Goal: Task Accomplishment & Management: Manage account settings

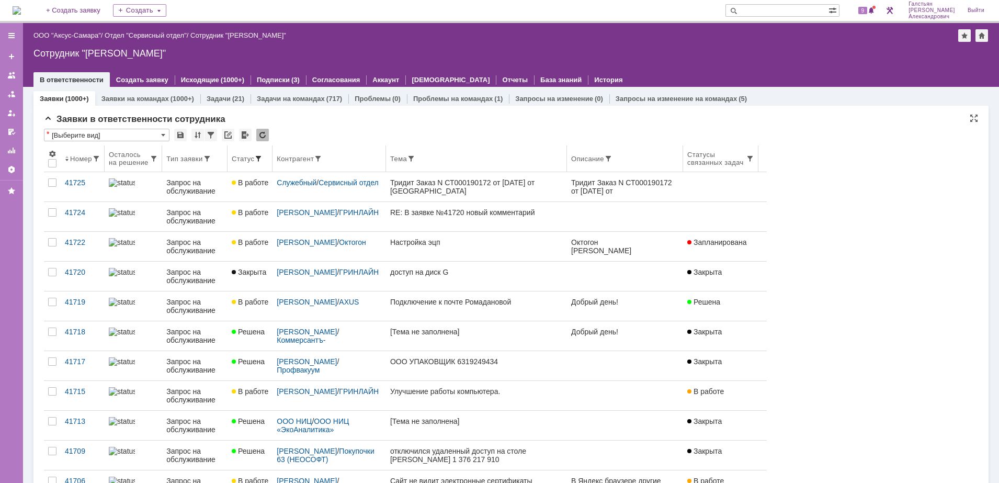
click at [262, 155] on span at bounding box center [258, 158] width 8 height 8
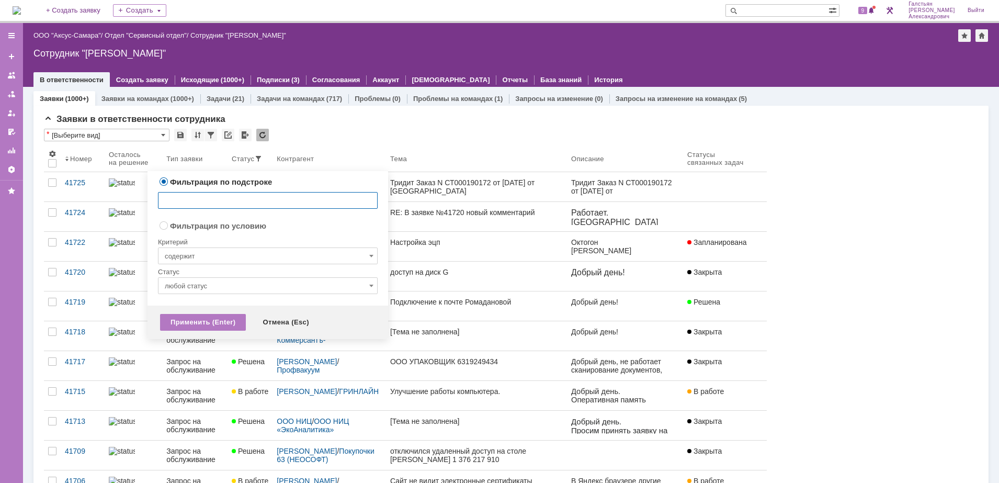
radio input "false"
radio input "true"
click at [277, 260] on input "содержит" at bounding box center [268, 255] width 220 height 17
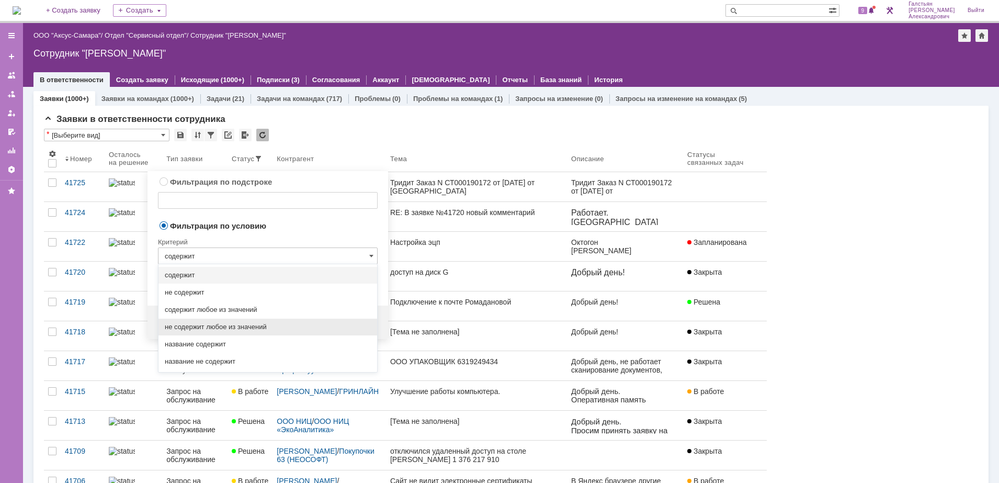
click at [265, 327] on span "не содержит любое из значений" at bounding box center [268, 327] width 206 height 8
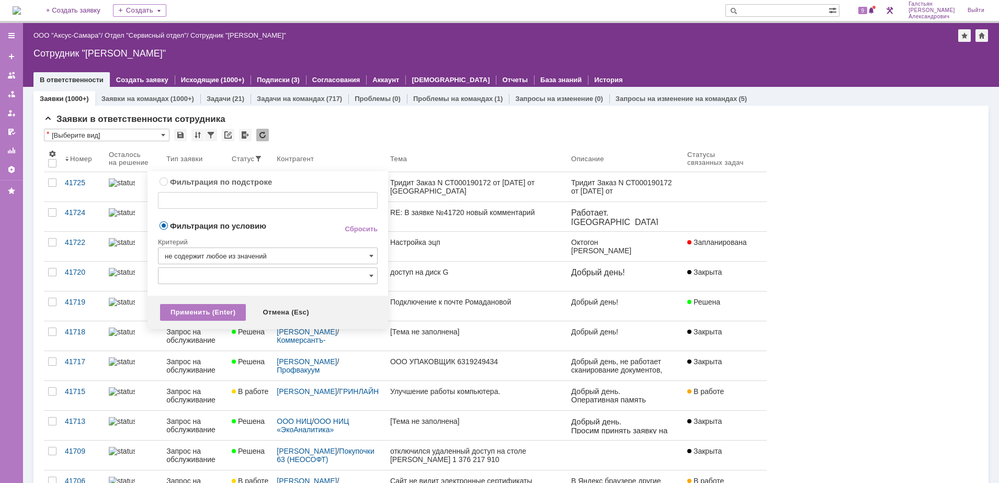
type input "не содержит любое из значений"
click at [247, 275] on input "text" at bounding box center [268, 275] width 220 height 17
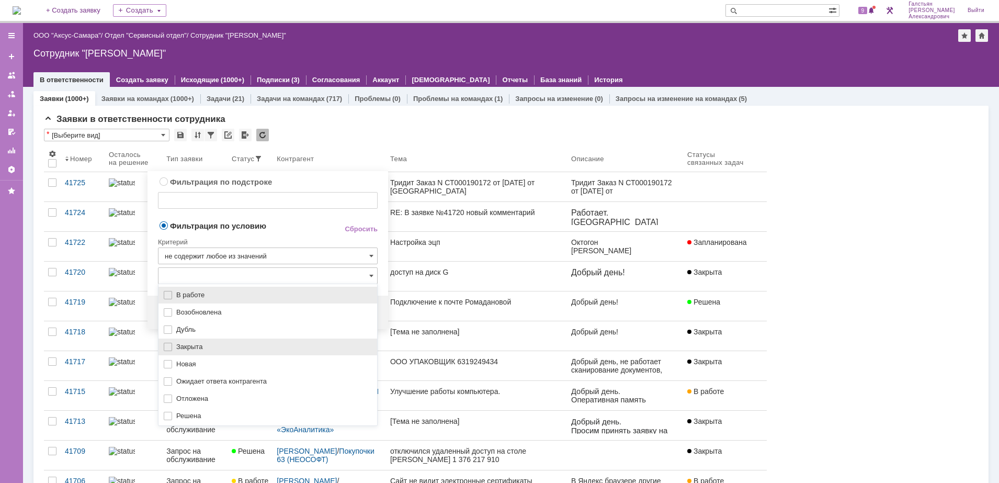
click at [223, 343] on span "Закрыта" at bounding box center [273, 346] width 194 height 8
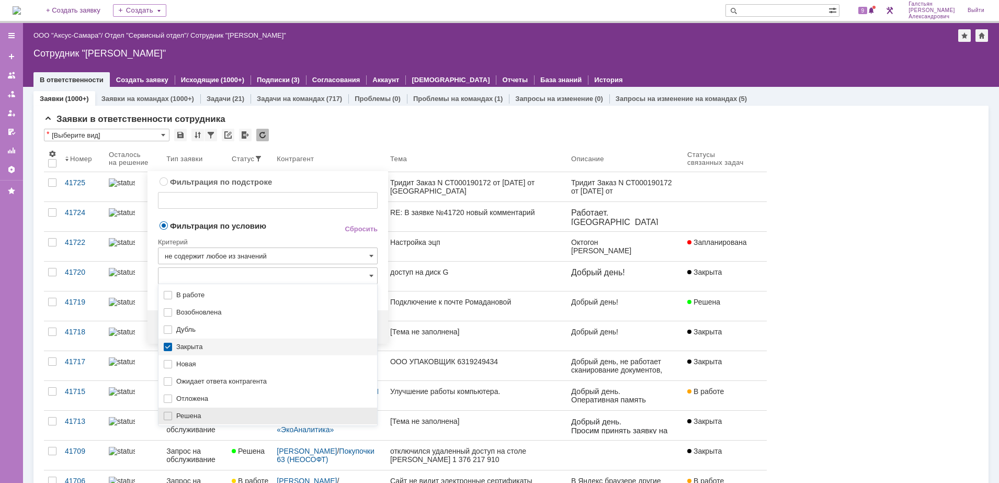
click at [176, 420] on div "Решена" at bounding box center [267, 415] width 219 height 17
click at [282, 238] on div "Критерий" at bounding box center [268, 240] width 220 height 14
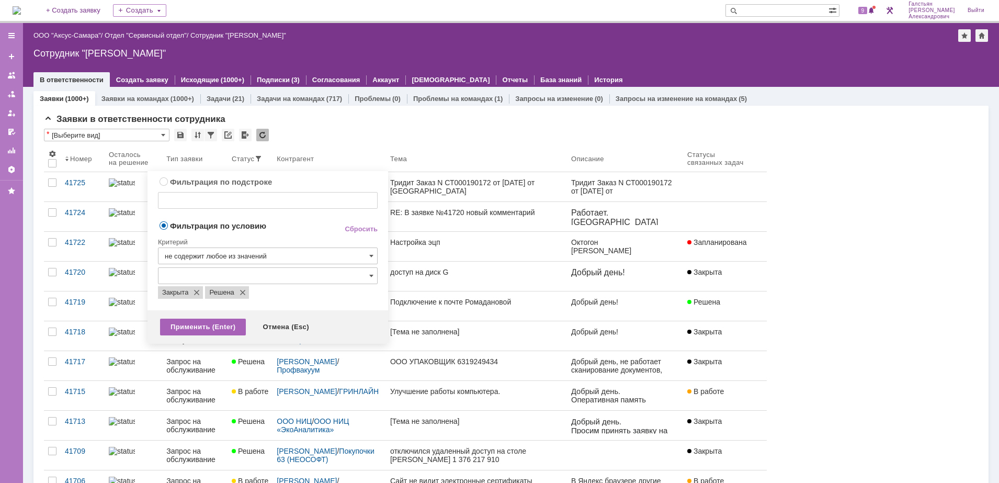
click at [211, 331] on div "Применить (Enter)" at bounding box center [203, 326] width 86 height 17
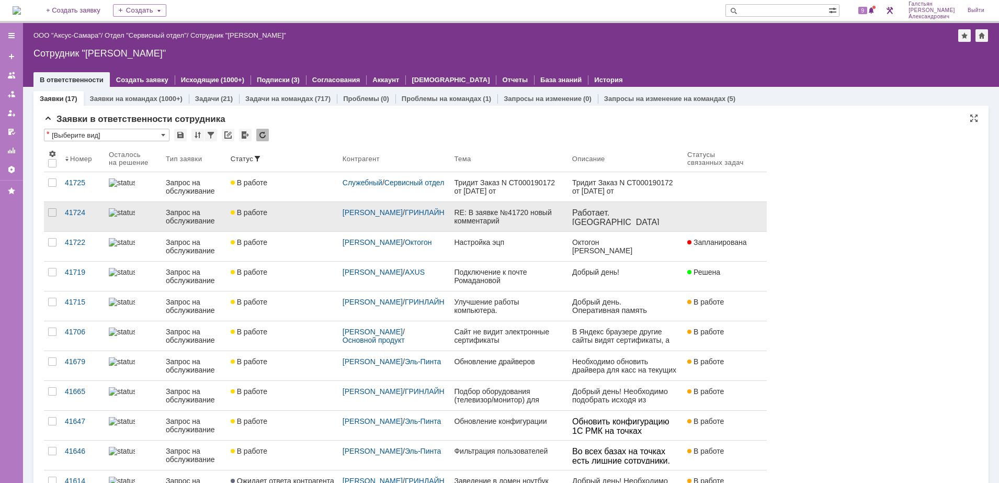
click at [525, 219] on div "RE: В заявке №41720 новый комментарий" at bounding box center [508, 216] width 109 height 17
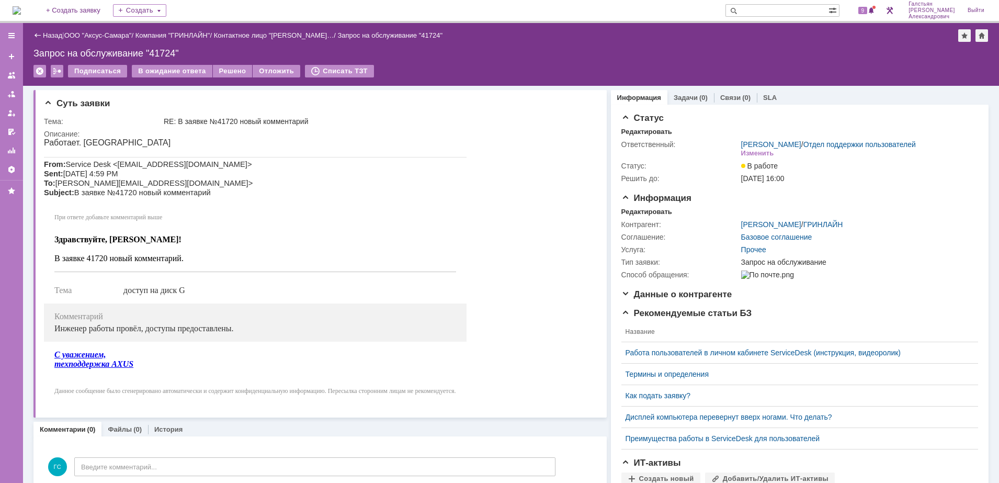
click at [229, 80] on div "Подписаться В ожидание ответа Решено Отложить Списать ТЗТ" at bounding box center [510, 76] width 955 height 22
click at [225, 77] on td "Решено" at bounding box center [233, 72] width 40 height 14
click at [227, 71] on div "Решено" at bounding box center [233, 71] width 40 height 13
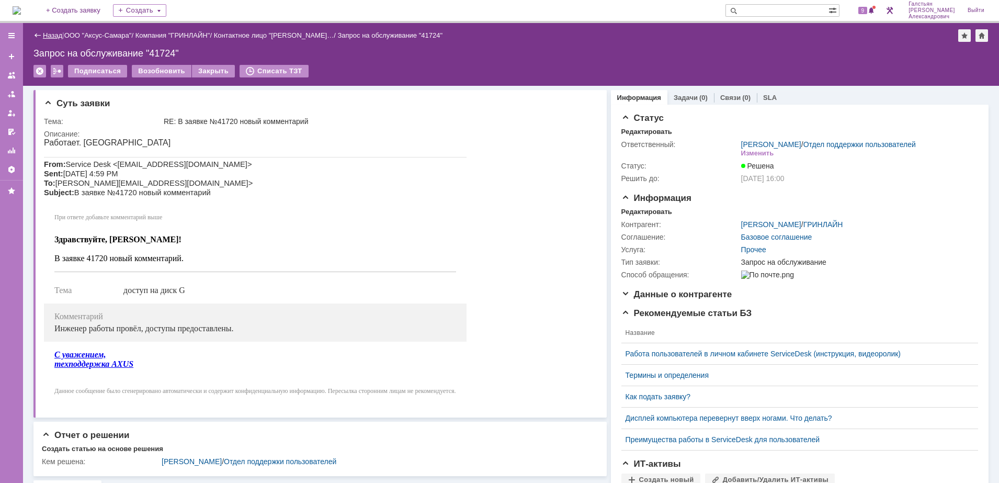
click at [45, 34] on link "Назад" at bounding box center [52, 35] width 19 height 8
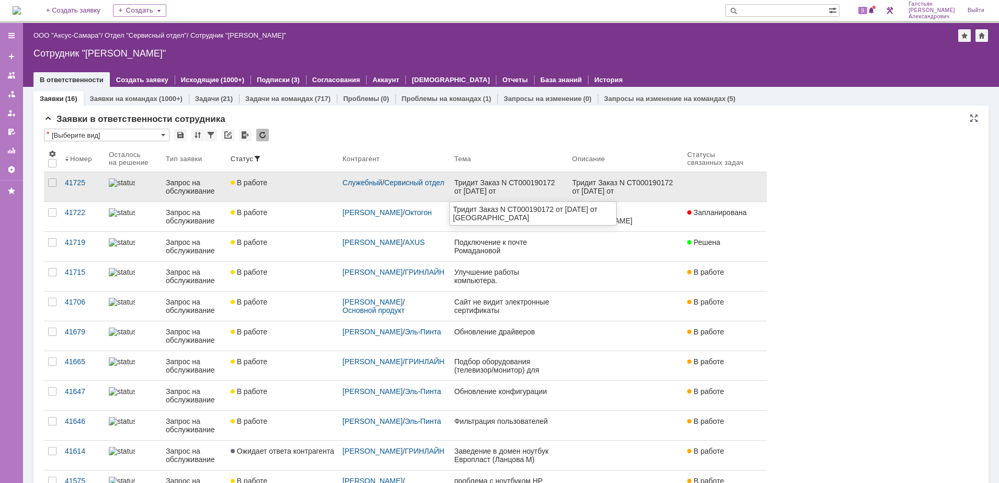
click at [553, 190] on div "Тридит Заказ N СТ000190172 от 10 сентября 2025 от [GEOGRAPHIC_DATA]" at bounding box center [508, 186] width 109 height 17
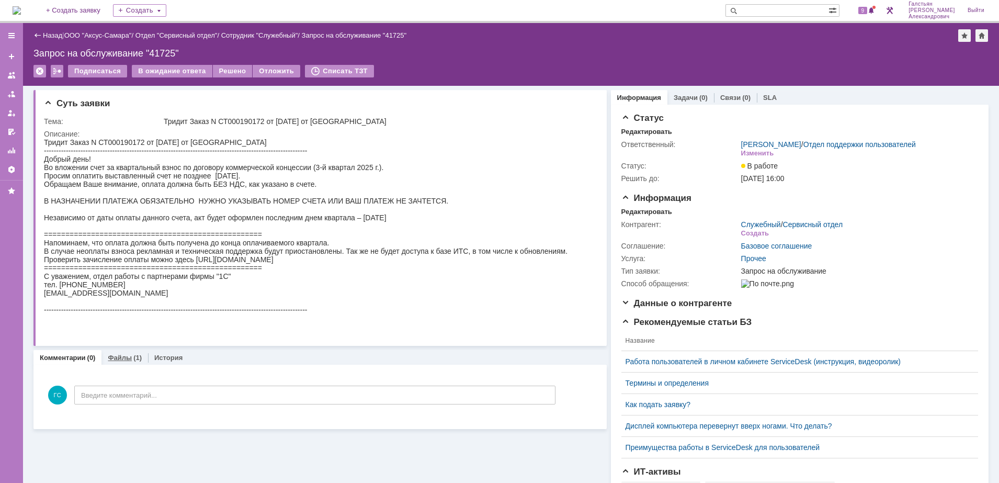
click at [124, 356] on link "Файлы" at bounding box center [120, 357] width 24 height 8
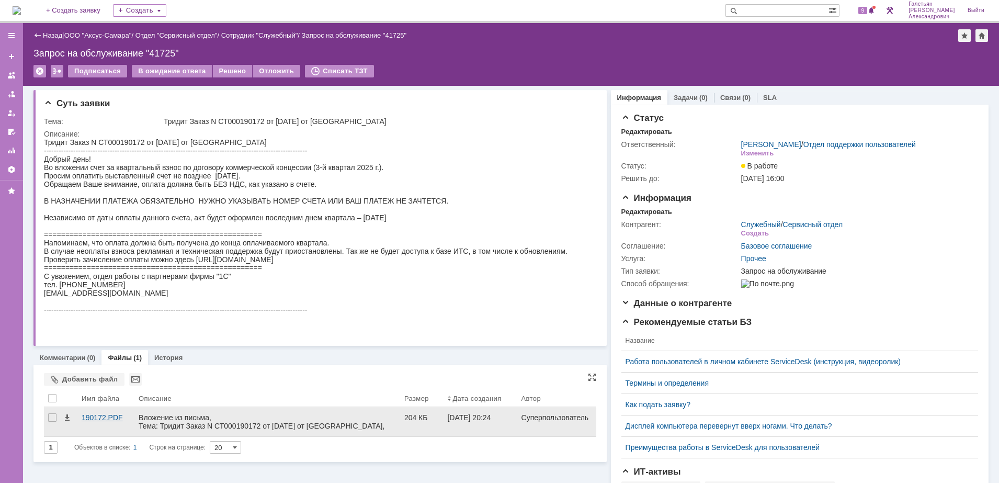
click at [106, 420] on div "190172.PDF" at bounding box center [106, 417] width 49 height 8
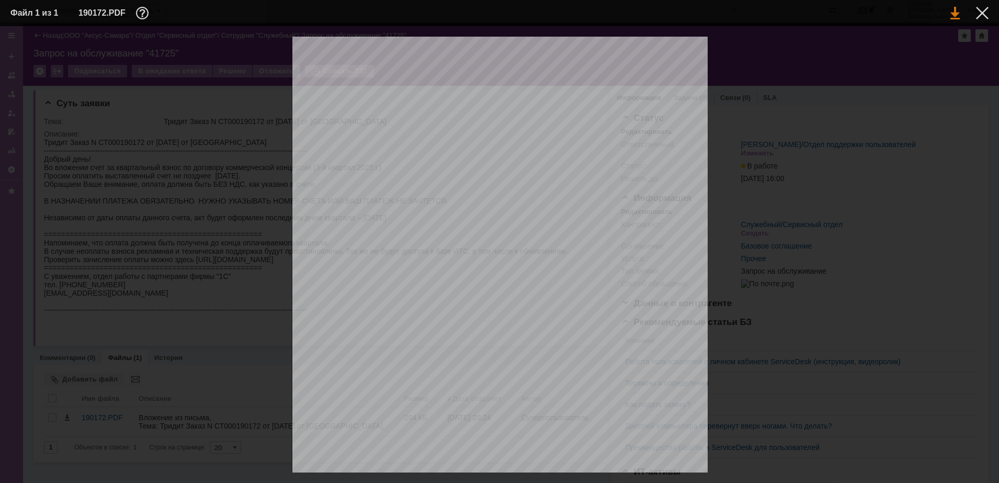
click at [953, 14] on link at bounding box center [954, 13] width 9 height 13
click at [977, 12] on div at bounding box center [982, 13] width 13 height 13
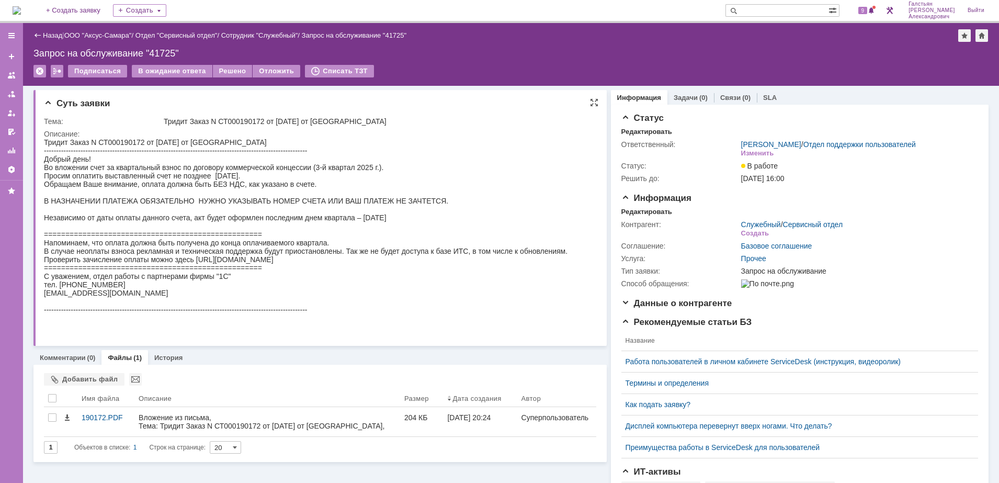
drag, startPoint x: 192, startPoint y: 121, endPoint x: 380, endPoint y: 116, distance: 188.3
click at [380, 116] on td "Тридит Заказ N СТ000190172 от 10 сентября 2025 от [GEOGRAPHIC_DATA]" at bounding box center [377, 121] width 431 height 13
copy div "Заказ N СТ000190172 от 10 сентября 2025 от Софтехно"
click at [236, 71] on div "Решено" at bounding box center [233, 71] width 40 height 13
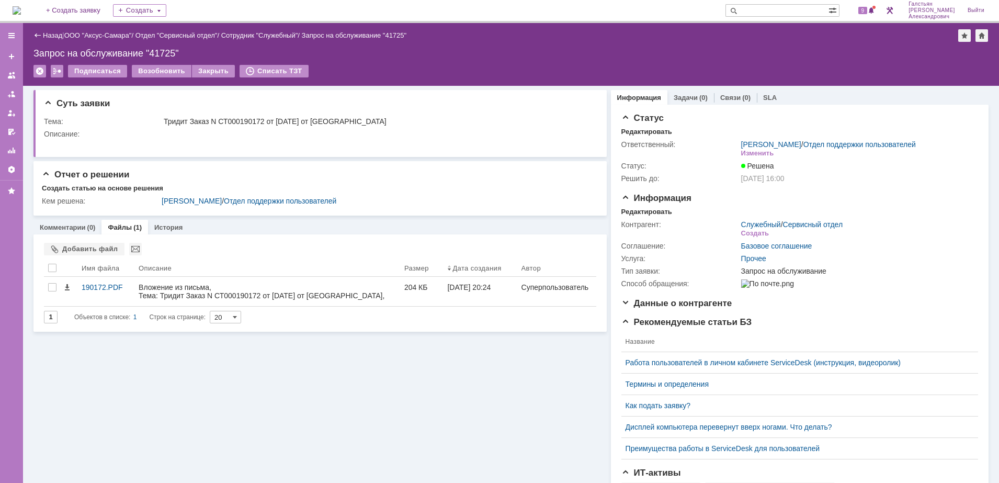
click at [21, 7] on img at bounding box center [17, 10] width 8 height 8
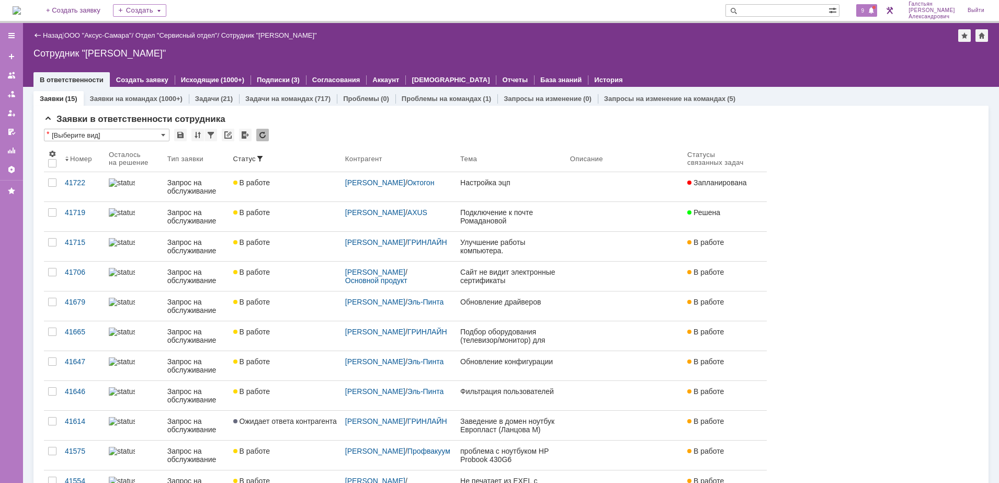
click at [867, 10] on span "9" at bounding box center [862, 10] width 9 height 7
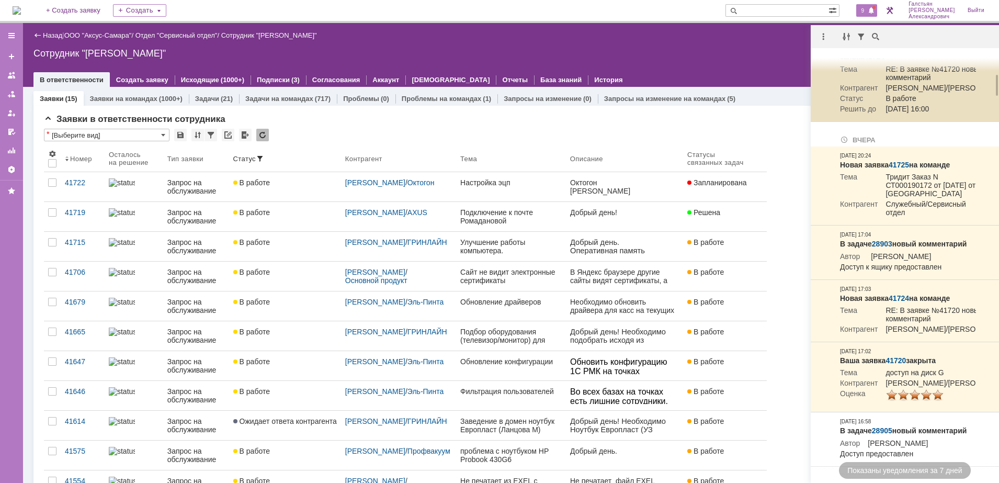
scroll to position [457, 0]
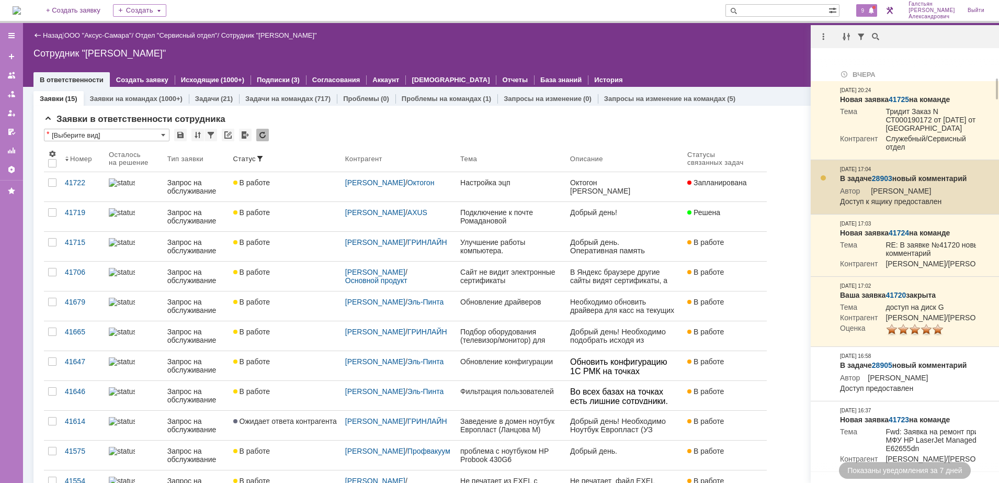
click at [880, 182] on link "28903" at bounding box center [882, 178] width 20 height 8
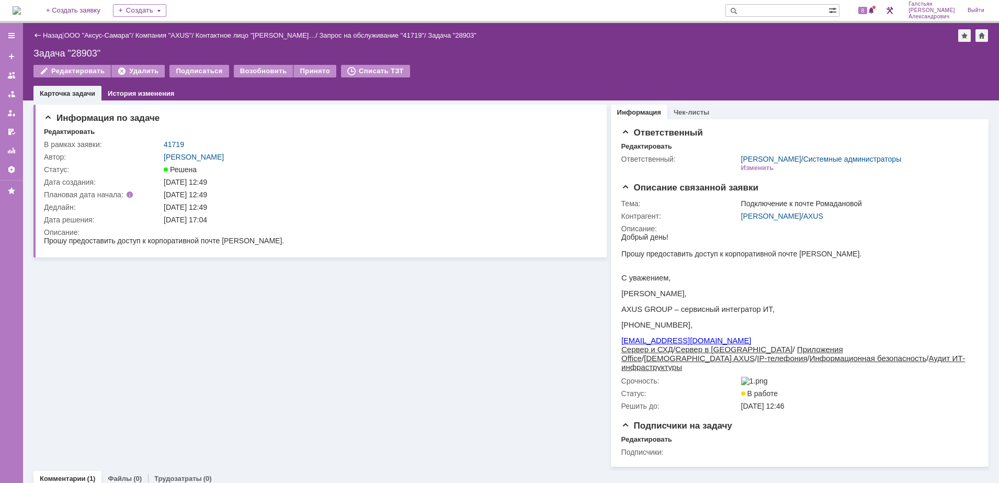
click at [869, 53] on div "Задача "28903"" at bounding box center [510, 53] width 955 height 10
click at [867, 13] on span "8" at bounding box center [862, 10] width 9 height 7
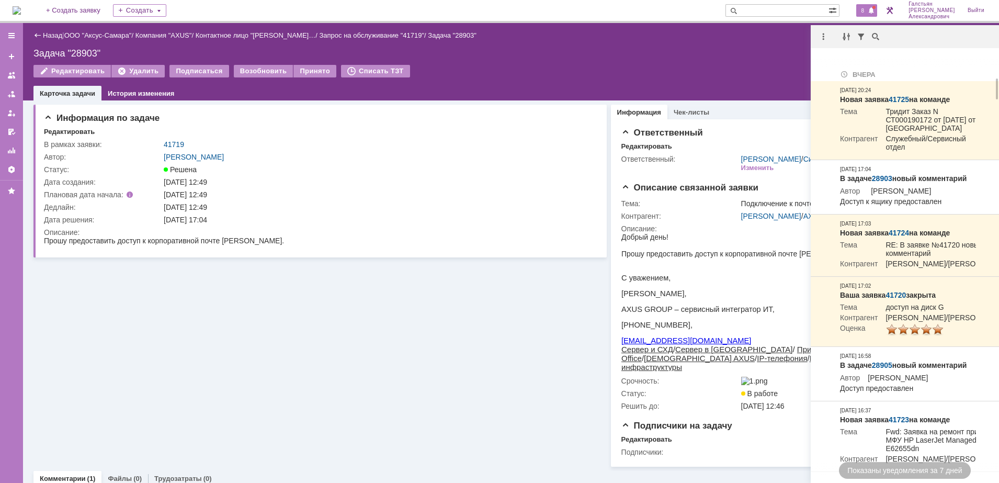
scroll to position [523, 0]
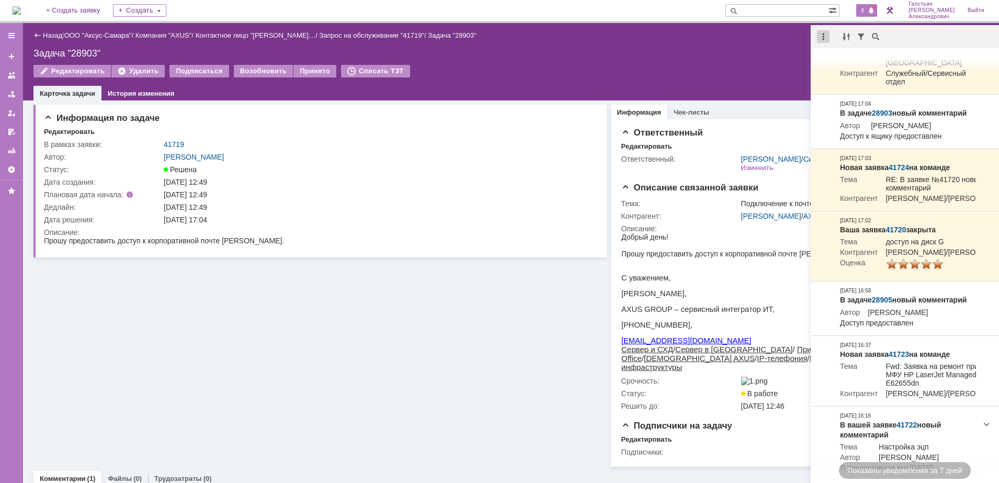
click at [821, 36] on div at bounding box center [823, 36] width 13 height 13
click at [838, 60] on div "Отметить уведомления прочитанными" at bounding box center [895, 63] width 140 height 7
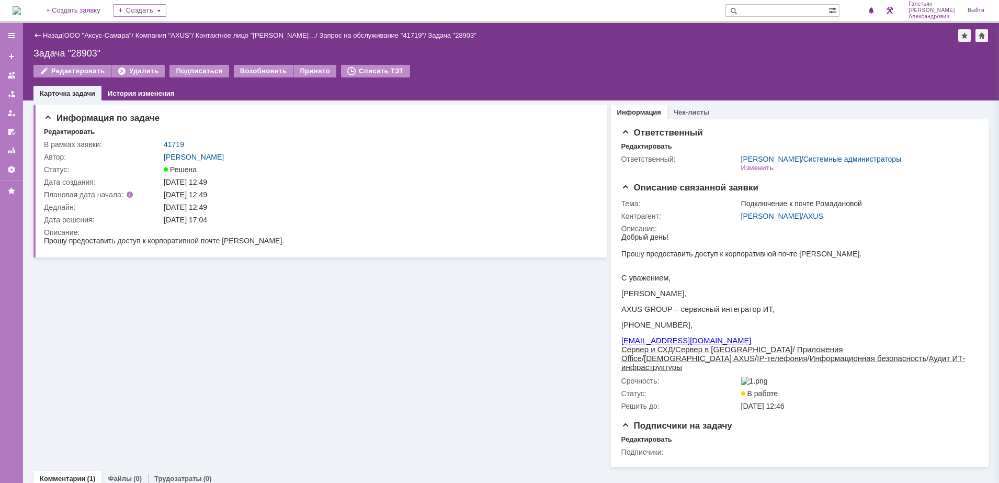
click at [748, 52] on div "Задача "28903"" at bounding box center [510, 53] width 955 height 10
click at [21, 7] on img at bounding box center [17, 10] width 8 height 8
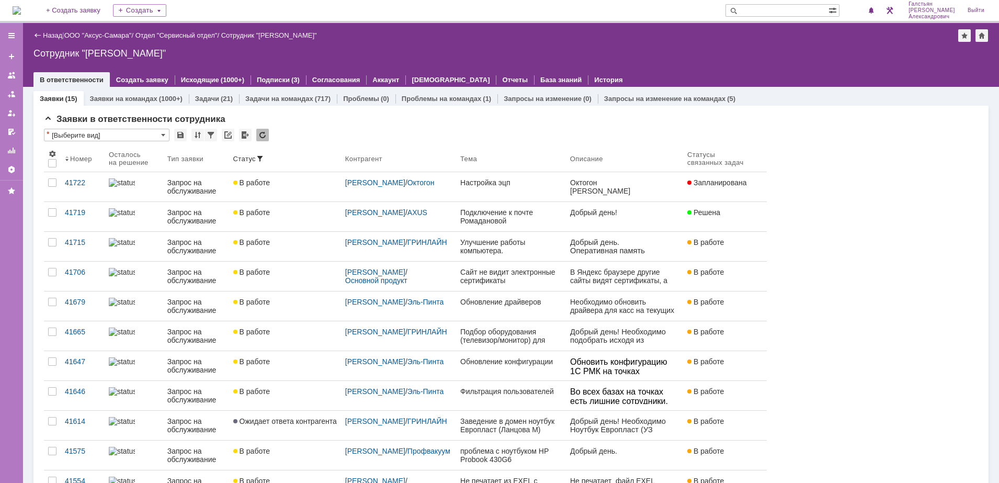
click at [20, 8] on img at bounding box center [17, 10] width 8 height 8
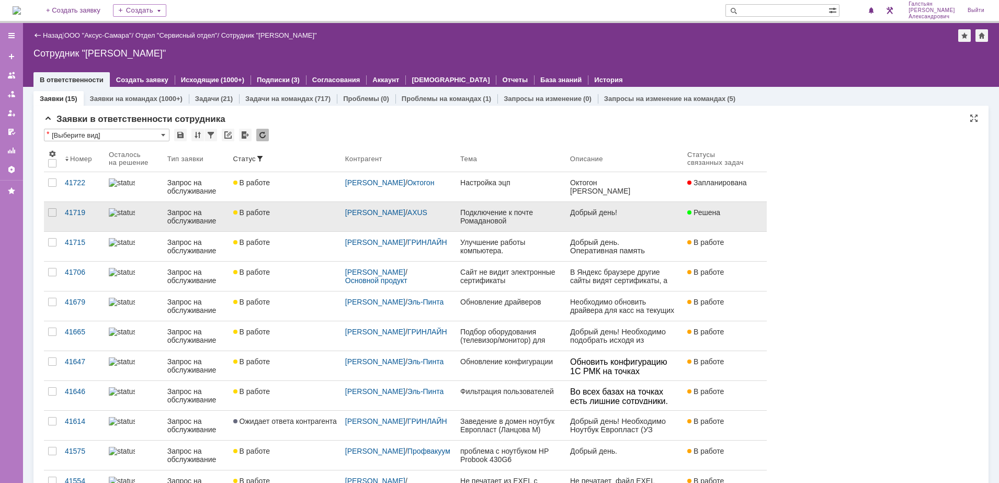
click at [558, 216] on div "Подключение к почте Ромадановой" at bounding box center [510, 216] width 101 height 17
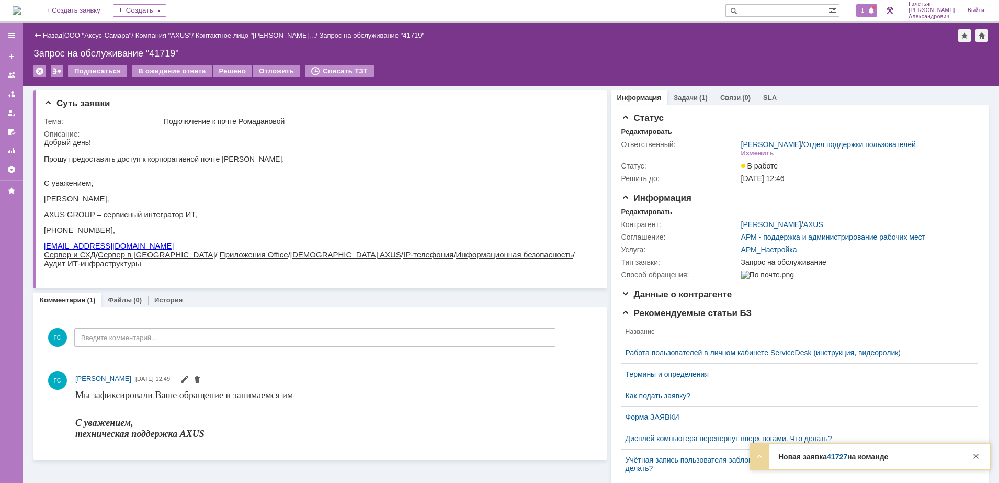
click at [874, 4] on div "1" at bounding box center [866, 10] width 21 height 13
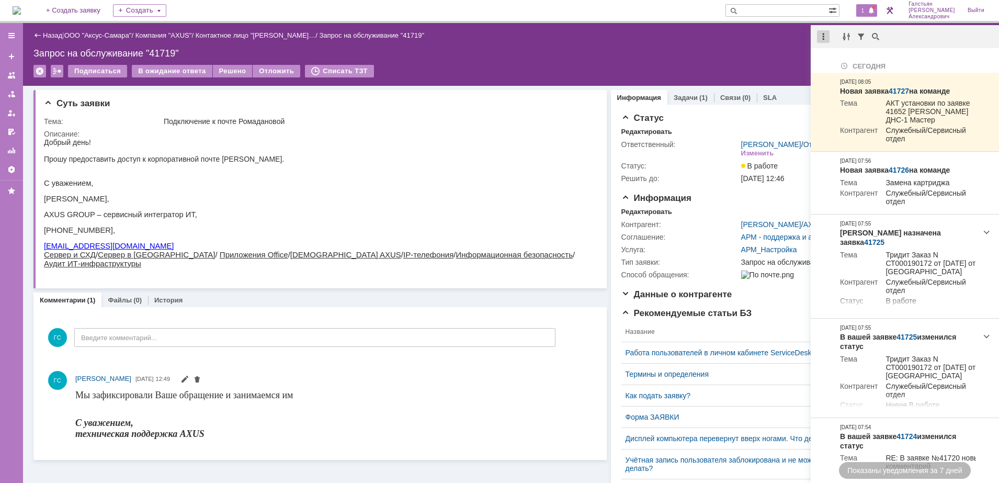
click at [822, 34] on div at bounding box center [823, 36] width 13 height 13
click at [844, 58] on div "Отметить уведомления прочитанными" at bounding box center [895, 63] width 153 height 16
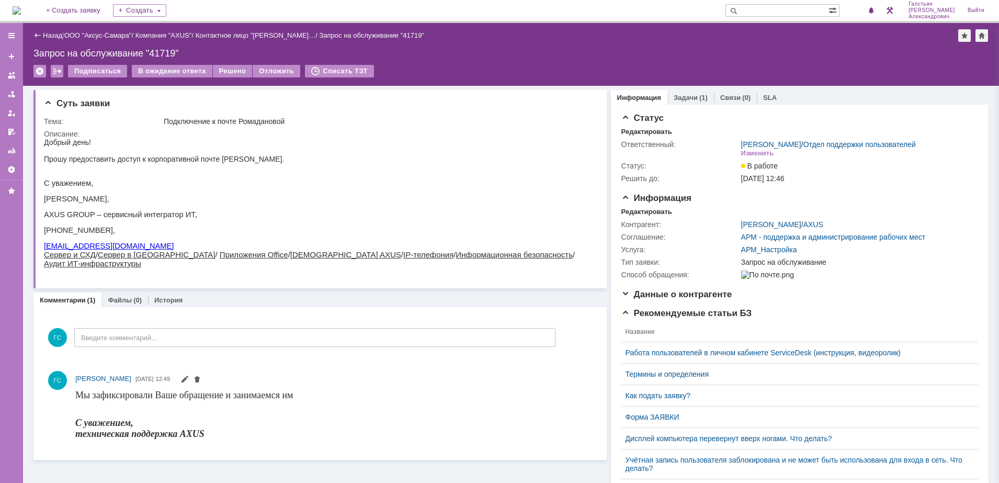
click at [706, 53] on div "Запрос на обслуживание "41719"" at bounding box center [510, 53] width 955 height 10
click at [680, 101] on div "Задачи (1)" at bounding box center [690, 97] width 47 height 15
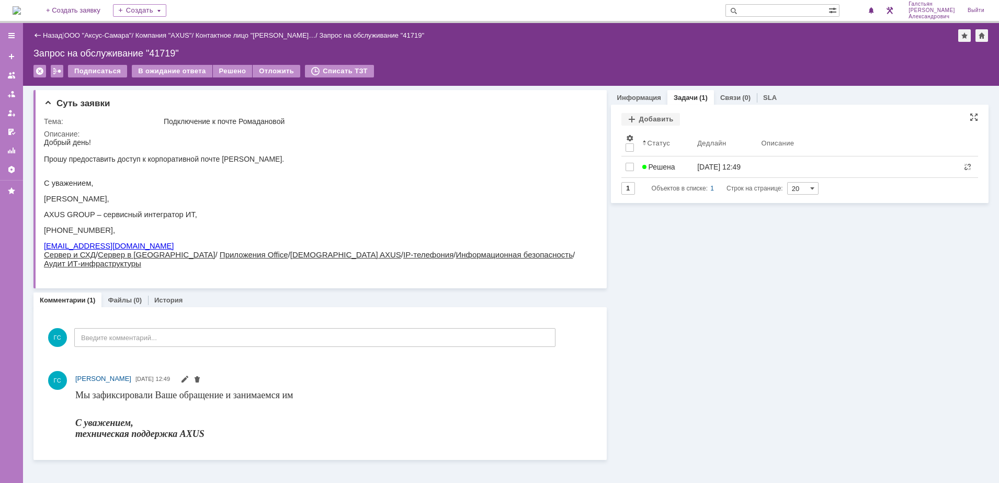
click at [706, 172] on link "12.09.2025 12:49" at bounding box center [725, 166] width 64 height 21
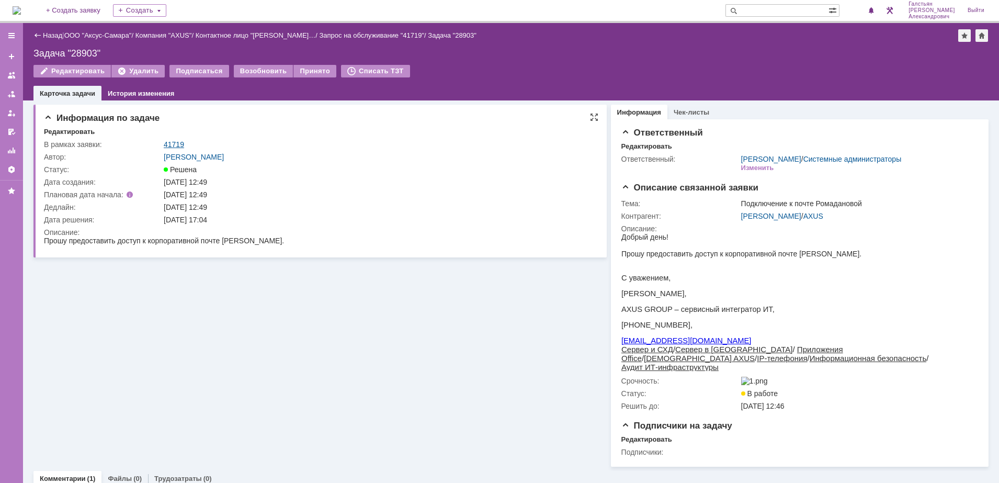
click at [167, 143] on link "41719" at bounding box center [174, 144] width 20 height 8
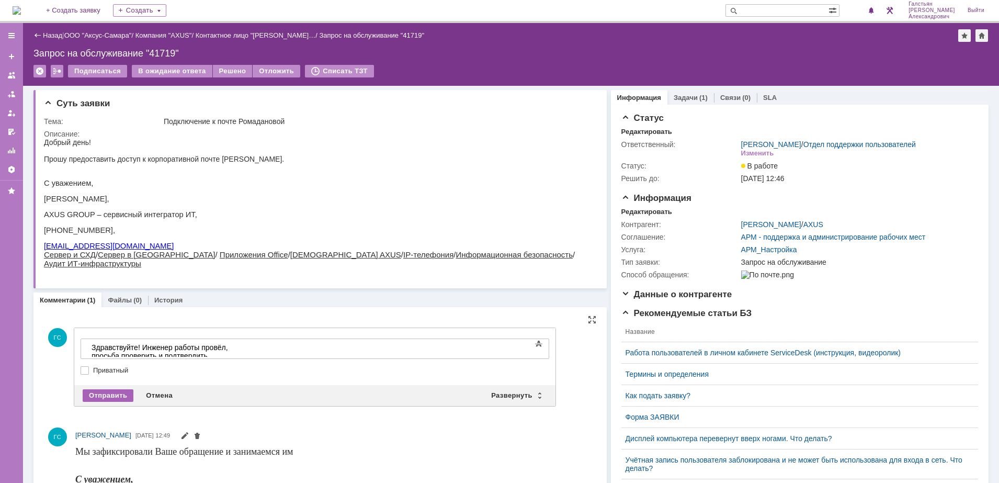
click at [111, 393] on div "Отправить" at bounding box center [108, 395] width 51 height 13
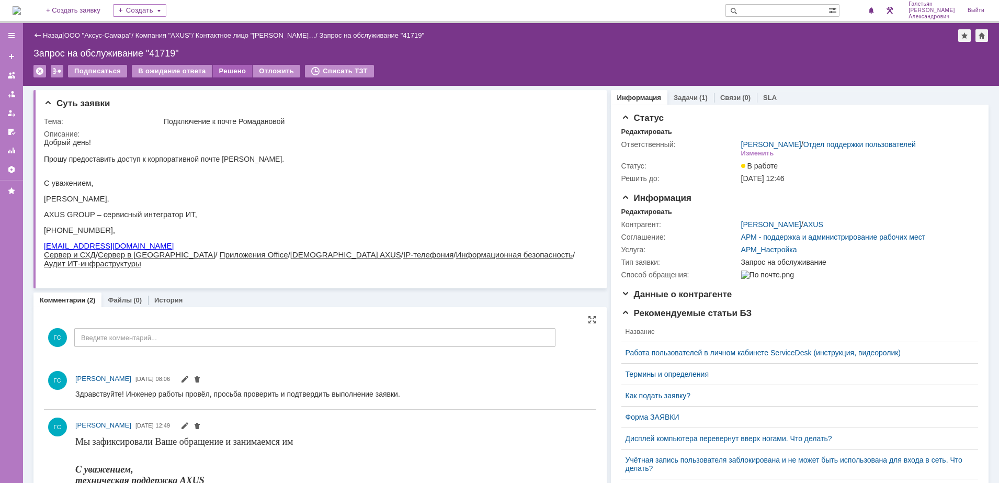
click at [232, 70] on div "Решено" at bounding box center [233, 71] width 40 height 13
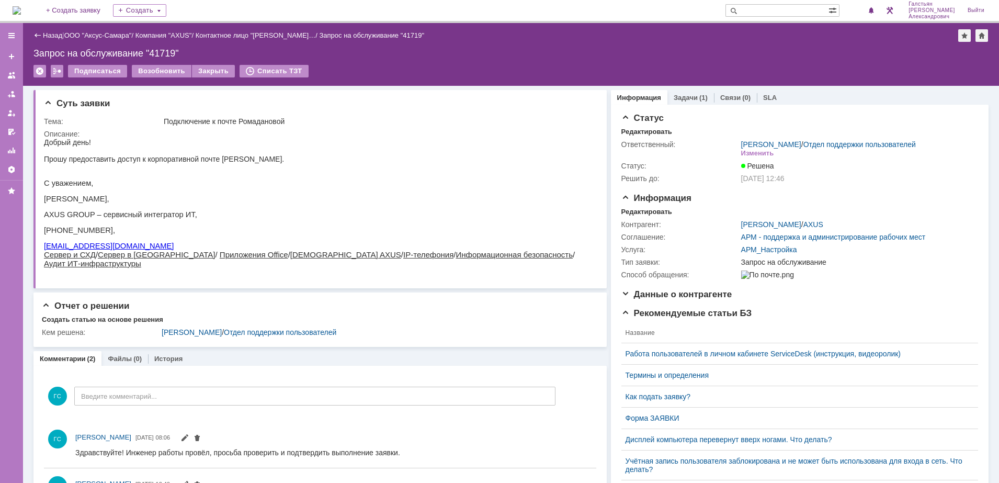
click at [21, 15] on img at bounding box center [17, 10] width 8 height 8
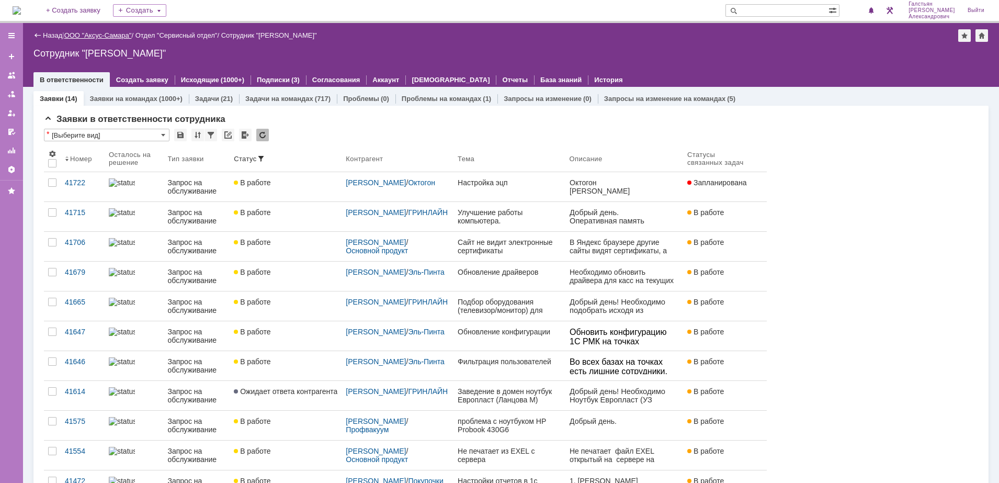
click at [117, 35] on link "ООО "Аксус-Самара"" at bounding box center [97, 35] width 67 height 8
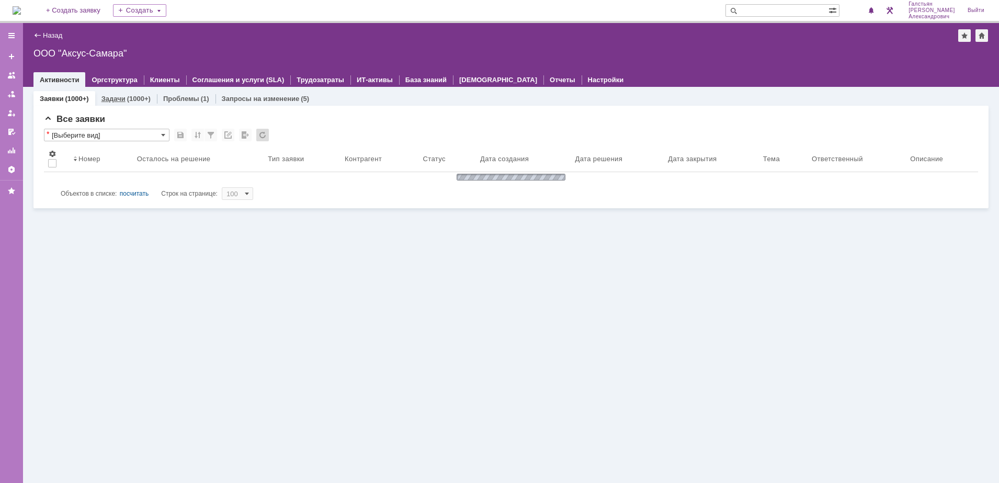
click at [128, 96] on div "(1000+)" at bounding box center [139, 99] width 24 height 8
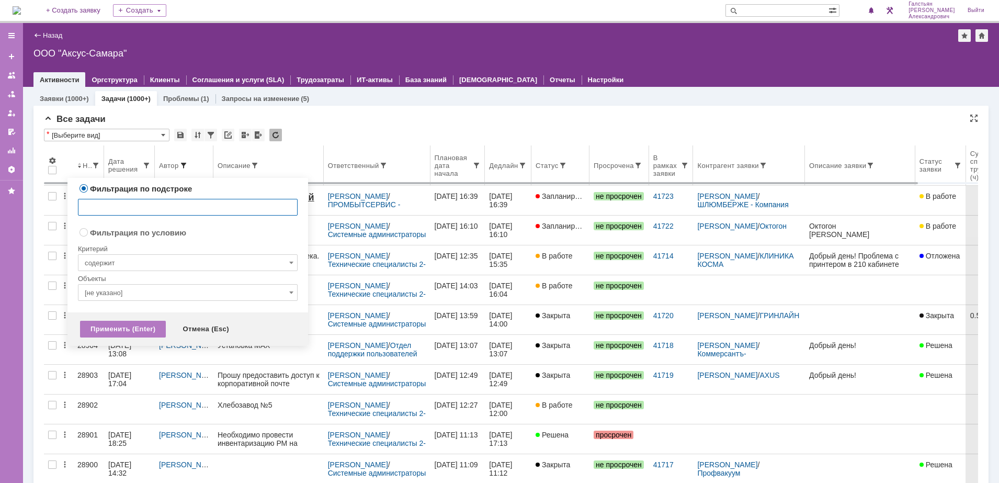
click at [181, 164] on span at bounding box center [183, 165] width 8 height 8
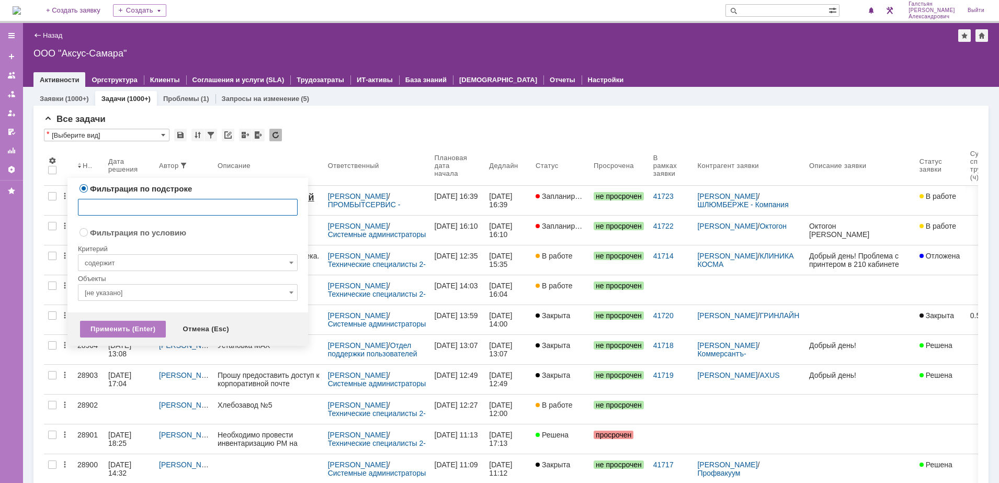
radio input "false"
radio input "true"
click at [177, 264] on input "содержит" at bounding box center [188, 262] width 220 height 17
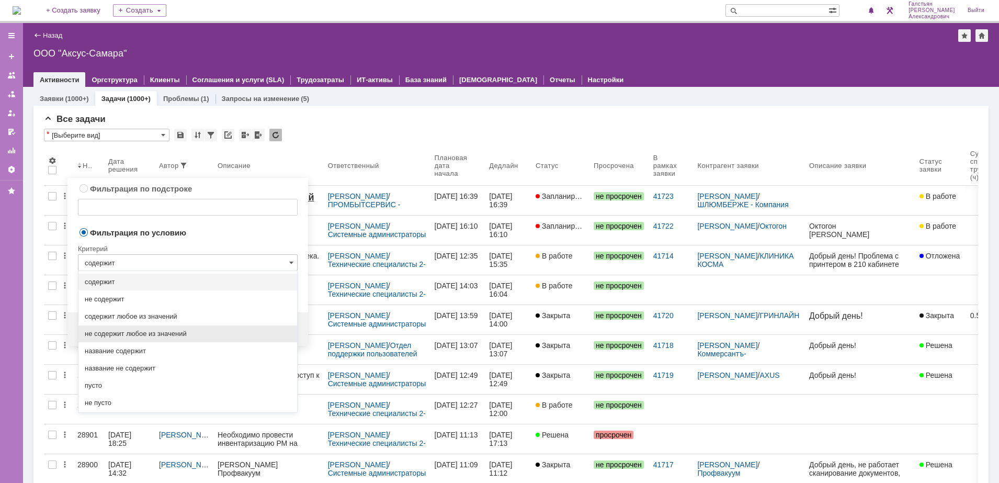
click at [200, 331] on span "не содержит любое из значений" at bounding box center [188, 333] width 206 height 8
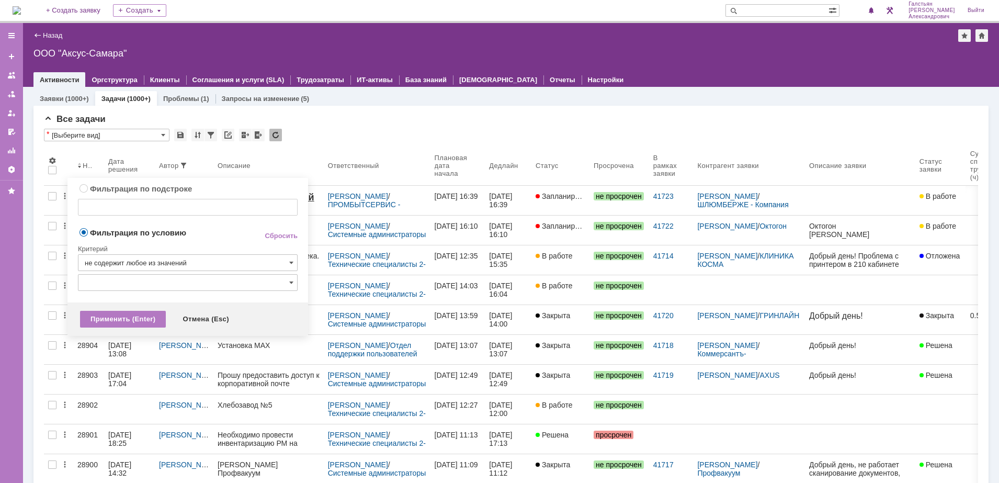
click at [183, 284] on input "text" at bounding box center [188, 282] width 220 height 17
click at [277, 236] on link "Сбросить" at bounding box center [281, 236] width 33 height 8
type input "содержит"
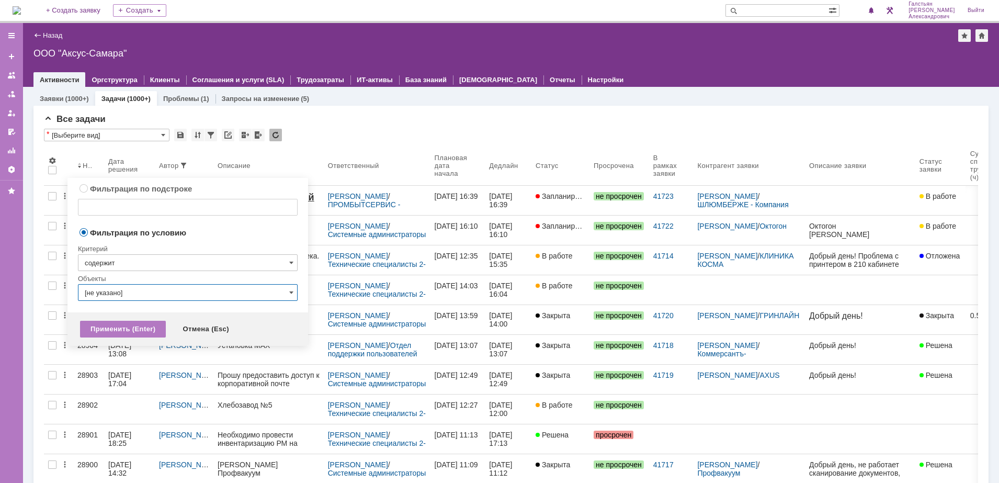
click at [202, 289] on input "[не указано]" at bounding box center [188, 292] width 220 height 17
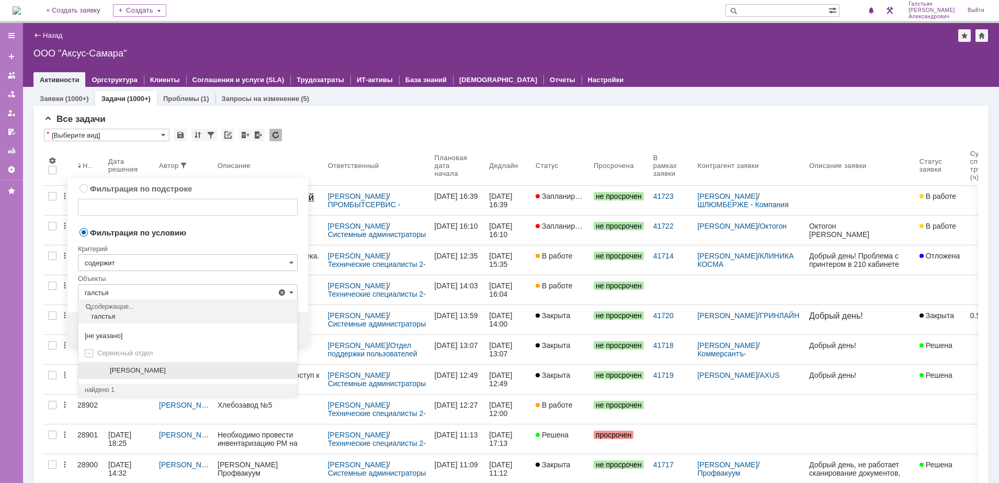
click at [156, 373] on span "[PERSON_NAME]" at bounding box center [138, 370] width 56 height 8
type input "[PERSON_NAME]"
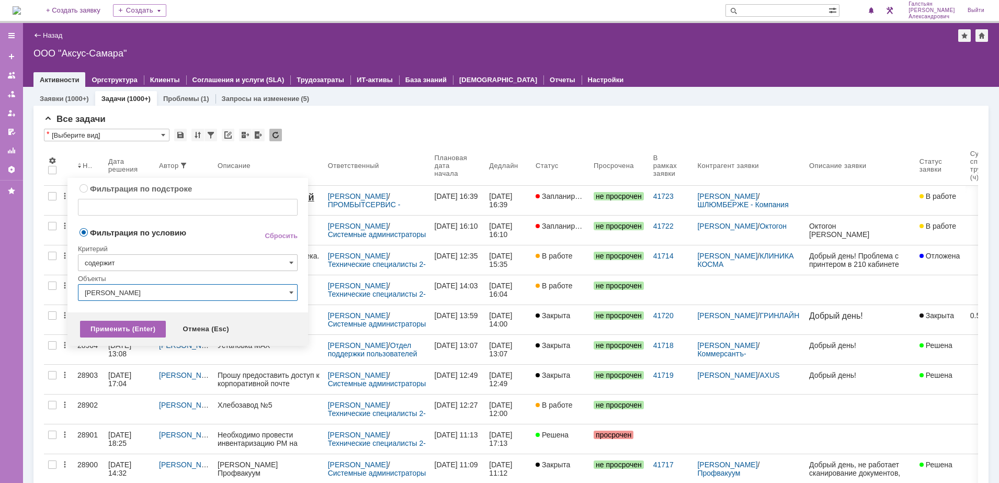
click at [130, 326] on div "Применить (Enter)" at bounding box center [123, 328] width 86 height 17
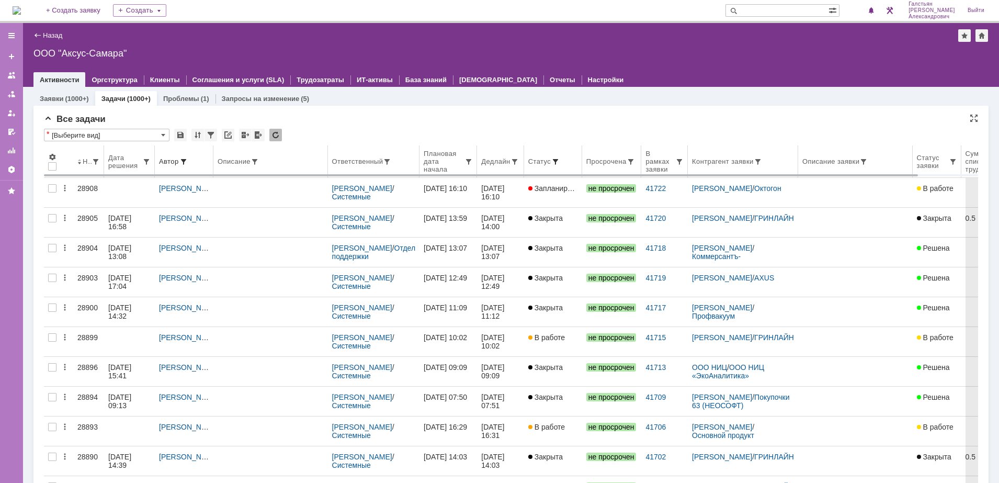
click at [559, 159] on span at bounding box center [555, 161] width 8 height 8
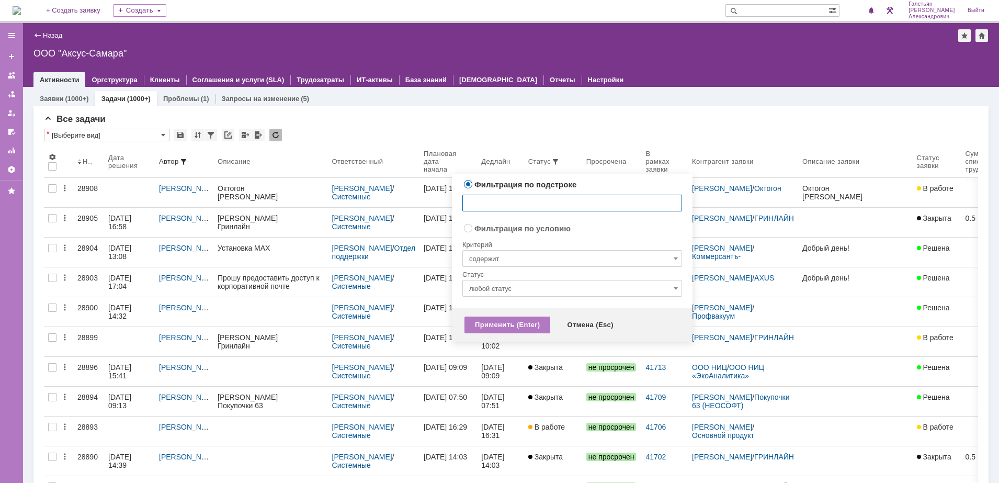
click at [559, 252] on input "содержит" at bounding box center [572, 258] width 220 height 17
radio input "false"
radio input "true"
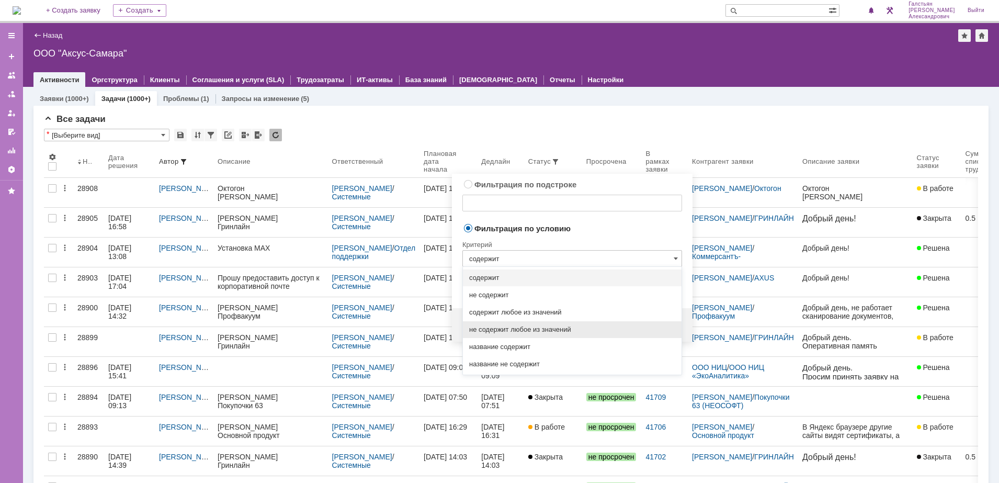
click at [549, 329] on span "не содержит любое из значений" at bounding box center [572, 329] width 206 height 8
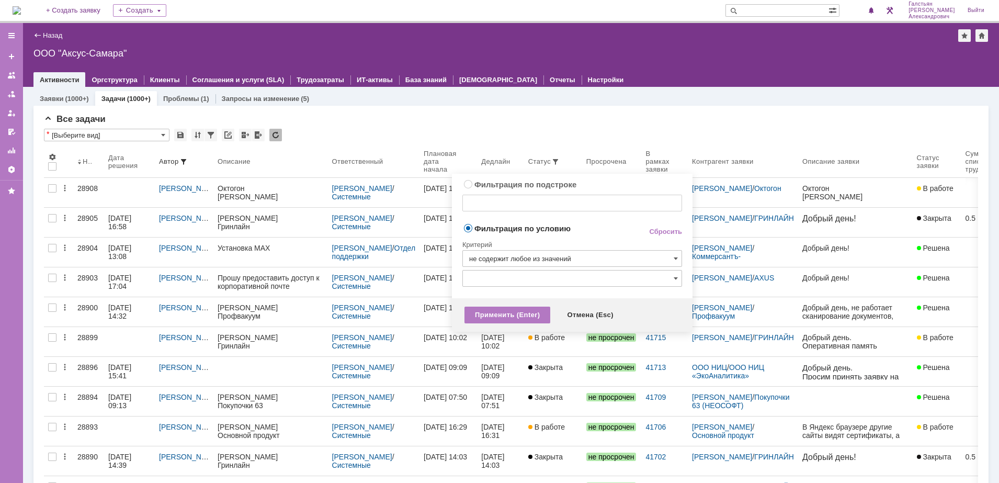
type input "не содержит любое из значений"
click at [555, 276] on input "text" at bounding box center [572, 278] width 220 height 17
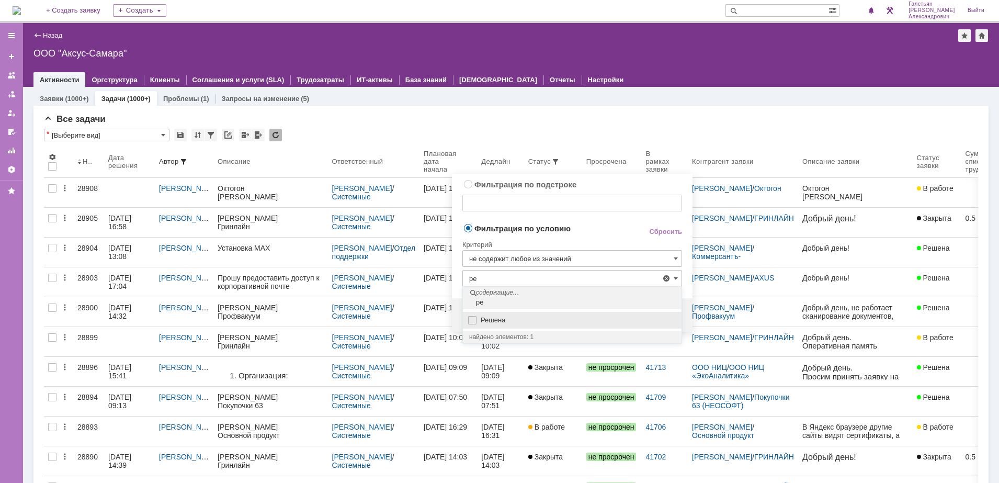
type input "ре"
click at [474, 318] on img at bounding box center [472, 320] width 8 height 8
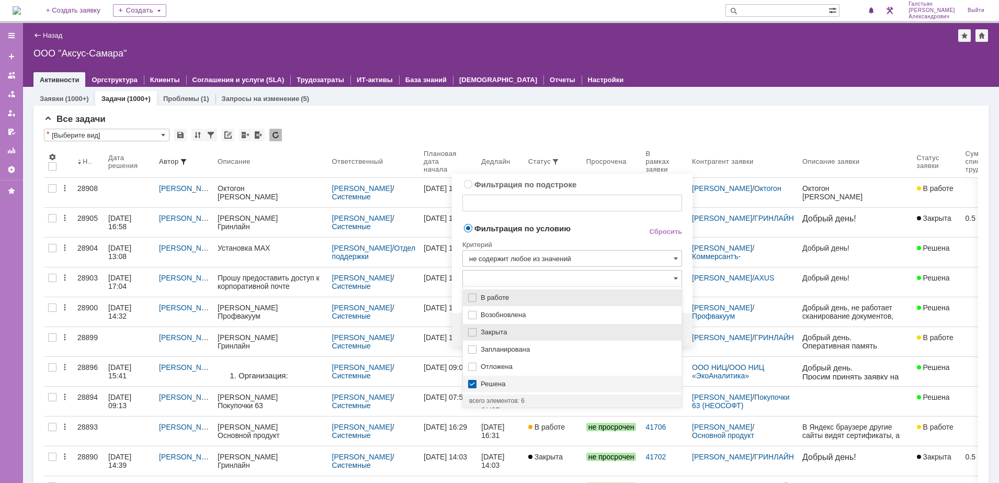
click at [472, 333] on img at bounding box center [472, 332] width 8 height 8
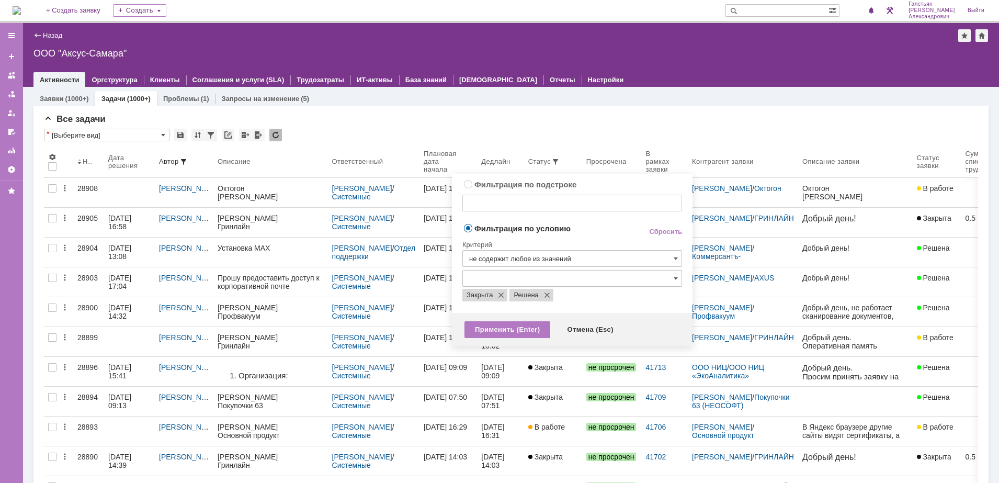
click at [621, 234] on td "Фильтрация по условию" at bounding box center [546, 229] width 169 height 14
click at [516, 328] on div "Применить (Enter)" at bounding box center [507, 329] width 86 height 17
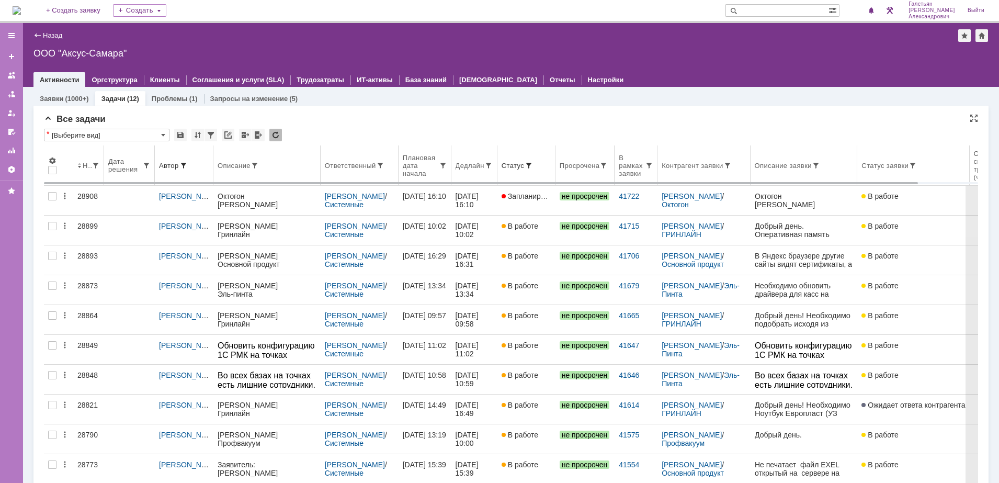
click at [467, 167] on div "Дедлайн" at bounding box center [469, 166] width 29 height 8
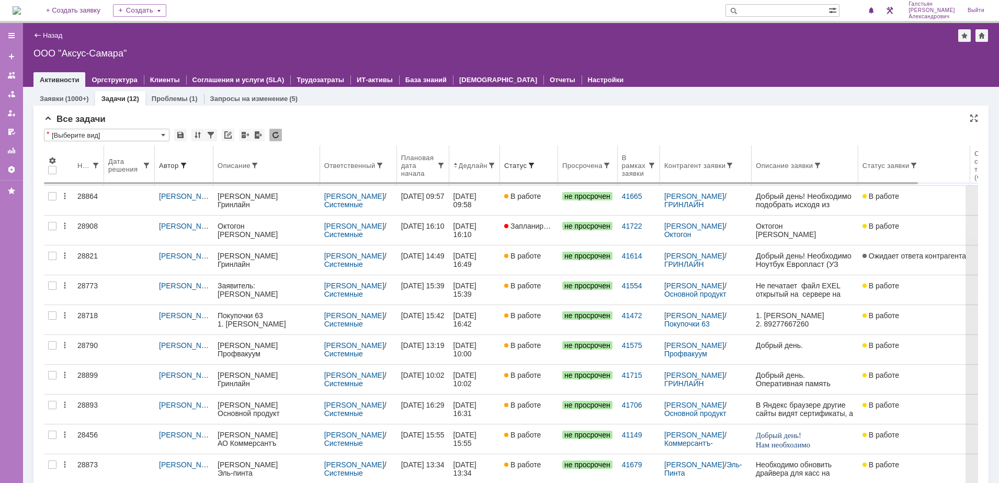
click at [344, 167] on div "Ответственный" at bounding box center [349, 166] width 51 height 8
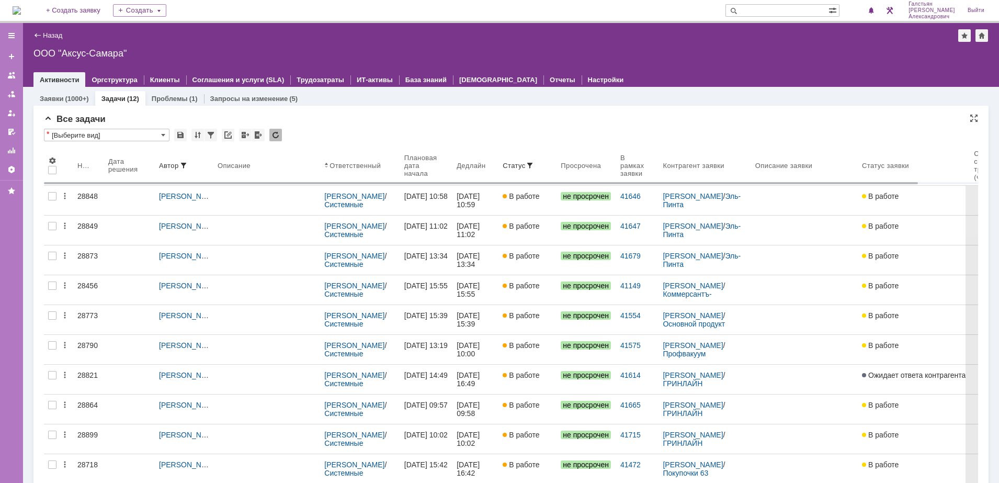
click at [344, 167] on div "Ответственный" at bounding box center [354, 166] width 51 height 8
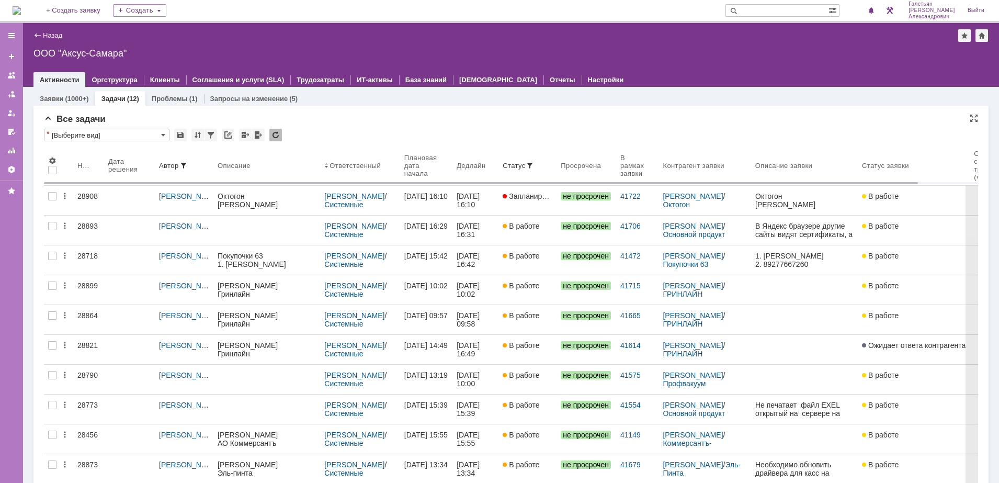
click at [344, 167] on div "Ответственный" at bounding box center [354, 166] width 51 height 8
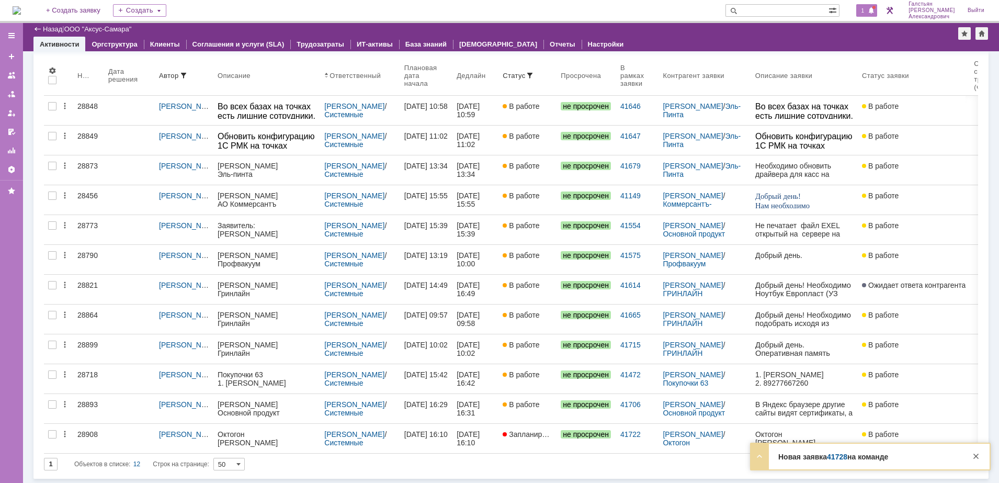
click at [867, 7] on span "1" at bounding box center [862, 10] width 9 height 7
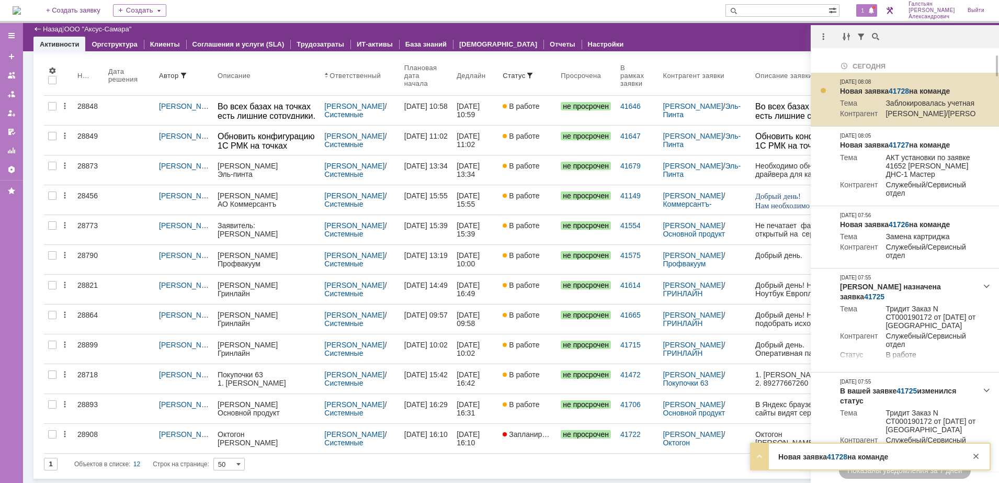
click at [898, 87] on link "41728" at bounding box center [898, 91] width 20 height 8
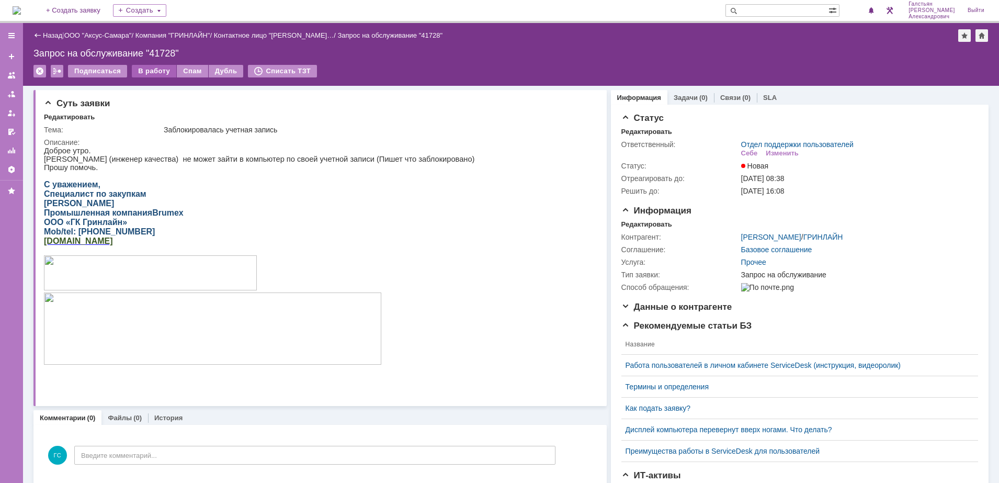
click at [150, 75] on div "В работу" at bounding box center [154, 71] width 44 height 13
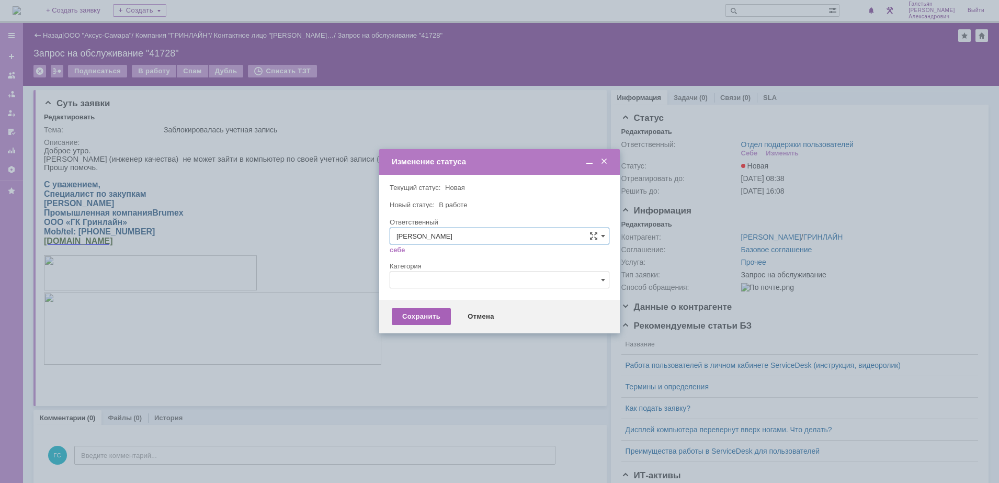
click at [408, 314] on div "Сохранить" at bounding box center [421, 316] width 59 height 17
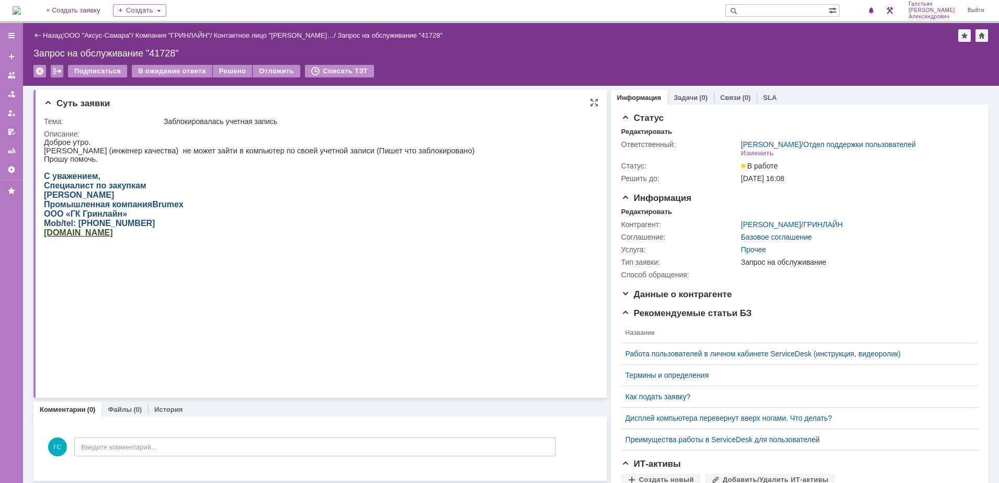
drag, startPoint x: 86, startPoint y: 289, endPoint x: 83, endPoint y: 153, distance: 136.0
drag, startPoint x: 45, startPoint y: 151, endPoint x: 127, endPoint y: 165, distance: 83.3
click at [127, 165] on div "Доброе утро. Казакова Ольга Сергеевна (инженер качества) не может зайти в компь…" at bounding box center [259, 257] width 430 height 238
copy div "Казакова Ольга Сергеевна (инженер качества) не может зайти в компьютер по своей…"
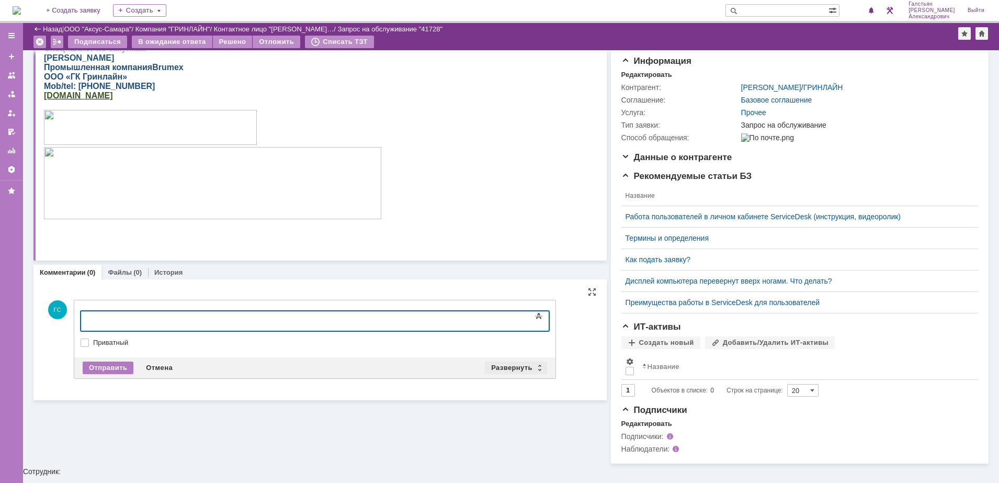
click at [506, 365] on div "Развернуть" at bounding box center [516, 367] width 62 height 13
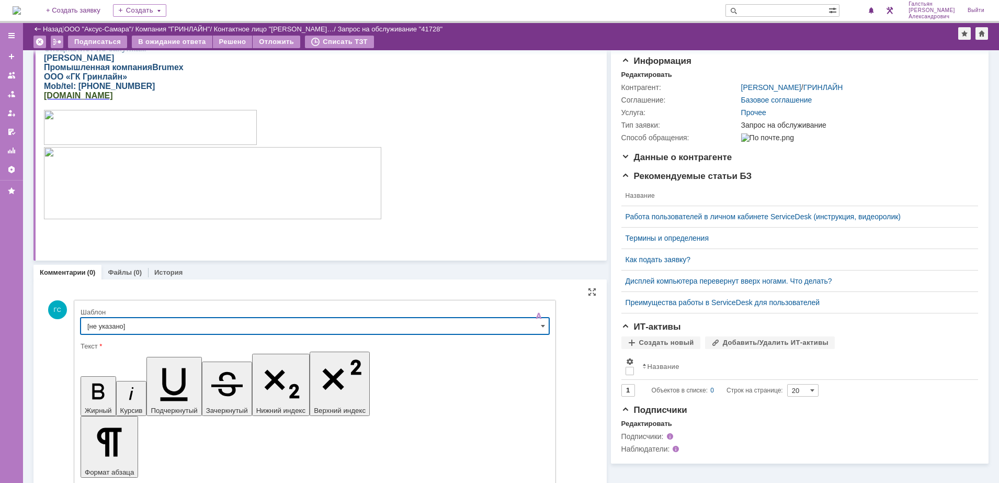
click at [289, 323] on input "[не указано]" at bounding box center [315, 325] width 468 height 17
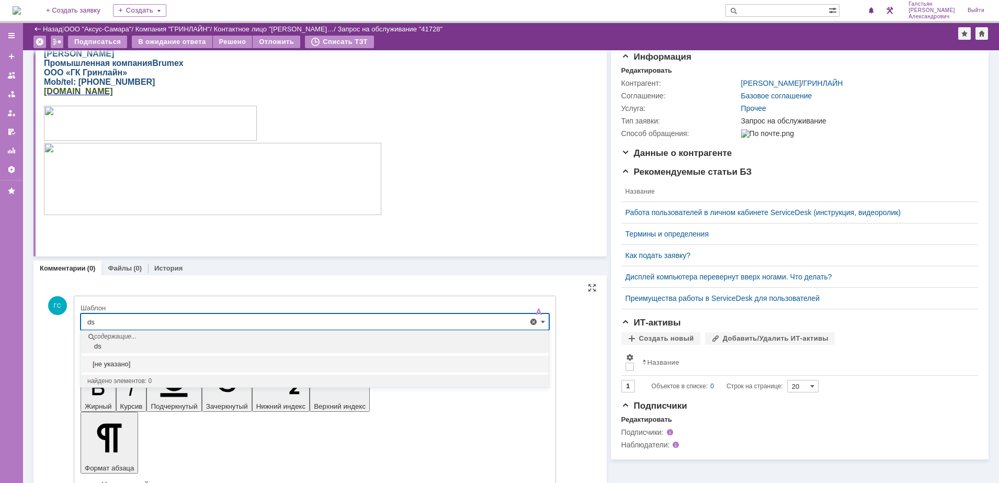
type input "d"
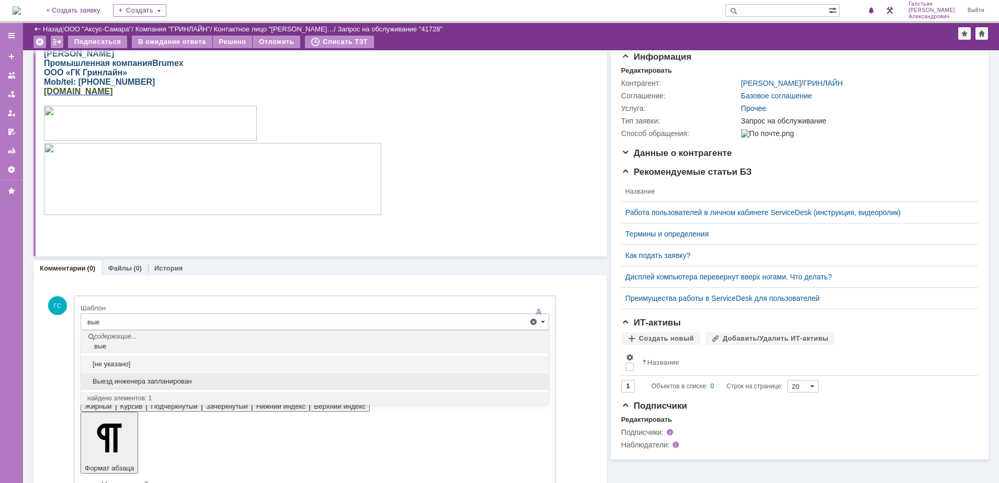
click at [199, 377] on span "Выезд инженера запланирован" at bounding box center [314, 381] width 455 height 8
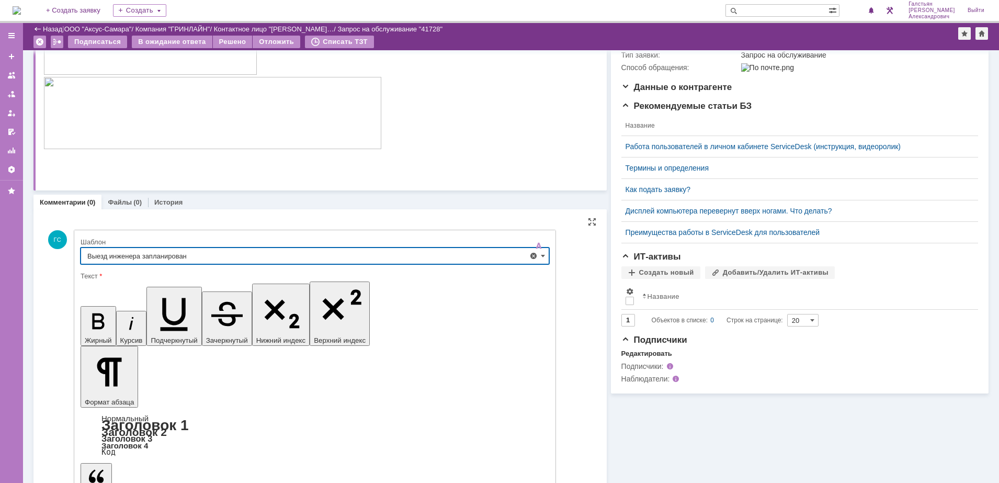
scroll to position [180, 0]
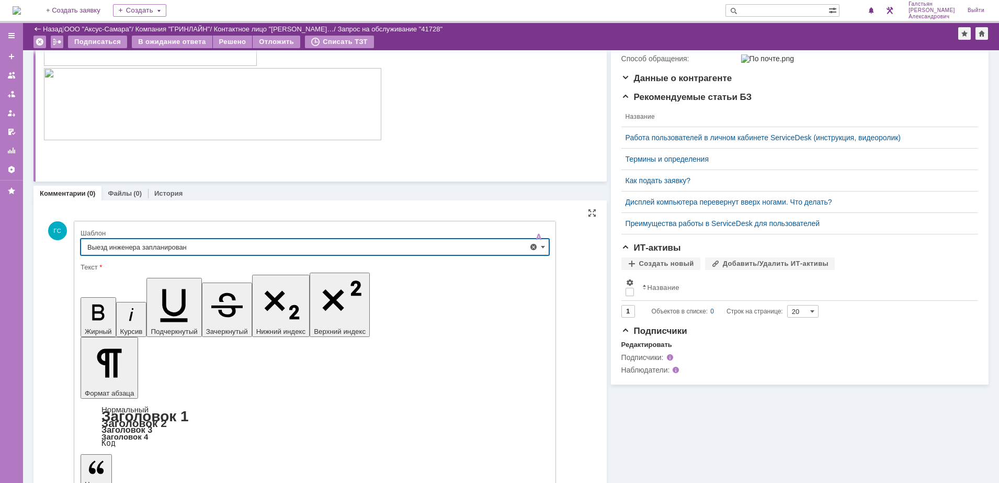
type input "Выезд инженера запланирован"
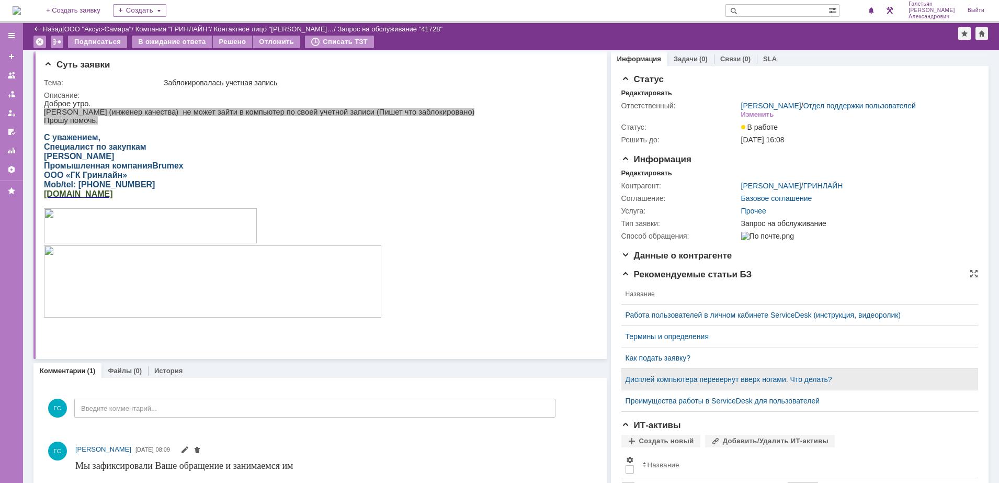
scroll to position [0, 0]
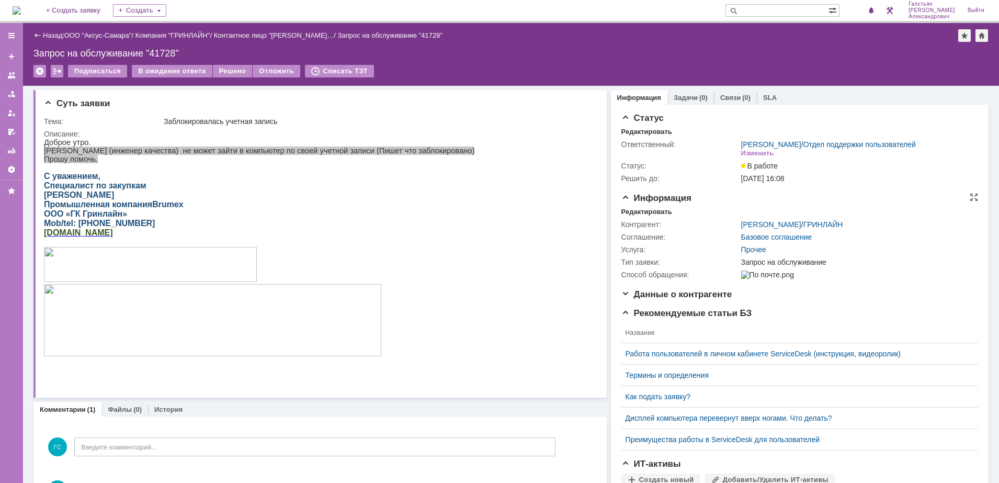
click at [648, 213] on div "Информация Редактировать Контрагент: Миронова Вера / ГРИНЛАЙН Соглашение: Базов…" at bounding box center [799, 241] width 357 height 96
click at [646, 216] on div "Редактировать" at bounding box center [646, 212] width 51 height 8
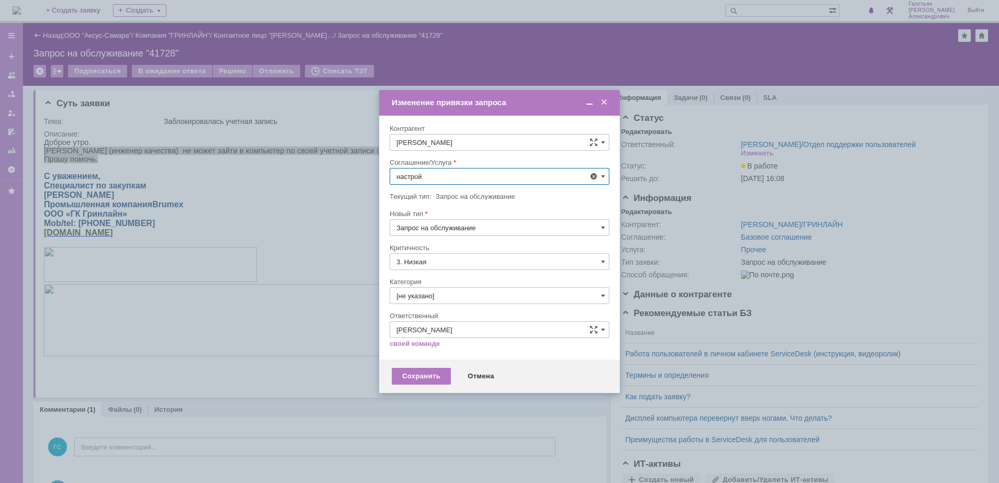
scroll to position [69, 0]
click at [465, 305] on span "АРМ_Настройка" at bounding box center [499, 303] width 206 height 8
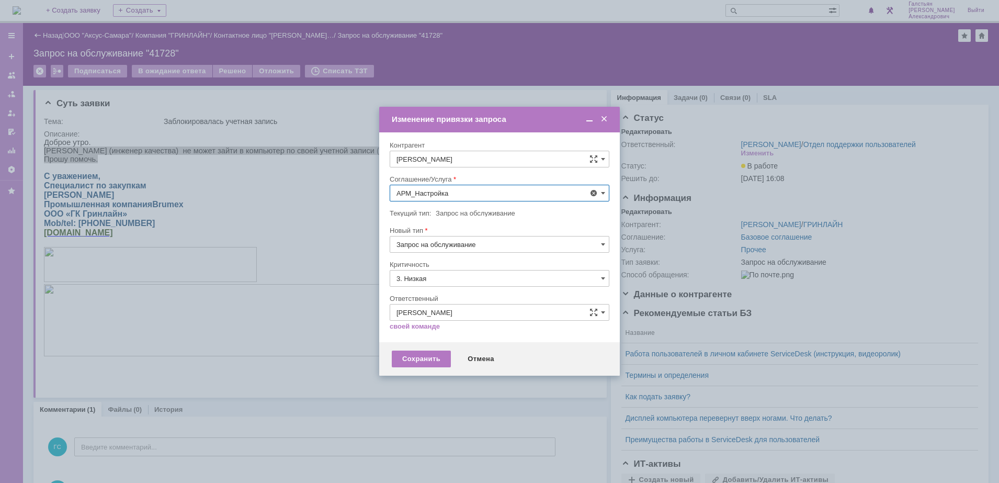
type input "АРМ_Настройка"
click at [453, 280] on input "3. Низкая" at bounding box center [500, 278] width 220 height 17
click at [449, 296] on span "[не указано]" at bounding box center [499, 297] width 206 height 8
type input "[не указано]"
click at [434, 354] on div "Сохранить" at bounding box center [421, 358] width 59 height 17
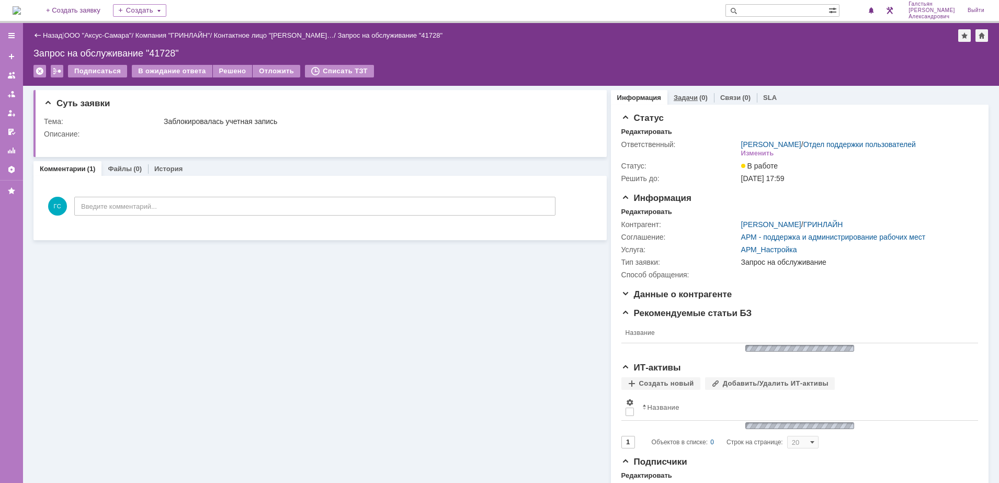
scroll to position [0, 0]
click at [679, 98] on link "Задачи" at bounding box center [685, 98] width 24 height 8
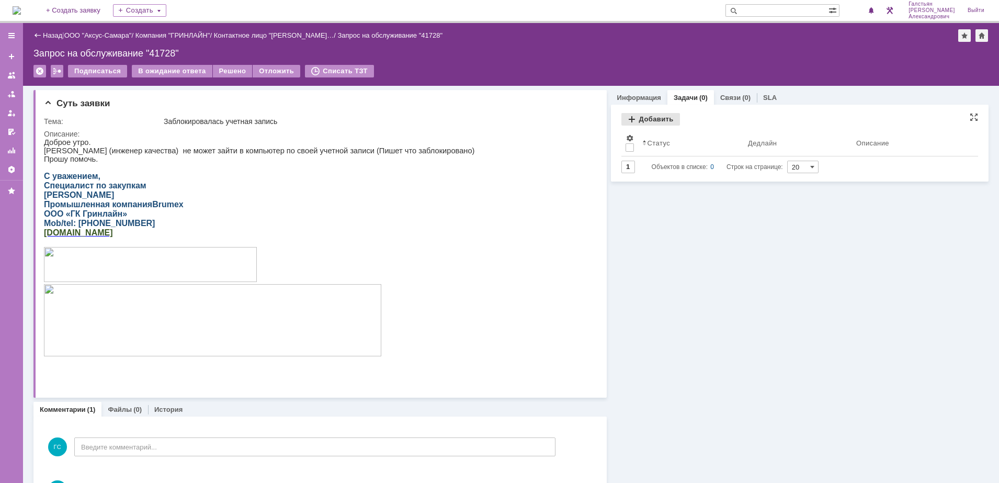
click at [626, 117] on div "Добавить" at bounding box center [650, 119] width 59 height 13
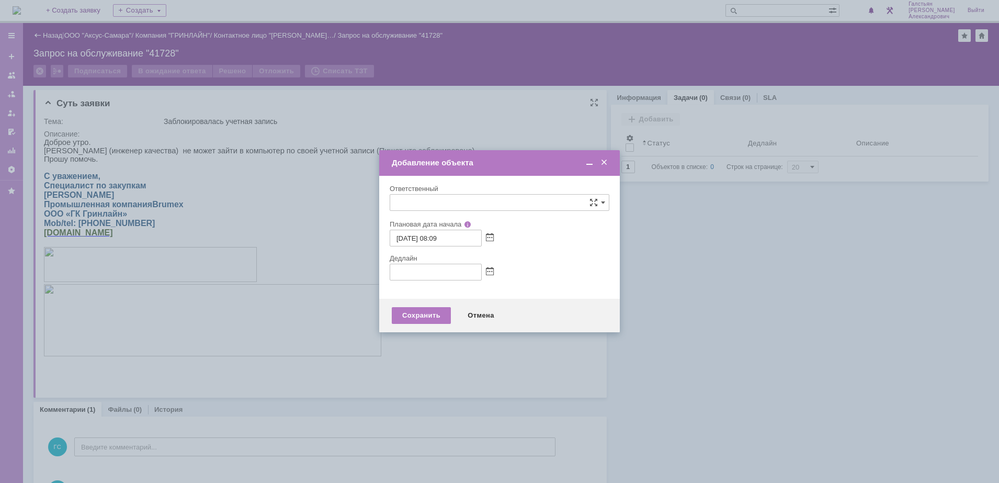
type input "[не указано]"
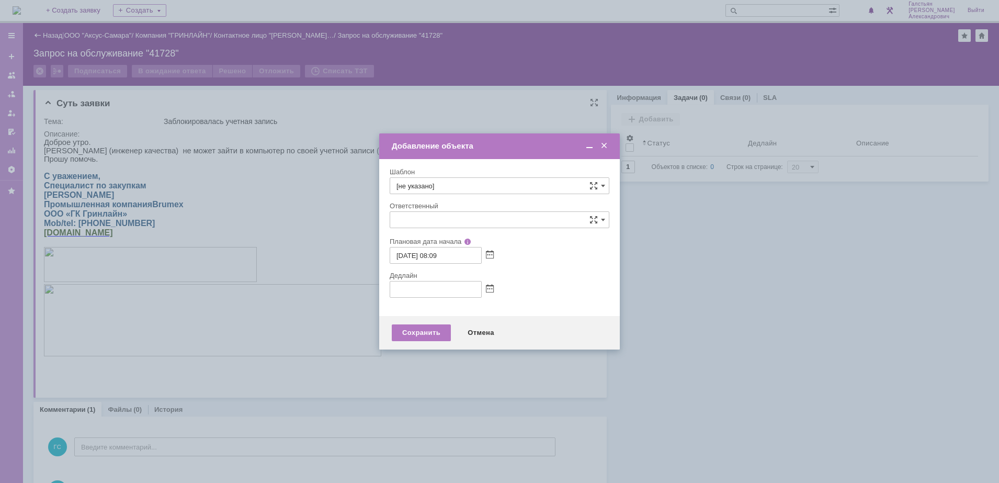
type input "[не указано]"
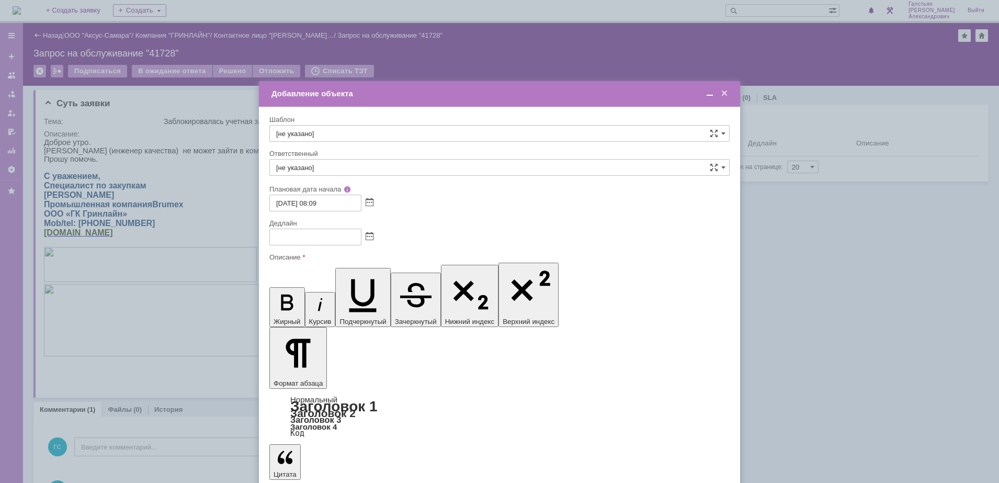
click at [348, 167] on input "[не указано]" at bounding box center [499, 167] width 460 height 17
click at [351, 274] on span "[PERSON_NAME] [PERSON_NAME]" at bounding box center [499, 278] width 446 height 8
type input "[PERSON_NAME] [PERSON_NAME]"
click at [369, 235] on span at bounding box center [369, 237] width 8 height 8
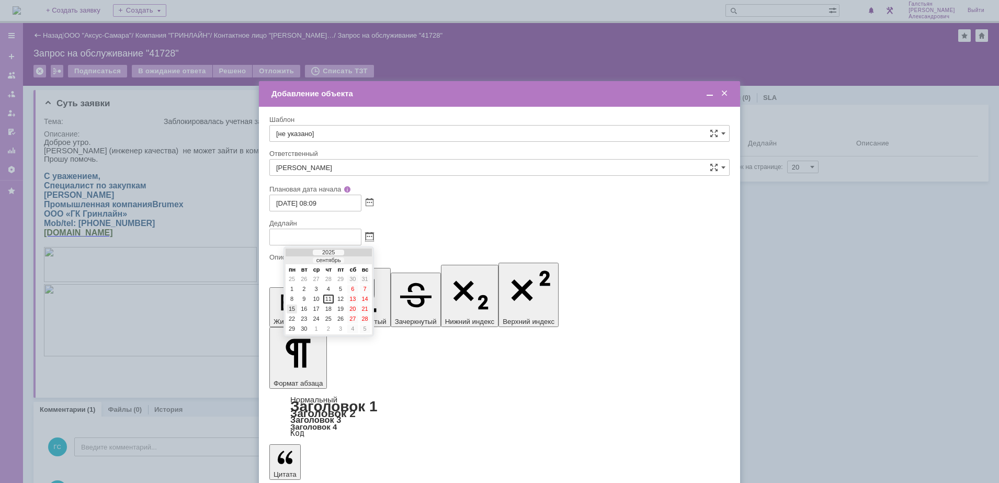
click at [293, 304] on div "15" at bounding box center [292, 308] width 10 height 9
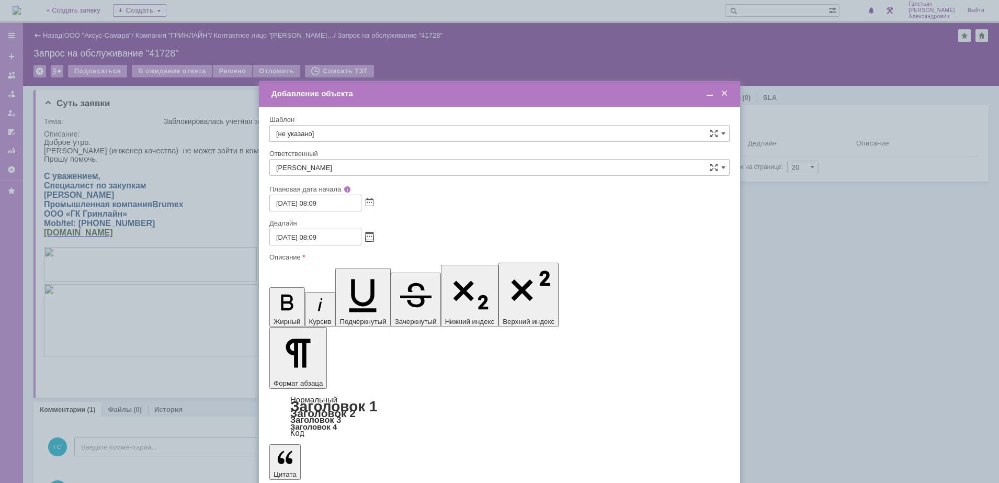
click at [364, 235] on div at bounding box center [367, 236] width 12 height 9
click at [368, 235] on span at bounding box center [369, 237] width 8 height 8
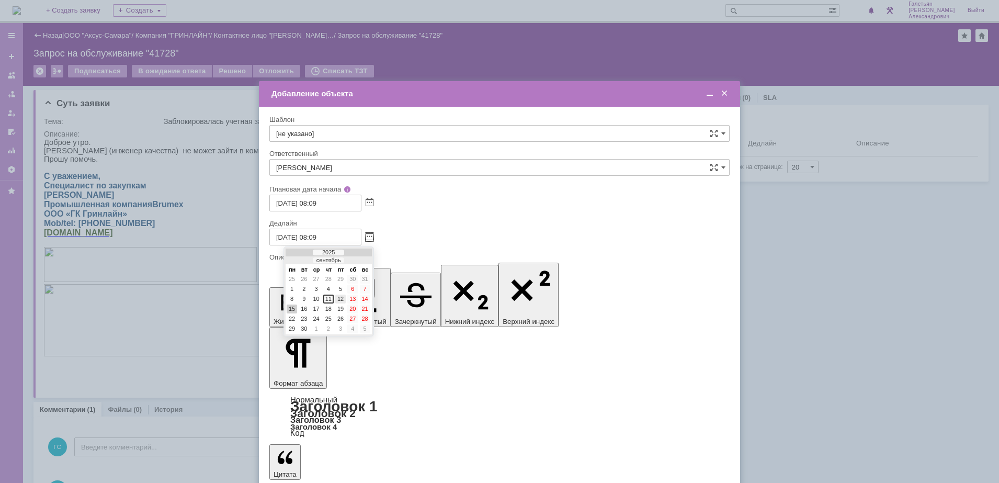
click at [340, 301] on div "12" at bounding box center [340, 298] width 10 height 9
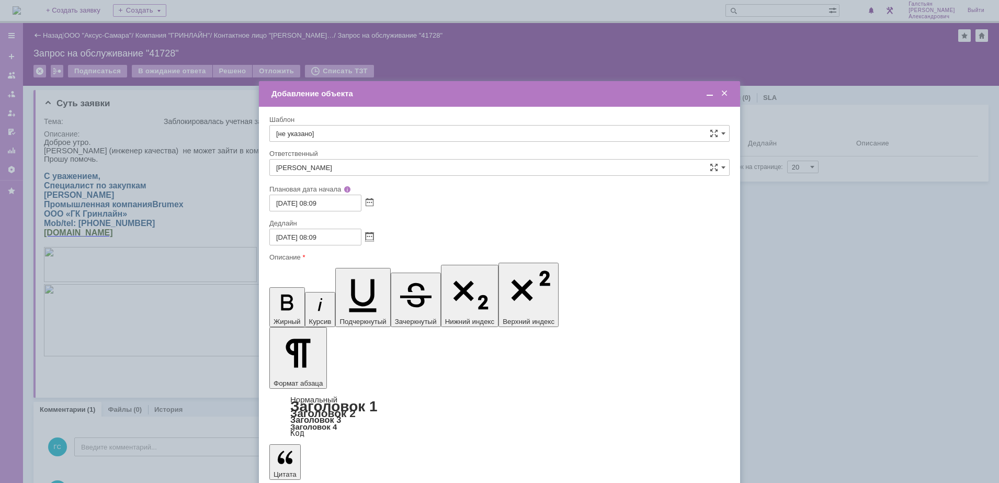
drag, startPoint x: 317, startPoint y: 237, endPoint x: 324, endPoint y: 251, distance: 15.7
click at [319, 238] on input "12.09.2025 08:09" at bounding box center [315, 236] width 92 height 17
click at [330, 237] on input "12.09.2025 17:09" at bounding box center [315, 236] width 92 height 17
type input "[DATE] 17:00"
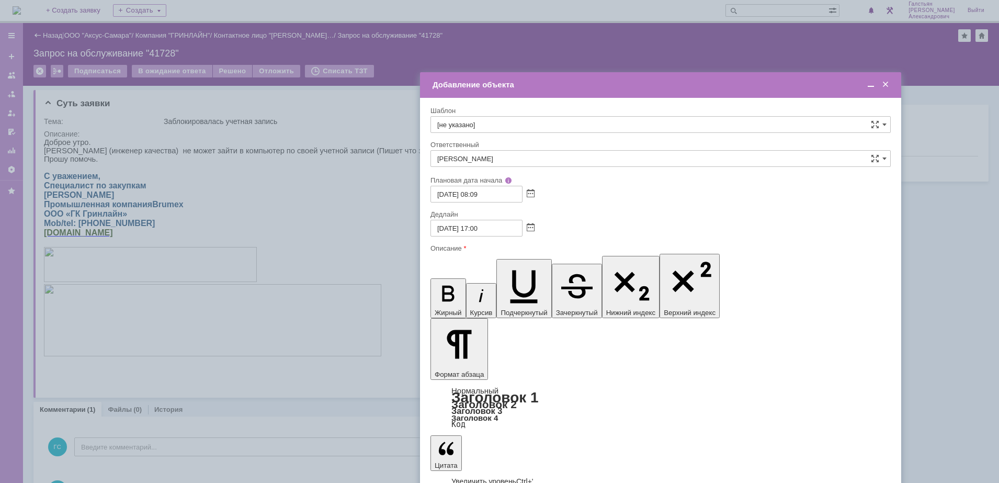
drag, startPoint x: 394, startPoint y: 98, endPoint x: 555, endPoint y: 89, distance: 161.2
click at [555, 89] on div "Добавление объекта" at bounding box center [661, 85] width 458 height 12
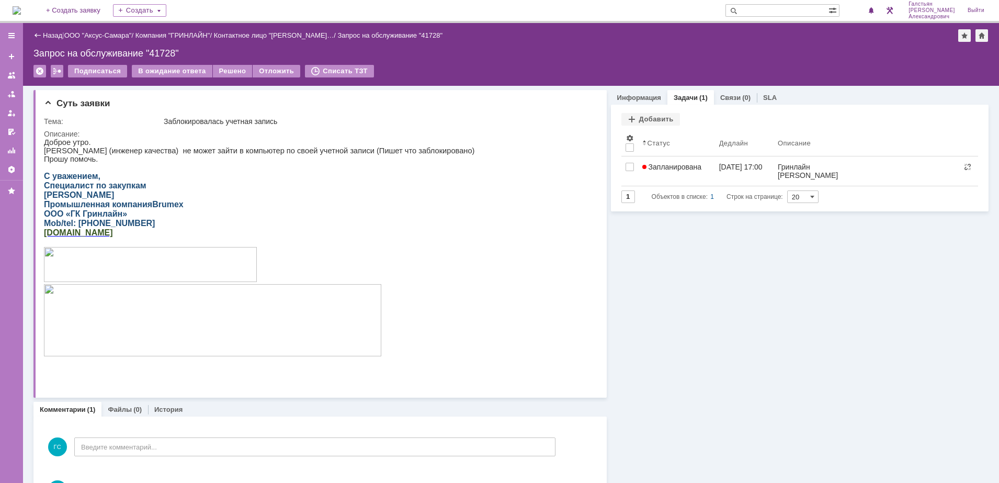
click at [21, 6] on img at bounding box center [17, 10] width 8 height 8
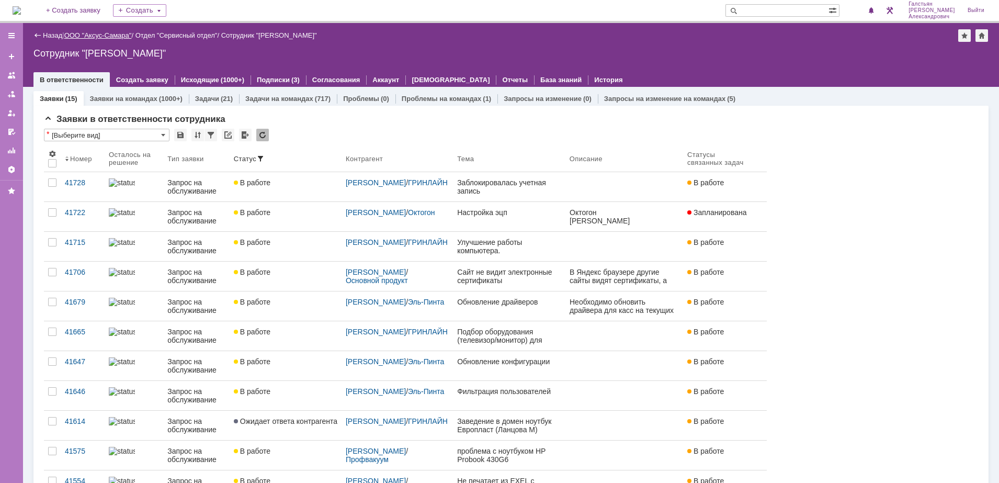
click at [102, 33] on link "ООО "Аксус-Самара"" at bounding box center [97, 35] width 67 height 8
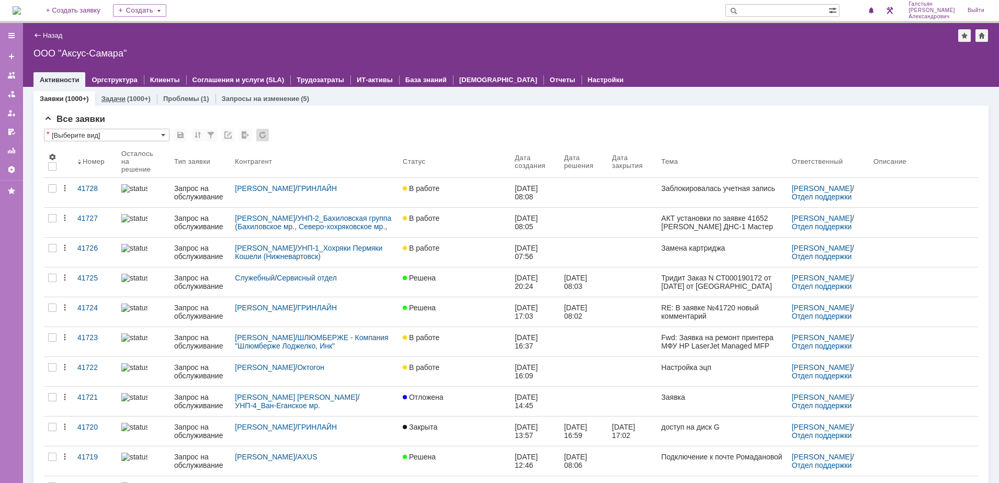
click at [127, 96] on div "(1000+)" at bounding box center [139, 99] width 24 height 8
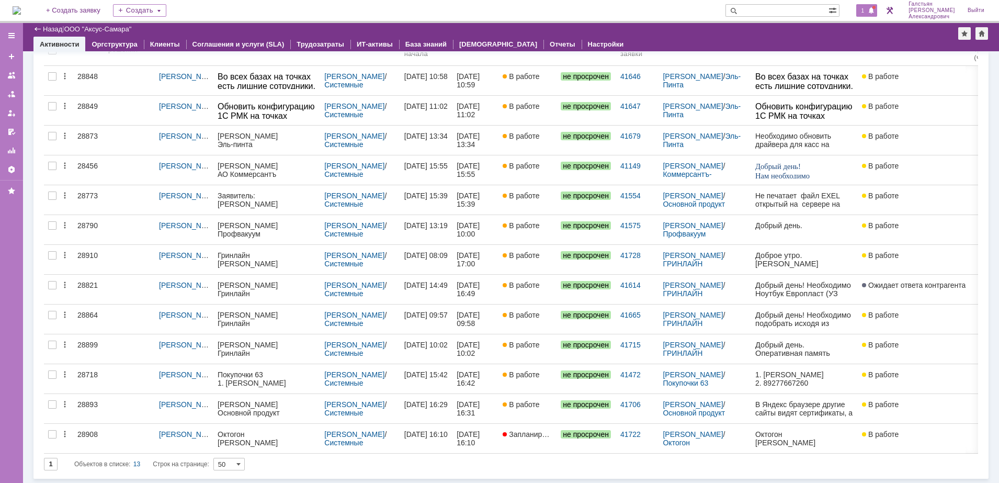
click at [867, 14] on span "1" at bounding box center [862, 10] width 9 height 7
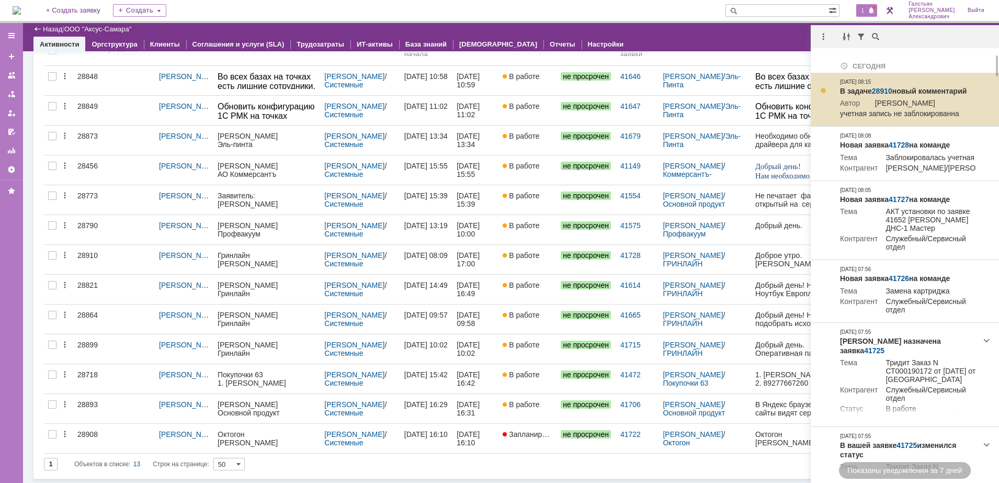
click at [882, 91] on link "28910" at bounding box center [882, 91] width 20 height 8
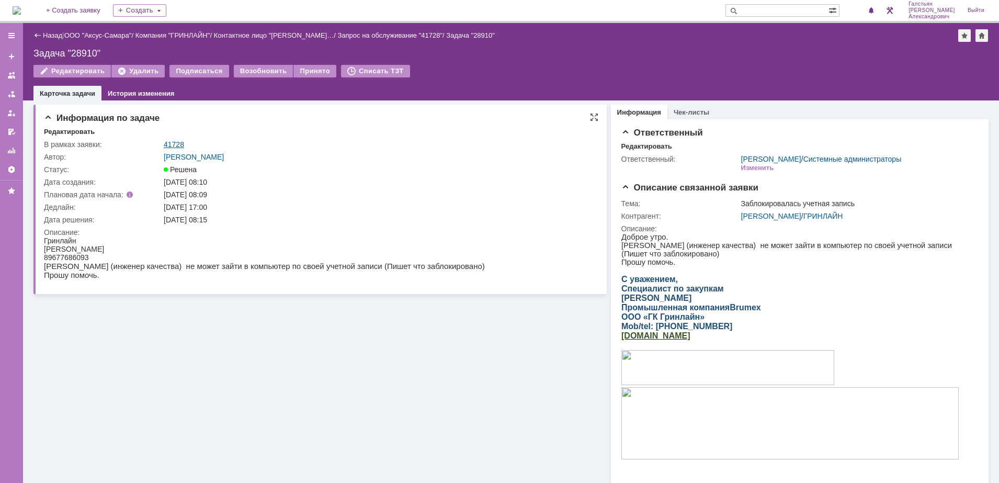
click at [172, 142] on link "41728" at bounding box center [174, 144] width 20 height 8
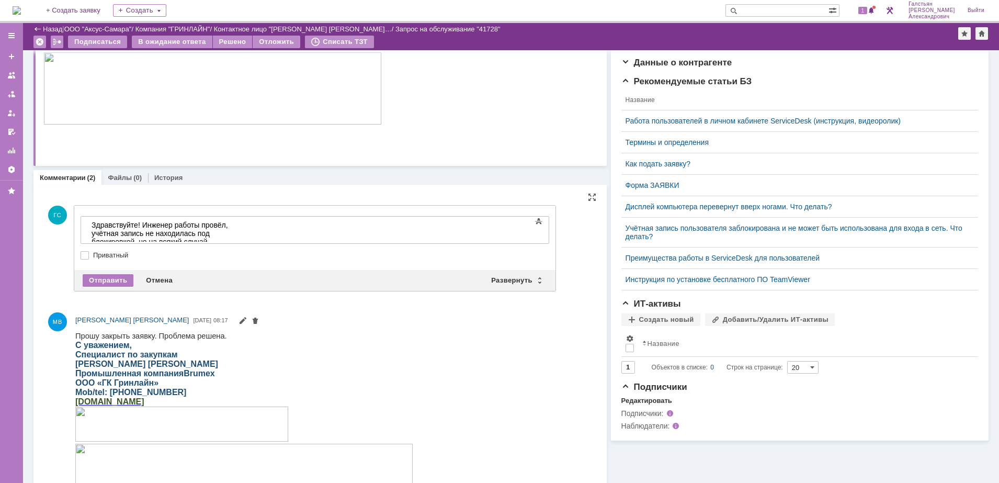
click at [102, 289] on div "Отправить Отмена Развернуть Свернуть" at bounding box center [314, 280] width 481 height 21
click at [111, 281] on div "Отправить" at bounding box center [108, 280] width 51 height 13
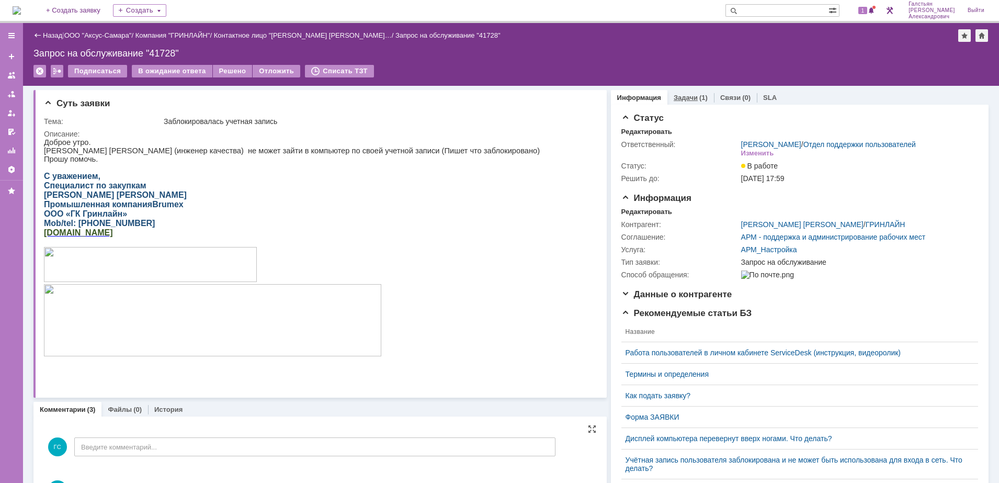
click at [699, 100] on div "Задачи (1)" at bounding box center [690, 97] width 47 height 15
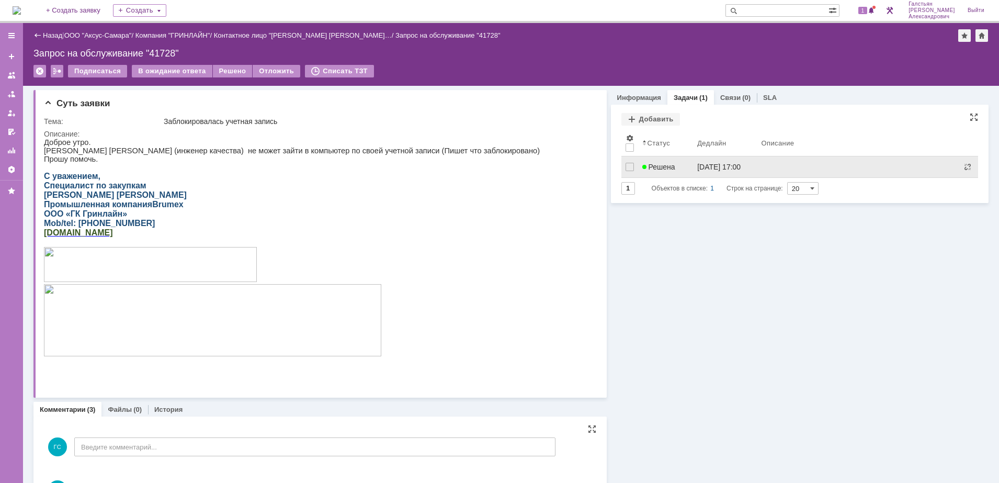
click at [713, 171] on link "[DATE] 17:00" at bounding box center [725, 166] width 64 height 21
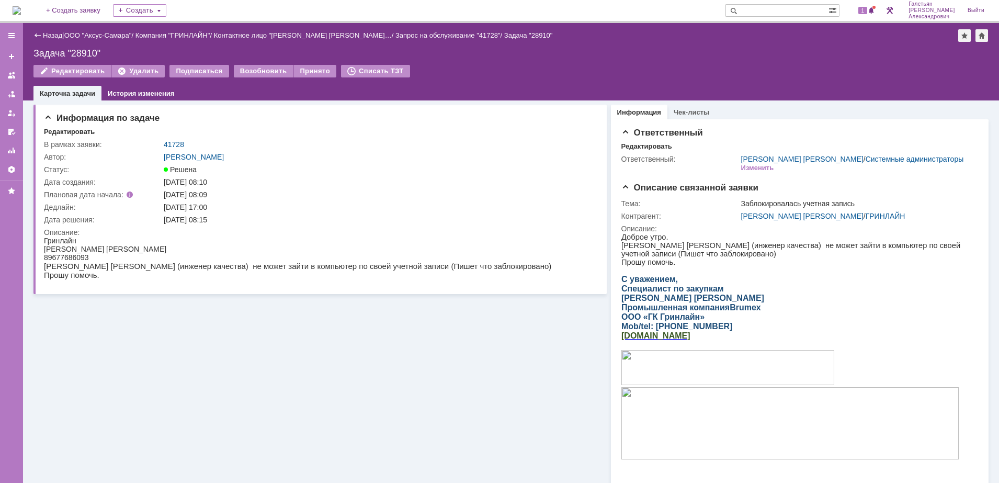
click at [21, 8] on img at bounding box center [17, 10] width 8 height 8
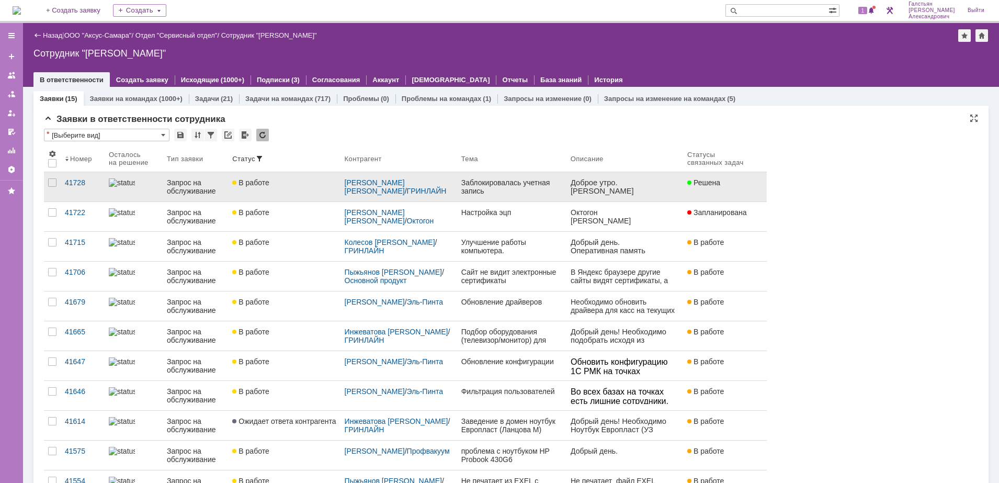
click at [517, 193] on div "Заблокировалась учетная запись" at bounding box center [511, 186] width 101 height 17
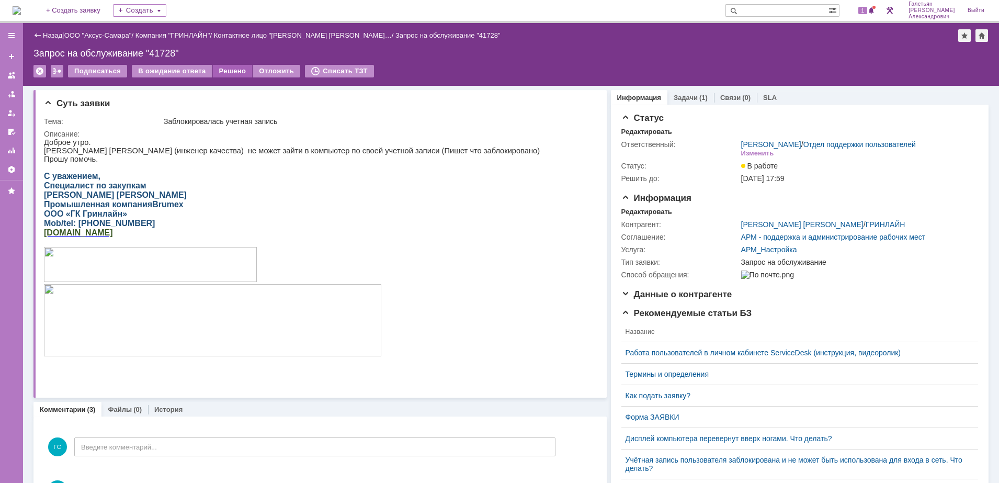
click at [223, 68] on div "Решено" at bounding box center [233, 71] width 40 height 13
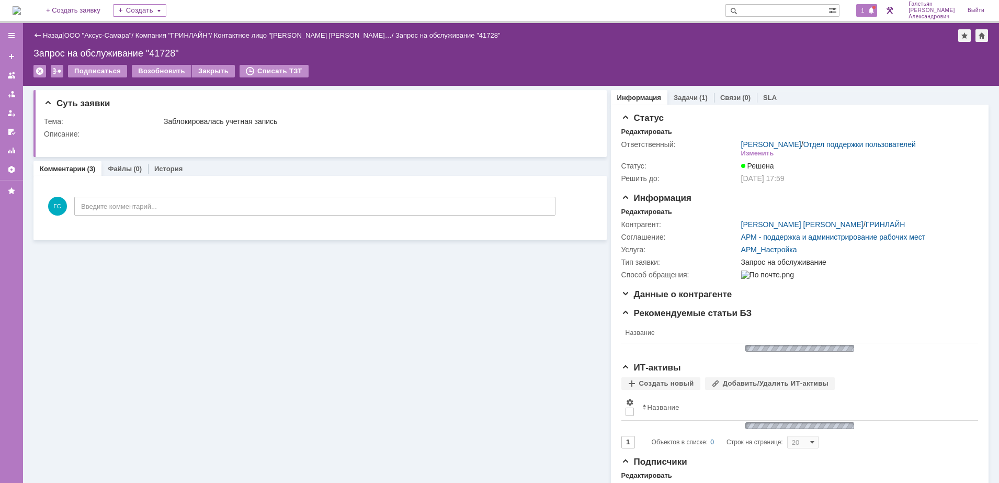
click at [867, 9] on span "1" at bounding box center [862, 10] width 9 height 7
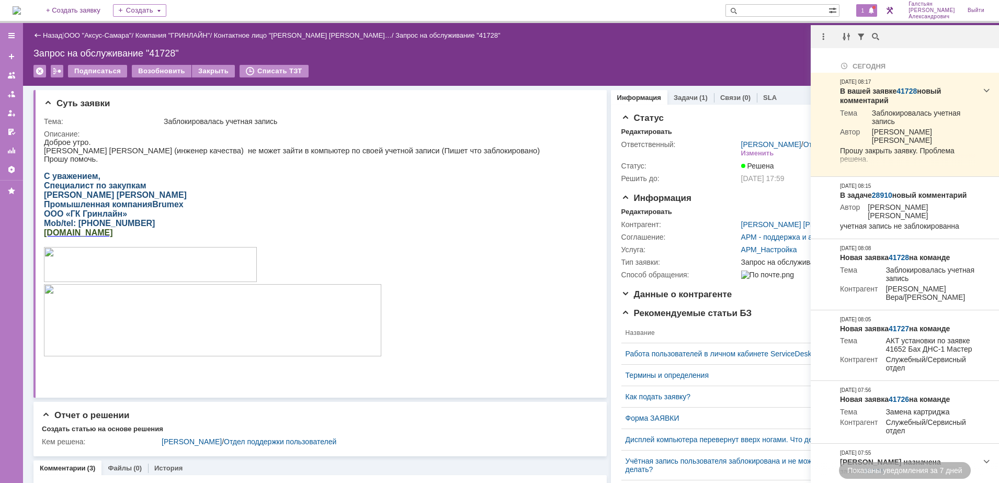
click at [764, 66] on div "Подписаться Возобновить Закрыть Списать ТЗТ" at bounding box center [510, 76] width 955 height 22
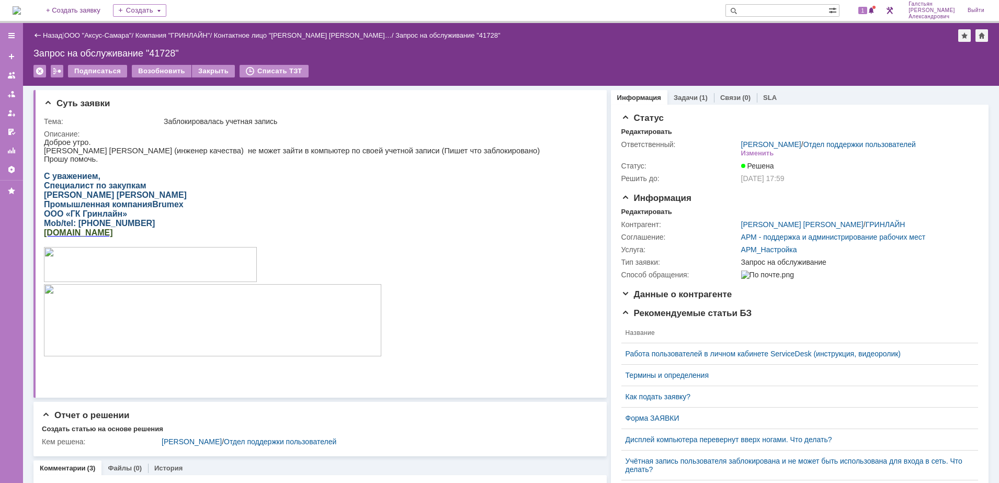
click at [21, 9] on img at bounding box center [17, 10] width 8 height 8
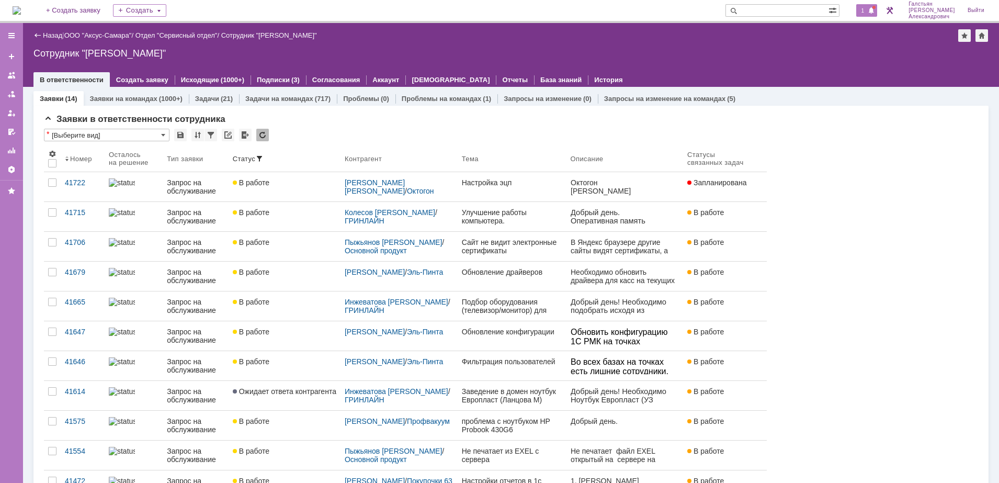
click at [875, 7] on span at bounding box center [870, 11] width 7 height 8
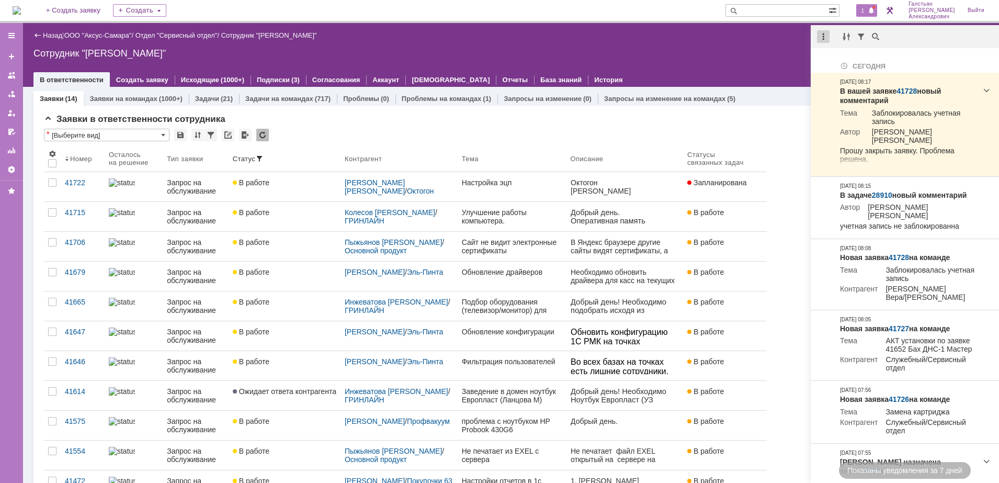
click at [818, 33] on div at bounding box center [823, 36] width 13 height 13
click at [839, 55] on div "Отметить уведомления прочитанными" at bounding box center [895, 63] width 153 height 16
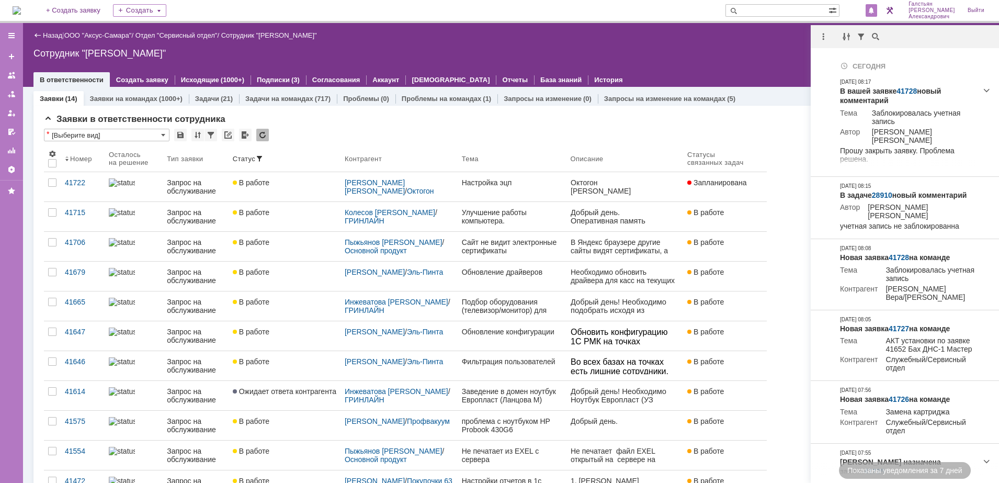
click at [764, 45] on div "Назад | ООО "Аксус-Самара" / Отдел "Сервисный отдел" / Сотрудник "[PERSON_NAME]…" at bounding box center [511, 55] width 976 height 64
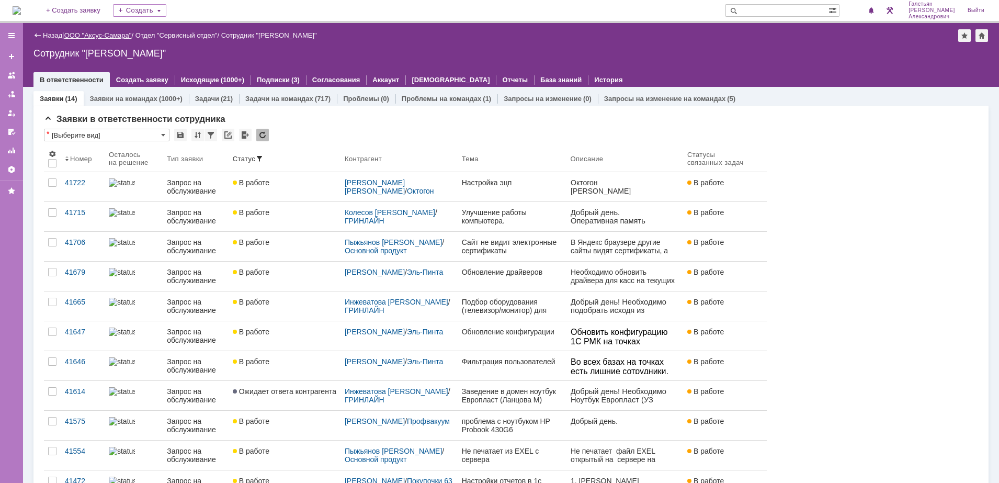
click at [108, 33] on link "ООО "Аксус-Самара"" at bounding box center [97, 35] width 67 height 8
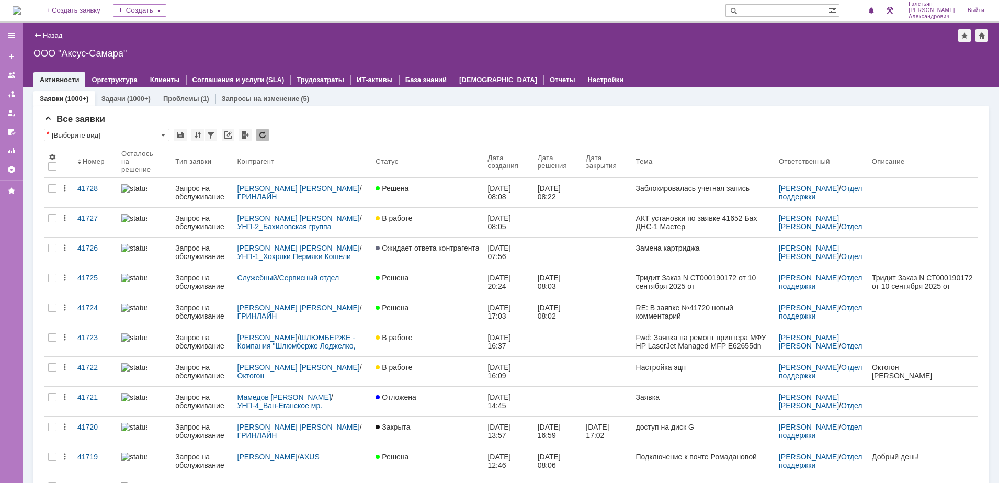
click at [124, 96] on link "Задачи" at bounding box center [113, 99] width 24 height 8
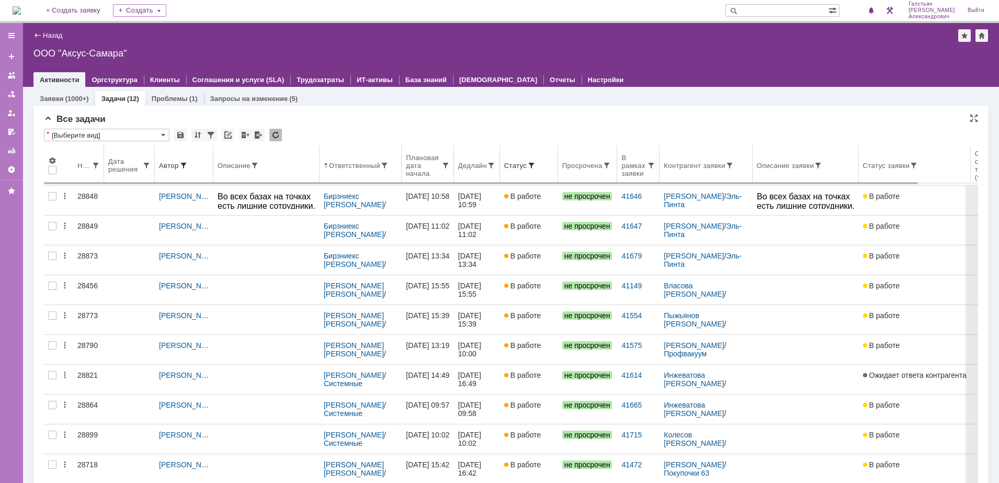
click at [467, 169] on th "Дедлайн" at bounding box center [477, 165] width 46 height 40
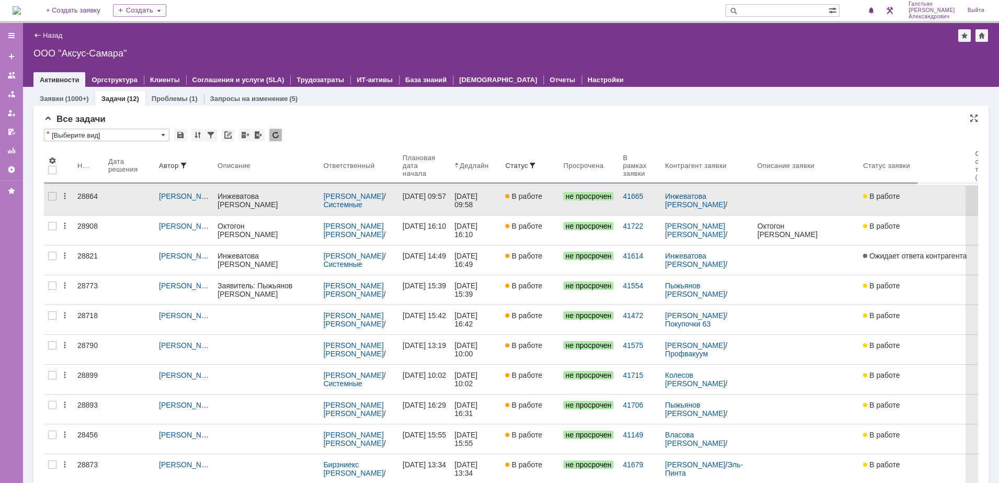
click at [494, 208] on div "11.09.2025 09:58" at bounding box center [475, 200] width 42 height 17
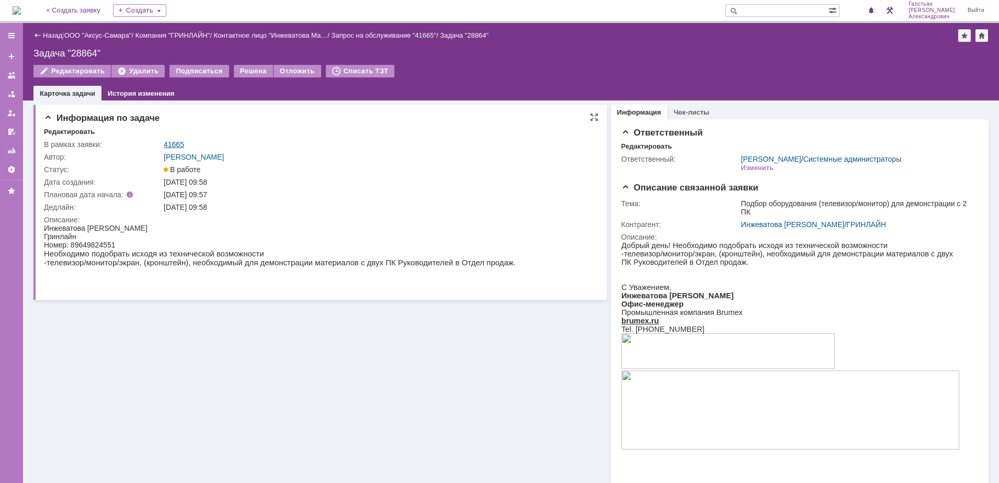
click at [169, 145] on link "41665" at bounding box center [174, 144] width 20 height 8
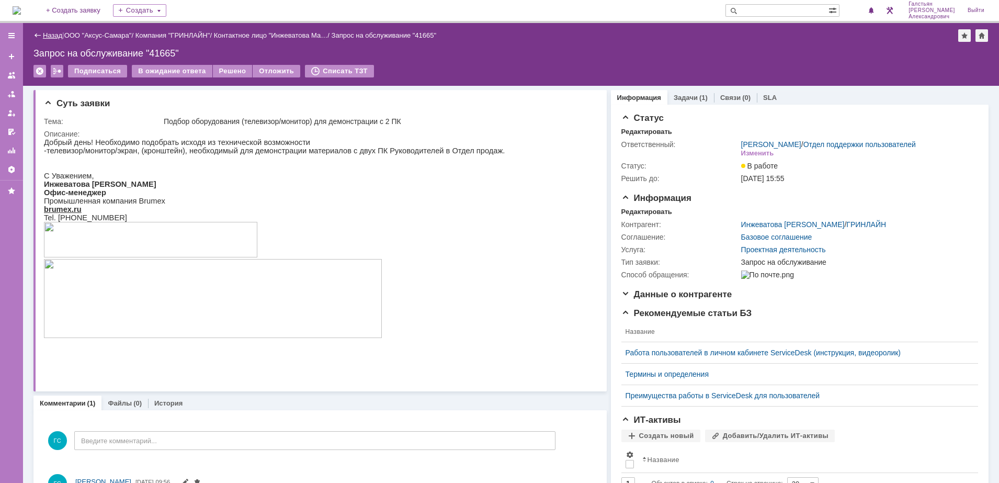
click at [48, 36] on link "Назад" at bounding box center [52, 35] width 19 height 8
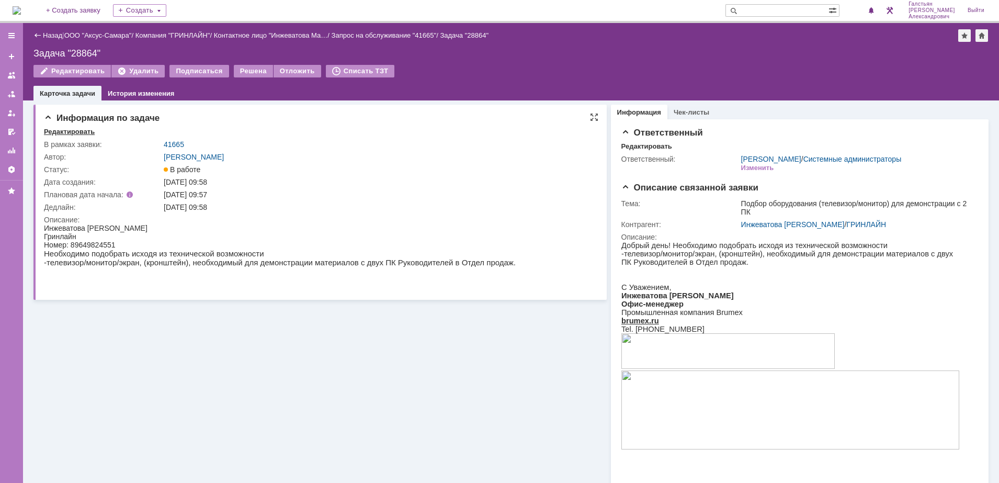
click at [54, 132] on div "Редактировать" at bounding box center [69, 132] width 51 height 8
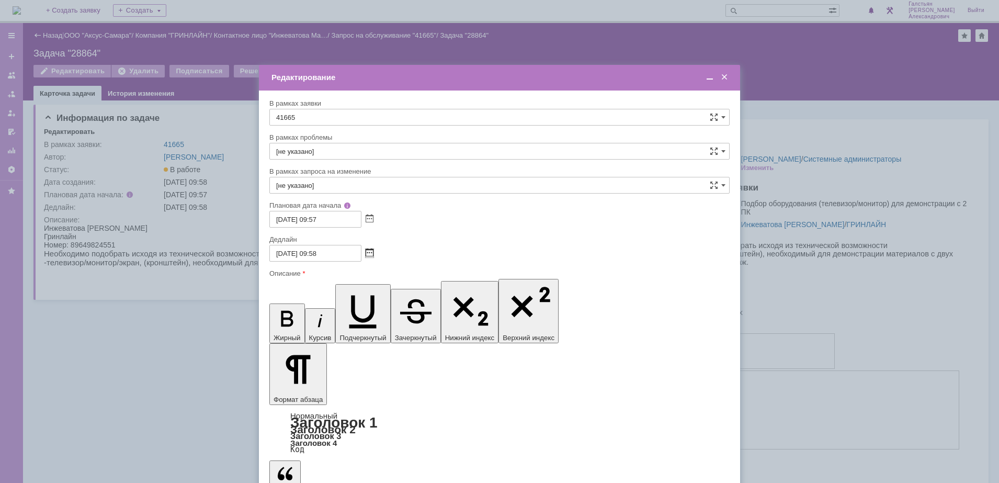
click at [371, 250] on span at bounding box center [369, 253] width 8 height 8
click at [304, 325] on div "16" at bounding box center [304, 324] width 10 height 9
type input "[DATE] 09:58"
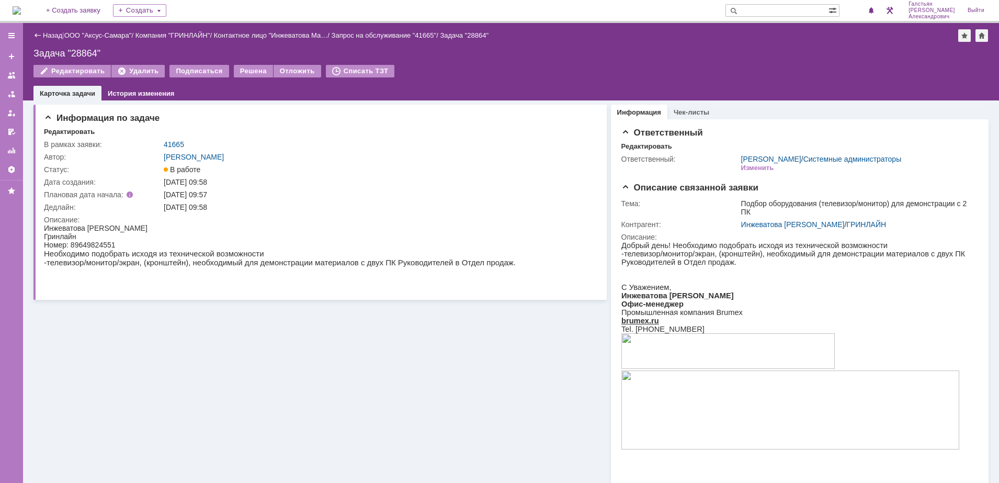
click at [21, 9] on img at bounding box center [17, 10] width 8 height 8
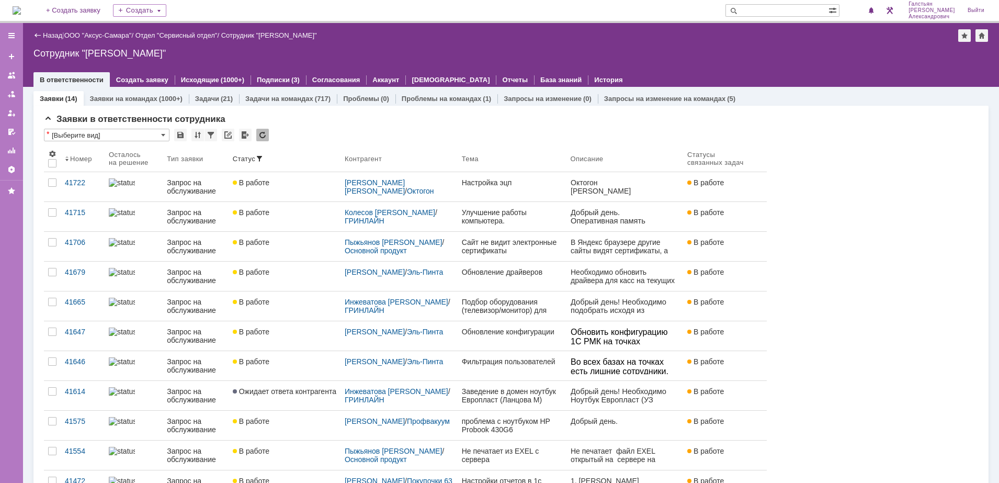
click at [21, 6] on img at bounding box center [17, 10] width 8 height 8
click at [865, 7] on span "1" at bounding box center [862, 10] width 9 height 7
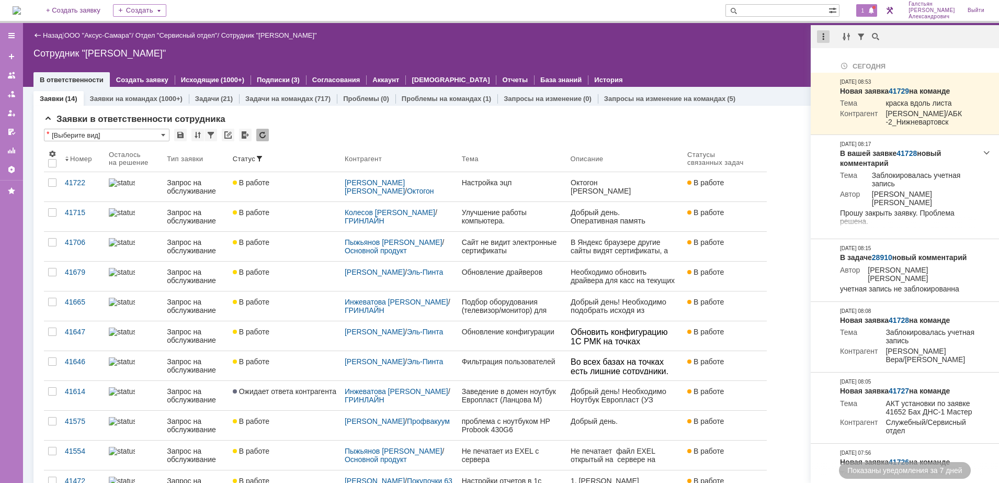
click at [823, 39] on div at bounding box center [823, 36] width 13 height 13
click at [830, 60] on div "Отметить уведомления прочитанными" at bounding box center [895, 63] width 140 height 7
click at [752, 51] on div "Сотрудник "[PERSON_NAME]"" at bounding box center [510, 53] width 955 height 10
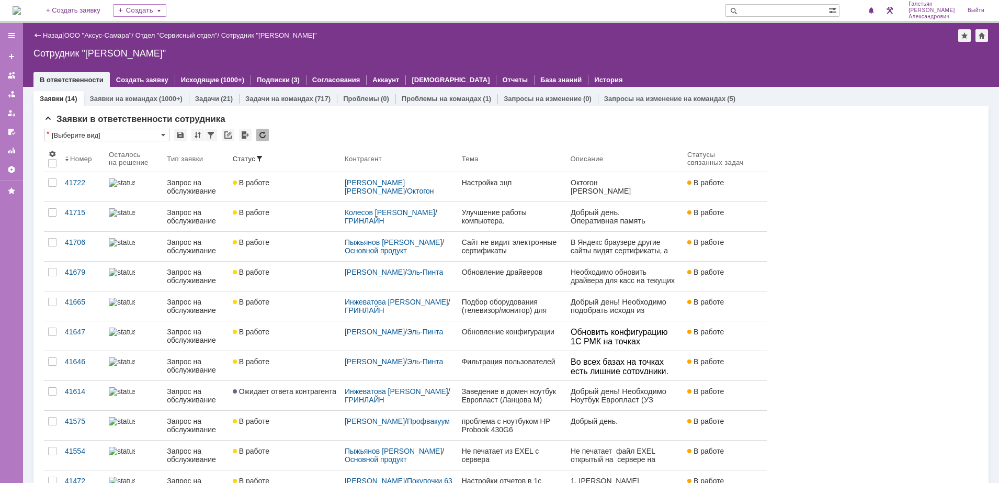
drag, startPoint x: 679, startPoint y: 50, endPoint x: 610, endPoint y: 26, distance: 73.4
click at [679, 50] on div "Сотрудник "[PERSON_NAME]"" at bounding box center [510, 53] width 955 height 10
click at [20, 7] on img at bounding box center [17, 10] width 8 height 8
click at [15, 12] on img at bounding box center [17, 10] width 8 height 8
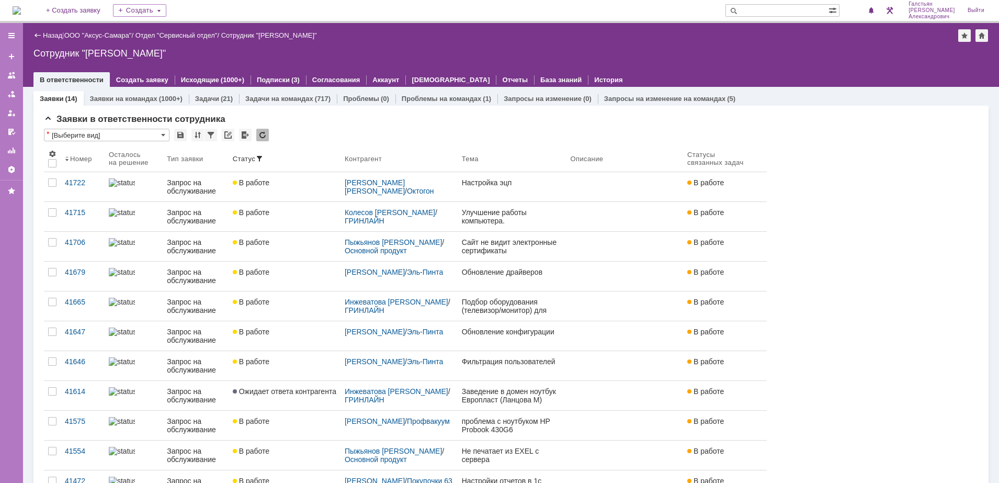
click at [881, 11] on div "Галстьян Степан Александрович Выйти" at bounding box center [921, 10] width 139 height 21
click at [875, 11] on span at bounding box center [870, 11] width 7 height 8
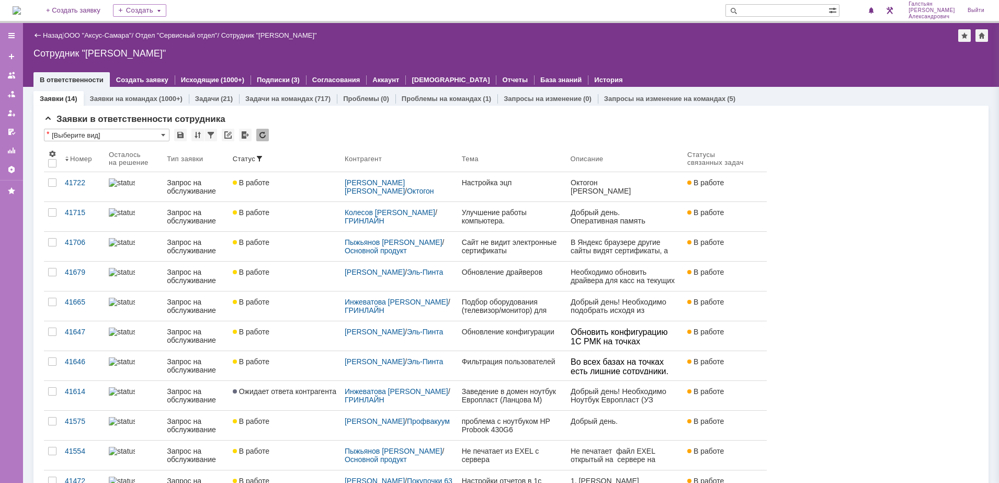
click at [766, 45] on div "Назад | ООО "Аксус-Самара" / Отдел "Сервисный отдел" / Сотрудник "Галстьян Степ…" at bounding box center [511, 55] width 976 height 64
click at [21, 6] on img at bounding box center [17, 10] width 8 height 8
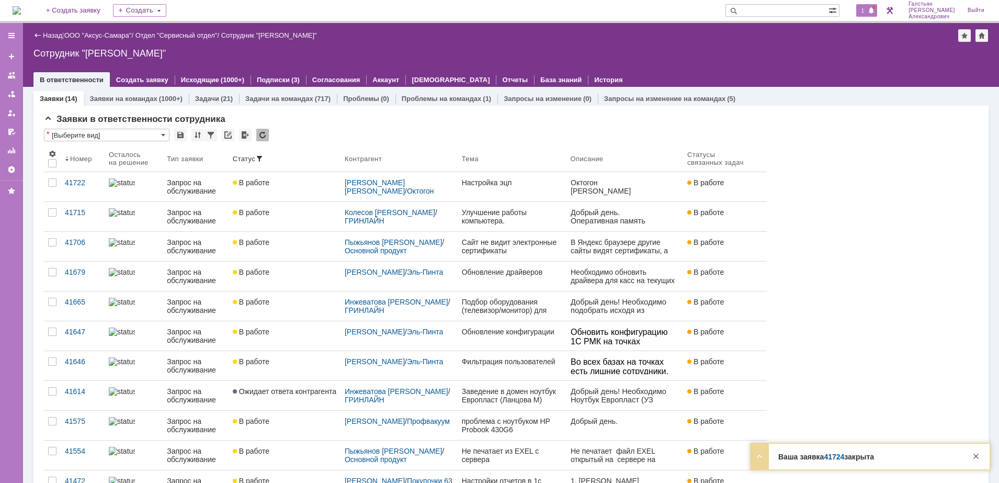
click at [875, 7] on span at bounding box center [870, 11] width 7 height 8
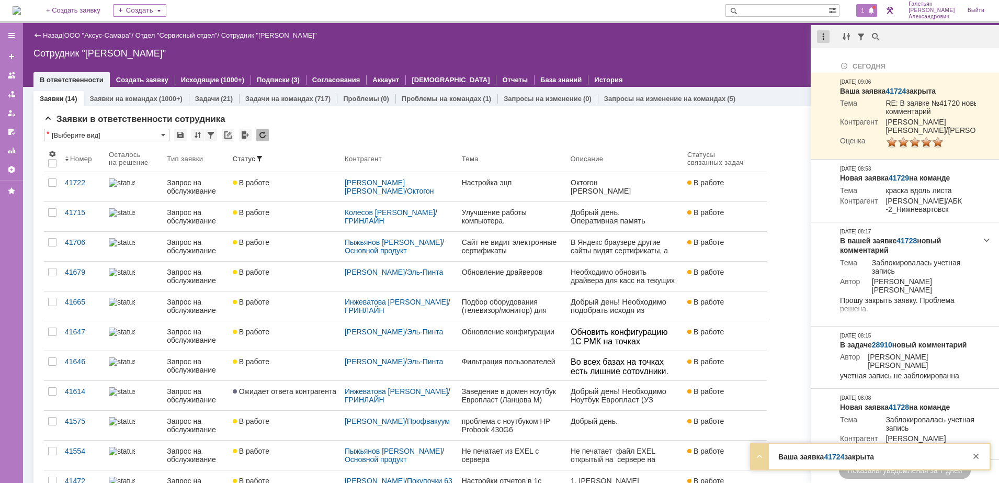
click at [822, 36] on div at bounding box center [823, 36] width 13 height 13
click at [846, 60] on div "Отметить уведомления прочитанными" at bounding box center [895, 63] width 140 height 7
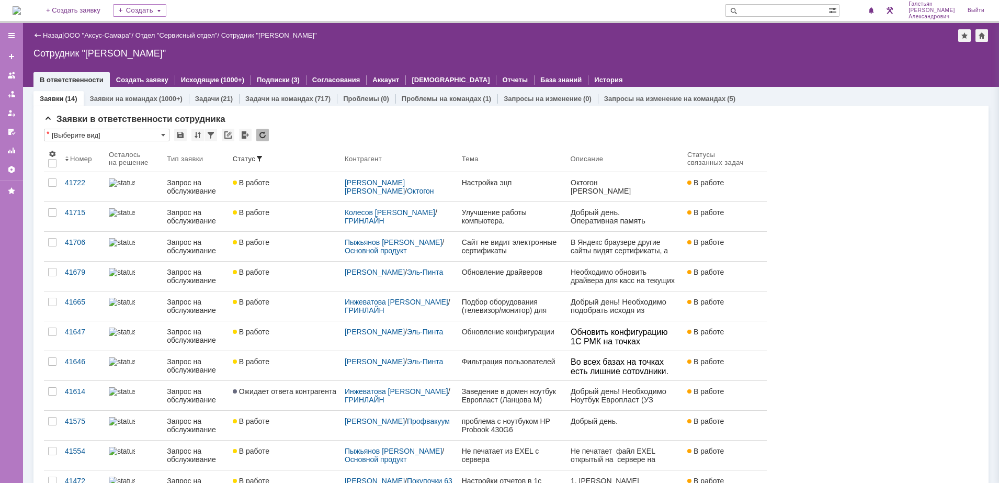
click at [682, 61] on div "Назад | ООО "Аксус-Самара" / Отдел "Сервисный отдел" / Сотрудник "Галстьян Степ…" at bounding box center [511, 55] width 976 height 64
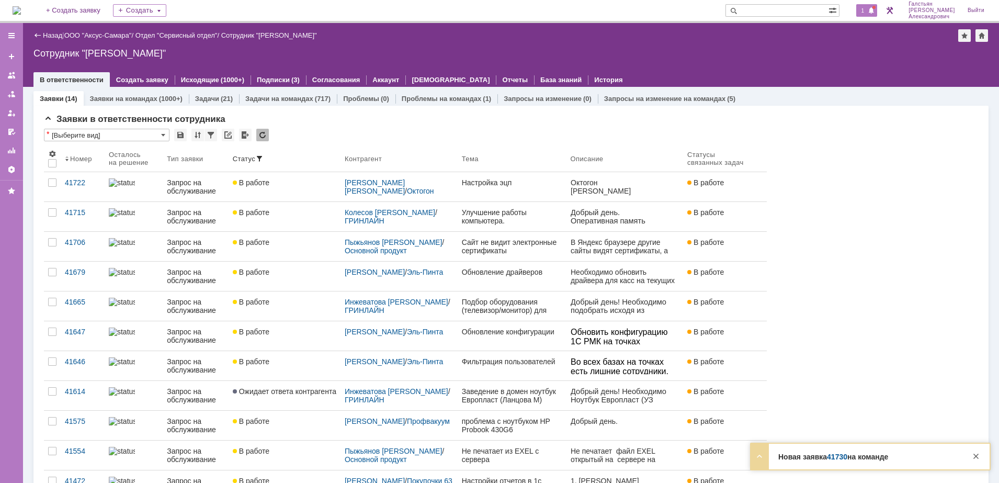
click at [867, 9] on span "1" at bounding box center [862, 10] width 9 height 7
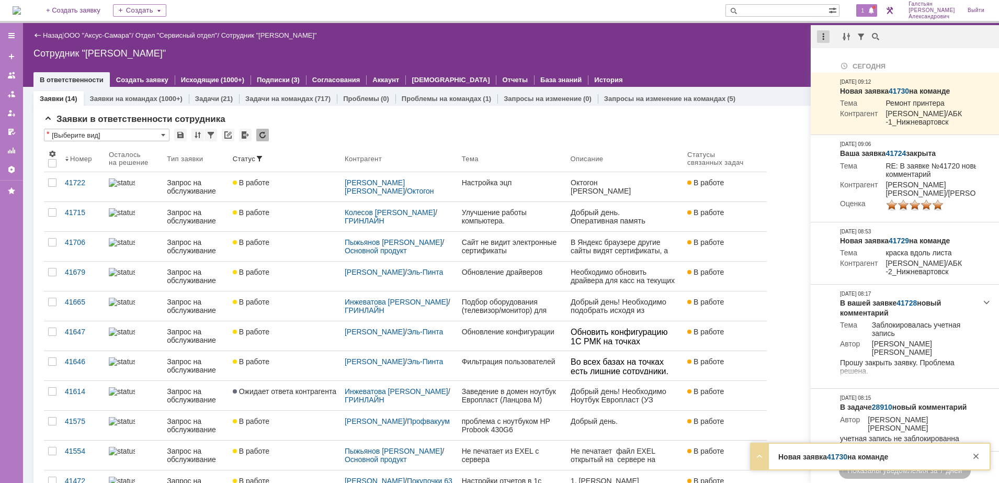
click at [822, 38] on div at bounding box center [823, 36] width 13 height 13
click at [836, 60] on div "Отметить уведомления прочитанными" at bounding box center [895, 63] width 140 height 7
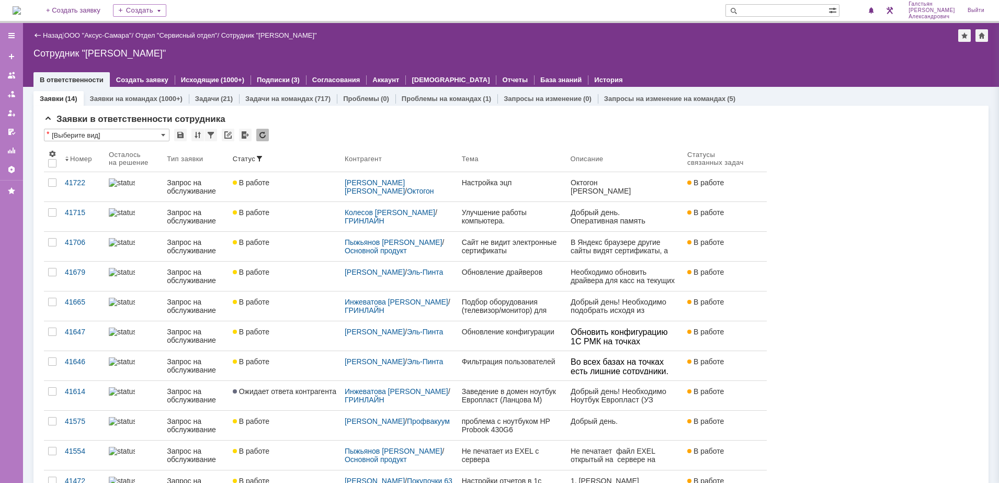
click at [763, 55] on div "Сотрудник "[PERSON_NAME]"" at bounding box center [510, 53] width 955 height 10
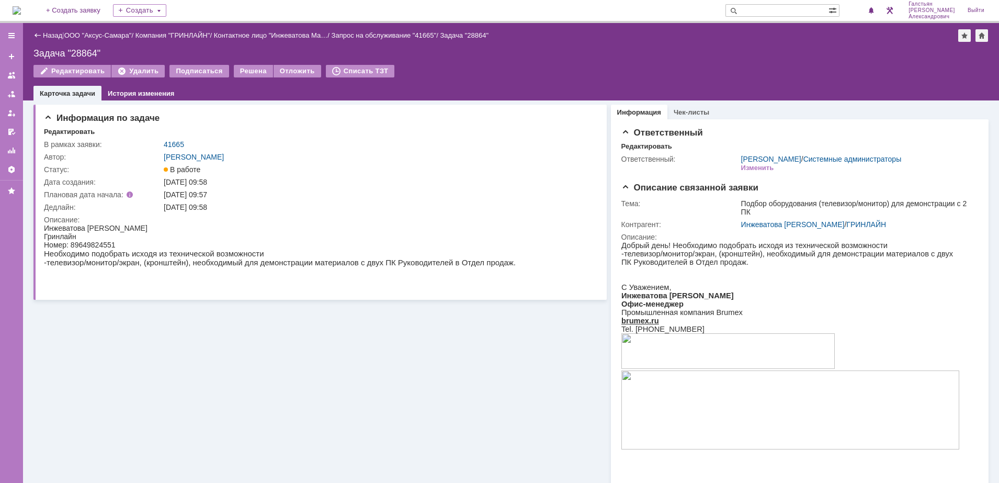
click at [21, 13] on img at bounding box center [17, 10] width 8 height 8
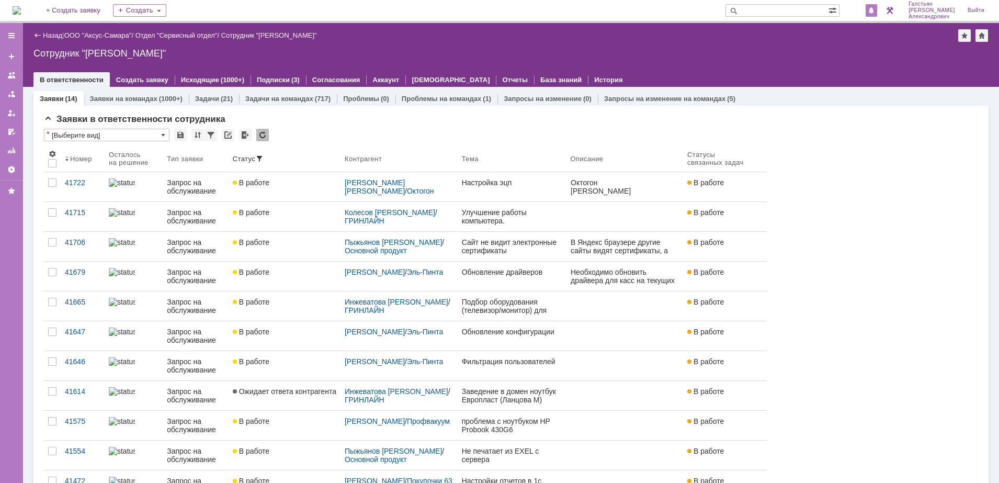
click at [877, 13] on div at bounding box center [871, 10] width 12 height 13
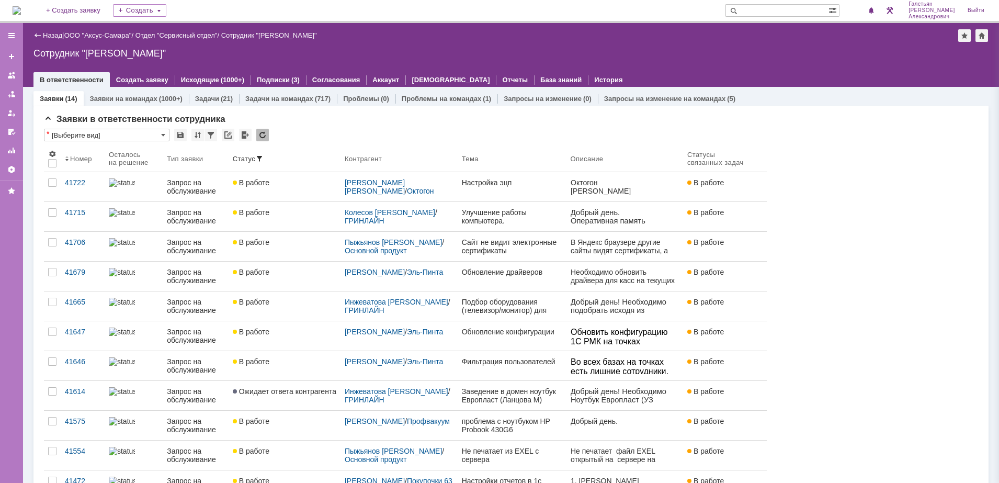
click at [759, 51] on div "Сотрудник "[PERSON_NAME]"" at bounding box center [510, 53] width 955 height 10
click at [21, 8] on img at bounding box center [17, 10] width 8 height 8
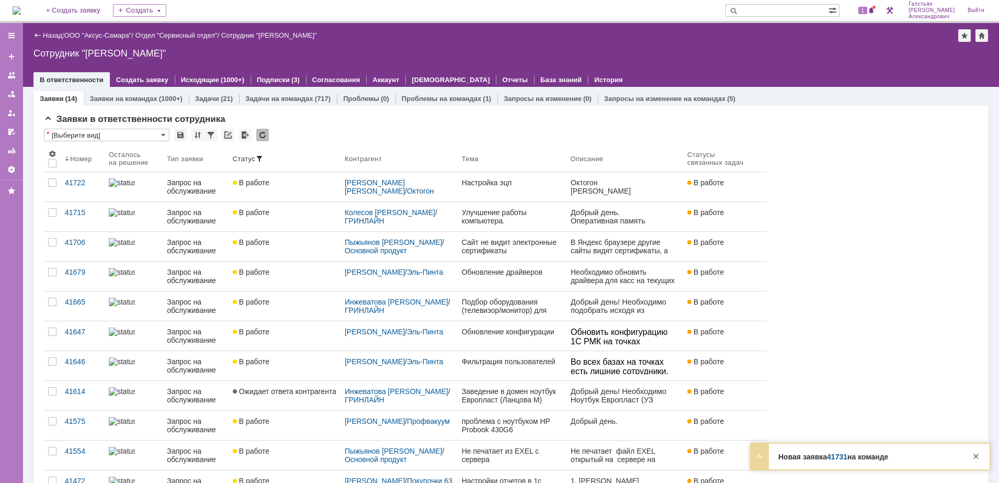
click at [873, 3] on div "1" at bounding box center [860, 10] width 31 height 21
click at [867, 7] on span "1" at bounding box center [862, 10] width 9 height 7
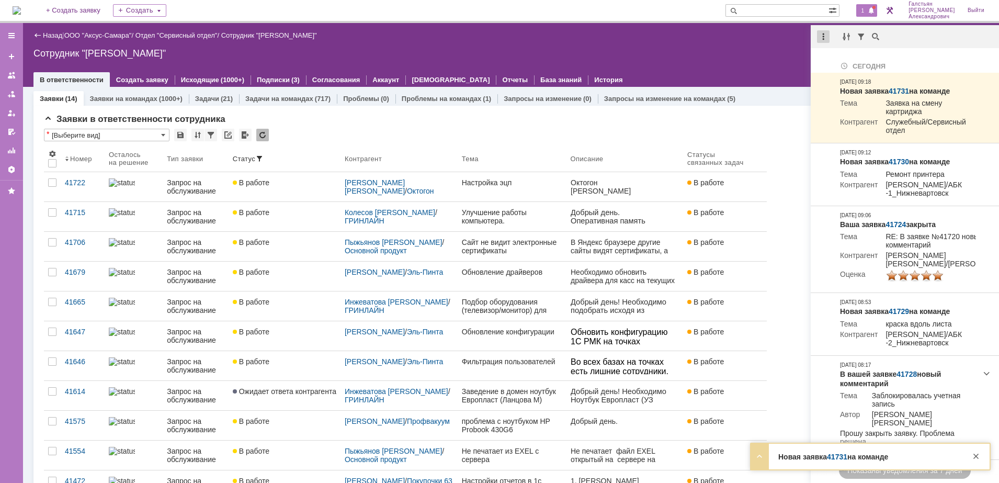
click at [823, 41] on div at bounding box center [823, 36] width 13 height 13
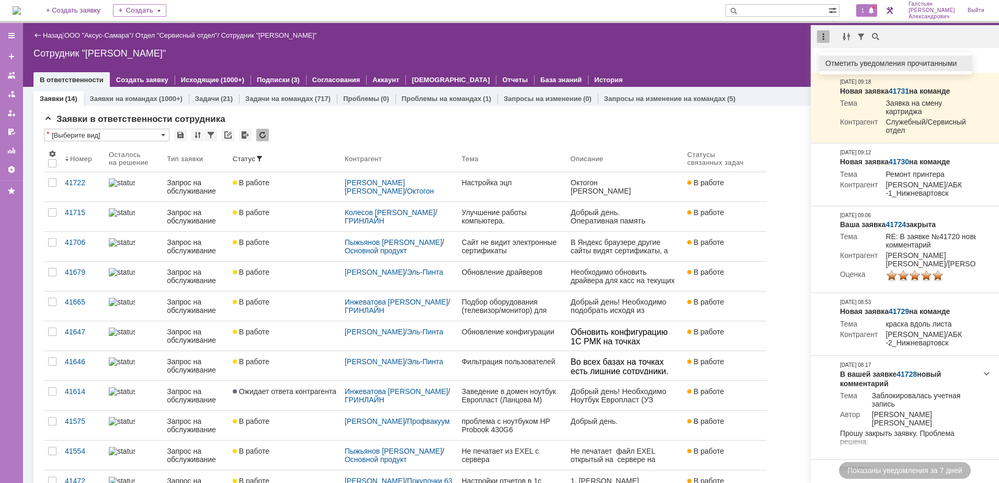
click at [828, 62] on div "Отметить уведомления прочитанными" at bounding box center [895, 63] width 140 height 7
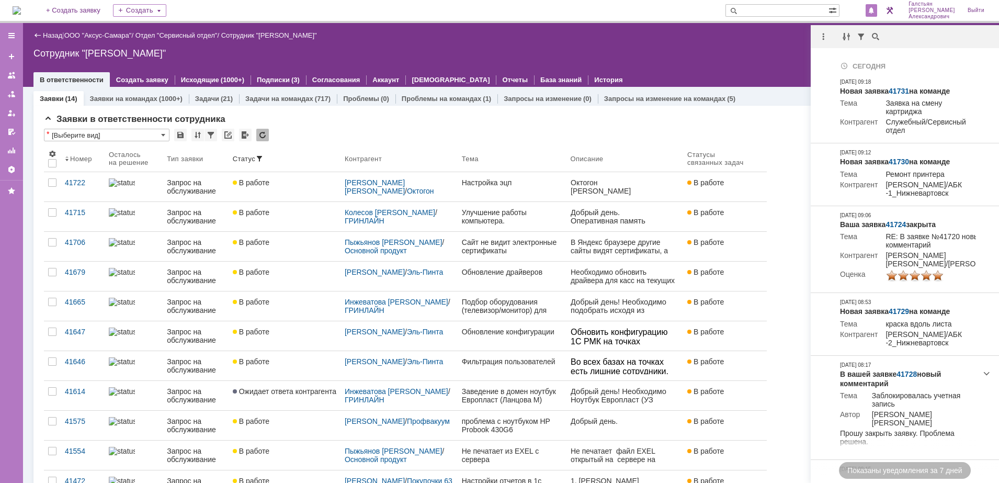
click at [735, 61] on div "Назад | ООО "Аксус-Самара" / Отдел "Сервисный отдел" / Сотрудник "Галстьян Степ…" at bounding box center [511, 55] width 976 height 64
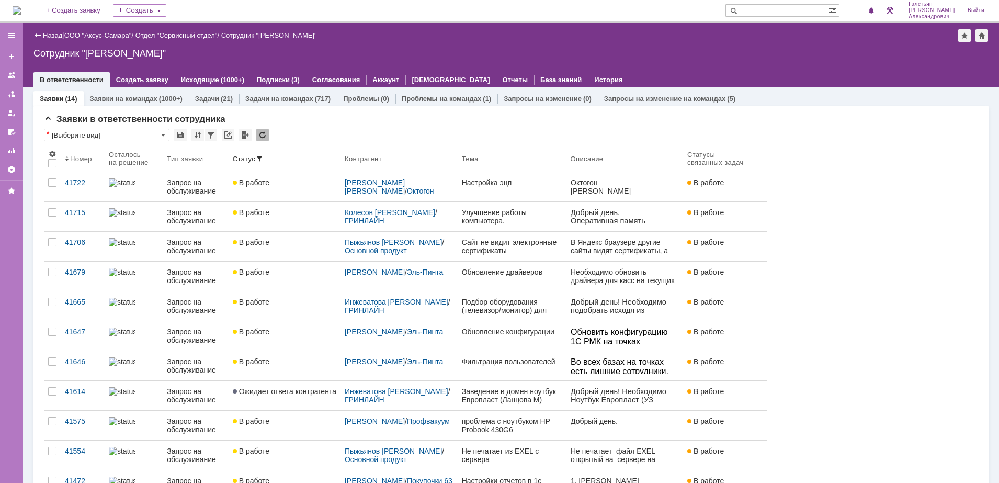
click at [21, 7] on img at bounding box center [17, 10] width 8 height 8
click at [865, 16] on div "1" at bounding box center [866, 10] width 21 height 13
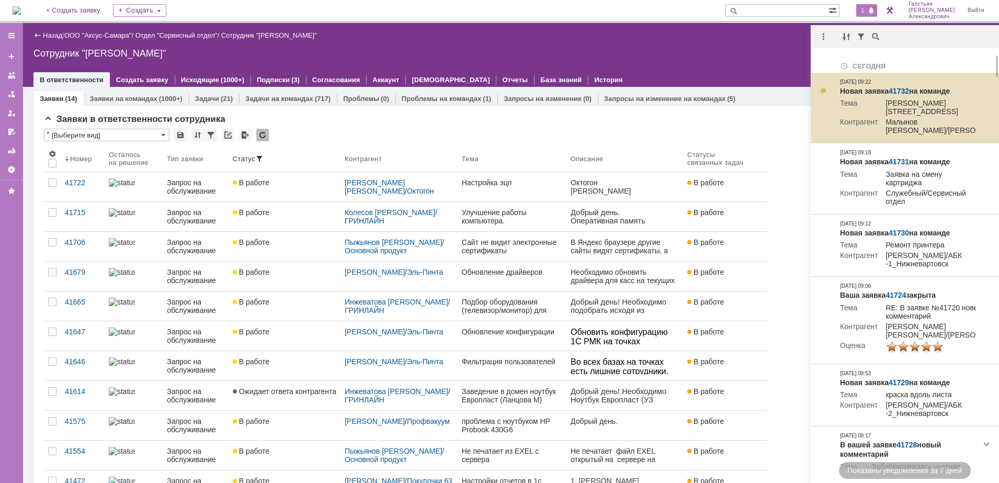
click at [897, 87] on link "41732" at bounding box center [898, 91] width 20 height 8
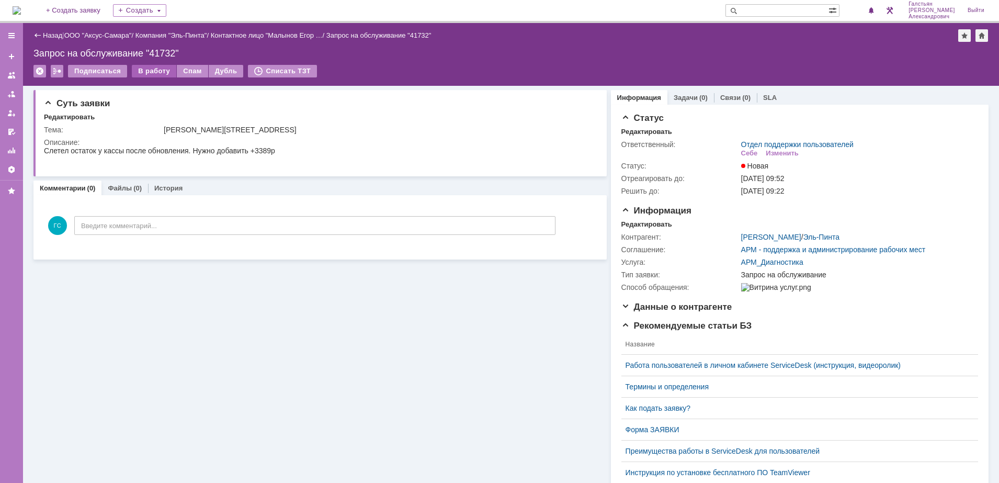
click at [146, 66] on div "В работу" at bounding box center [154, 71] width 44 height 13
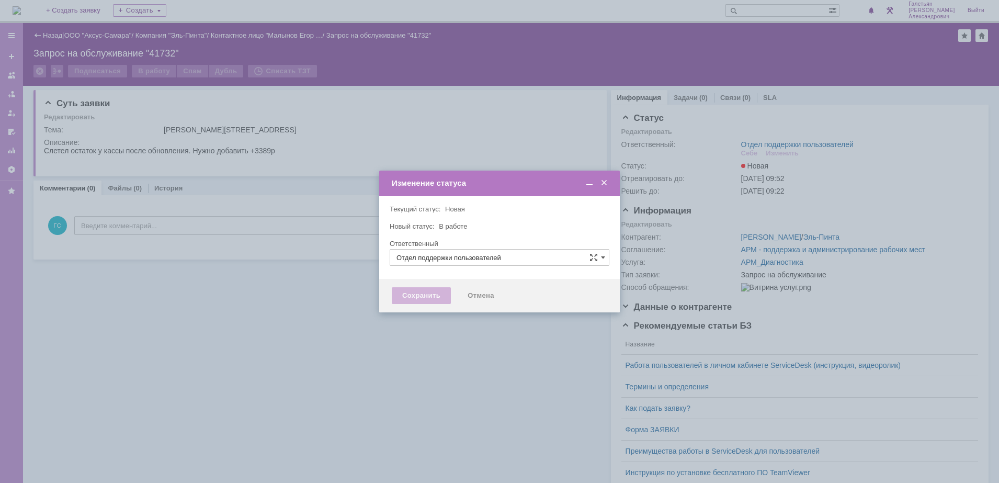
type input "[PERSON_NAME]"
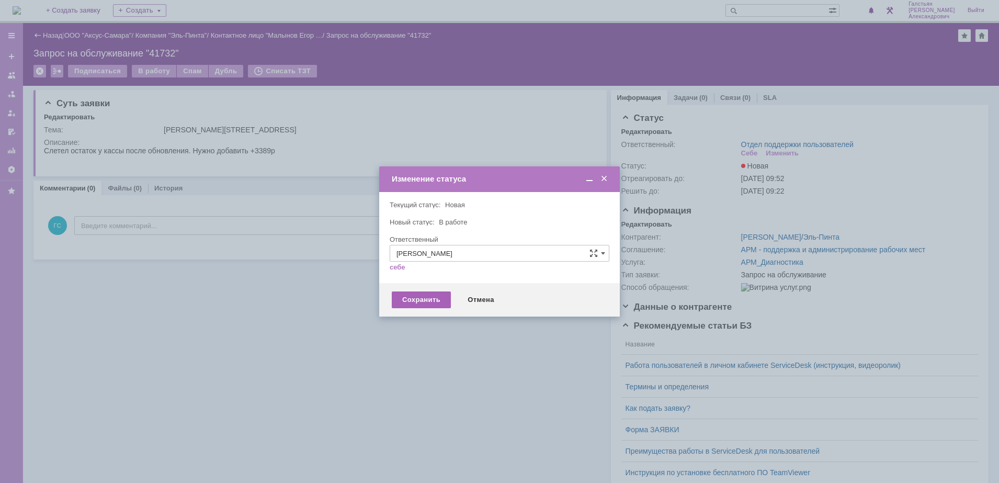
click at [429, 304] on div "Сохранить" at bounding box center [421, 299] width 59 height 17
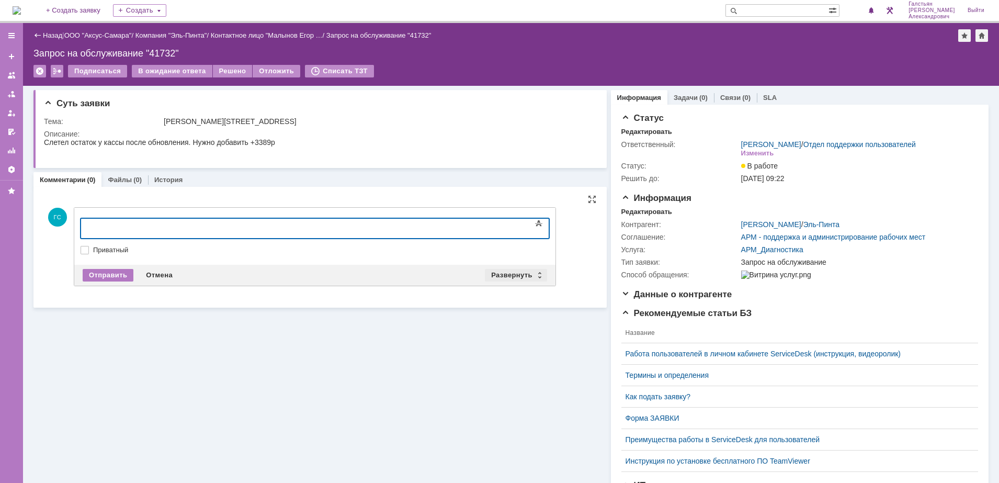
click at [517, 277] on div "Развернуть" at bounding box center [516, 275] width 62 height 13
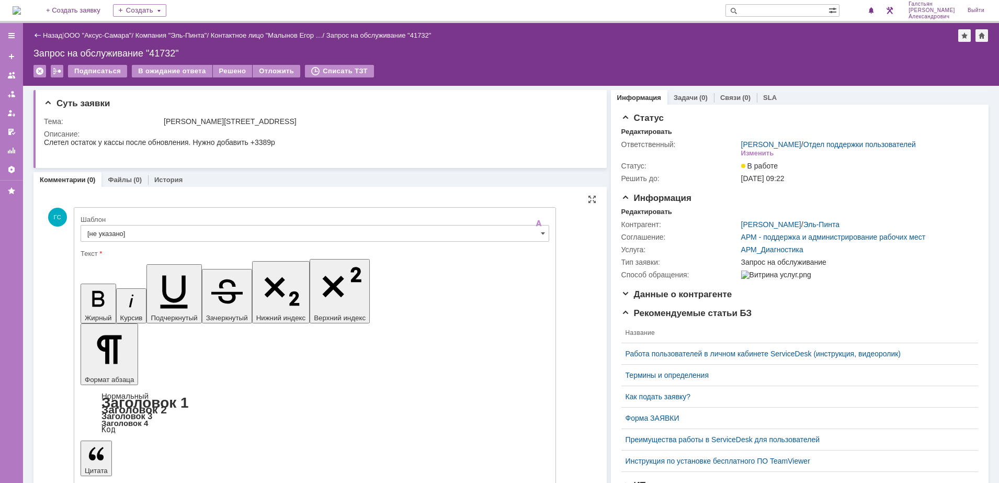
click at [266, 249] on div "Текст" at bounding box center [315, 254] width 468 height 10
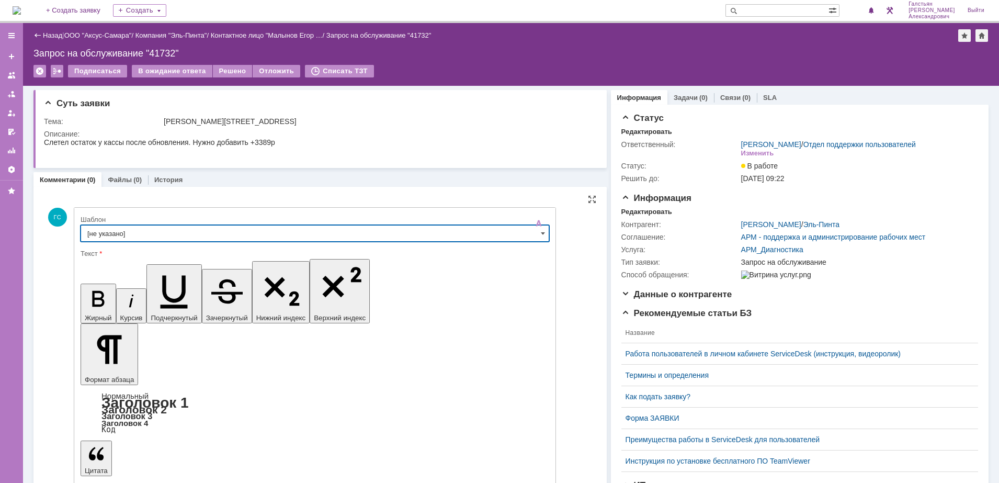
click at [261, 241] on input "[не указано]" at bounding box center [315, 233] width 468 height 17
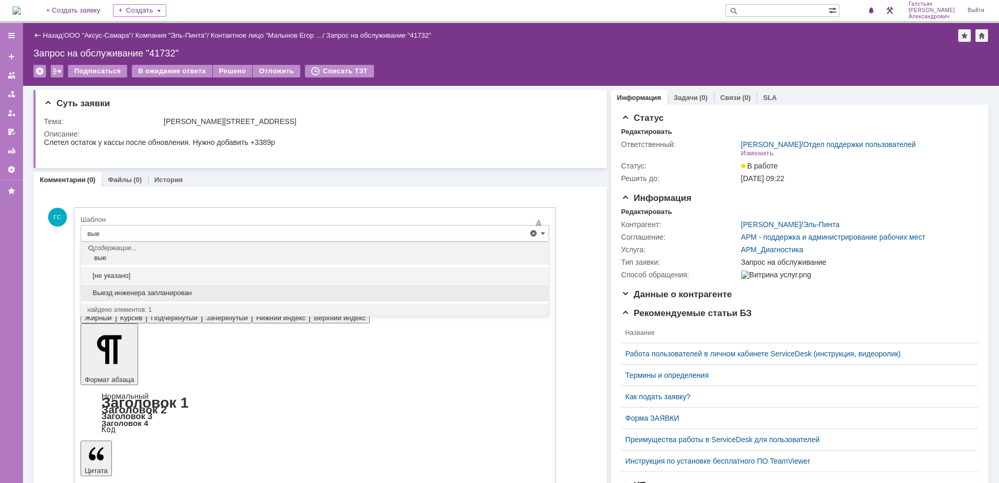
click at [217, 294] on span "Выезд инженера запланирован" at bounding box center [314, 293] width 455 height 8
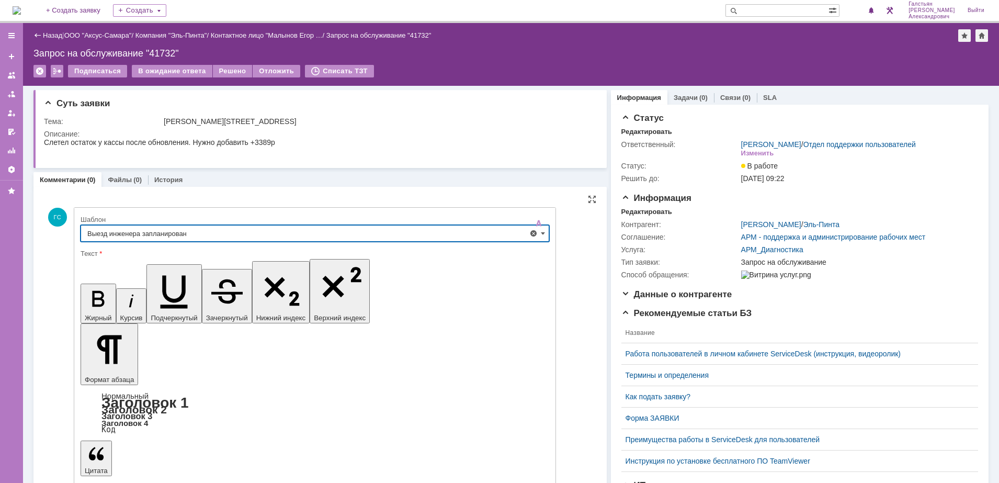
type input "Выезд инженера запланирован"
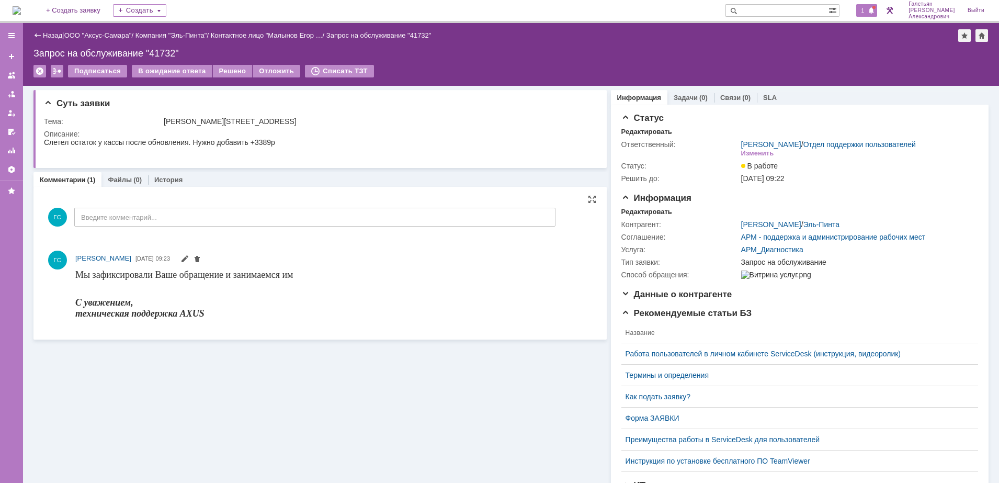
click at [871, 10] on div "1" at bounding box center [866, 10] width 21 height 13
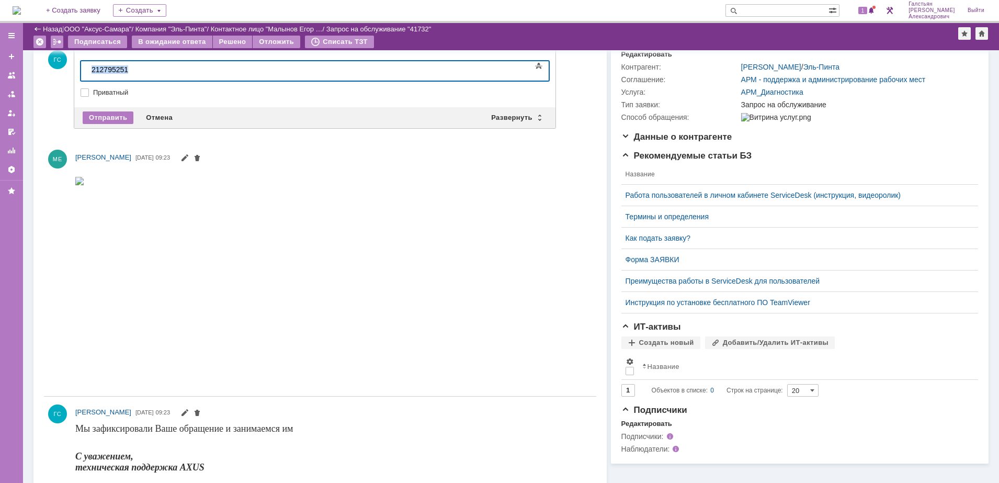
drag, startPoint x: 150, startPoint y: 68, endPoint x: 67, endPoint y: 69, distance: 82.6
click at [87, 69] on html "212795251" at bounding box center [165, 70] width 157 height 18
copy div "212795251"
click at [161, 112] on div "Отмена" at bounding box center [159, 117] width 39 height 13
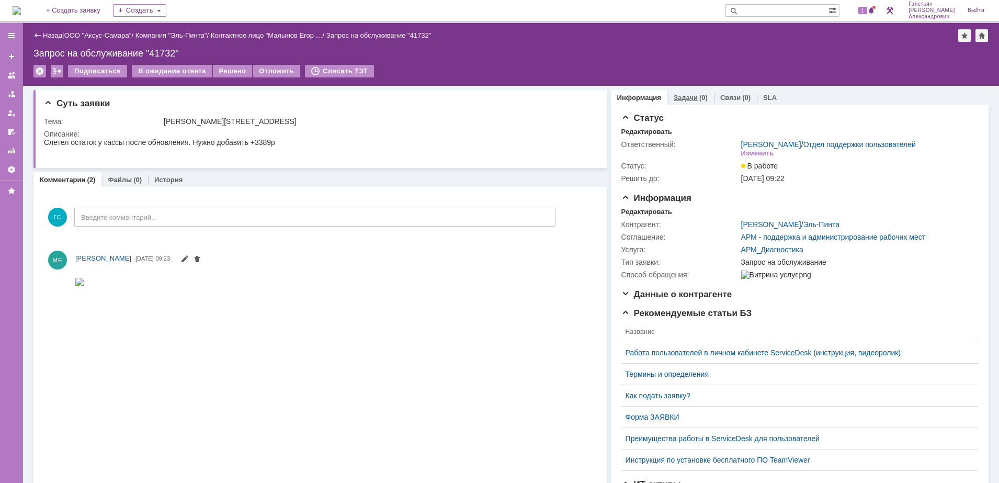
click at [676, 97] on link "Задачи" at bounding box center [685, 98] width 24 height 8
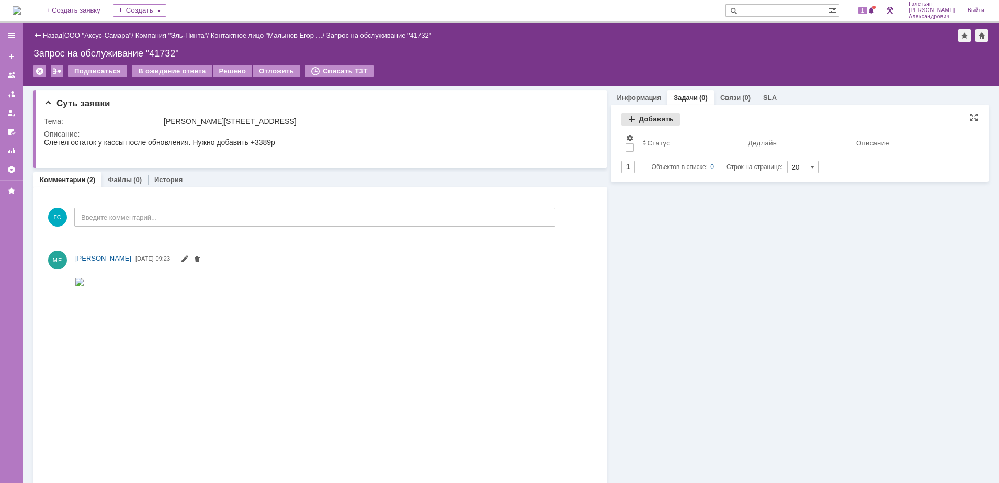
click at [649, 120] on div "Добавить" at bounding box center [650, 119] width 59 height 13
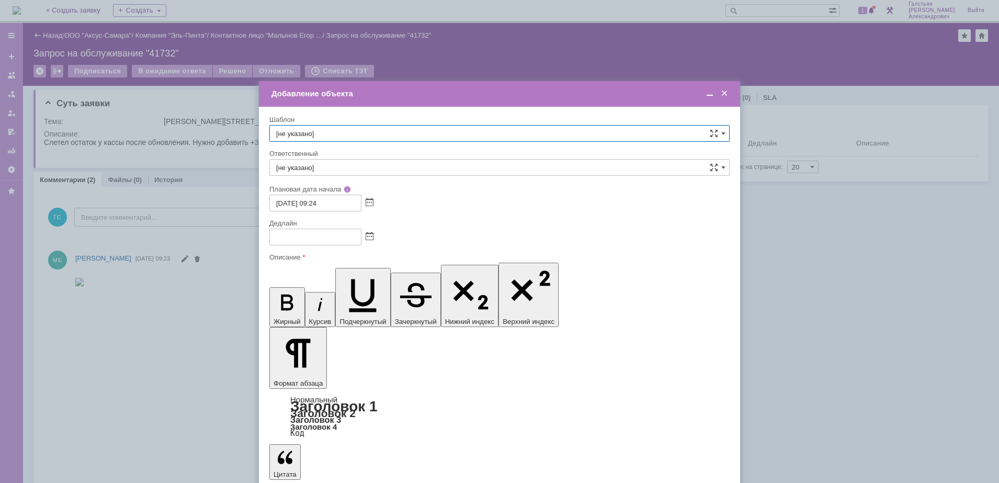
click at [708, 94] on span at bounding box center [709, 93] width 10 height 9
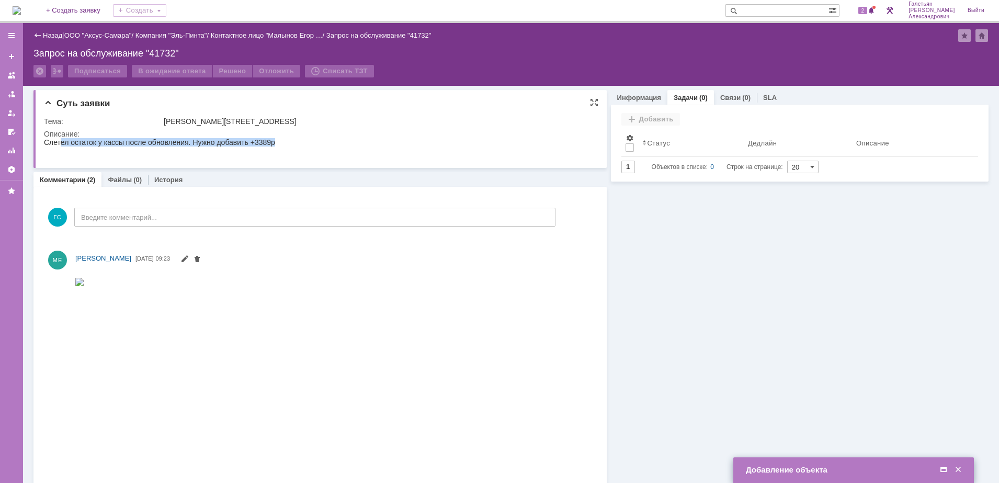
drag, startPoint x: 87, startPoint y: 278, endPoint x: 297, endPoint y: 140, distance: 251.0
click at [297, 140] on html "Слетел остаток у кассы после обновления. Нужно добавить +3389р" at bounding box center [315, 146] width 542 height 17
copy body "Слетел остаток у кассы после обновления. Нужно добавить +3389р"
click at [948, 462] on td "Добавление объекта" at bounding box center [853, 470] width 241 height 26
click at [943, 467] on span at bounding box center [943, 469] width 10 height 9
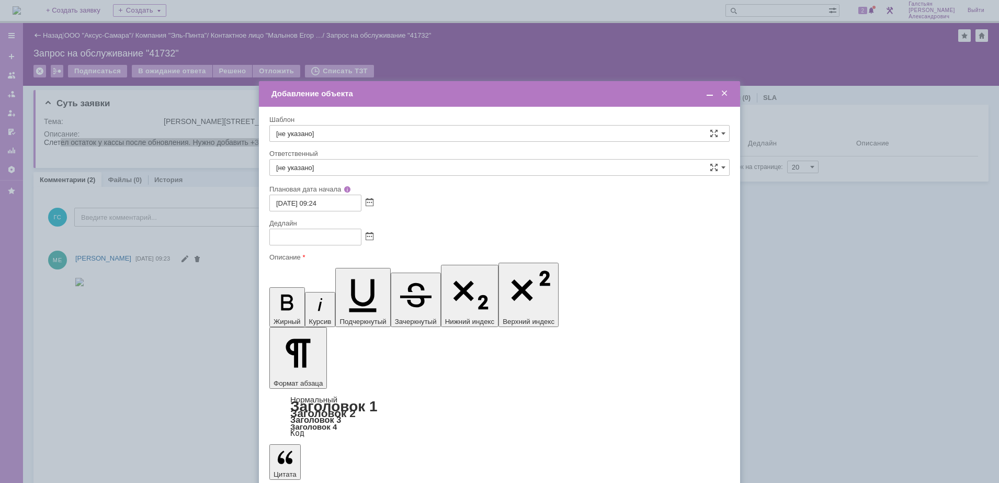
click at [372, 234] on span at bounding box center [369, 237] width 8 height 8
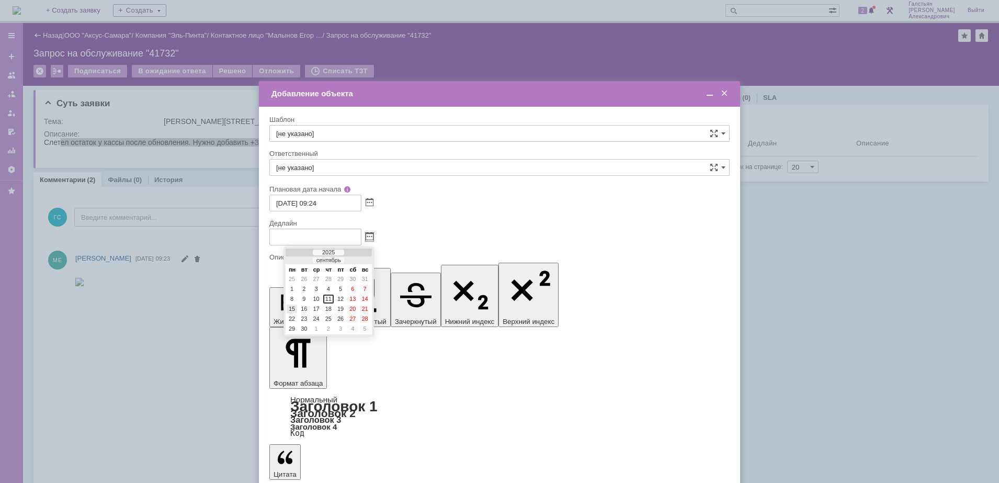
click at [292, 308] on div "15" at bounding box center [292, 308] width 10 height 9
type input "[DATE] 09:25"
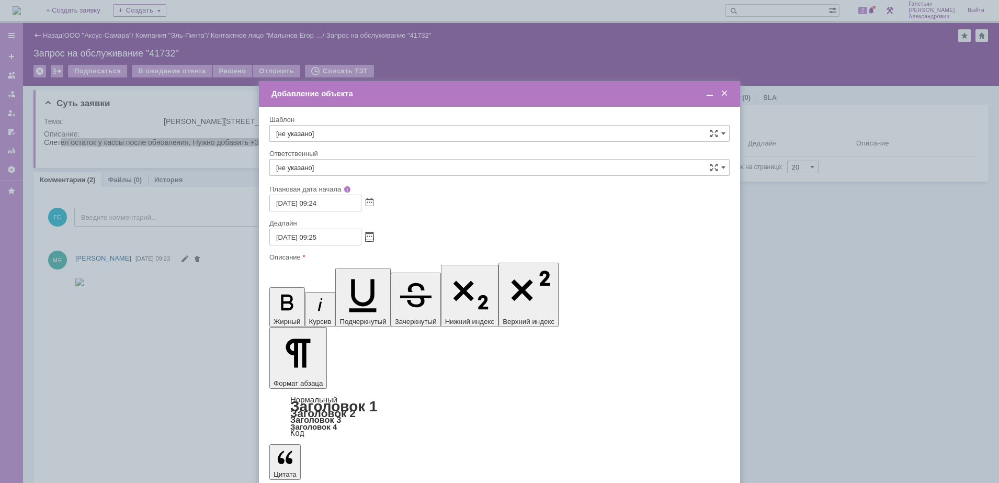
click at [344, 164] on input "[не указано]" at bounding box center [499, 167] width 460 height 17
click at [382, 250] on div "Бирзниекс [PERSON_NAME]" at bounding box center [499, 243] width 459 height 17
type input "Бирзниекс [PERSON_NAME]"
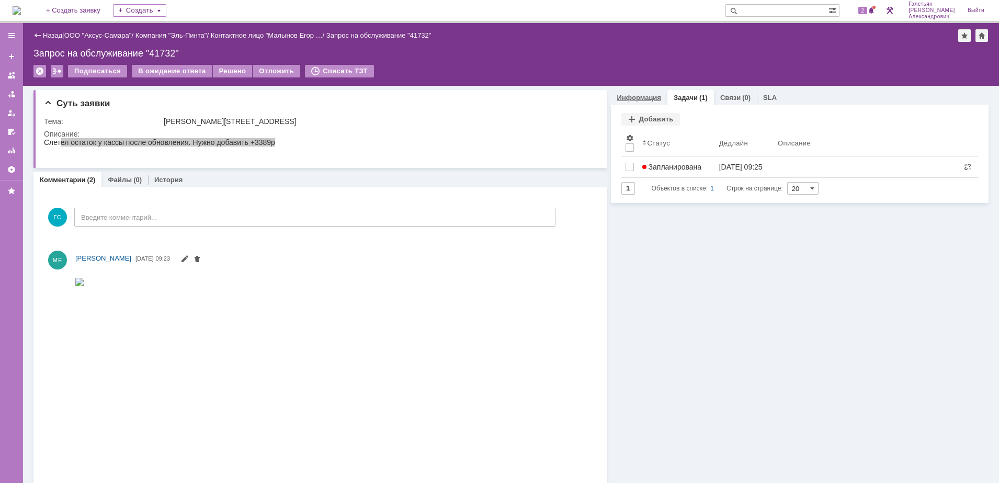
click at [649, 94] on link "Информация" at bounding box center [639, 98] width 44 height 8
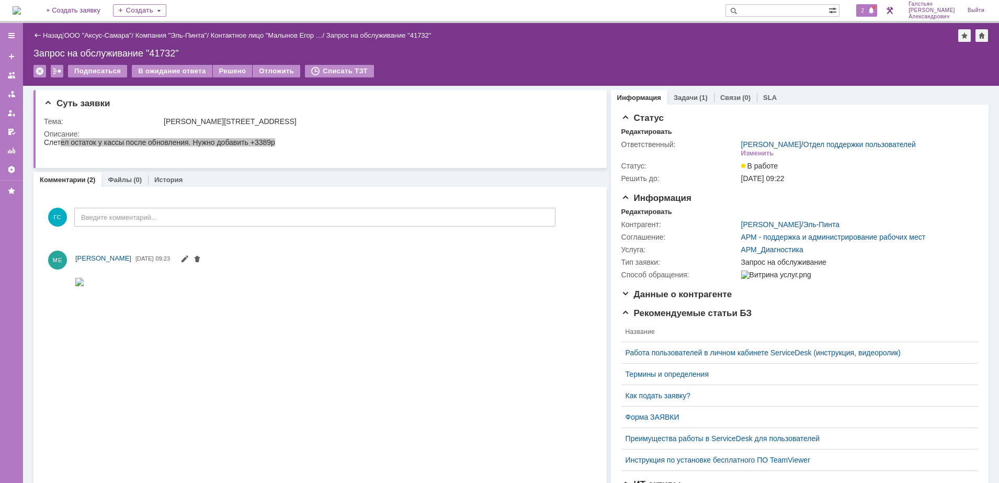
click at [861, 13] on div "2" at bounding box center [866, 10] width 21 height 13
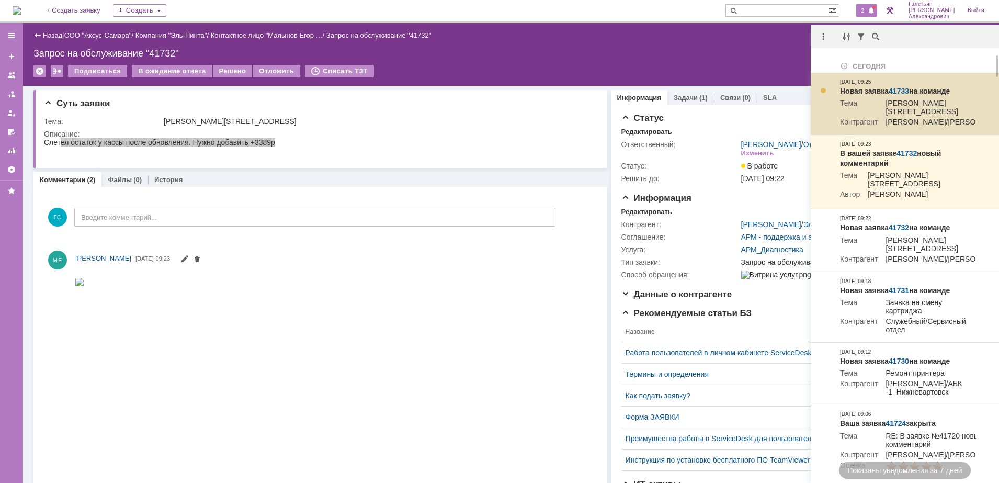
click at [904, 88] on link "41733" at bounding box center [898, 91] width 20 height 8
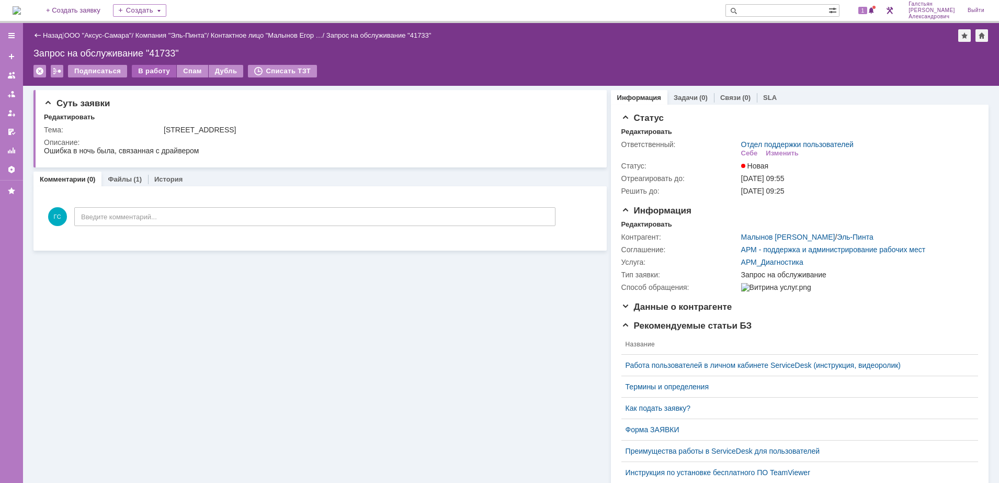
click at [154, 74] on div "В работу" at bounding box center [154, 71] width 44 height 13
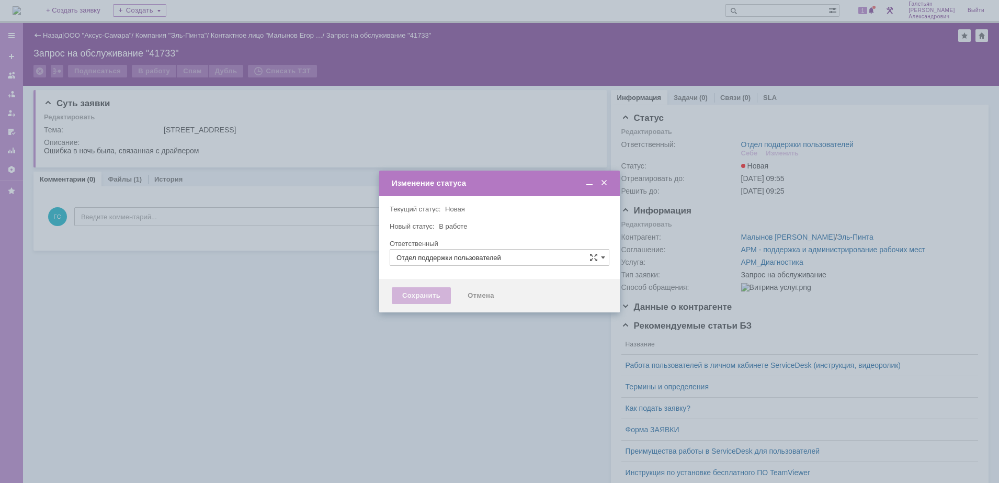
type input "[PERSON_NAME]"
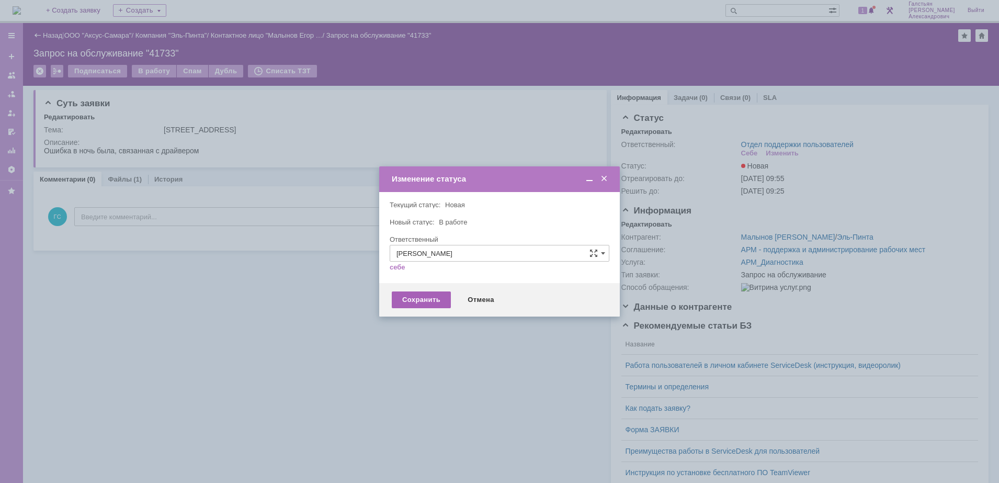
click at [423, 297] on div "Сохранить" at bounding box center [421, 299] width 59 height 17
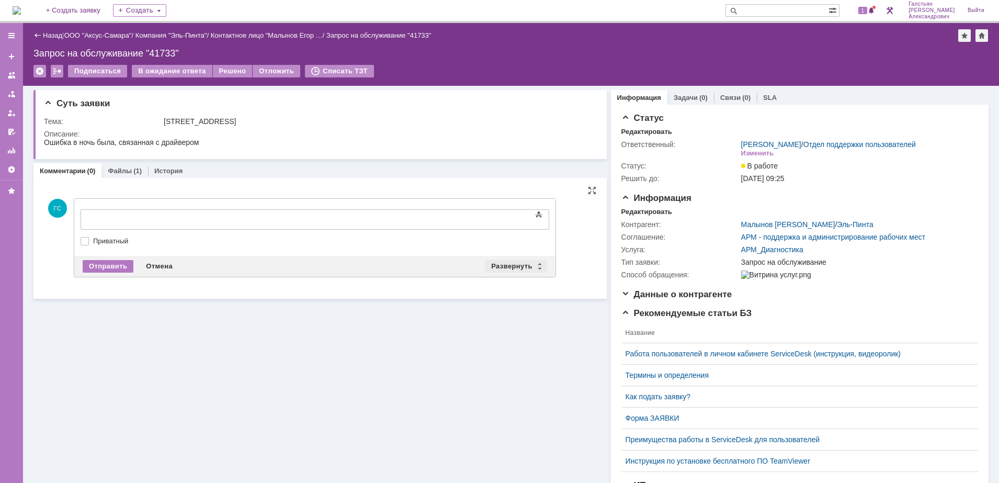
click at [494, 264] on div "Развернуть" at bounding box center [516, 266] width 62 height 13
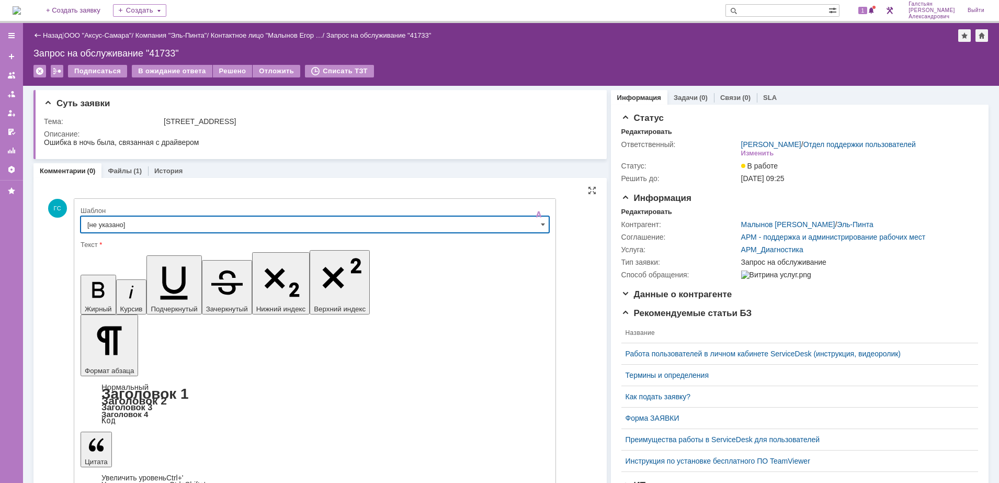
click at [186, 224] on input "[не указано]" at bounding box center [315, 224] width 468 height 17
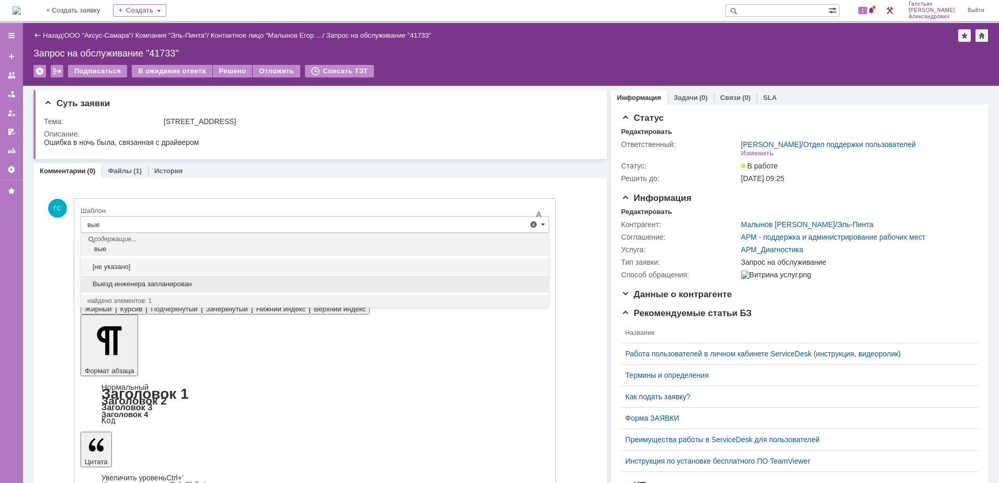
click at [134, 285] on span "Выезд инженера запланирован" at bounding box center [314, 284] width 455 height 8
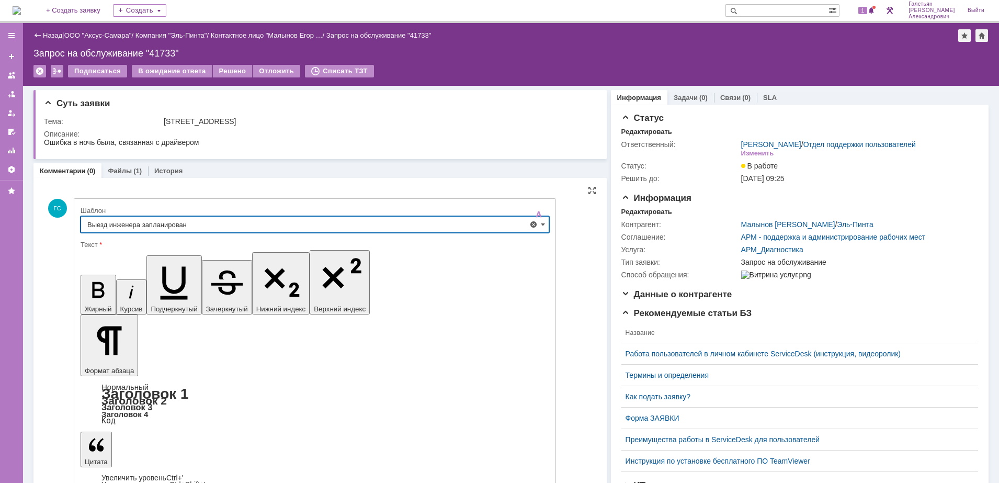
type input "Выезд инженера запланирован"
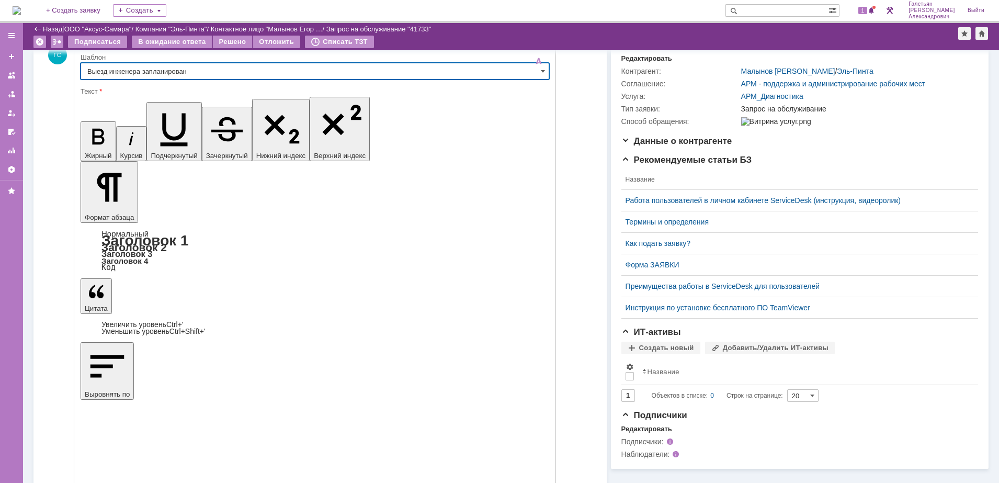
scroll to position [123, 0]
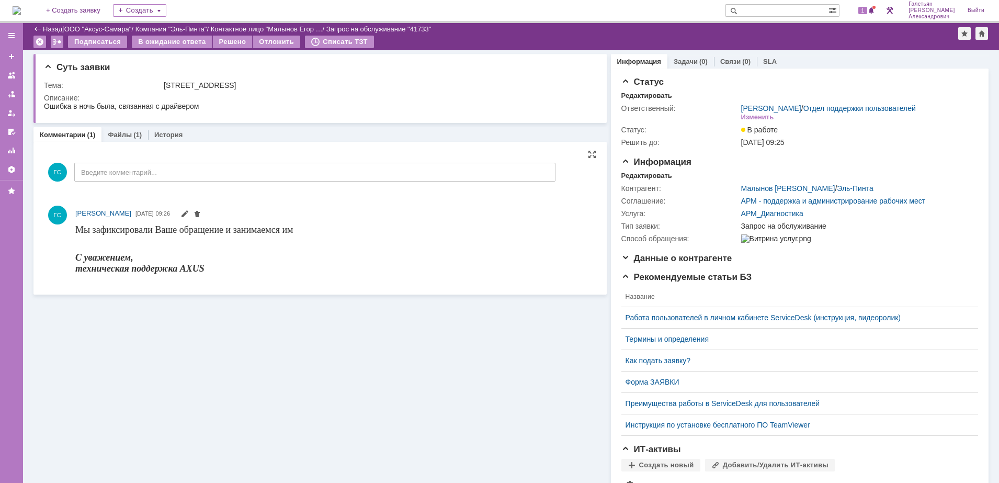
scroll to position [0, 0]
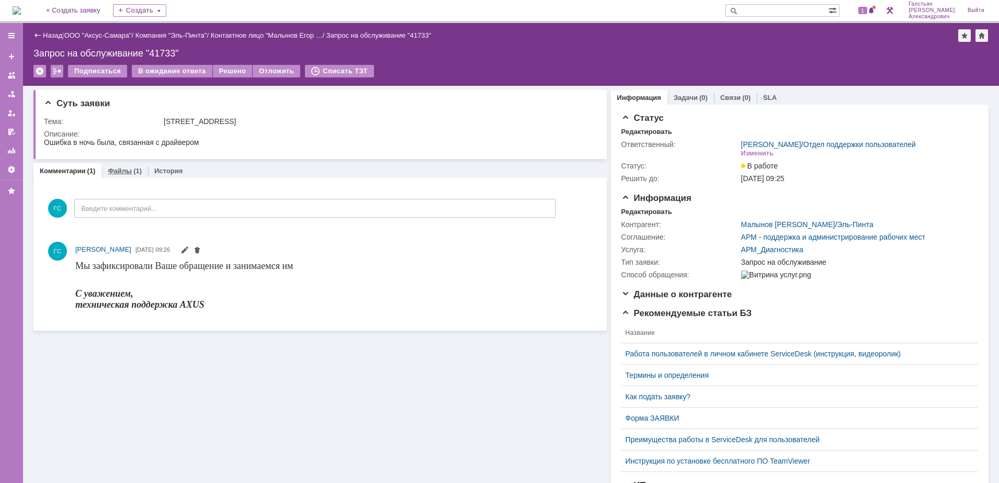
click at [133, 171] on div "(1)" at bounding box center [137, 171] width 8 height 8
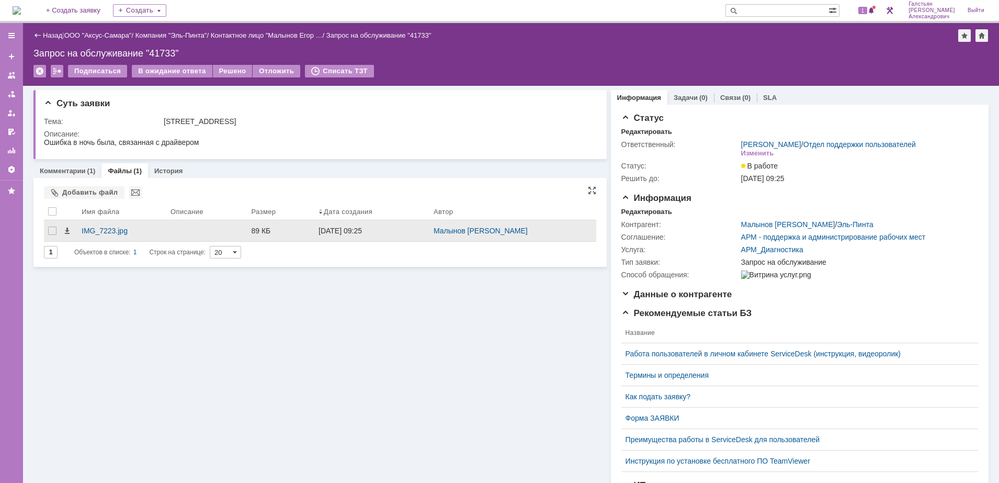
click at [166, 233] on div at bounding box center [206, 230] width 81 height 21
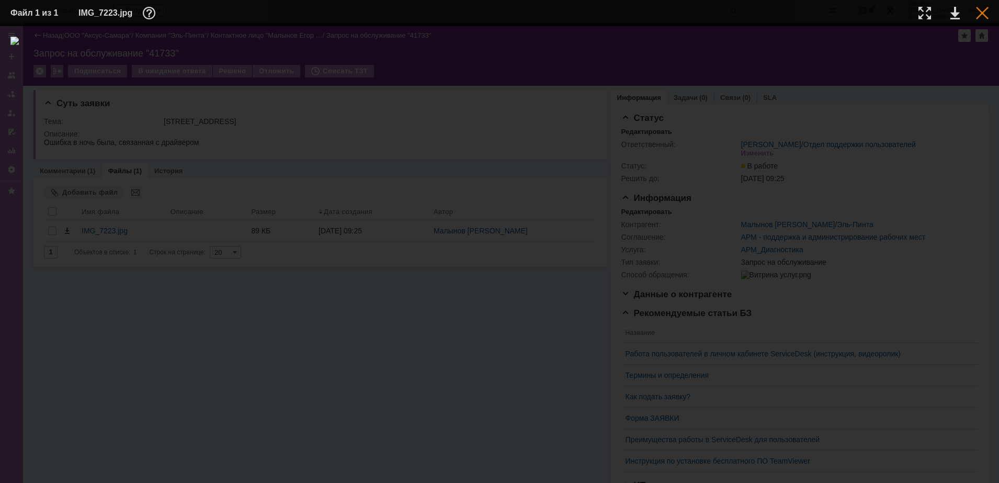
click at [983, 17] on div at bounding box center [982, 13] width 13 height 13
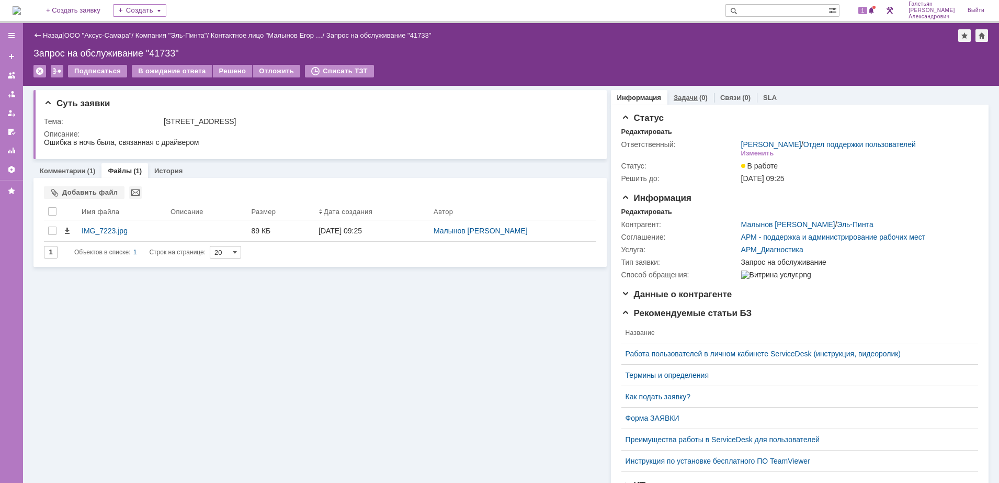
click at [683, 91] on div "Задачи (0)" at bounding box center [690, 97] width 47 height 15
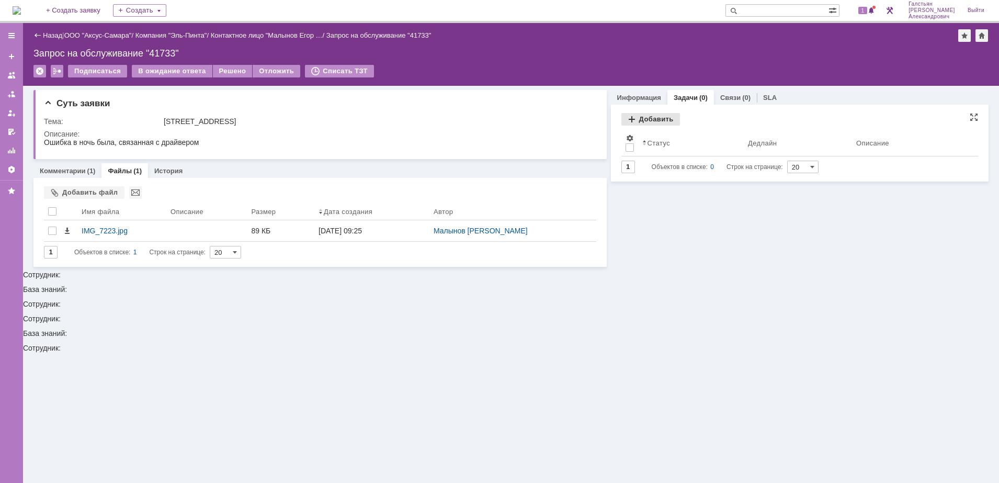
click at [640, 118] on div "Добавить" at bounding box center [650, 119] width 59 height 13
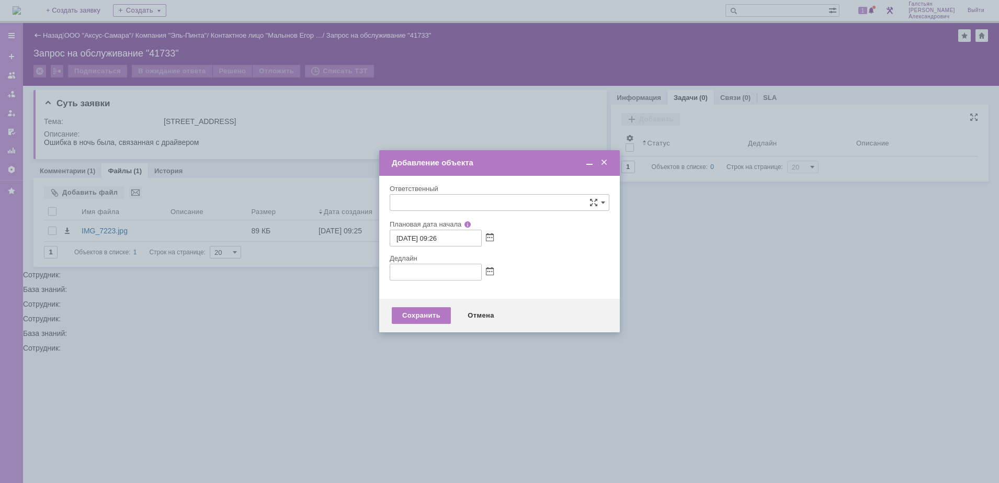
type input "[не указано]"
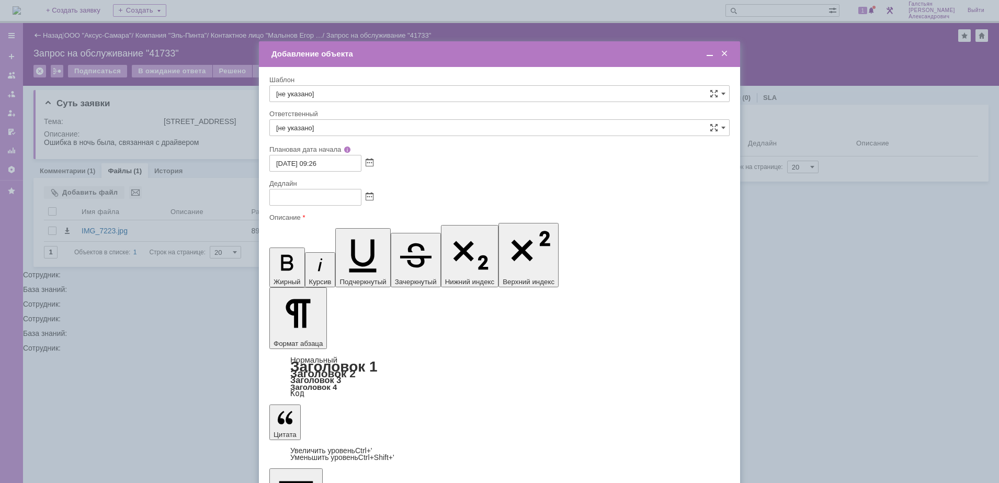
scroll to position [29, 0]
click at [708, 59] on div "Добавление объекта" at bounding box center [500, 54] width 458 height 12
click at [166, 113] on div at bounding box center [499, 241] width 999 height 483
click at [711, 57] on span at bounding box center [709, 53] width 10 height 9
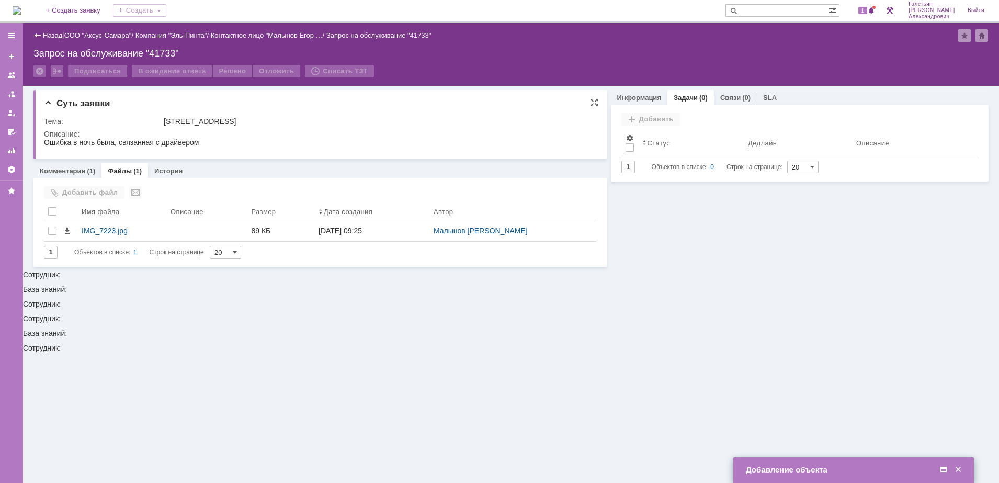
drag, startPoint x: 44, startPoint y: 142, endPoint x: 209, endPoint y: 138, distance: 164.7
click at [209, 138] on html "Ошибка в ночь была, связанная с драйвером" at bounding box center [315, 142] width 542 height 9
copy div "Ошибка в ночь была, связанная с драйвером"
drag, startPoint x: 943, startPoint y: 468, endPoint x: 926, endPoint y: 459, distance: 18.9
click at [942, 468] on span at bounding box center [943, 469] width 10 height 9
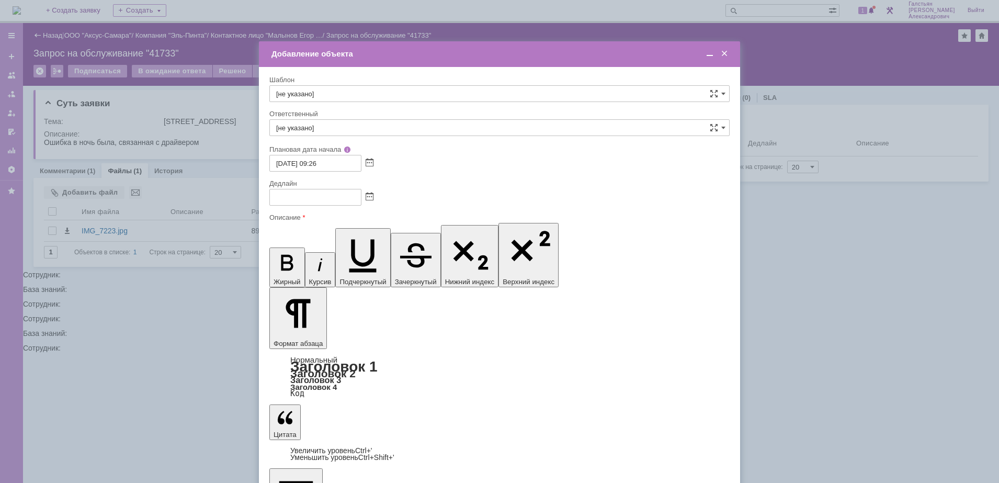
scroll to position [0, 0]
click at [370, 200] on span at bounding box center [369, 197] width 8 height 8
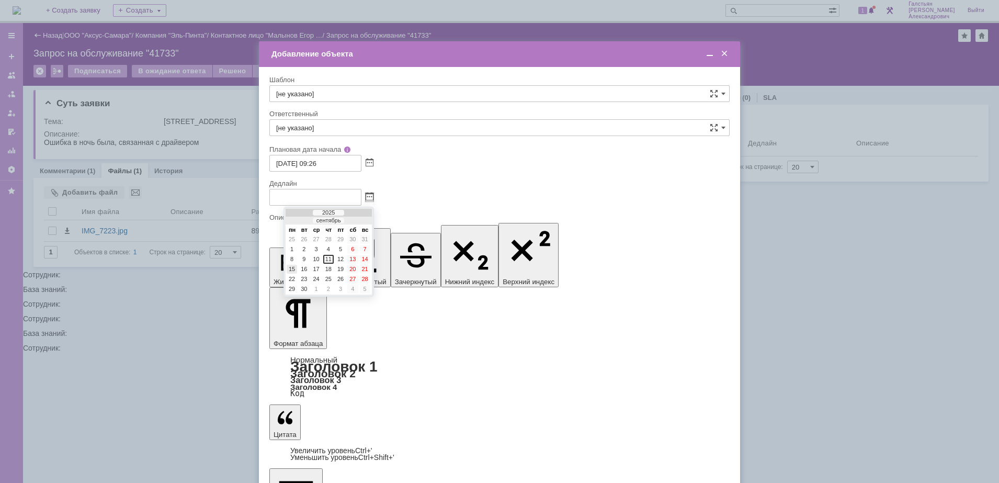
click at [294, 267] on div "15" at bounding box center [292, 269] width 10 height 9
type input "[DATE] 09:27"
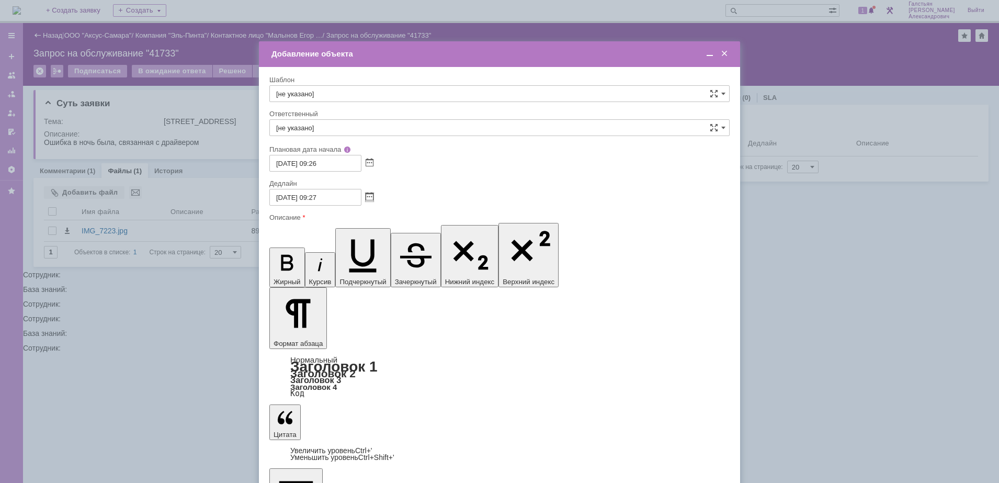
click at [355, 119] on input "[не указано]" at bounding box center [499, 127] width 460 height 17
click at [375, 198] on div "Бирзниекс [PERSON_NAME]" at bounding box center [499, 204] width 459 height 17
type input "Бирзниекс [PERSON_NAME]"
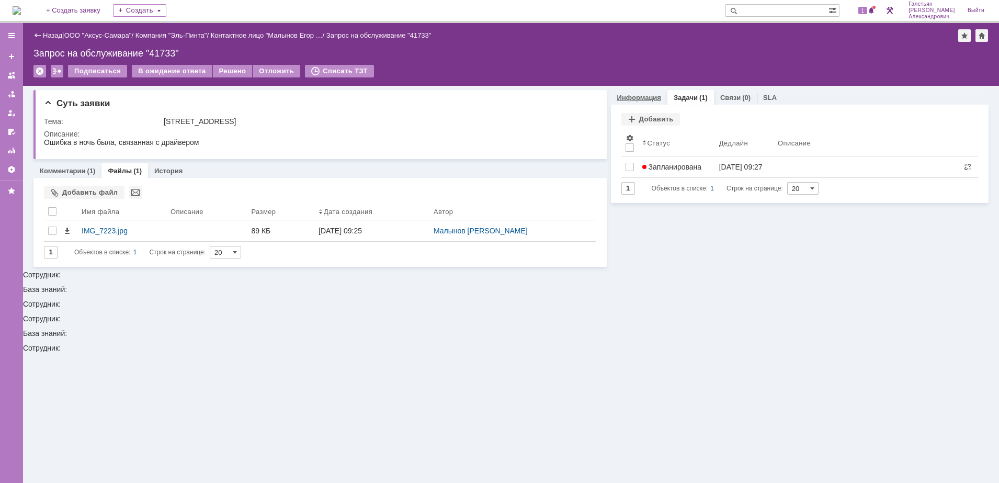
click at [634, 97] on link "Информация" at bounding box center [639, 98] width 44 height 8
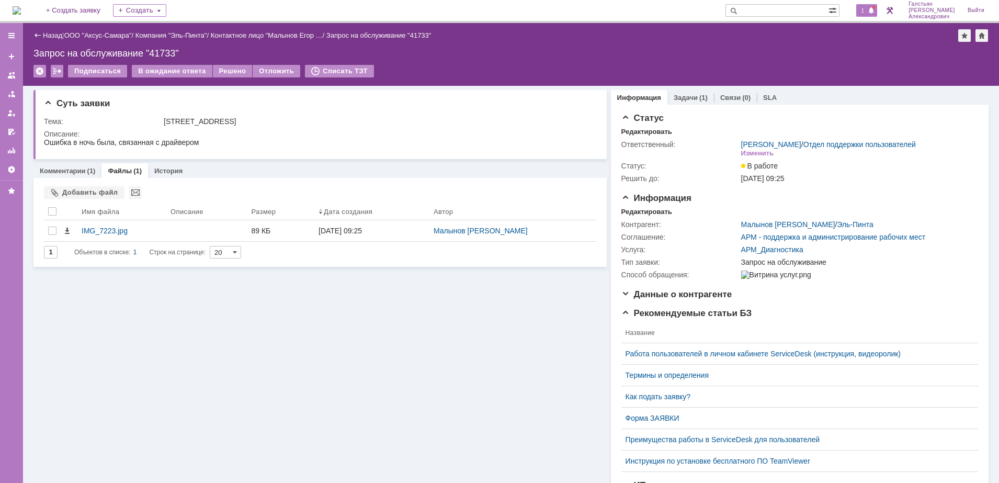
click at [865, 8] on span "1" at bounding box center [862, 10] width 9 height 7
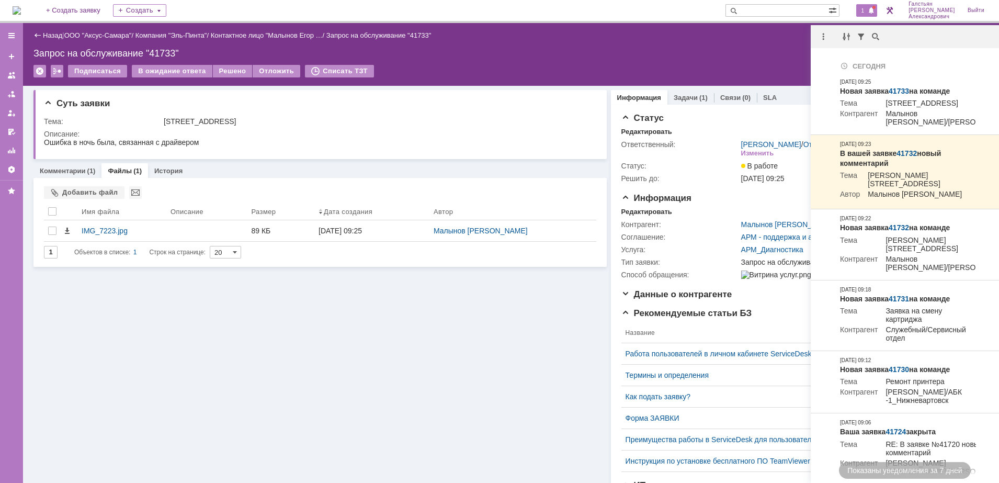
click at [815, 29] on div at bounding box center [904, 36] width 188 height 23
click at [823, 34] on div at bounding box center [823, 36] width 13 height 13
click at [833, 60] on div "Отметить уведомления прочитанными" at bounding box center [895, 63] width 140 height 7
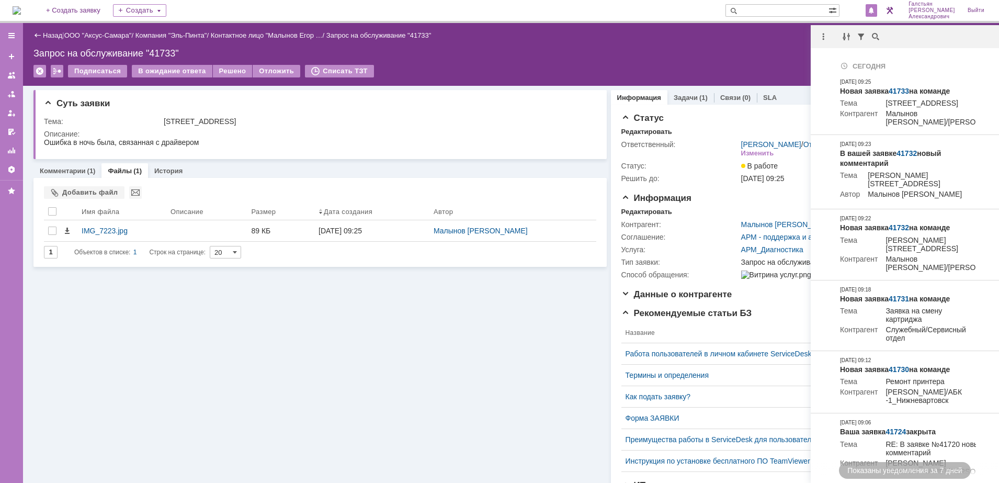
drag, startPoint x: 704, startPoint y: 50, endPoint x: 568, endPoint y: 51, distance: 135.9
click at [692, 49] on div "Запрос на обслуживание "41733"" at bounding box center [510, 53] width 955 height 10
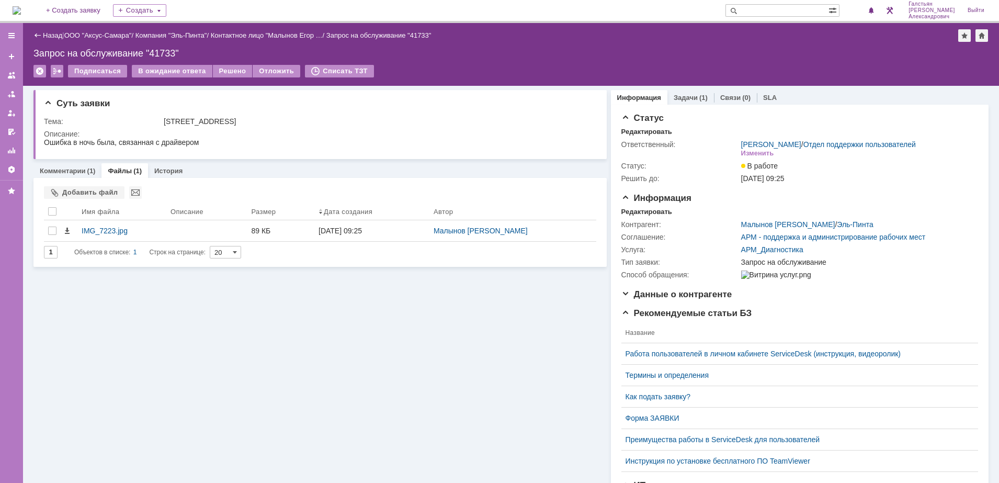
click at [19, 9] on img at bounding box center [17, 10] width 8 height 8
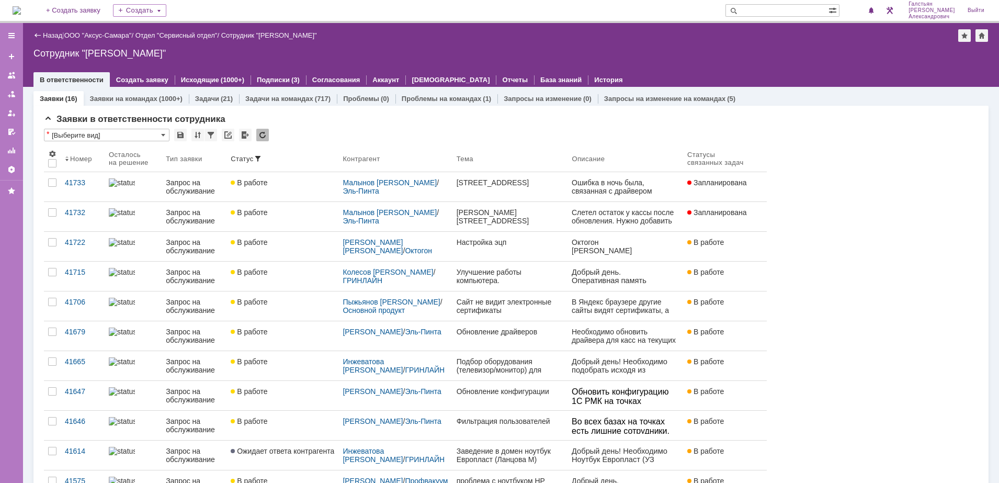
click at [21, 13] on img at bounding box center [17, 10] width 8 height 8
click at [21, 6] on img at bounding box center [17, 10] width 8 height 8
click at [17, 10] on img at bounding box center [17, 10] width 8 height 8
click at [875, 14] on span at bounding box center [870, 11] width 7 height 8
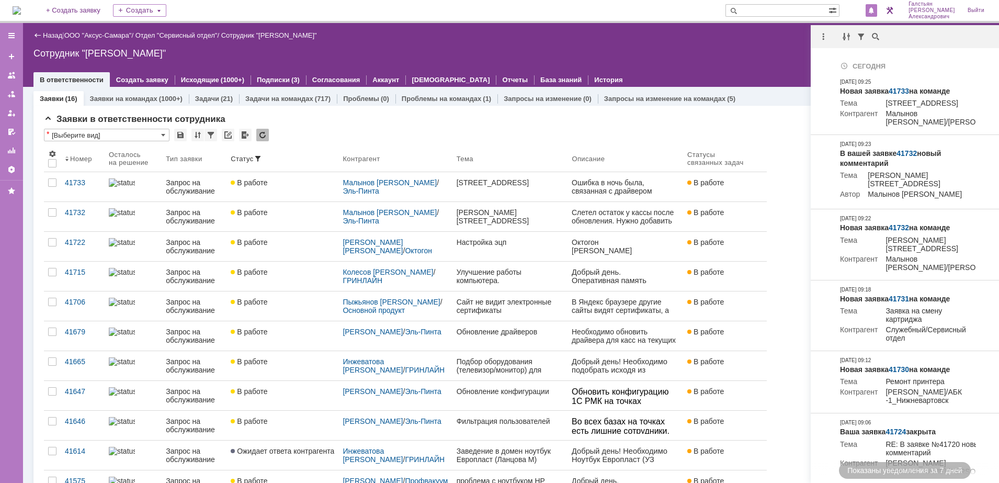
click at [771, 53] on div "Сотрудник "[PERSON_NAME]"" at bounding box center [510, 53] width 955 height 10
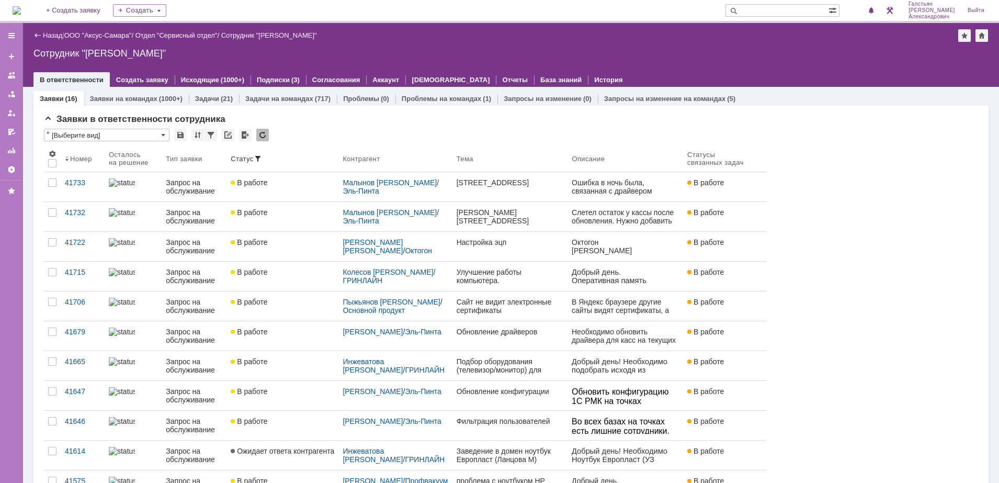
click at [15, 8] on img at bounding box center [17, 10] width 8 height 8
click at [13, 8] on img at bounding box center [17, 10] width 8 height 8
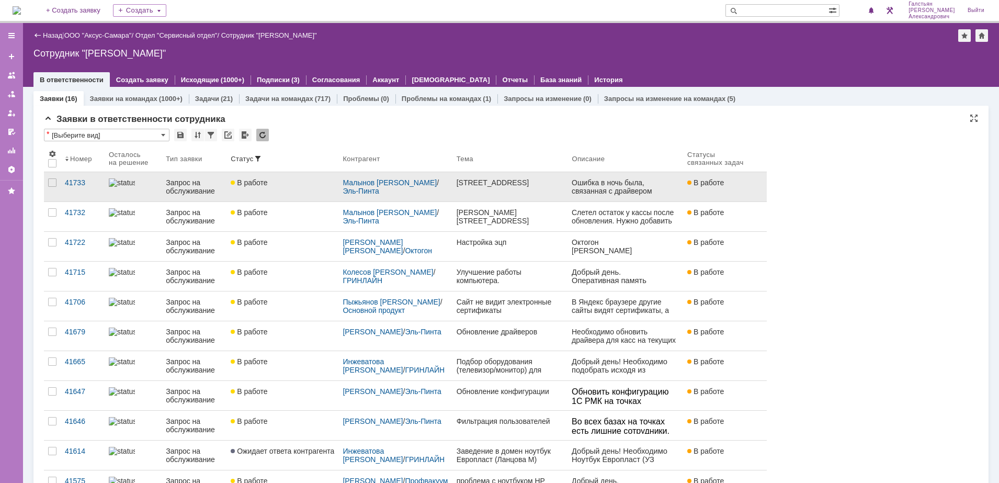
click at [536, 192] on link "[PERSON_NAME][STREET_ADDRESS]" at bounding box center [510, 186] width 116 height 29
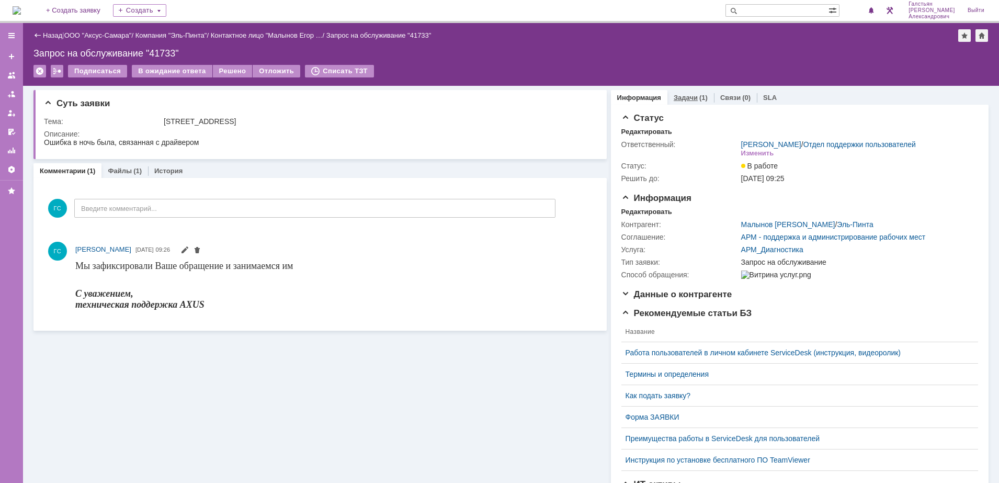
click at [689, 90] on div "Задачи (1)" at bounding box center [690, 97] width 47 height 15
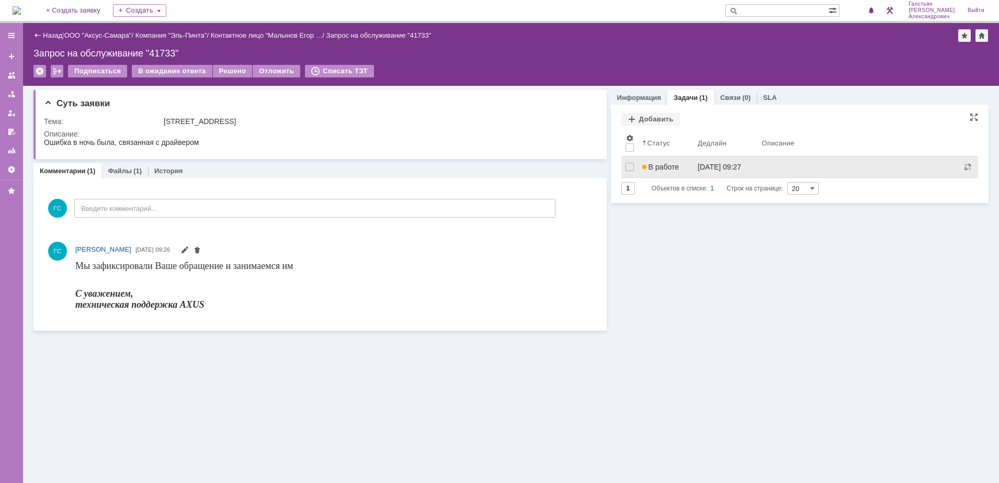
click at [681, 159] on link "В работе" at bounding box center [666, 166] width 56 height 21
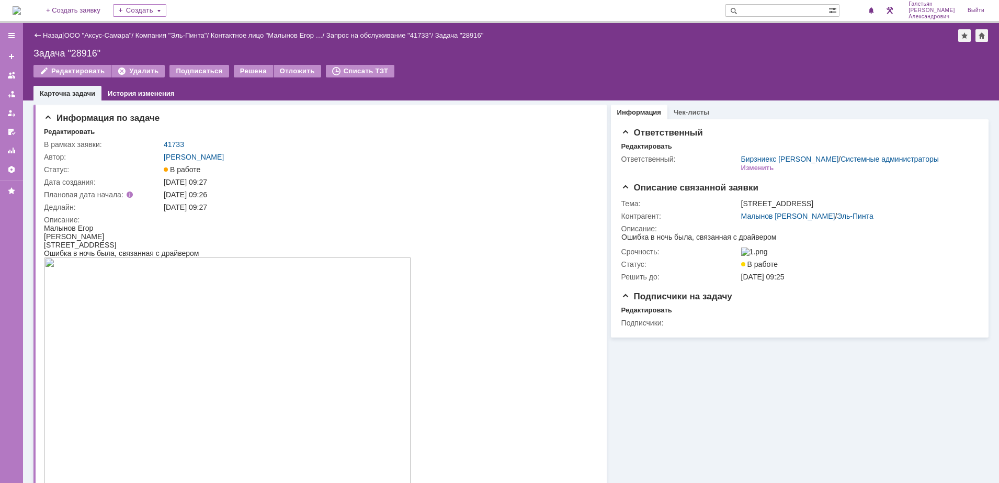
click at [18, 9] on img at bounding box center [17, 10] width 8 height 8
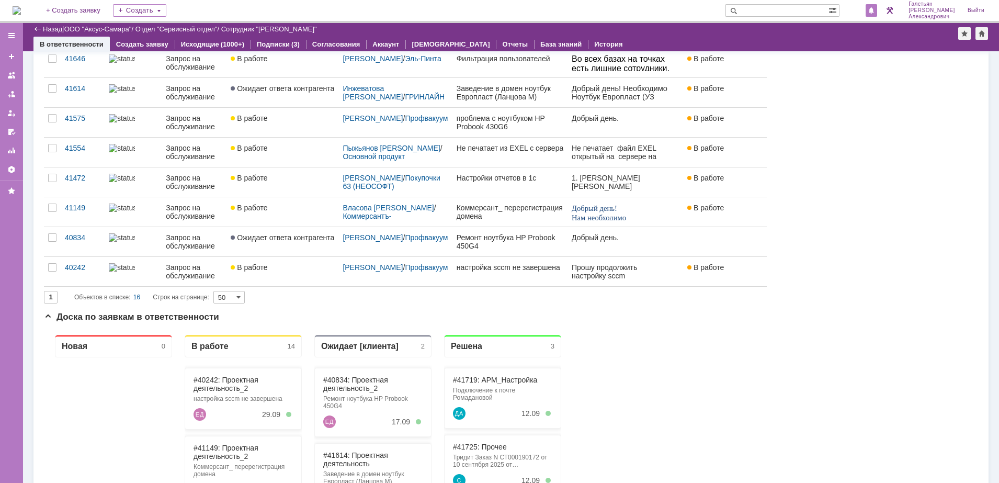
click at [874, 14] on span at bounding box center [870, 11] width 7 height 8
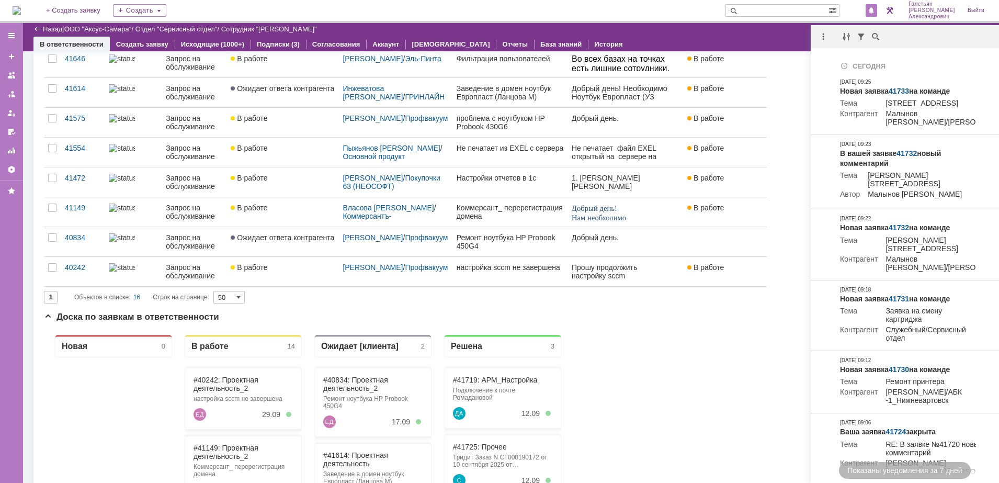
click at [782, 42] on div "В ответственности Создать заявку Исходящие (1000+) Подписки (3) Согласования Ак…" at bounding box center [510, 44] width 955 height 15
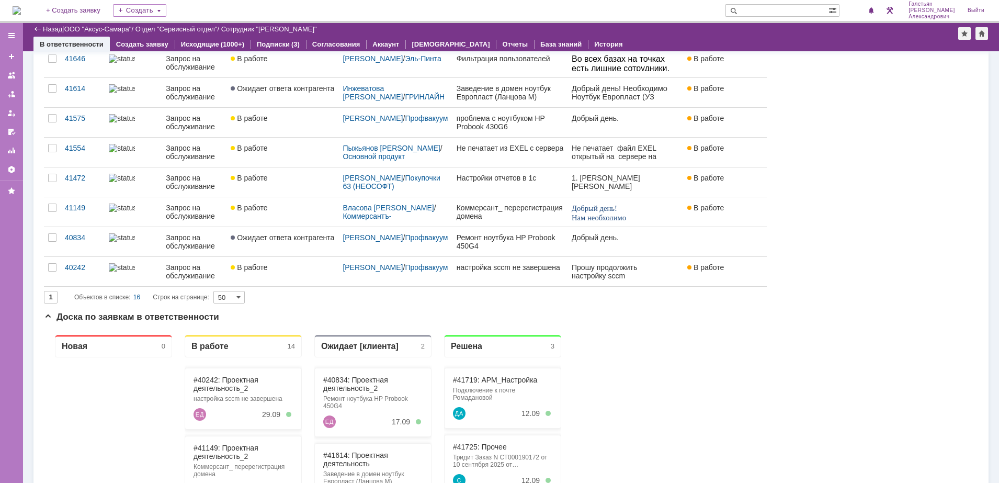
click at [21, 9] on img at bounding box center [17, 10] width 8 height 8
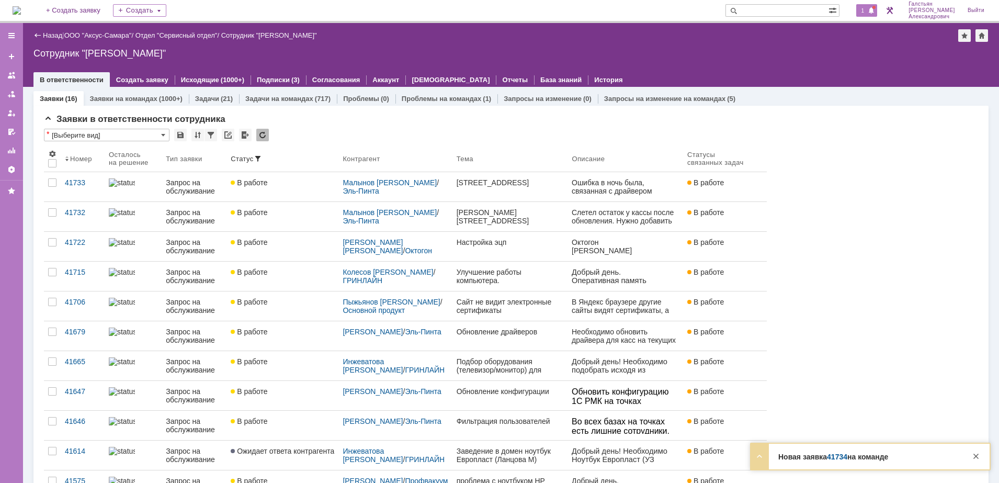
click at [872, 16] on div "1" at bounding box center [866, 10] width 21 height 13
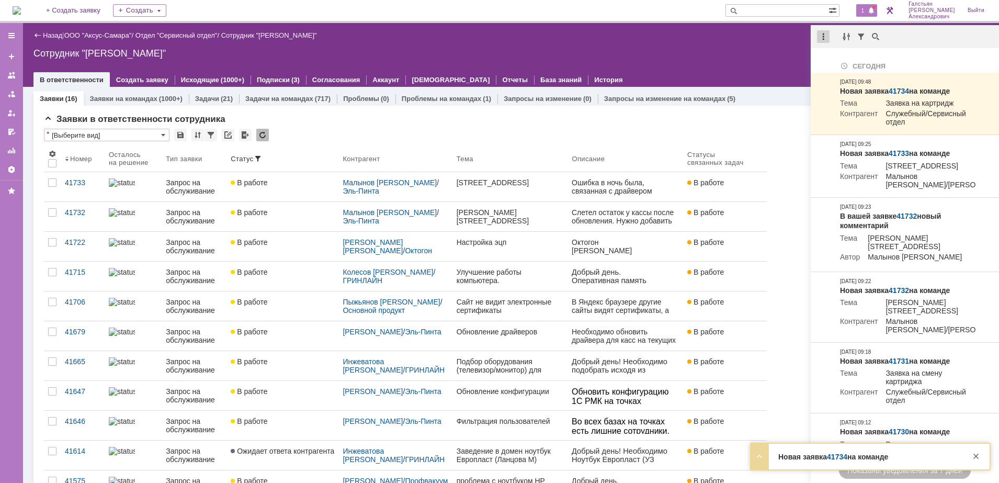
click at [820, 38] on div at bounding box center [823, 36] width 13 height 13
click at [841, 57] on div "Отметить уведомления прочитанными" at bounding box center [895, 63] width 153 height 16
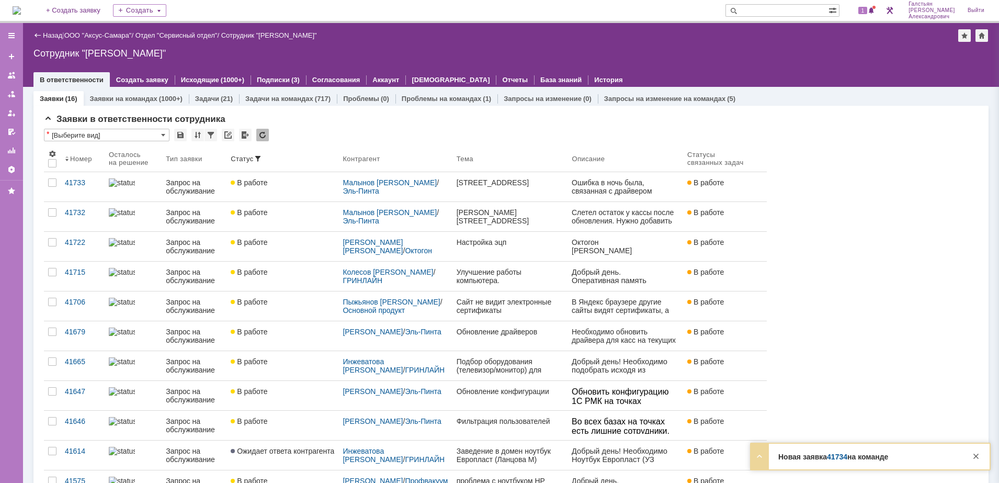
click at [748, 57] on div "Сотрудник "Галстьян Степан Александрович"" at bounding box center [510, 53] width 955 height 10
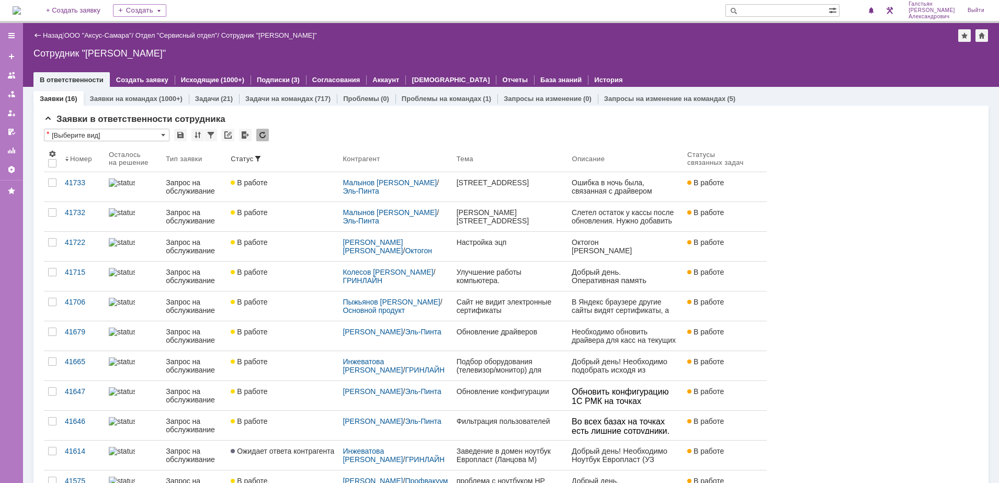
click at [21, 10] on img at bounding box center [17, 10] width 8 height 8
click at [21, 9] on img at bounding box center [17, 10] width 8 height 8
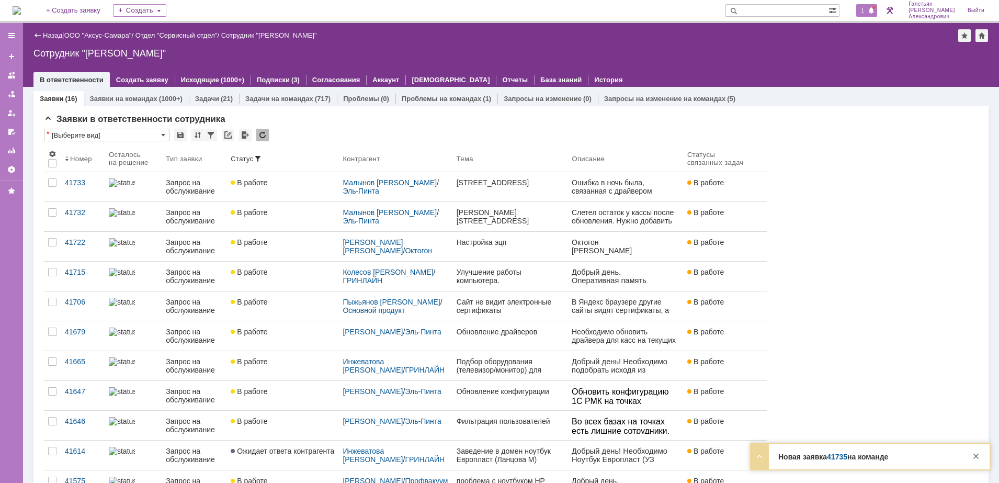
click at [868, 15] on div "1" at bounding box center [866, 10] width 21 height 13
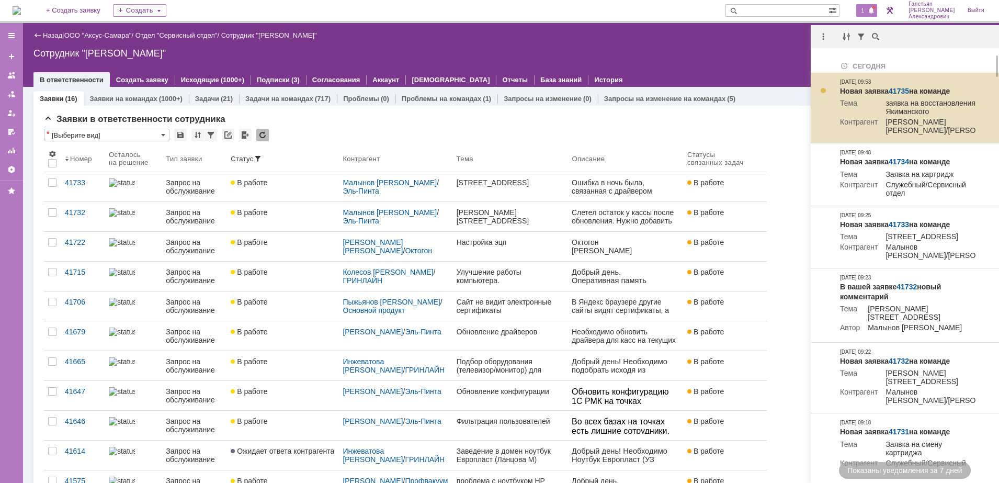
click at [899, 91] on link "41735" at bounding box center [898, 91] width 20 height 8
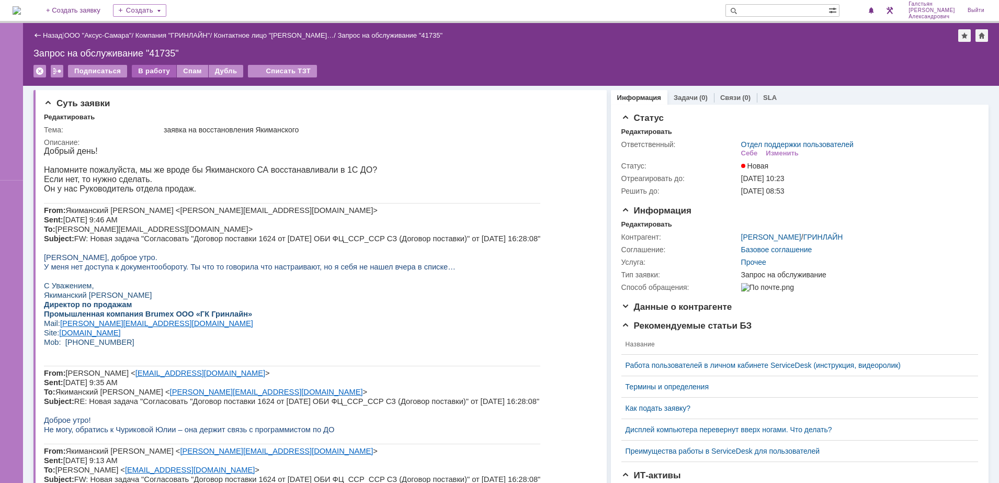
click at [142, 66] on div "В работу" at bounding box center [154, 71] width 44 height 13
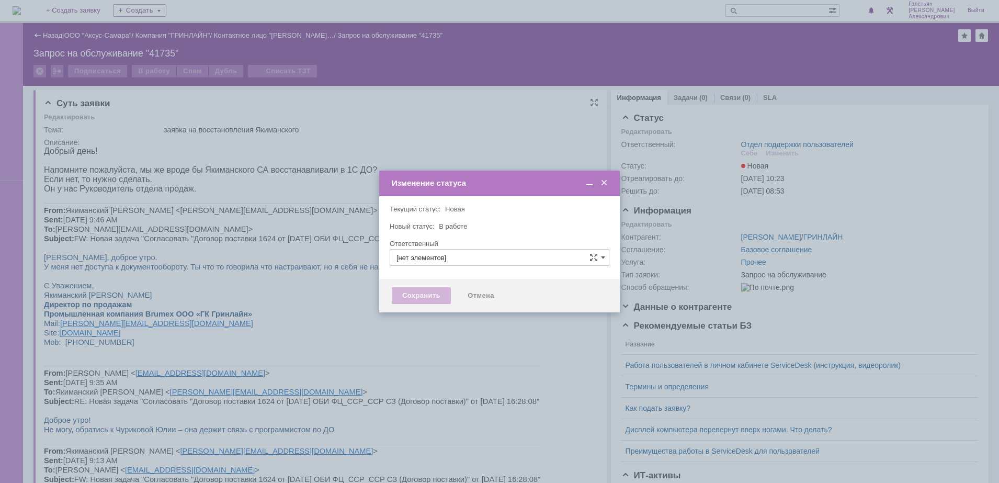
type input "Отдел поддержки пользователей"
type input "[PERSON_NAME]"
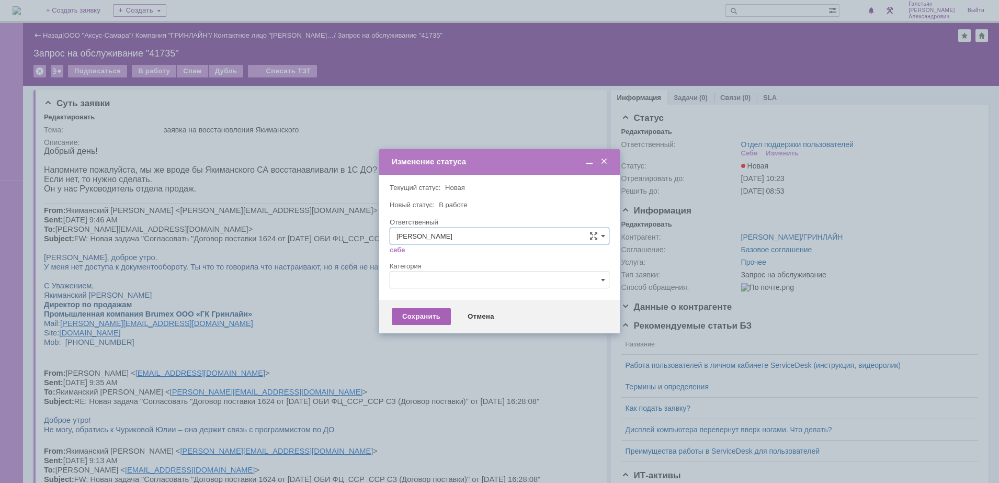
click at [418, 318] on div "Сохранить" at bounding box center [421, 316] width 59 height 17
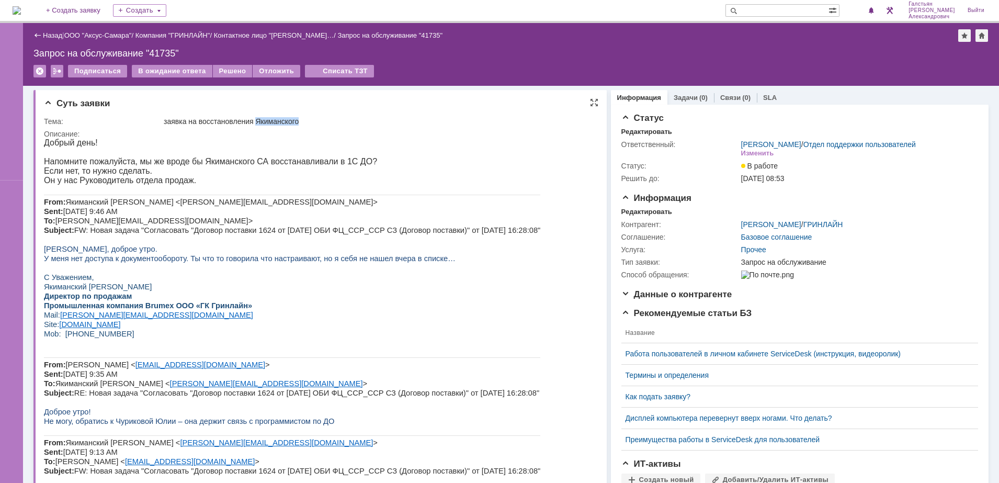
drag, startPoint x: 259, startPoint y: 121, endPoint x: 316, endPoint y: 120, distance: 57.5
click at [316, 120] on div "заявка на восстановления Якиманского" at bounding box center [377, 121] width 427 height 8
copy div "Якиманского"
click at [759, 6] on input "text" at bounding box center [776, 10] width 103 height 13
paste input "Якиманского"
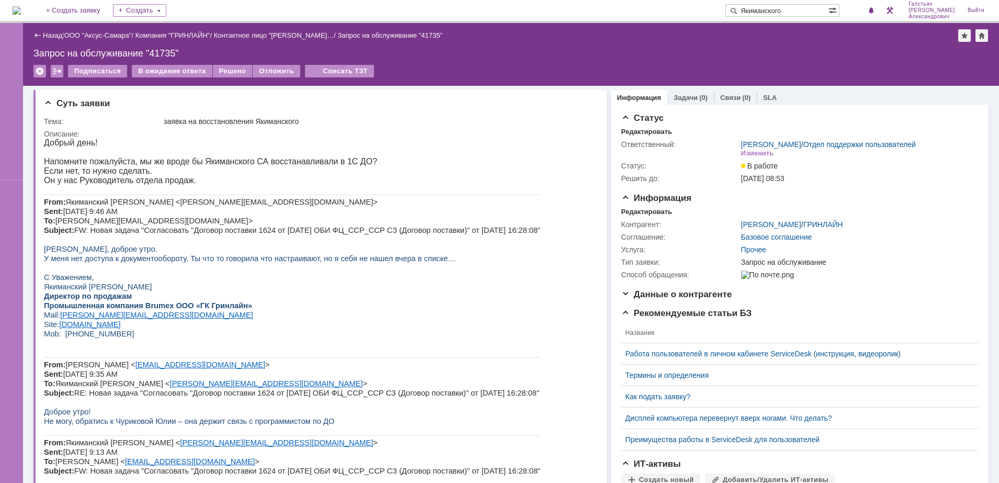
type input "Якиманского"
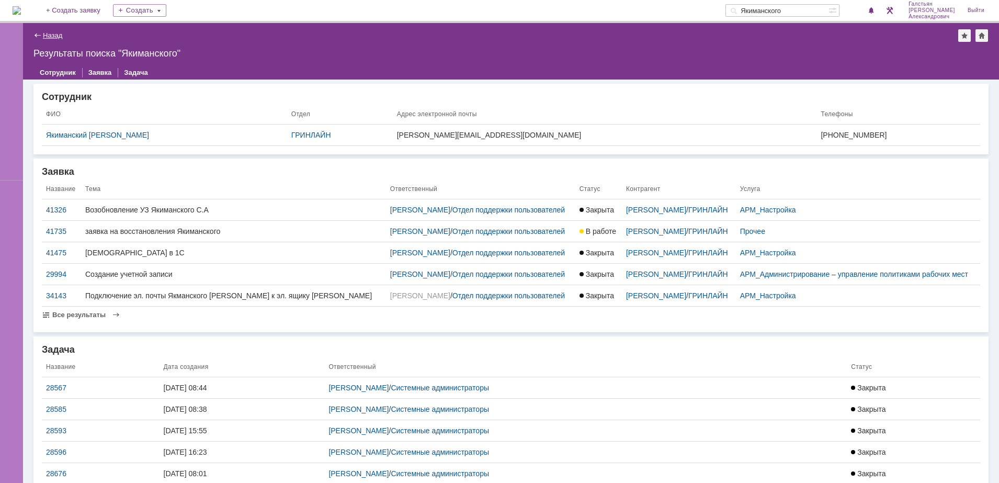
click at [56, 33] on link "Назад" at bounding box center [52, 35] width 19 height 8
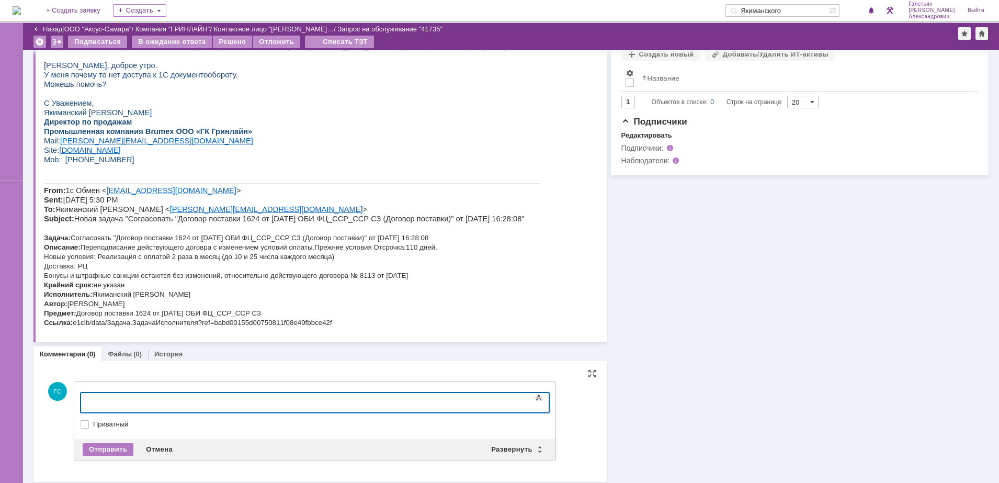
scroll to position [391, 0]
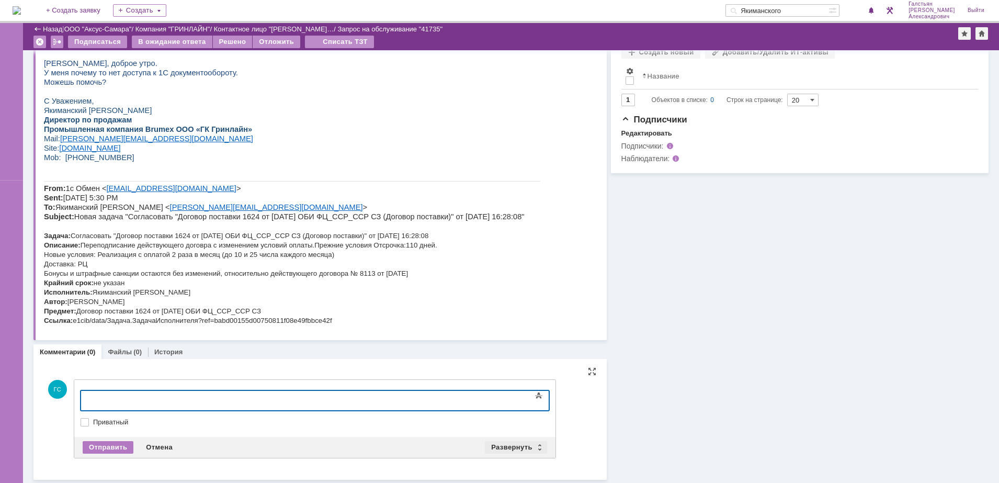
click at [513, 444] on div "Развернуть" at bounding box center [516, 447] width 62 height 13
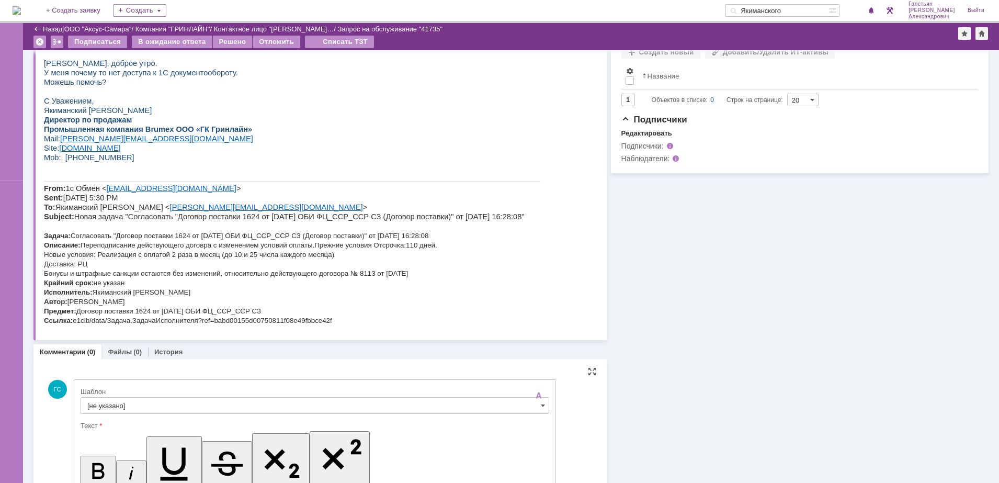
scroll to position [0, 0]
click at [279, 404] on input "[не указано]" at bounding box center [315, 405] width 468 height 17
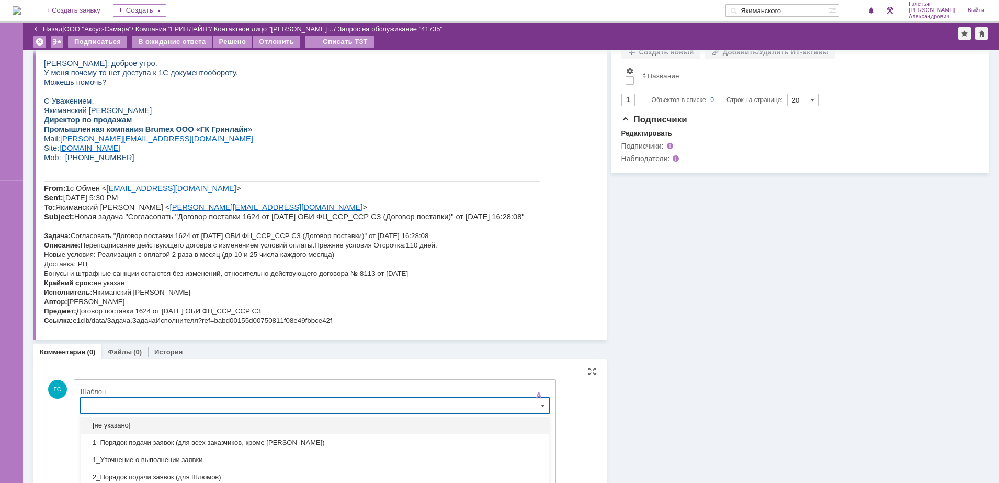
scroll to position [474, 0]
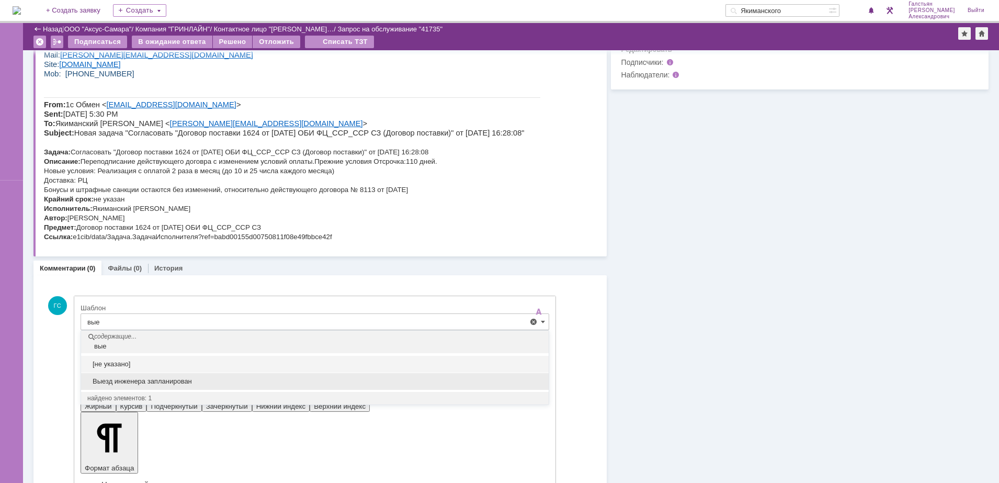
click at [250, 386] on div "Выезд инженера запланирован" at bounding box center [314, 381] width 467 height 17
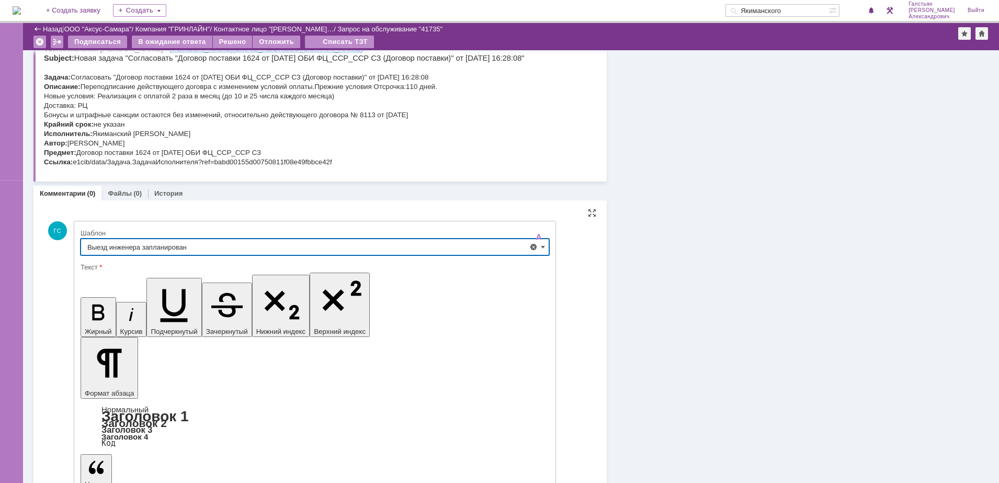
type input "Выезд инженера запланирован"
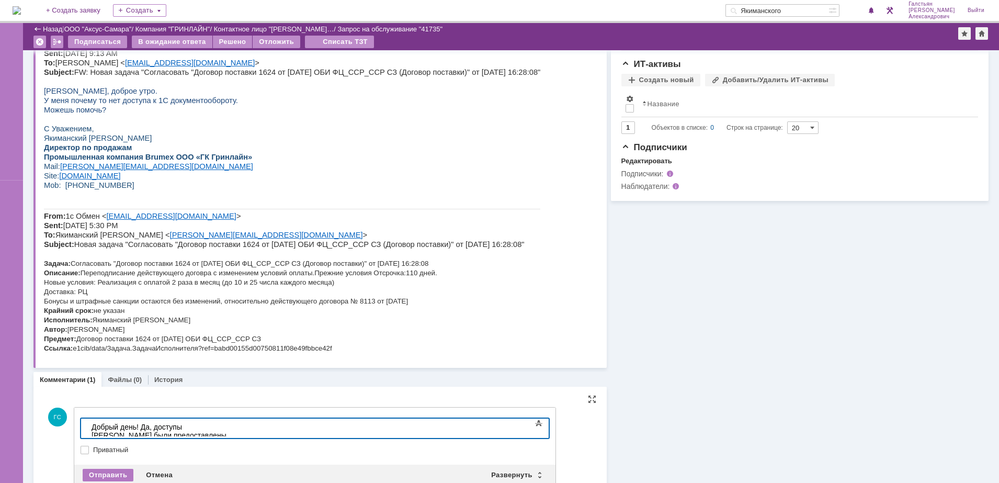
scroll to position [479, 0]
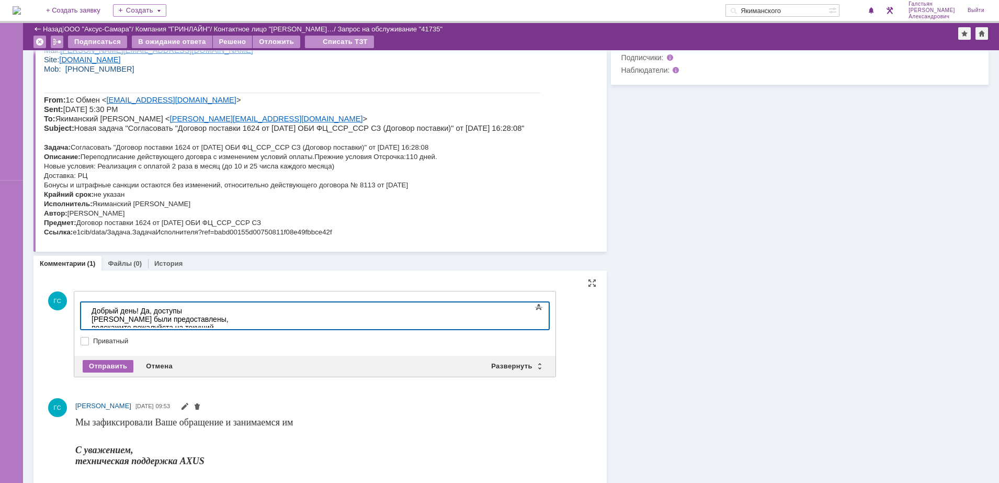
click at [119, 364] on div "Отправить" at bounding box center [108, 366] width 51 height 13
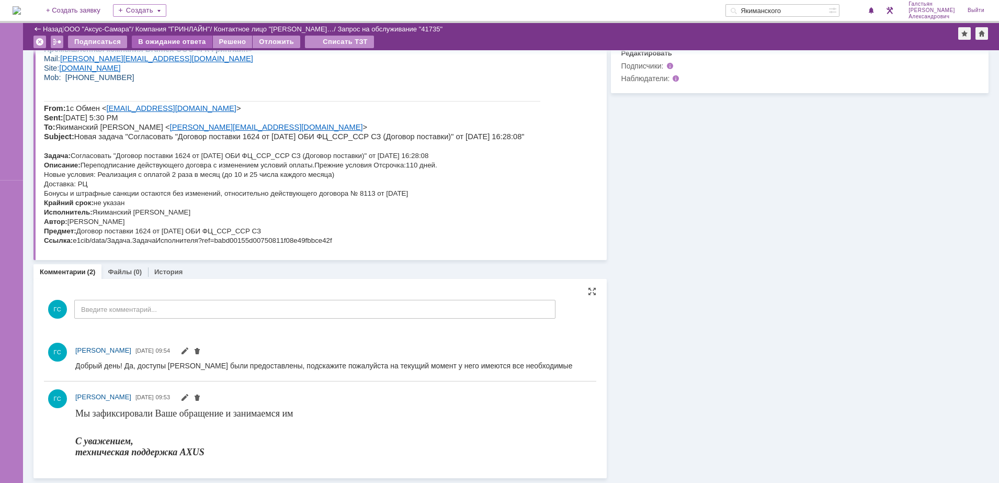
scroll to position [0, 0]
click at [179, 42] on div "В ожидание ответа" at bounding box center [172, 42] width 80 height 13
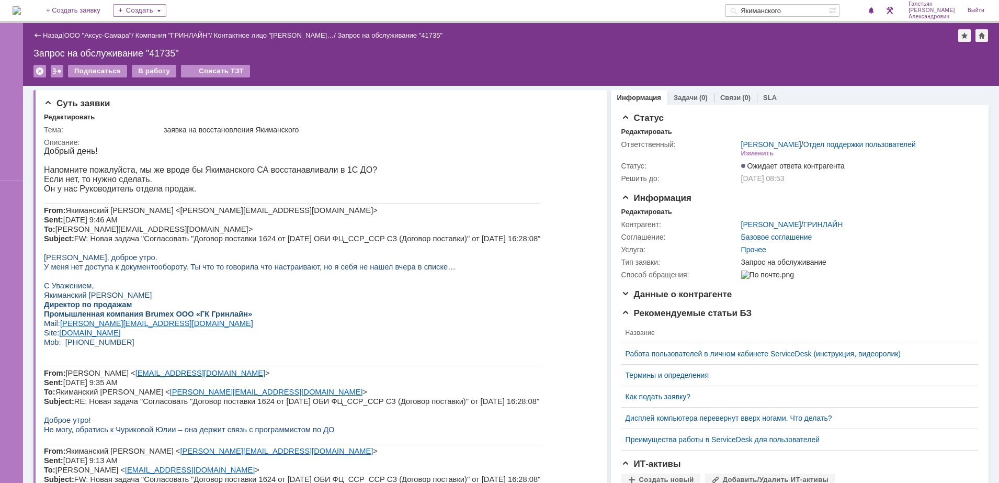
click at [21, 10] on img at bounding box center [17, 10] width 8 height 8
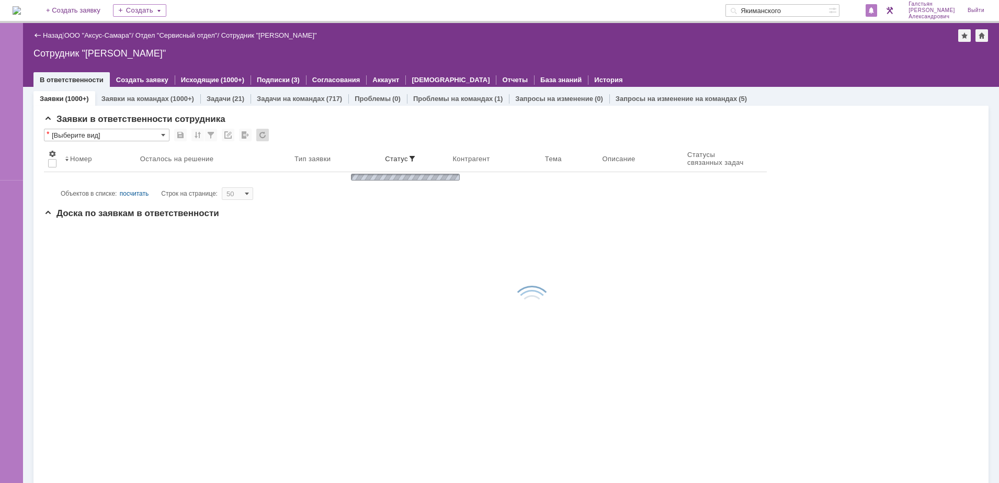
click at [877, 14] on div at bounding box center [871, 10] width 12 height 13
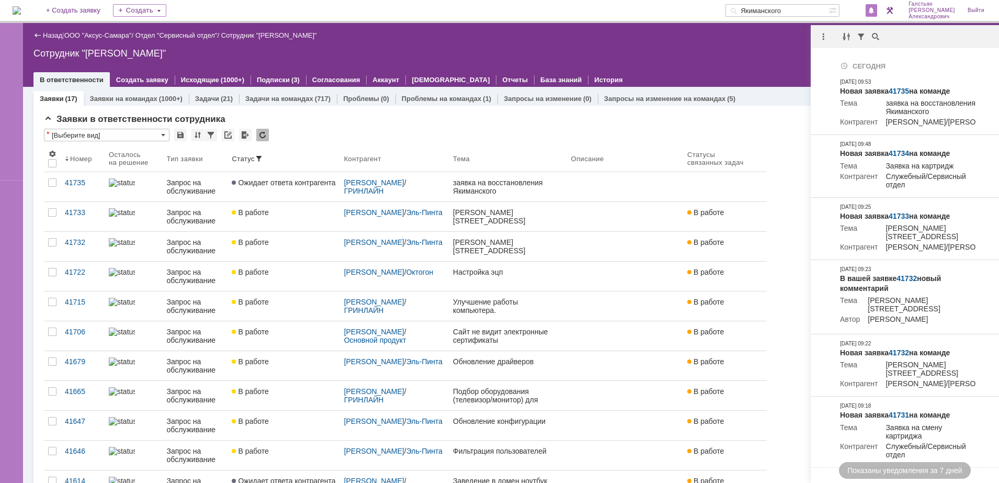
click at [813, 40] on div at bounding box center [824, 36] width 29 height 13
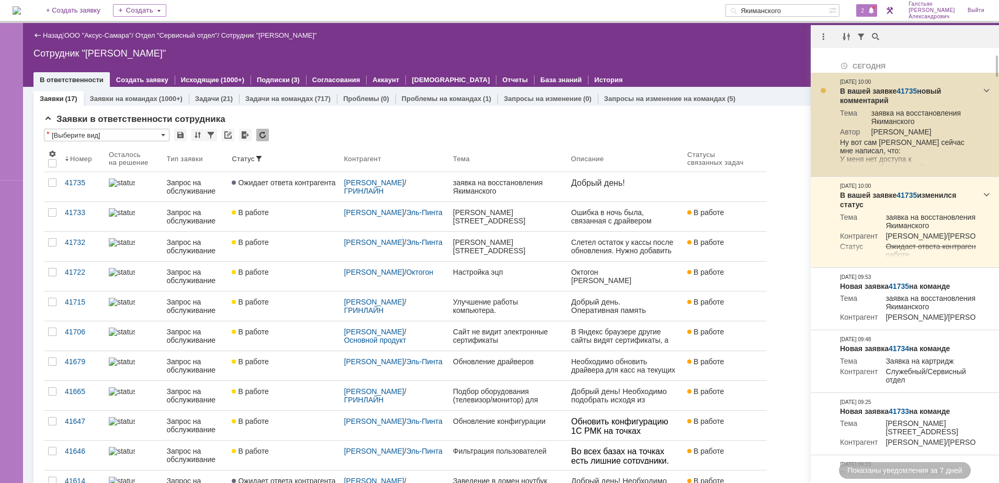
click at [902, 88] on link "41735" at bounding box center [906, 91] width 20 height 8
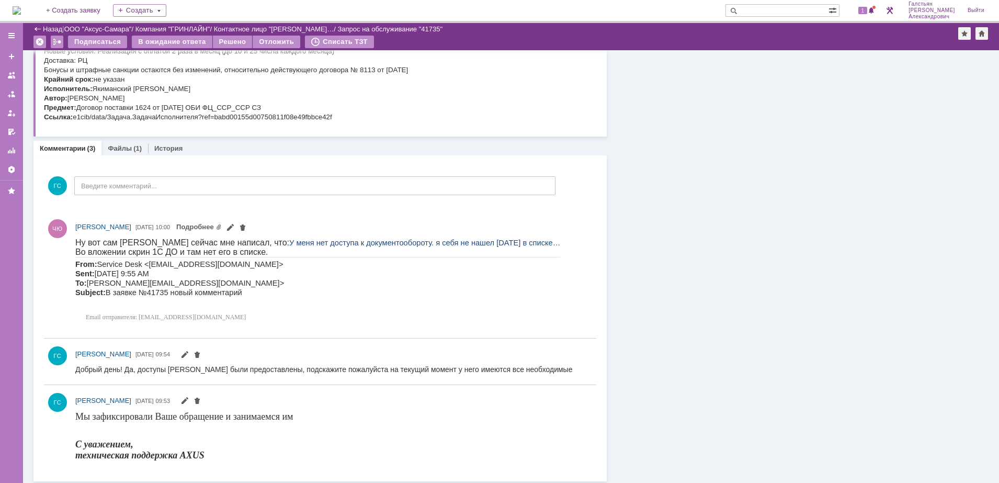
scroll to position [597, 0]
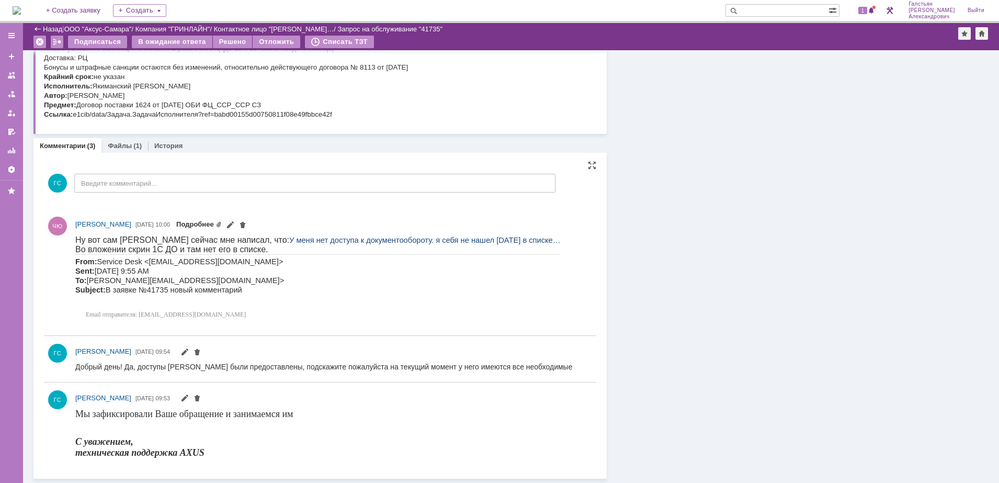
click at [222, 224] on link "Подробнее" at bounding box center [198, 224] width 45 height 8
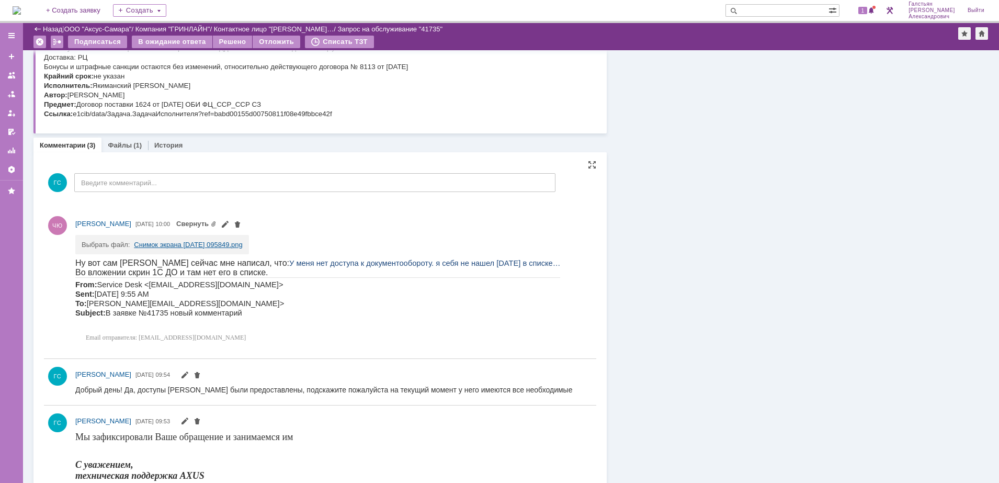
click at [154, 246] on link "Снимок экрана 2025-09-11 095849.png" at bounding box center [188, 245] width 108 height 8
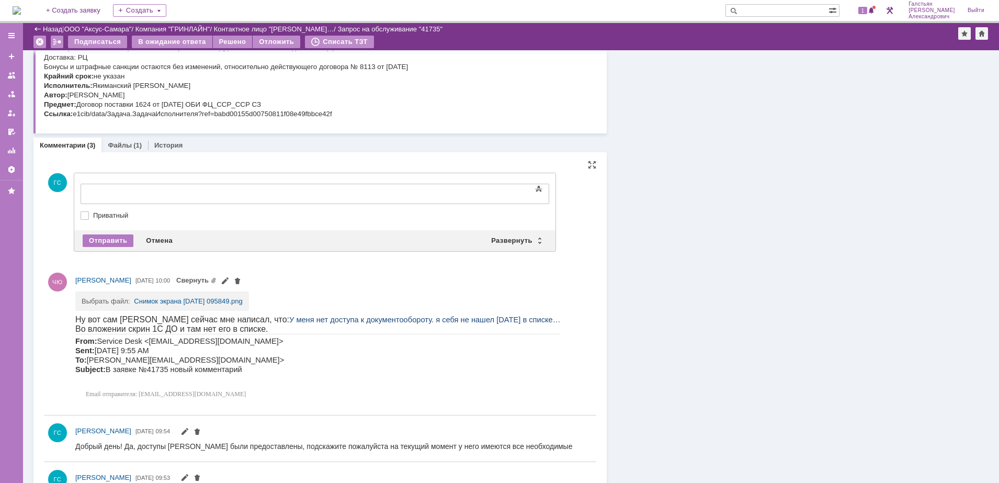
scroll to position [0, 0]
click at [168, 242] on div "Отмена" at bounding box center [159, 240] width 39 height 13
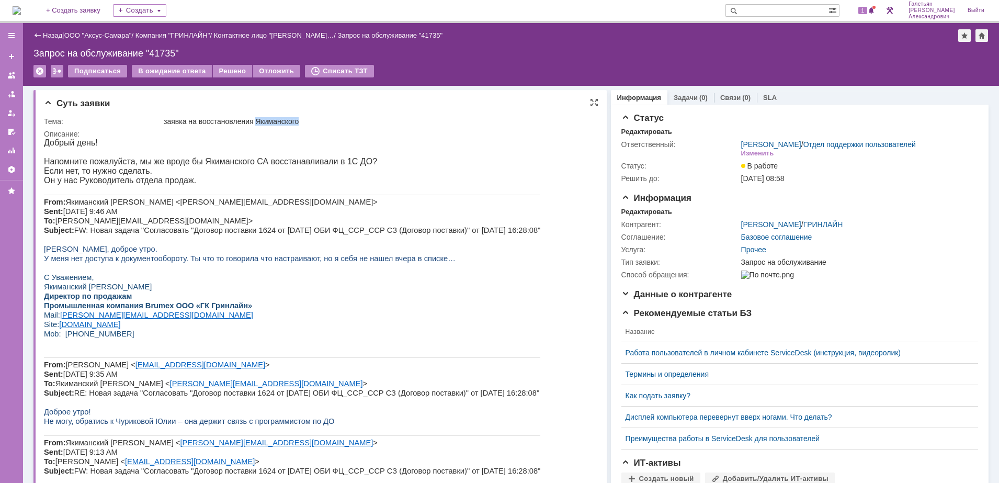
drag, startPoint x: 259, startPoint y: 121, endPoint x: 327, endPoint y: 120, distance: 68.0
click at [327, 120] on div "заявка на восстановления Якиманского" at bounding box center [377, 121] width 427 height 8
copy div "Якиманского"
click at [786, 16] on input "text" at bounding box center [776, 10] width 103 height 13
paste input "Якиманского"
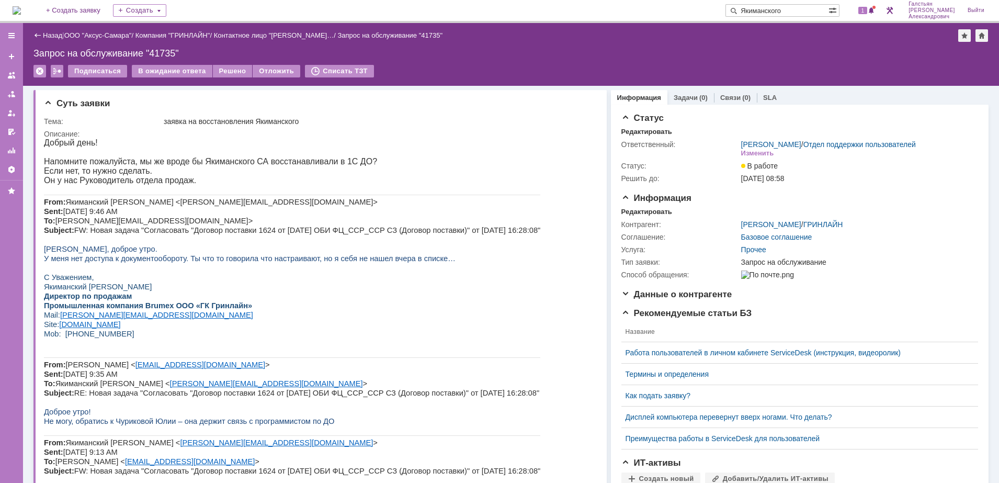
type input "Якиманского"
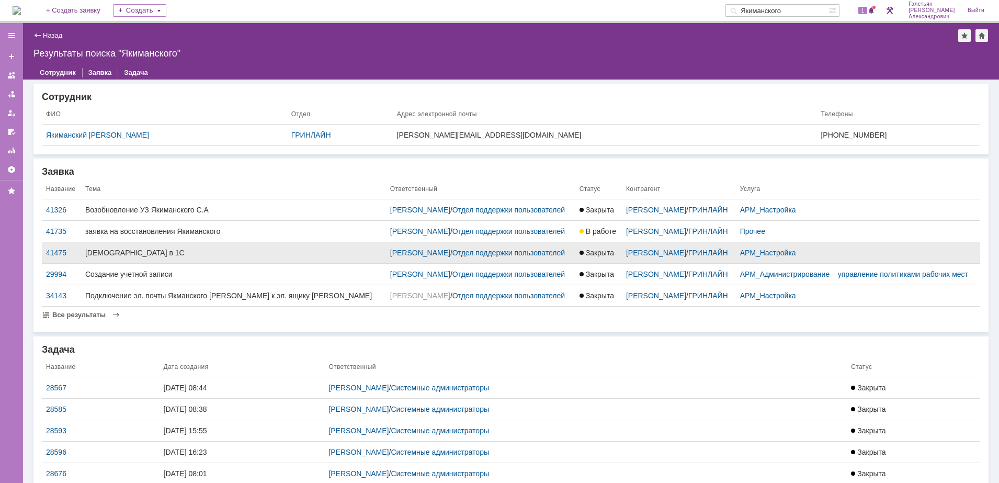
click at [579, 257] on span "Закрыта" at bounding box center [596, 252] width 35 height 8
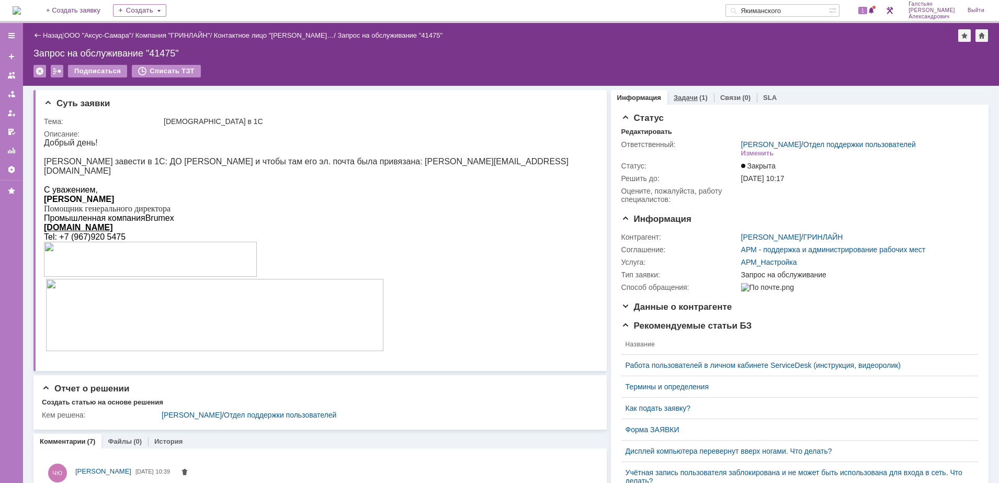
click at [685, 90] on div "Задачи (1)" at bounding box center [690, 97] width 47 height 15
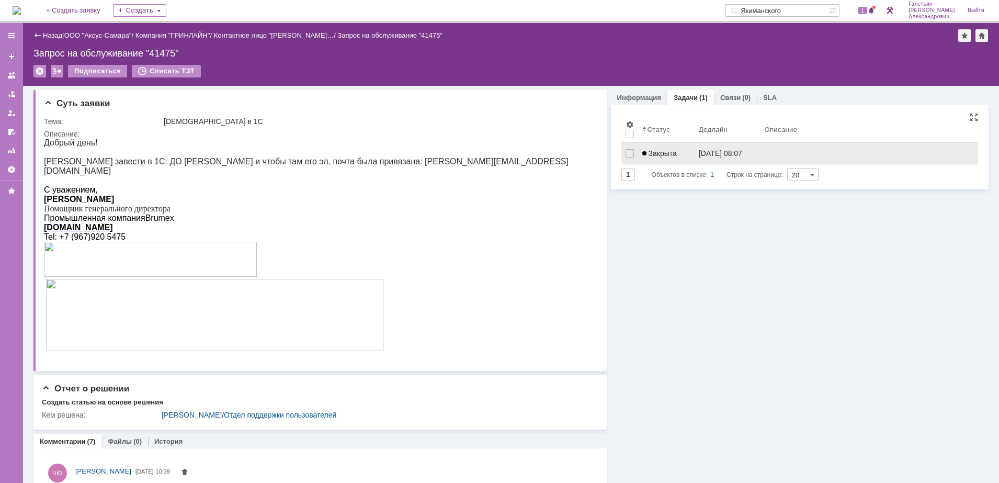
click at [678, 157] on link "Закрыта" at bounding box center [666, 153] width 56 height 21
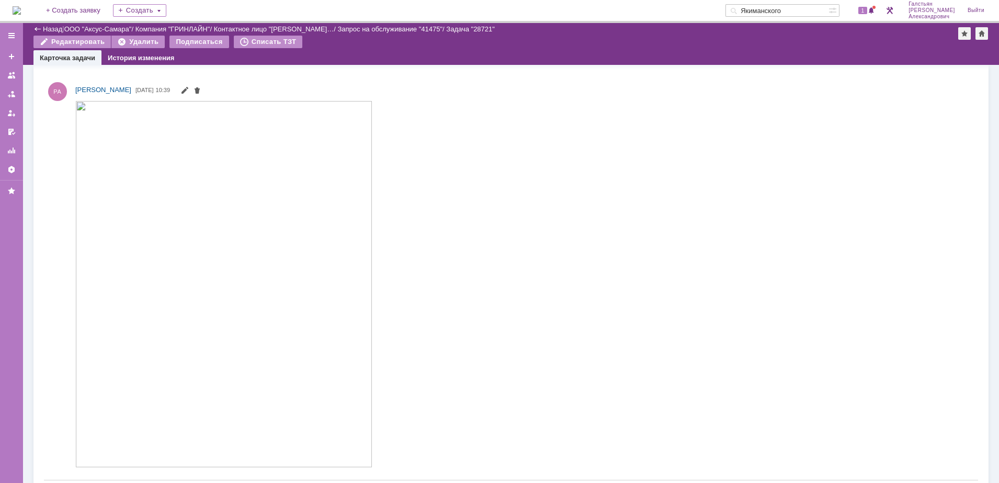
scroll to position [523, 0]
click at [181, 205] on img at bounding box center [223, 284] width 297 height 366
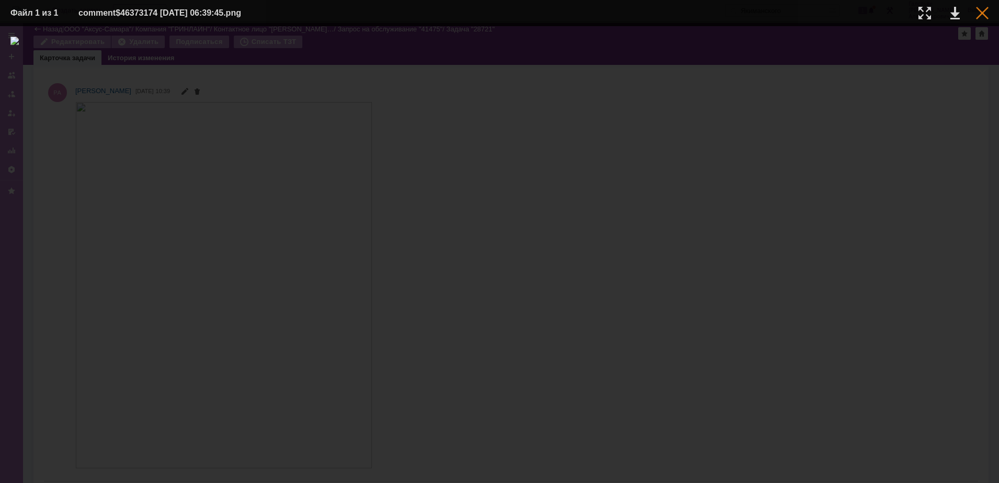
click at [986, 15] on div at bounding box center [982, 13] width 13 height 13
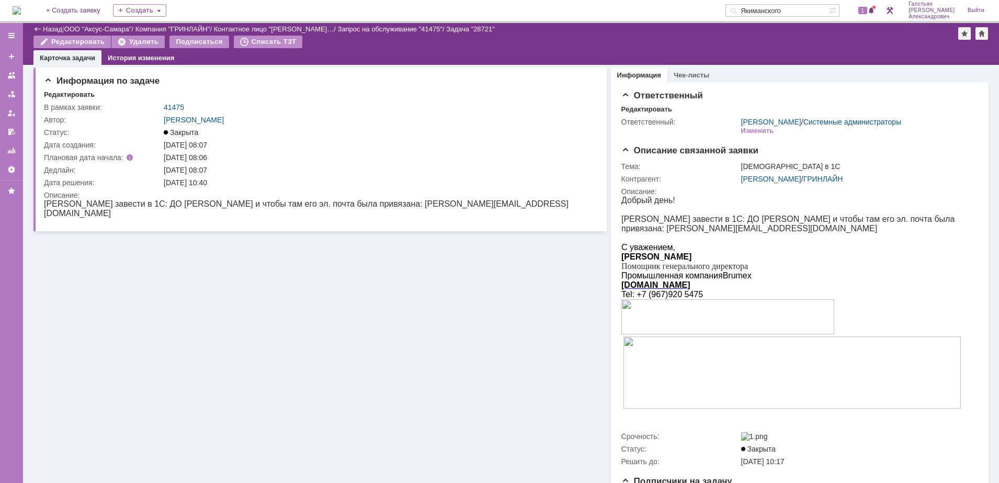
scroll to position [0, 0]
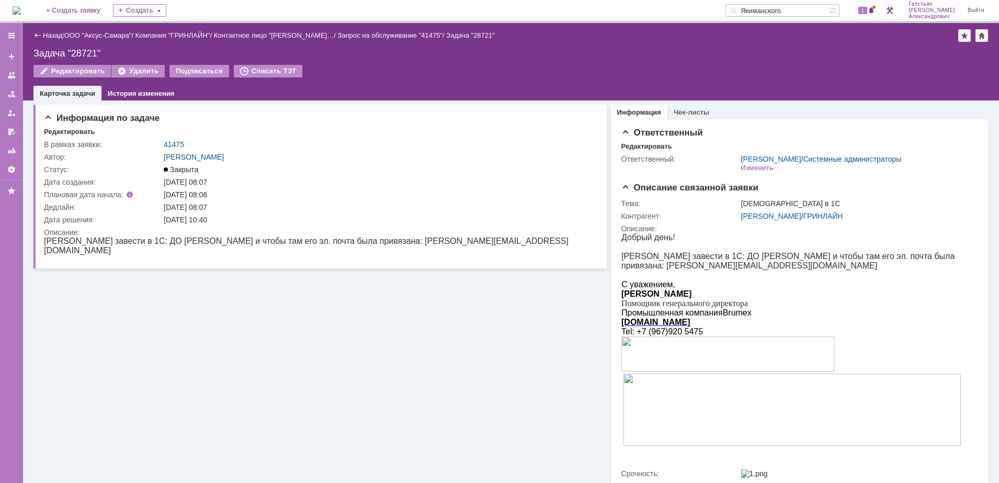
click at [51, 30] on div "Назад | ООО "Аксус-Самара" / Компания "ГРИНЛАЙН" / Контактное лицо "Чурикова Юл…" at bounding box center [510, 35] width 955 height 13
click at [53, 36] on link "Назад" at bounding box center [52, 35] width 19 height 8
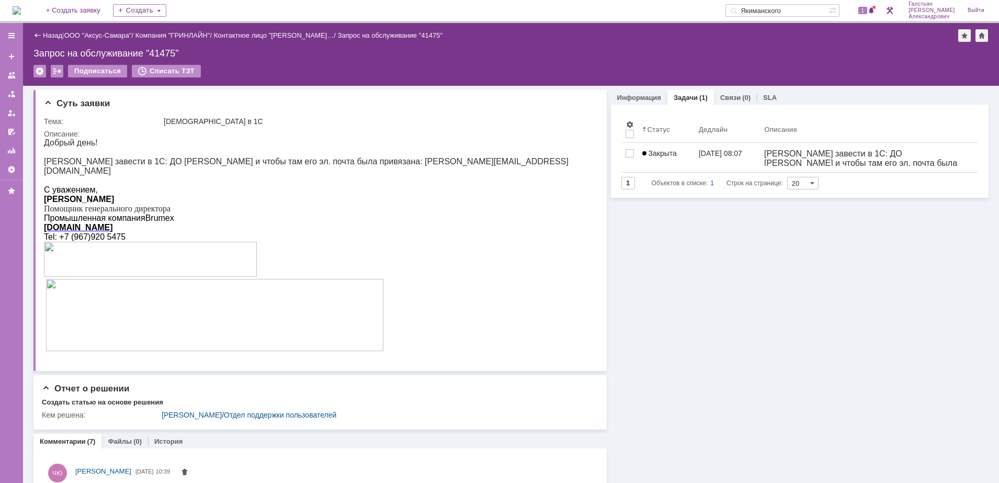
click at [42, 36] on div "Назад" at bounding box center [47, 35] width 29 height 8
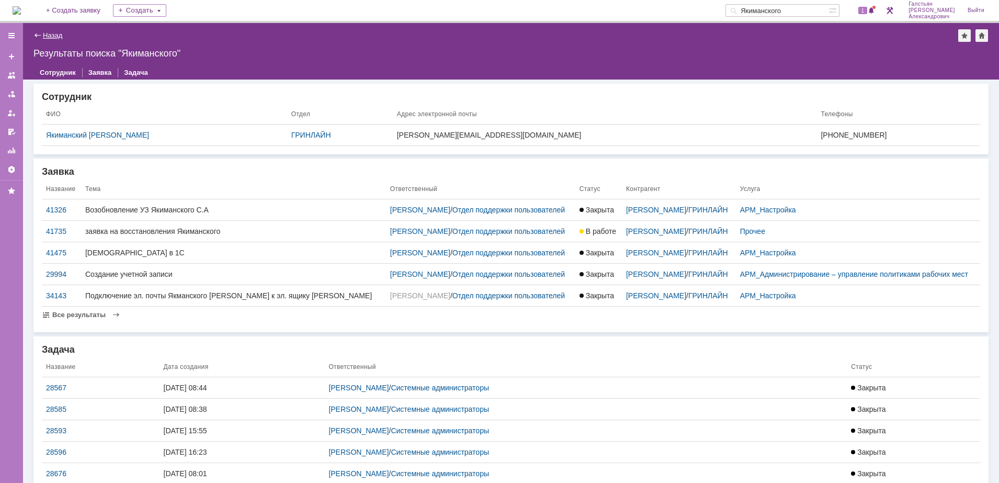
click at [44, 38] on link "Назад" at bounding box center [52, 35] width 19 height 8
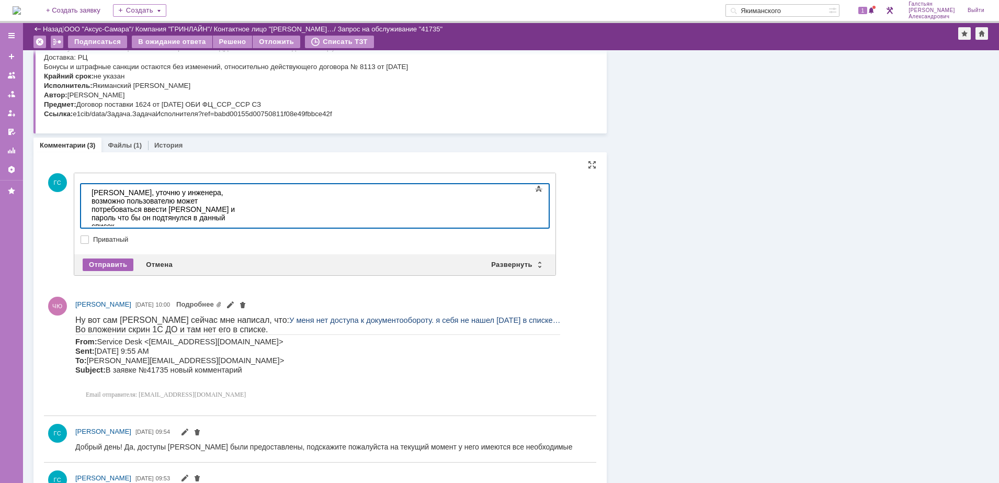
click at [95, 259] on div "Отправить" at bounding box center [108, 264] width 51 height 13
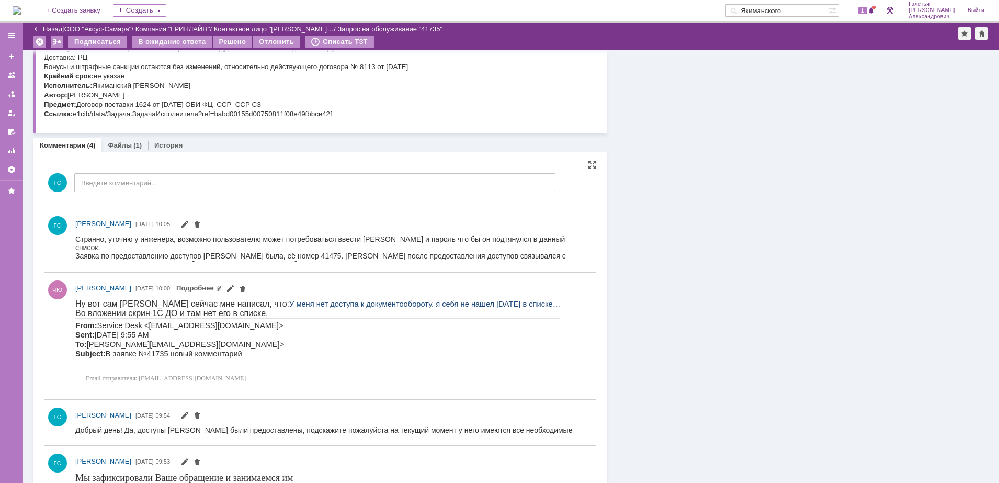
drag, startPoint x: 150, startPoint y: 603, endPoint x: 210, endPoint y: 320, distance: 288.8
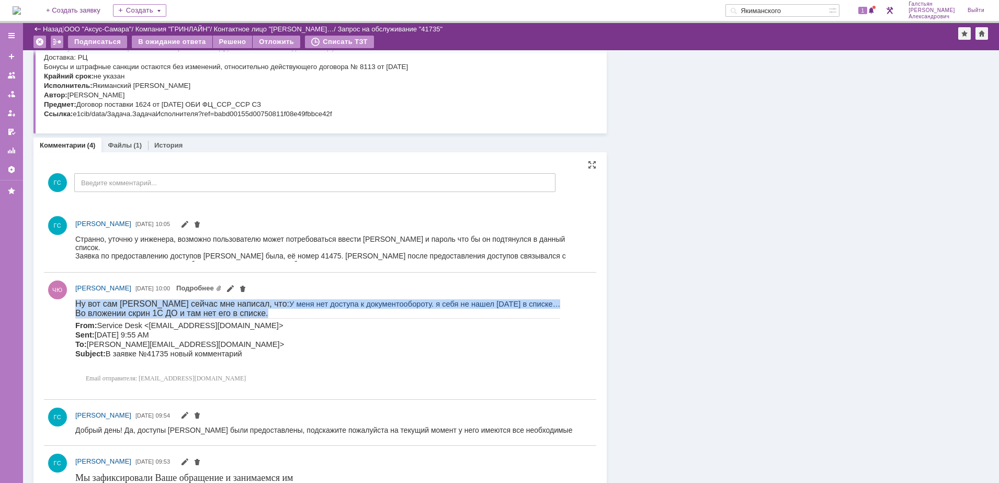
drag, startPoint x: 256, startPoint y: 316, endPoint x: 83, endPoint y: 296, distance: 173.7
click at [83, 299] on html "Ну вот сам Станислав сейчас мне написал, что: У меня нет доступа к документообо…" at bounding box center [330, 343] width 510 height 88
copy div "Ну вот сам Станислав сейчас мне написал, что: У меня нет доступа к документообо…"
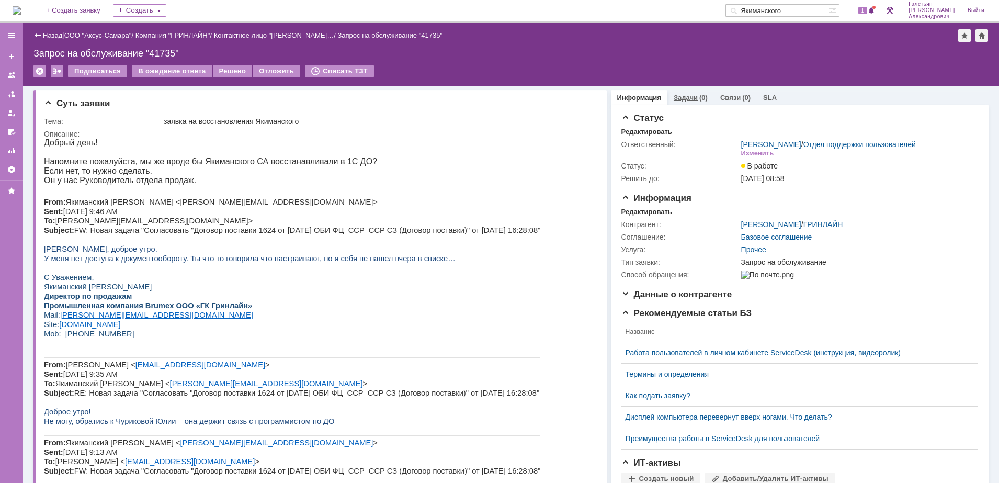
click at [674, 101] on link "Задачи" at bounding box center [685, 98] width 24 height 8
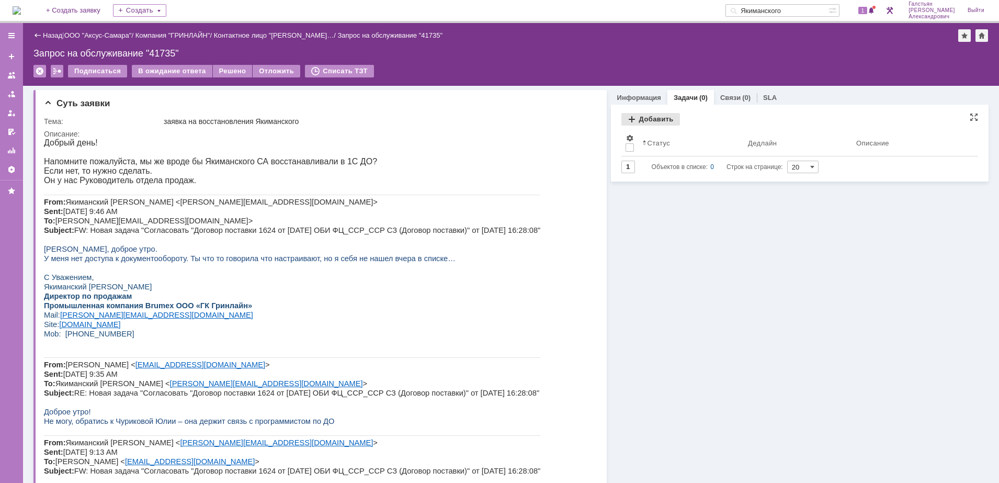
click at [645, 123] on div "Добавить" at bounding box center [650, 119] width 59 height 13
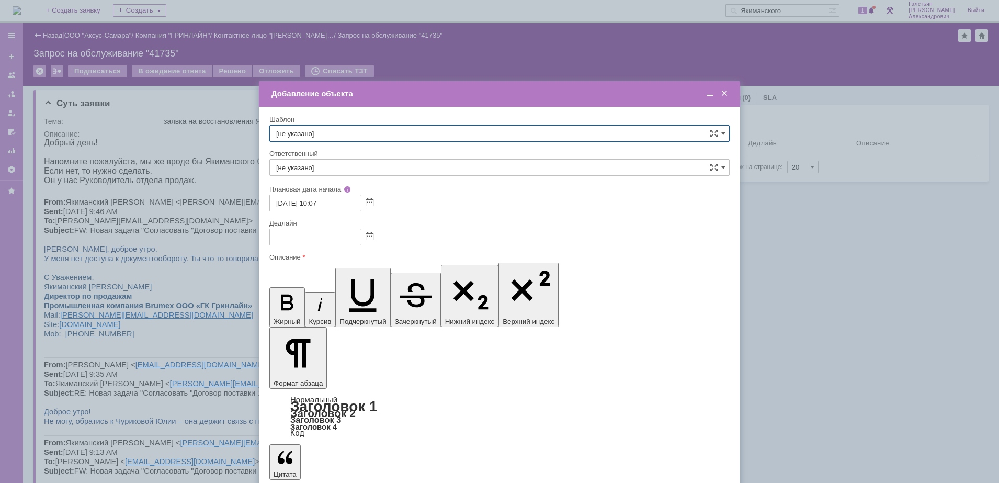
click at [368, 239] on span at bounding box center [369, 237] width 8 height 8
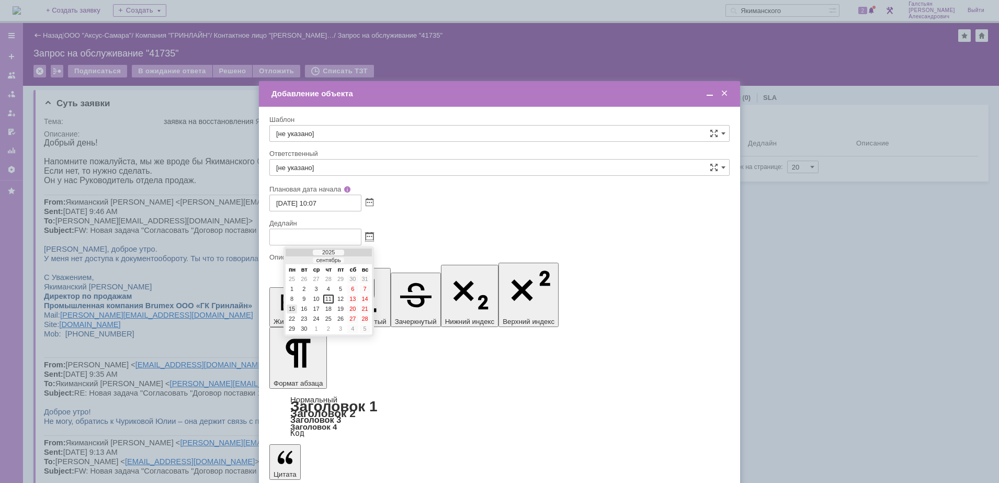
click at [294, 311] on div "15" at bounding box center [292, 308] width 10 height 9
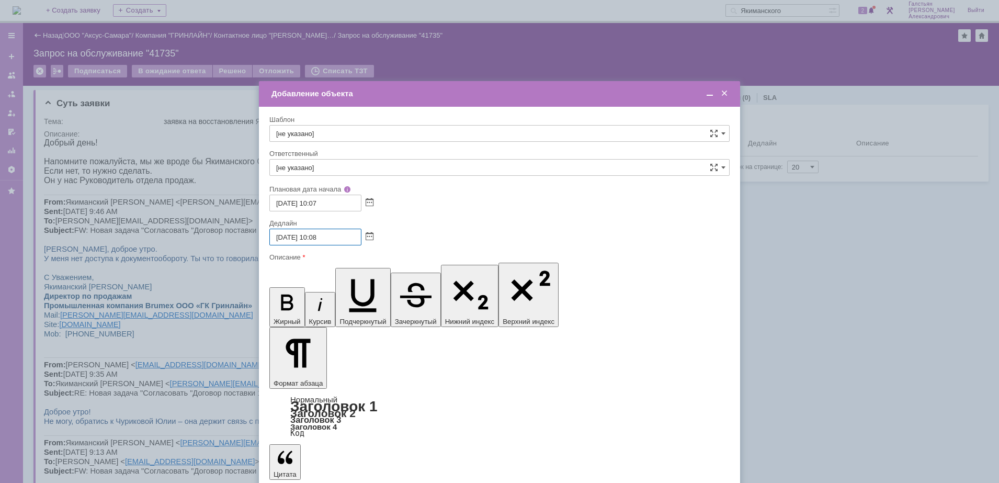
click at [317, 236] on input "15.09.2025 10:08" at bounding box center [315, 236] width 92 height 17
type input "15.09.2025 11:08"
click at [328, 167] on input "[не указано]" at bounding box center [499, 167] width 460 height 17
click at [336, 240] on span "Рогов Александр Евгеньевич" at bounding box center [499, 243] width 446 height 8
type input "Рогов Александр Евгеньевич"
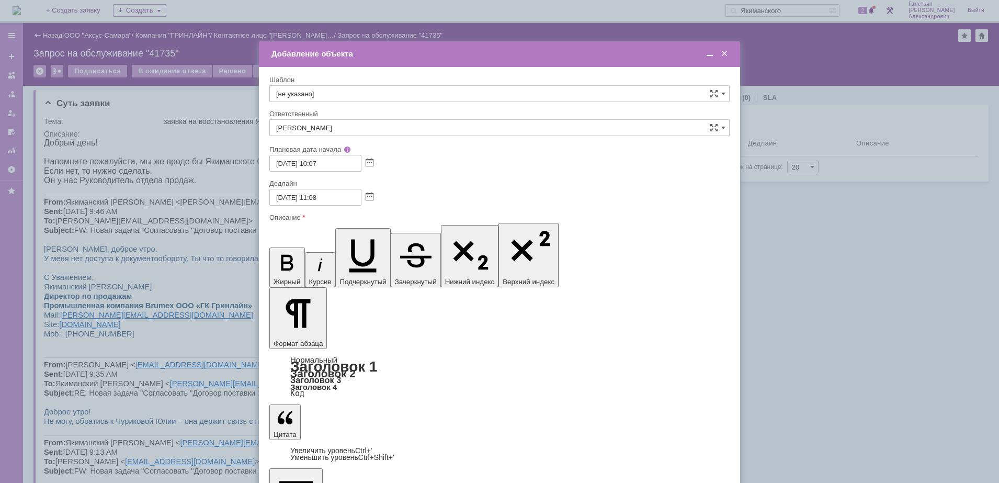
scroll to position [29, 0]
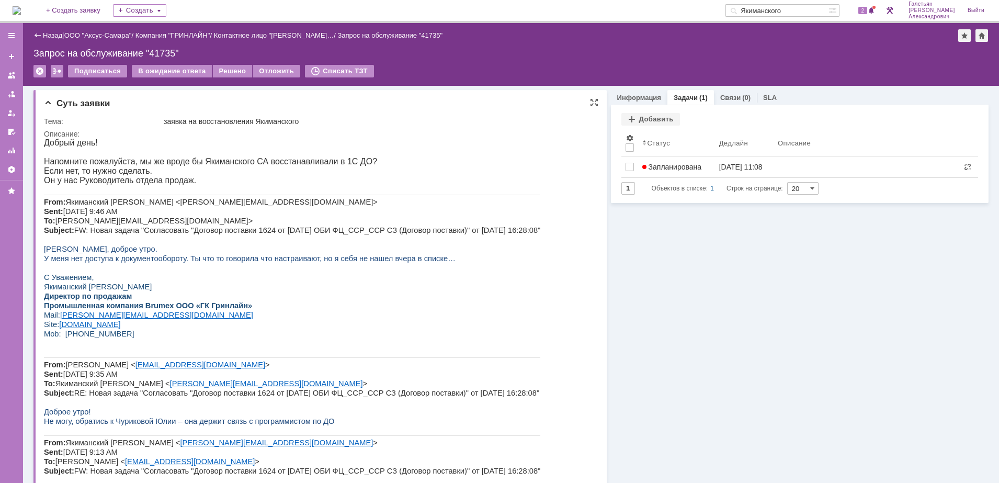
scroll to position [0, 0]
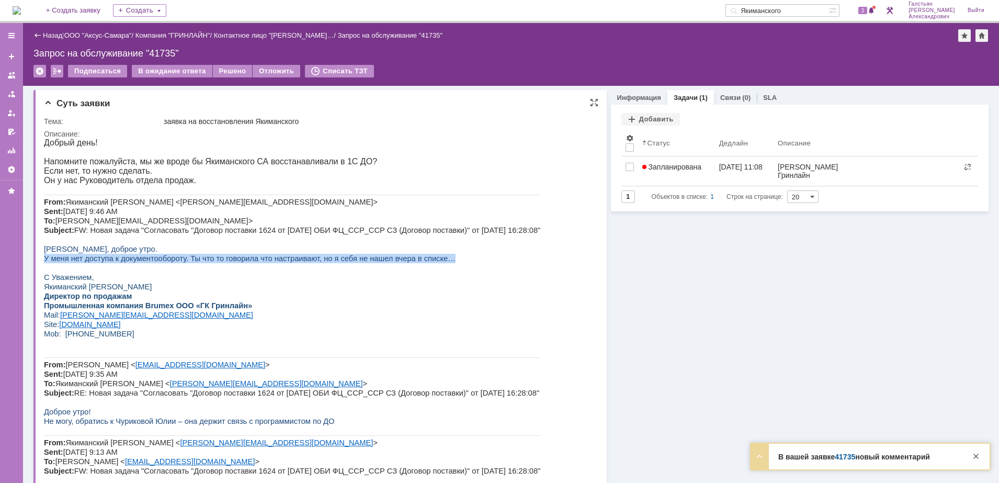
drag, startPoint x: 421, startPoint y: 259, endPoint x: 45, endPoint y: 262, distance: 375.9
click at [45, 262] on p "У меня нет доступа к документообороту. Ты что то говорила что настраивают, но я…" at bounding box center [292, 258] width 496 height 9
copy span "У меня нет доступа к документообороту. Ты что то говорила что настраивают, но я…"
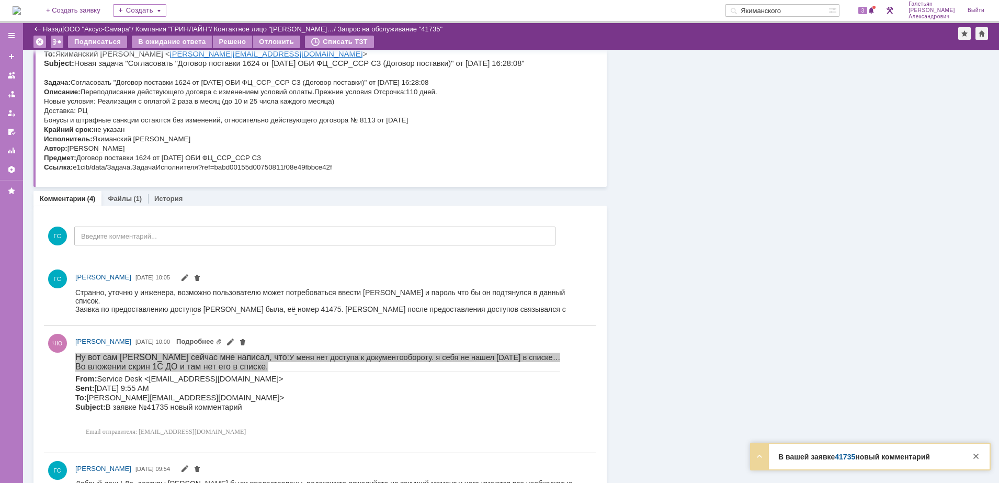
scroll to position [588, 0]
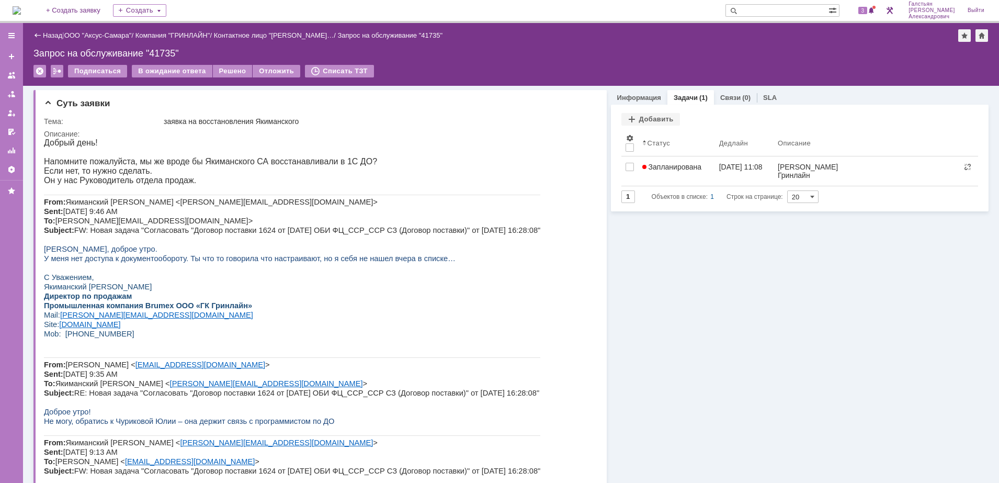
click at [799, 11] on input "text" at bounding box center [776, 10] width 103 height 13
drag, startPoint x: 258, startPoint y: 120, endPoint x: 304, endPoint y: 118, distance: 46.6
click at [304, 118] on div "заявка на восстановления Якиманского" at bounding box center [377, 121] width 427 height 8
copy div "Якиманского"
click at [775, 10] on input "text" at bounding box center [776, 10] width 103 height 13
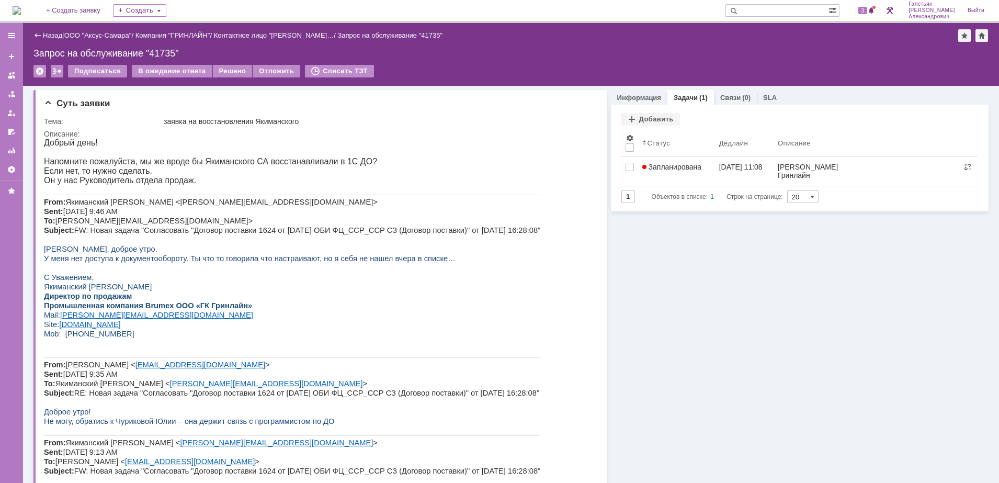
paste input "Якиманского"
type input "Якиманского"
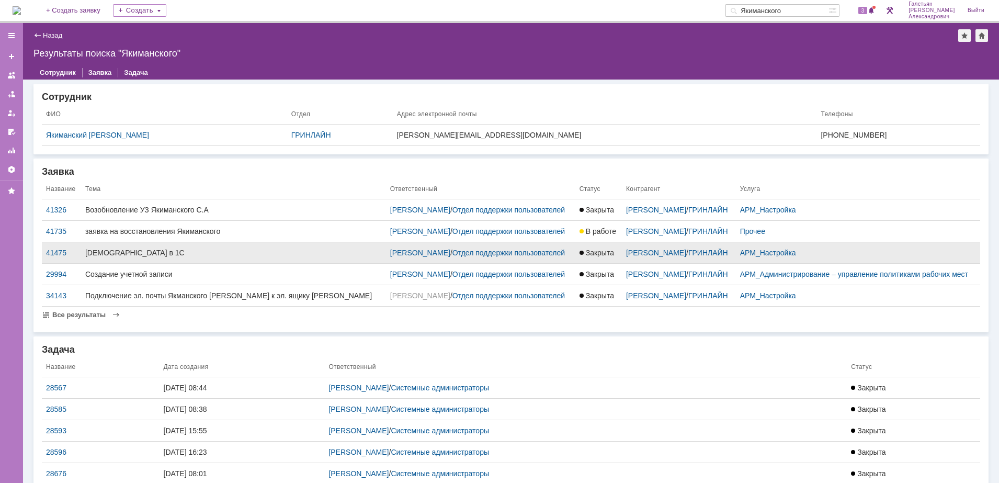
click at [575, 264] on td "Закрыта" at bounding box center [598, 252] width 47 height 21
click at [579, 257] on span "Закрыта" at bounding box center [596, 252] width 35 height 8
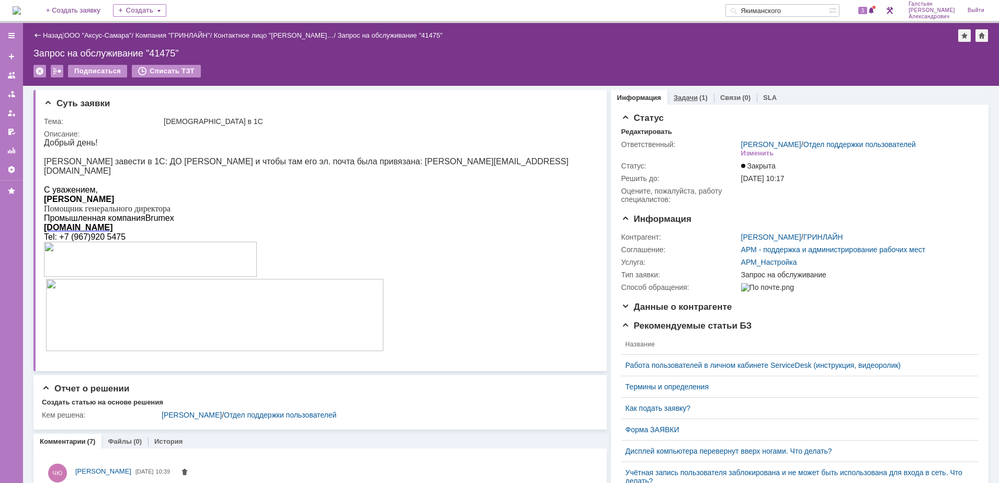
drag, startPoint x: 699, startPoint y: 87, endPoint x: 696, endPoint y: 93, distance: 7.0
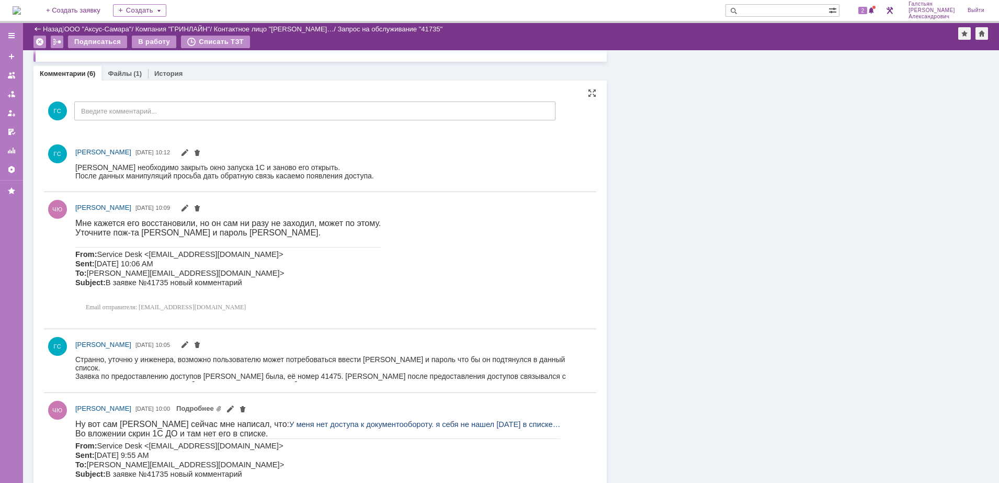
scroll to position [654, 0]
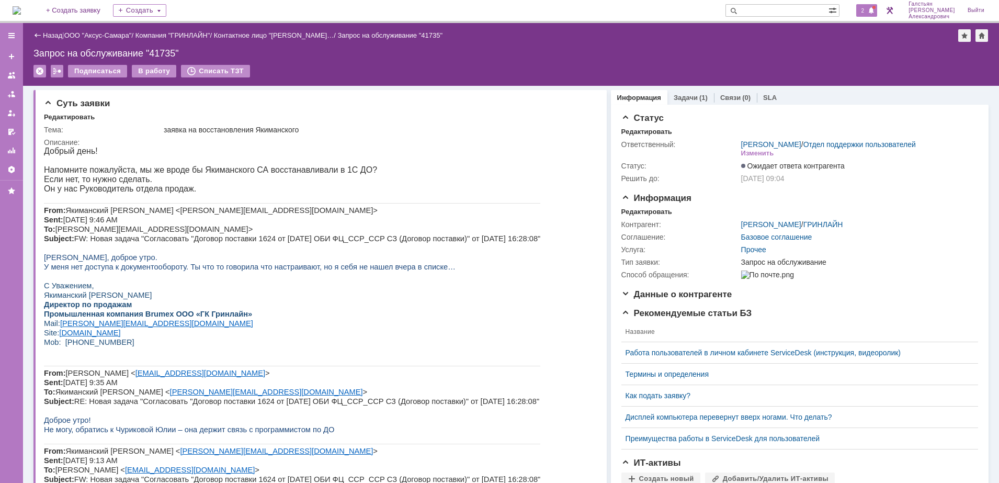
click at [863, 7] on span "2" at bounding box center [862, 10] width 9 height 7
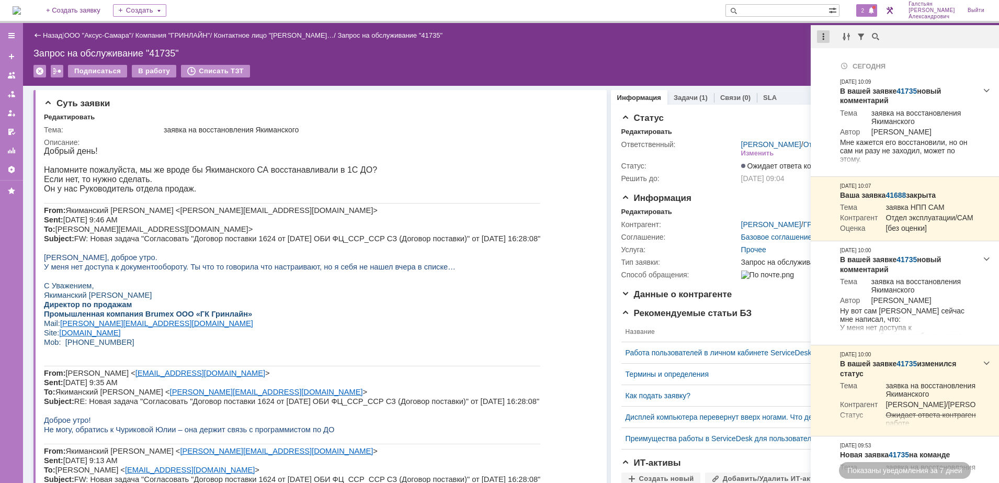
click at [826, 38] on div at bounding box center [823, 36] width 13 height 13
click at [845, 62] on div "Отметить уведомления прочитанными" at bounding box center [895, 63] width 140 height 7
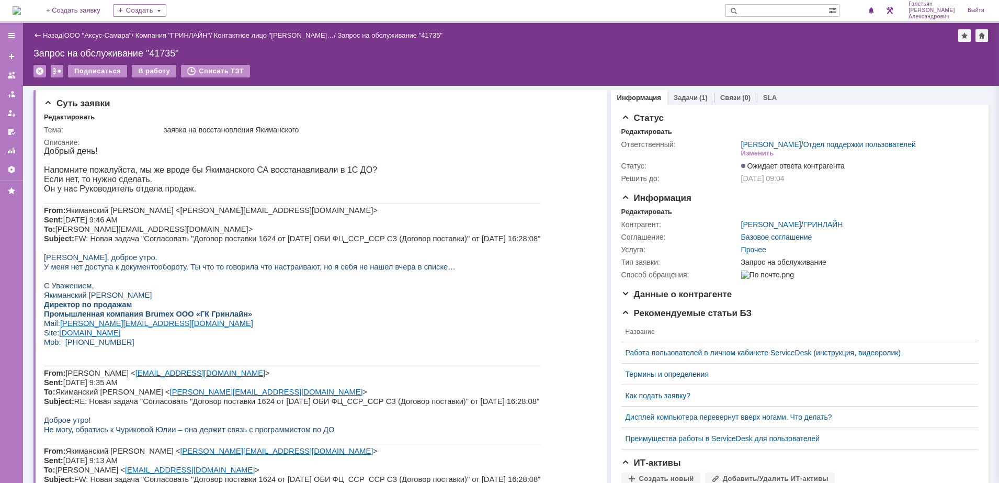
click at [731, 50] on div "Запрос на обслуживание "41735"" at bounding box center [510, 53] width 955 height 10
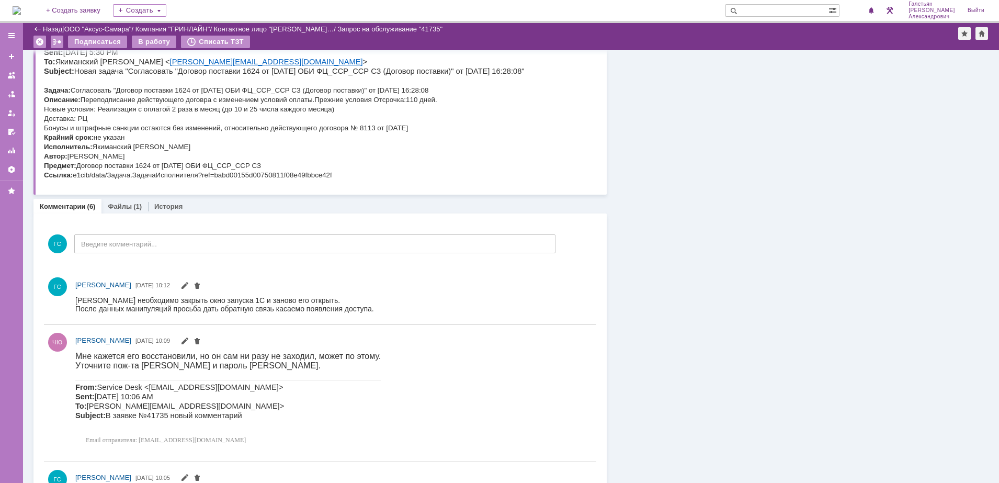
scroll to position [588, 0]
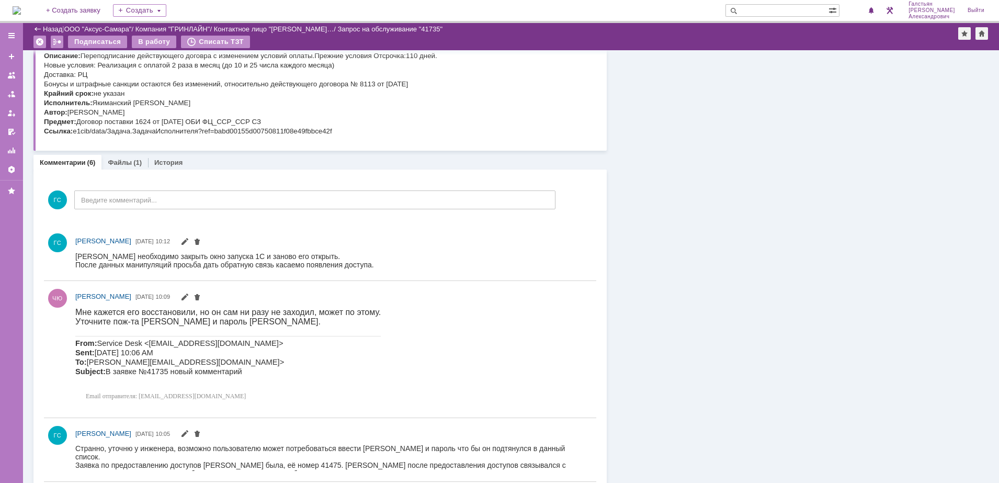
click at [20, 9] on img at bounding box center [17, 10] width 8 height 8
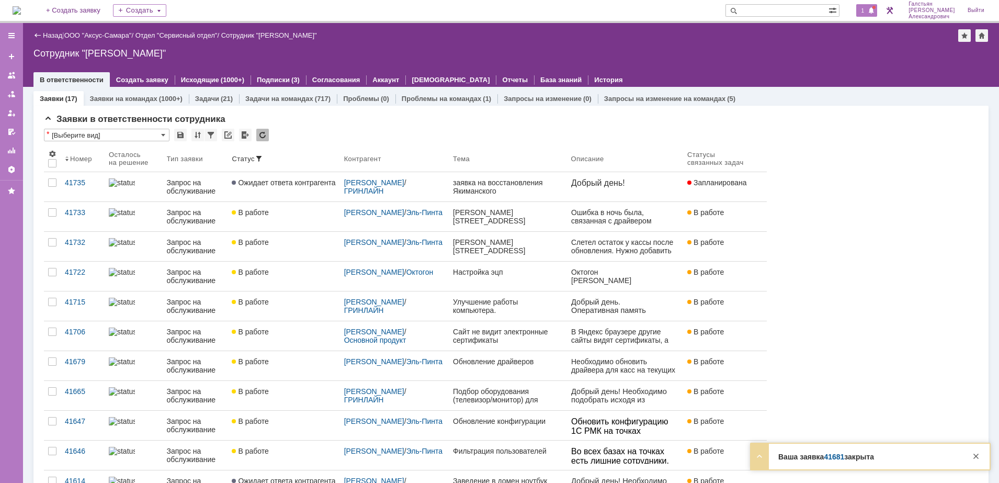
click at [868, 5] on div "1" at bounding box center [866, 10] width 21 height 13
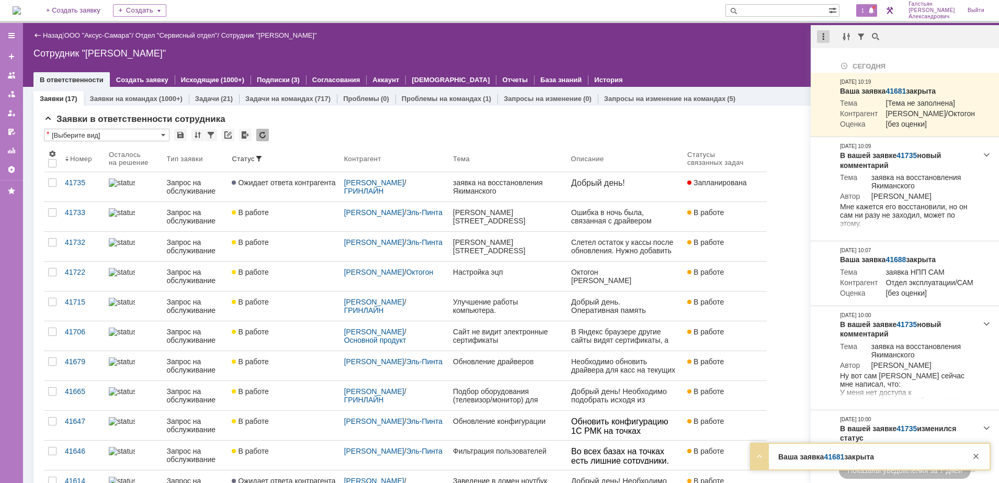
click at [824, 36] on div at bounding box center [823, 36] width 13 height 13
click at [833, 65] on div "Отметить уведомления прочитанными" at bounding box center [895, 63] width 140 height 7
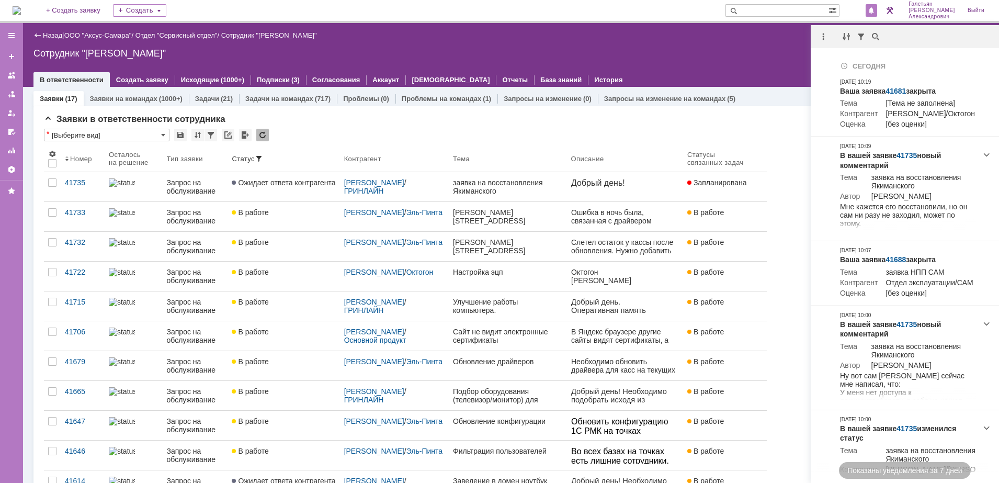
click at [697, 59] on div "Назад | ООО "Аксус-Самара" / Отдел "Сервисный отдел" / Сотрудник "Галстьян Степ…" at bounding box center [511, 55] width 976 height 64
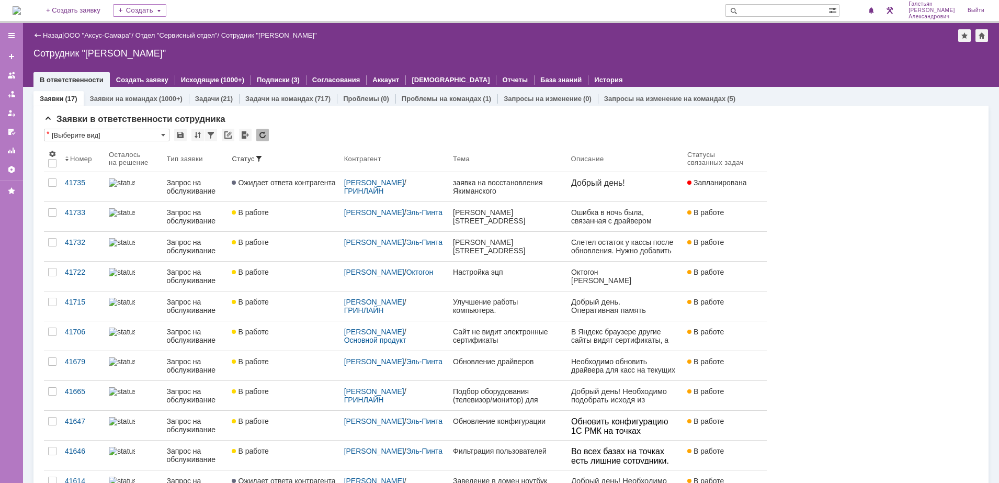
click at [868, 11] on div at bounding box center [860, 10] width 31 height 21
click at [875, 8] on span at bounding box center [870, 11] width 7 height 8
click at [735, 44] on div "Назад | ООО "Аксус-Самара" / Отдел "Сервисный отдел" / Сотрудник "Галстьян Степ…" at bounding box center [511, 55] width 976 height 64
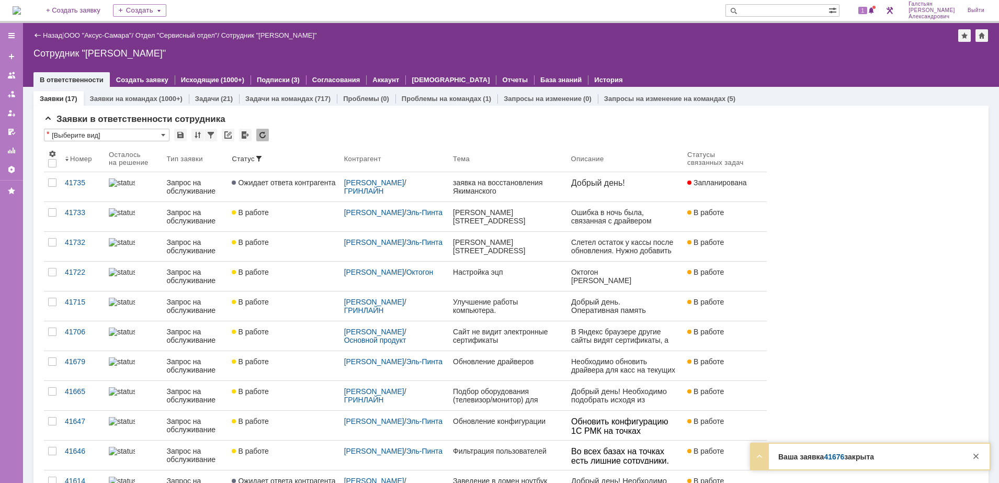
click at [869, 2] on div "1" at bounding box center [860, 10] width 31 height 21
click at [871, 5] on div "1" at bounding box center [866, 10] width 21 height 13
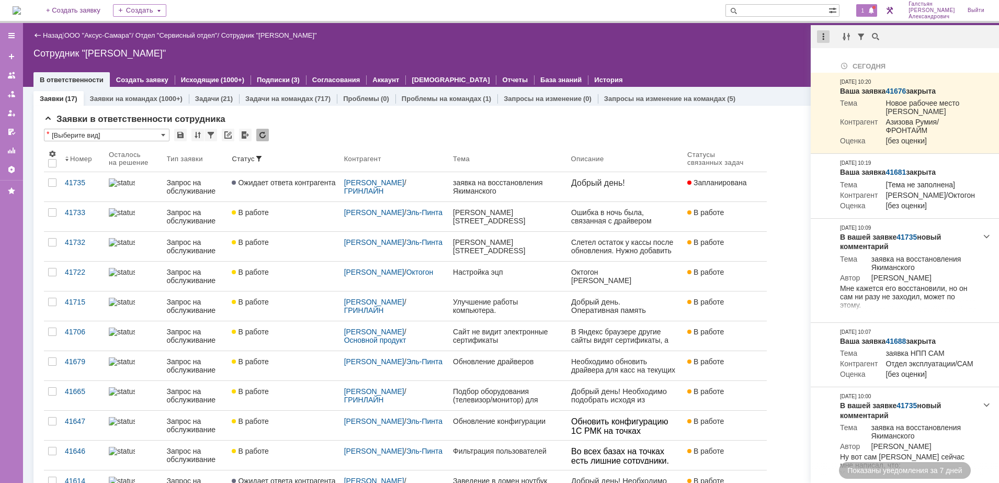
click at [817, 35] on div at bounding box center [823, 36] width 13 height 13
drag, startPoint x: 841, startPoint y: 59, endPoint x: 776, endPoint y: 55, distance: 65.5
click at [839, 60] on div "Отметить уведомления прочитанными" at bounding box center [895, 63] width 140 height 7
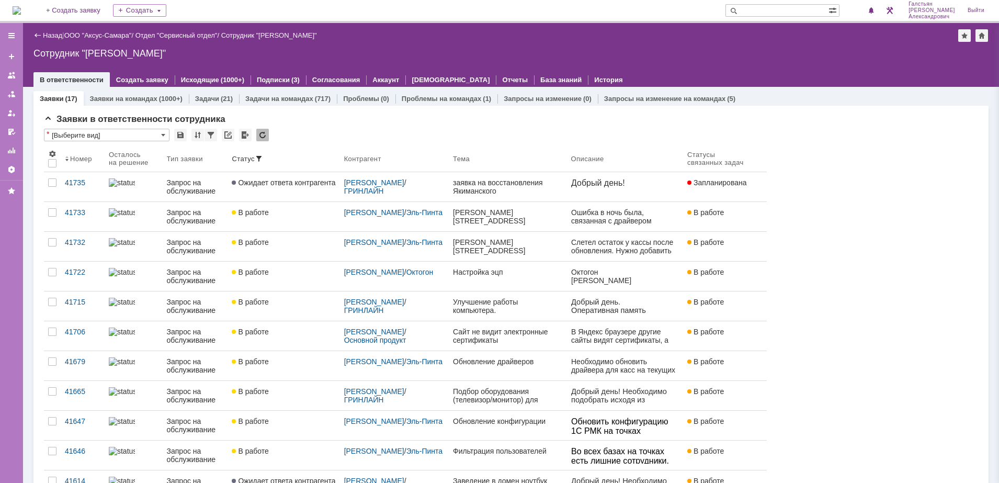
click at [743, 49] on div "Сотрудник "[PERSON_NAME]"" at bounding box center [510, 53] width 955 height 10
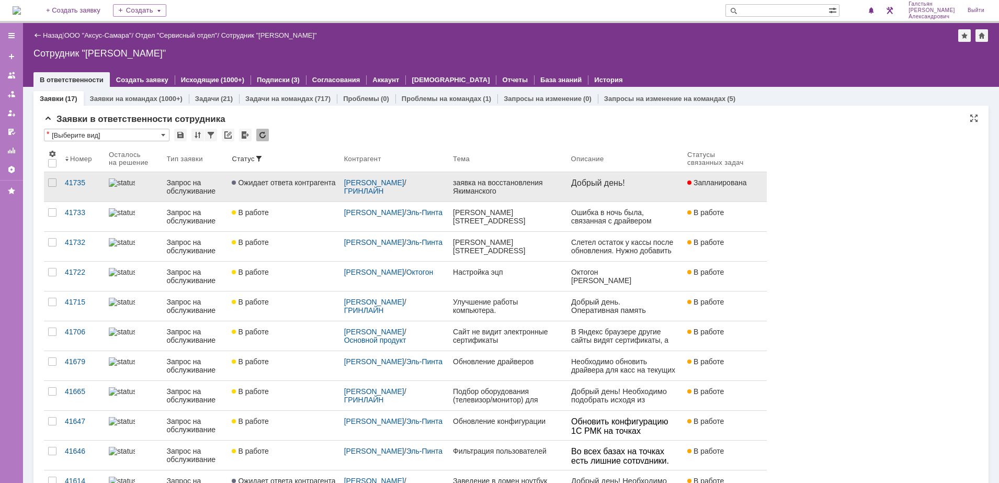
click at [514, 192] on div "заявка на восстановления Якиманского" at bounding box center [508, 186] width 110 height 17
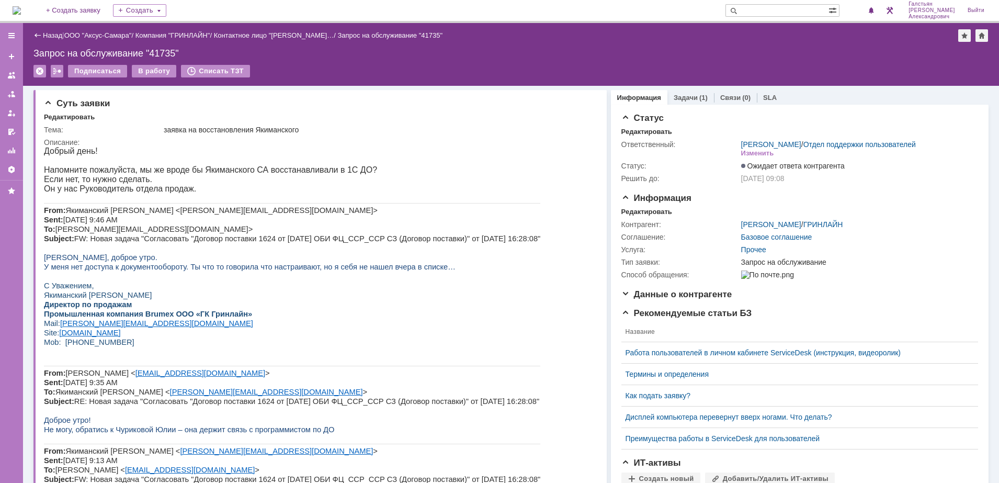
click at [21, 12] on img at bounding box center [17, 10] width 8 height 8
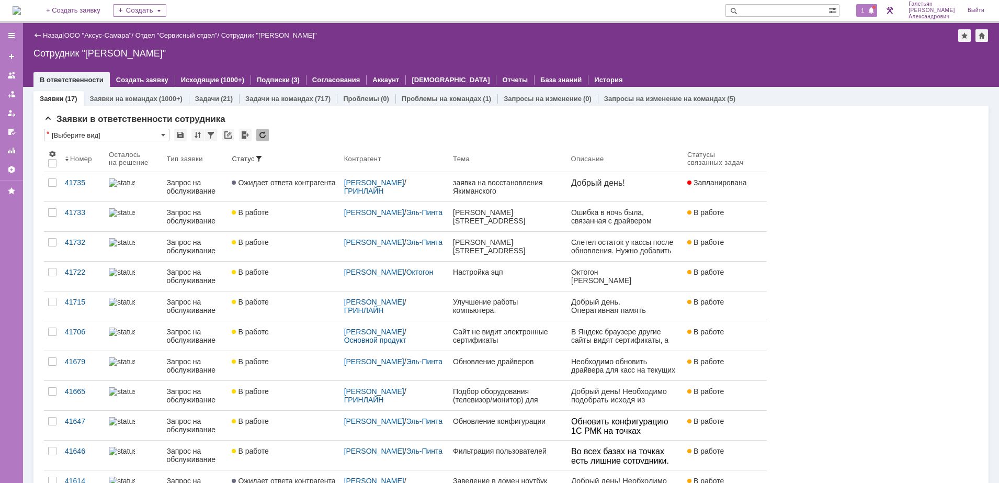
click at [874, 8] on span at bounding box center [870, 11] width 7 height 8
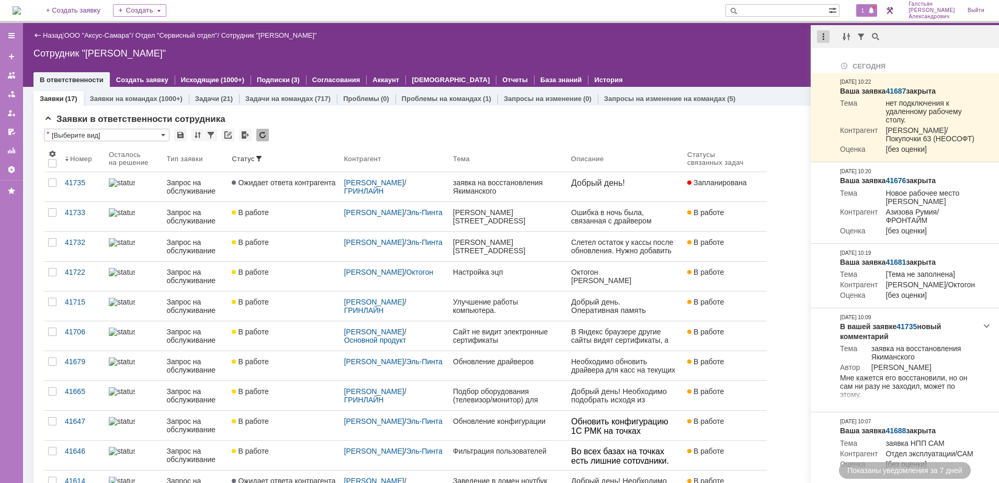
click at [826, 38] on div at bounding box center [823, 36] width 13 height 13
click at [841, 56] on div "Отметить уведомления прочитанными" at bounding box center [895, 63] width 153 height 16
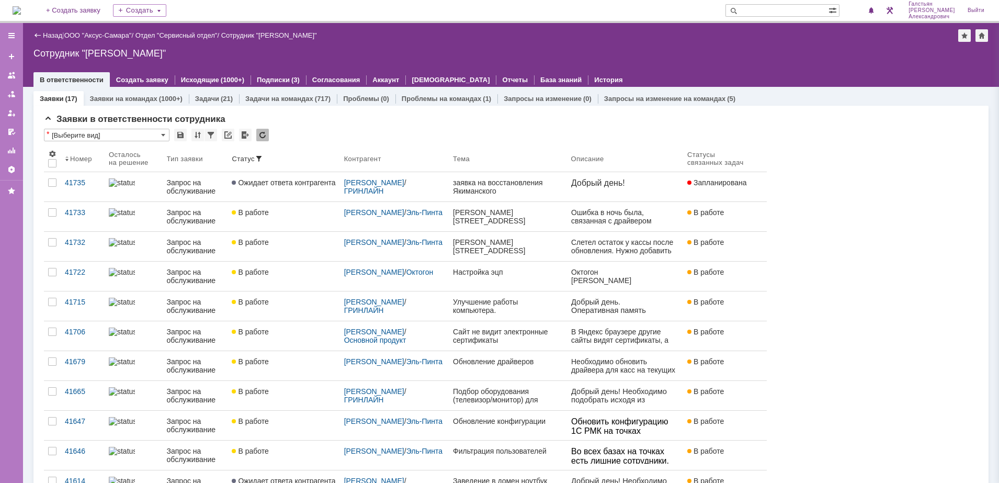
click at [777, 51] on div "Сотрудник "Галстьян Степан Александрович"" at bounding box center [510, 53] width 955 height 10
click at [21, 6] on img at bounding box center [17, 10] width 8 height 8
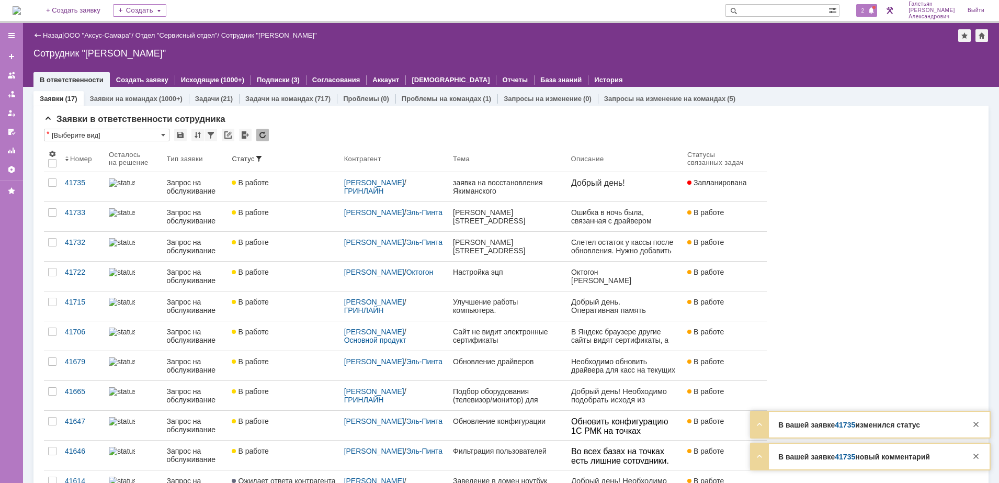
click at [866, 8] on span "2" at bounding box center [862, 10] width 9 height 7
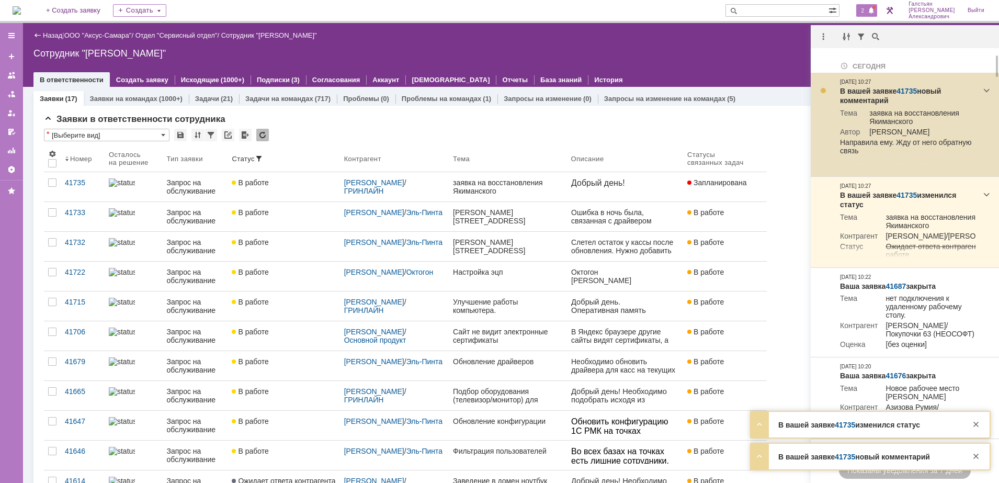
click at [908, 85] on td "В вашей заявке 41735 новый комментарий Тема заявка на восстановления Якиманског…" at bounding box center [907, 125] width 144 height 104
click at [906, 90] on link "41735" at bounding box center [906, 91] width 20 height 8
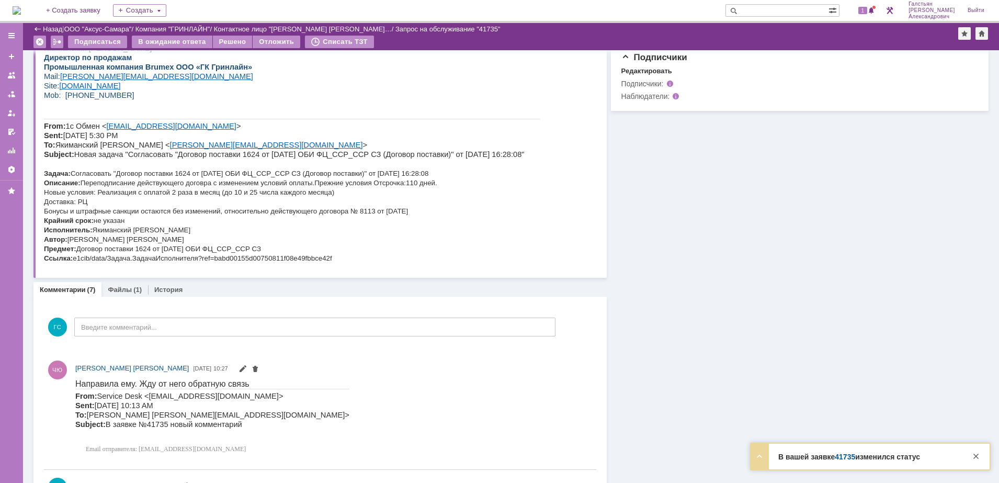
scroll to position [457, 0]
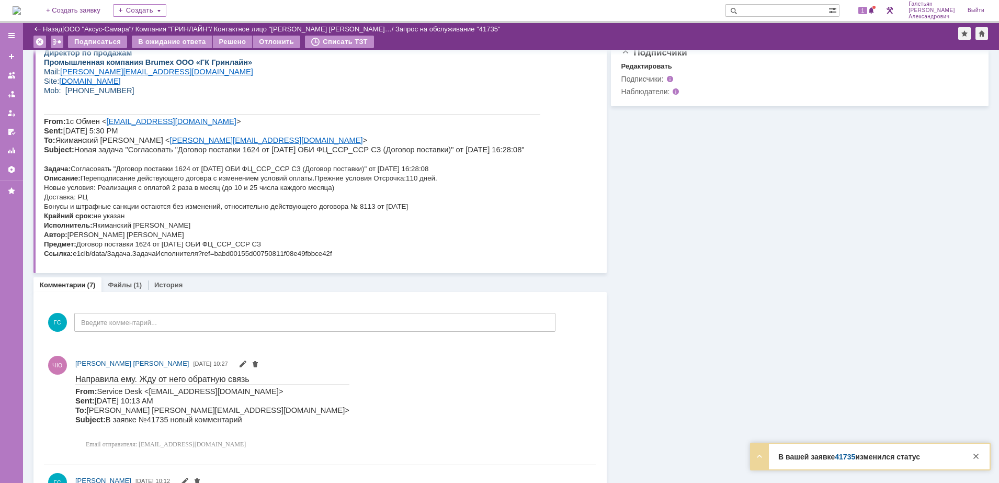
click at [21, 11] on img at bounding box center [17, 10] width 8 height 8
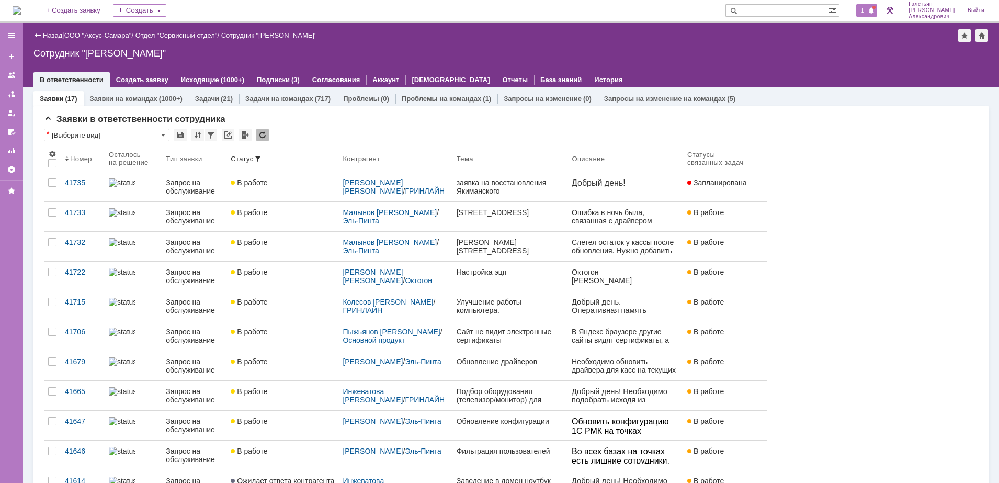
click at [865, 13] on span "1" at bounding box center [862, 10] width 9 height 7
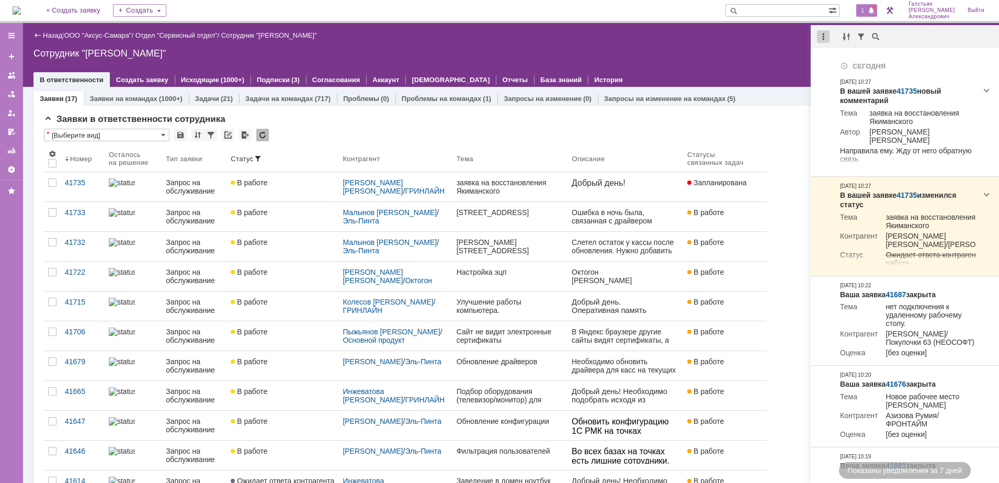
click at [823, 38] on div at bounding box center [823, 36] width 13 height 13
click at [832, 60] on div "Отметить уведомления прочитанными" at bounding box center [895, 63] width 140 height 7
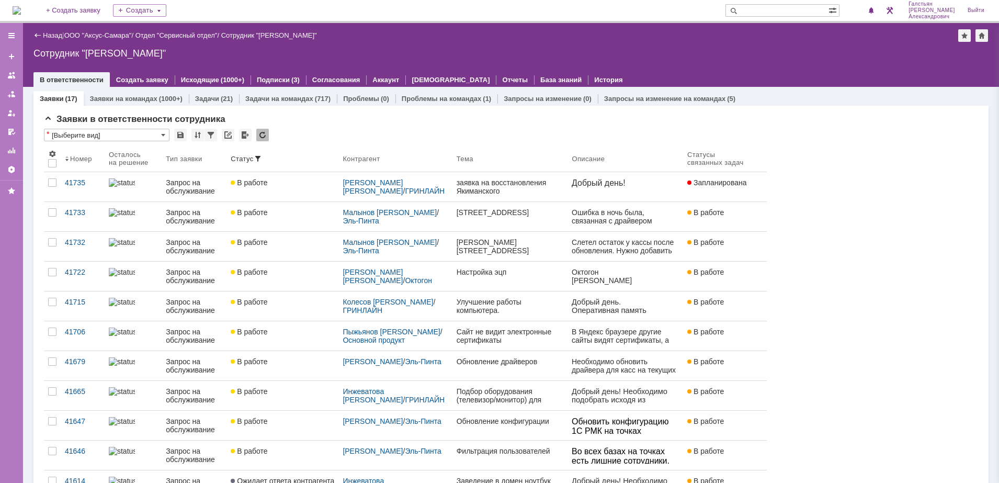
click at [760, 58] on div "Сотрудник "[PERSON_NAME]"" at bounding box center [510, 53] width 955 height 10
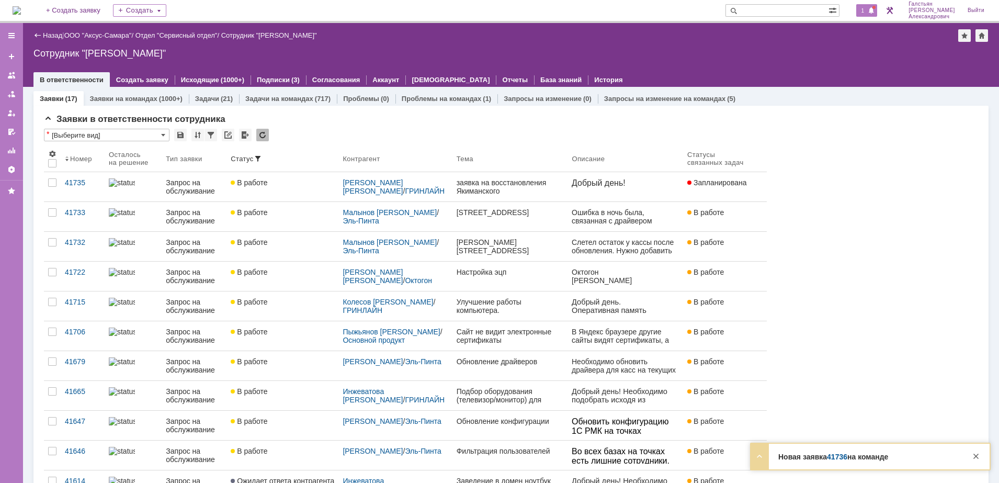
click at [873, 9] on span at bounding box center [870, 11] width 7 height 8
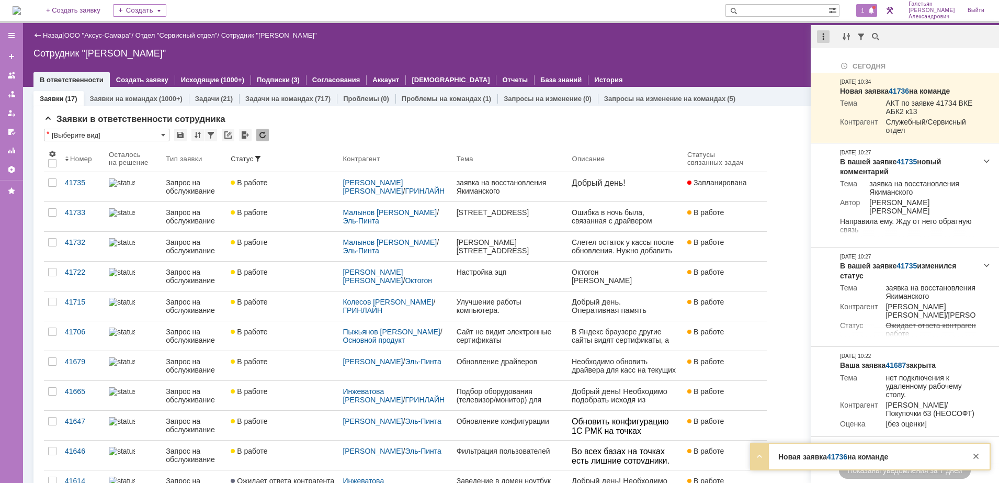
click at [820, 36] on div at bounding box center [823, 36] width 13 height 13
click at [831, 60] on div "Отметить уведомления прочитанными" at bounding box center [895, 63] width 140 height 7
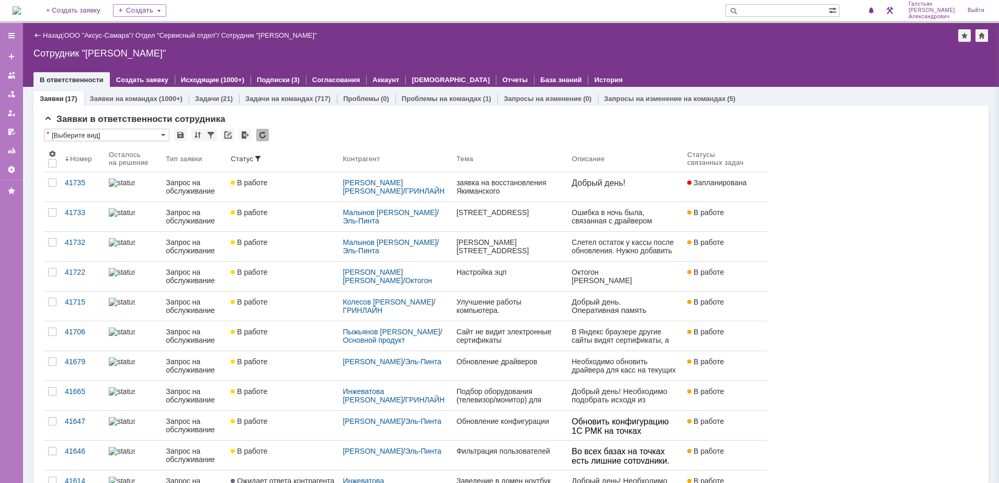
click at [688, 66] on div at bounding box center [510, 69] width 955 height 8
click at [875, 7] on span at bounding box center [870, 11] width 7 height 8
click at [749, 39] on div "Назад | ООО "Аксус-Самара" / Отдел "Сервисный отдел" / Сотрудник "Галстьян Степ…" at bounding box center [510, 35] width 955 height 13
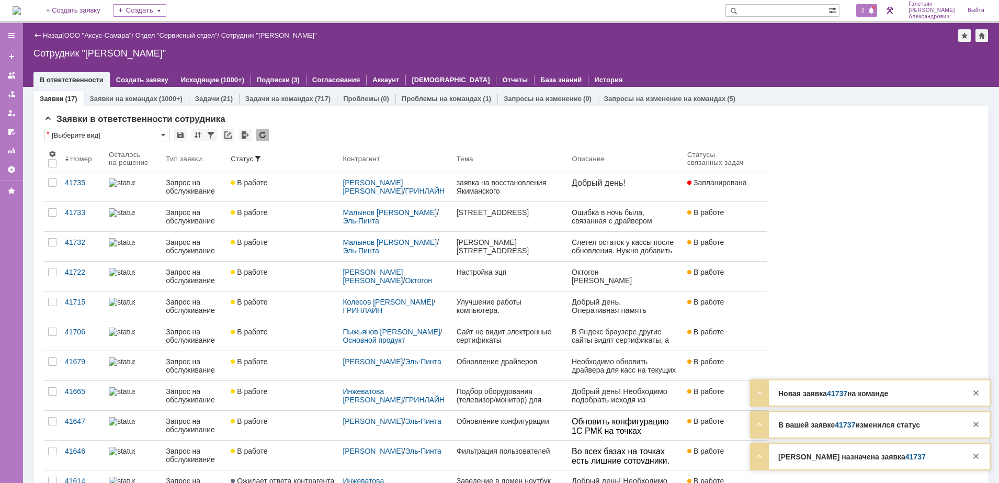
click at [872, 9] on span at bounding box center [870, 11] width 7 height 8
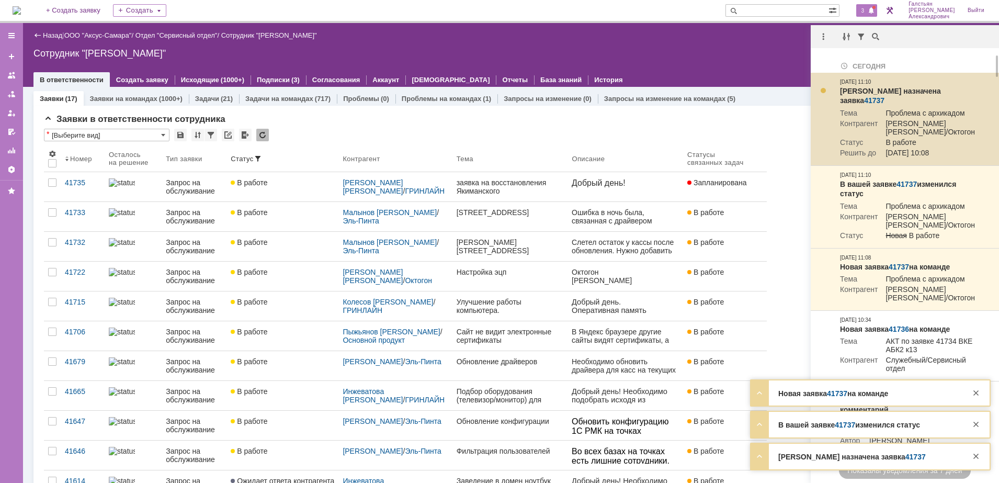
click at [884, 96] on link "41737" at bounding box center [874, 100] width 20 height 8
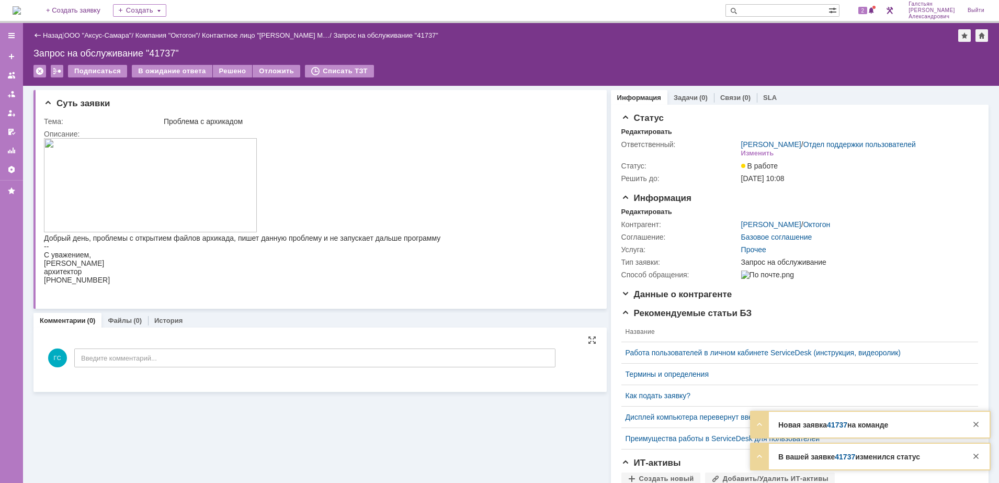
click at [173, 368] on div "ГС Введите комментарий..." at bounding box center [299, 359] width 511 height 49
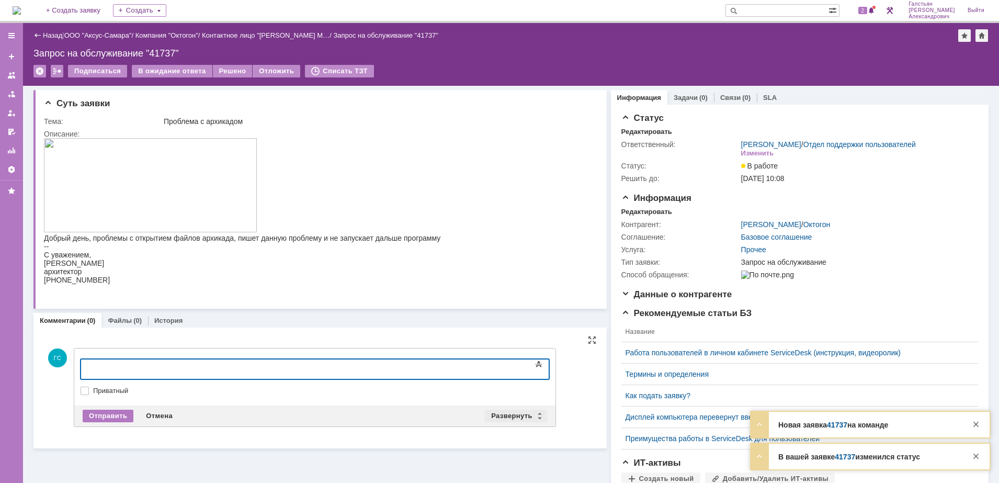
click at [502, 416] on div "Развернуть" at bounding box center [516, 415] width 62 height 13
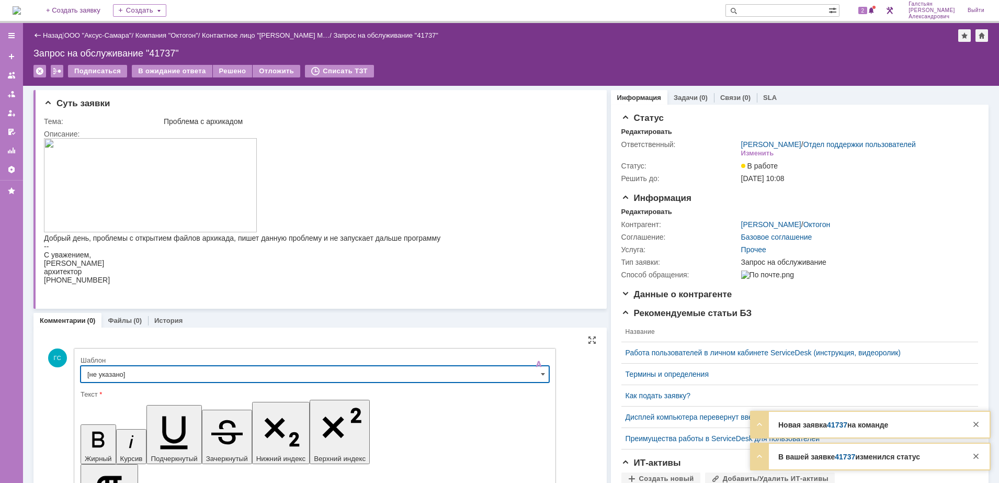
click at [231, 373] on input "[не указано]" at bounding box center [315, 373] width 468 height 17
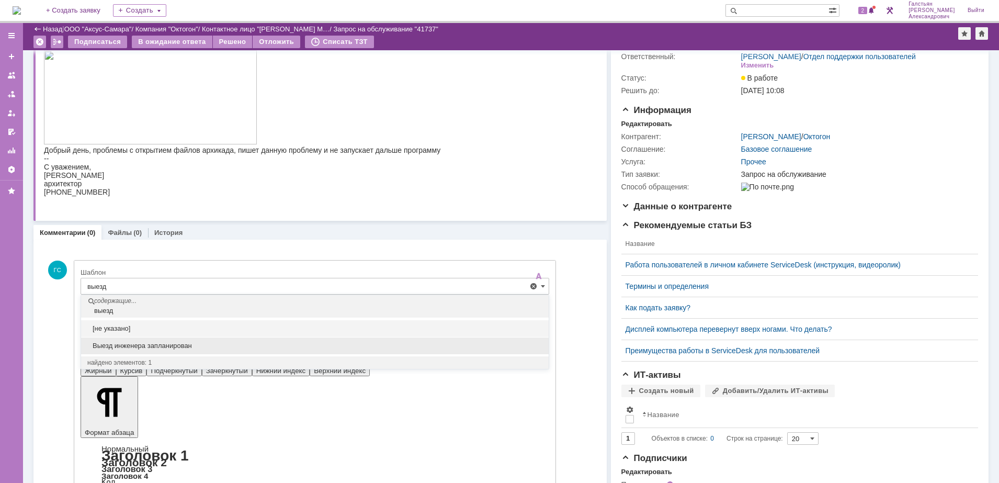
click at [213, 348] on span "Выезд инженера запланирован" at bounding box center [314, 345] width 455 height 8
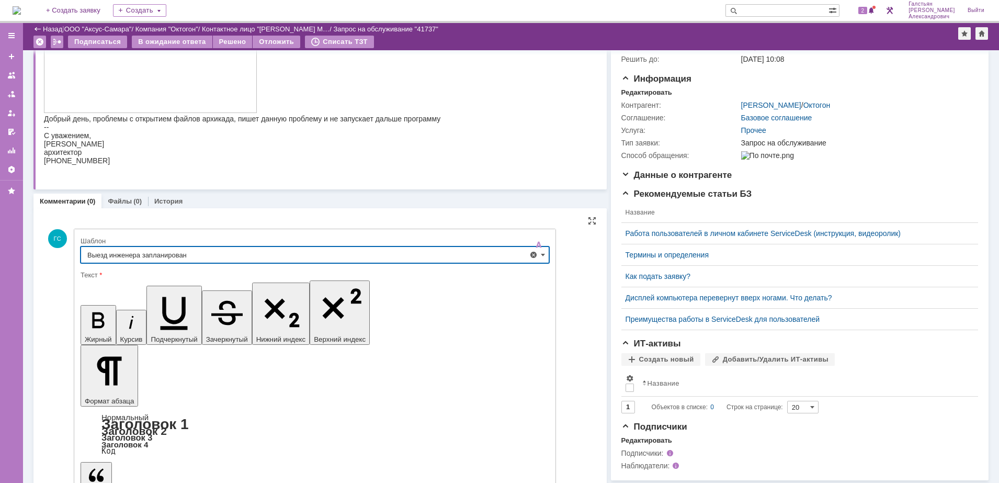
scroll to position [100, 0]
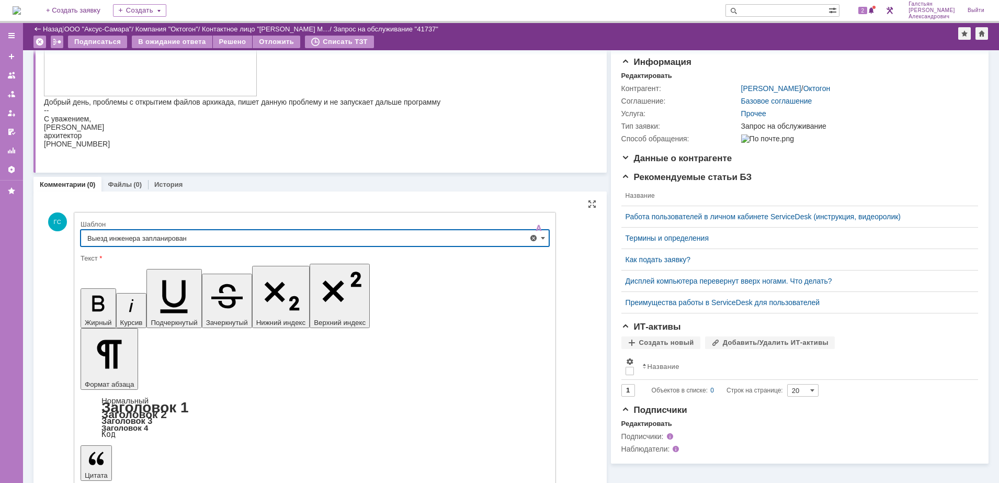
type input "Выезд инженера запланирован"
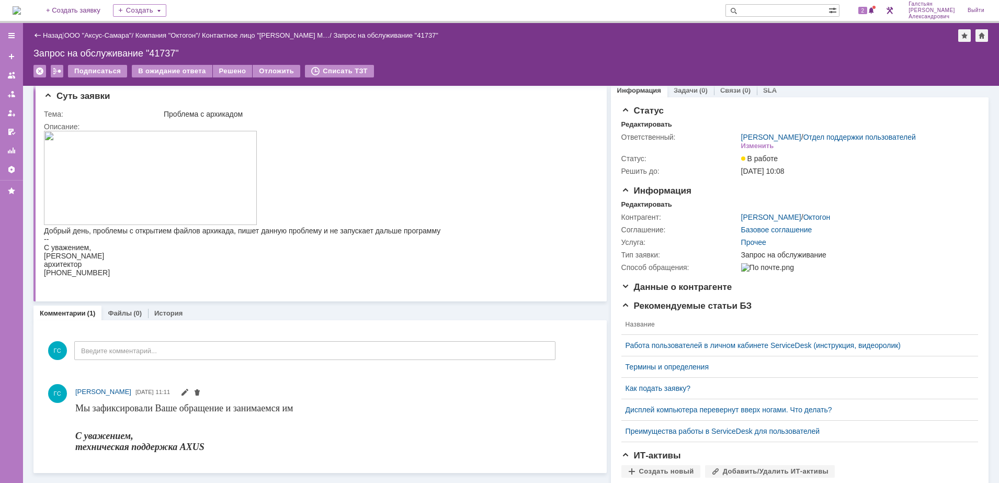
scroll to position [0, 0]
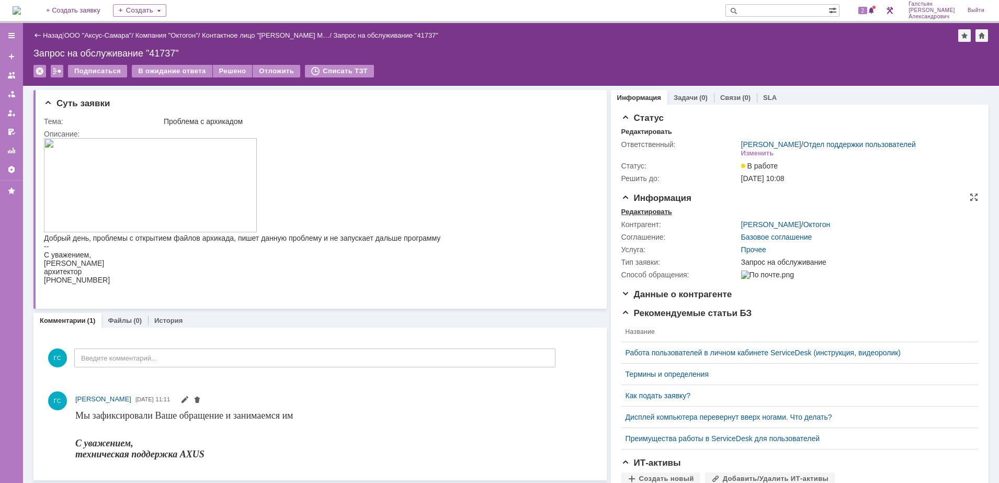
click at [645, 216] on div "Редактировать" at bounding box center [646, 212] width 51 height 8
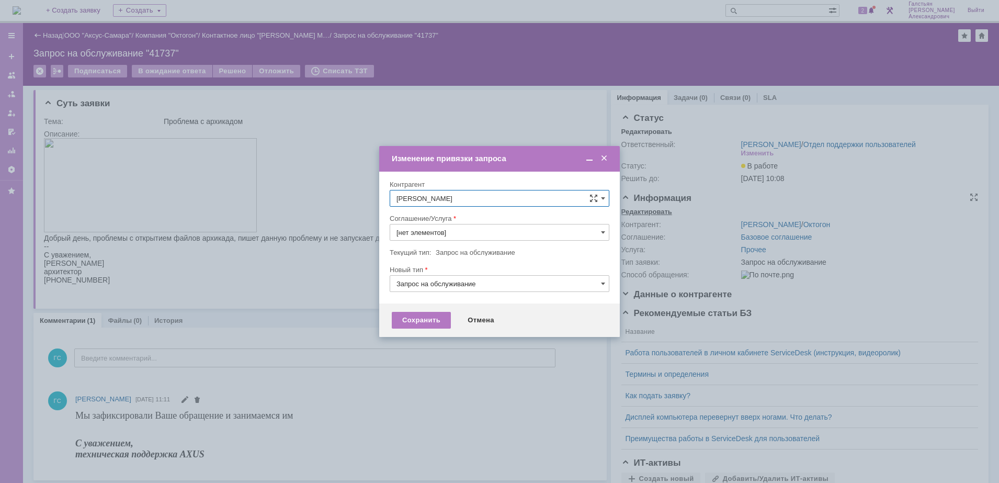
type input "Прочее"
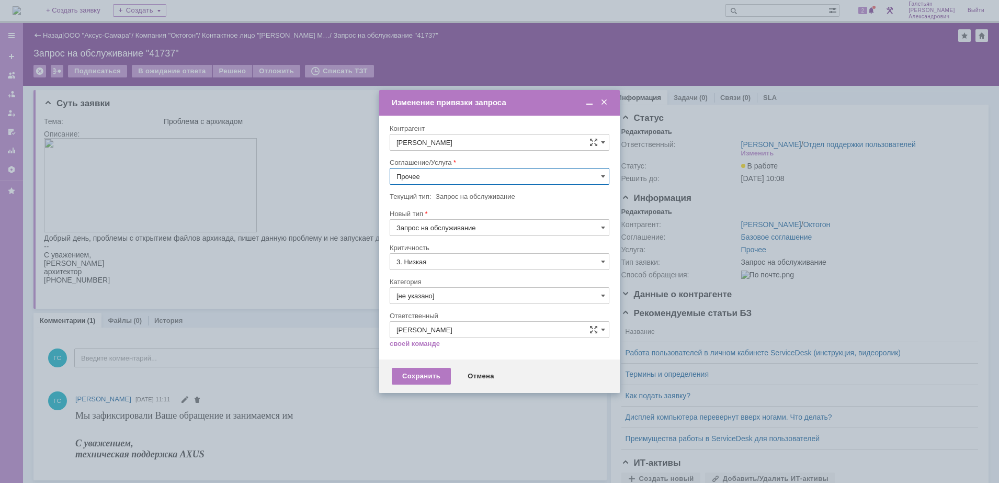
click at [459, 171] on input "Прочее" at bounding box center [500, 176] width 220 height 17
type input "[PERSON_NAME]"
click at [473, 274] on span "АРМ_Настройка" at bounding box center [499, 278] width 206 height 8
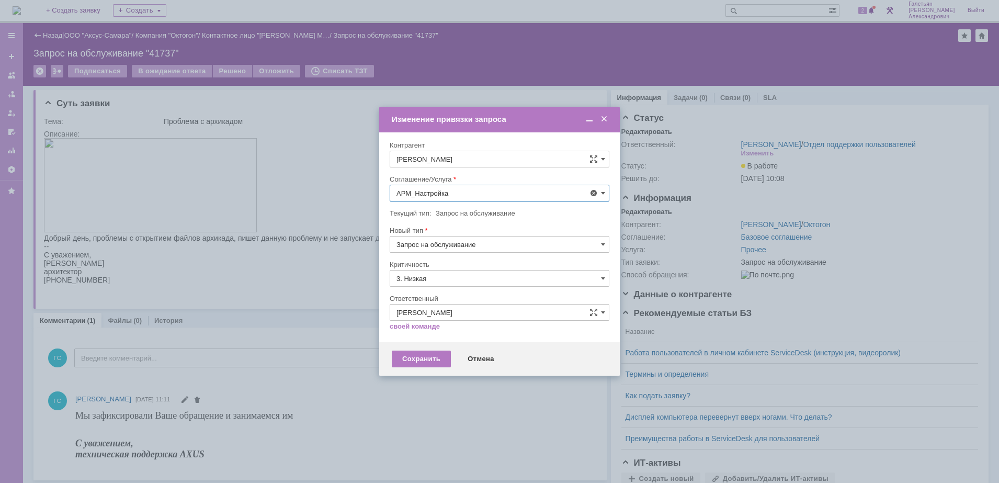
type input "АРМ_Настройка"
click at [424, 280] on input "3. Низкая" at bounding box center [500, 278] width 220 height 17
click at [421, 292] on div "[не указано]" at bounding box center [499, 297] width 219 height 17
type input "[не указано]"
click at [412, 357] on div "Сохранить" at bounding box center [421, 358] width 59 height 17
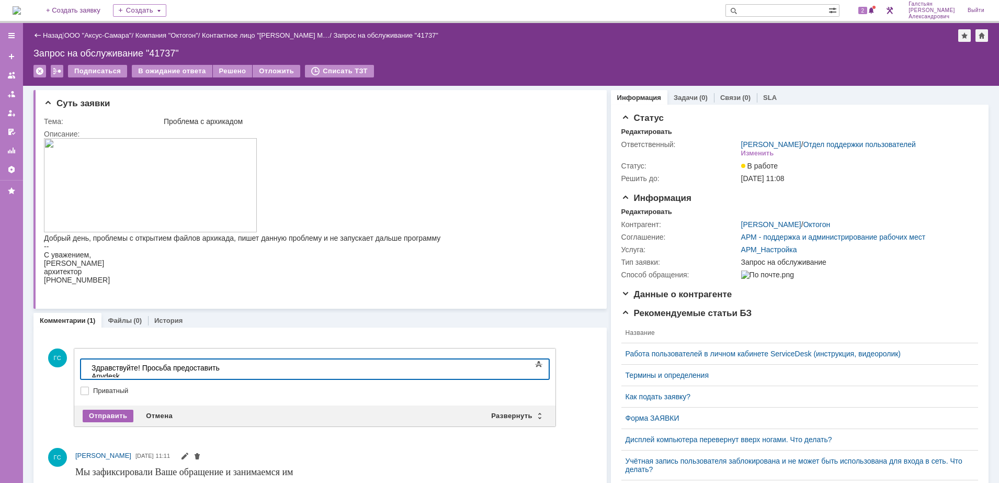
click at [110, 411] on div "Отправить" at bounding box center [108, 415] width 51 height 13
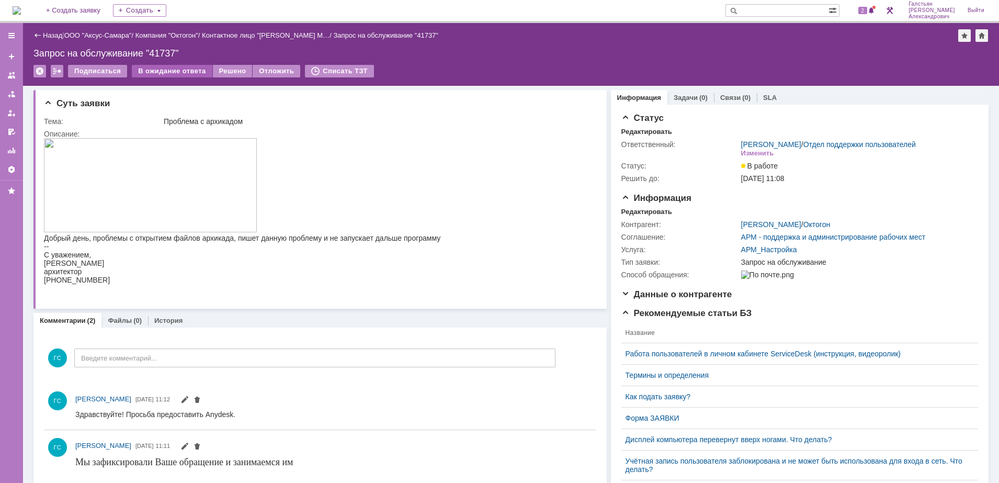
click at [179, 69] on div "В ожидание ответа" at bounding box center [172, 71] width 80 height 13
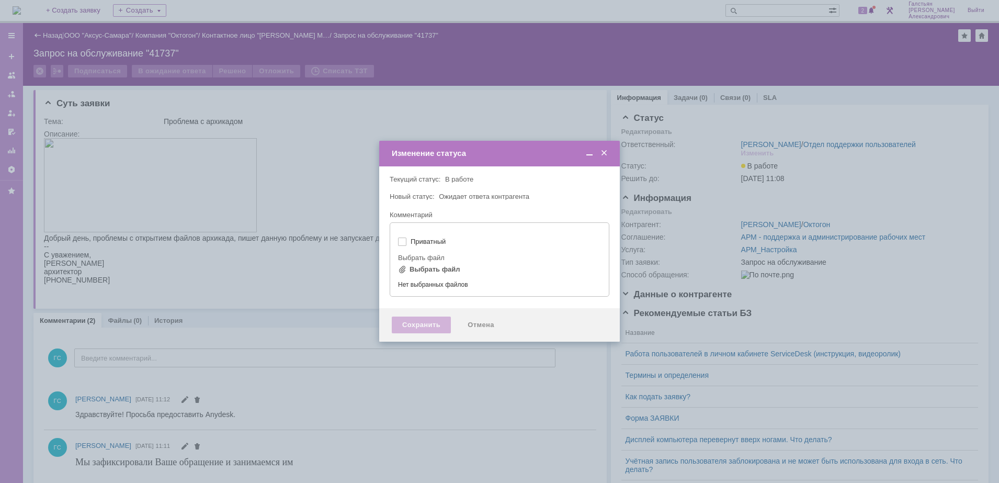
type input "[не указано]"
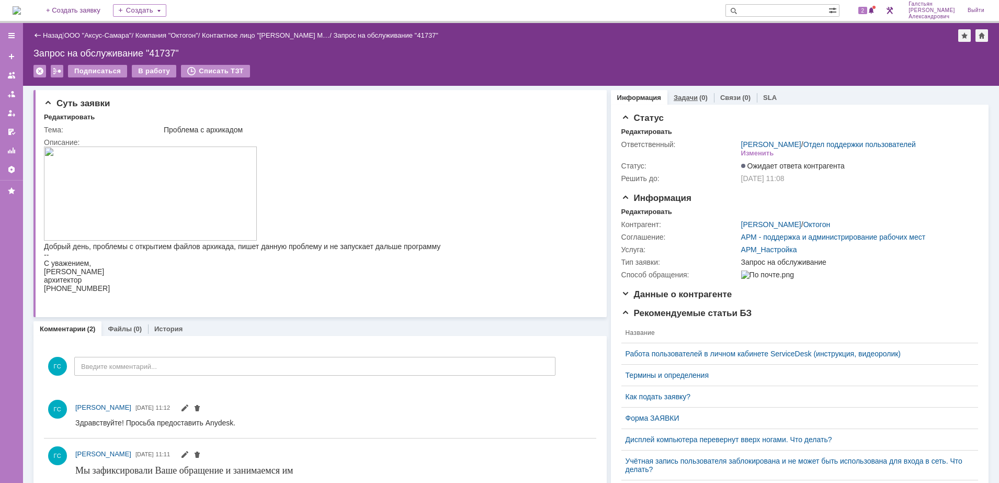
click at [673, 99] on link "Задачи" at bounding box center [685, 98] width 24 height 8
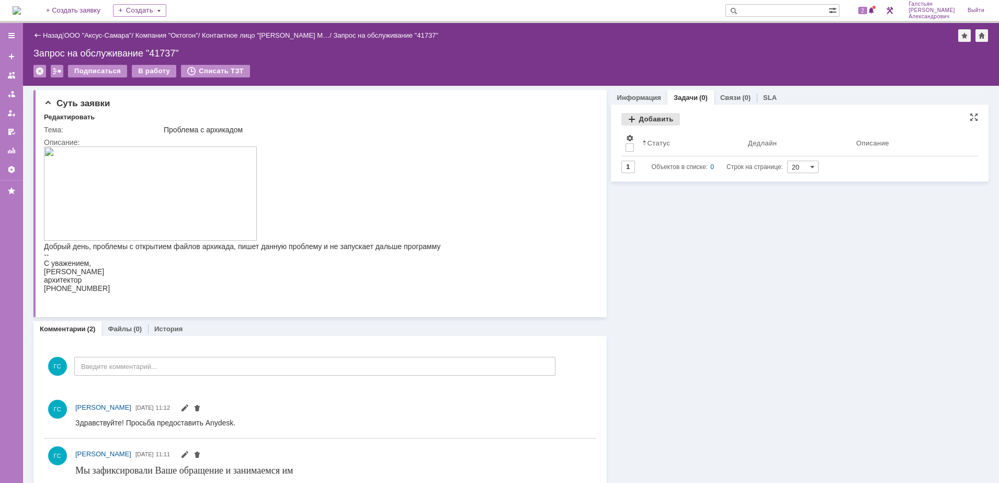
click at [646, 121] on div "Добавить" at bounding box center [650, 119] width 59 height 13
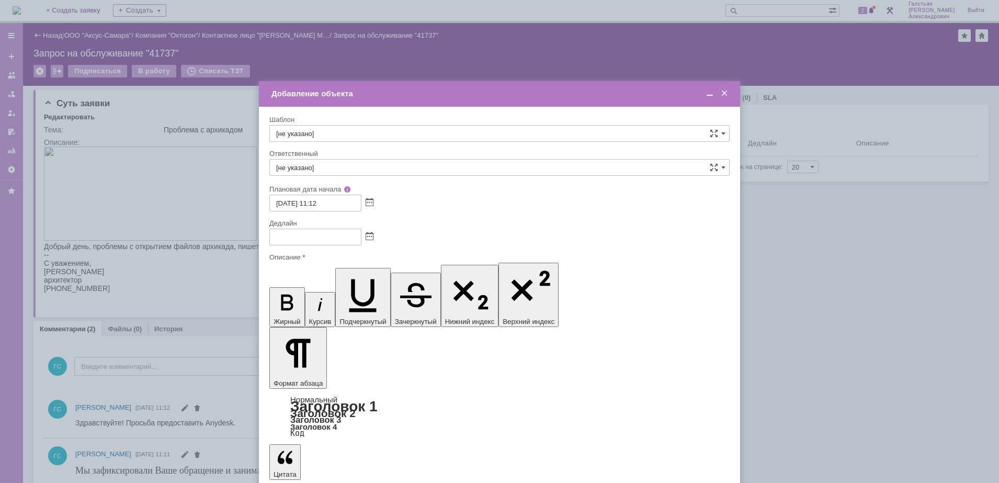
click at [707, 93] on span at bounding box center [709, 93] width 10 height 9
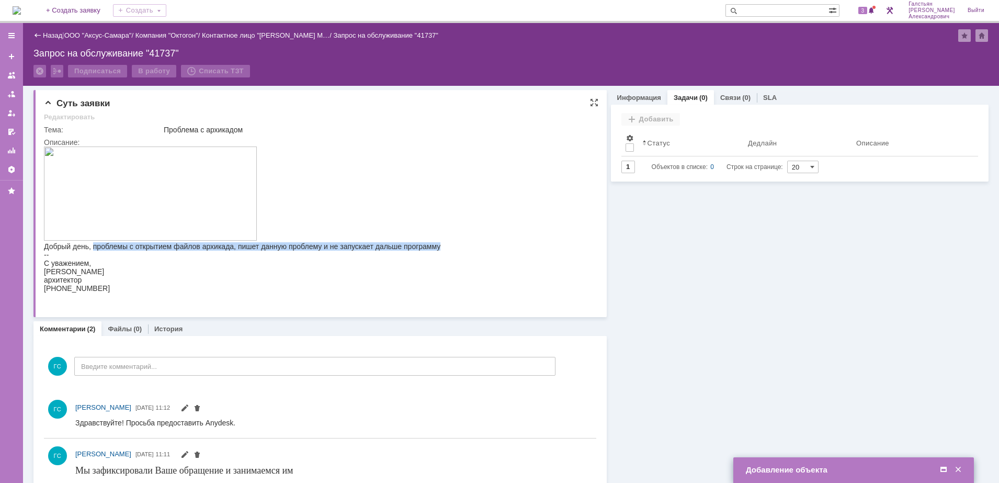
drag, startPoint x: 94, startPoint y: 248, endPoint x: 436, endPoint y: 250, distance: 341.9
click at [436, 250] on div "Добрый день, проблемы с открытием файлов архикада, пишет данную проблему и не з…" at bounding box center [242, 246] width 396 height 8
copy div "проблемы с открытием файлов архикада, пишет данную проблему и не запускает даль…"
click at [944, 468] on span at bounding box center [943, 469] width 10 height 9
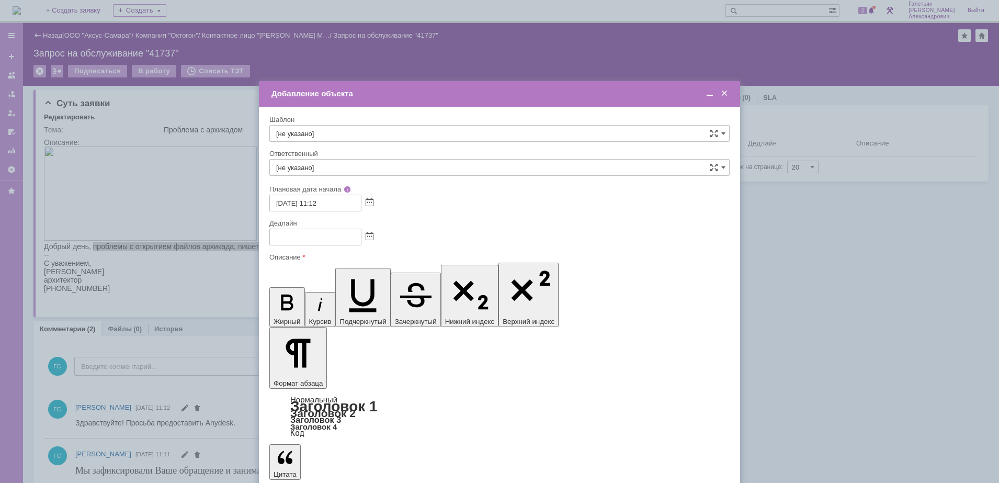
click at [712, 92] on span at bounding box center [709, 93] width 10 height 9
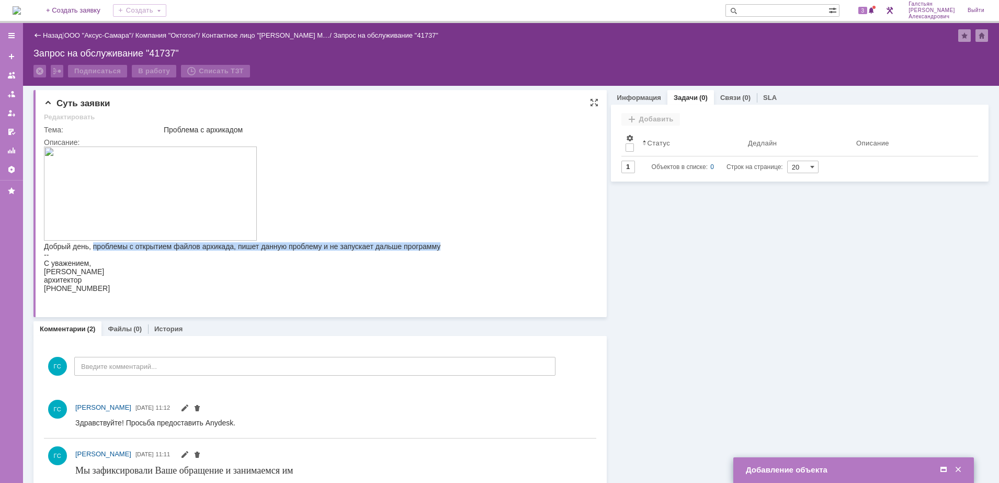
click at [131, 182] on img at bounding box center [150, 193] width 213 height 94
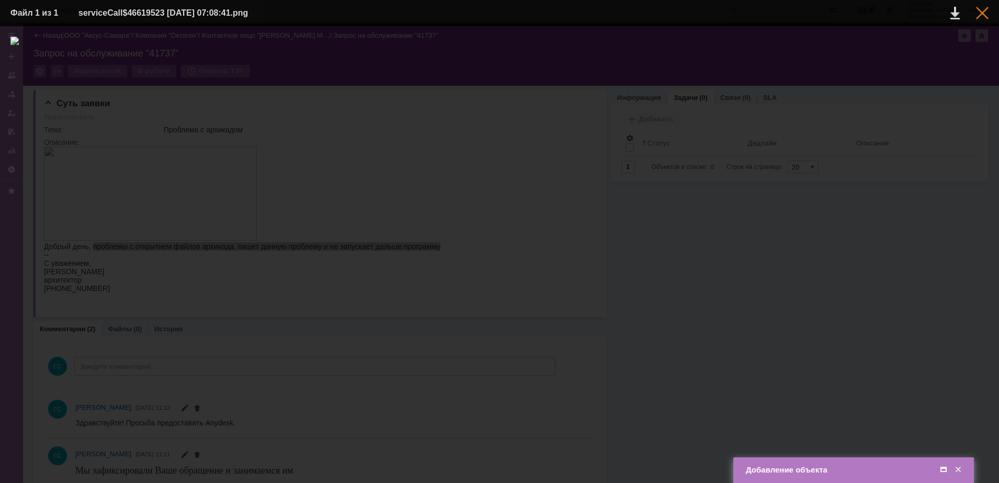
click at [983, 19] on div at bounding box center [982, 13] width 13 height 13
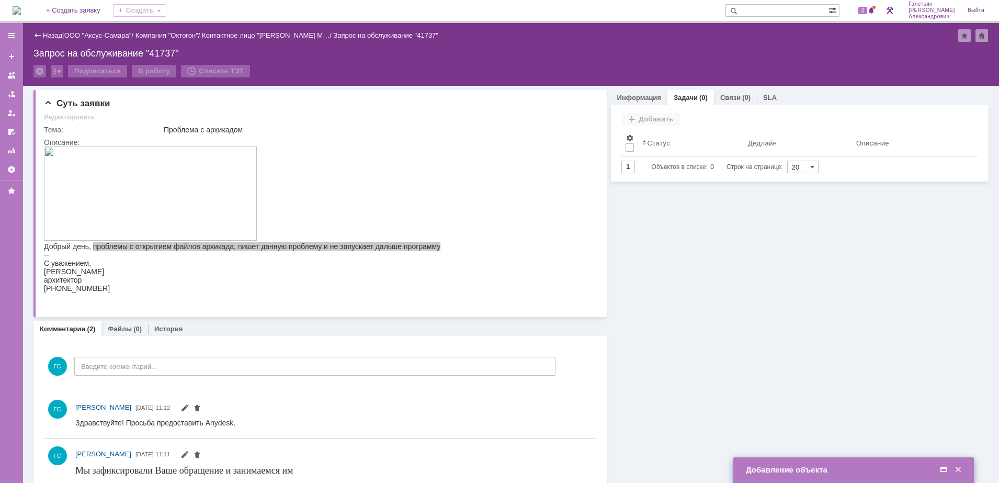
click at [942, 468] on span at bounding box center [943, 469] width 10 height 9
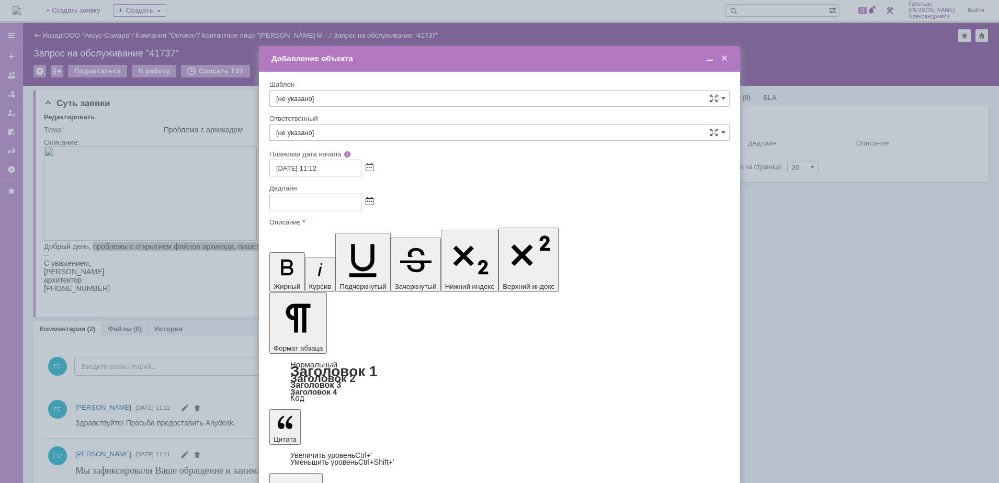
click at [368, 201] on span at bounding box center [369, 202] width 8 height 8
click at [302, 274] on div "16" at bounding box center [304, 273] width 10 height 9
click at [365, 201] on span at bounding box center [369, 202] width 8 height 8
click at [294, 271] on div "15" at bounding box center [292, 273] width 10 height 9
type input "[DATE] 11:13"
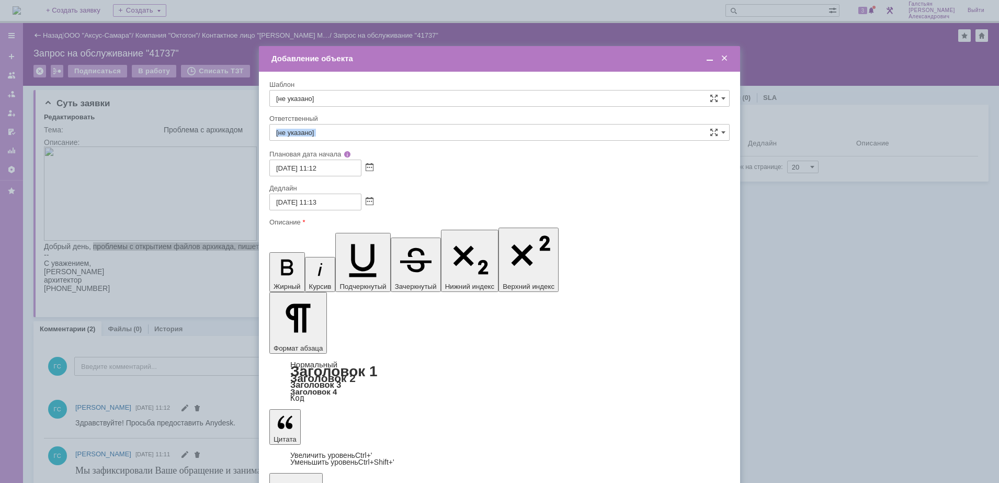
drag, startPoint x: 341, startPoint y: 140, endPoint x: 342, endPoint y: 132, distance: 7.4
click at [342, 132] on input "[не указано]" at bounding box center [499, 132] width 460 height 17
click at [353, 239] on span "[PERSON_NAME]" at bounding box center [499, 243] width 446 height 8
type input "[PERSON_NAME]"
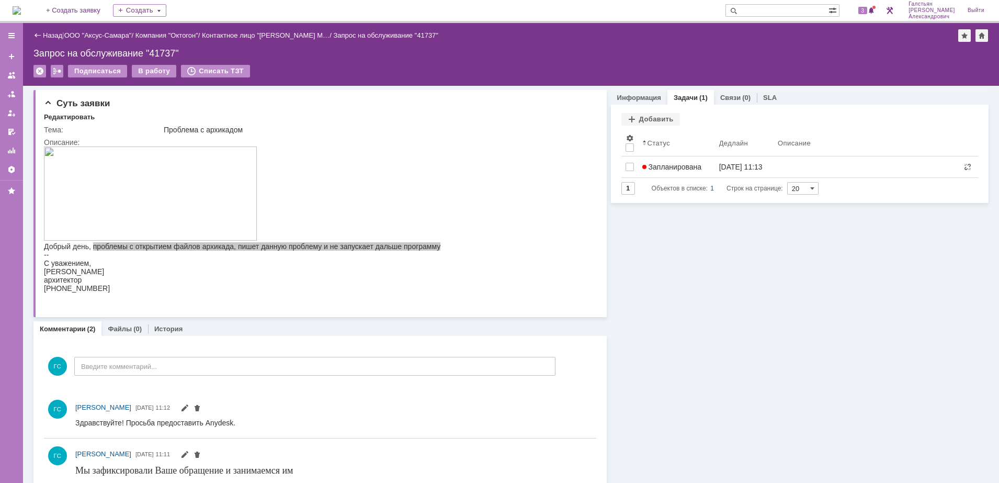
click at [628, 105] on div "Задачи Добавить Результаты поиска: Изменить Сбросить Сортировать по: Статус 1 О…" at bounding box center [799, 154] width 377 height 98
click at [636, 97] on link "Информация" at bounding box center [639, 98] width 44 height 8
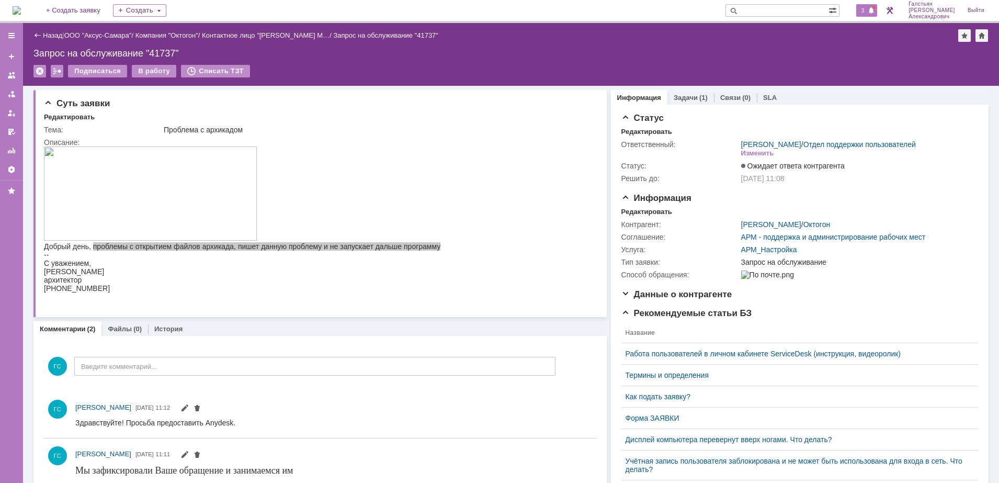
click at [875, 9] on span at bounding box center [870, 11] width 7 height 8
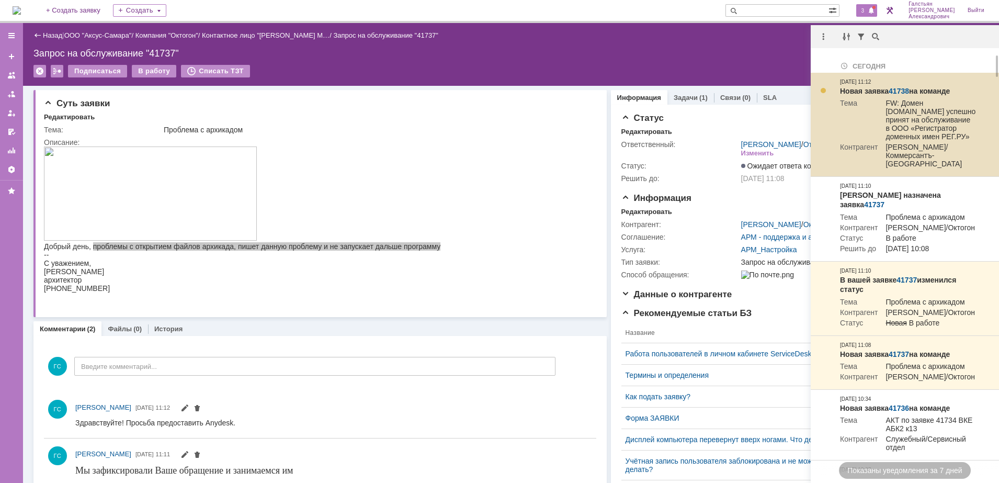
click at [900, 87] on link "41738" at bounding box center [898, 91] width 20 height 8
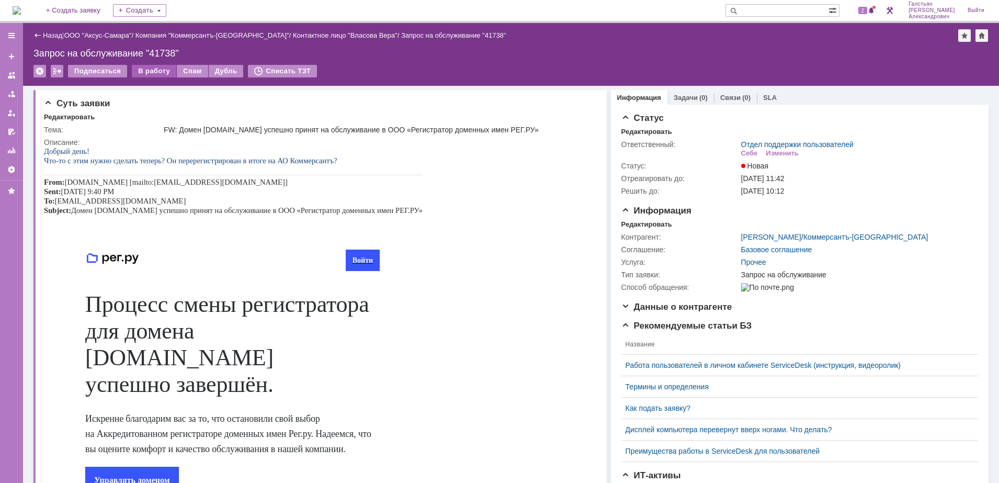
click at [144, 70] on div "В работу" at bounding box center [154, 71] width 44 height 13
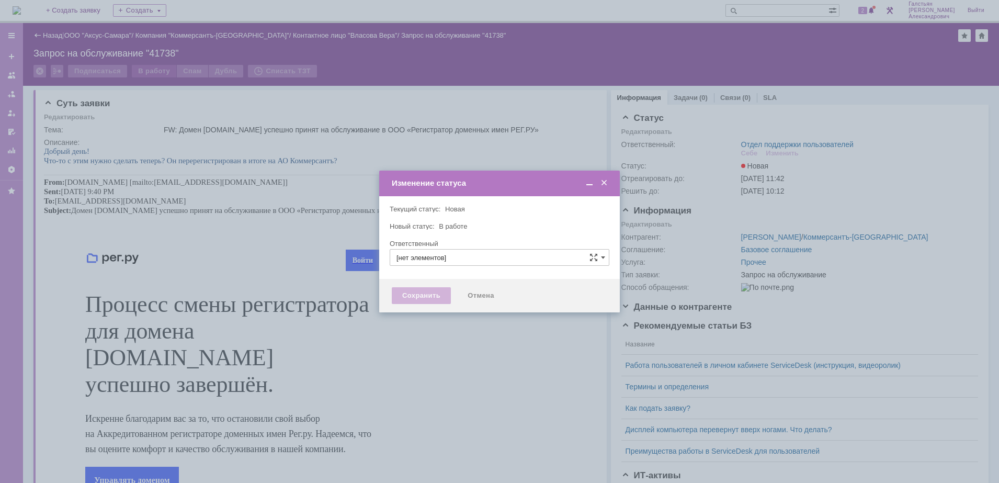
type input "Отдел поддержки пользователей"
type input "[PERSON_NAME]"
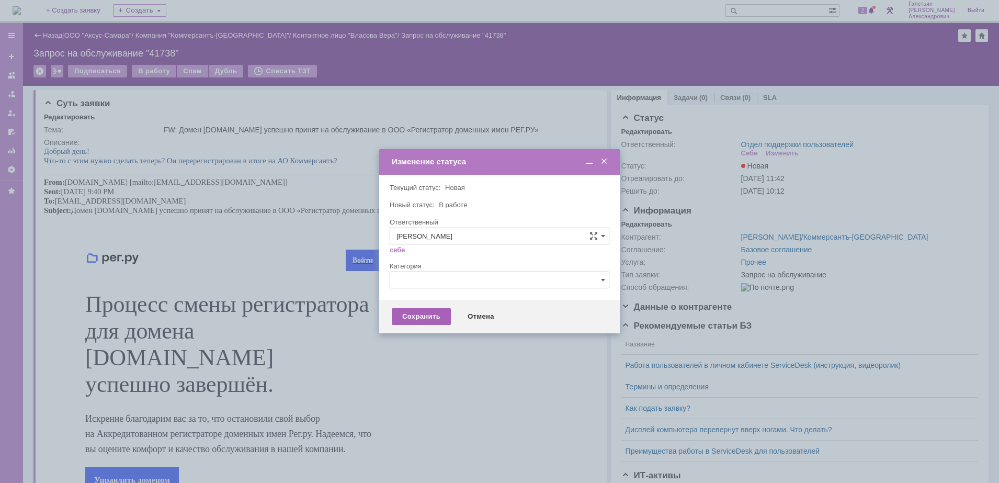
click at [407, 312] on div "Сохранить" at bounding box center [421, 316] width 59 height 17
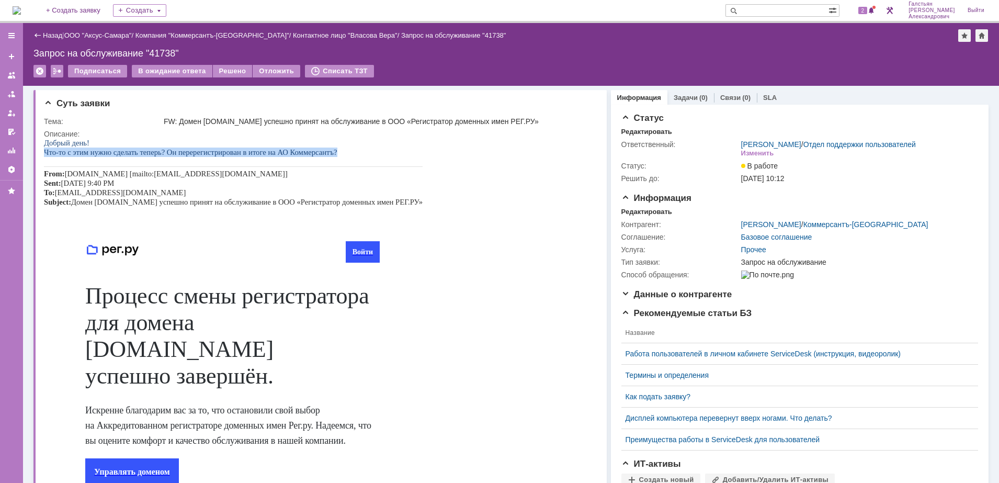
drag, startPoint x: 45, startPoint y: 151, endPoint x: 343, endPoint y: 155, distance: 298.6
click at [343, 155] on p "Что-то с этим нужно сделать теперь? Он перерегистрирован в итоге на АО Коммерса…" at bounding box center [233, 151] width 379 height 9
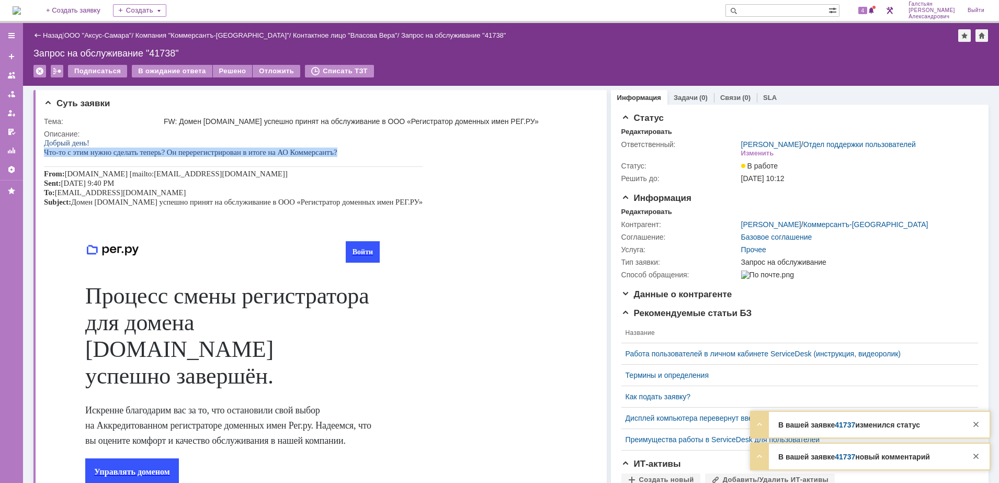
copy span "Что-то с этим нужно сделать теперь? Он перерегистрирован в итоге на АО Коммерса…"
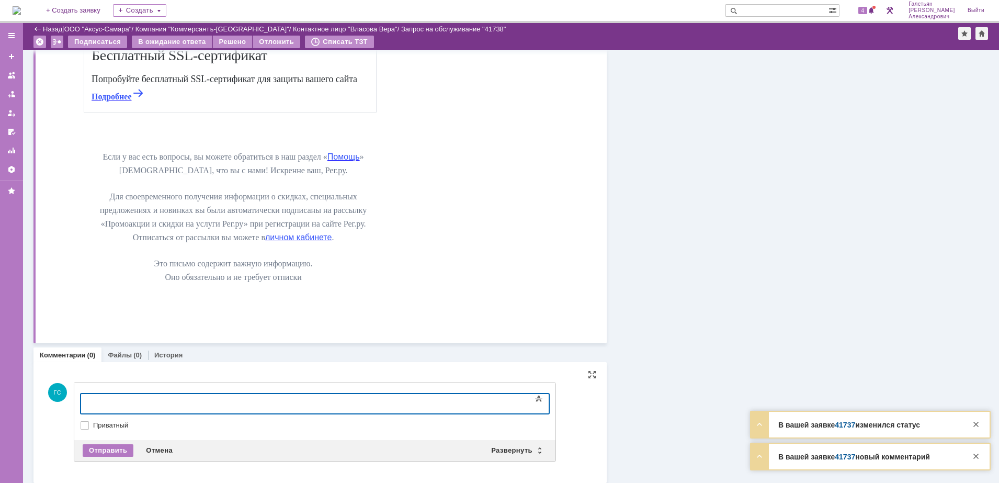
scroll to position [895, 0]
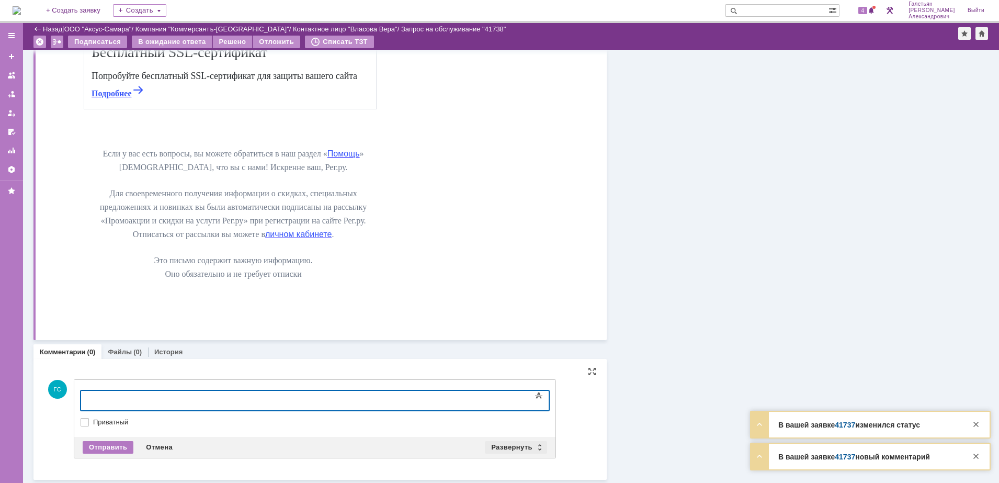
click at [495, 442] on div "Развернуть" at bounding box center [516, 447] width 62 height 13
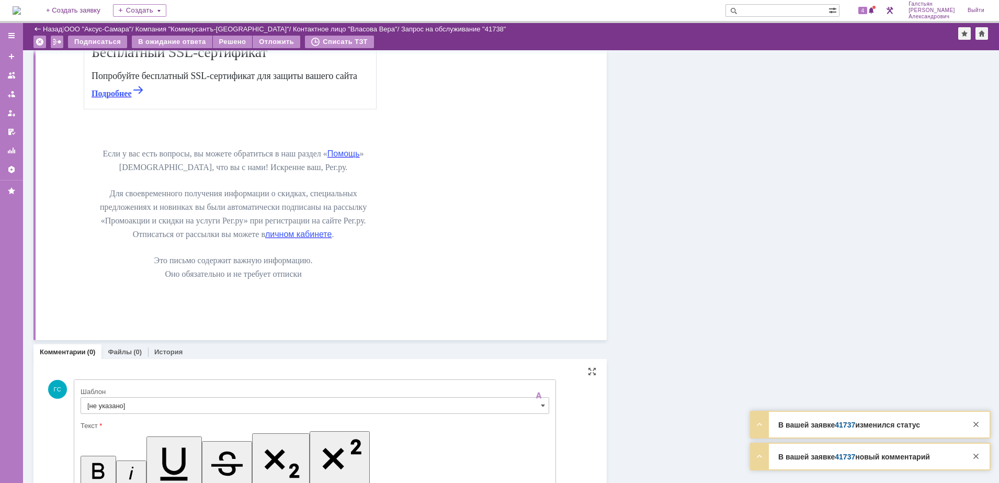
scroll to position [0, 0]
click at [248, 399] on input "[не указано]" at bounding box center [315, 405] width 468 height 17
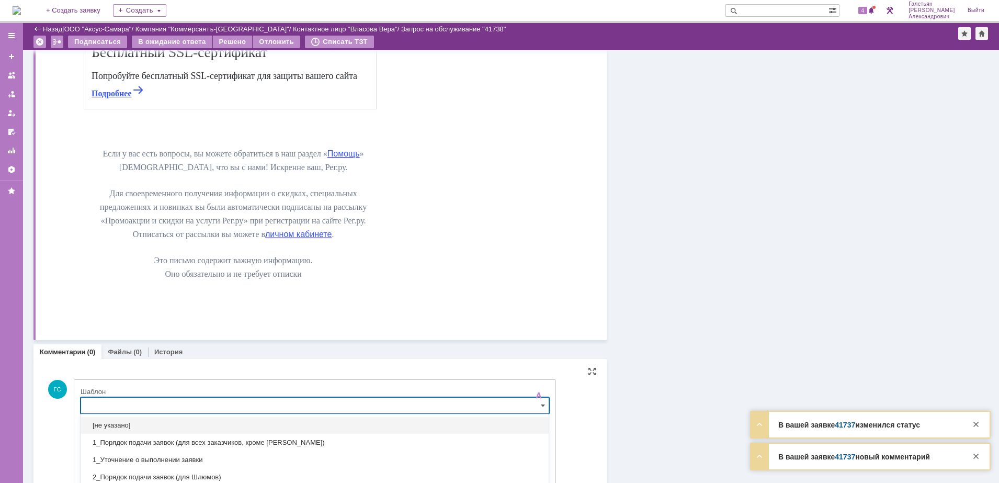
scroll to position [979, 0]
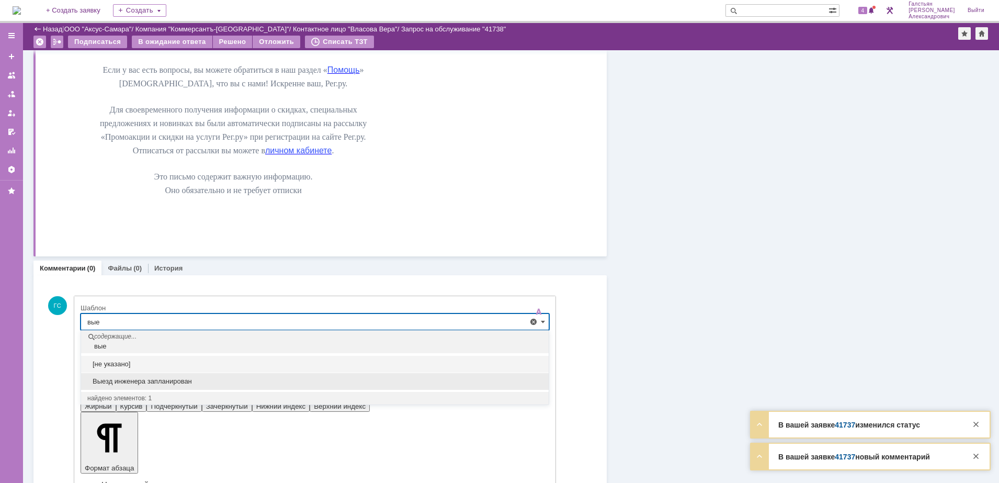
click at [232, 380] on span "Выезд инженера запланирован" at bounding box center [314, 381] width 455 height 8
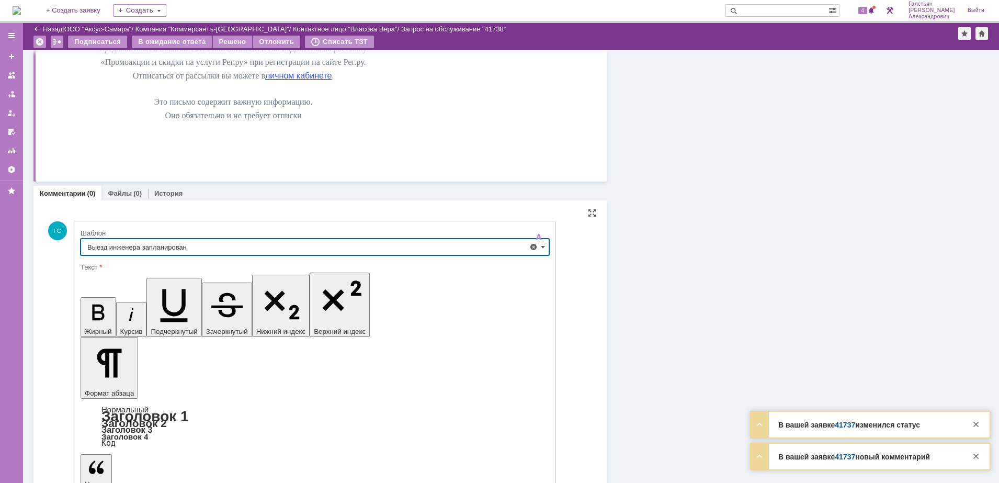
type input "Выезд инженера запланирован"
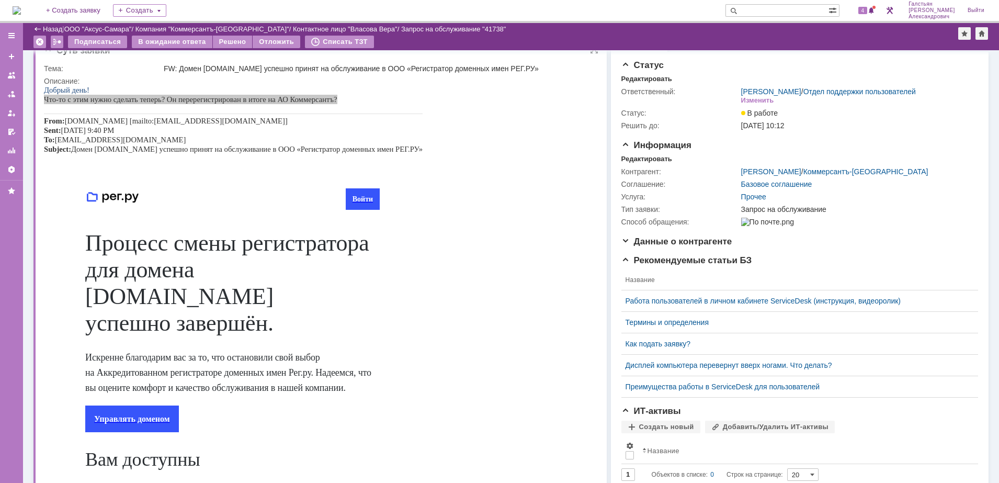
scroll to position [0, 0]
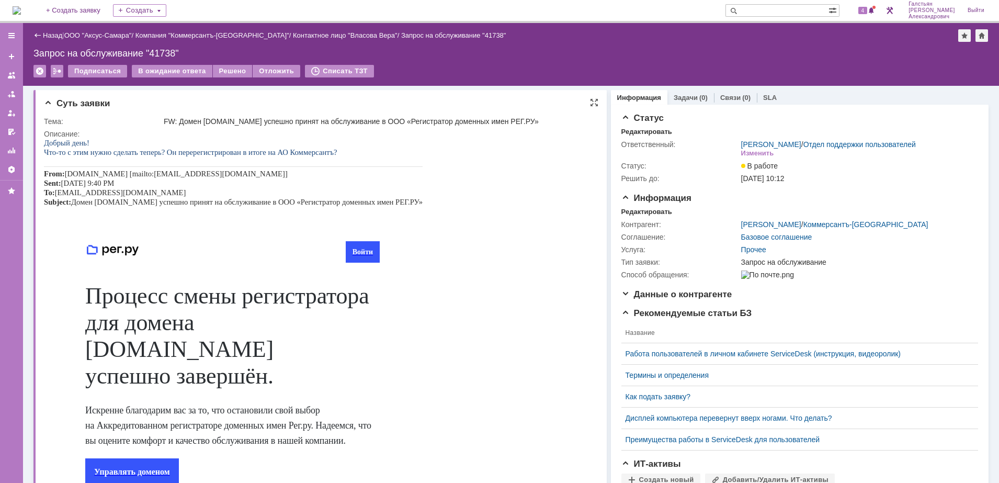
click at [241, 157] on p at bounding box center [233, 161] width 379 height 9
click at [867, 12] on span "4" at bounding box center [862, 10] width 9 height 7
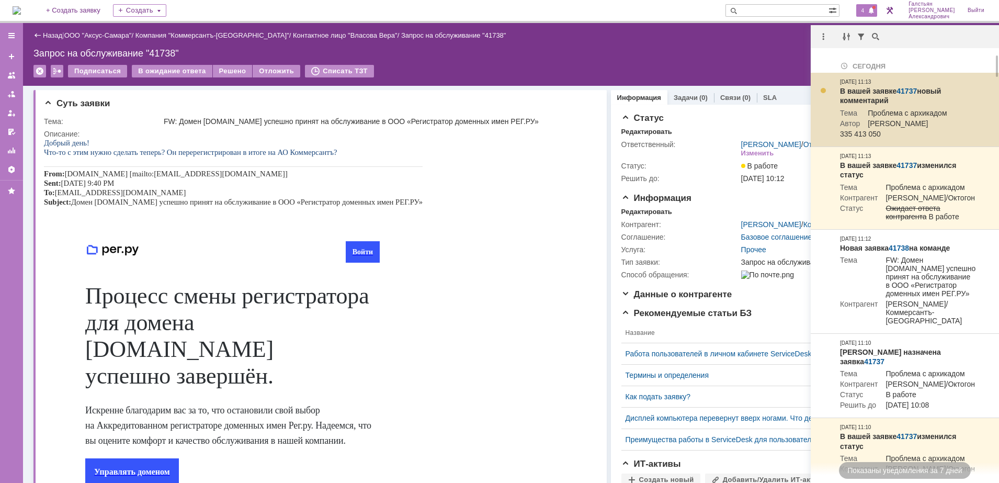
click at [909, 90] on link "41737" at bounding box center [906, 91] width 20 height 8
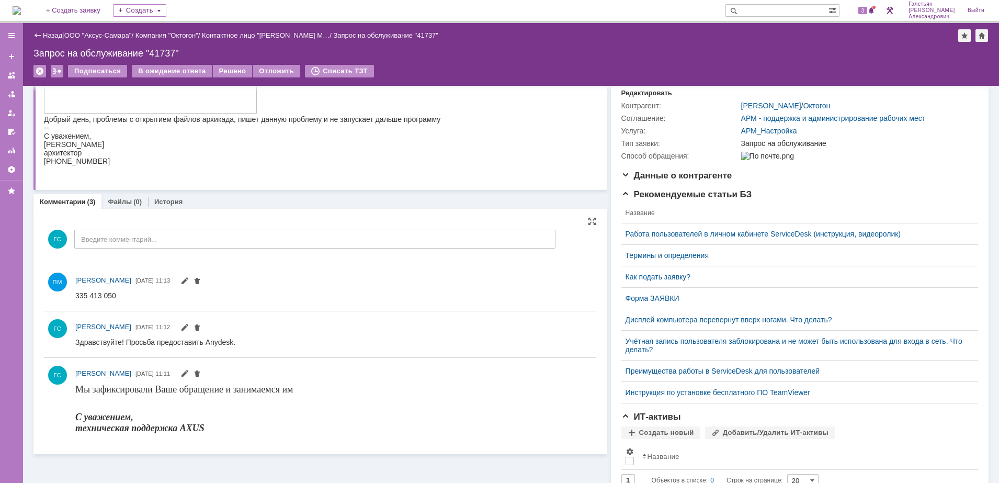
scroll to position [131, 0]
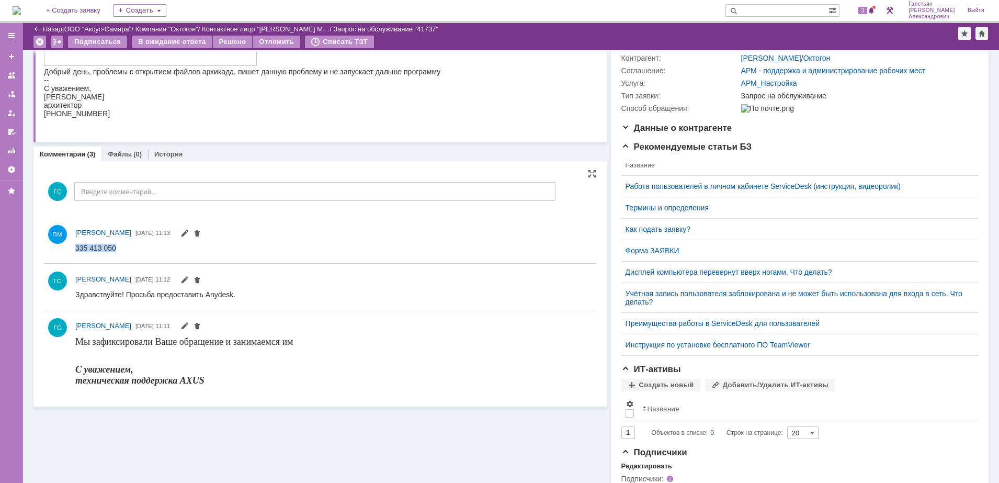
drag, startPoint x: 121, startPoint y: 249, endPoint x: 149, endPoint y: 495, distance: 247.9
click at [75, 251] on html "335 413 050" at bounding box center [330, 247] width 510 height 9
copy div "335 413 050"
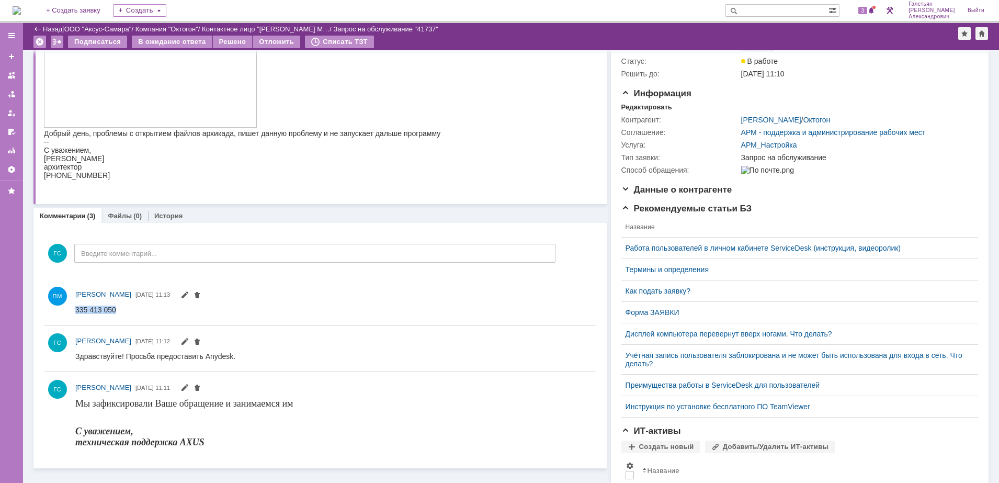
scroll to position [0, 0]
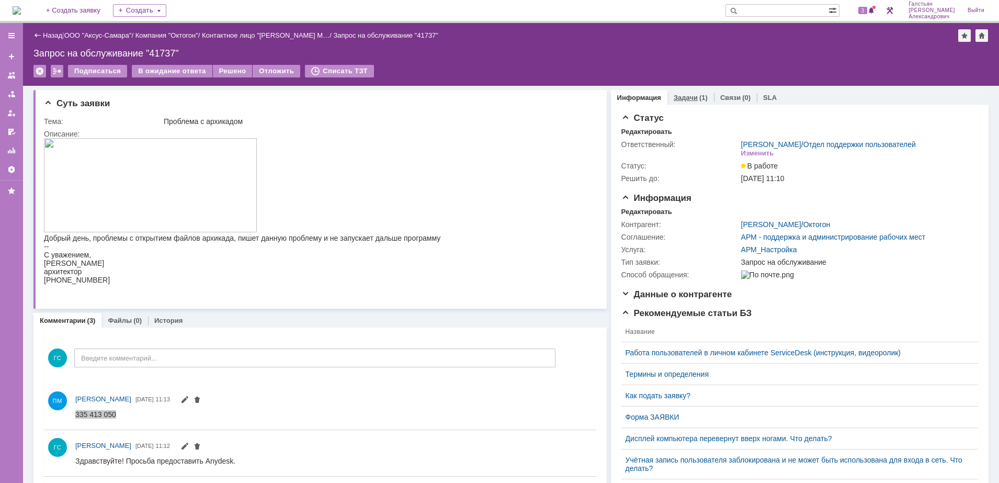
click at [699, 97] on div "(1)" at bounding box center [703, 98] width 8 height 8
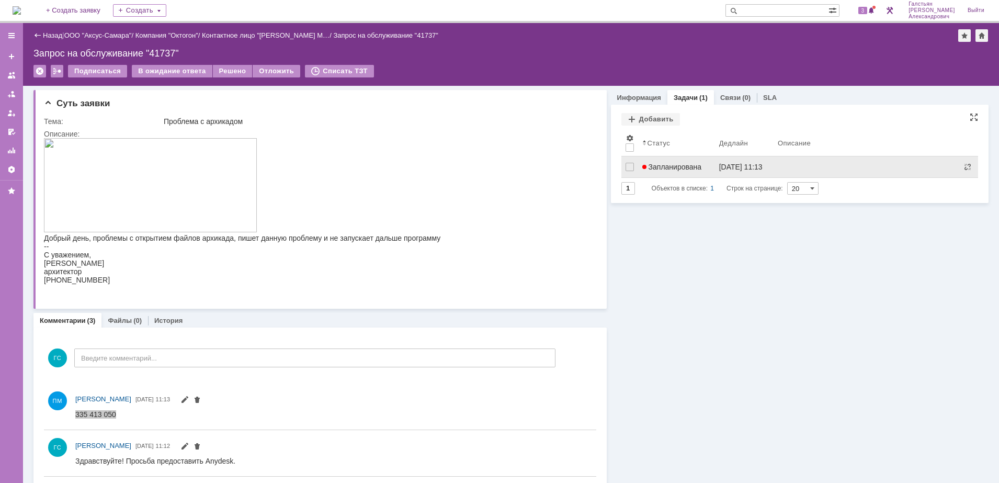
click at [686, 170] on span "Запланирована" at bounding box center [672, 167] width 60 height 8
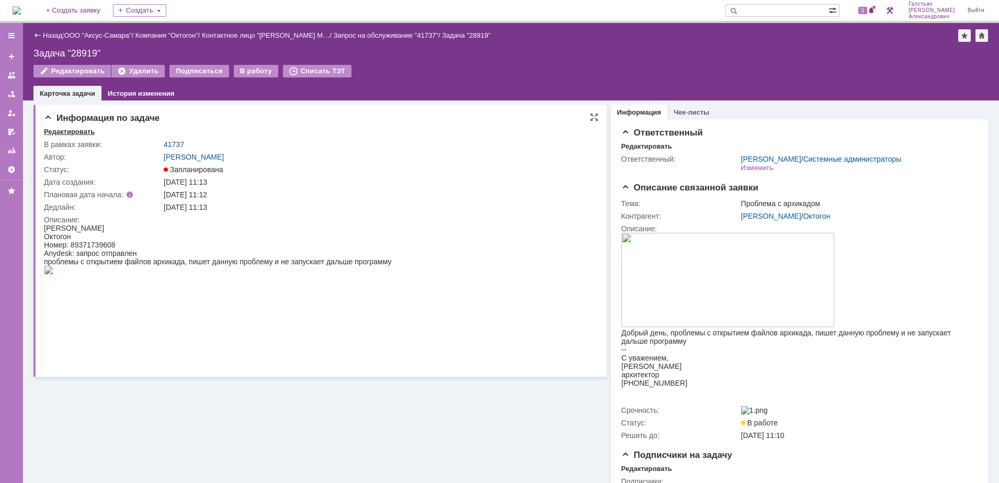
click at [55, 132] on div "Редактировать" at bounding box center [69, 132] width 51 height 8
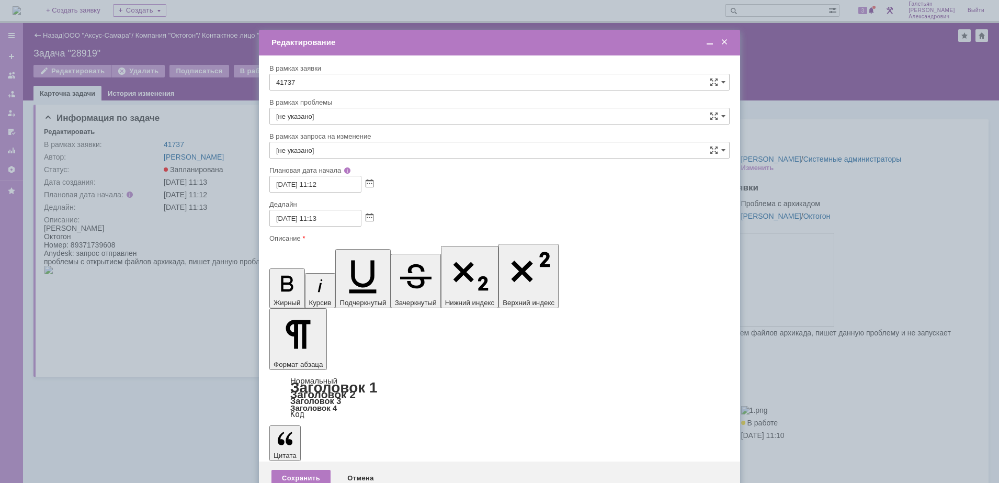
drag, startPoint x: 380, startPoint y: 3069, endPoint x: 314, endPoint y: 3069, distance: 65.4
click at [302, 469] on div "Сохранить" at bounding box center [300, 477] width 59 height 17
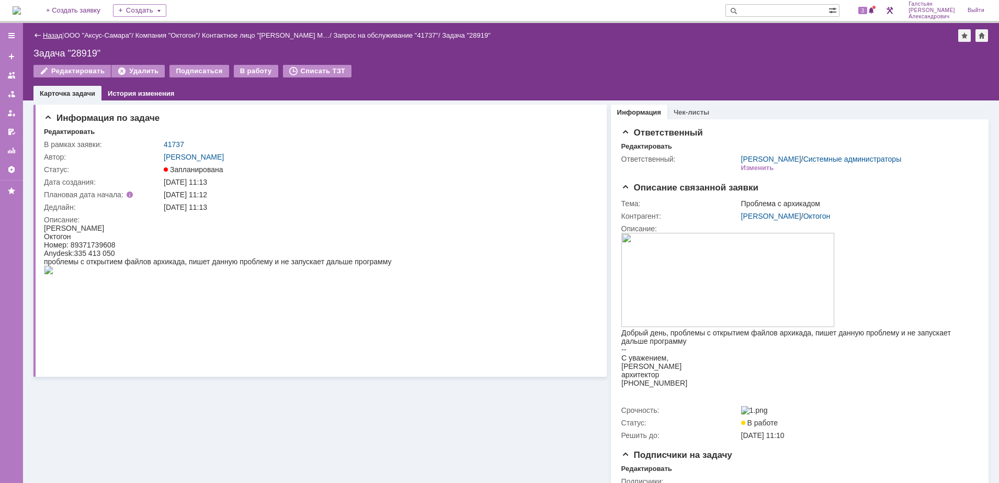
click at [48, 38] on link "Назад" at bounding box center [52, 35] width 19 height 8
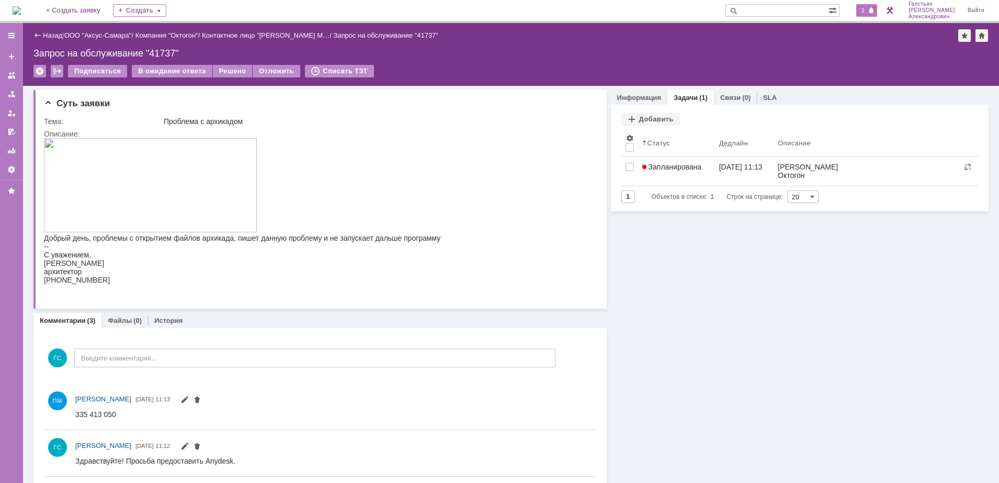
click at [864, 15] on div "3" at bounding box center [866, 10] width 21 height 13
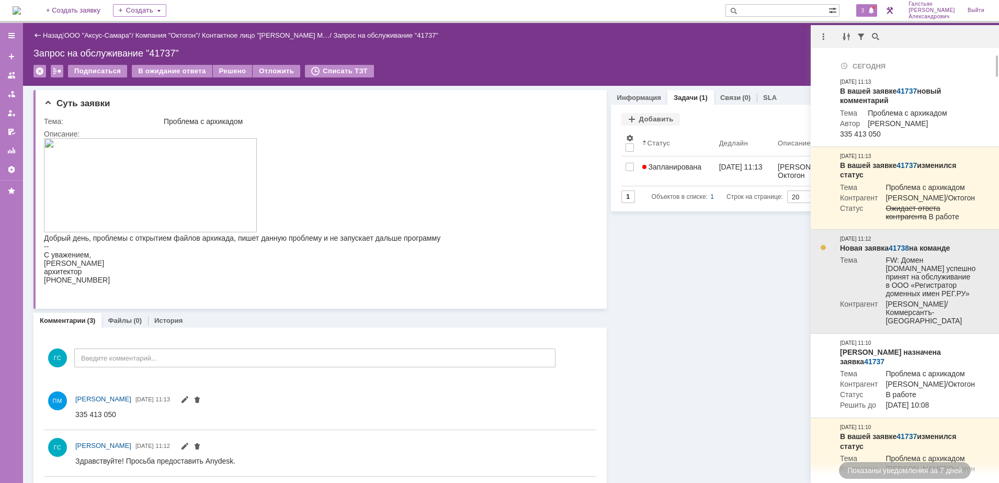
click at [900, 252] on link "41738" at bounding box center [898, 248] width 20 height 8
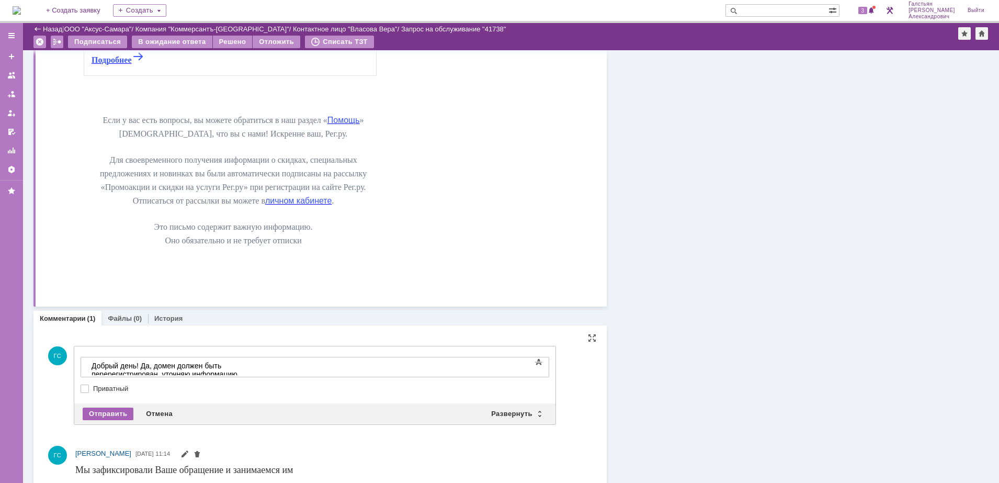
click at [106, 410] on div "Отправить" at bounding box center [108, 413] width 51 height 13
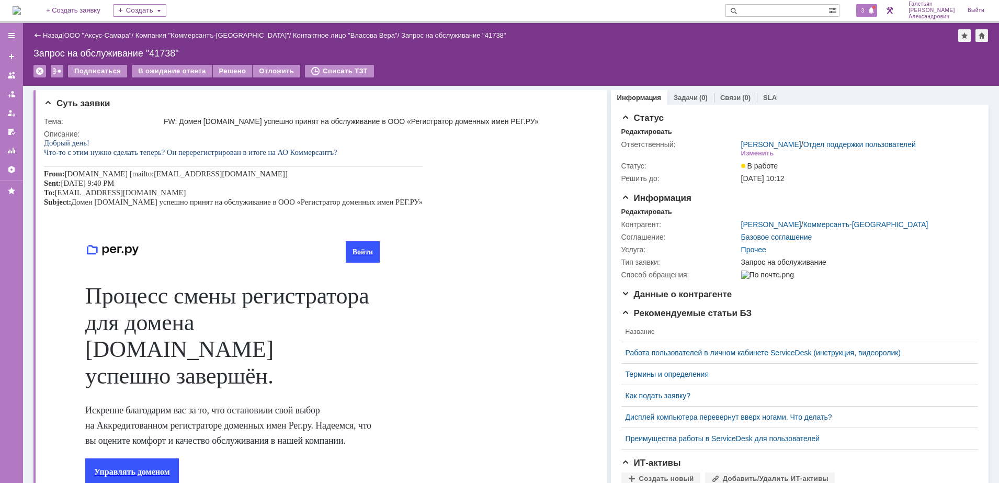
click at [865, 14] on span "3" at bounding box center [862, 10] width 9 height 7
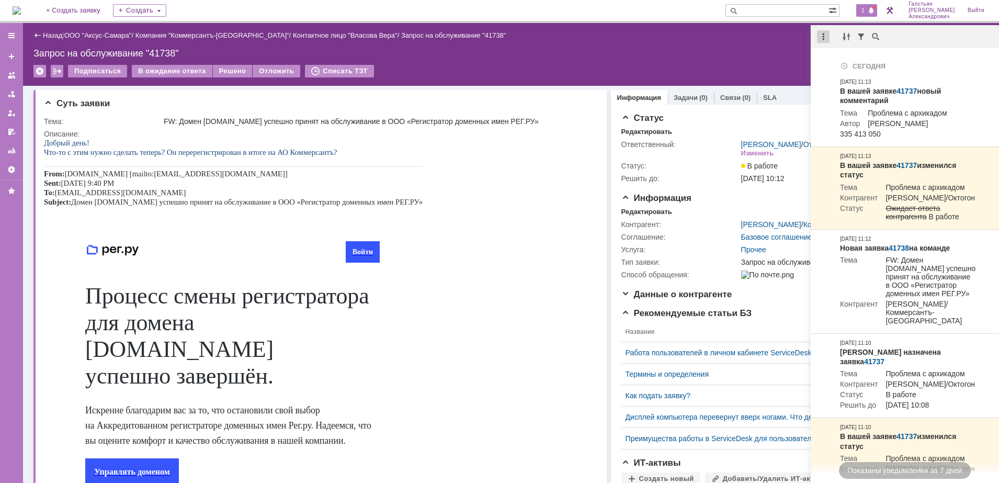
click at [822, 36] on div at bounding box center [823, 36] width 13 height 13
click at [838, 64] on div "Отметить уведомления прочитанными" at bounding box center [895, 63] width 140 height 7
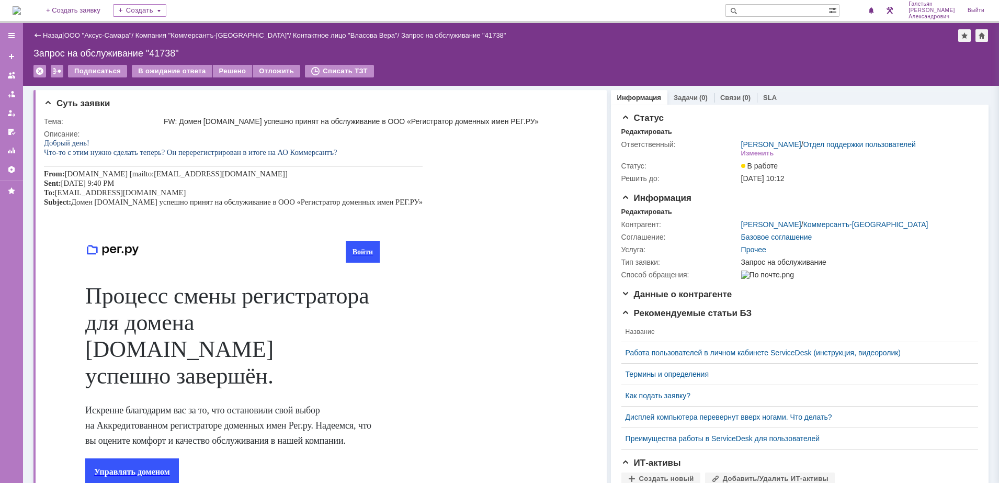
click at [671, 63] on div "Назад | ООО "Аксус-Самара" / Компания "Коммерсантъ-Волга" / Контактное лицо "Вл…" at bounding box center [511, 54] width 976 height 63
click at [21, 9] on img at bounding box center [17, 10] width 8 height 8
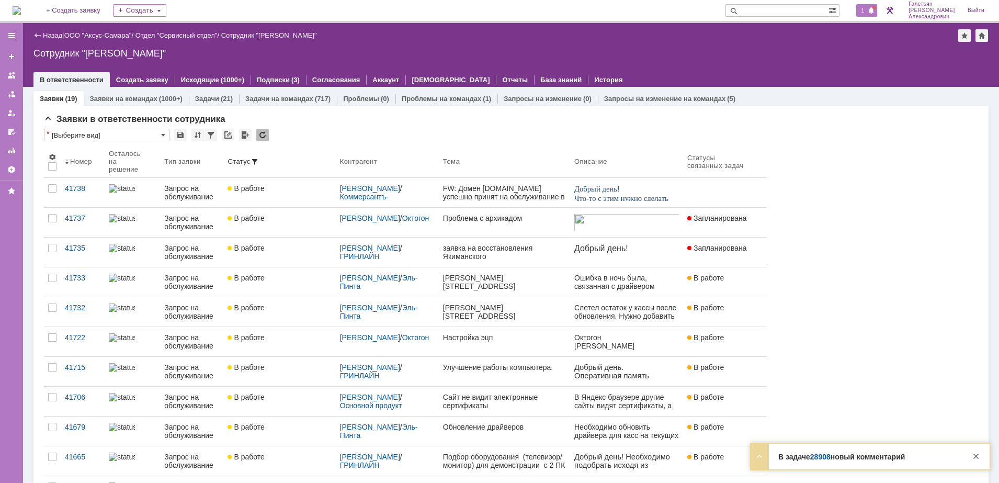
click at [867, 14] on span "1" at bounding box center [862, 10] width 9 height 7
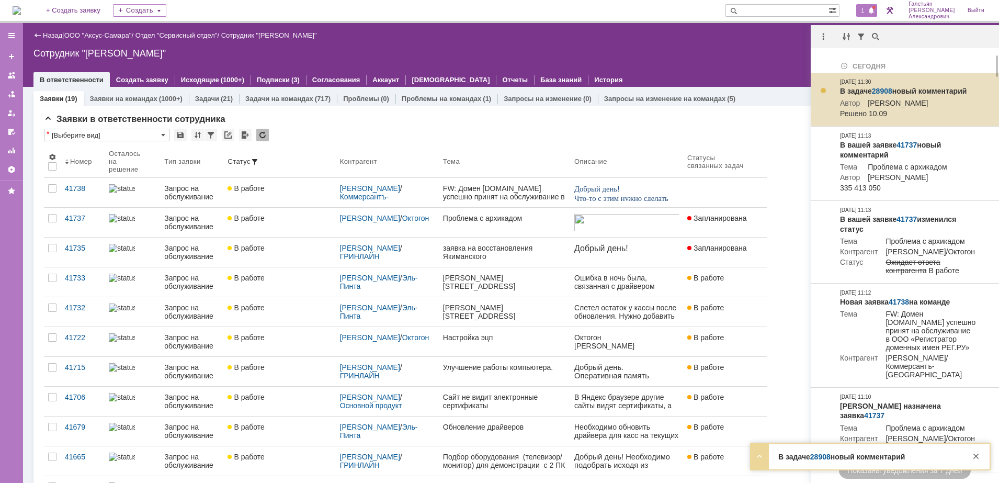
click at [883, 88] on link "28908" at bounding box center [882, 91] width 20 height 8
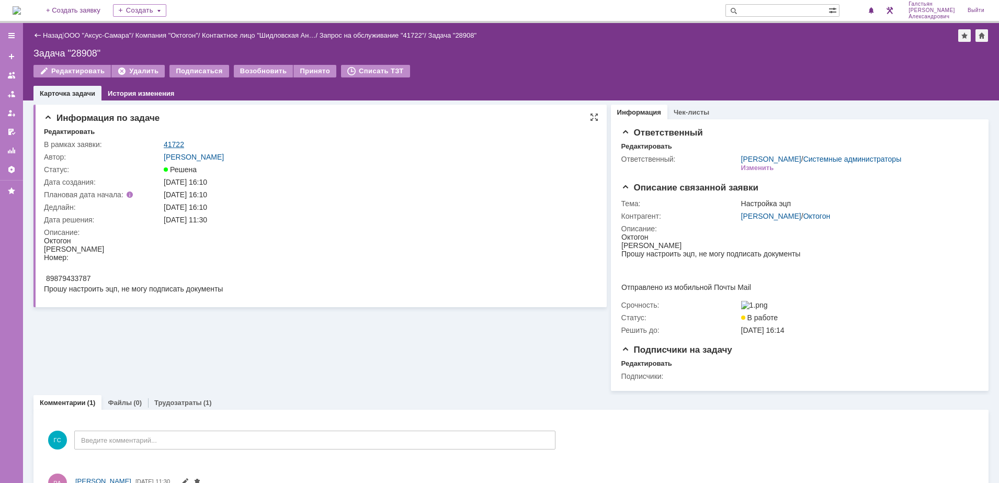
click at [180, 141] on link "41722" at bounding box center [174, 144] width 20 height 8
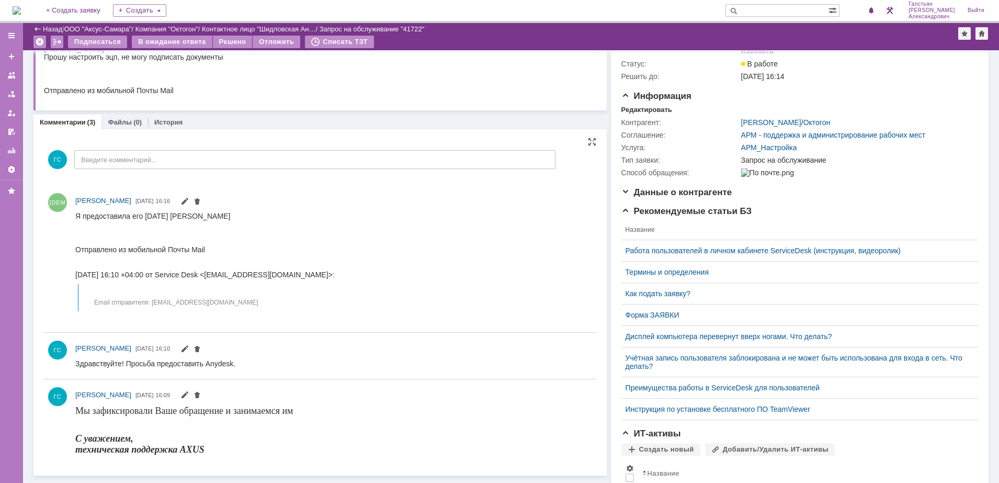
scroll to position [65, 0]
click at [192, 177] on div "ГС Введите комментарий..." at bounding box center [299, 162] width 511 height 49
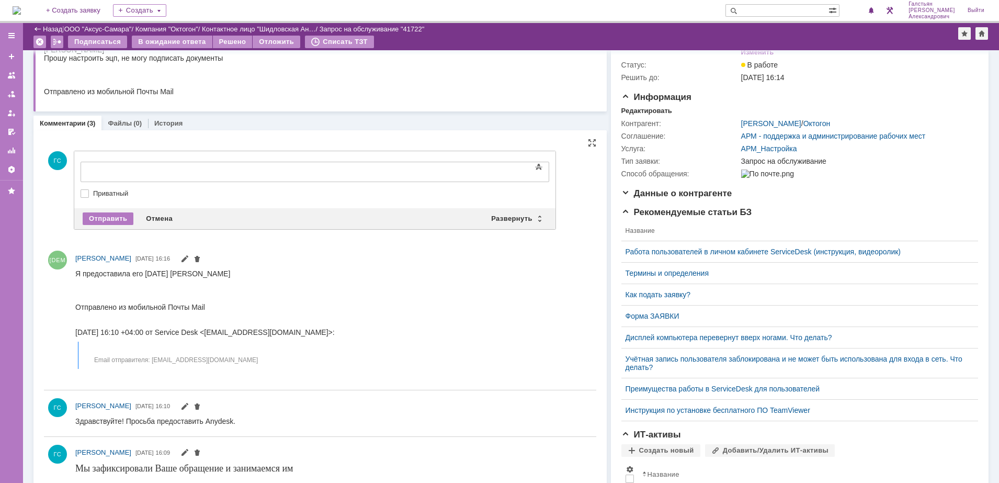
scroll to position [0, 0]
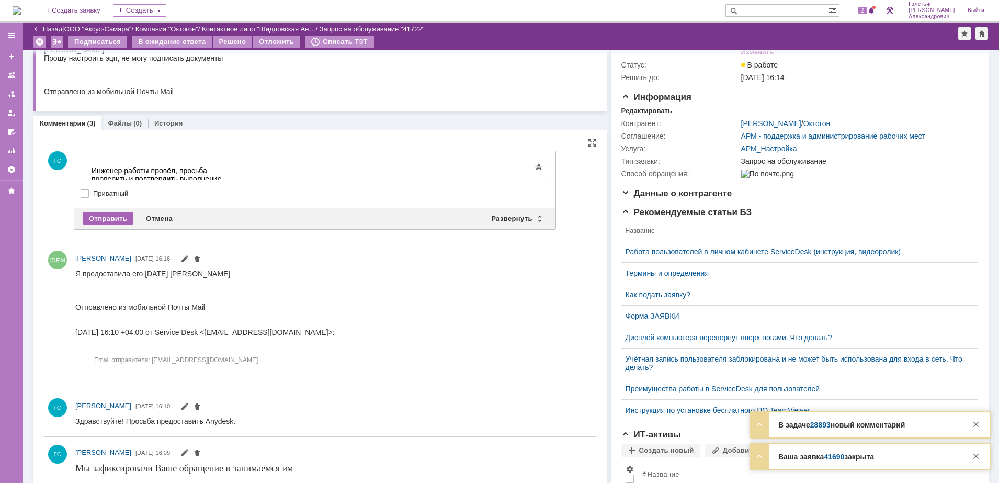
click at [117, 217] on div "Отправить" at bounding box center [108, 218] width 51 height 13
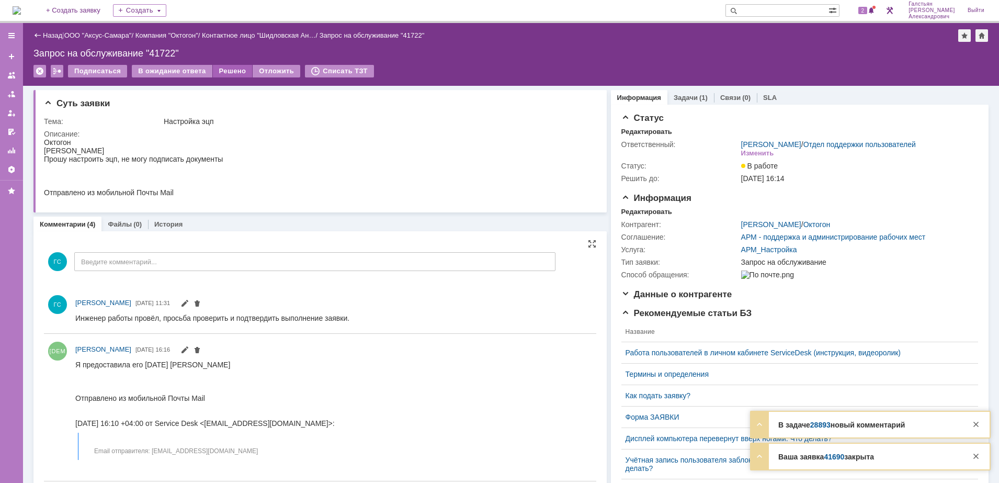
click at [235, 76] on div "Решено" at bounding box center [233, 71] width 40 height 13
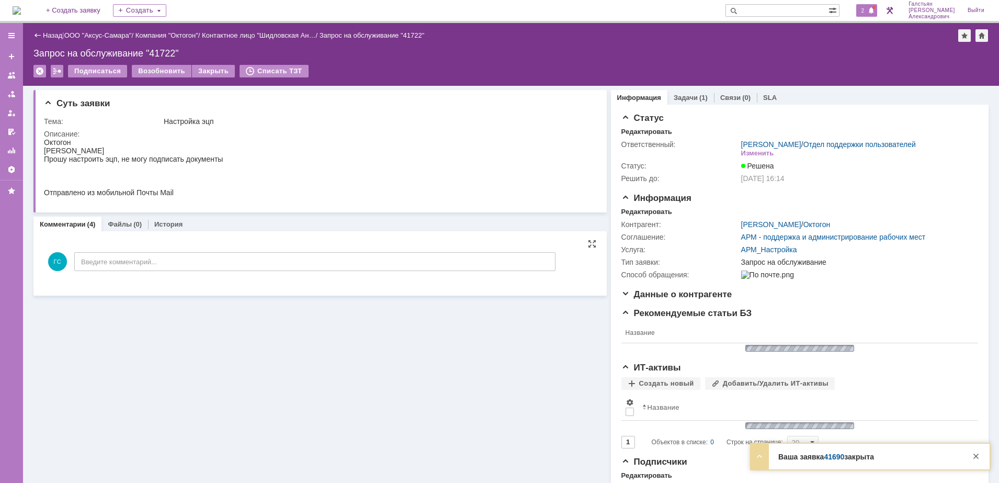
click at [874, 14] on span at bounding box center [870, 11] width 7 height 8
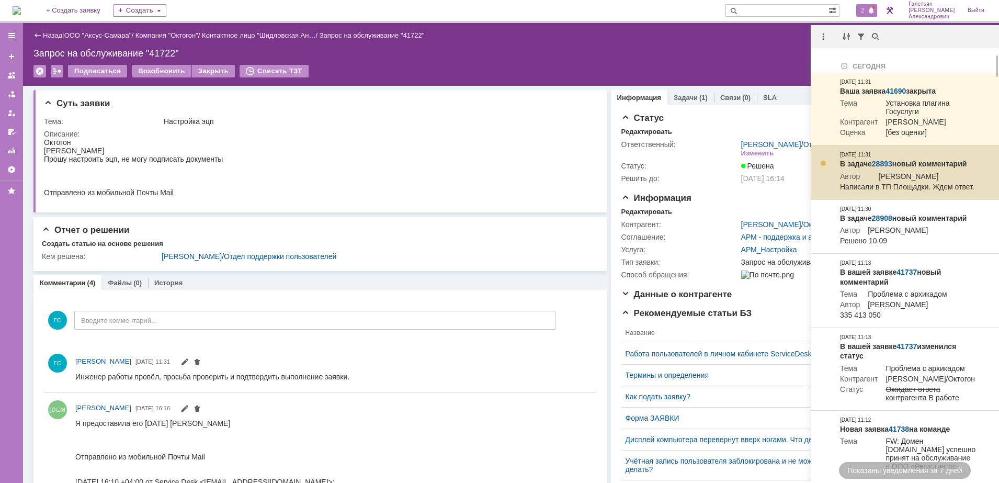
click at [885, 168] on link "28893" at bounding box center [882, 163] width 20 height 8
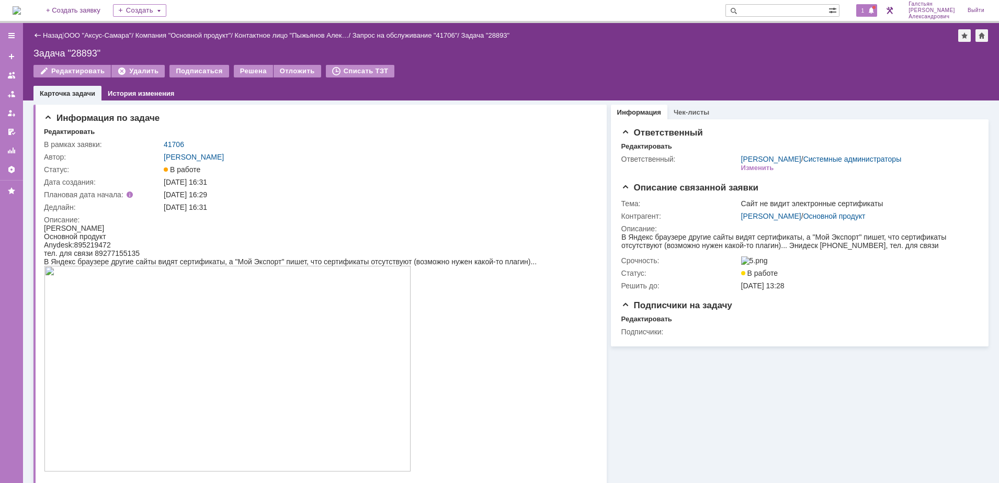
click at [866, 12] on span "1" at bounding box center [862, 10] width 9 height 7
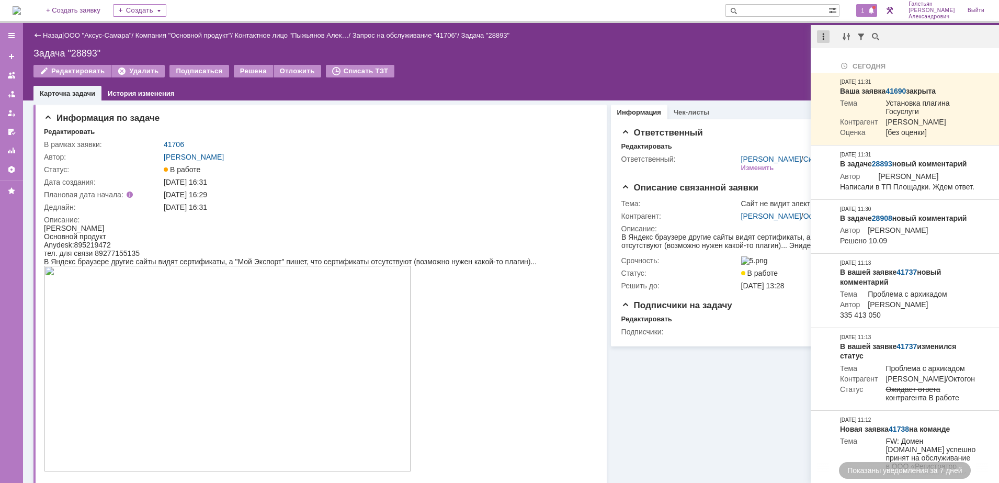
click at [823, 36] on div at bounding box center [823, 36] width 13 height 13
click at [839, 60] on div "Отметить уведомления прочитанными" at bounding box center [895, 63] width 140 height 7
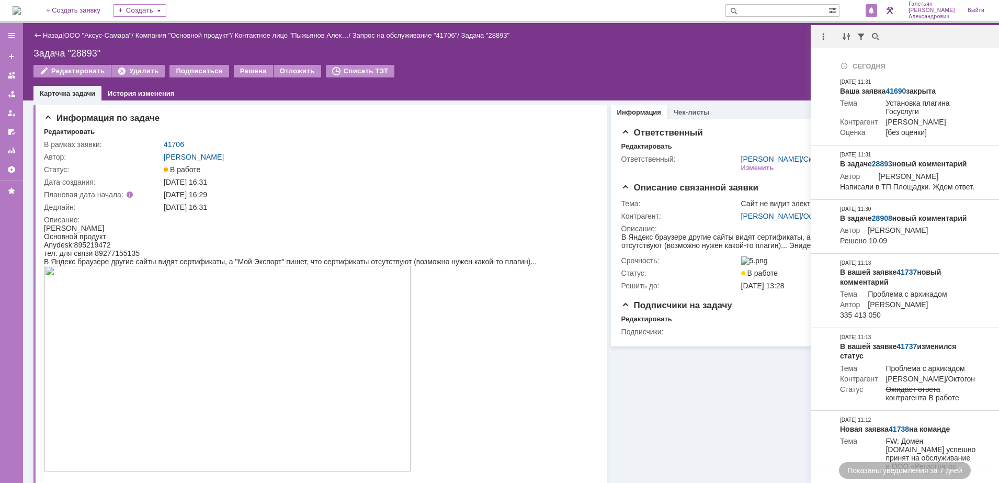
click at [590, 47] on div "Назад | ООО "Аксус-Самара" / Компания "Основной продукт" / Контактное лицо "[PE…" at bounding box center [511, 61] width 976 height 77
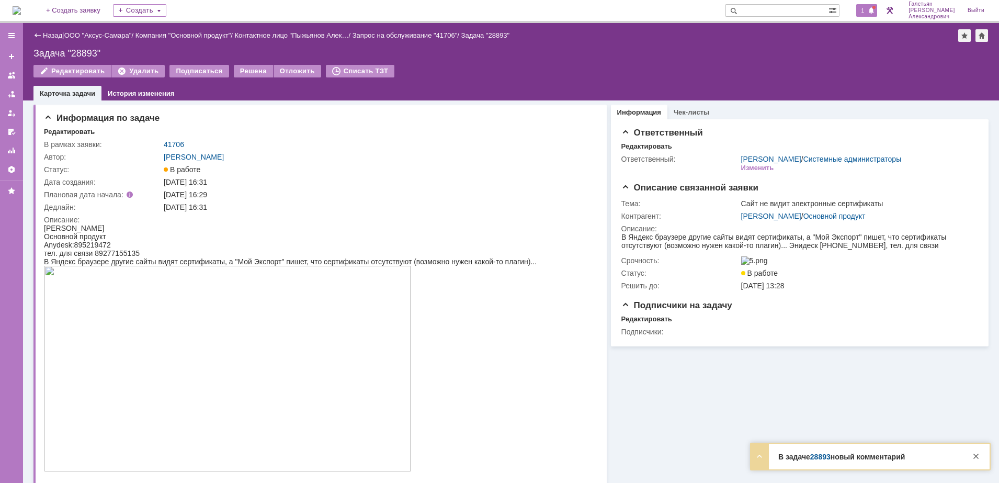
click at [873, 12] on span at bounding box center [870, 11] width 7 height 8
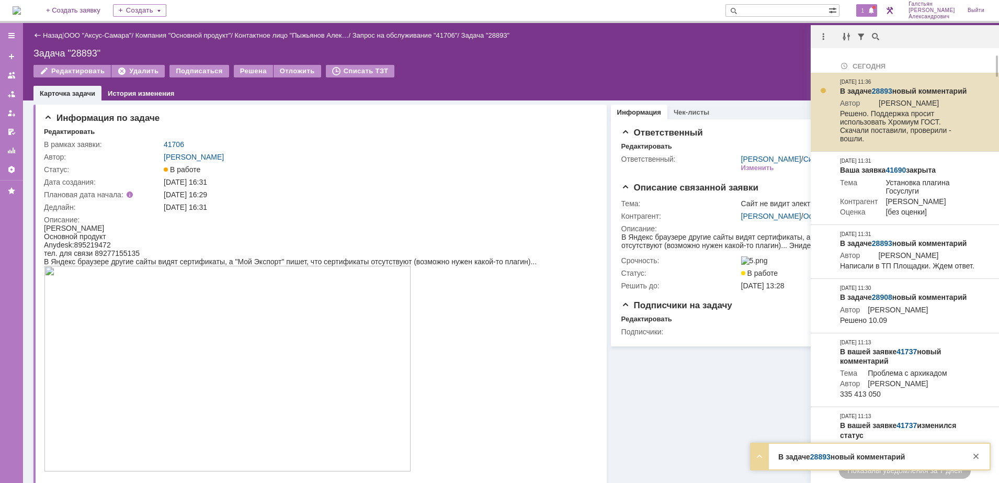
click at [883, 88] on link "28893" at bounding box center [882, 91] width 20 height 8
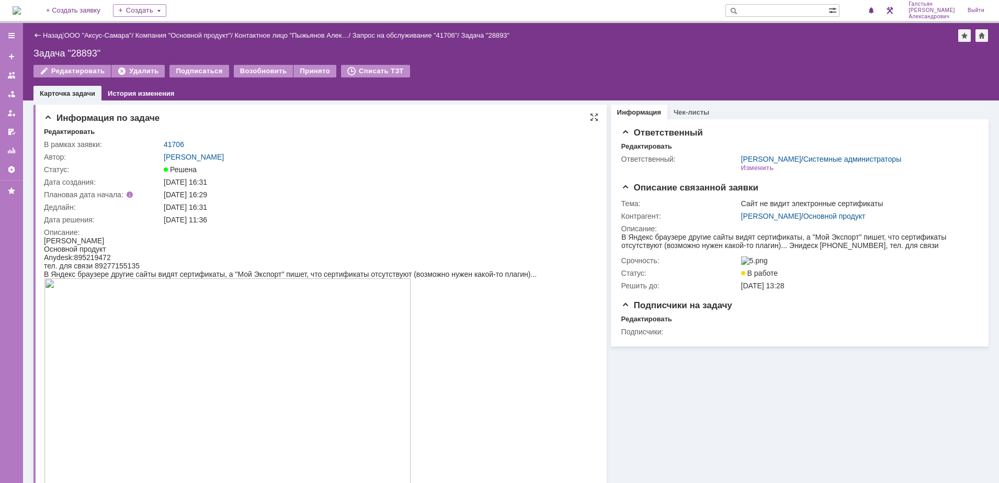
click at [178, 136] on div "Редактировать" at bounding box center [321, 132] width 554 height 9
click at [178, 144] on link "41706" at bounding box center [174, 144] width 20 height 8
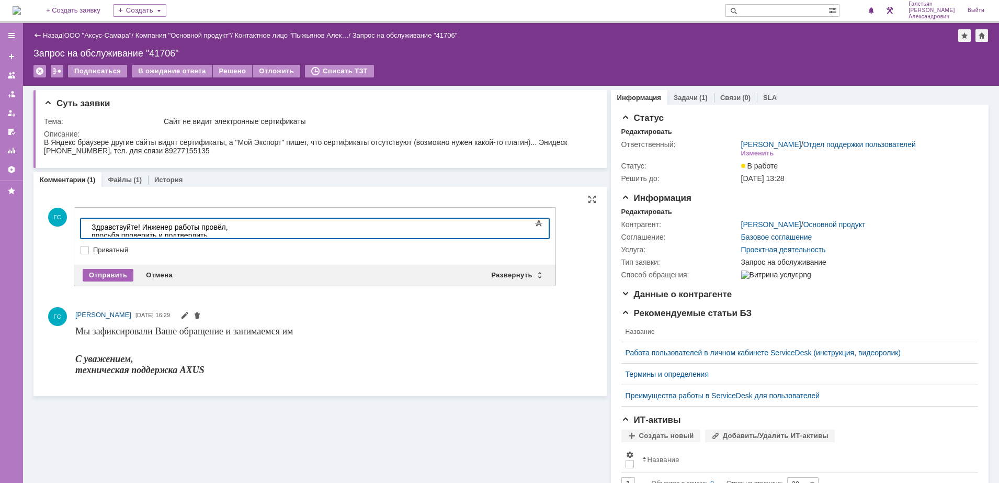
click at [113, 269] on div "Отправить" at bounding box center [108, 275] width 51 height 13
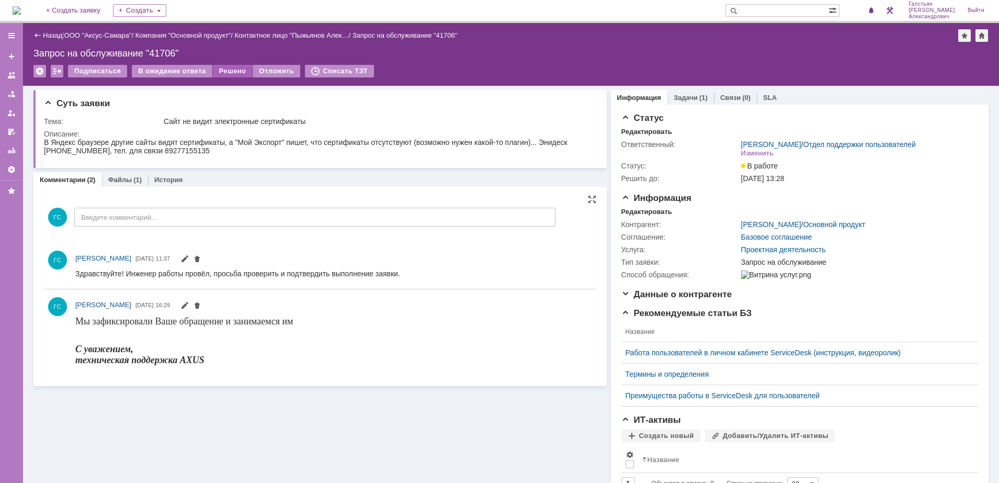
click at [220, 66] on div "Решено" at bounding box center [233, 71] width 40 height 13
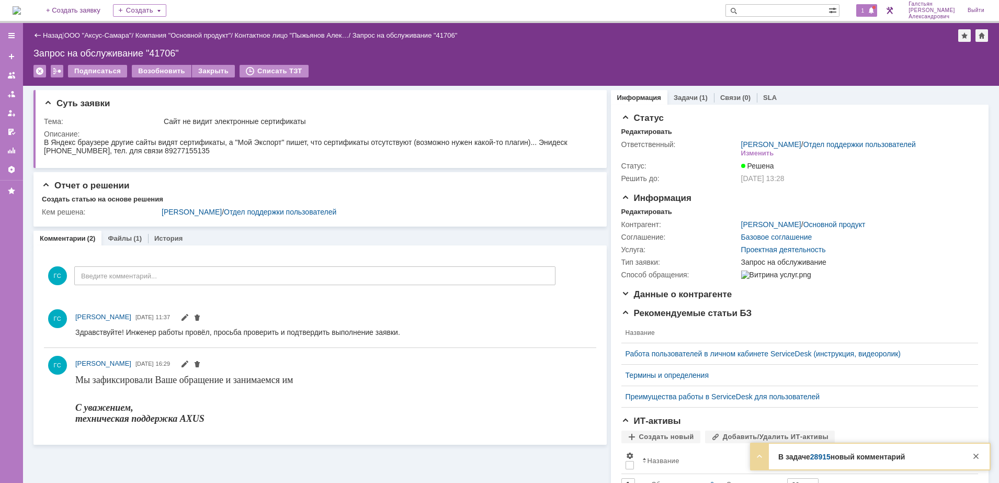
click at [872, 9] on span at bounding box center [870, 11] width 7 height 8
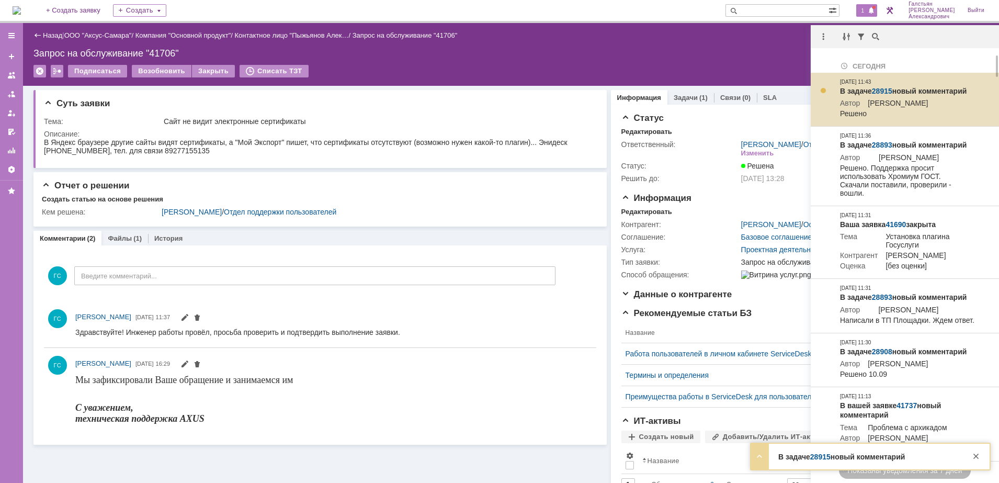
click at [885, 89] on link "28915" at bounding box center [882, 91] width 20 height 8
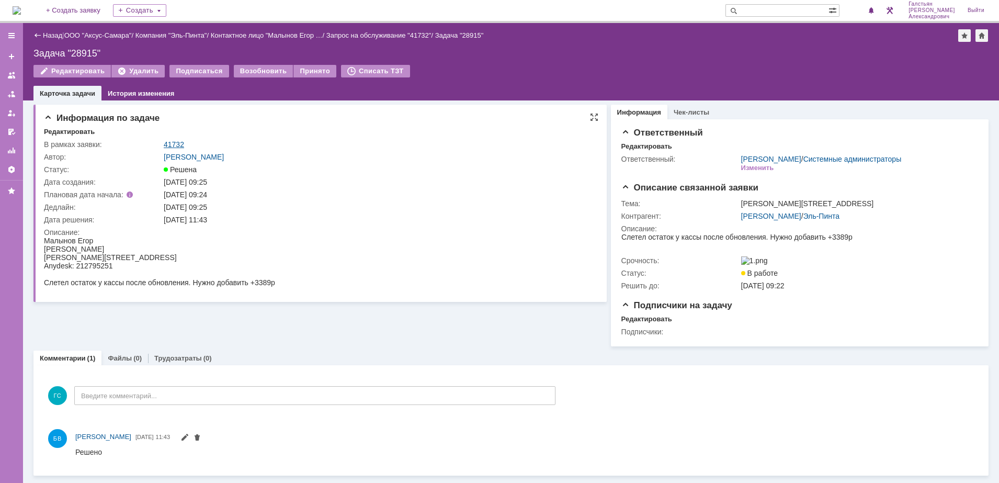
click at [169, 144] on link "41732" at bounding box center [174, 144] width 20 height 8
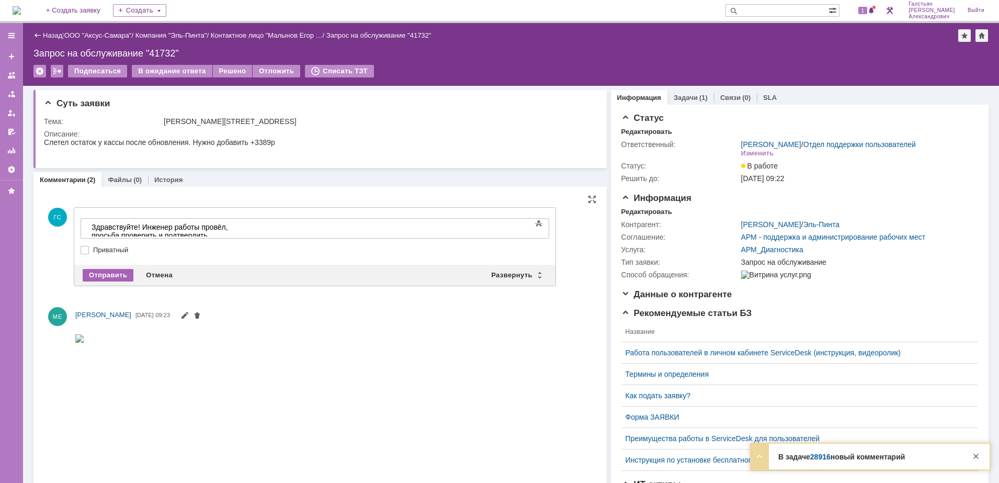
click at [101, 277] on div "Отправить" at bounding box center [108, 275] width 51 height 13
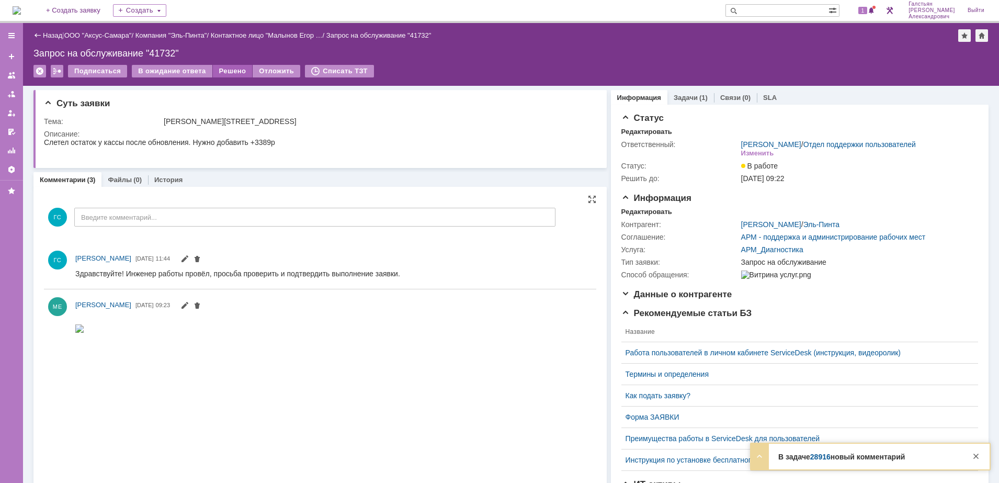
click at [221, 72] on div "Решено" at bounding box center [233, 71] width 40 height 13
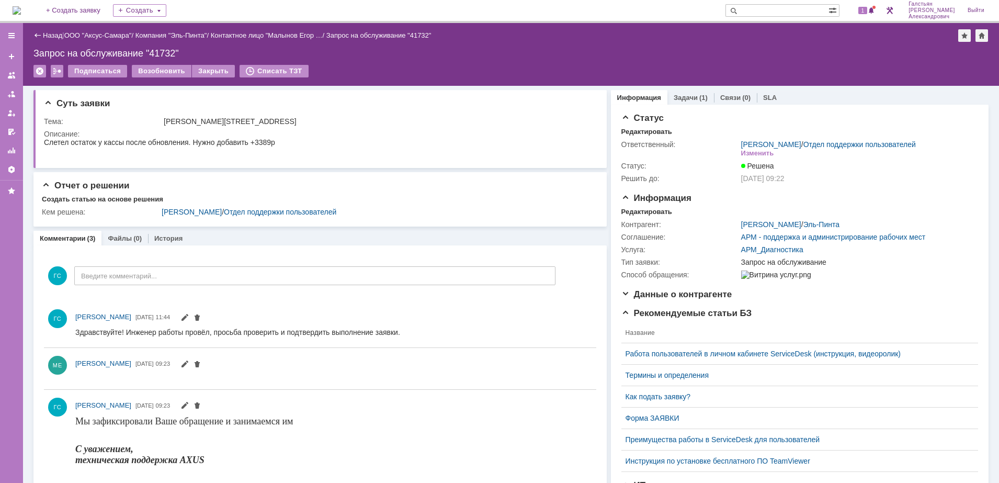
click at [859, 11] on div "1" at bounding box center [860, 10] width 31 height 21
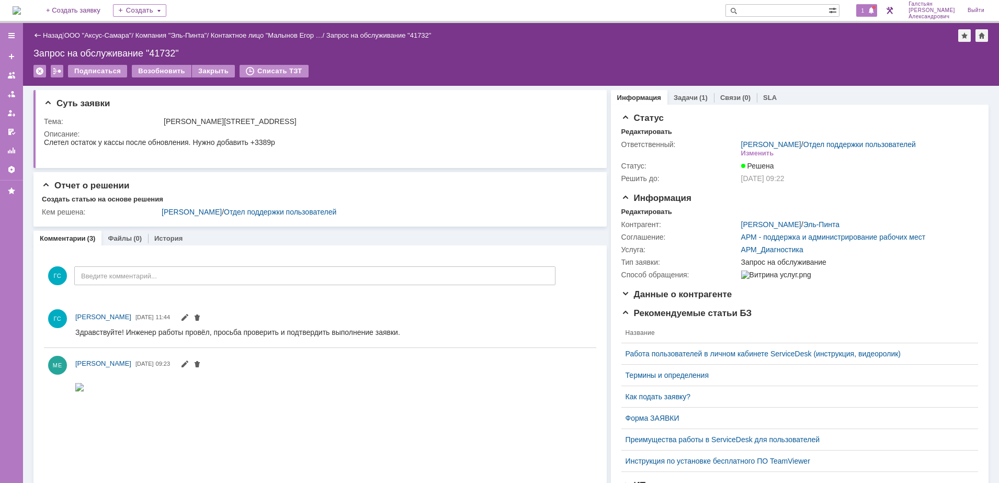
click at [861, 12] on div "1" at bounding box center [866, 10] width 21 height 13
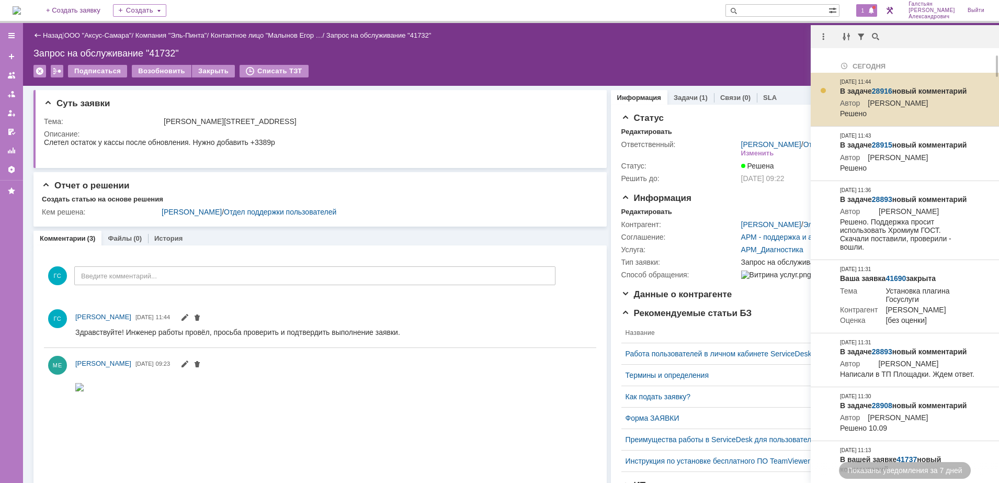
click at [875, 88] on link "28916" at bounding box center [882, 91] width 20 height 8
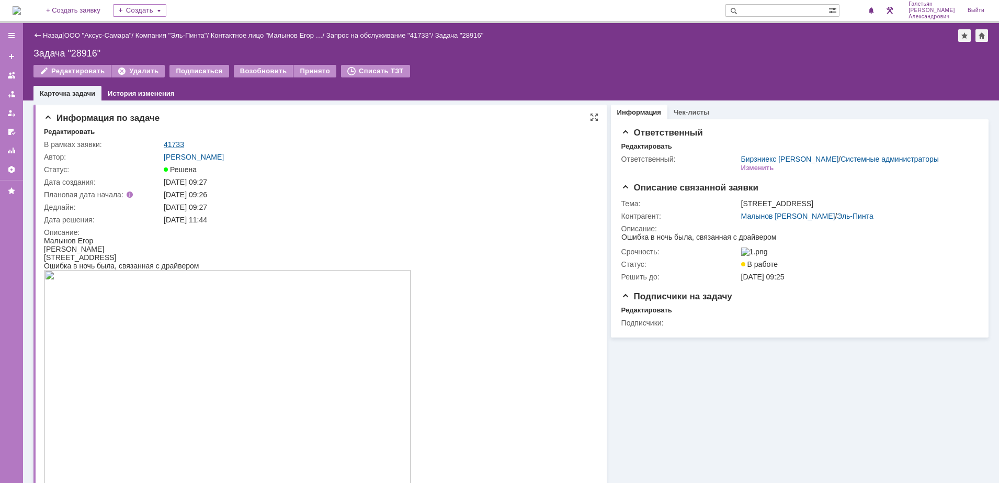
click at [174, 140] on link "41733" at bounding box center [174, 144] width 20 height 8
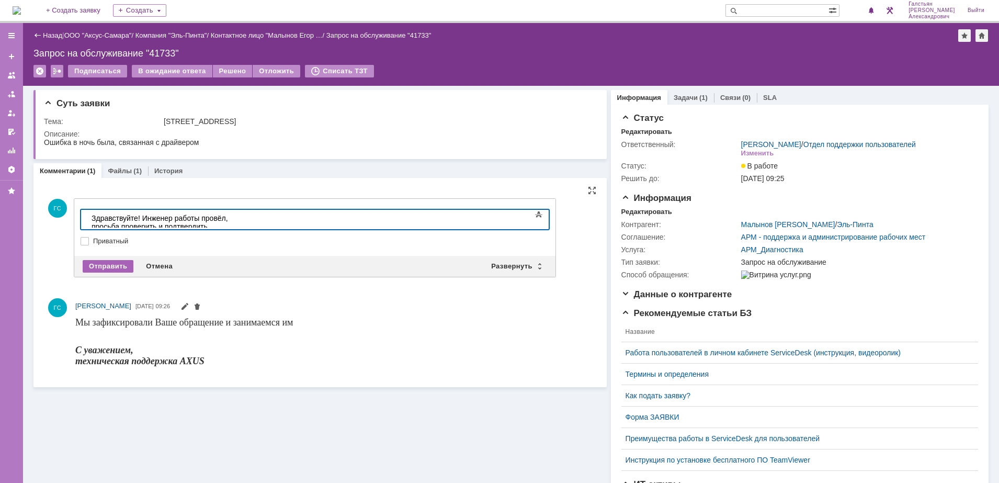
click at [95, 267] on div "Отправить" at bounding box center [108, 266] width 51 height 13
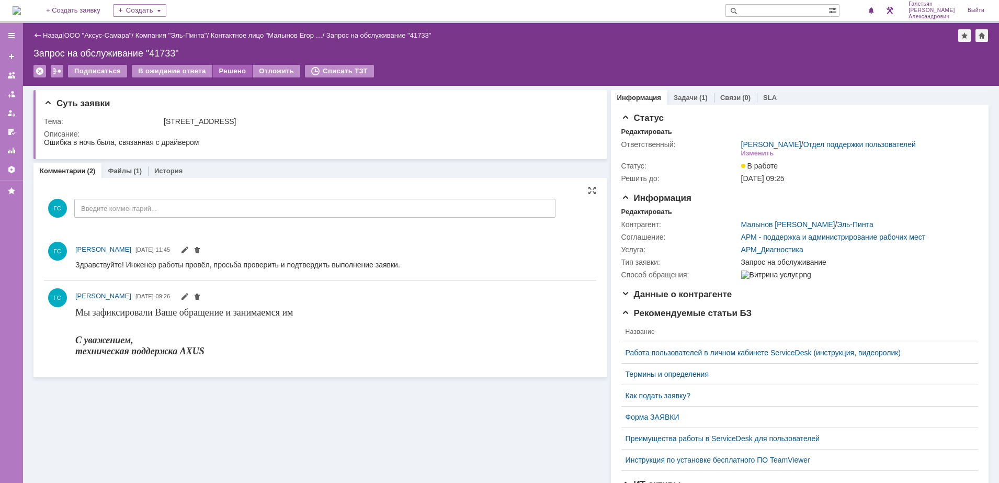
click at [220, 75] on div "Решено" at bounding box center [233, 71] width 40 height 13
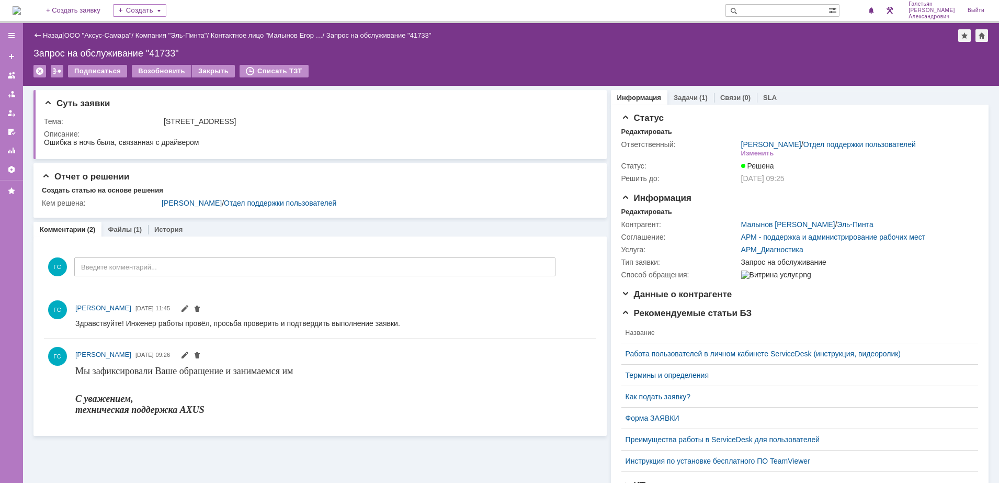
click at [21, 11] on img at bounding box center [17, 10] width 8 height 8
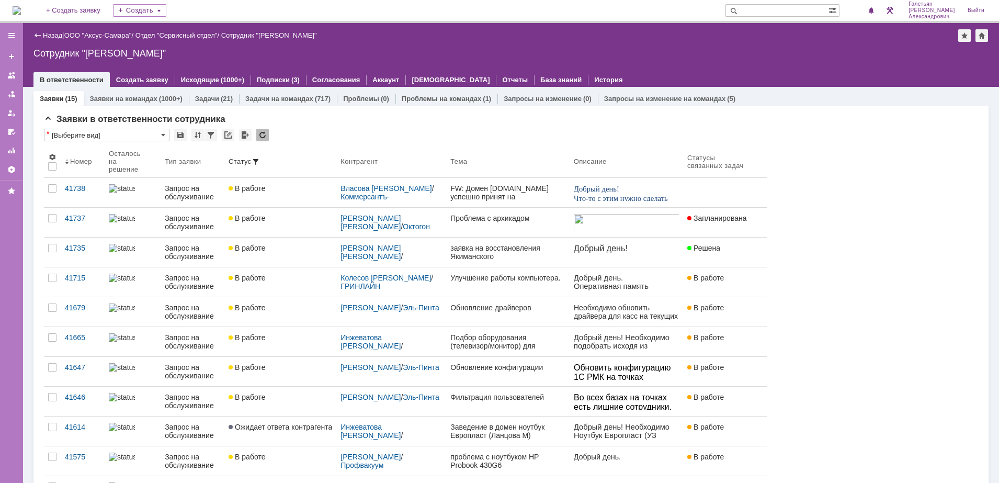
click at [21, 8] on img at bounding box center [17, 10] width 8 height 8
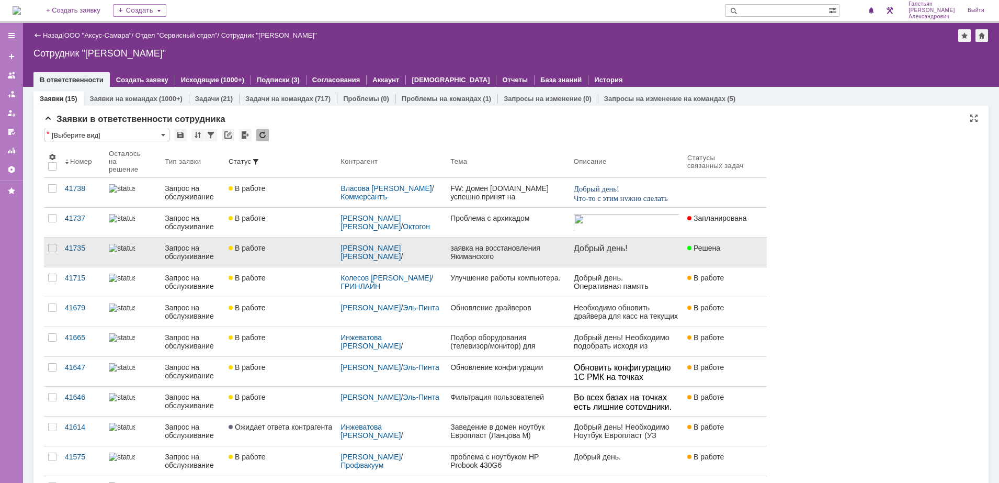
click at [519, 245] on div "заявка на восстановления Якиманского" at bounding box center [507, 252] width 114 height 17
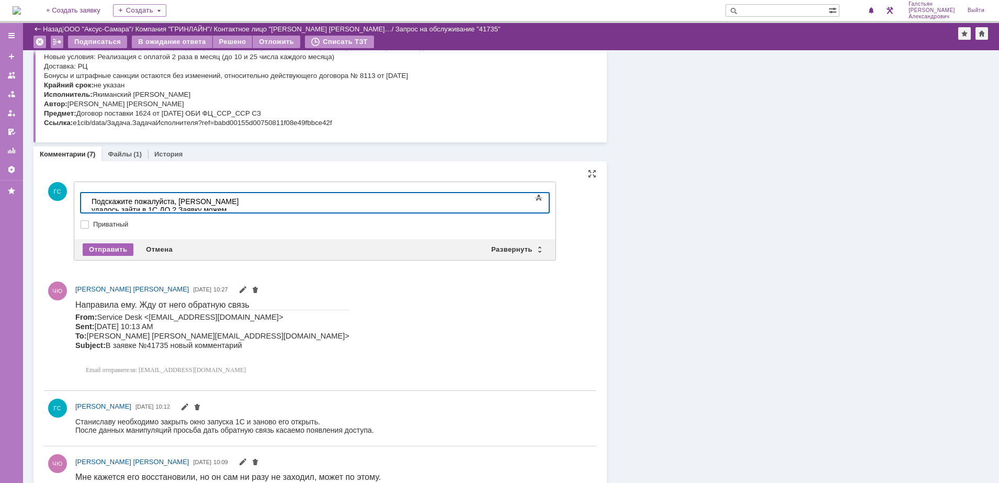
click at [104, 249] on div "Отправить" at bounding box center [108, 249] width 51 height 13
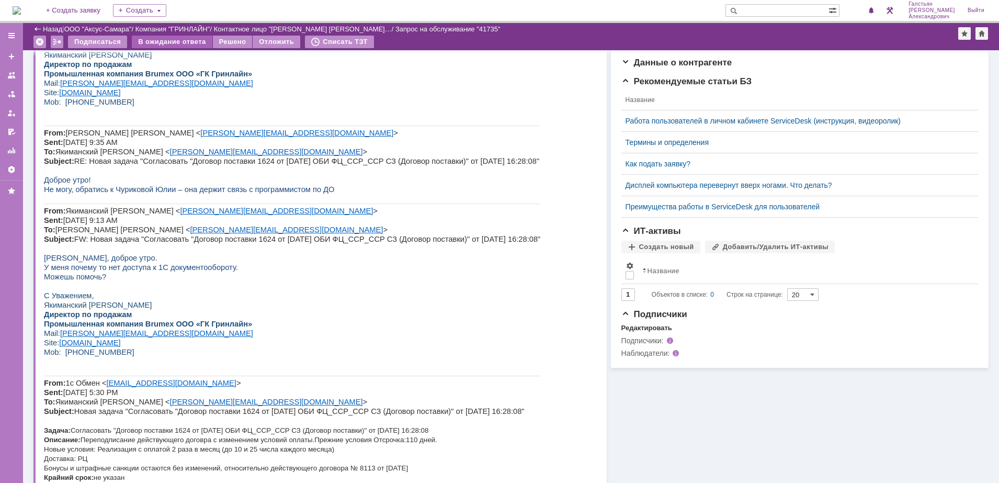
click at [173, 40] on div "В ожидание ответа" at bounding box center [172, 42] width 80 height 13
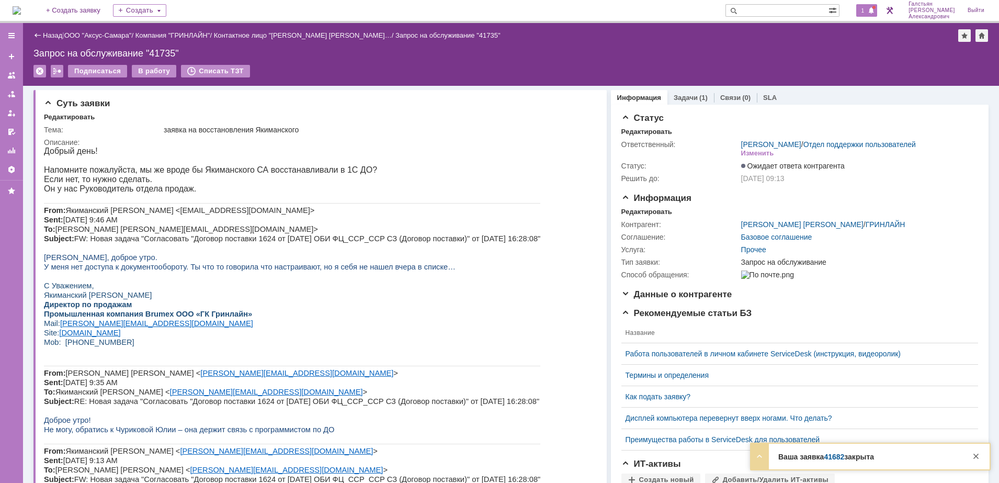
click at [872, 8] on span at bounding box center [870, 11] width 7 height 8
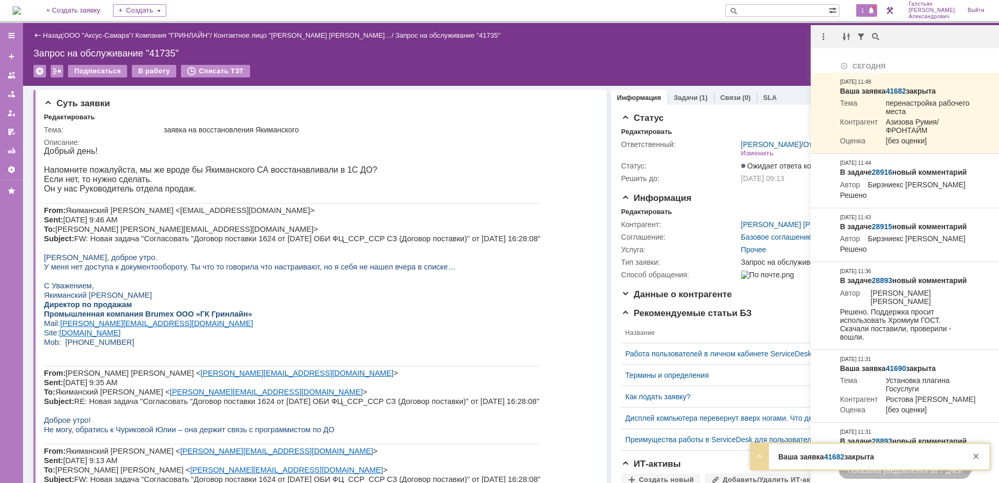
click at [796, 55] on div "Запрос на обслуживание "41735"" at bounding box center [510, 53] width 955 height 10
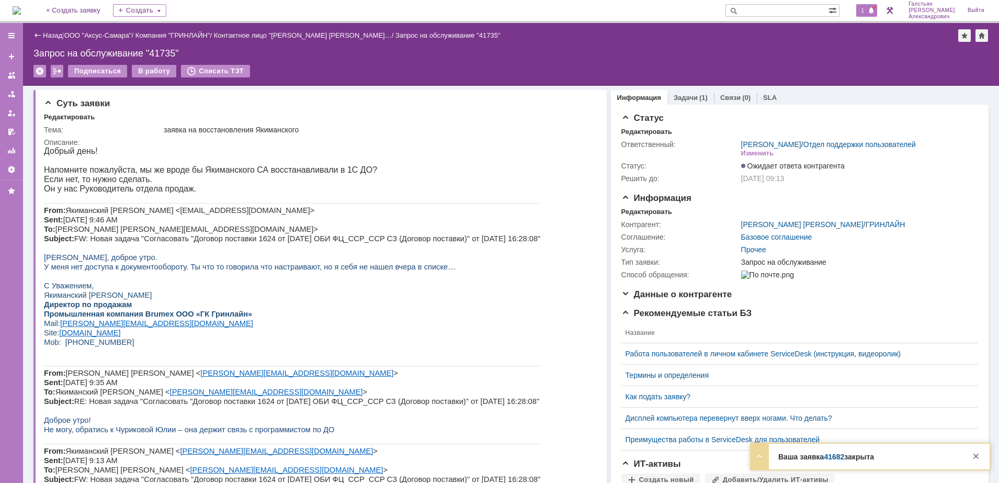
click at [867, 9] on span "1" at bounding box center [862, 10] width 9 height 7
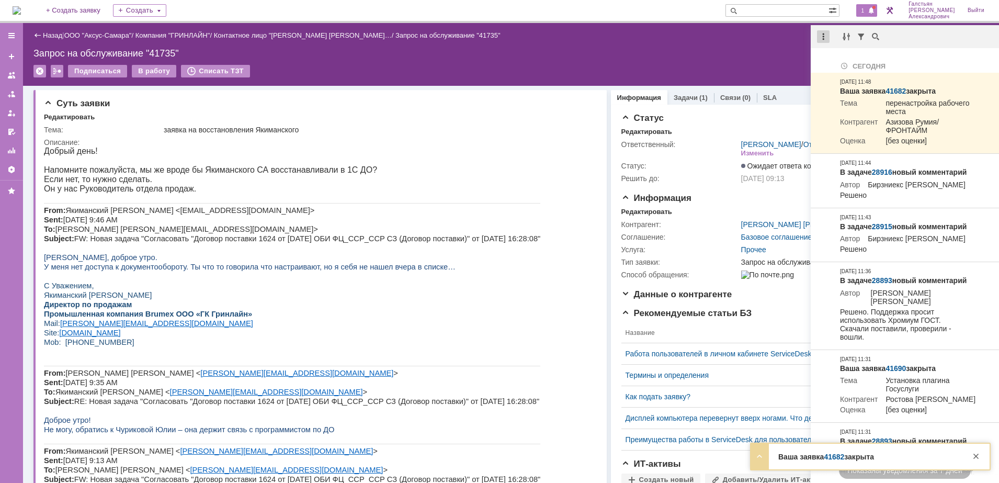
click at [822, 36] on div at bounding box center [823, 36] width 13 height 13
click at [842, 63] on div "Отметить уведомления прочитанными" at bounding box center [895, 63] width 140 height 7
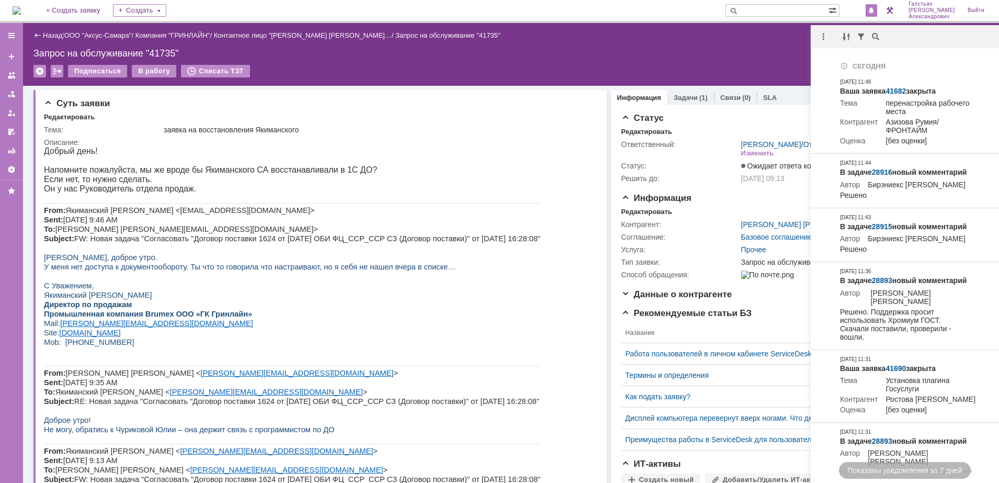
click at [742, 64] on div "Назад | ООО "Аксус-Самара" / Компания "ГРИНЛАЙН" / Контактное лицо "Чурикова Юл…" at bounding box center [511, 54] width 976 height 63
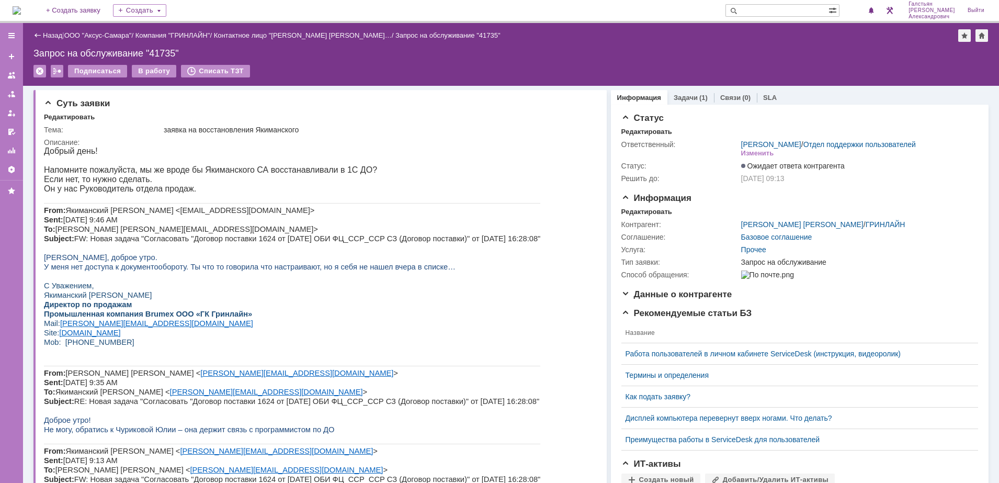
click at [21, 9] on img at bounding box center [17, 10] width 8 height 8
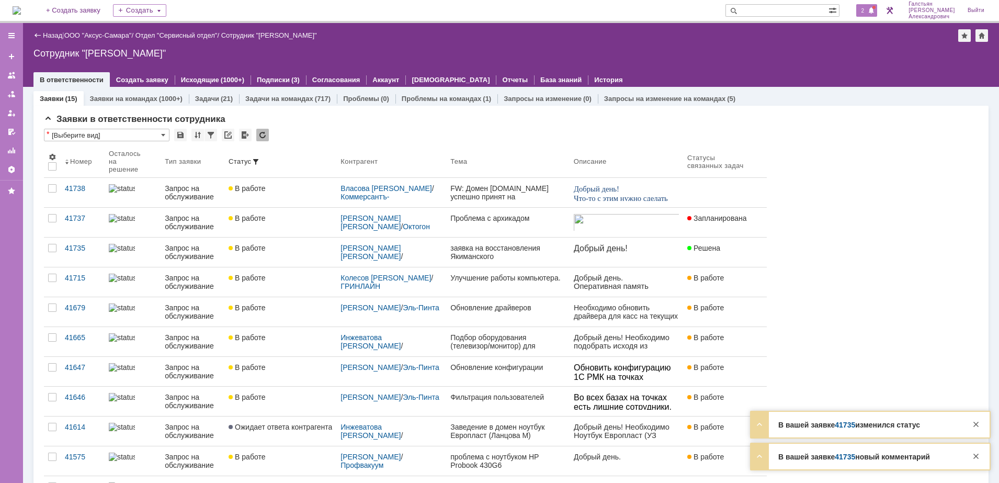
click at [871, 5] on div "2" at bounding box center [866, 10] width 21 height 13
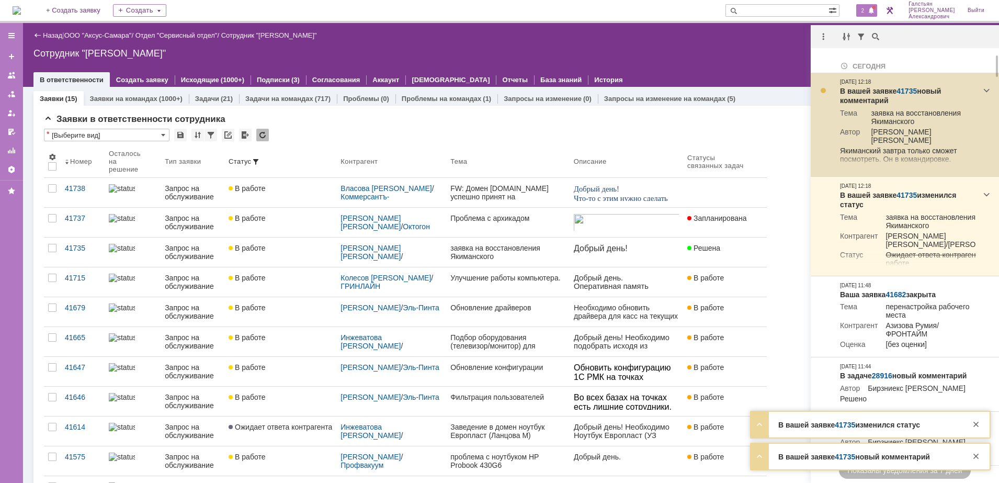
click at [904, 93] on link "41735" at bounding box center [906, 91] width 20 height 8
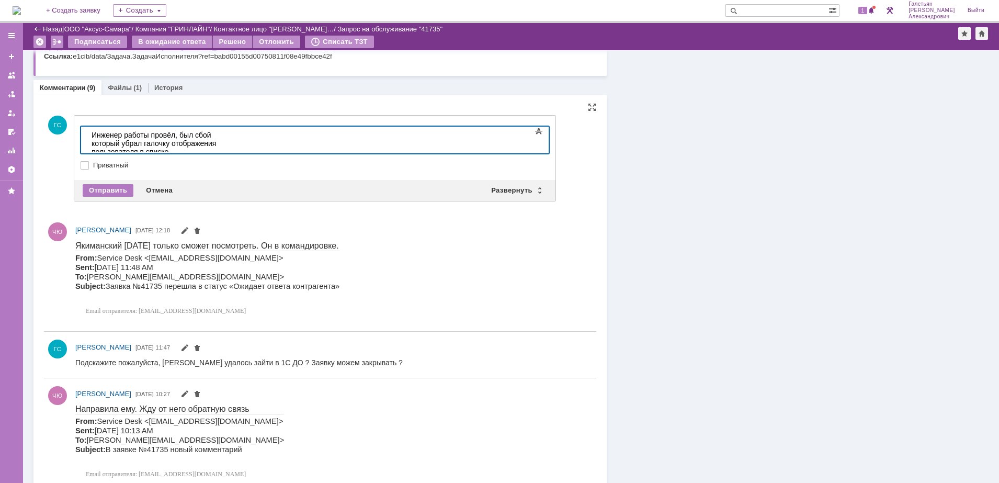
scroll to position [654, 0]
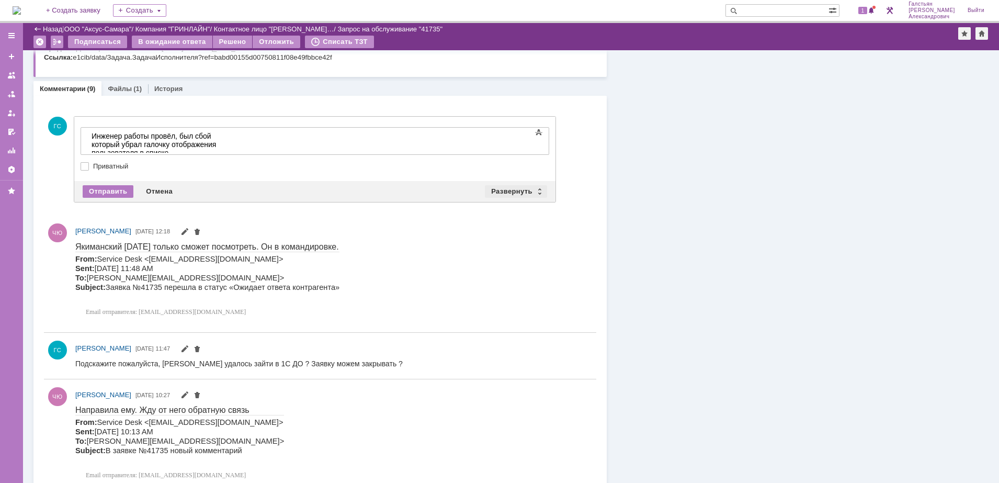
click at [522, 188] on div "Развернуть" at bounding box center [516, 191] width 62 height 13
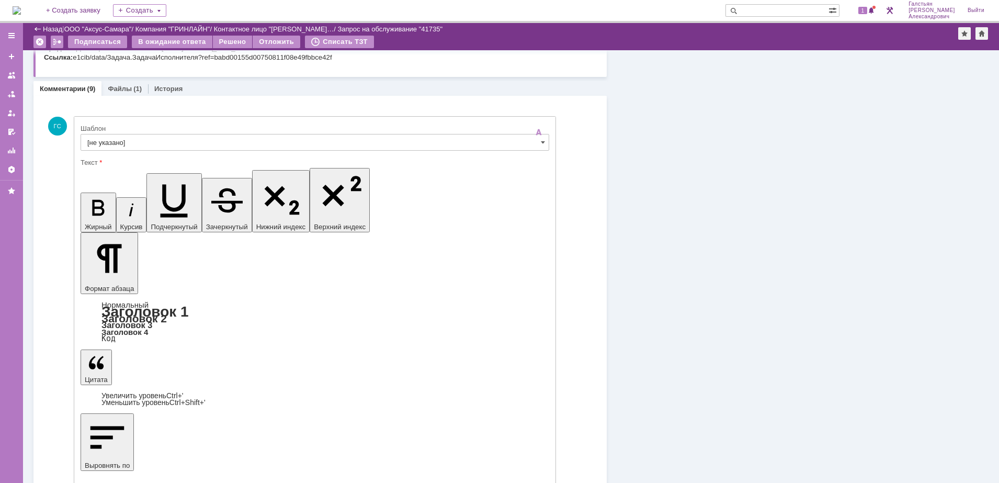
scroll to position [0, 0]
drag, startPoint x: 220, startPoint y: 3014, endPoint x: 128, endPoint y: 3013, distance: 92.6
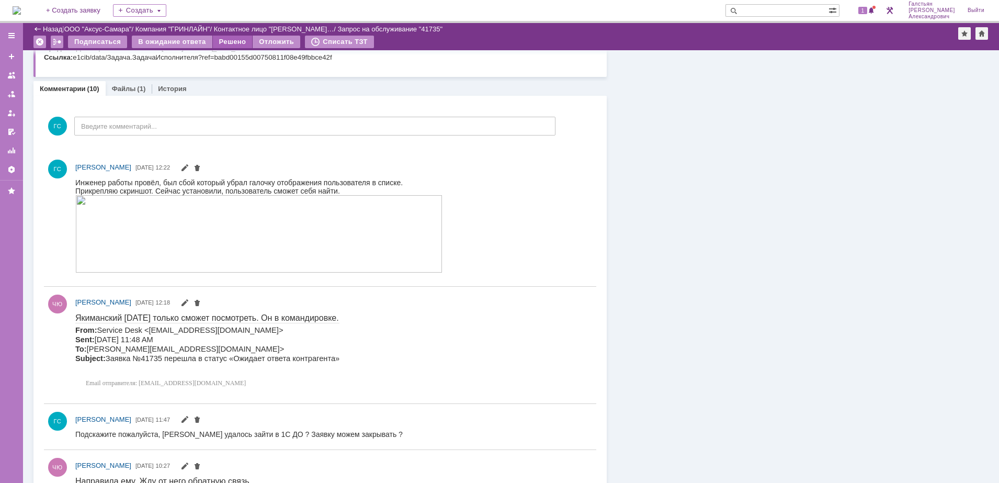
drag, startPoint x: 221, startPoint y: 41, endPoint x: 178, endPoint y: 602, distance: 562.6
click at [221, 41] on div "Решено" at bounding box center [233, 42] width 40 height 13
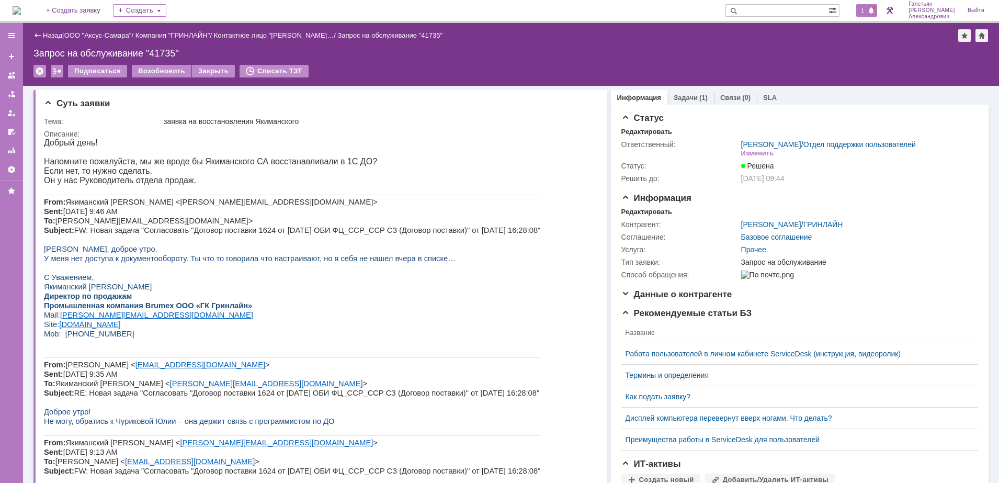
click at [871, 4] on div "1" at bounding box center [866, 10] width 21 height 13
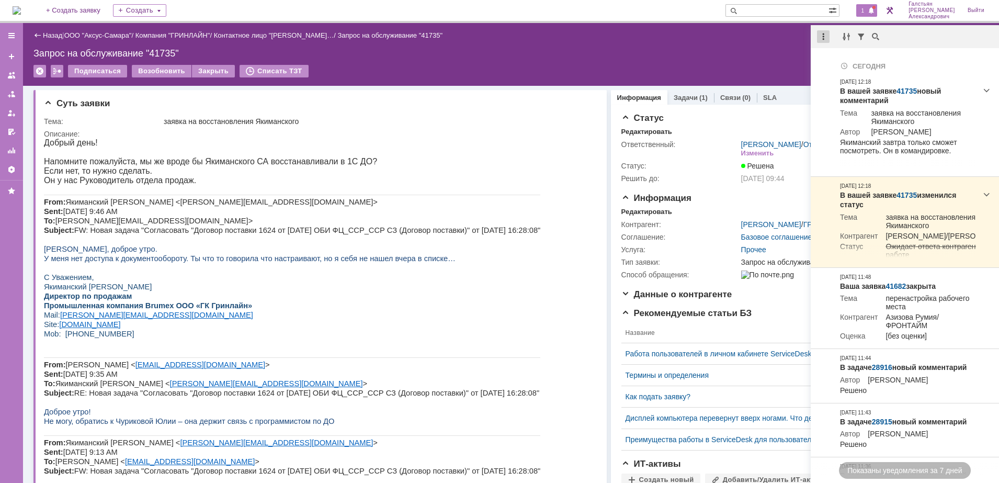
click at [817, 35] on div at bounding box center [823, 36] width 13 height 13
drag, startPoint x: 842, startPoint y: 64, endPoint x: 821, endPoint y: 63, distance: 20.9
click at [842, 64] on div "Отметить уведомления прочитанными" at bounding box center [895, 63] width 140 height 7
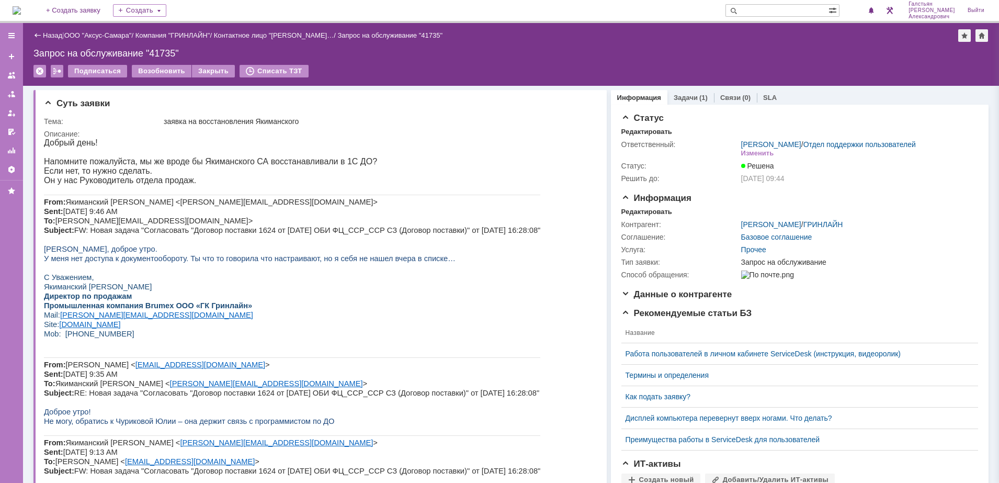
click at [757, 58] on div "Запрос на обслуживание "41735"" at bounding box center [510, 53] width 955 height 10
click at [873, 5] on div "1" at bounding box center [866, 10] width 21 height 13
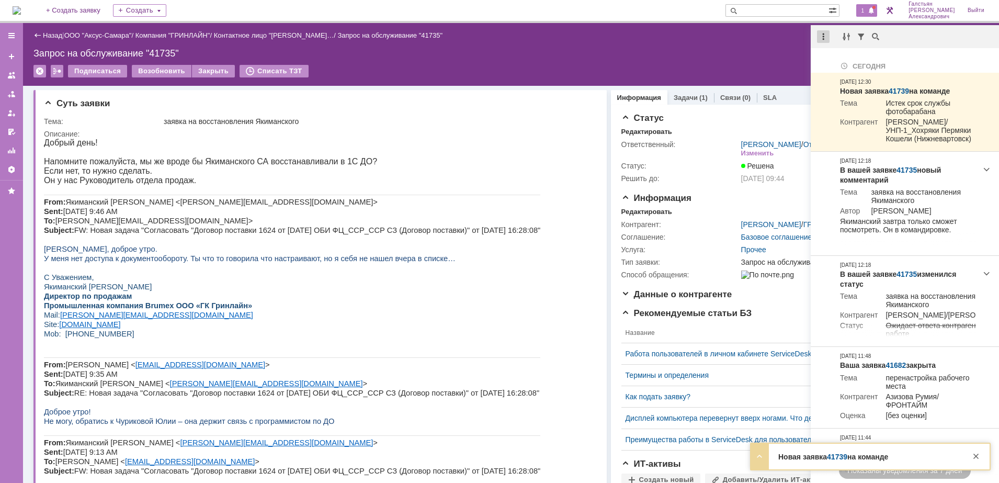
click at [820, 37] on div at bounding box center [823, 36] width 13 height 13
click at [838, 57] on div "Отметить уведомления прочитанными" at bounding box center [895, 63] width 153 height 16
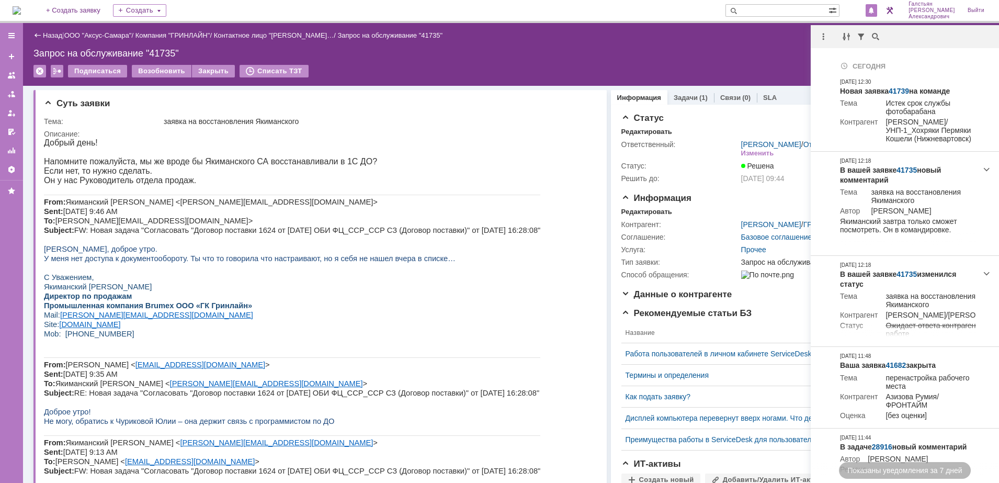
click at [717, 55] on div "Запрос на обслуживание "41735"" at bounding box center [510, 53] width 955 height 10
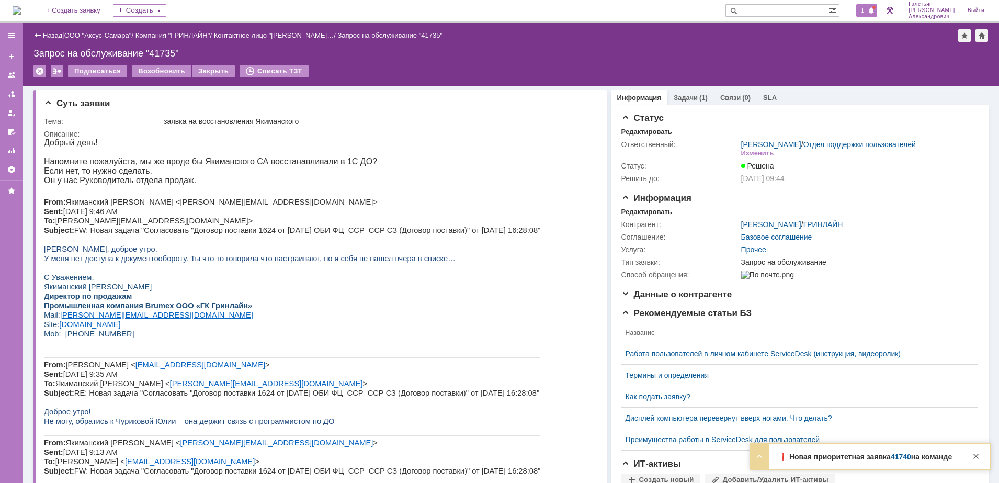
click at [874, 9] on span at bounding box center [870, 11] width 7 height 8
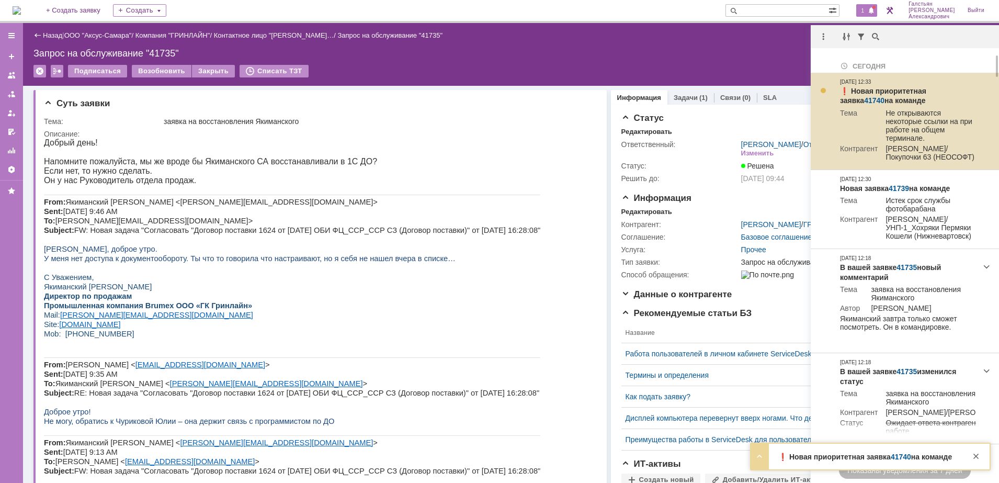
click at [884, 96] on link "41740" at bounding box center [874, 100] width 20 height 8
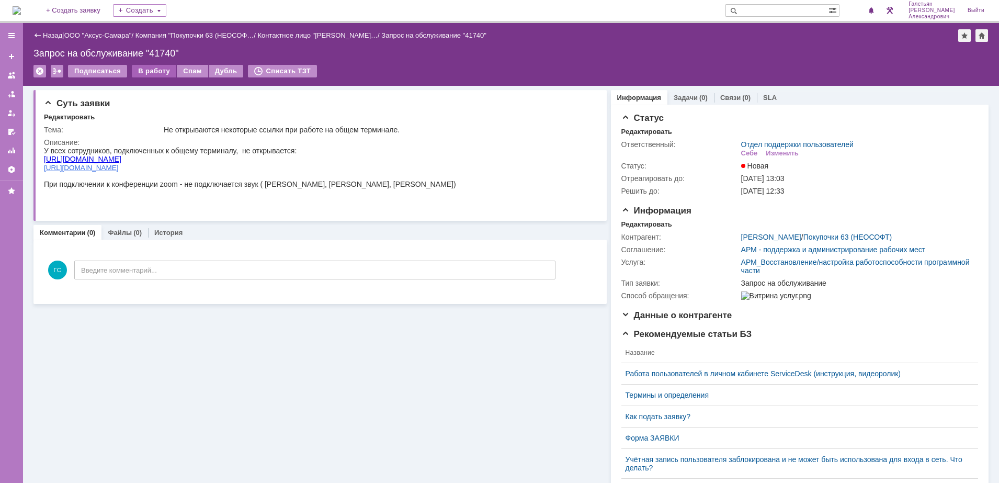
click at [156, 73] on div "В работу" at bounding box center [154, 71] width 44 height 13
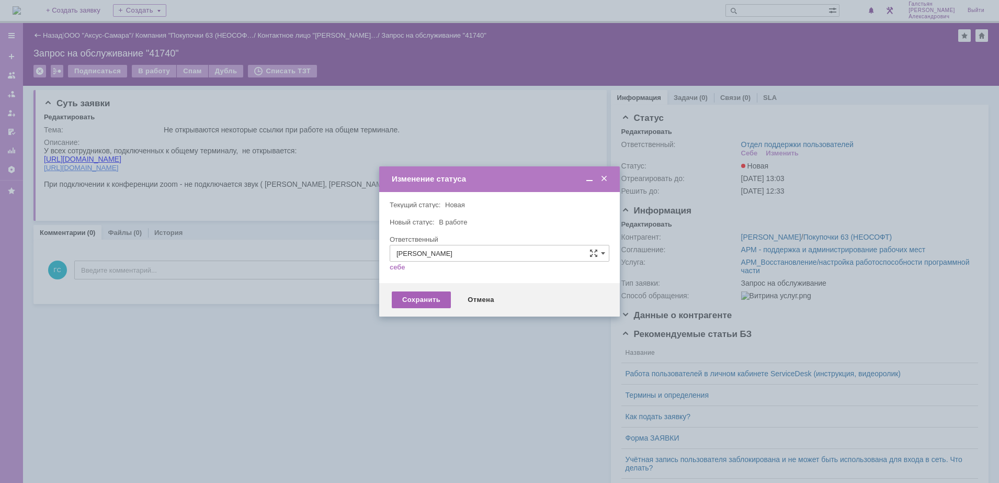
click at [413, 304] on div "Сохранить" at bounding box center [421, 299] width 59 height 17
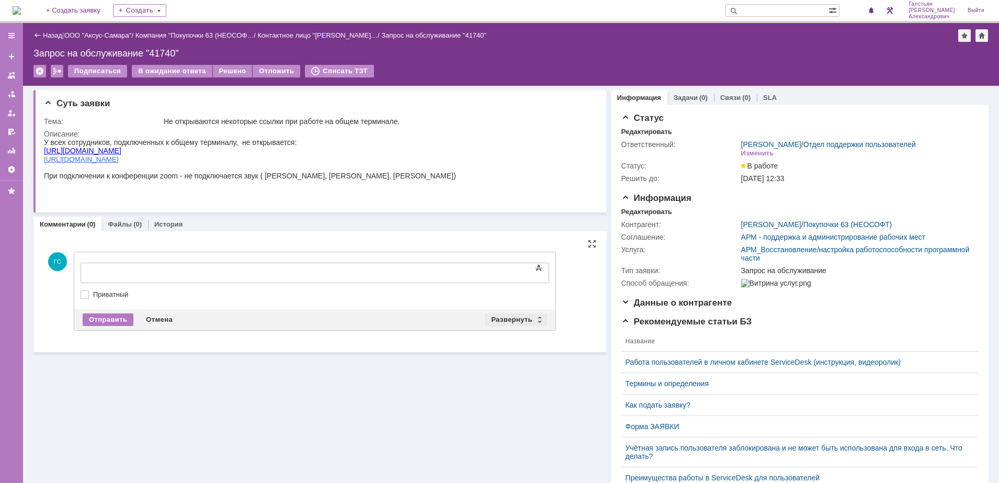
click at [505, 314] on div "Развернуть" at bounding box center [516, 319] width 62 height 13
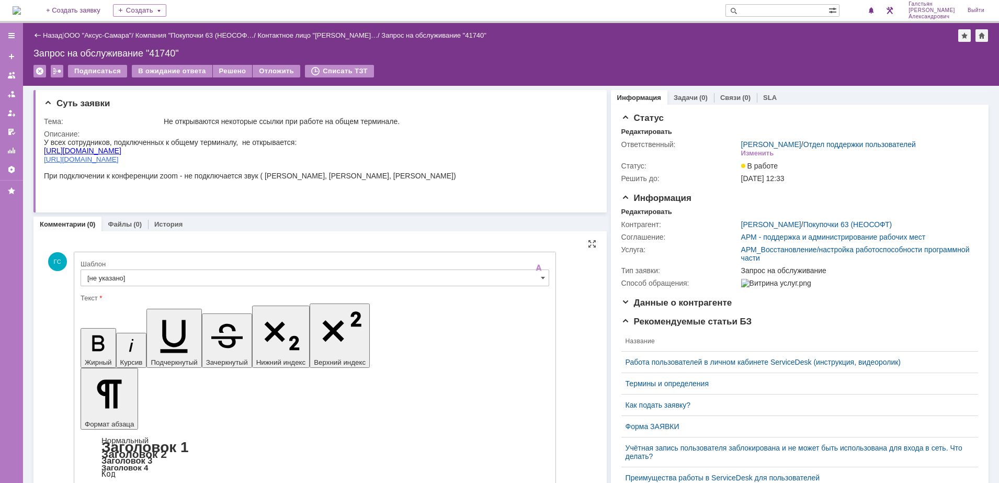
click at [176, 273] on input "[не указано]" at bounding box center [315, 277] width 468 height 17
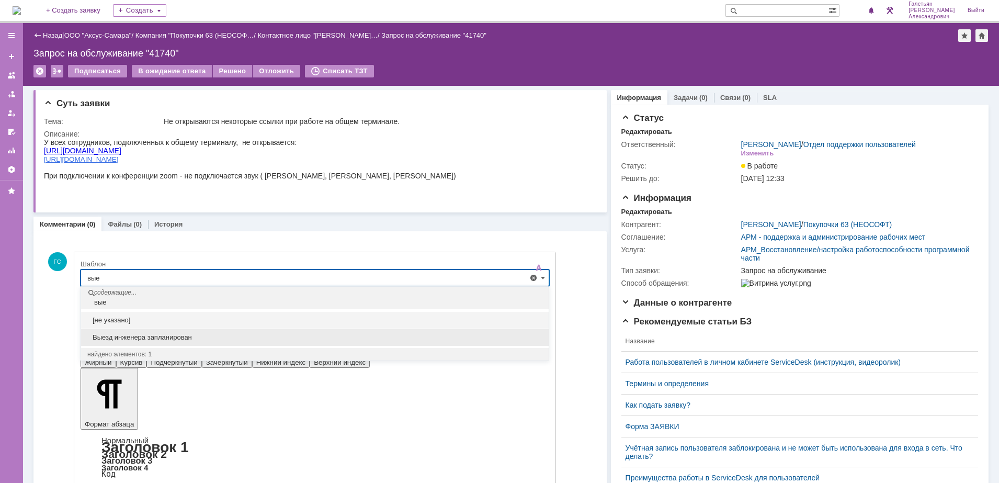
click at [177, 329] on div "Выезд инженера запланирован" at bounding box center [314, 337] width 467 height 17
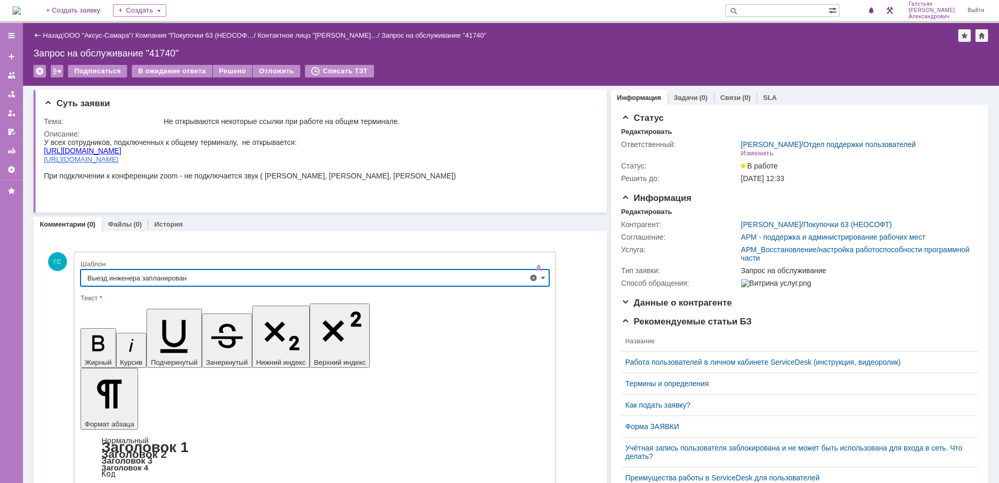
type input "Выезд инженера запланирован"
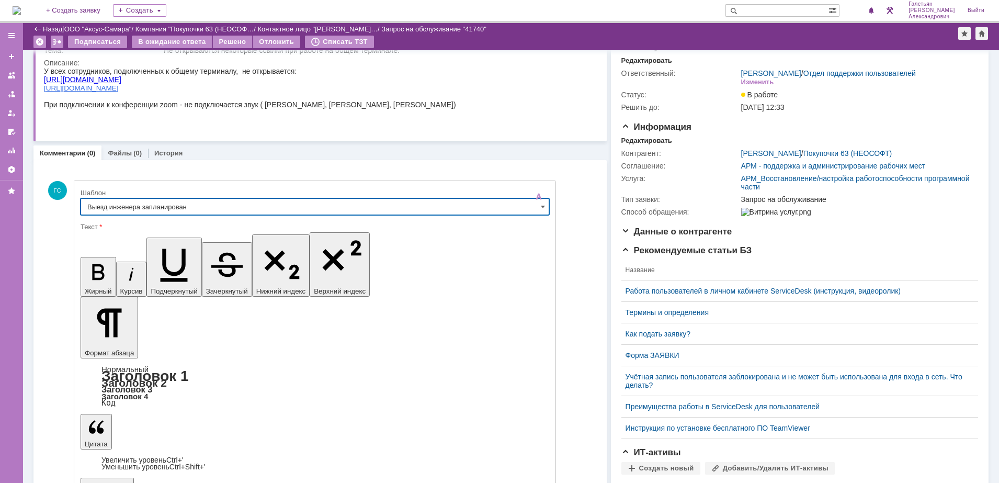
scroll to position [65, 0]
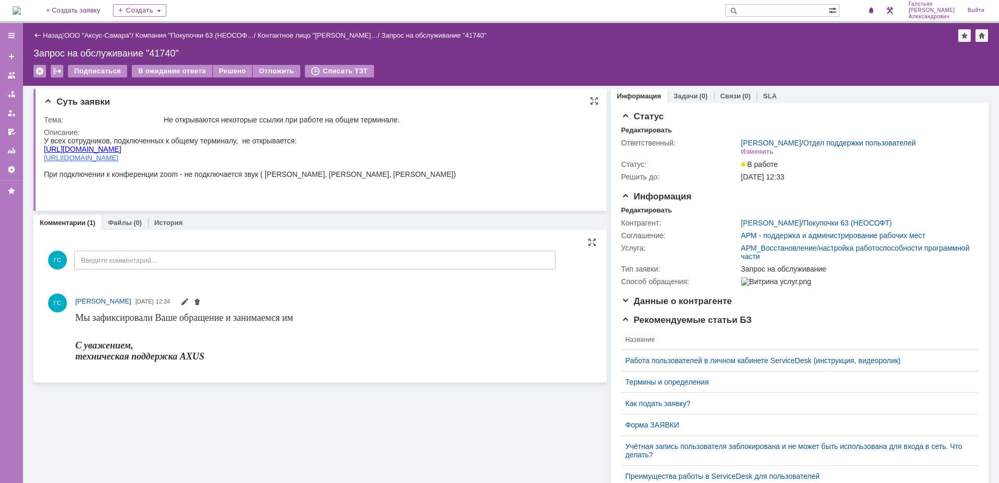
scroll to position [0, 0]
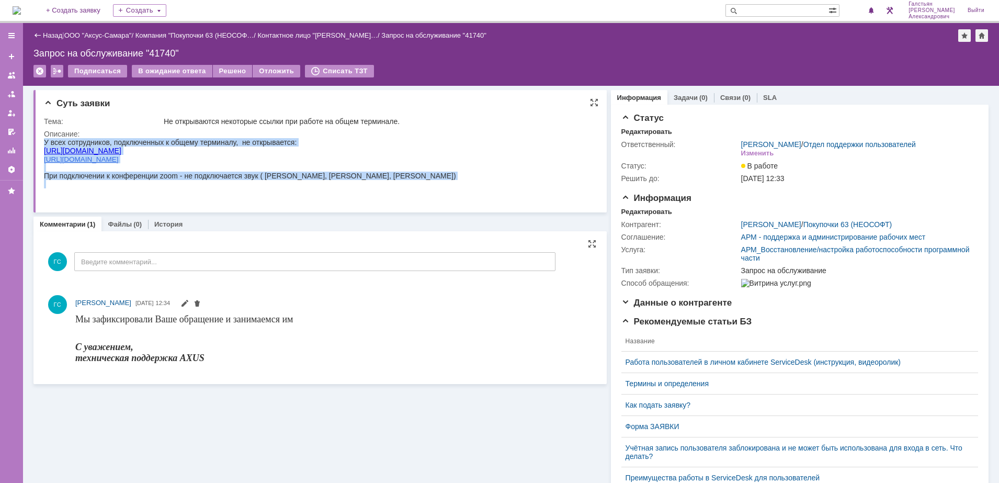
drag, startPoint x: 44, startPoint y: 140, endPoint x: 396, endPoint y: 184, distance: 354.1
click at [396, 184] on html "У всех сотрудников, подключенных к общему терминалу, не открывается: [URL][DOMA…" at bounding box center [315, 167] width 542 height 59
copy body "У всех сотрудников, подключенных к общему терминалу, не открывается: [URL][DOMA…"
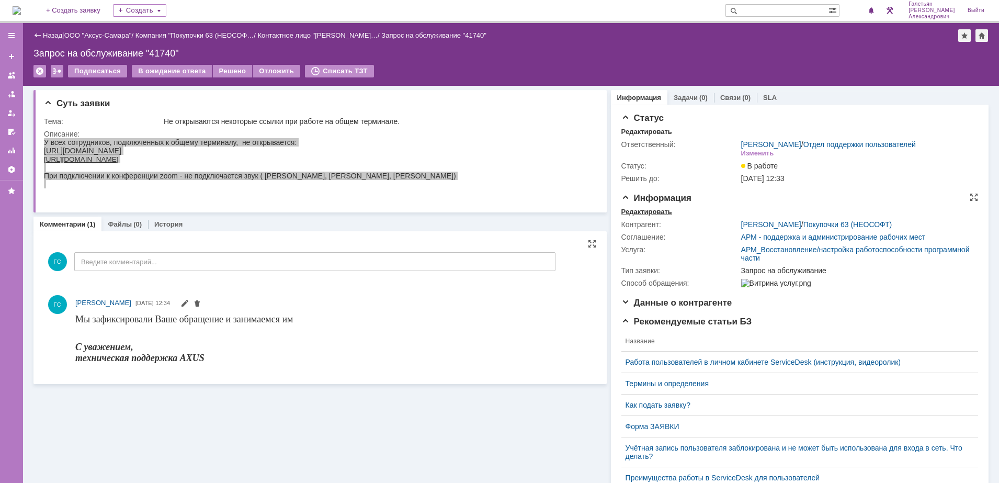
click at [639, 216] on div "Редактировать" at bounding box center [646, 212] width 51 height 8
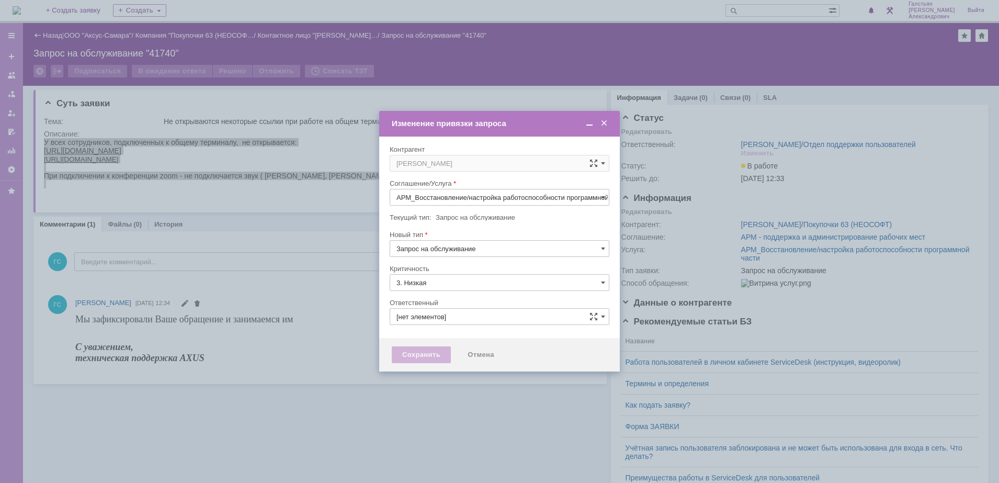
type input "[PERSON_NAME]"
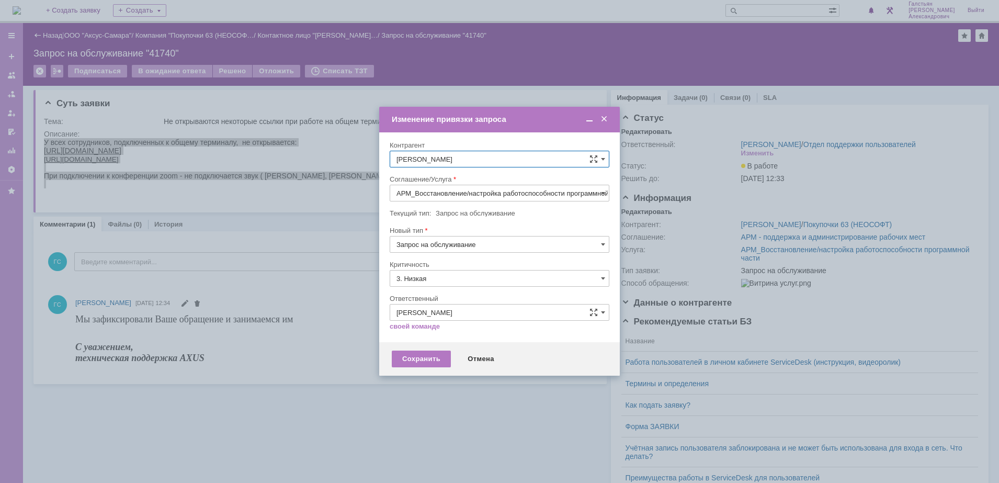
click at [509, 194] on input "АРМ_Восстановление/настройка работоспособности программной части" at bounding box center [500, 193] width 220 height 17
click at [462, 316] on span "АРМ_Настройка" at bounding box center [499, 319] width 206 height 8
type input "АРМ_Настройка"
click at [466, 275] on input "3. Низкая" at bounding box center [500, 278] width 220 height 17
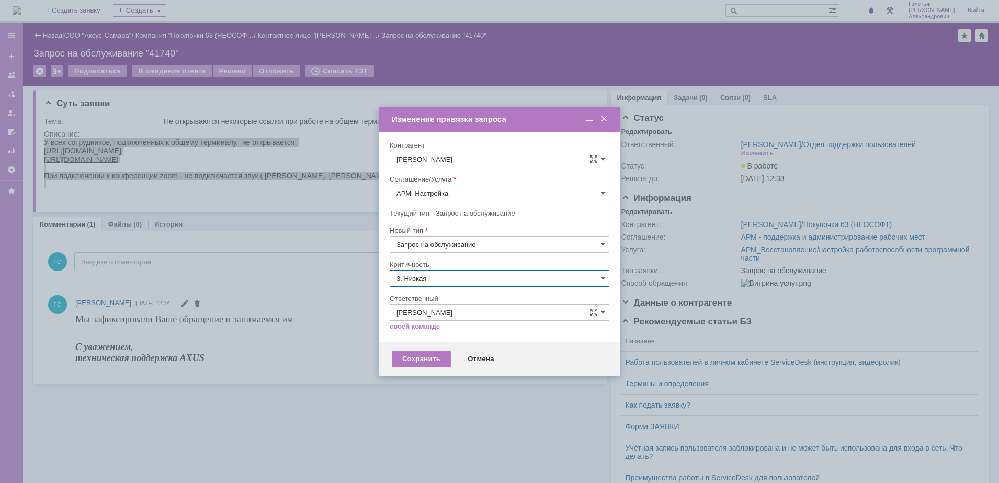
click at [457, 289] on div "[не указано]" at bounding box center [499, 297] width 219 height 17
type input "[не указано]"
click at [420, 352] on div "Сохранить" at bounding box center [421, 358] width 59 height 17
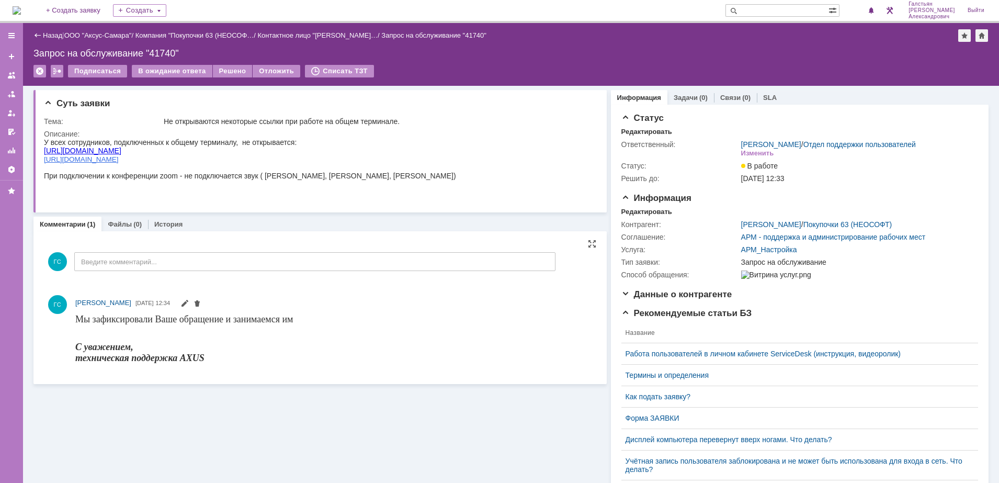
scroll to position [0, 0]
click at [680, 95] on link "Задачи" at bounding box center [685, 98] width 24 height 8
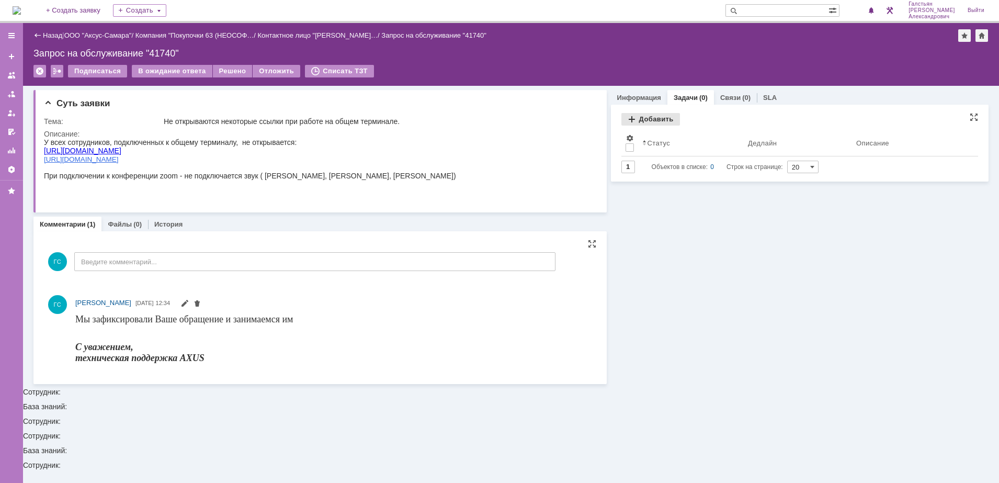
click at [654, 118] on div "Добавить" at bounding box center [650, 119] width 59 height 13
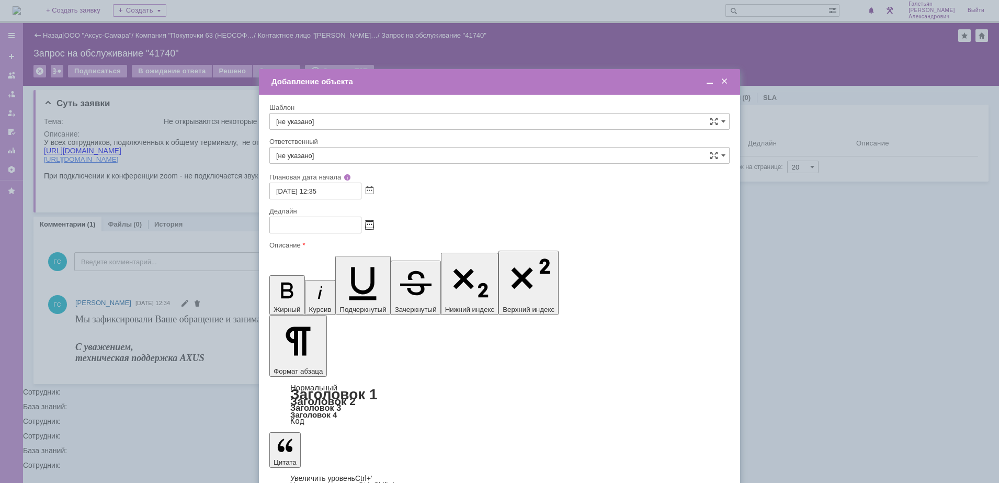
click at [366, 222] on span at bounding box center [369, 225] width 8 height 8
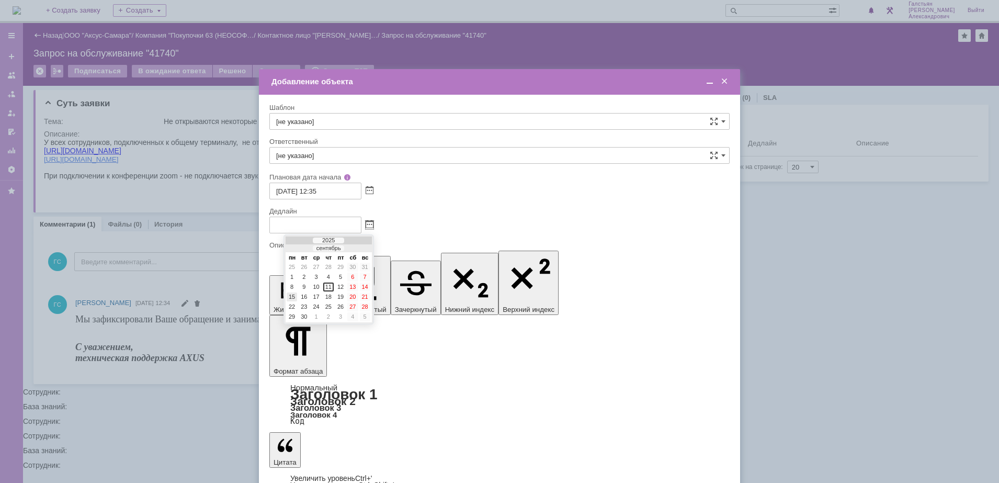
click at [294, 297] on div "15" at bounding box center [292, 296] width 10 height 9
type input "[DATE] 12:37"
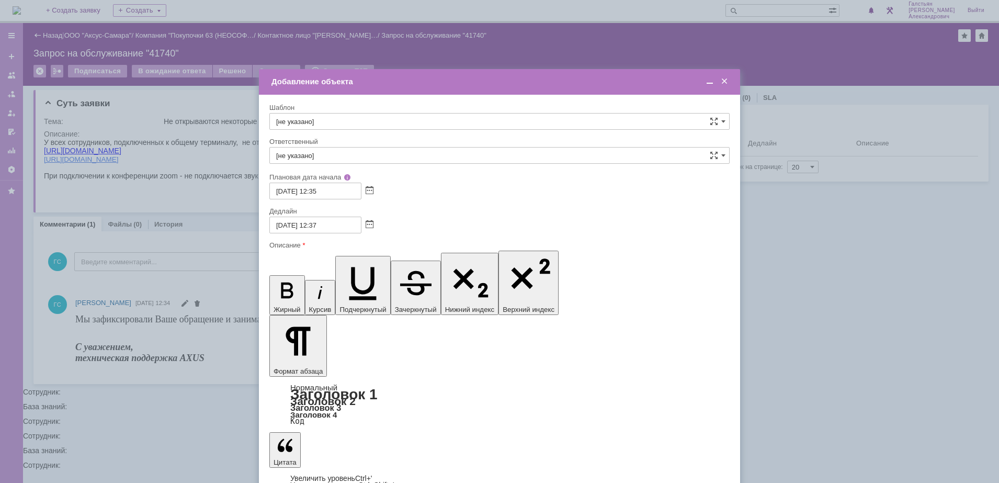
click at [333, 161] on input "[не указано]" at bounding box center [499, 155] width 460 height 17
click at [359, 262] on span "[PERSON_NAME]" at bounding box center [499, 266] width 446 height 8
type input "[PERSON_NAME]"
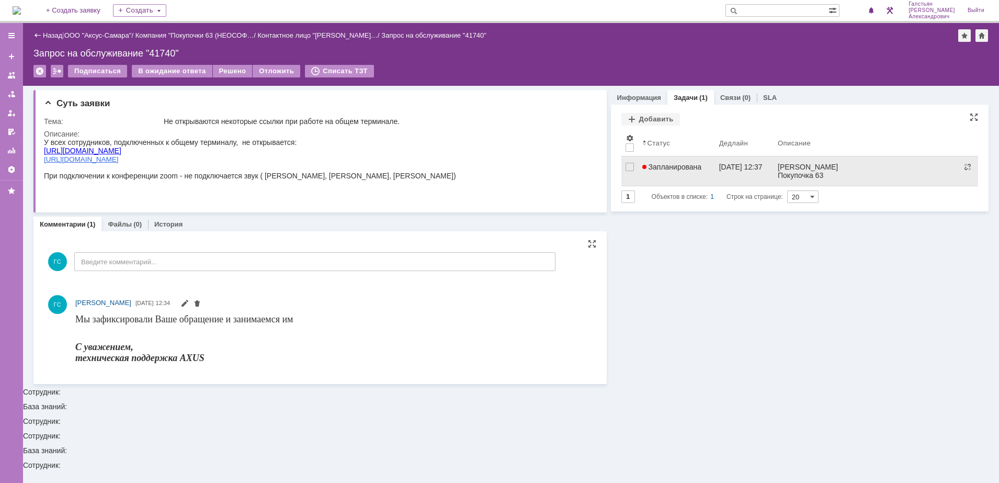
click at [686, 171] on link "Запланирована" at bounding box center [676, 170] width 77 height 29
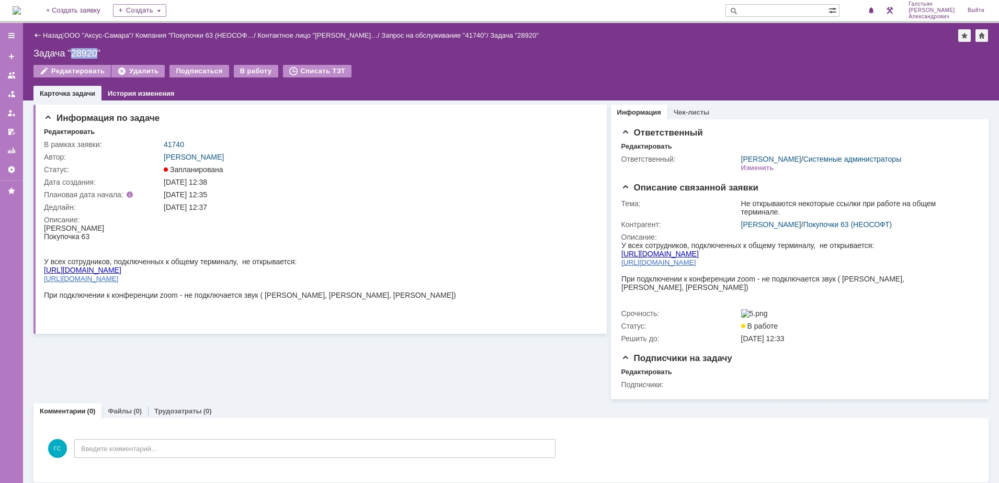
drag, startPoint x: 98, startPoint y: 53, endPoint x: 71, endPoint y: 53, distance: 27.7
click at [71, 53] on div "Задача "28920"" at bounding box center [510, 53] width 955 height 10
copy div "28920"
click at [865, 9] on span "1" at bounding box center [862, 10] width 9 height 7
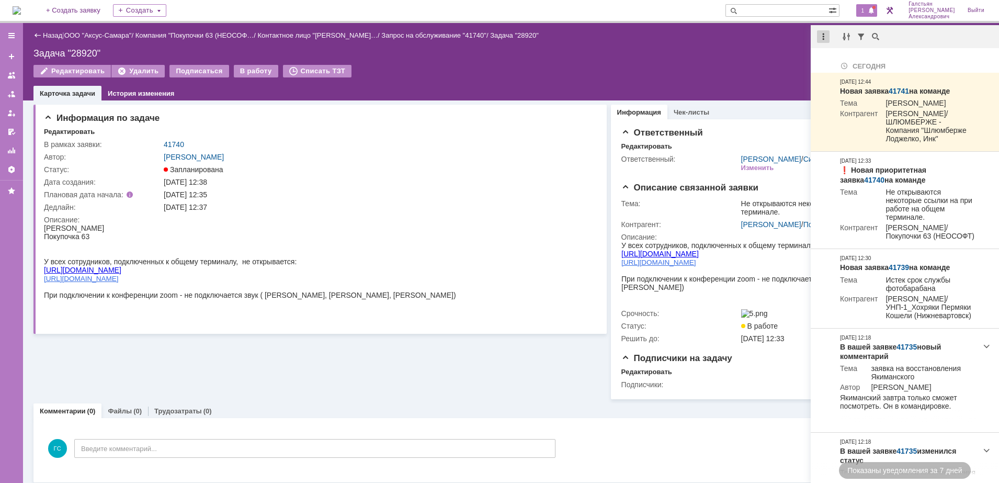
click at [823, 39] on div at bounding box center [823, 36] width 13 height 13
click at [828, 61] on div "Отметить уведомления прочитанными" at bounding box center [895, 63] width 140 height 7
click at [761, 54] on div "Задача "28920"" at bounding box center [510, 53] width 955 height 10
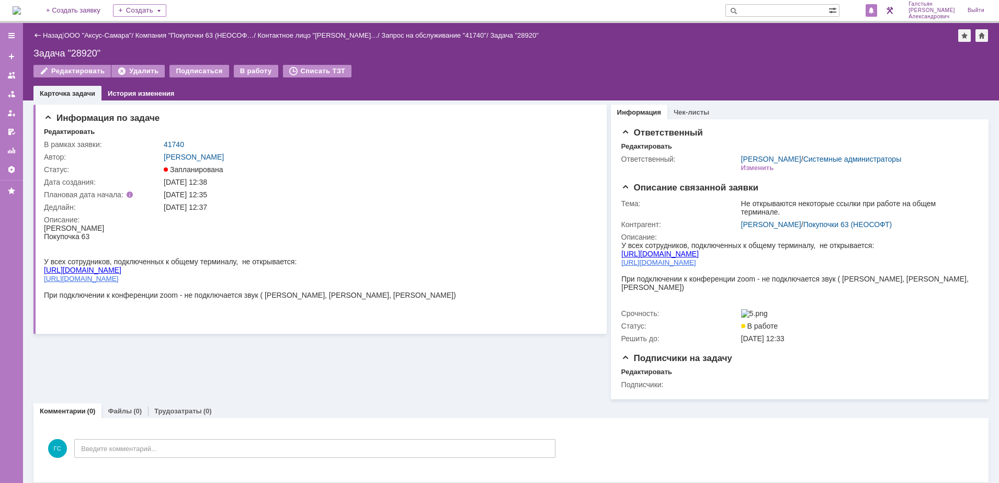
click at [873, 11] on span at bounding box center [870, 11] width 7 height 8
click at [752, 45] on div "Назад | ООО "Аксус-Самара" / Компания "Покупочки 63 (НЕОСОФ… / Контактное лицо …" at bounding box center [511, 61] width 976 height 77
click at [17, 6] on img at bounding box center [17, 10] width 8 height 8
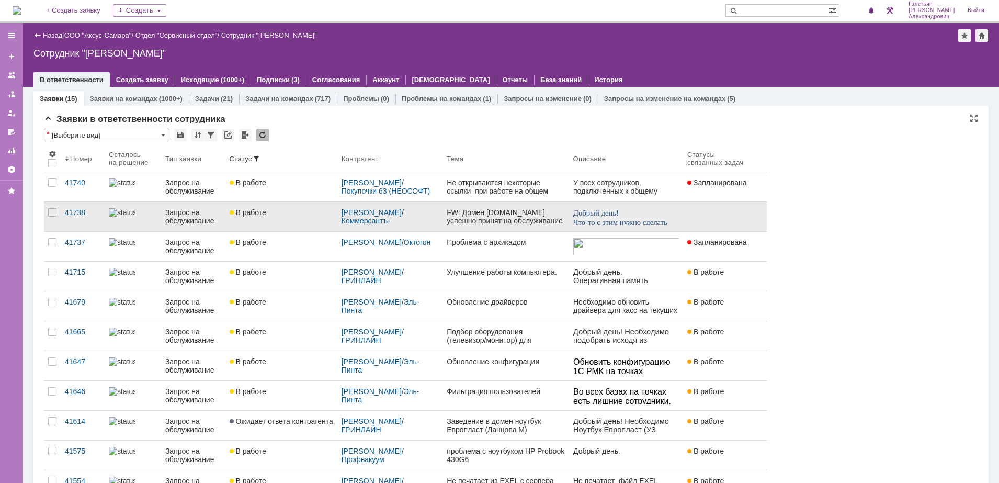
click at [480, 216] on div "FW: Домен [DOMAIN_NAME] успешно принят на обслуживание в ООО «Регистратор домен…" at bounding box center [505, 216] width 118 height 17
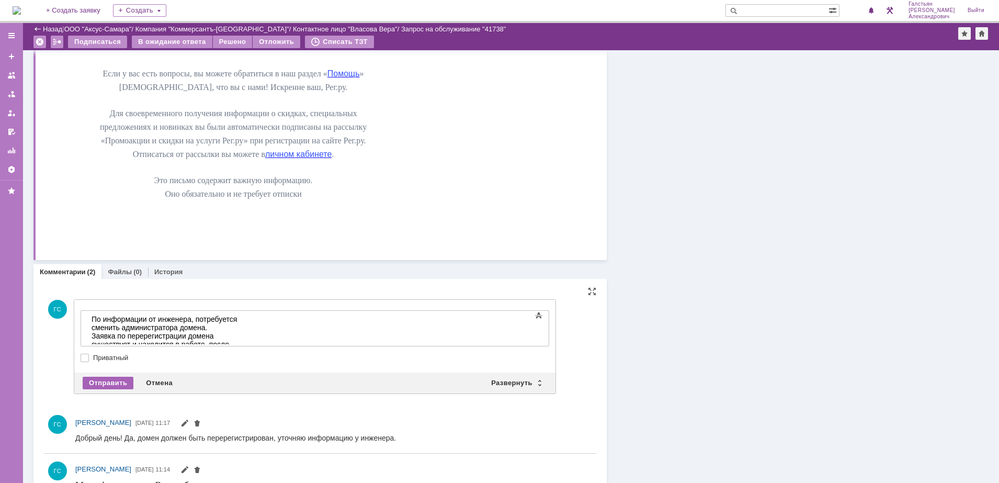
click at [110, 383] on div "Отправить" at bounding box center [108, 382] width 51 height 13
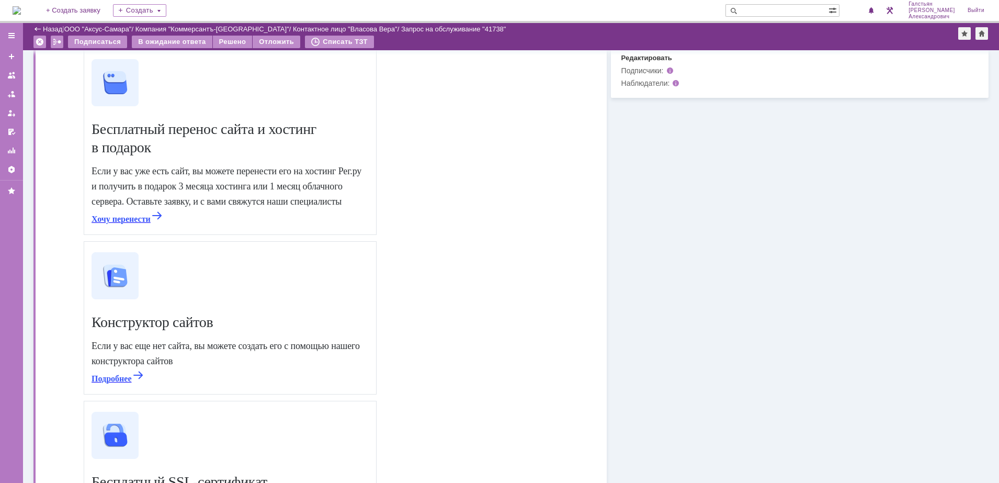
scroll to position [452, 0]
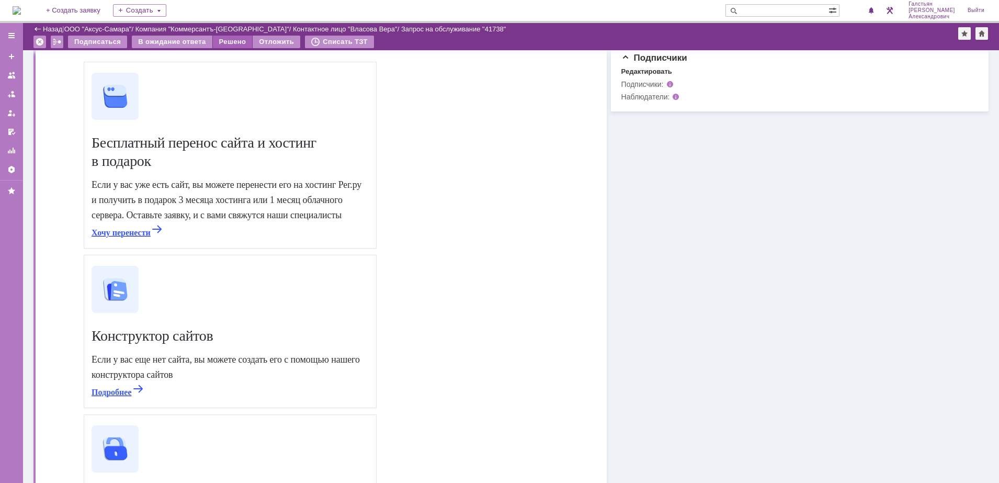
click at [226, 38] on div "Решено" at bounding box center [233, 42] width 40 height 13
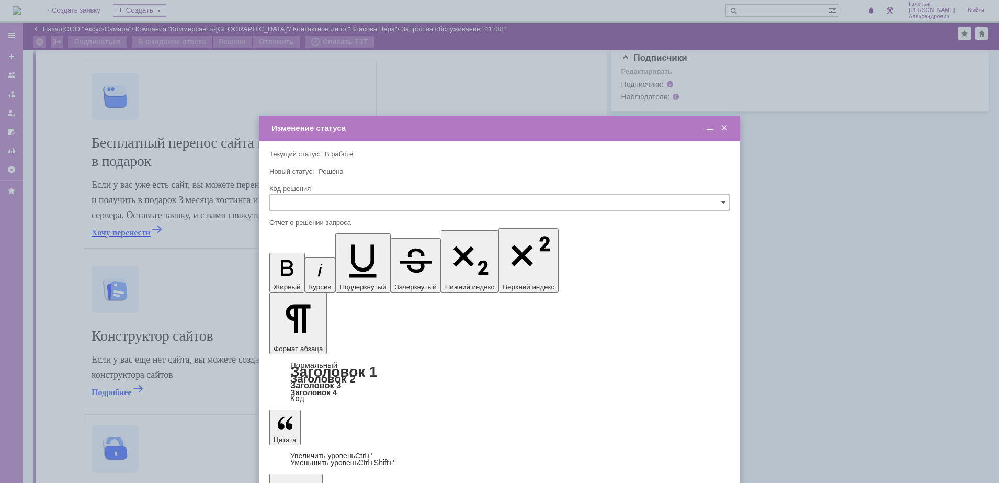
scroll to position [0, 0]
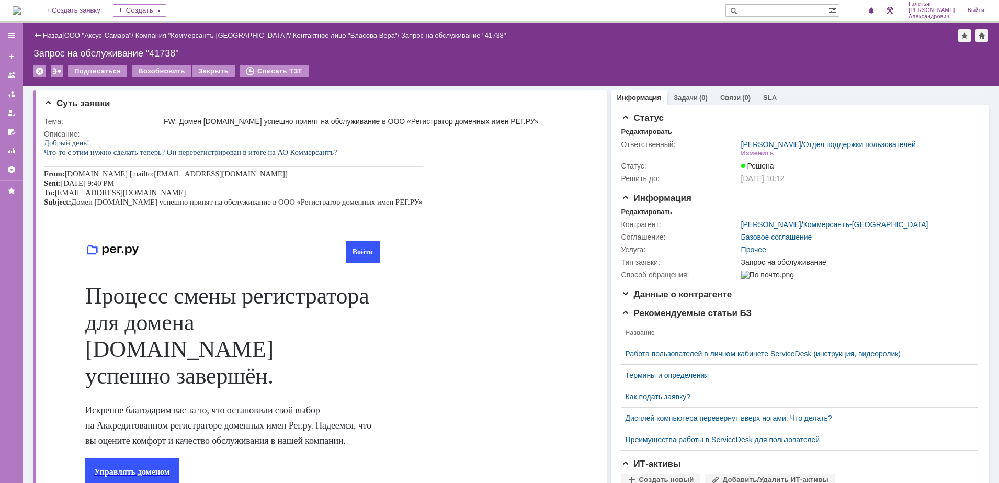
click at [21, 6] on img at bounding box center [17, 10] width 8 height 8
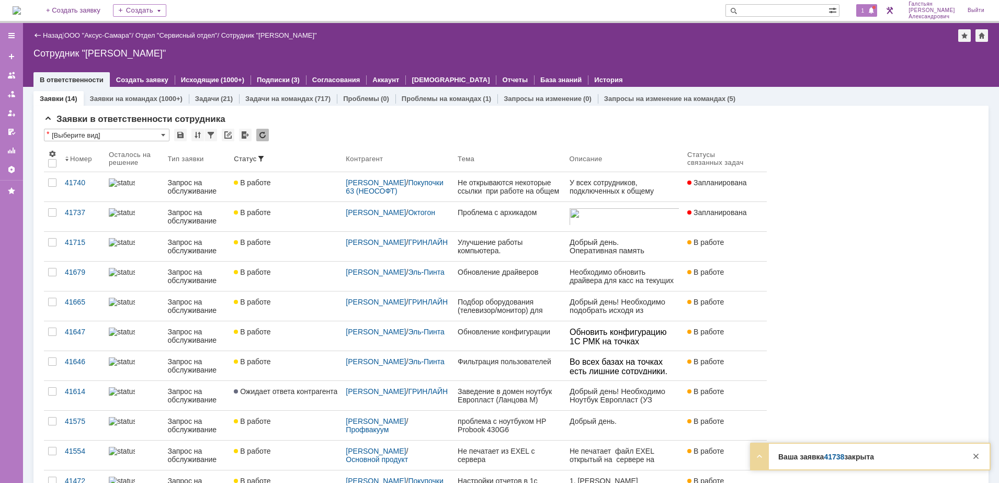
click at [867, 13] on span "1" at bounding box center [862, 10] width 9 height 7
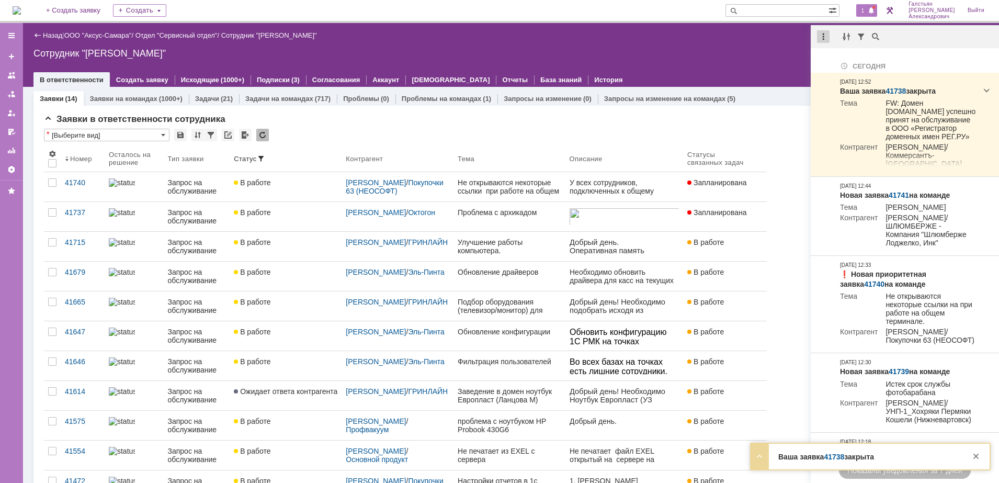
click at [819, 35] on div at bounding box center [823, 36] width 13 height 13
click at [843, 60] on div "Отметить уведомления прочитанными" at bounding box center [895, 63] width 140 height 7
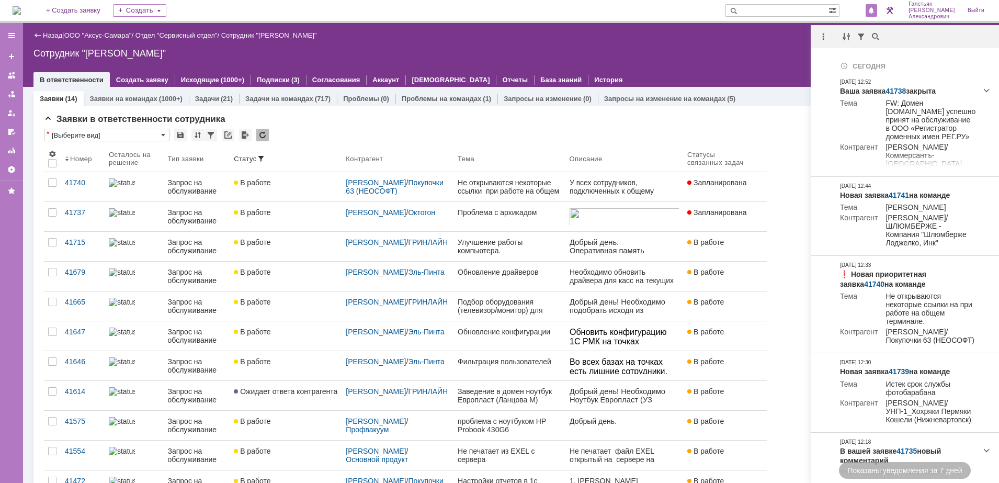
drag, startPoint x: 752, startPoint y: 50, endPoint x: 569, endPoint y: 34, distance: 183.1
click at [749, 50] on div "Сотрудник "[PERSON_NAME]"" at bounding box center [510, 53] width 955 height 10
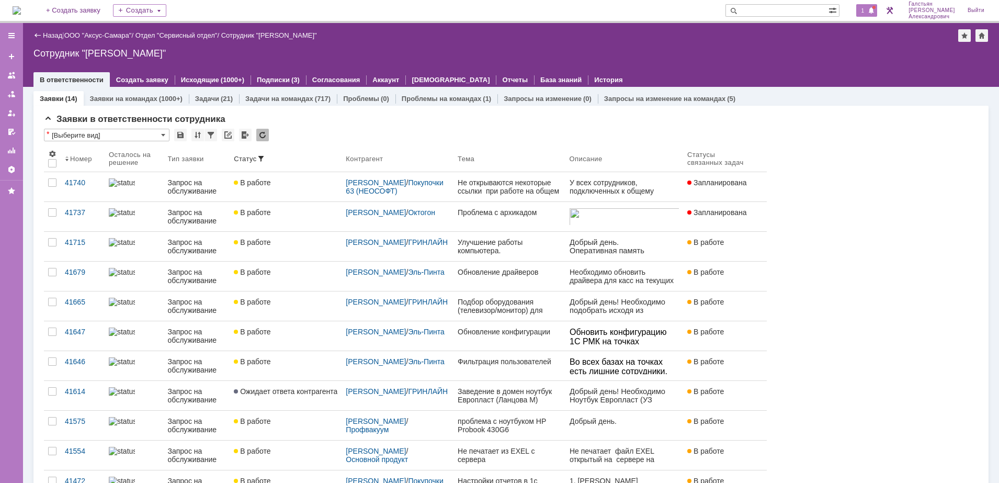
click at [875, 10] on span at bounding box center [870, 11] width 7 height 8
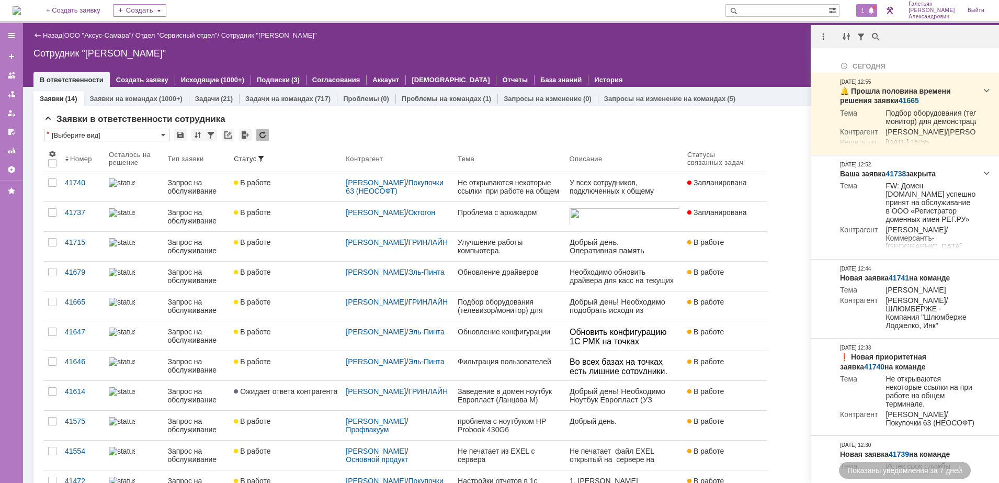
click at [822, 29] on div at bounding box center [904, 36] width 188 height 23
click at [821, 36] on div at bounding box center [823, 36] width 13 height 13
click at [835, 68] on div "Отметить уведомления прочитанными" at bounding box center [895, 63] width 153 height 16
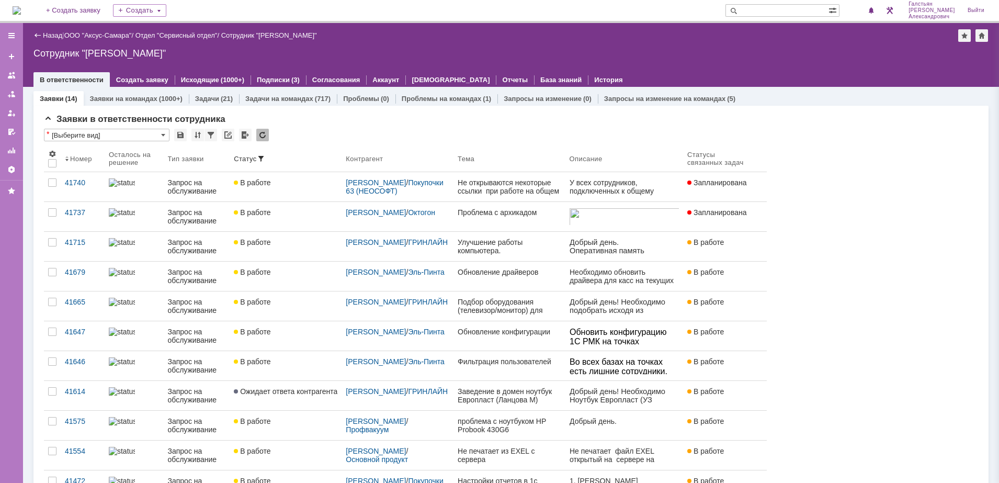
click at [729, 66] on div at bounding box center [510, 69] width 955 height 8
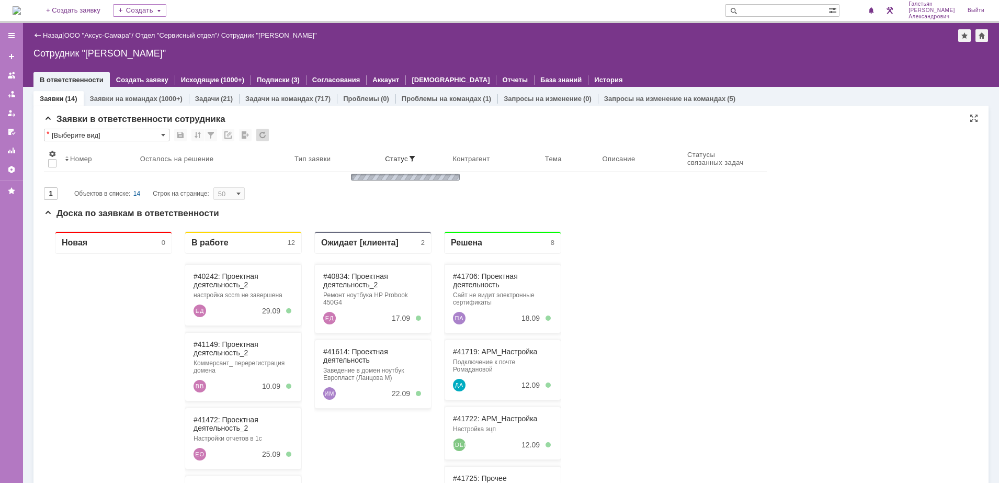
click at [21, 10] on img at bounding box center [17, 10] width 8 height 8
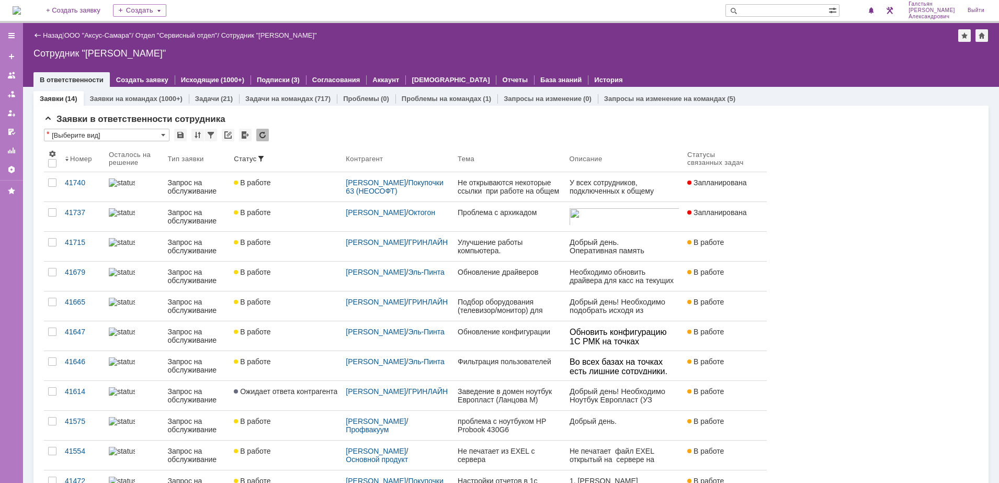
click at [21, 15] on img at bounding box center [17, 10] width 8 height 8
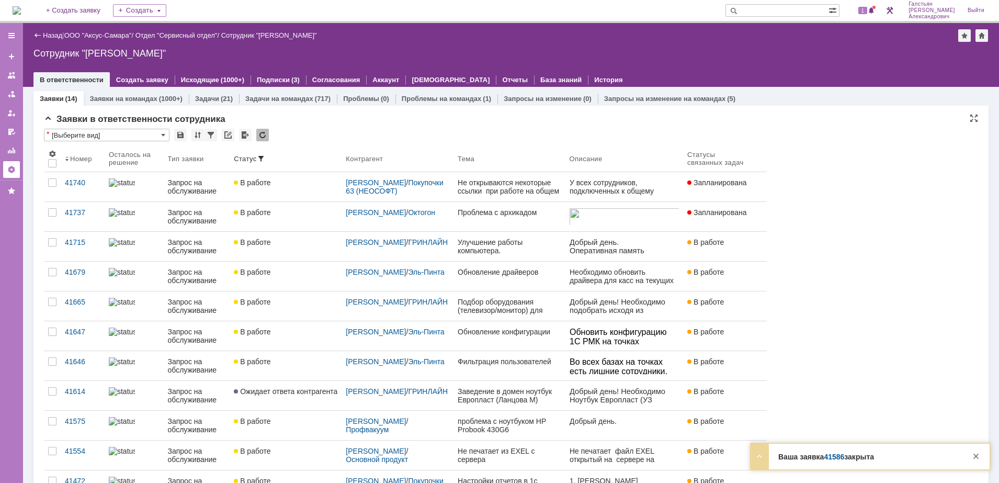
click at [10, 168] on div at bounding box center [11, 169] width 8 height 8
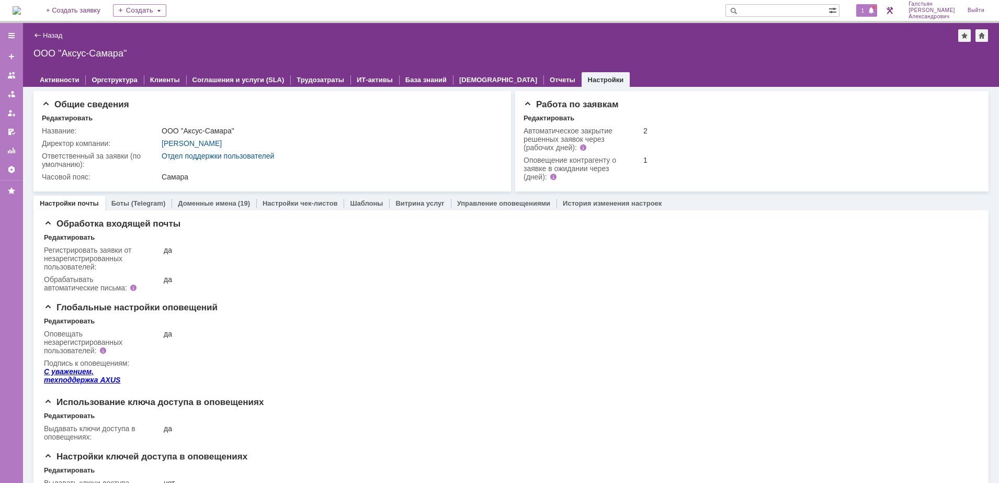
click at [874, 13] on span at bounding box center [870, 11] width 7 height 8
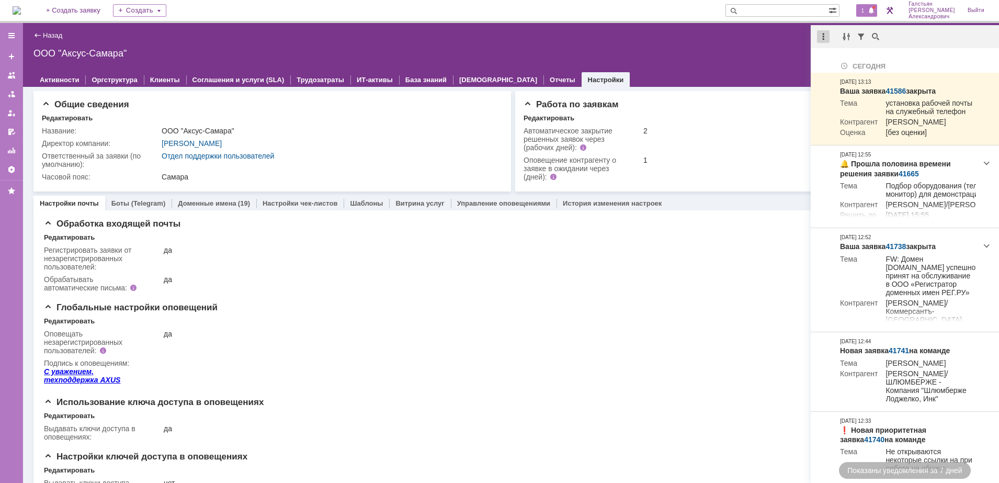
click at [828, 30] on div at bounding box center [823, 36] width 13 height 13
click at [842, 58] on div "Отметить уведомления прочитанными" at bounding box center [895, 63] width 153 height 16
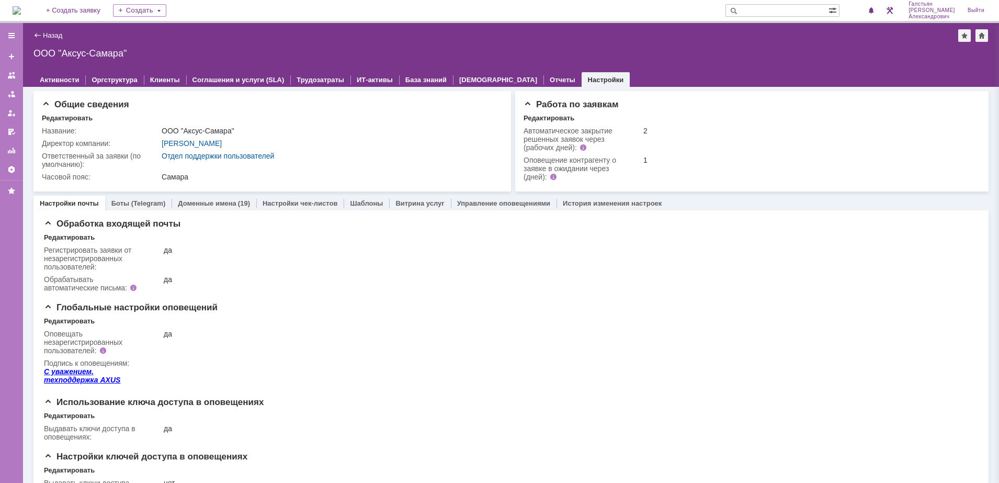
click at [680, 48] on div "ООО "Аксус-Самара"" at bounding box center [510, 53] width 955 height 10
click at [21, 7] on img at bounding box center [17, 10] width 8 height 8
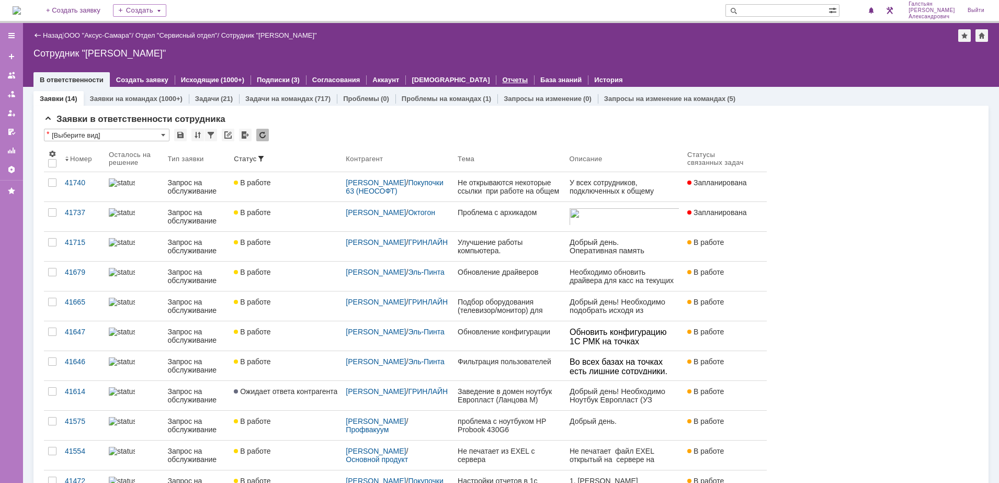
click at [502, 78] on link "Отчеты" at bounding box center [515, 80] width 26 height 8
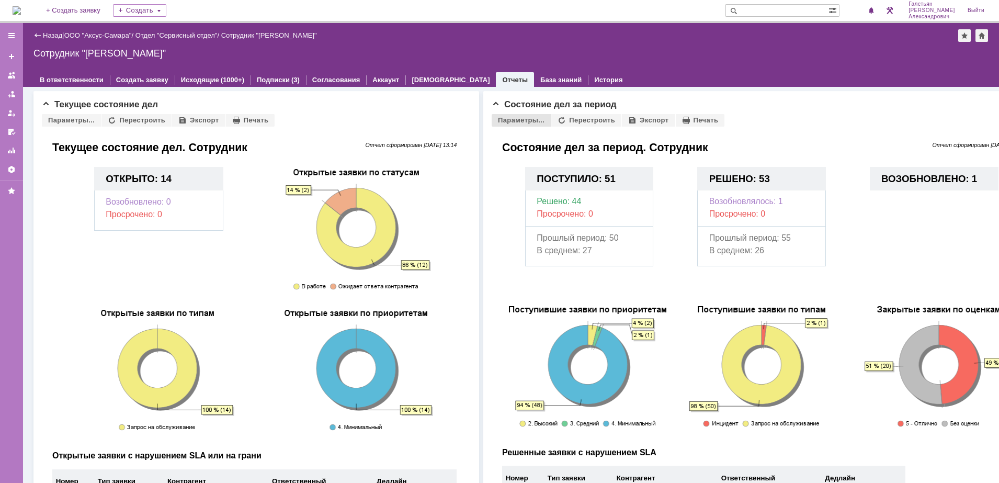
click at [514, 118] on div "Параметры..." at bounding box center [520, 120] width 59 height 13
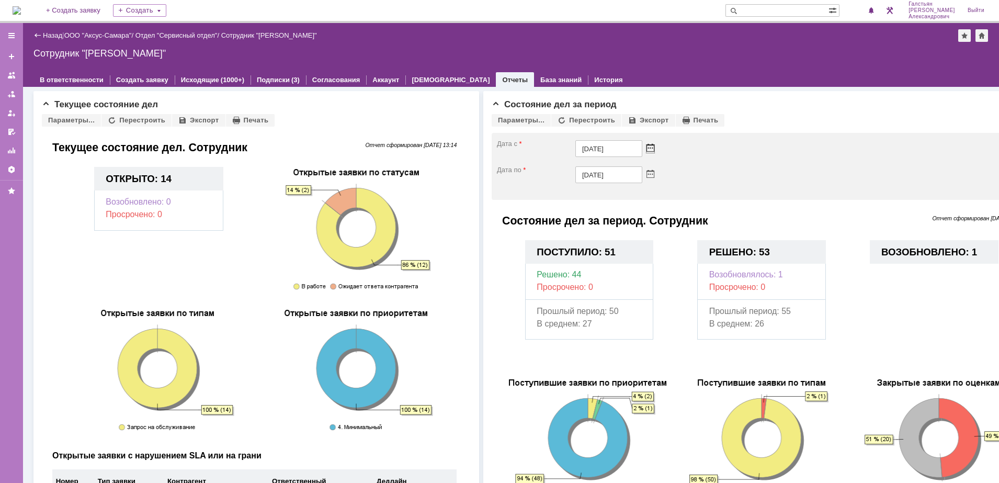
click at [649, 146] on span at bounding box center [650, 149] width 8 height 8
click at [573, 201] on div "1" at bounding box center [572, 200] width 10 height 9
type input "01.09.2025"
click at [583, 120] on div "Перестроить" at bounding box center [586, 120] width 70 height 13
click at [21, 12] on img at bounding box center [17, 10] width 8 height 8
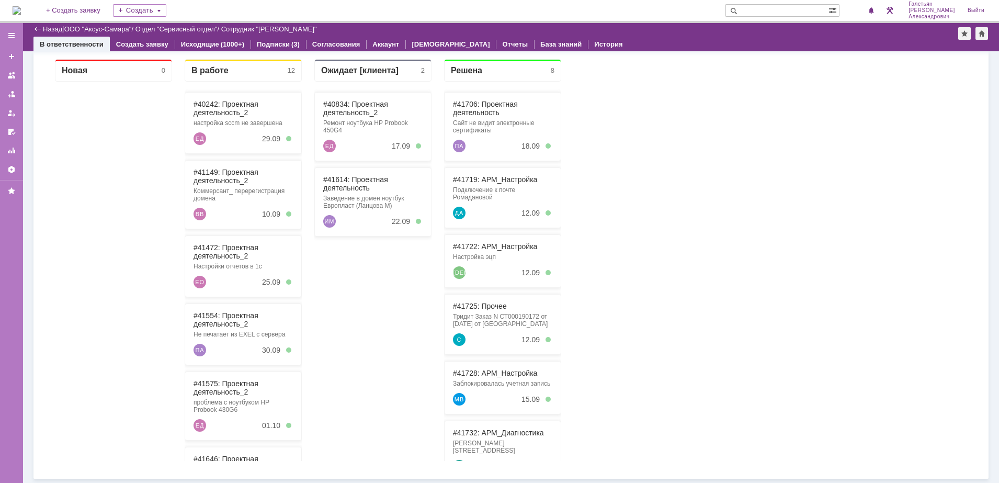
scroll to position [543, 0]
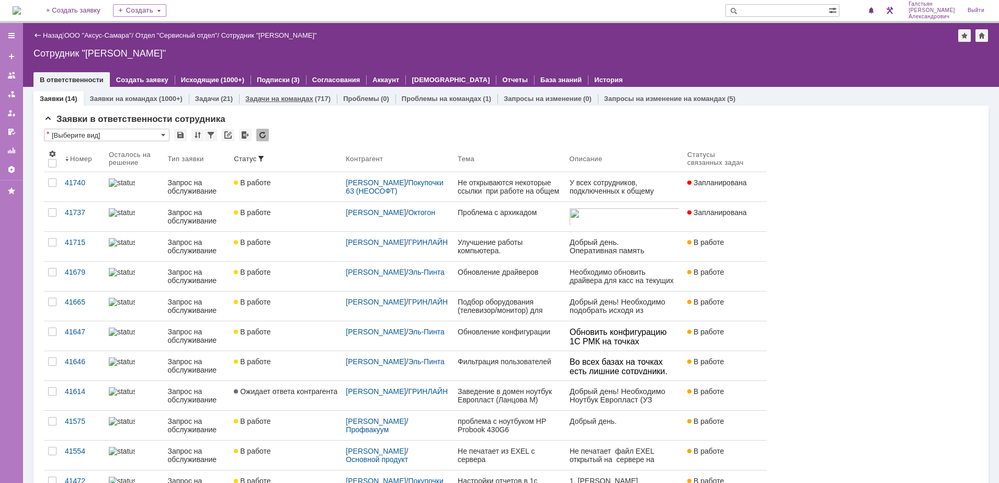
click at [274, 101] on link "Задачи на командах" at bounding box center [279, 99] width 68 height 8
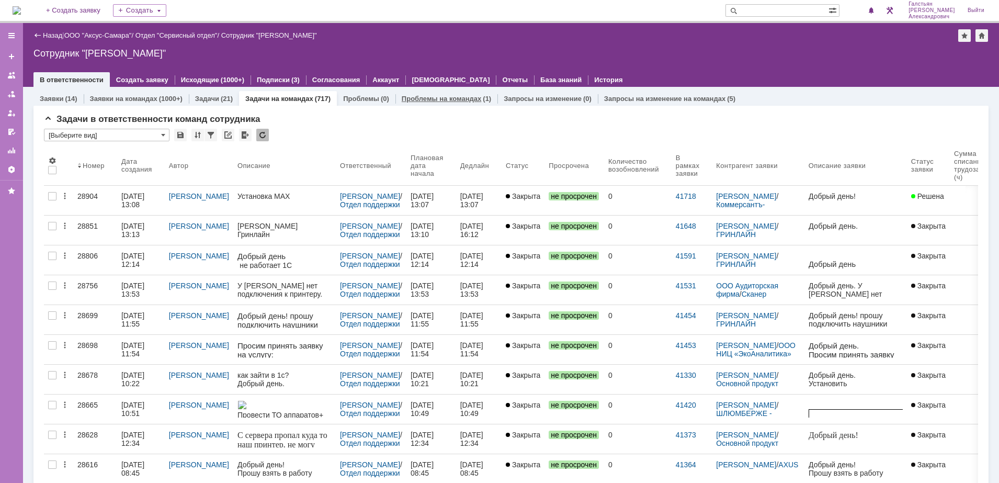
click at [415, 102] on link "Проблемы на командах" at bounding box center [441, 99] width 79 height 8
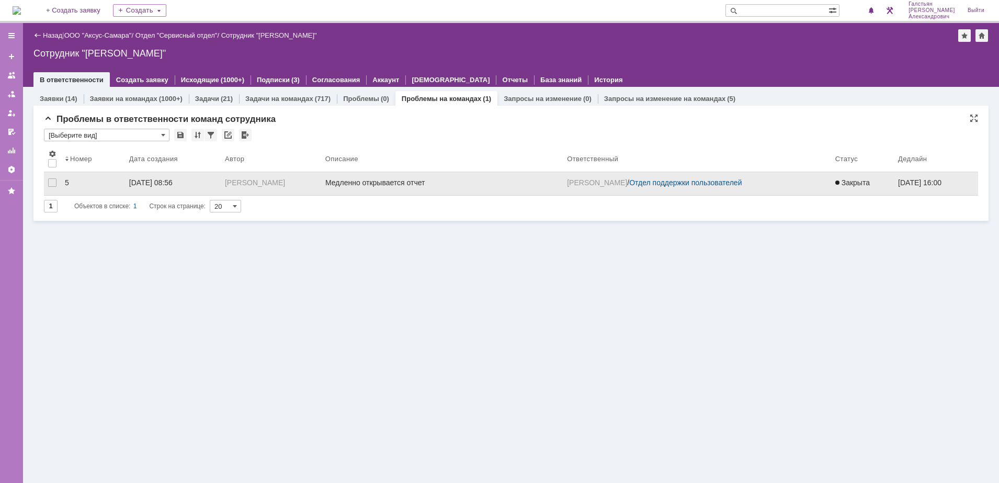
click at [479, 188] on div at bounding box center [441, 183] width 233 height 10
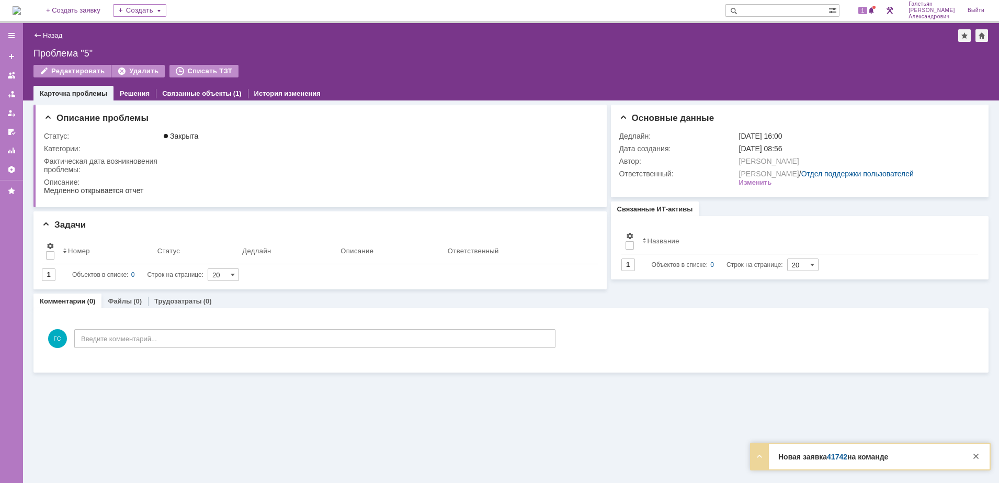
click at [44, 30] on div "Назад | Проблема "5"" at bounding box center [510, 35] width 955 height 13
click at [46, 33] on link "Назад" at bounding box center [52, 35] width 19 height 8
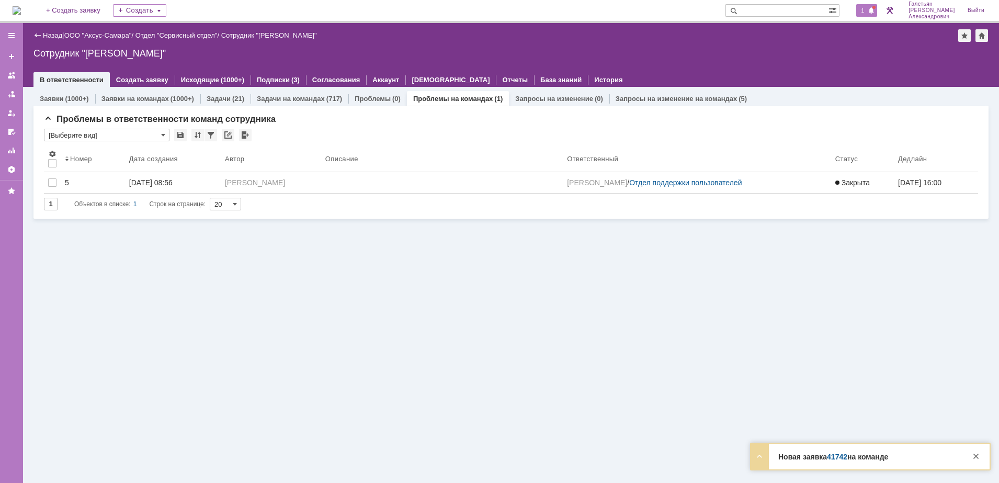
click at [875, 9] on span at bounding box center [870, 11] width 7 height 8
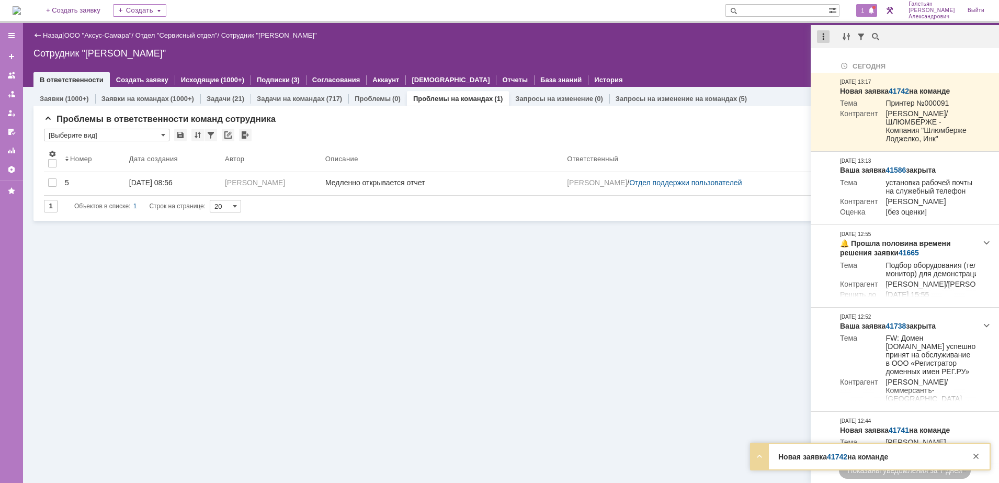
click at [822, 36] on div at bounding box center [823, 36] width 13 height 13
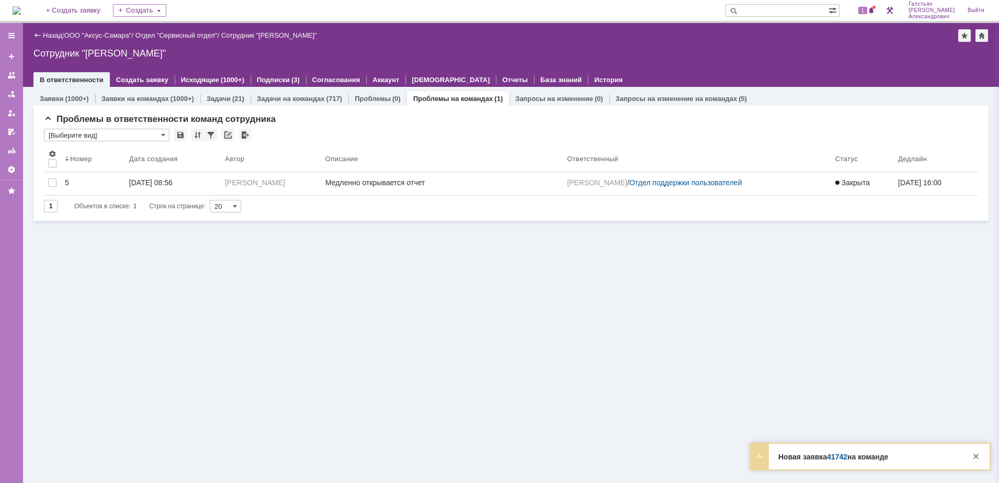
click at [791, 35] on div "Назад | ООО "Аксус-Самара" / Отдел "Сервисный отдел" / Сотрудник "Галстьян Степ…" at bounding box center [510, 35] width 955 height 13
click at [681, 95] on link "Запросы на изменение на командах" at bounding box center [675, 99] width 121 height 8
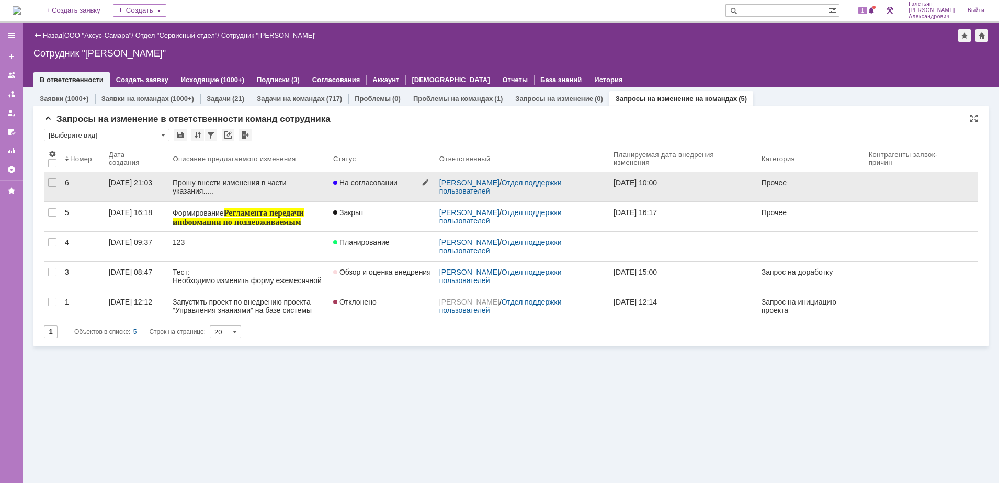
click at [329, 190] on link "На согласовании" at bounding box center [382, 186] width 106 height 29
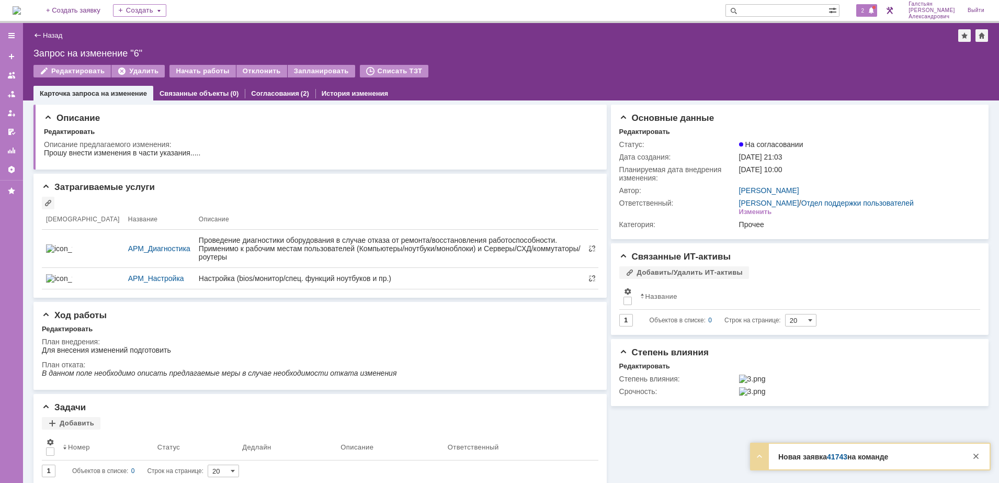
click at [863, 13] on span "2" at bounding box center [862, 10] width 9 height 7
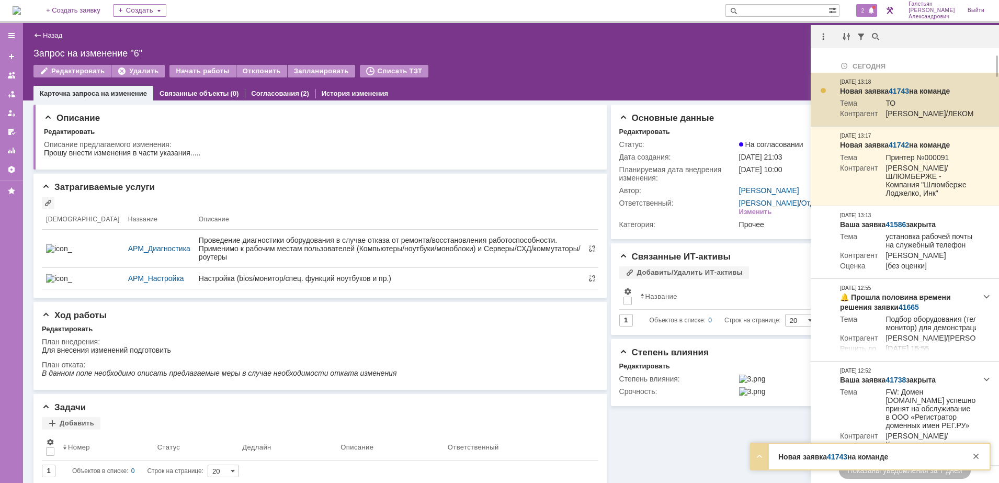
click at [897, 87] on link "41743" at bounding box center [898, 91] width 20 height 8
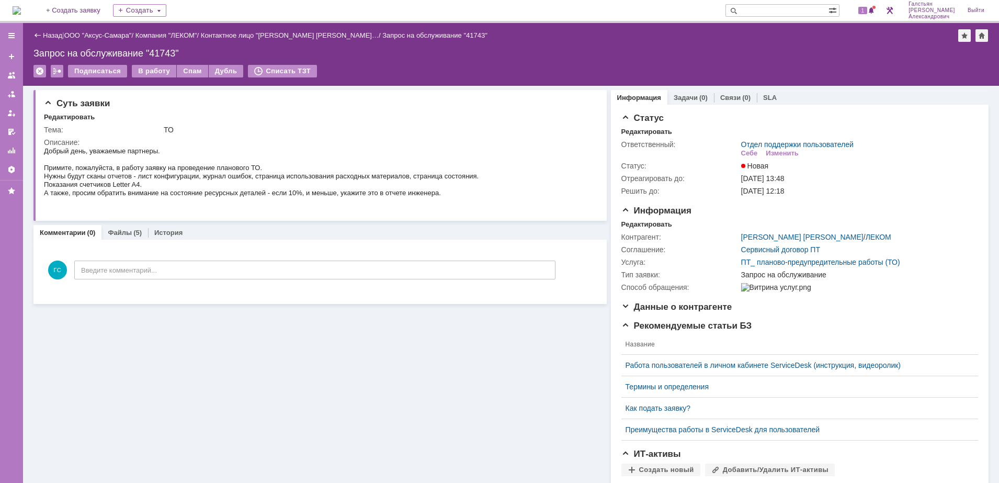
click at [21, 10] on img at bounding box center [17, 10] width 8 height 8
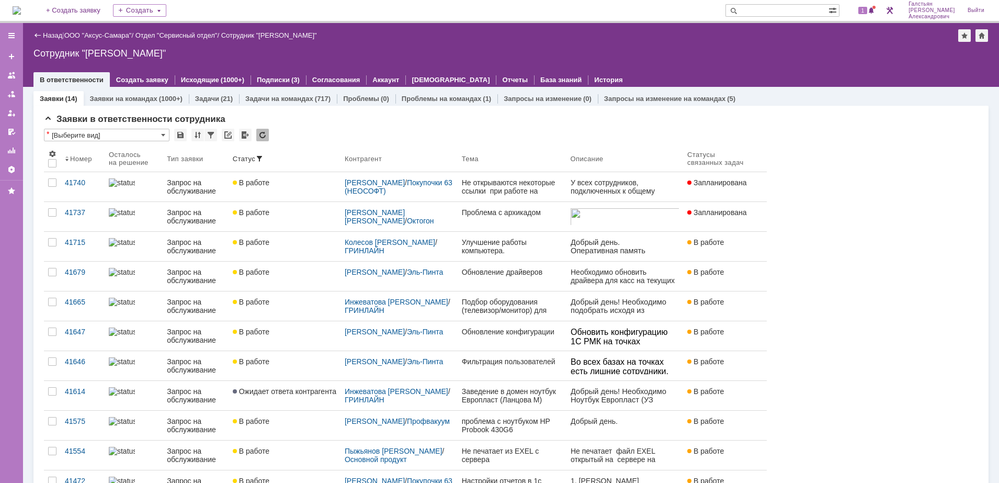
click at [21, 8] on img at bounding box center [17, 10] width 8 height 8
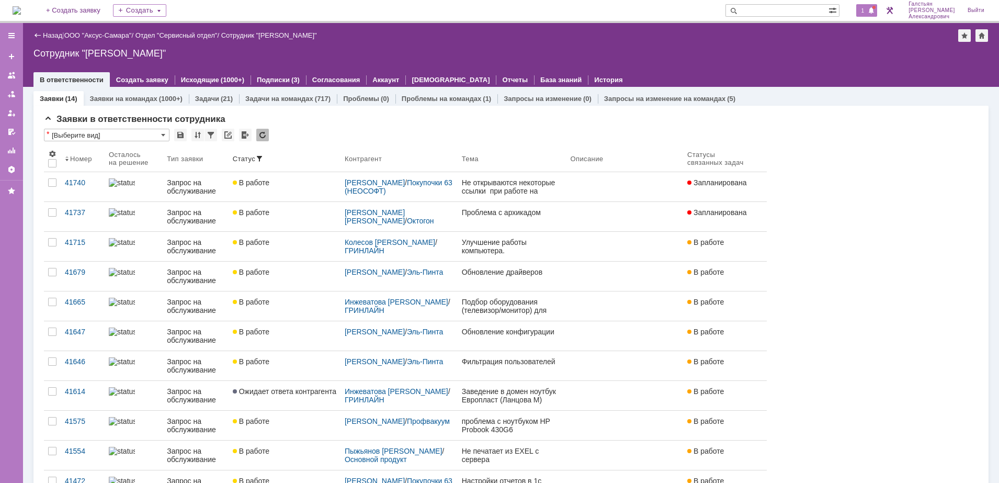
click at [867, 14] on span "1" at bounding box center [862, 10] width 9 height 7
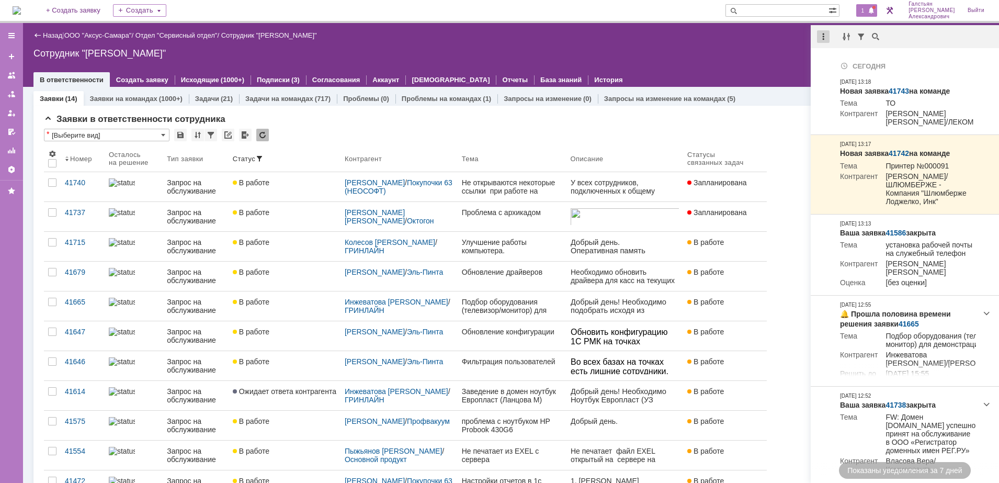
click at [819, 42] on div at bounding box center [823, 36] width 13 height 13
click at [844, 56] on div "Отметить уведомления прочитанными" at bounding box center [895, 63] width 153 height 16
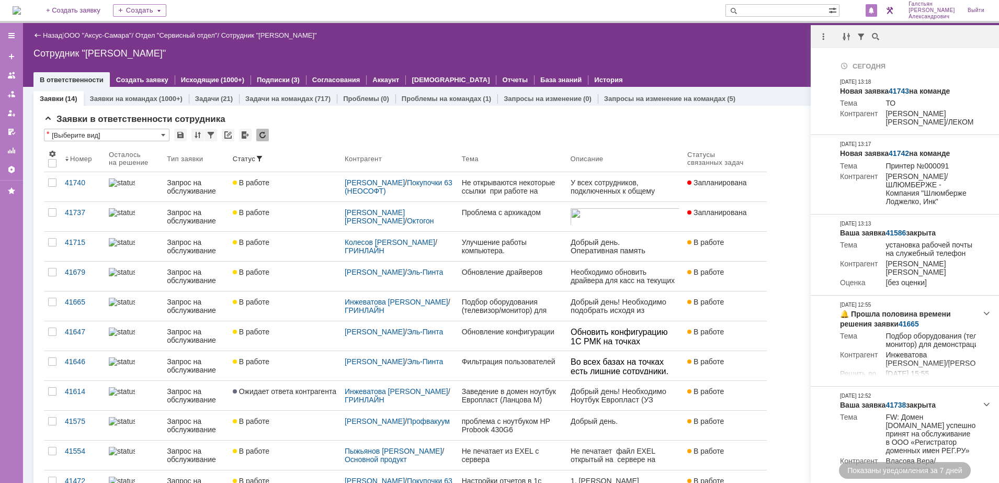
click at [645, 57] on div "Сотрудник "[PERSON_NAME]"" at bounding box center [510, 53] width 955 height 10
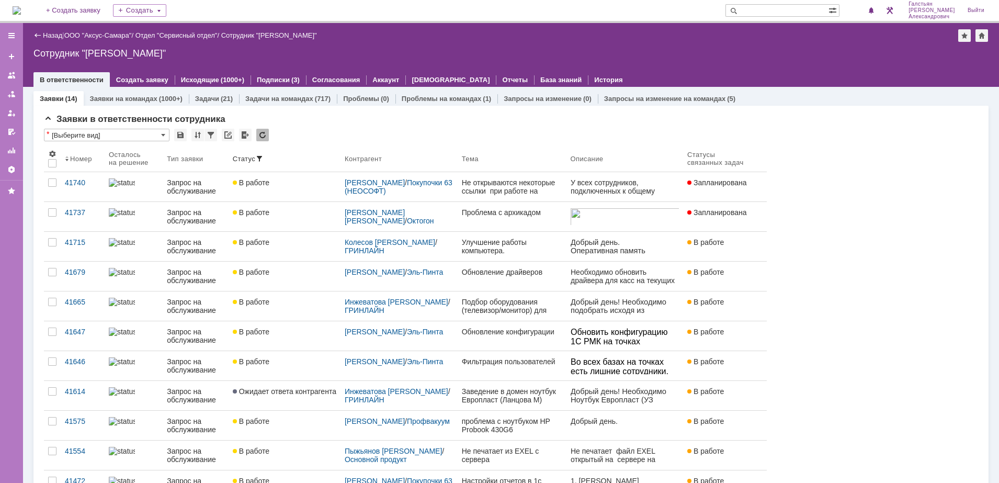
click at [21, 6] on img at bounding box center [17, 10] width 8 height 8
click at [18, 9] on img at bounding box center [17, 10] width 8 height 8
click at [21, 9] on img at bounding box center [17, 10] width 8 height 8
click at [21, 14] on img at bounding box center [17, 10] width 8 height 8
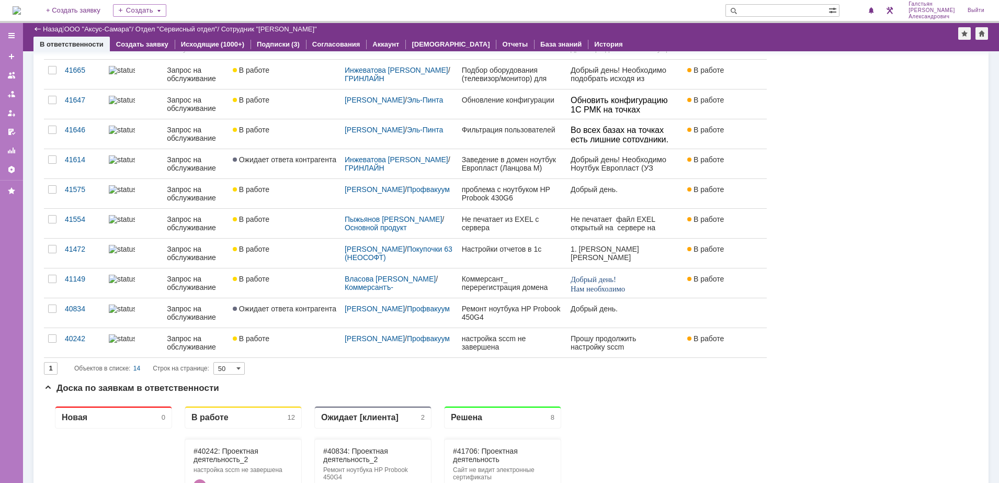
click at [21, 7] on img at bounding box center [17, 10] width 8 height 8
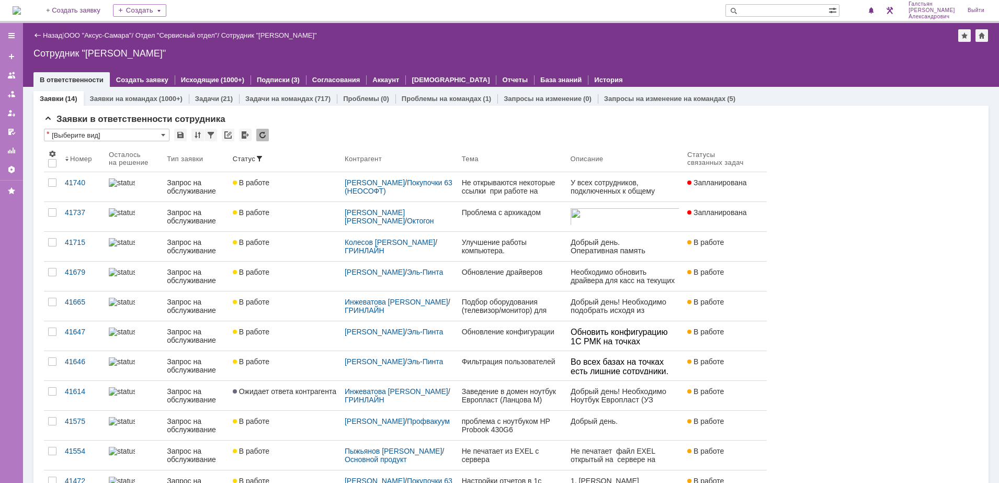
click at [21, 6] on img at bounding box center [17, 10] width 8 height 8
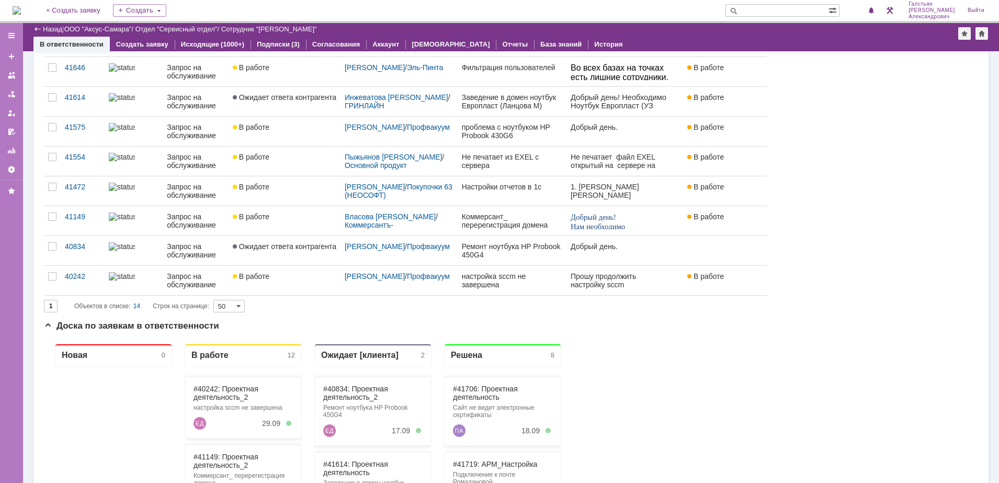
scroll to position [261, 0]
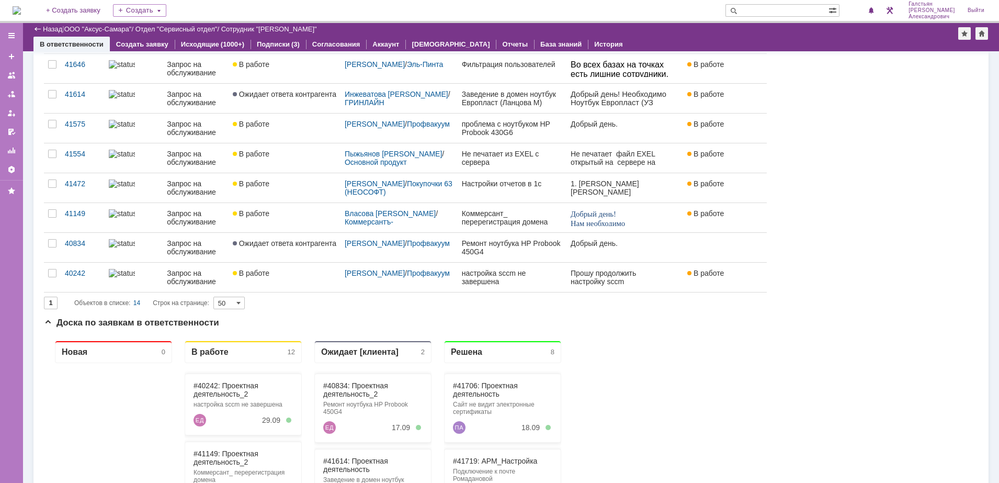
click at [15, 12] on img at bounding box center [17, 10] width 8 height 8
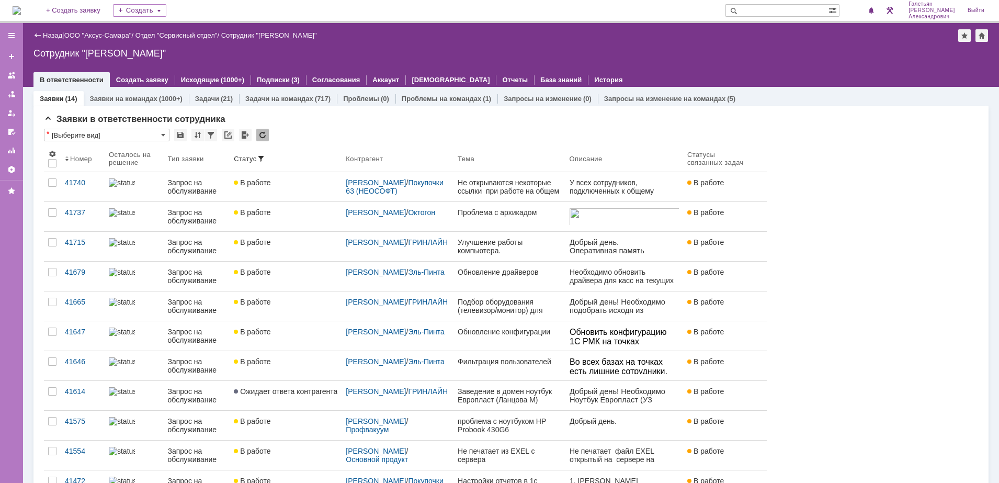
click at [21, 13] on img at bounding box center [17, 10] width 8 height 8
click at [21, 10] on img at bounding box center [17, 10] width 8 height 8
click at [17, 8] on img at bounding box center [17, 10] width 8 height 8
click at [121, 33] on link "ООО "Аксус-Самара"" at bounding box center [97, 35] width 67 height 8
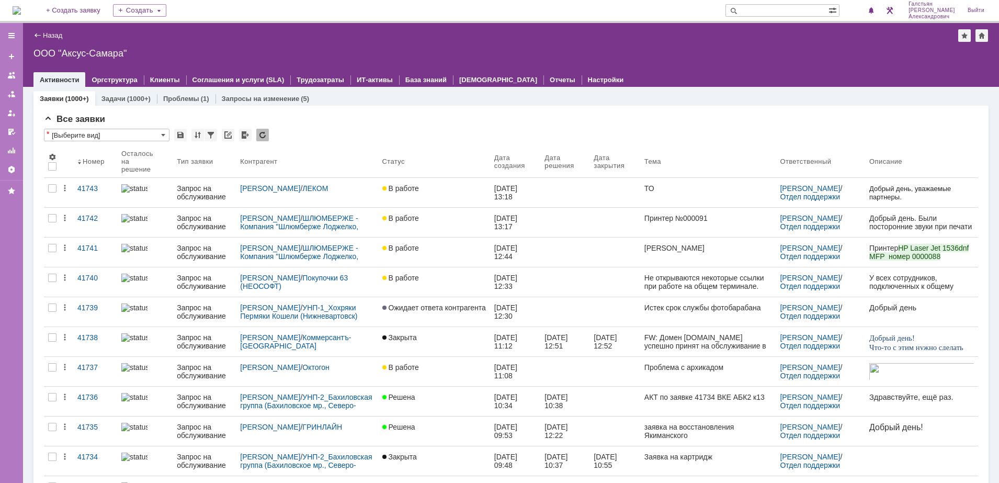
click at [10, 8] on div "На домашнюю + Создать заявку Создать Галстьян Степан Александрович Выйти" at bounding box center [499, 11] width 999 height 23
click at [15, 7] on img at bounding box center [17, 10] width 8 height 8
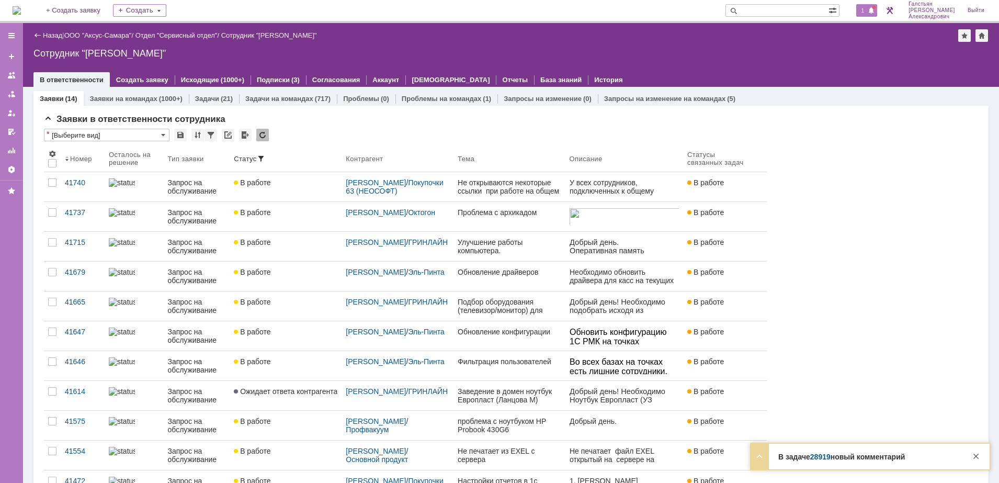
click at [867, 12] on span "1" at bounding box center [862, 10] width 9 height 7
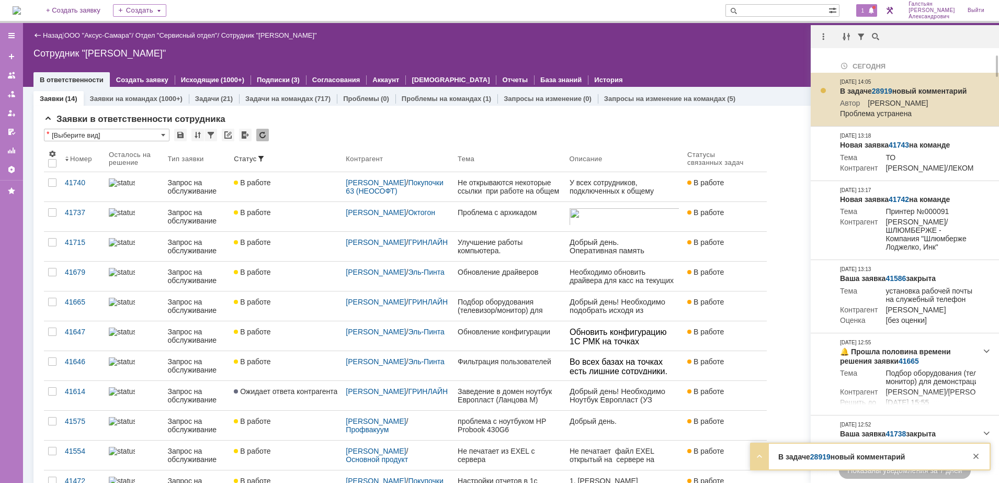
click at [875, 89] on link "28919" at bounding box center [882, 91] width 20 height 8
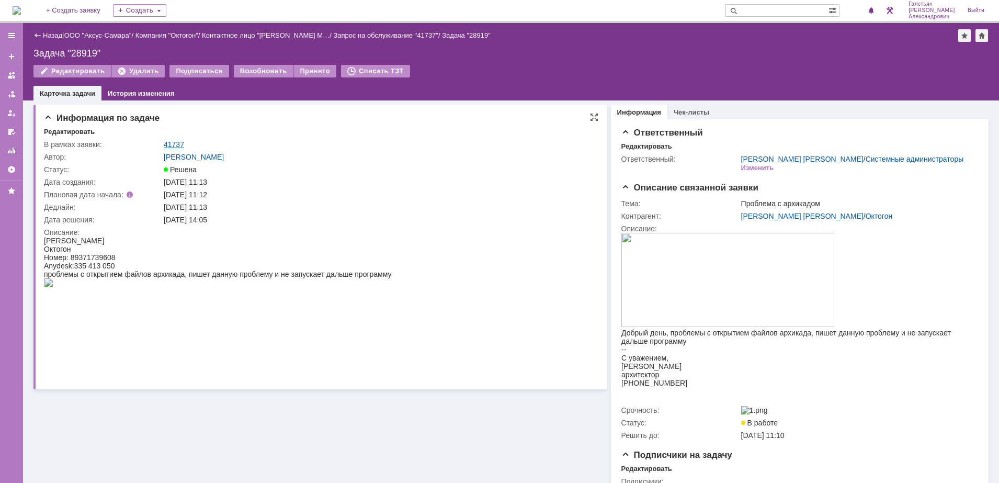
click at [179, 140] on link "41737" at bounding box center [174, 144] width 20 height 8
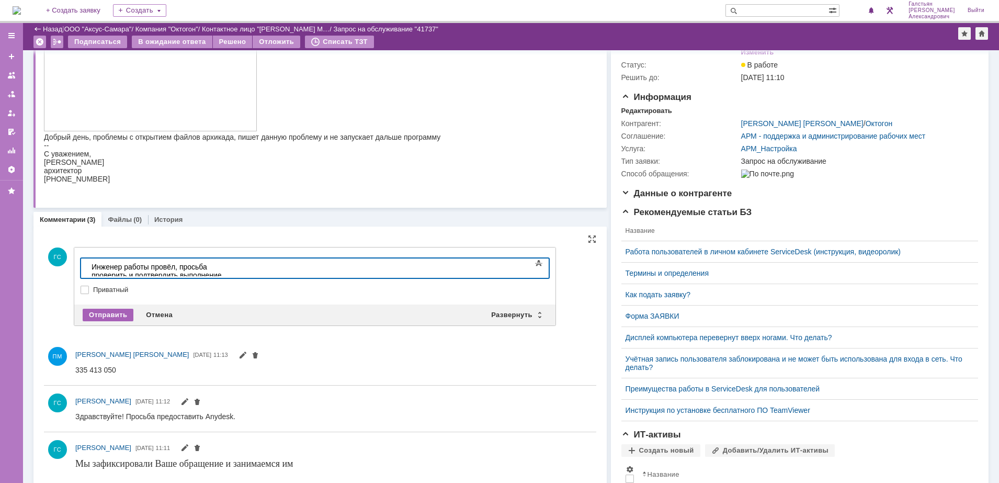
click at [115, 317] on div "Отправить" at bounding box center [108, 314] width 51 height 13
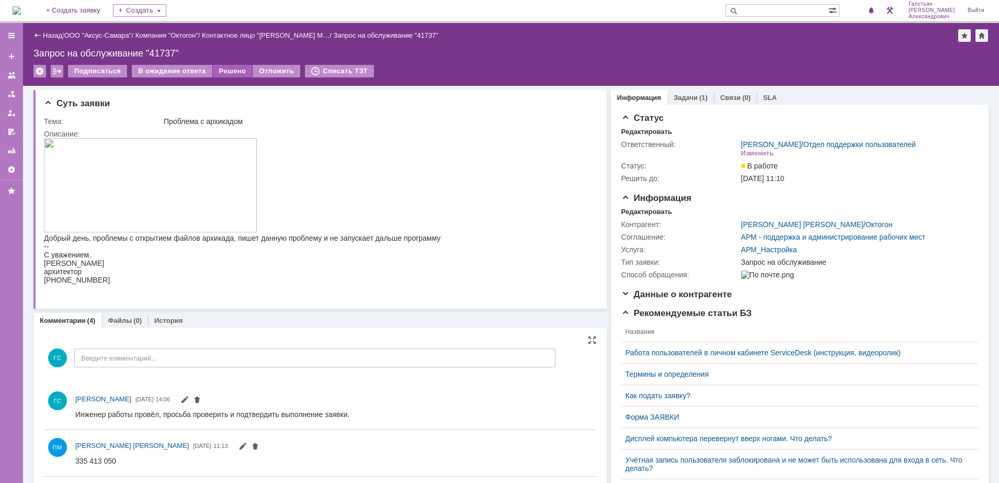
click at [230, 69] on div "Решено" at bounding box center [233, 71] width 40 height 13
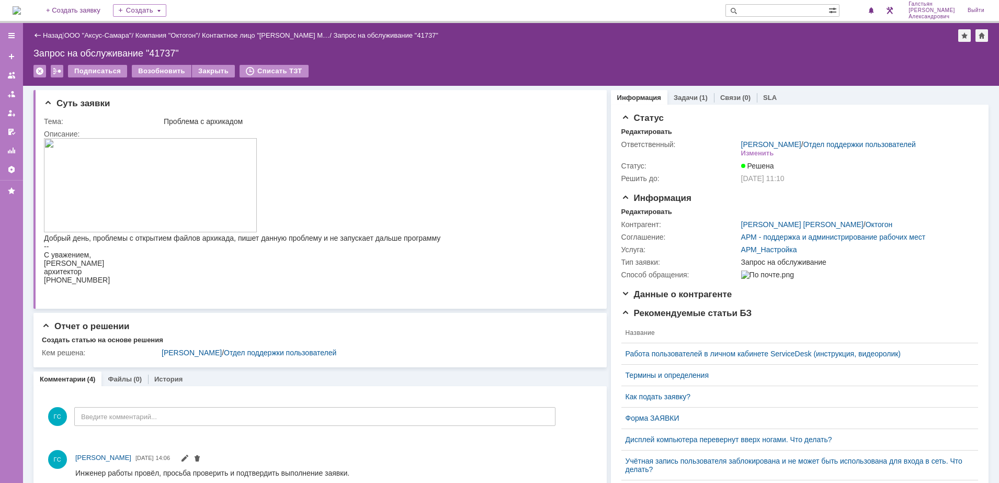
click at [21, 13] on img at bounding box center [17, 10] width 8 height 8
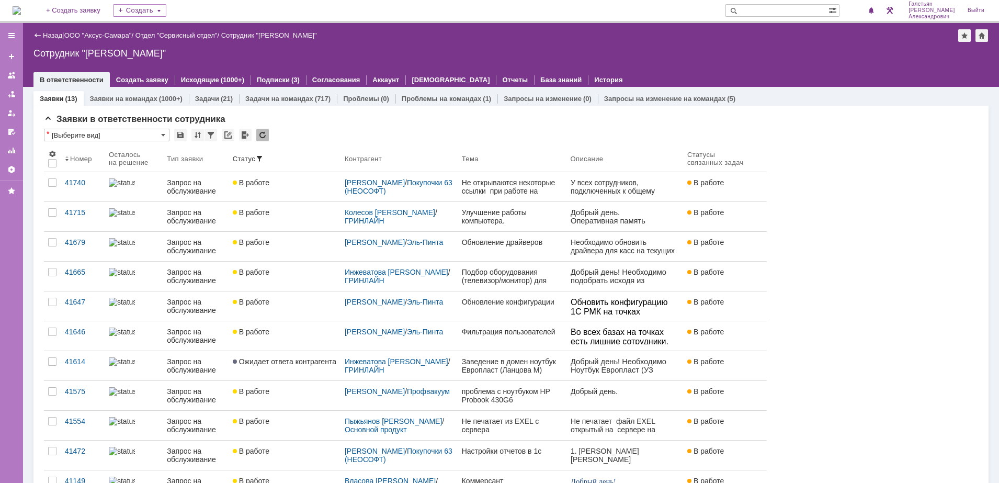
click at [21, 9] on img at bounding box center [17, 10] width 8 height 8
click at [21, 12] on img at bounding box center [17, 10] width 8 height 8
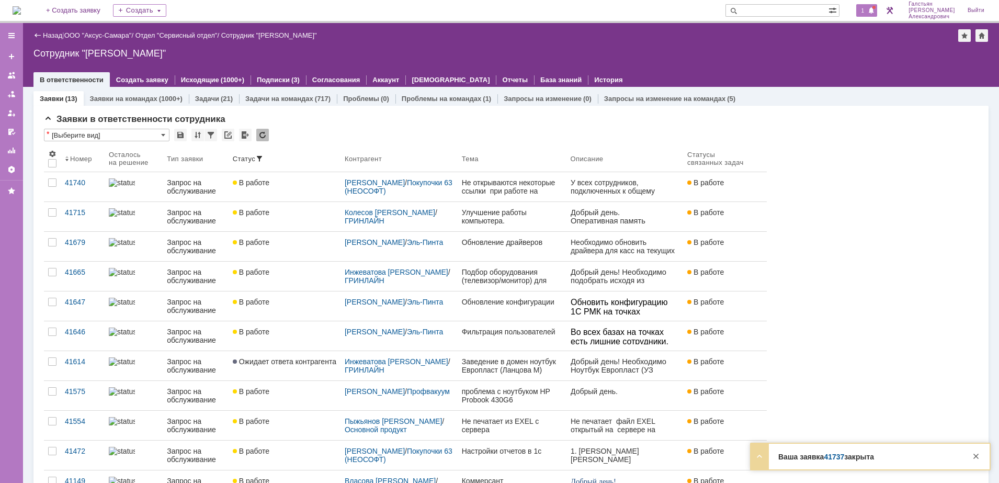
click at [874, 10] on span at bounding box center [870, 11] width 7 height 8
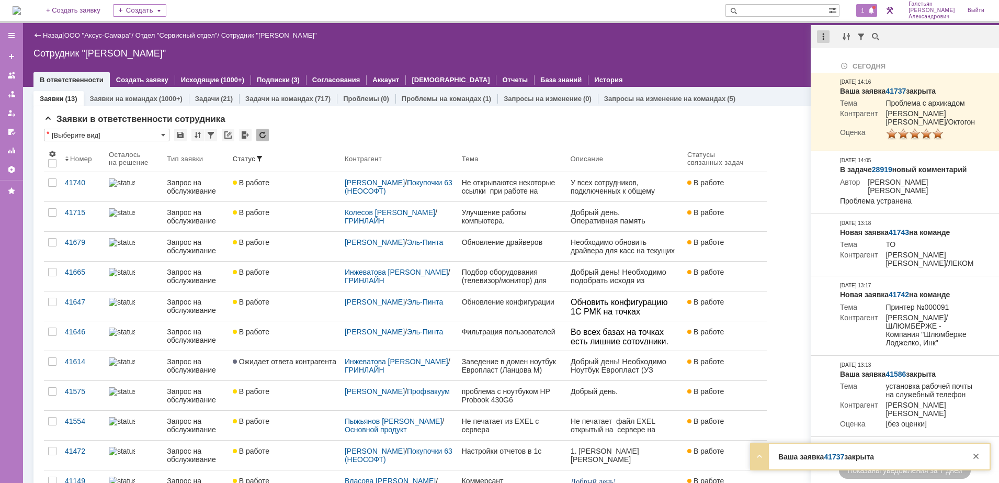
click at [819, 41] on div at bounding box center [823, 36] width 13 height 13
click at [827, 60] on div "Отметить уведомления прочитанными" at bounding box center [895, 63] width 140 height 7
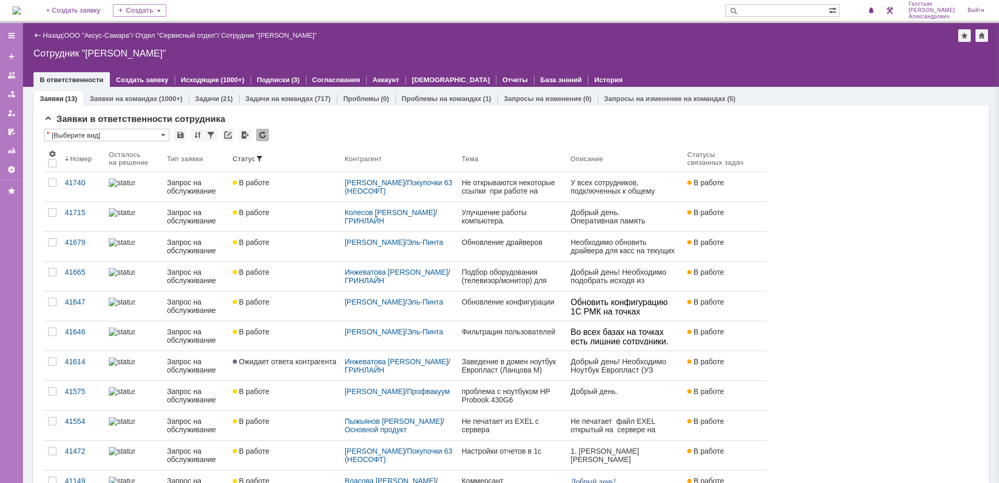
click at [730, 53] on div "Сотрудник "[PERSON_NAME]"" at bounding box center [510, 53] width 955 height 10
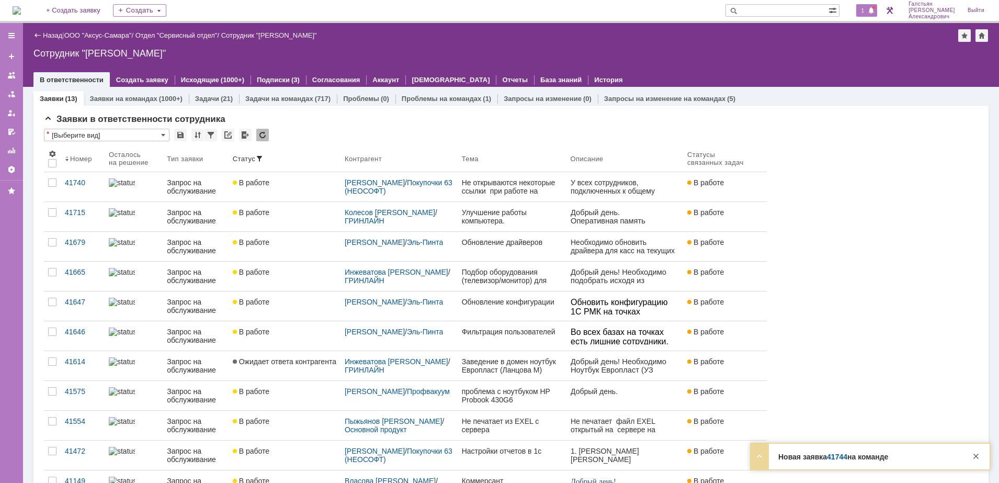
click at [872, 9] on span at bounding box center [870, 11] width 7 height 8
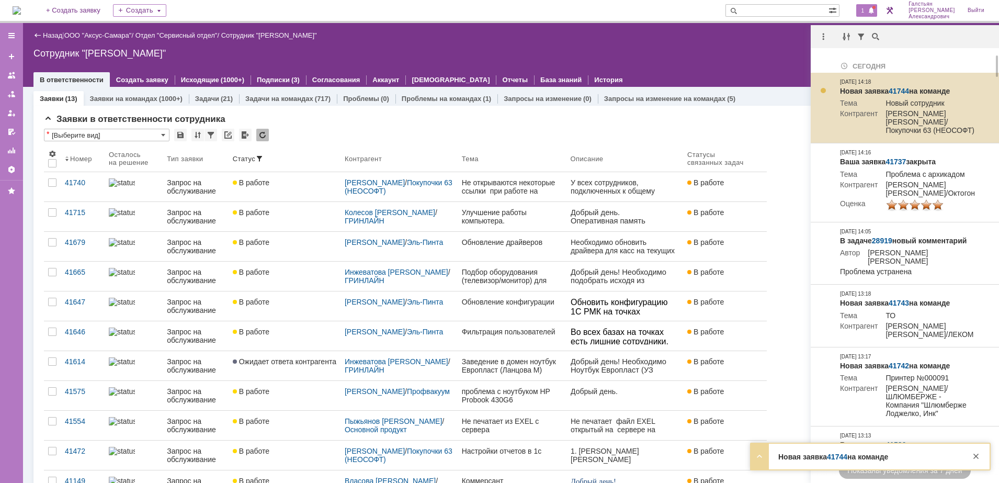
click at [895, 89] on link "41744" at bounding box center [898, 91] width 20 height 8
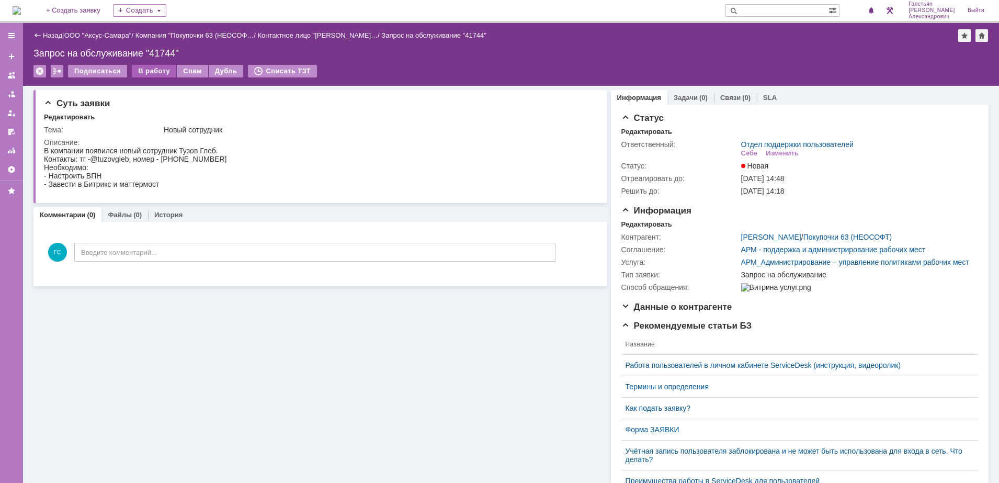
click at [148, 71] on div "В работу" at bounding box center [154, 71] width 44 height 13
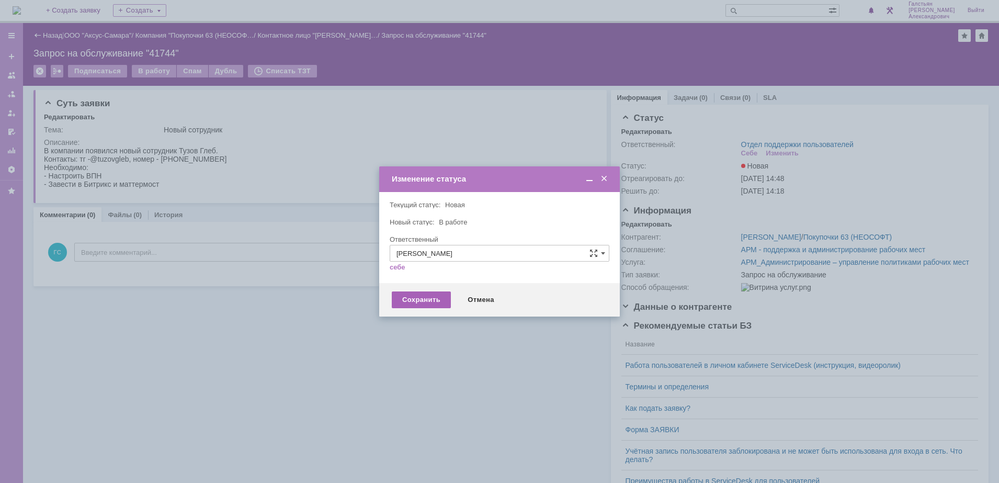
click at [409, 303] on div "Сохранить" at bounding box center [421, 299] width 59 height 17
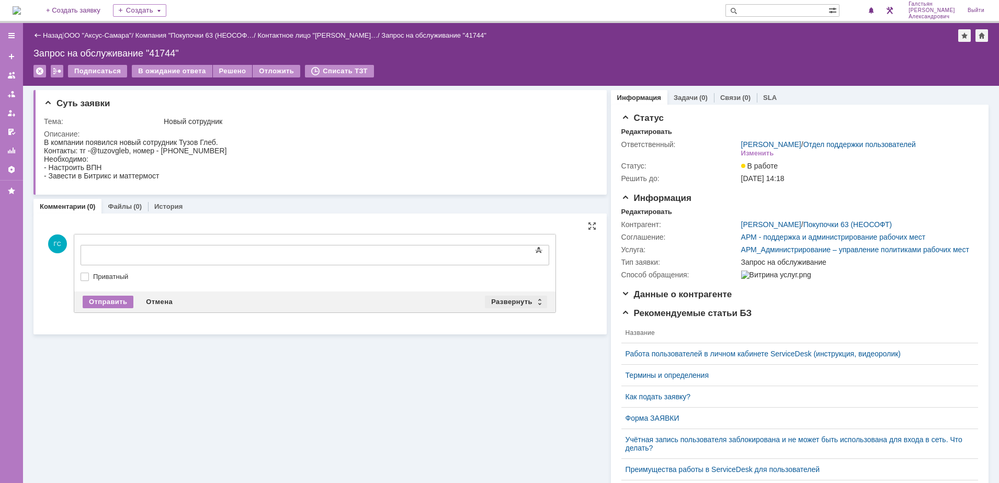
click at [493, 302] on div "Развернуть" at bounding box center [516, 301] width 62 height 13
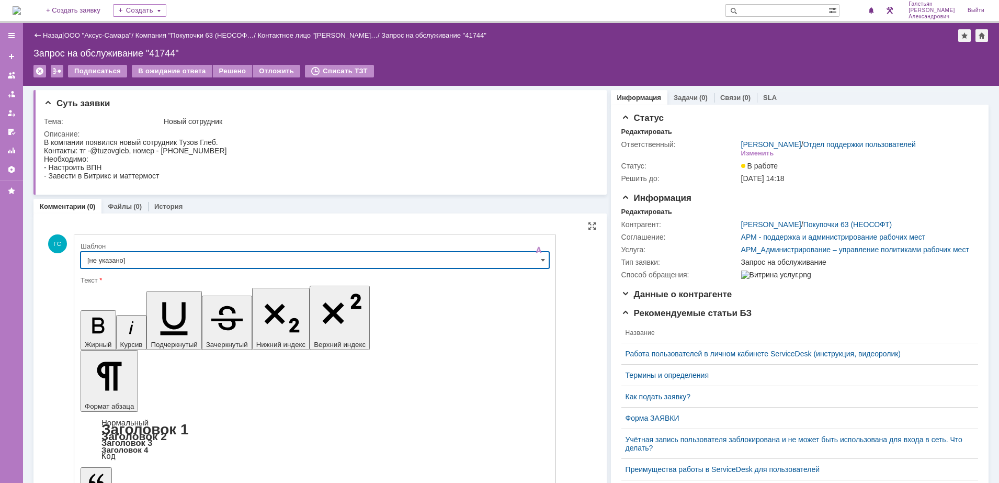
click at [188, 264] on input "[не указано]" at bounding box center [315, 259] width 468 height 17
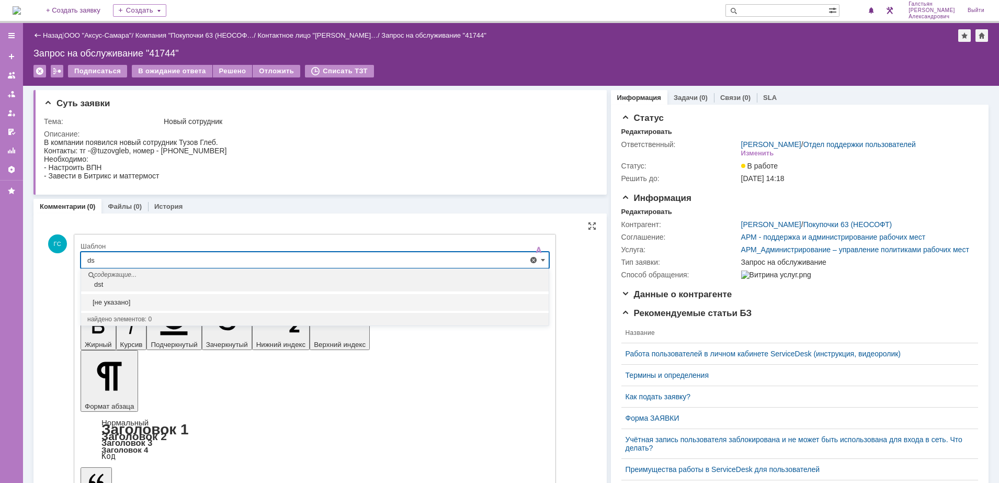
type input "d"
click at [179, 322] on span "Выезд инженера запланирован" at bounding box center [314, 319] width 455 height 8
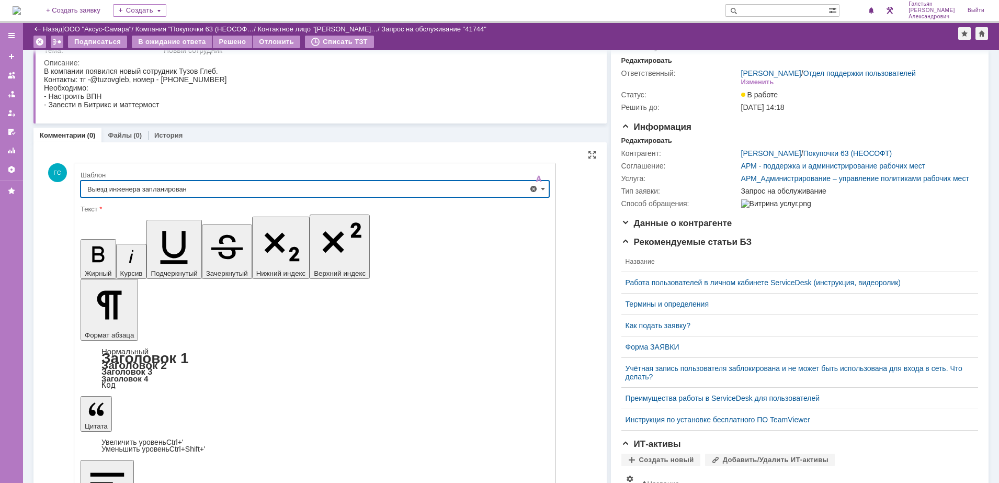
scroll to position [131, 0]
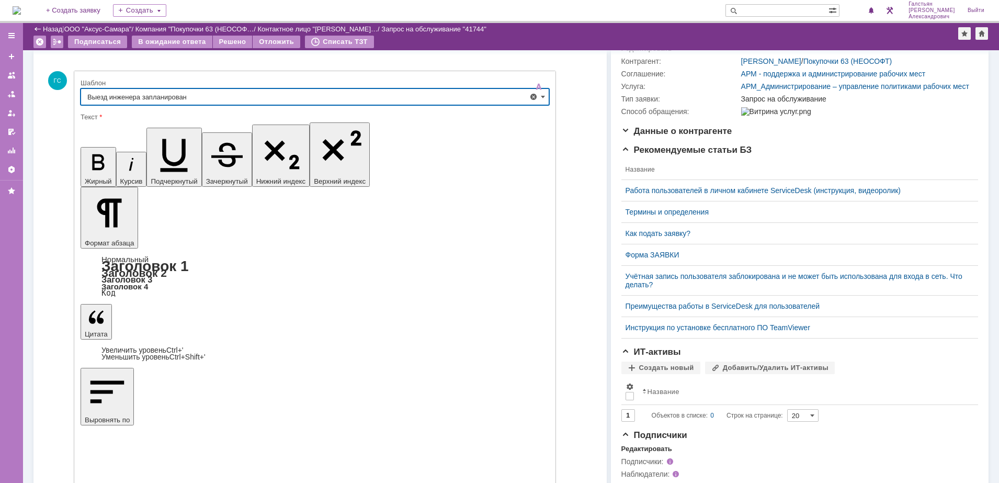
type input "Выезд инженера запланирован"
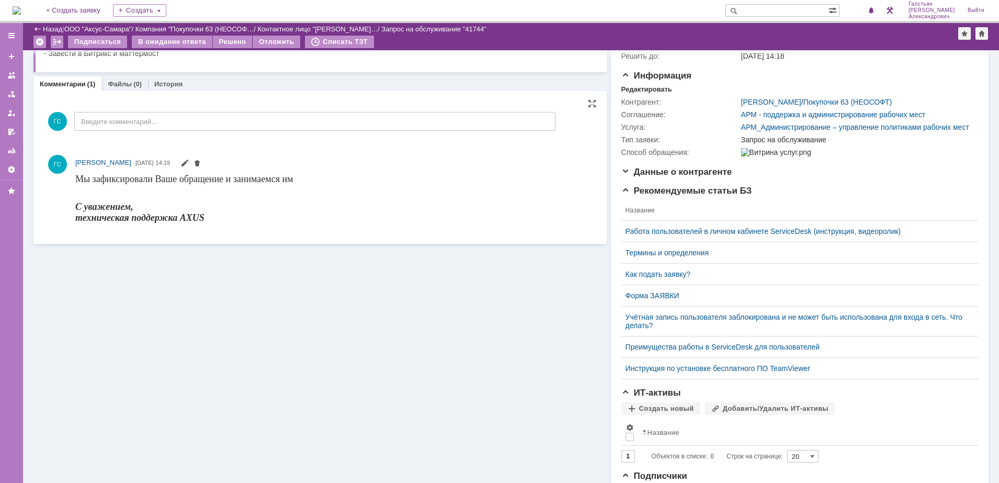
scroll to position [0, 0]
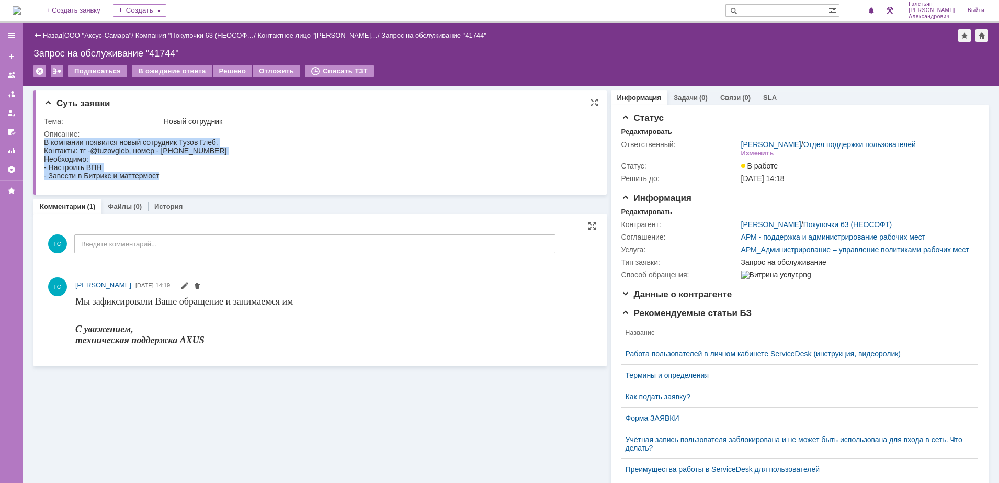
drag, startPoint x: 45, startPoint y: 141, endPoint x: 196, endPoint y: 177, distance: 155.3
click at [196, 177] on body "В компании появился новый сотрудник Тузов Глеб. Контакты: тг - @tuzovgleb, номе…" at bounding box center [135, 159] width 182 height 42
copy body "В компании появился новый сотрудник Тузов Глеб. Контакты: тг - @tuzovgleb, номе…"
click at [688, 87] on div "Информация Задачи (0) Связи (0) SLA Статус Редактировать Ответственный: Галстья…" at bounding box center [797, 369] width 382 height 566
click at [679, 98] on link "Задачи" at bounding box center [685, 98] width 24 height 8
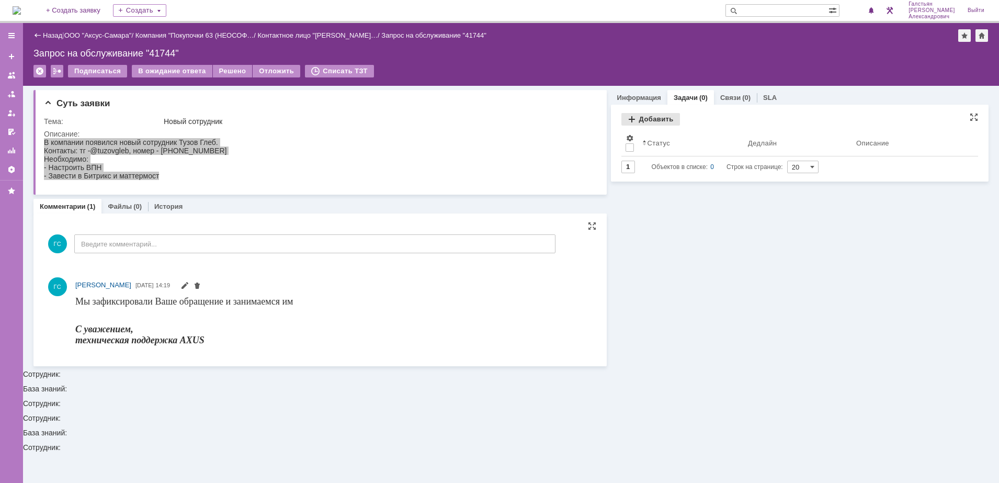
click at [633, 117] on div "Добавить" at bounding box center [650, 119] width 59 height 13
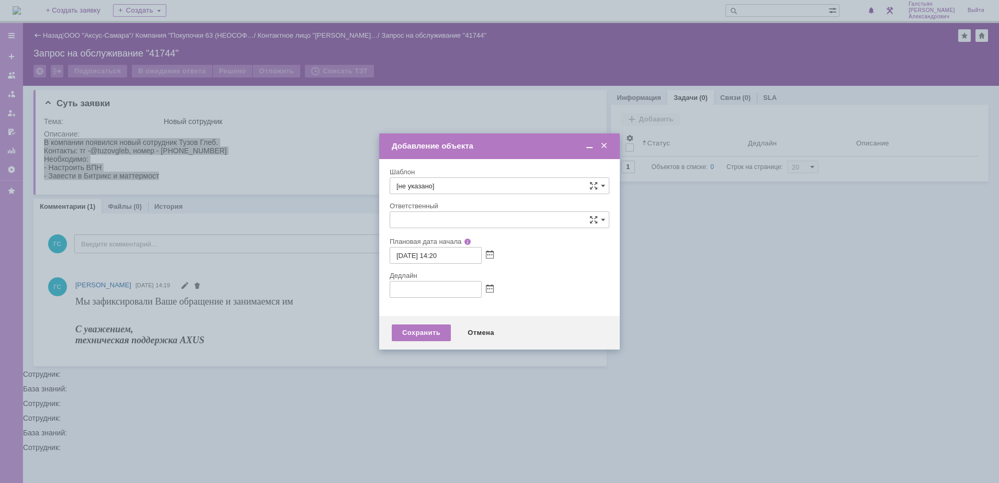
type input "[не указано]"
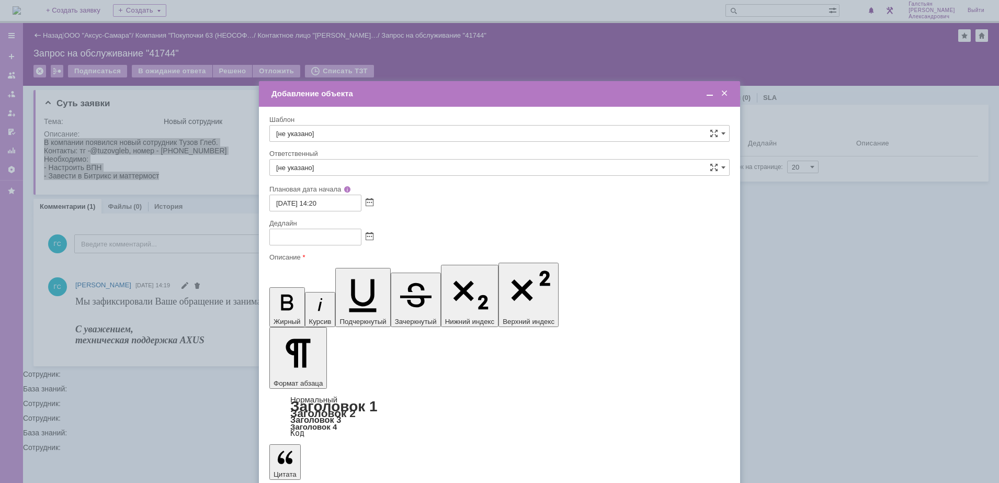
click at [368, 233] on span at bounding box center [369, 237] width 8 height 8
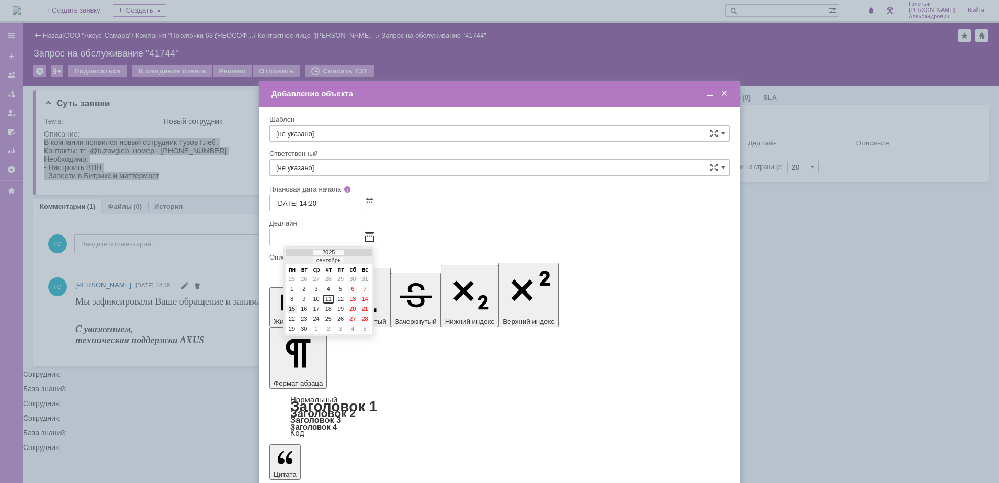
click at [291, 310] on div "15" at bounding box center [292, 308] width 10 height 9
type input "15.09.2025 14:20"
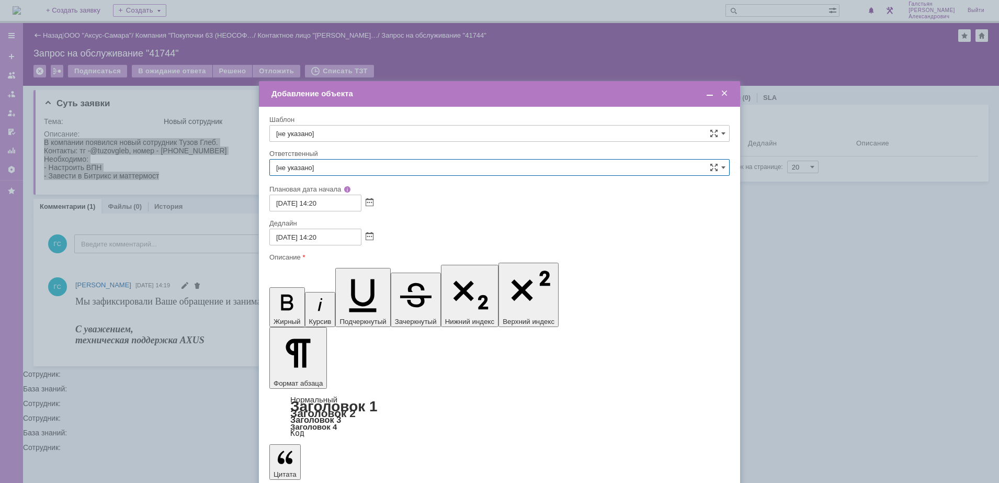
click at [322, 169] on input "[не указано]" at bounding box center [499, 167] width 460 height 17
click at [385, 278] on span "[PERSON_NAME]" at bounding box center [499, 278] width 446 height 8
type input "[PERSON_NAME]"
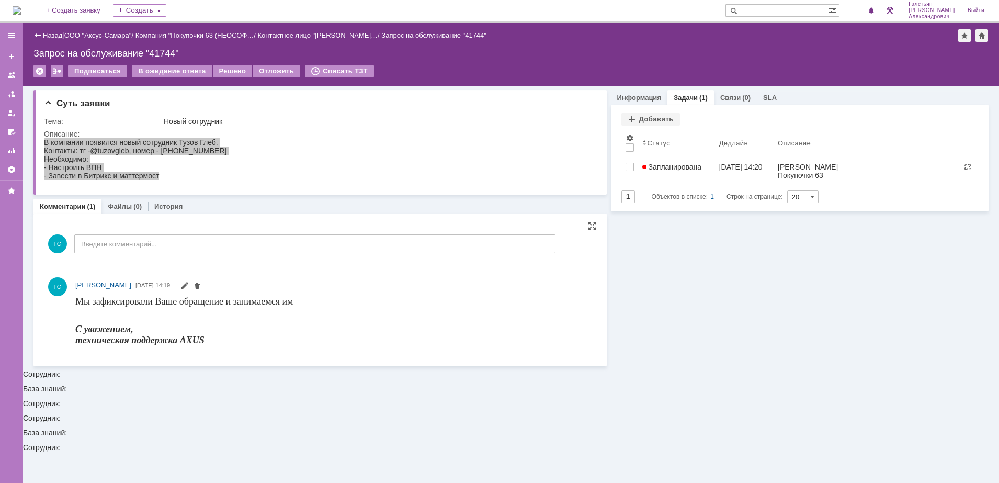
click at [21, 8] on img at bounding box center [17, 10] width 8 height 8
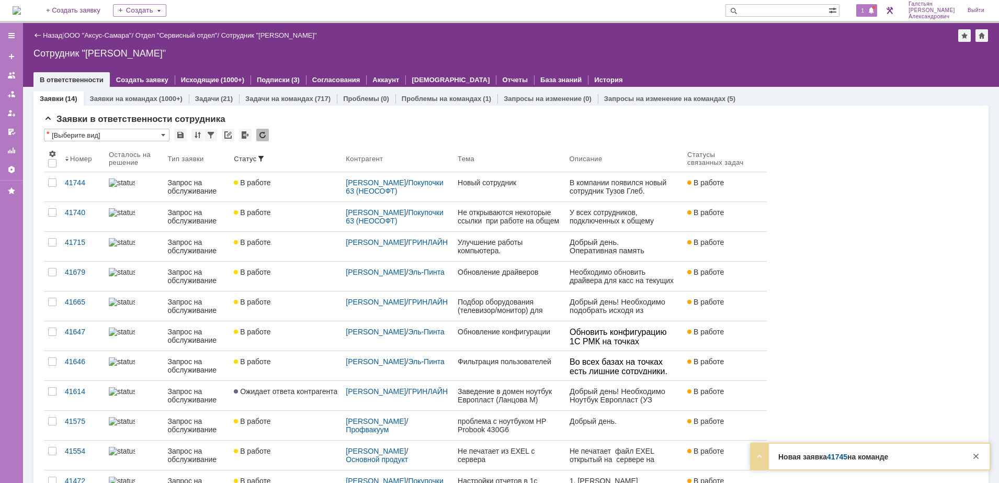
click at [863, 10] on span "1" at bounding box center [862, 10] width 9 height 7
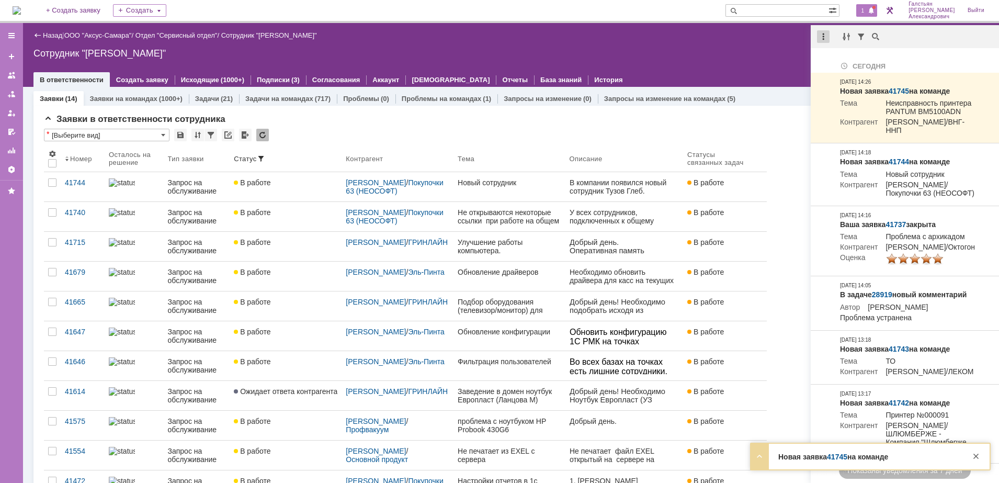
click at [823, 41] on div at bounding box center [823, 36] width 13 height 13
click at [829, 56] on div "Отметить уведомления прочитанными" at bounding box center [895, 63] width 153 height 16
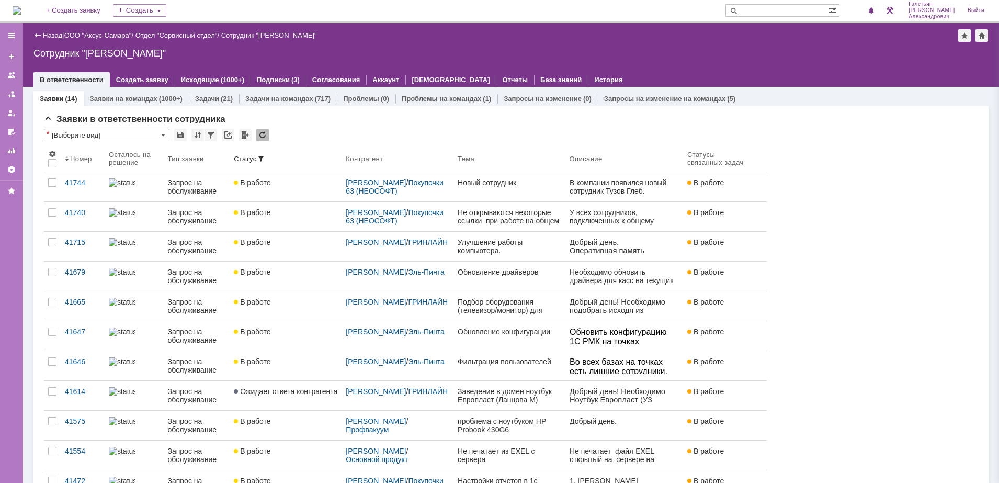
click at [711, 53] on div "Сотрудник "Галстьян Степан Александрович"" at bounding box center [510, 53] width 955 height 10
click at [16, 12] on img at bounding box center [17, 10] width 8 height 8
click at [20, 6] on img at bounding box center [17, 10] width 8 height 8
click at [873, 9] on span at bounding box center [870, 11] width 7 height 8
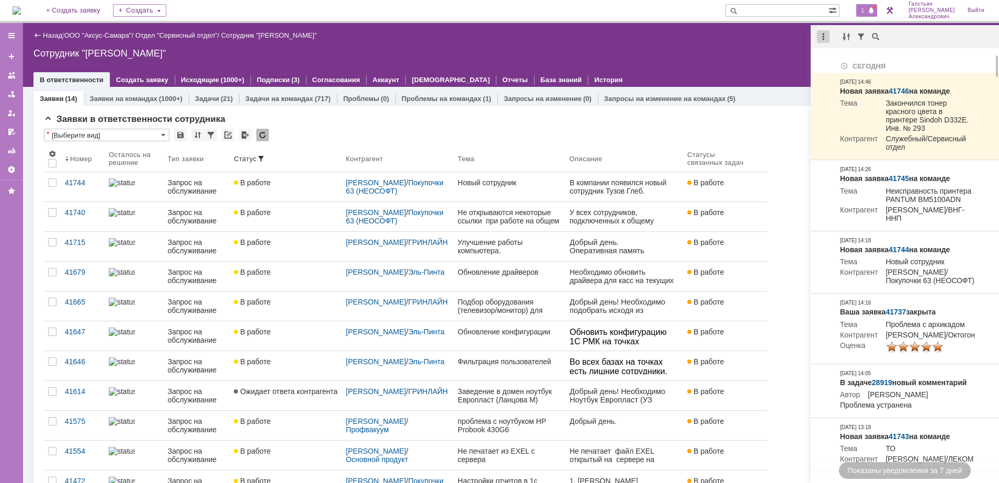
click at [823, 38] on div at bounding box center [823, 36] width 13 height 13
click at [839, 60] on div "Отметить уведомления прочитанными" at bounding box center [895, 63] width 140 height 7
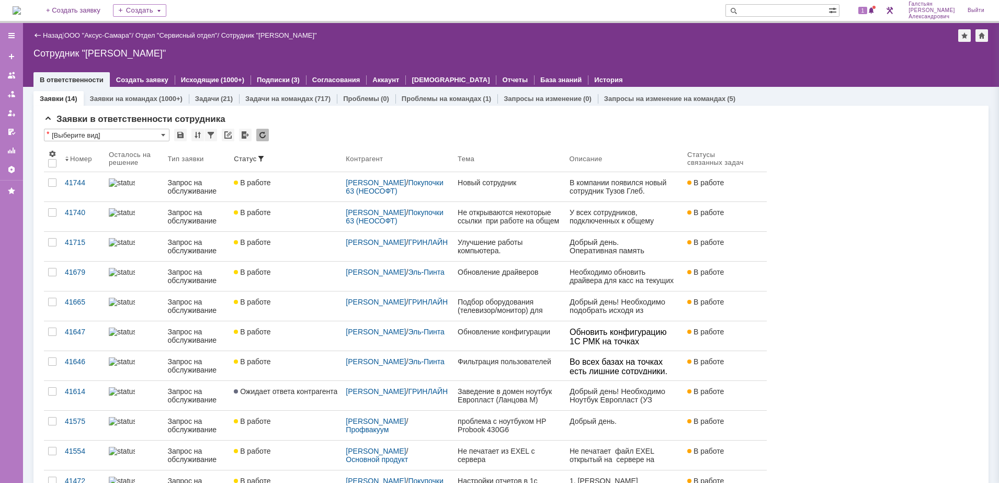
click at [748, 62] on div "Назад | ООО "Аксус-Самара" / Отдел "Сервисный отдел" / Сотрудник "Галстьян Степ…" at bounding box center [511, 55] width 976 height 64
click at [21, 7] on img at bounding box center [17, 10] width 8 height 8
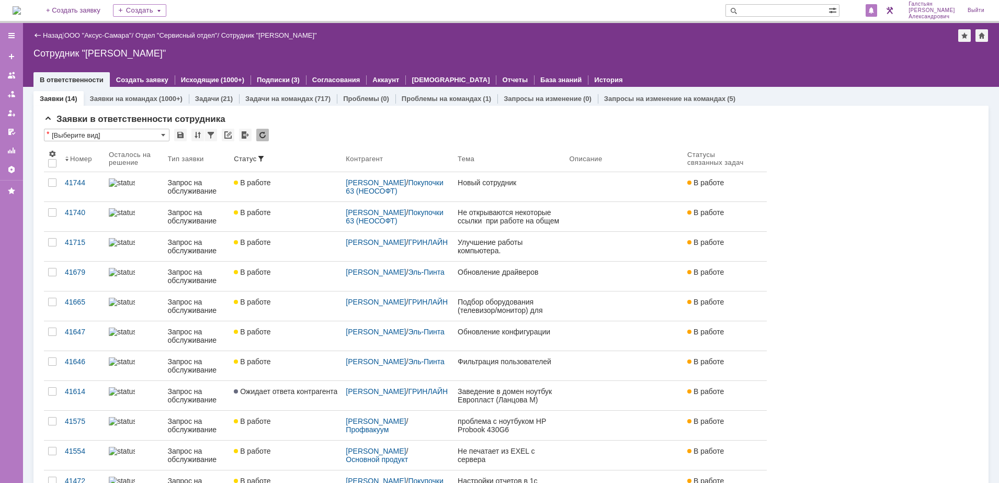
click at [875, 12] on span at bounding box center [870, 11] width 7 height 8
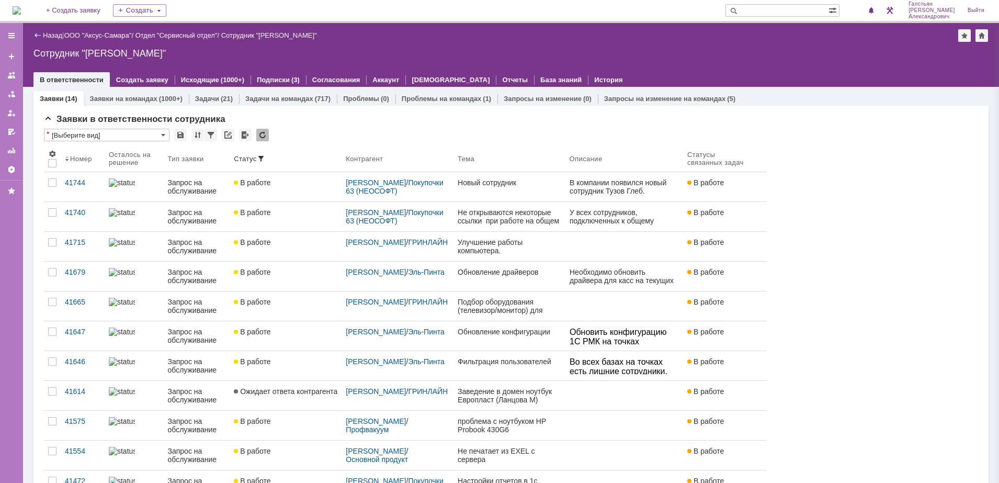
click at [792, 38] on div "Назад | ООО "Аксус-Самара" / Отдел "Сервисный отдел" / Сотрудник "Галстьян Степ…" at bounding box center [510, 35] width 955 height 13
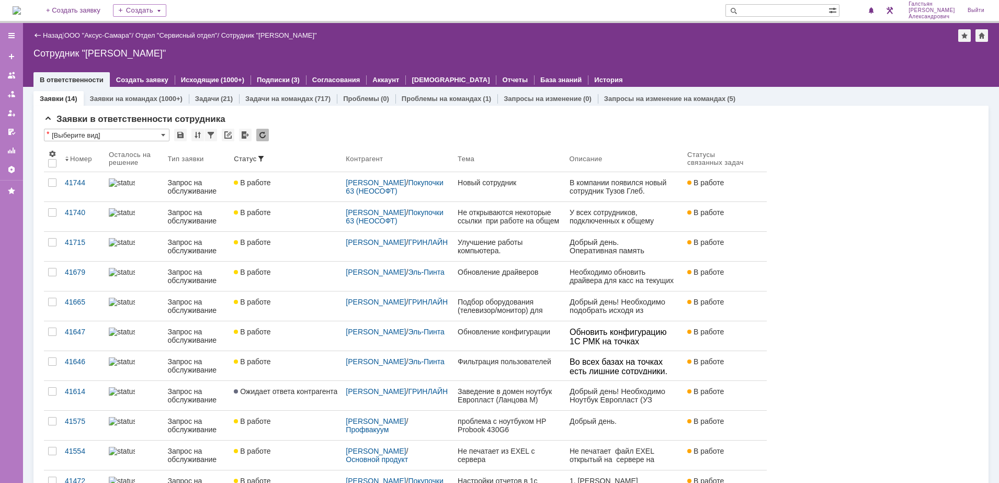
click at [21, 12] on img at bounding box center [17, 10] width 8 height 8
click at [17, 7] on img at bounding box center [17, 10] width 8 height 8
click at [21, 12] on img at bounding box center [17, 10] width 8 height 8
click at [21, 8] on img at bounding box center [17, 10] width 8 height 8
click at [21, 10] on img at bounding box center [17, 10] width 8 height 8
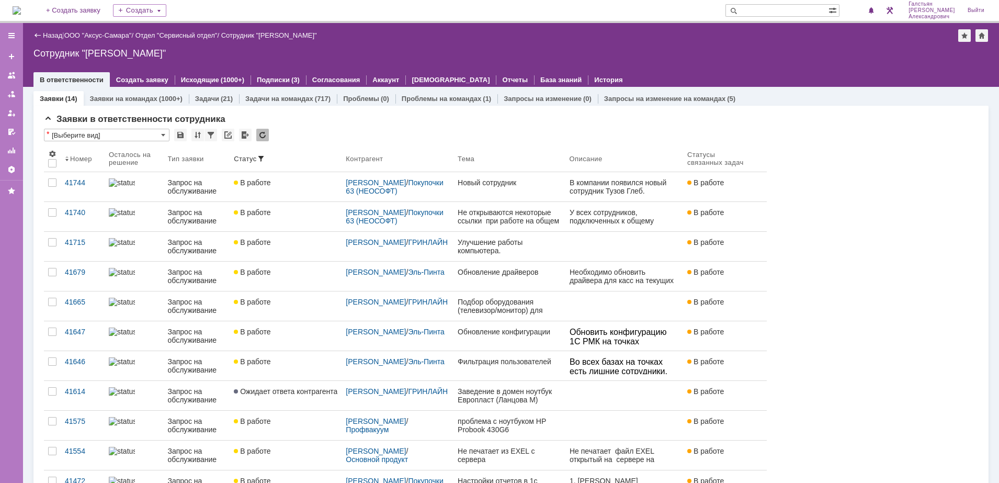
click at [20, 6] on img at bounding box center [17, 10] width 8 height 8
click at [21, 10] on img at bounding box center [17, 10] width 8 height 8
click at [21, 9] on img at bounding box center [17, 10] width 8 height 8
click at [20, 10] on img at bounding box center [17, 10] width 8 height 8
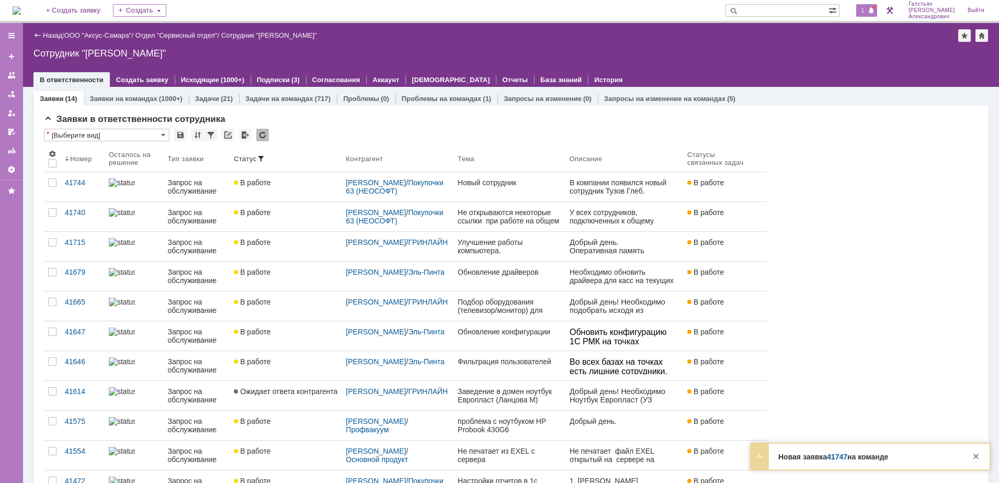
click at [867, 10] on span "1" at bounding box center [862, 10] width 9 height 7
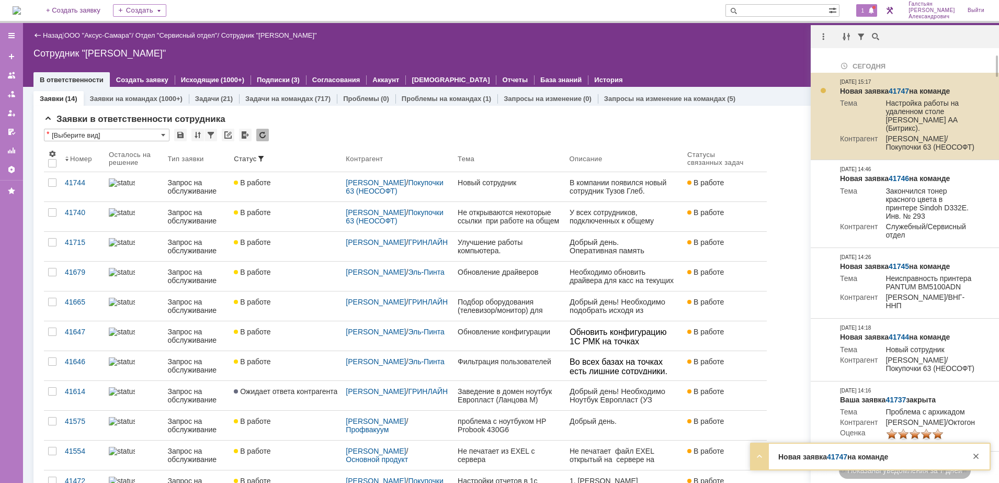
click at [901, 85] on td "Новая заявка 41747 на команде Тема Настройка работы на удаленном столе Шкредова…" at bounding box center [907, 116] width 144 height 87
click at [901, 88] on link "41747" at bounding box center [898, 91] width 20 height 8
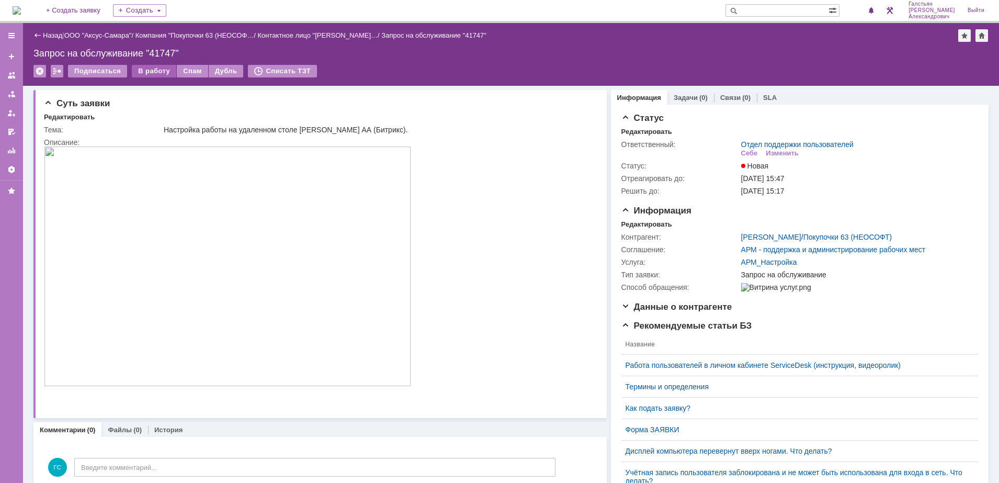
click at [157, 71] on div "В работу" at bounding box center [154, 71] width 44 height 13
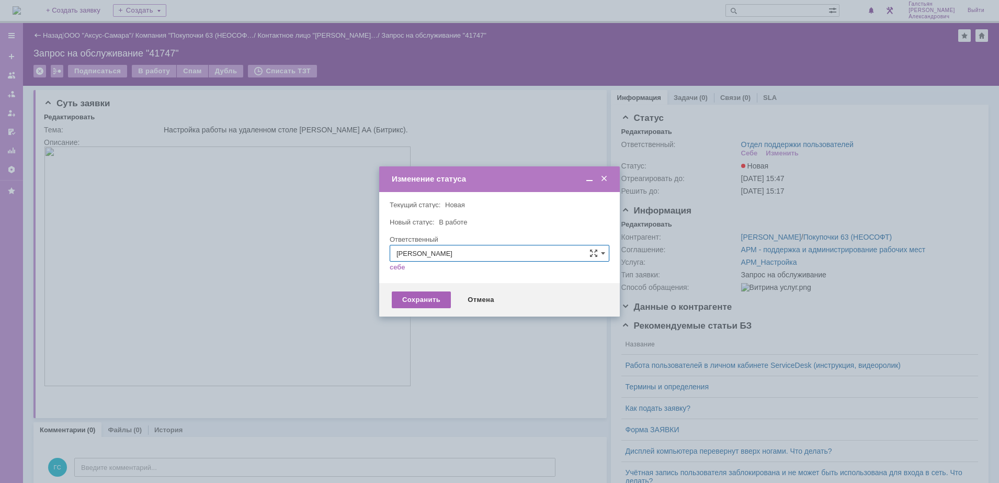
click at [408, 294] on div "Сохранить" at bounding box center [421, 299] width 59 height 17
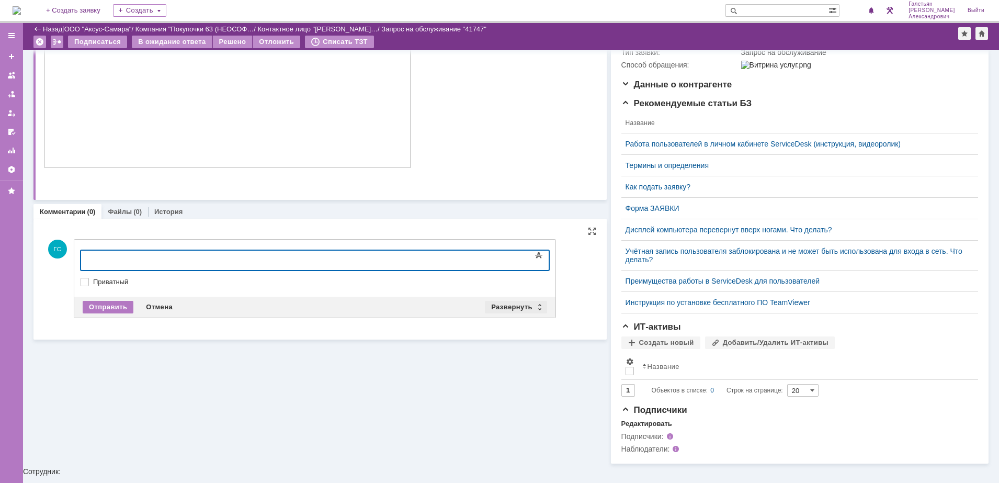
click at [505, 301] on div "Развернуть" at bounding box center [516, 307] width 62 height 13
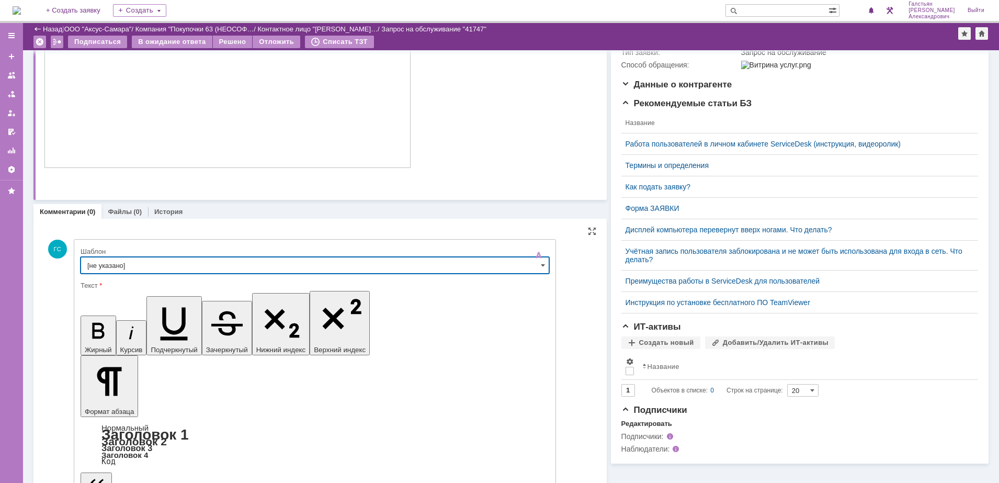
click at [270, 271] on input "[не указано]" at bounding box center [315, 265] width 468 height 17
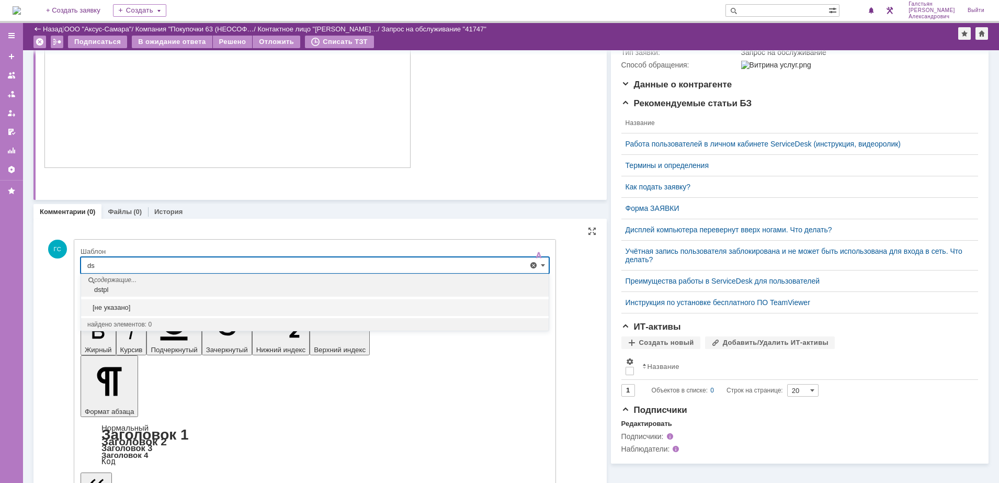
type input "d"
click at [242, 323] on span "Выезд инженера запланирован" at bounding box center [314, 324] width 455 height 8
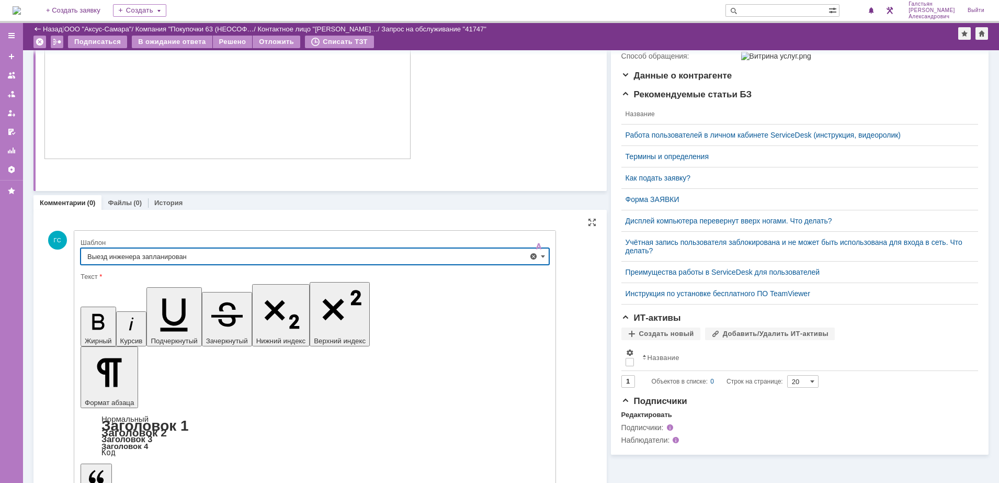
type input "Выезд инженера запланирован"
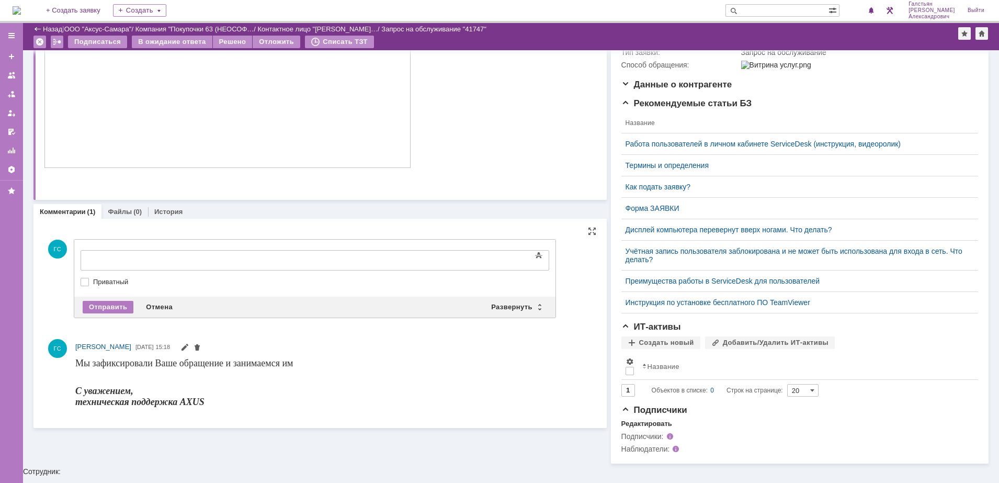
scroll to position [0, 0]
click at [104, 308] on div "Отправить" at bounding box center [108, 307] width 51 height 13
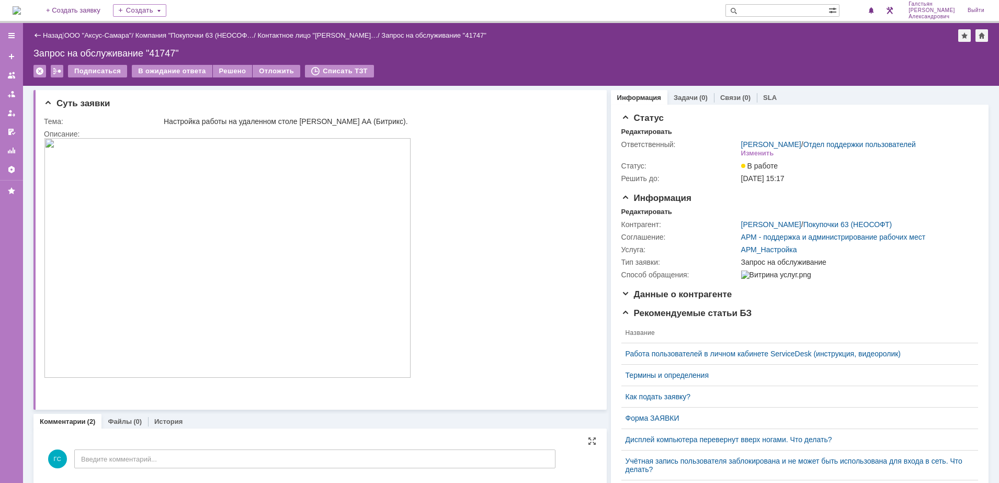
click at [165, 79] on div "Подписаться В ожидание ответа Решено Отложить Списать ТЗТ" at bounding box center [510, 76] width 955 height 22
click at [168, 67] on div "В ожидание ответа" at bounding box center [172, 71] width 80 height 13
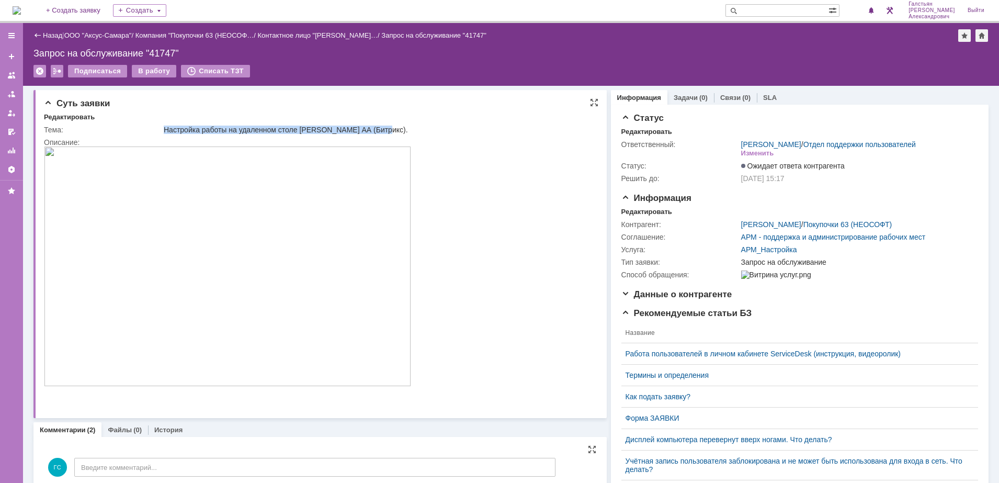
drag, startPoint x: 164, startPoint y: 129, endPoint x: 387, endPoint y: 133, distance: 223.8
click at [387, 133] on div "Настройка работы на удаленном столе [PERSON_NAME] АА (Битрикс)." at bounding box center [377, 129] width 427 height 8
copy div "Настройка работы на удаленном столе [PERSON_NAME] АА (Битрикс)."
click at [679, 97] on link "Задачи" at bounding box center [685, 98] width 24 height 8
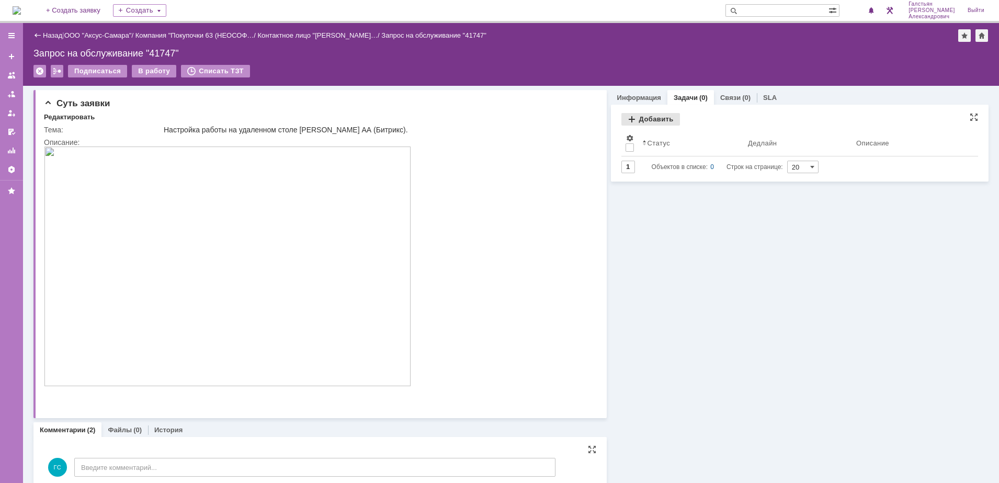
click at [648, 119] on div "Добавить" at bounding box center [650, 119] width 59 height 13
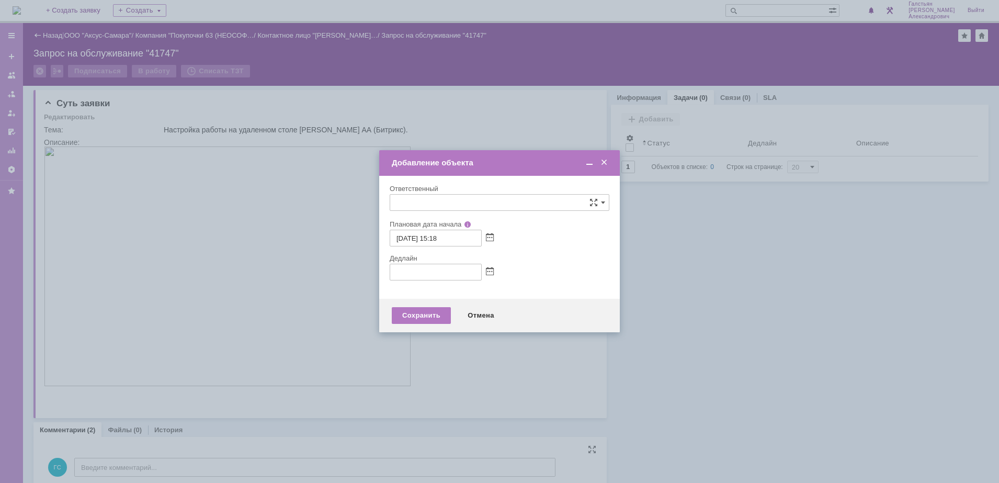
type input "[не указано]"
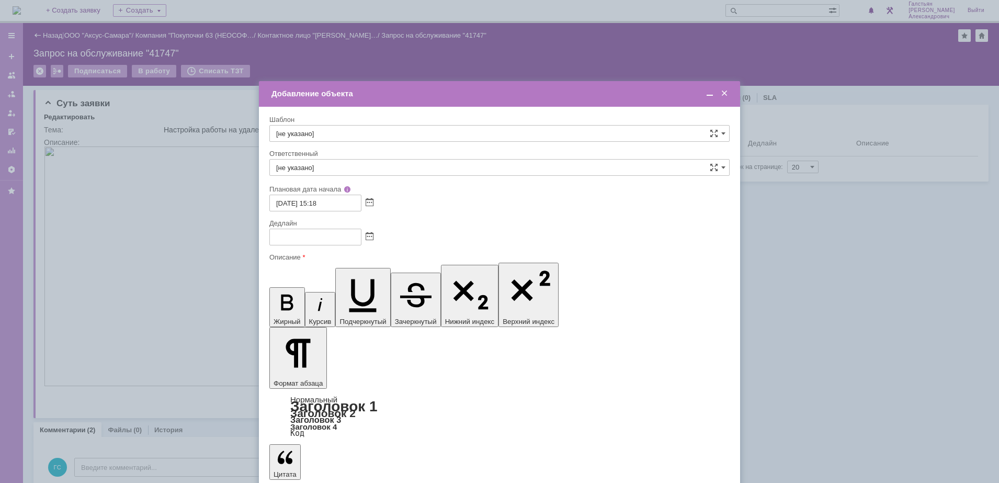
click at [710, 95] on span at bounding box center [709, 93] width 10 height 9
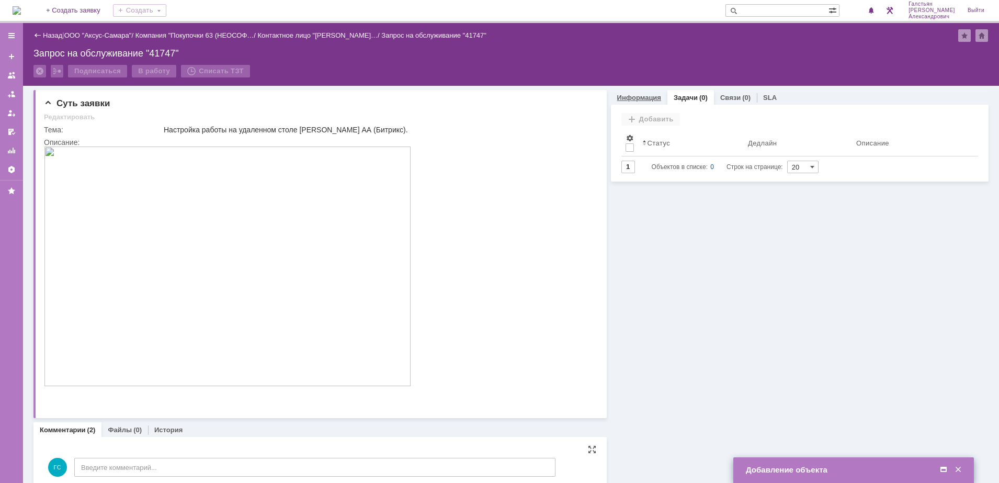
click at [633, 99] on link "Информация" at bounding box center [639, 98] width 44 height 8
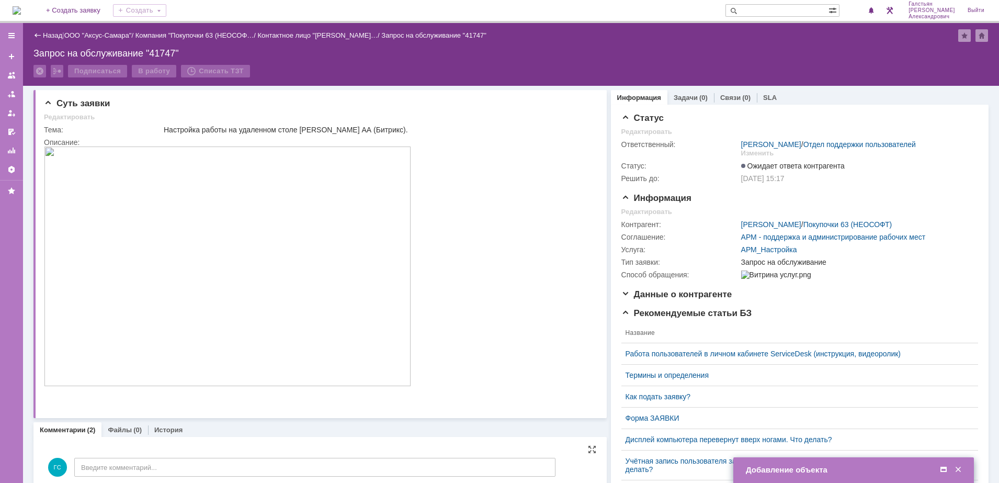
click at [945, 472] on span at bounding box center [943, 469] width 10 height 9
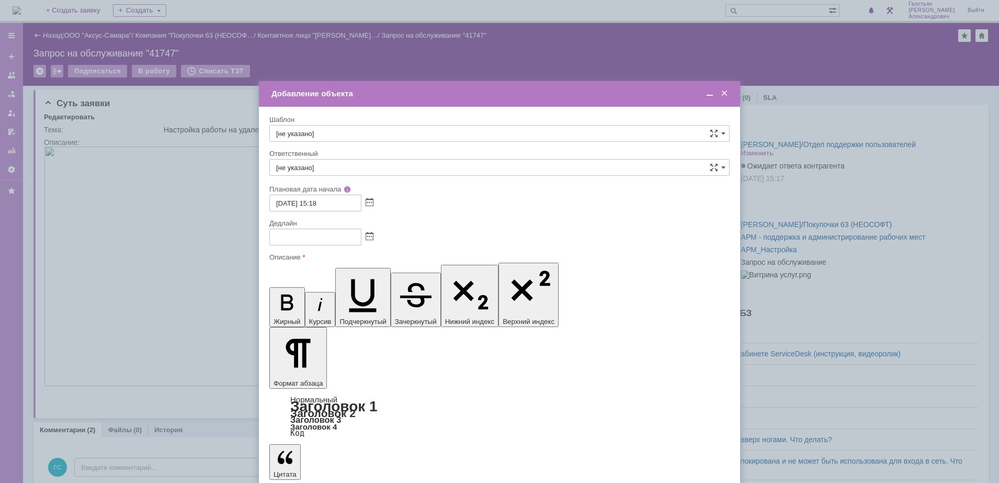
click at [707, 96] on span at bounding box center [709, 93] width 10 height 9
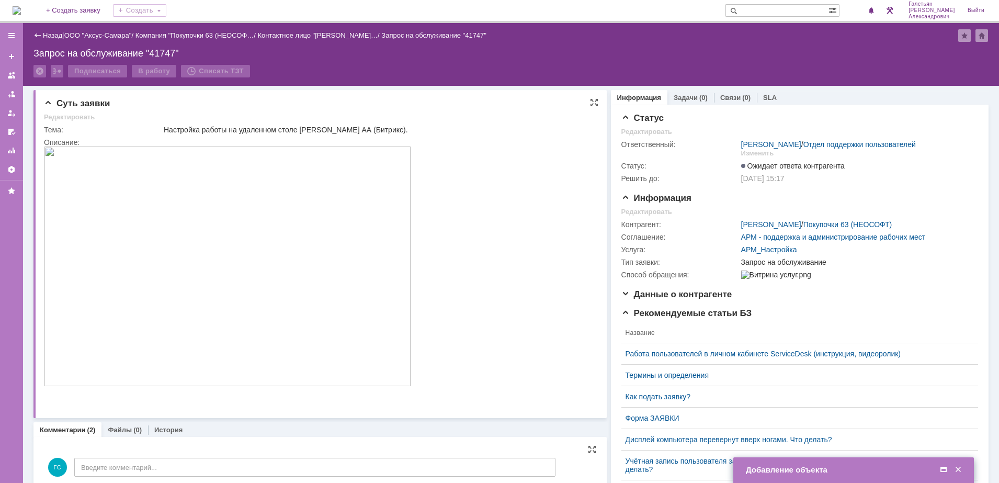
click at [265, 253] on img at bounding box center [227, 265] width 367 height 239
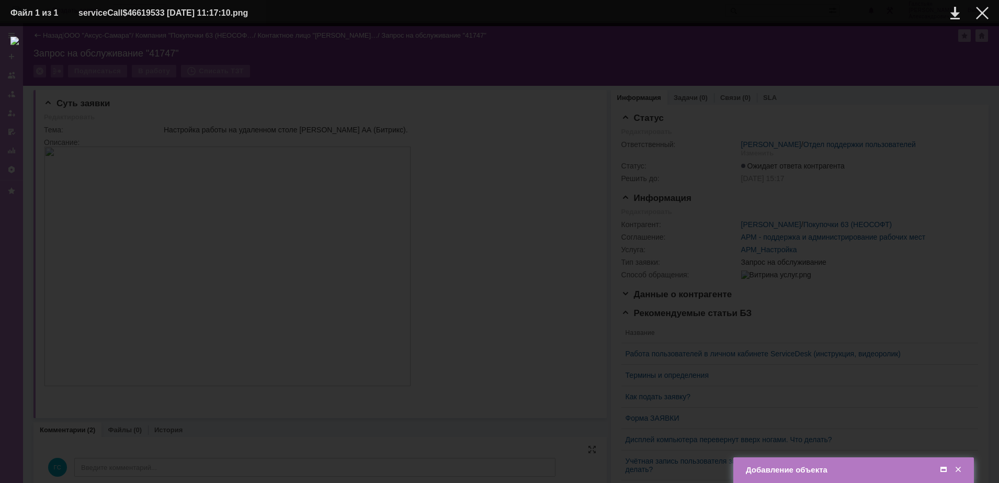
drag, startPoint x: 454, startPoint y: 228, endPoint x: 303, endPoint y: 248, distance: 152.9
click at [303, 248] on img at bounding box center [499, 255] width 978 height 436
click at [983, 16] on div at bounding box center [982, 13] width 13 height 13
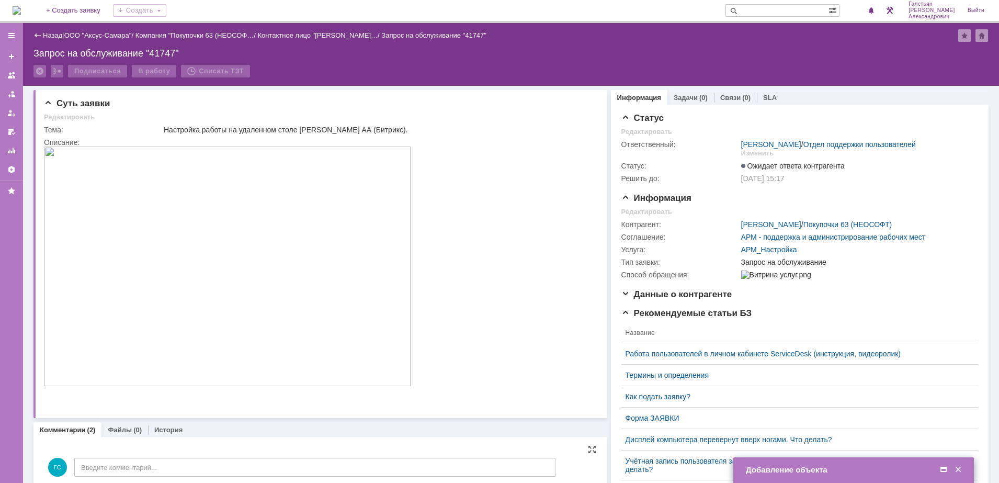
click at [948, 471] on span at bounding box center [943, 469] width 10 height 9
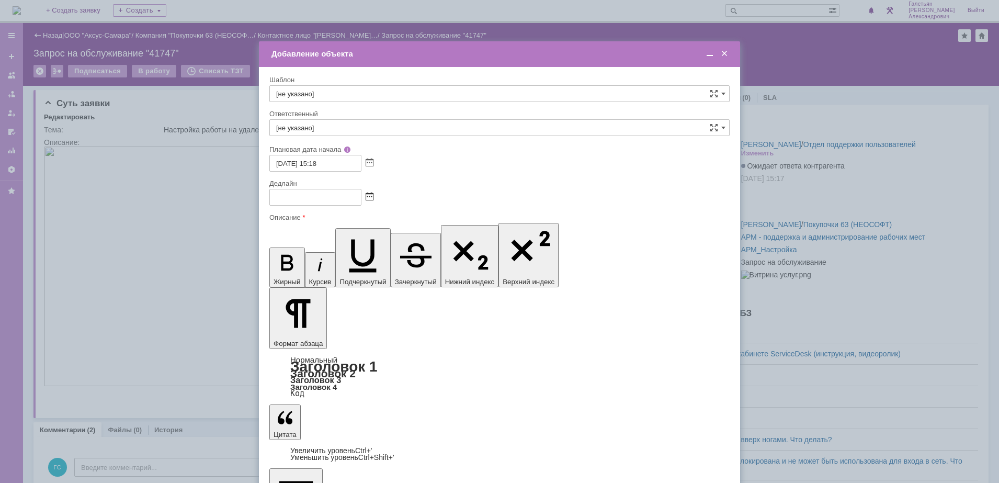
click at [371, 198] on span at bounding box center [369, 197] width 8 height 8
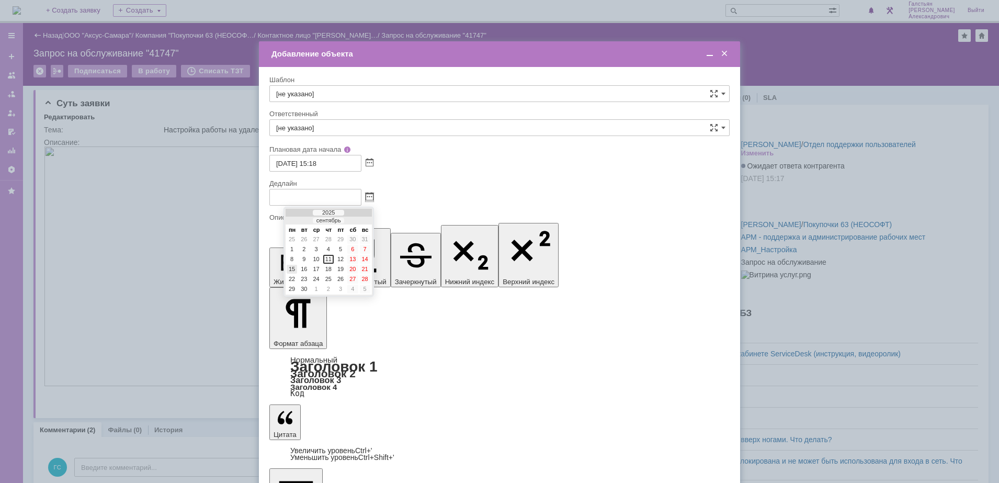
click at [293, 269] on div "15" at bounding box center [292, 269] width 10 height 9
type input "15.09.2025 15:20"
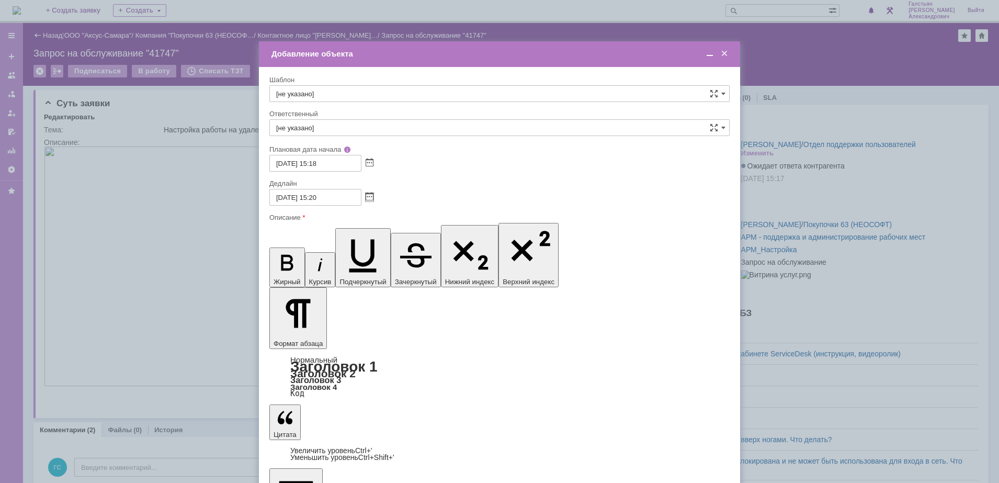
click at [335, 127] on input "[не указано]" at bounding box center [499, 127] width 460 height 17
type input "Г"
click at [359, 235] on span "Мукминьзянов Раиль Рамильевич" at bounding box center [499, 238] width 446 height 8
type input "Мукминьзянов Раиль Рамильевич"
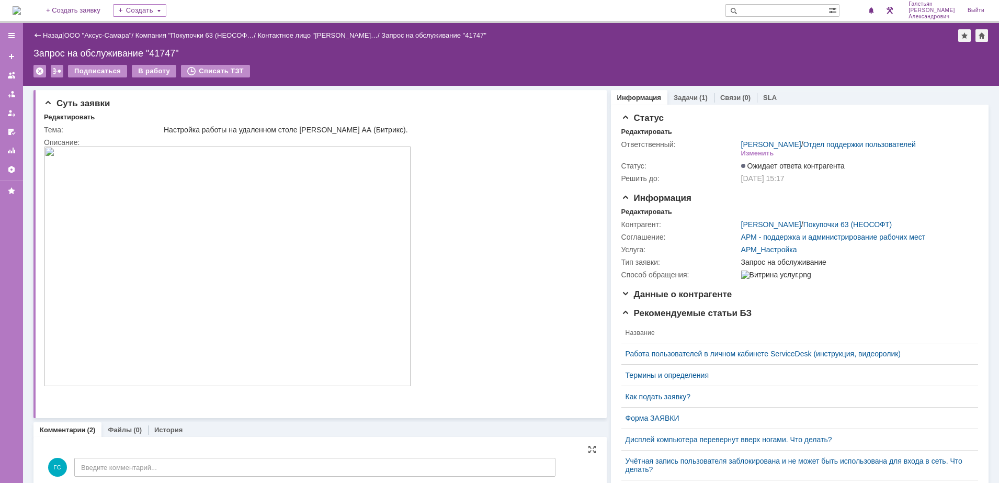
scroll to position [0, 0]
click at [21, 14] on img at bounding box center [17, 10] width 8 height 8
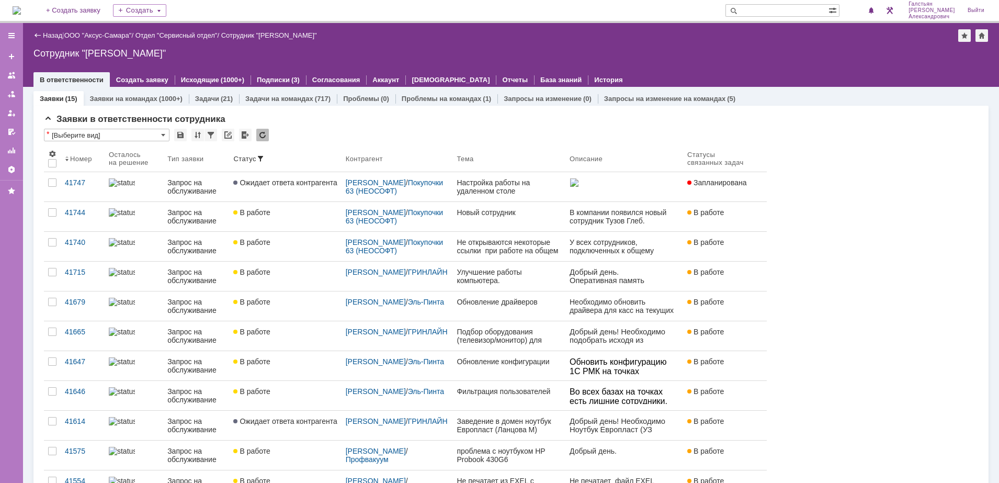
click at [21, 6] on img at bounding box center [17, 10] width 8 height 8
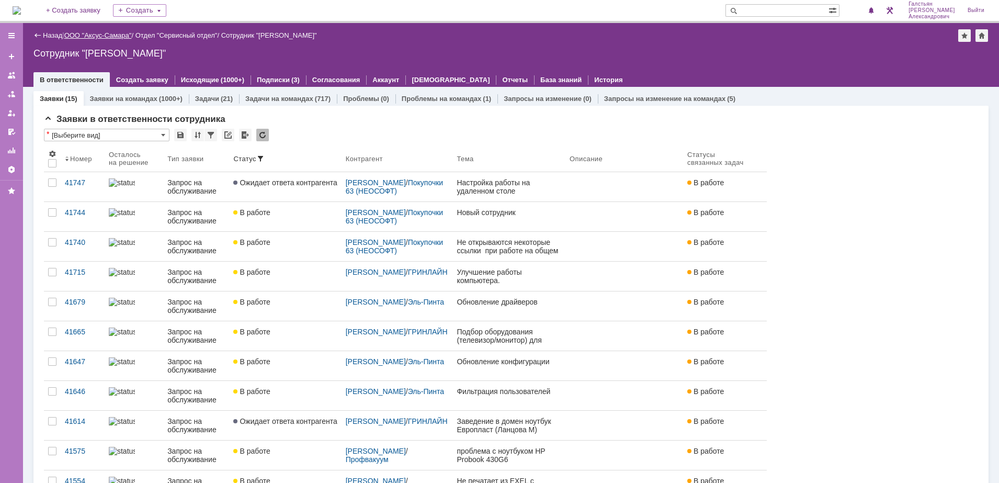
click at [107, 32] on link "ООО "Аксус-Самара"" at bounding box center [97, 35] width 67 height 8
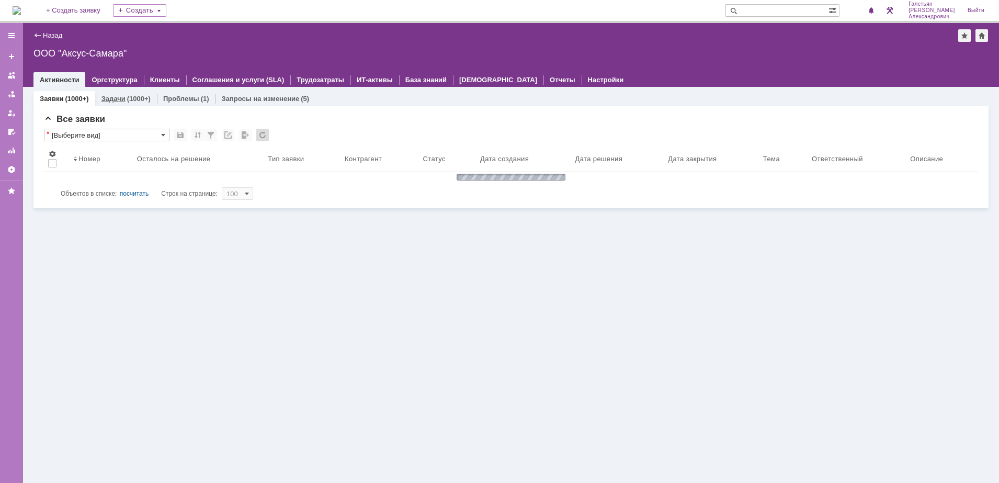
click at [133, 100] on div "(1000+)" at bounding box center [139, 99] width 24 height 8
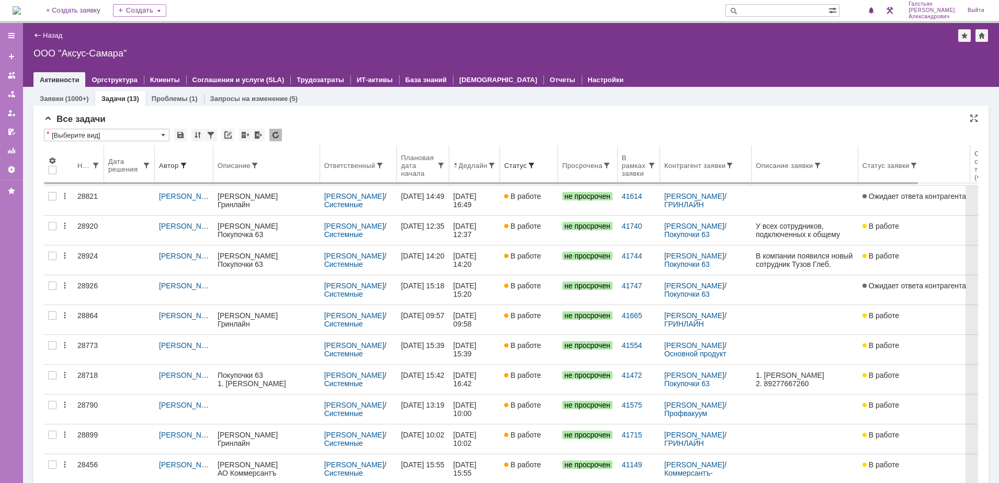
click at [474, 167] on div "Дедлайн" at bounding box center [473, 166] width 29 height 8
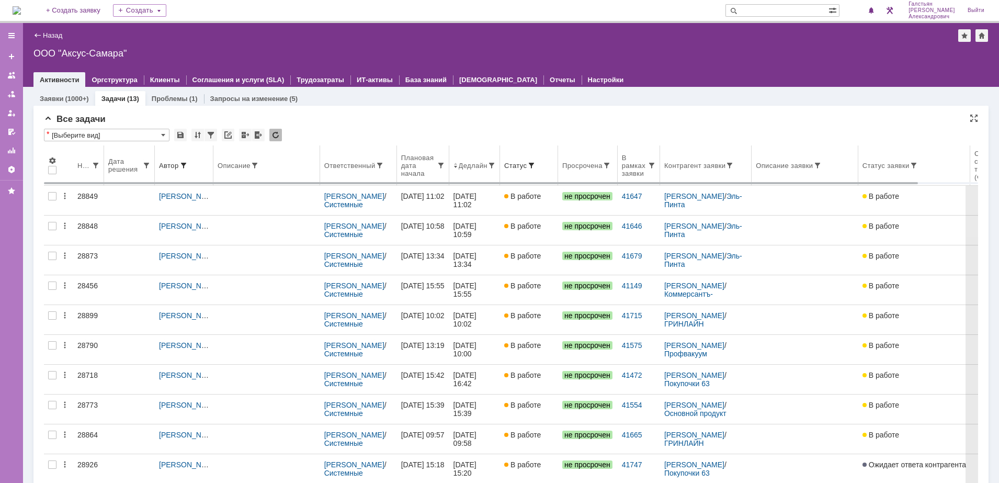
click at [468, 174] on th "Дедлайн" at bounding box center [474, 165] width 51 height 40
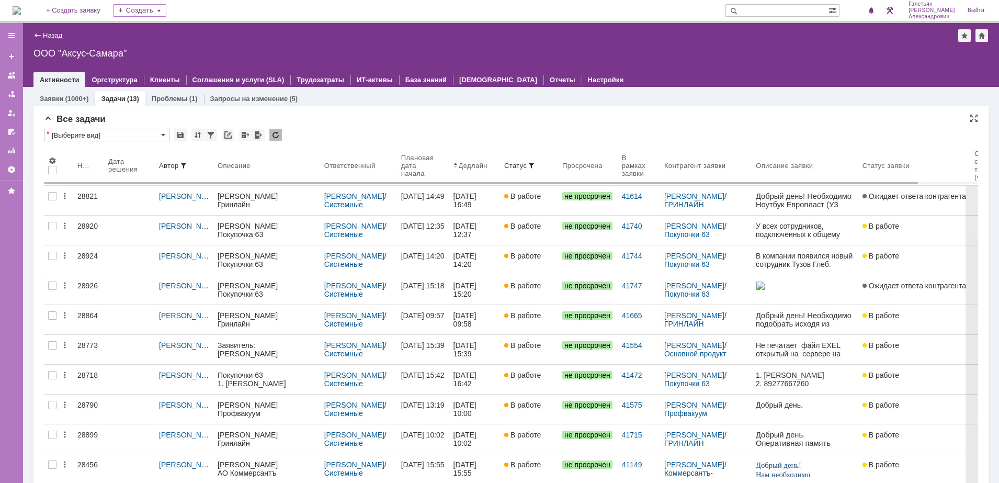
click at [21, 8] on img at bounding box center [17, 10] width 8 height 8
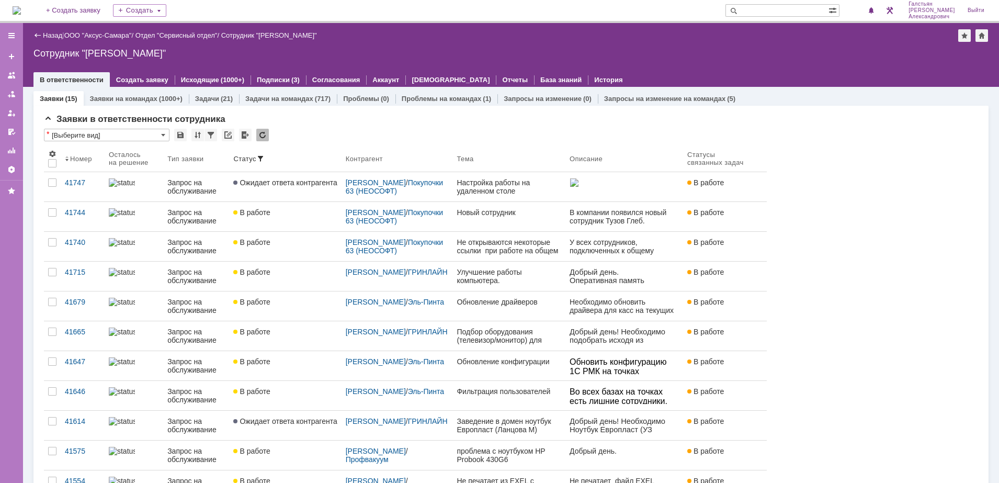
click at [12, 10] on div "На домашнюю + Создать заявку Создать Галстьян Степан Александрович Выйти" at bounding box center [499, 11] width 999 height 23
click at [21, 10] on img at bounding box center [17, 10] width 8 height 8
click at [20, 15] on img at bounding box center [17, 10] width 8 height 8
click at [18, 9] on img at bounding box center [17, 10] width 8 height 8
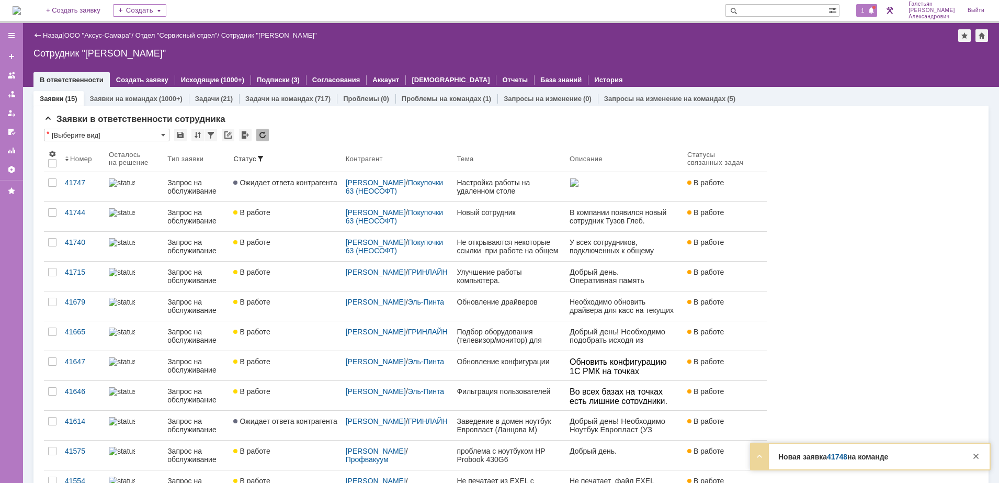
click at [867, 7] on span "1" at bounding box center [862, 10] width 9 height 7
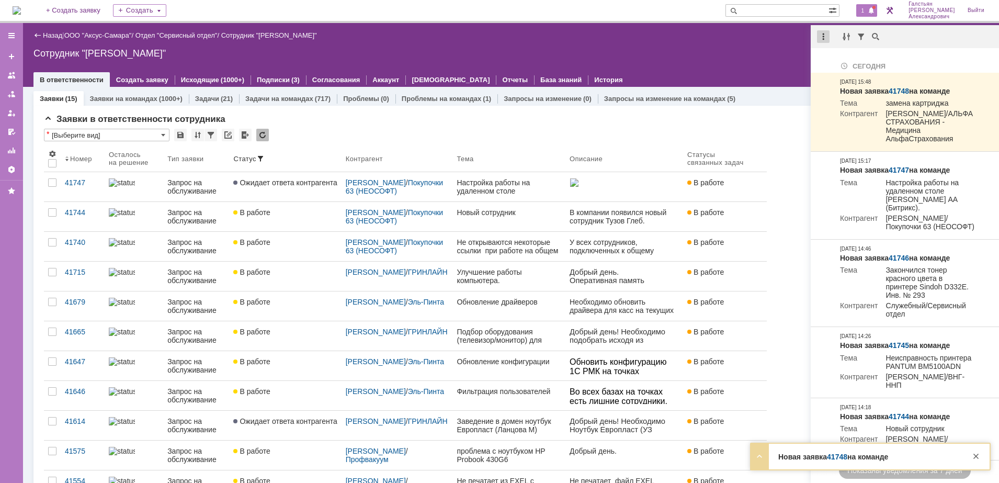
click at [819, 36] on div at bounding box center [823, 36] width 13 height 13
click at [831, 61] on div "Отметить уведомления прочитанными" at bounding box center [895, 63] width 140 height 7
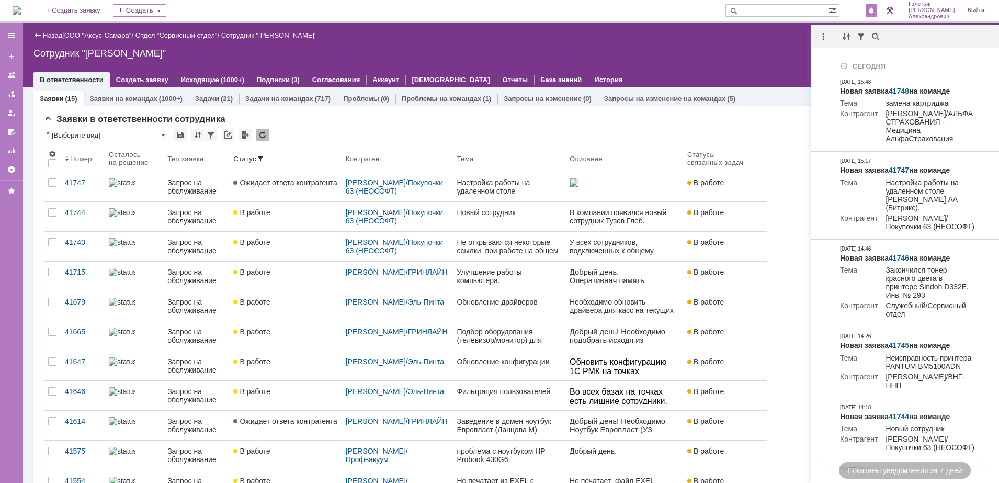
click at [745, 58] on div "Сотрудник "[PERSON_NAME]"" at bounding box center [510, 53] width 955 height 10
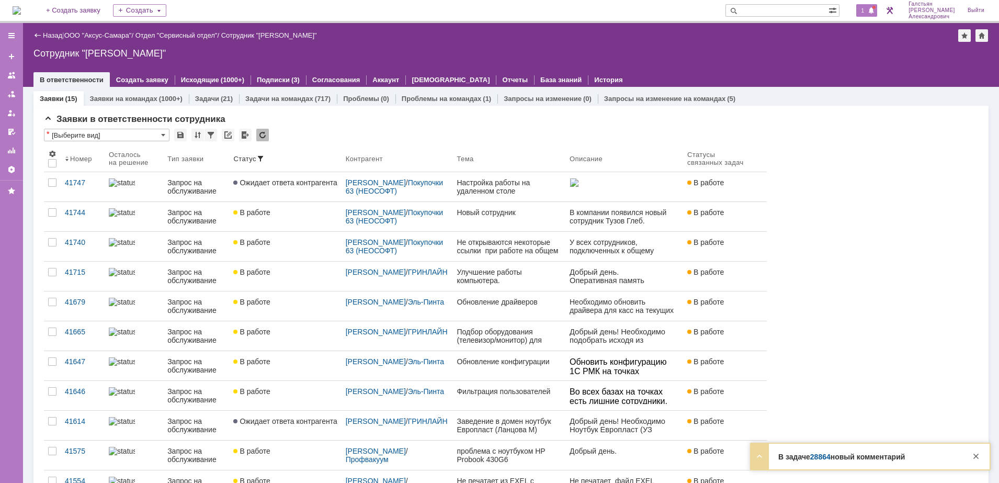
click at [867, 13] on span "1" at bounding box center [862, 10] width 9 height 7
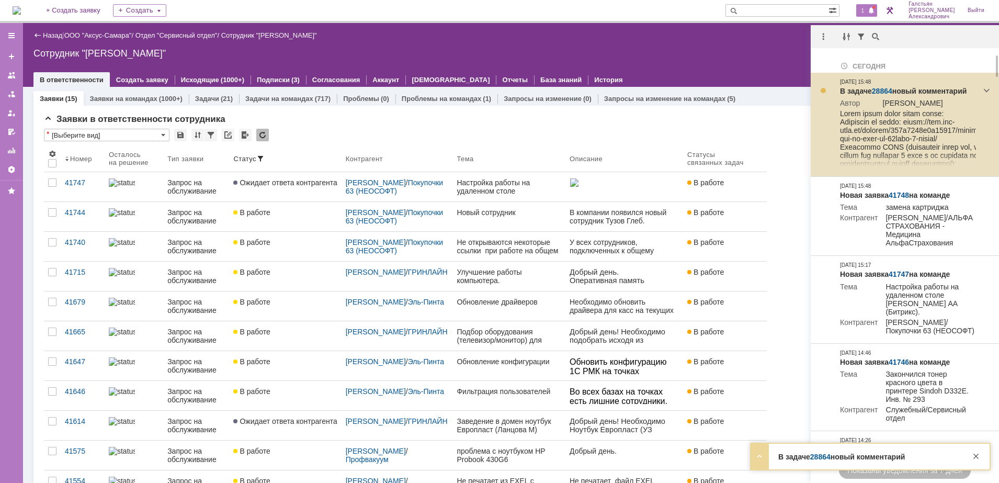
click at [875, 87] on link "28864" at bounding box center [882, 91] width 20 height 8
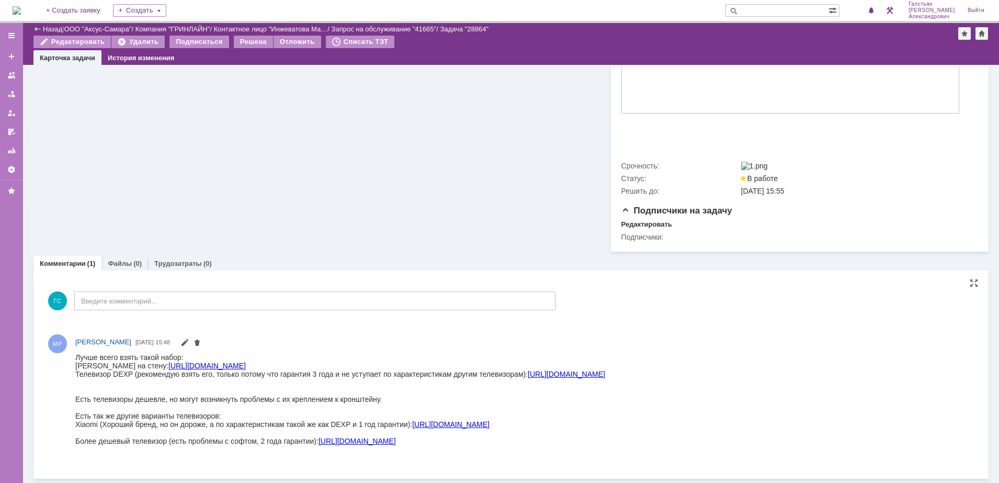
scroll to position [304, 0]
click at [78, 354] on div "Лучше всего взять такой набор:" at bounding box center [340, 356] width 530 height 8
drag, startPoint x: 3, startPoint y: 2, endPoint x: 72, endPoint y: 357, distance: 361.7
click at [72, 357] on div "[PERSON_NAME] [PERSON_NAME] [DATE] 15:48" at bounding box center [511, 397] width 934 height 135
click at [76, 353] on iframe at bounding box center [519, 406] width 888 height 107
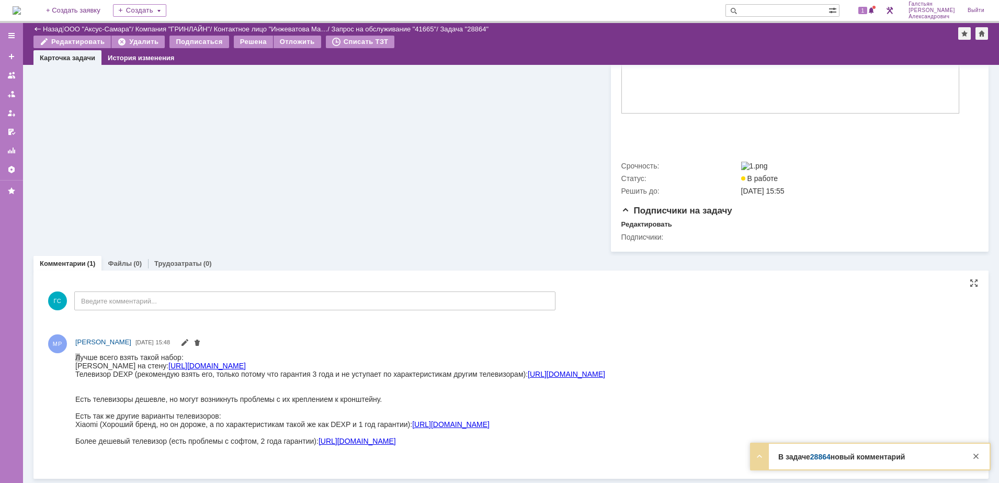
drag, startPoint x: 150, startPoint y: 704, endPoint x: 105, endPoint y: 353, distance: 354.1
click at [98, 353] on div "Лучше всего взять такой набор:" at bounding box center [340, 356] width 530 height 8
drag, startPoint x: 76, startPoint y: 354, endPoint x: 643, endPoint y: 446, distance: 574.1
click at [605, 446] on body "Лучше всего взять такой набор: Кронштейн на стену: [URL][DOMAIN_NAME] Телевизор…" at bounding box center [340, 402] width 530 height 100
copy body "Lorem ipsum dolor sitam conse: Adipiscin el seddo: eiusm://tem.inc-utla.et/dolo…"
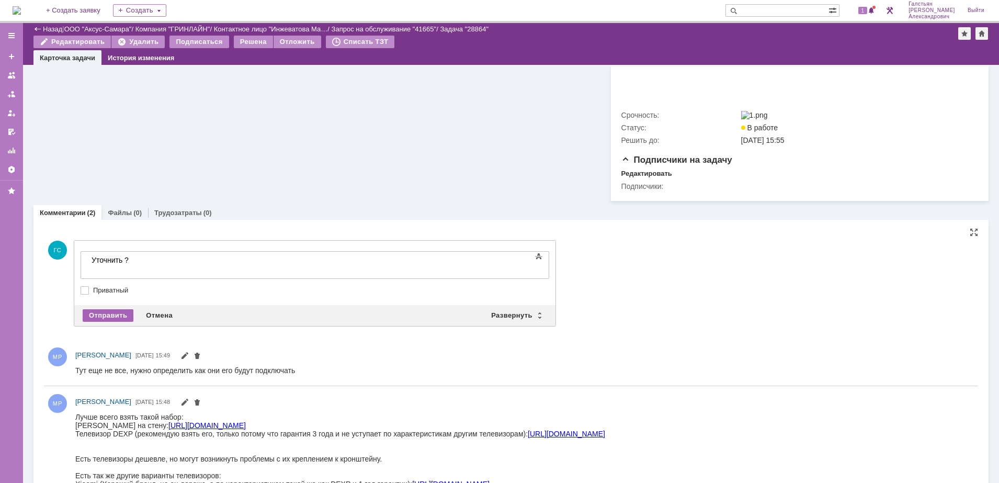
click at [105, 319] on div "Отправить" at bounding box center [108, 315] width 51 height 13
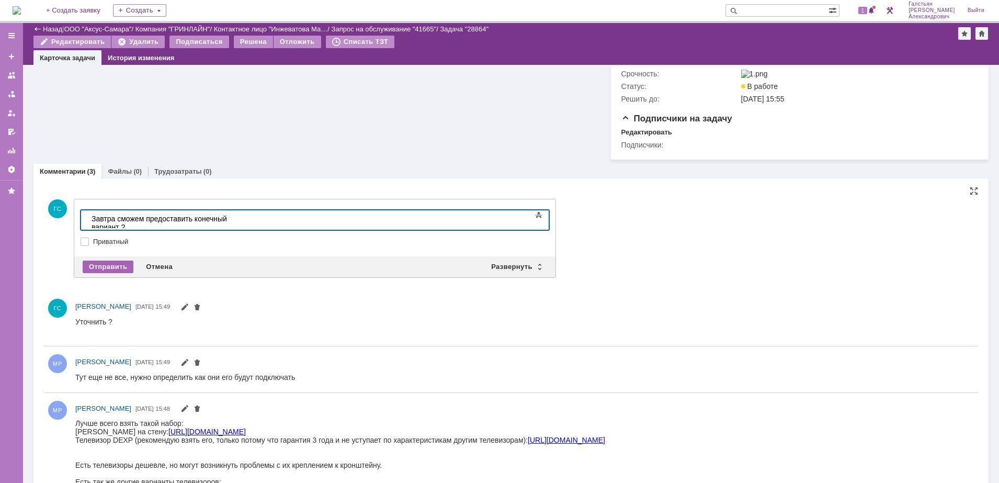
click at [110, 271] on div "Отправить" at bounding box center [108, 266] width 51 height 13
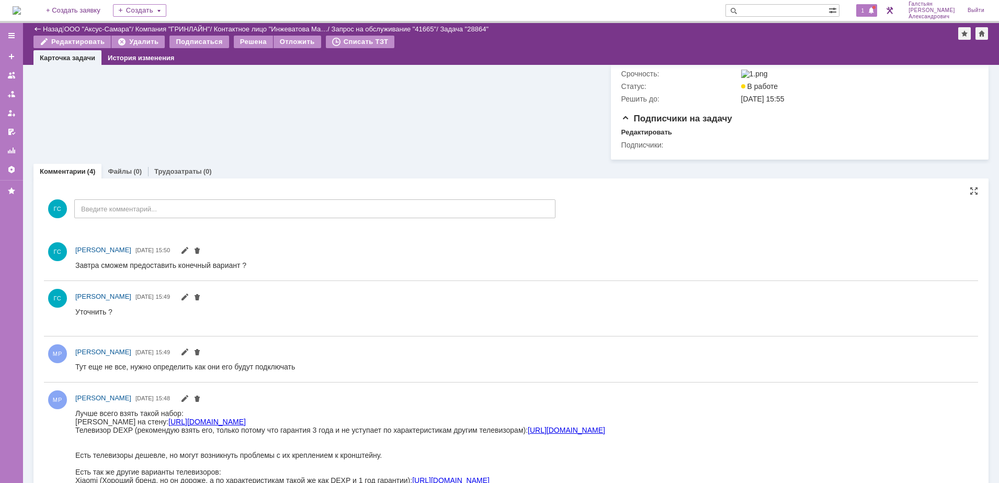
click at [875, 15] on span at bounding box center [870, 11] width 7 height 8
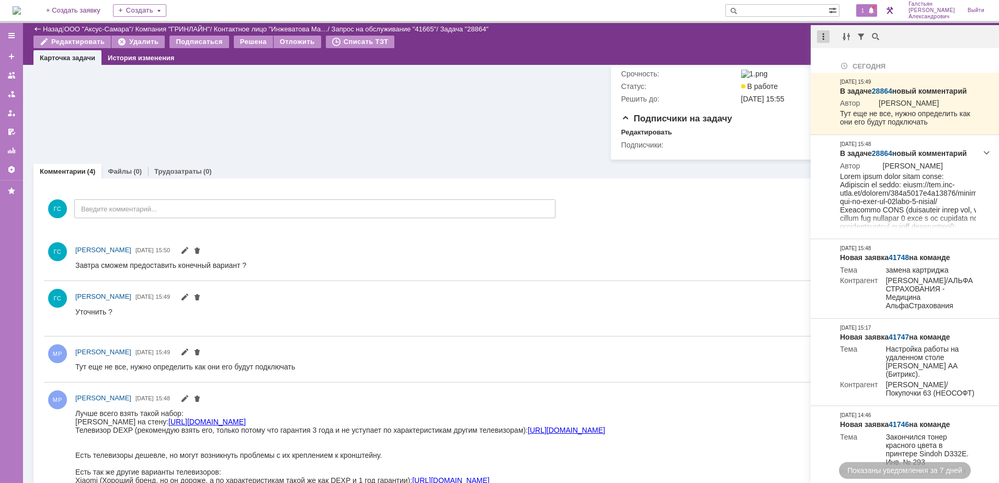
click at [821, 39] on div at bounding box center [823, 36] width 13 height 13
click at [848, 66] on div "Отметить уведомления прочитанными" at bounding box center [895, 63] width 140 height 7
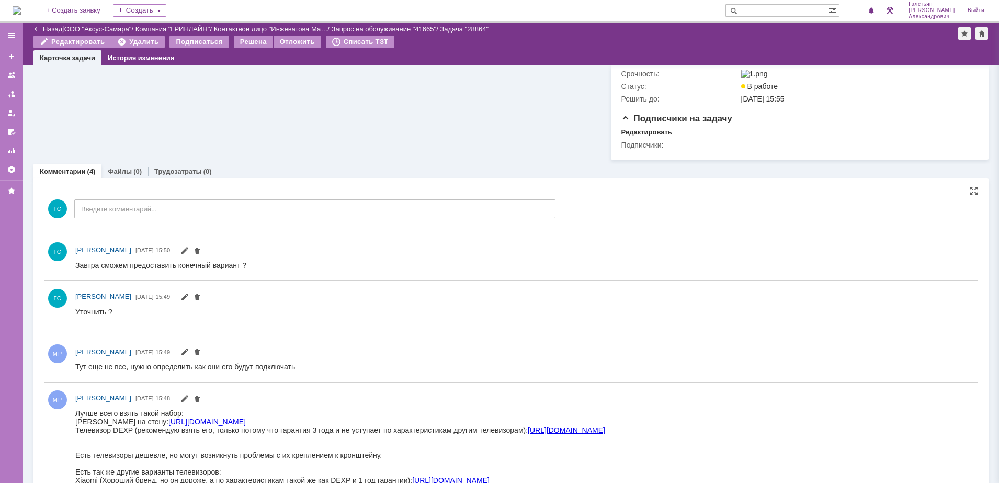
click at [21, 6] on img at bounding box center [17, 10] width 8 height 8
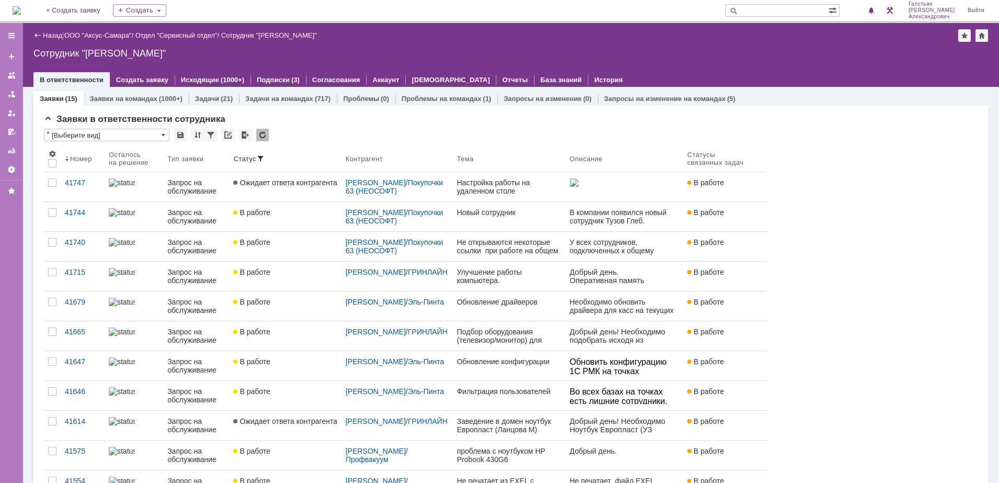
click at [21, 7] on img at bounding box center [17, 10] width 8 height 8
click at [21, 6] on img at bounding box center [17, 10] width 8 height 8
click at [21, 9] on img at bounding box center [17, 10] width 8 height 8
click at [21, 8] on img at bounding box center [17, 10] width 8 height 8
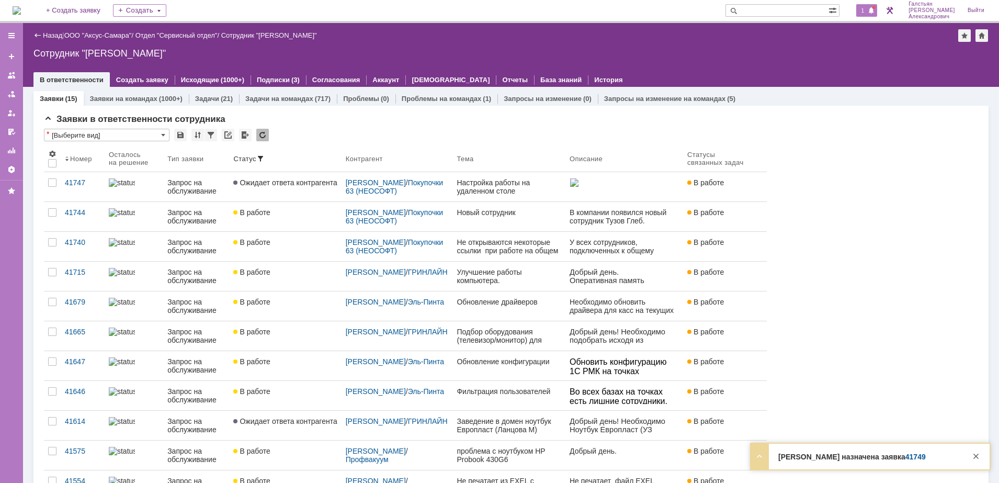
click at [866, 8] on span "1" at bounding box center [862, 10] width 9 height 7
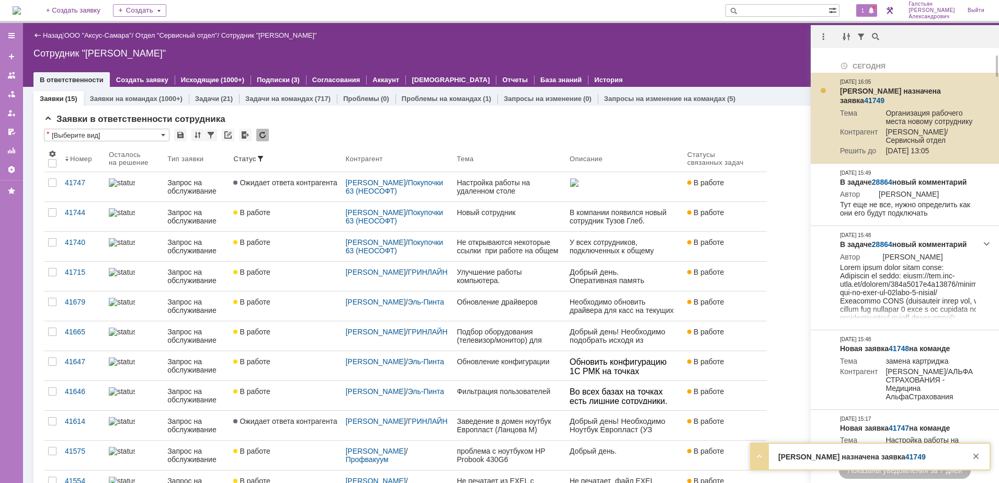
click at [884, 96] on link "41749" at bounding box center [874, 100] width 20 height 8
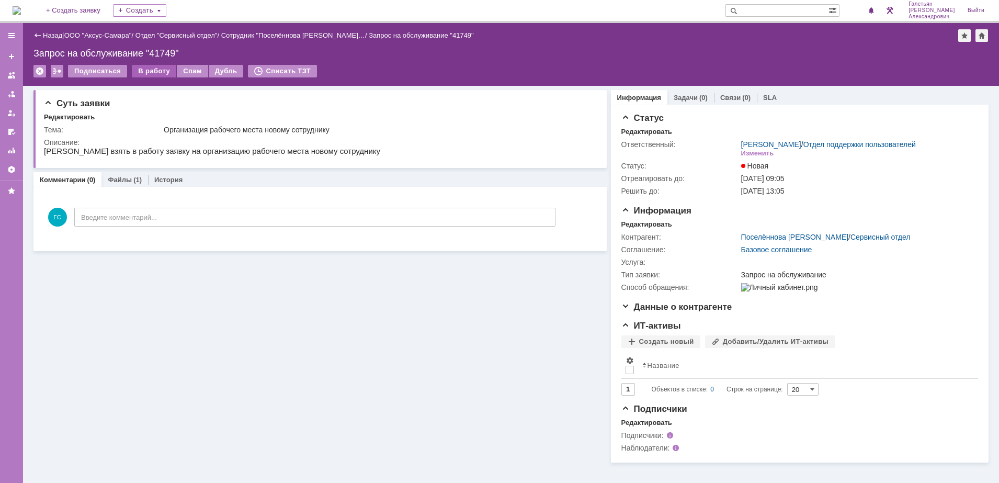
click at [145, 71] on div "В работу" at bounding box center [154, 71] width 44 height 13
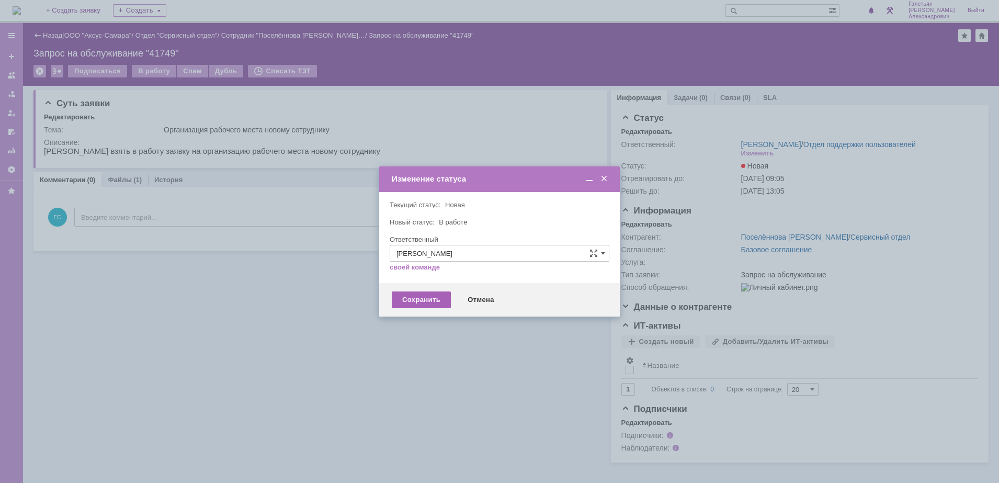
click at [399, 296] on div "Сохранить" at bounding box center [421, 299] width 59 height 17
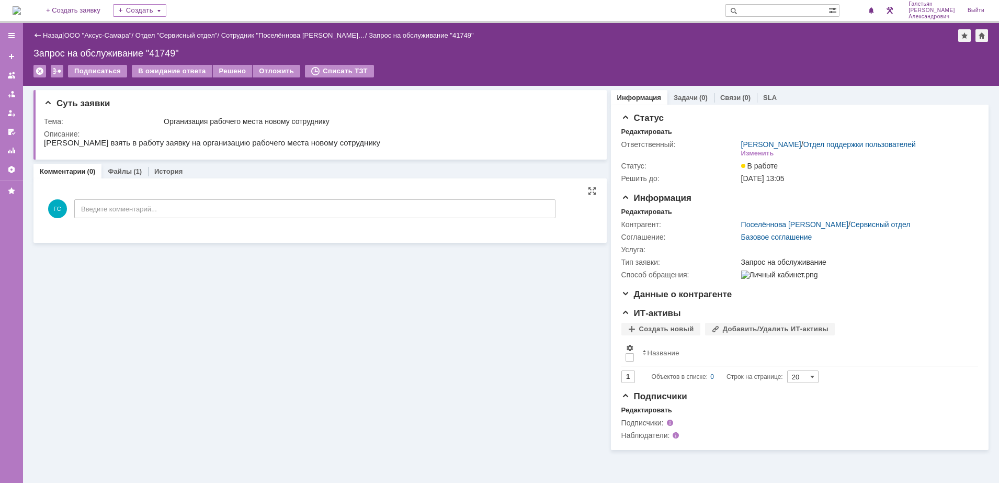
click at [169, 217] on input "Введите комментарий..." at bounding box center [314, 208] width 481 height 19
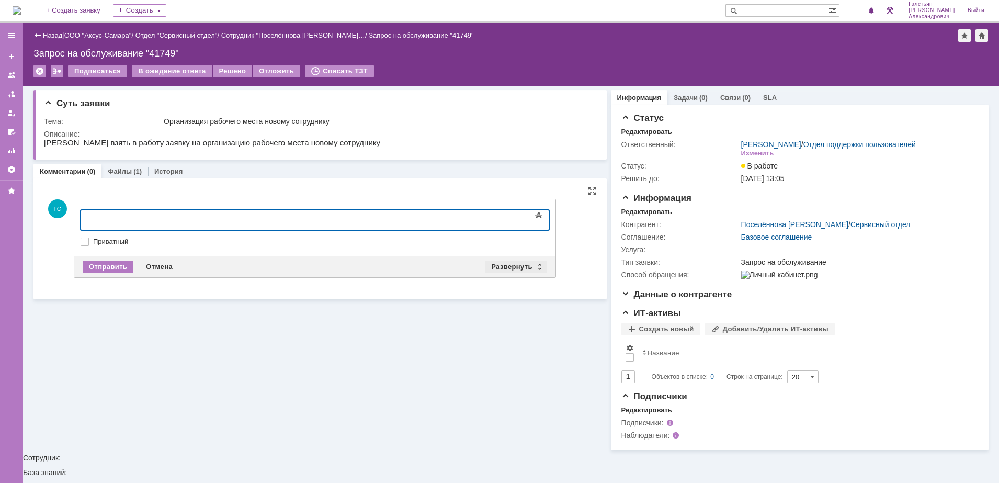
click at [500, 262] on div "Развернуть" at bounding box center [516, 266] width 62 height 13
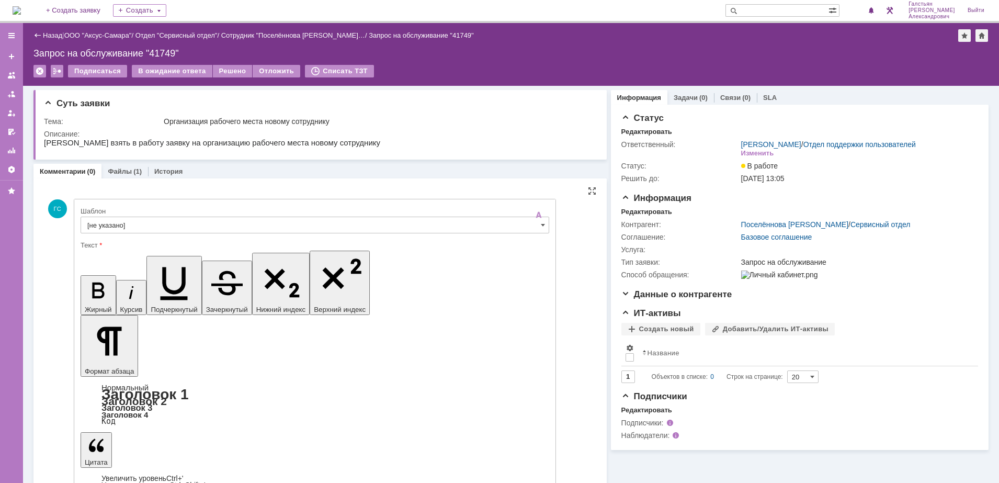
click at [190, 234] on div at bounding box center [315, 236] width 468 height 7
click at [190, 222] on input "[не указано]" at bounding box center [315, 224] width 468 height 17
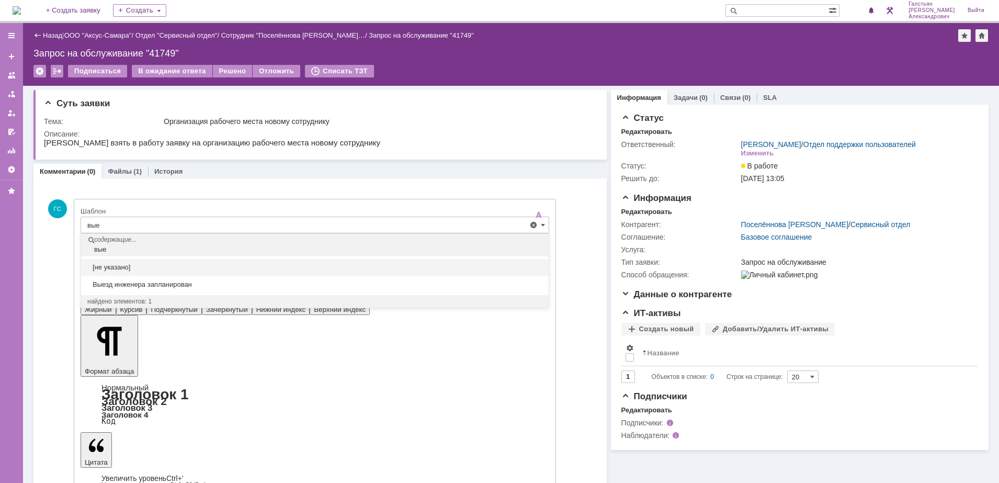
click at [182, 274] on div "[не указано]" at bounding box center [314, 267] width 467 height 17
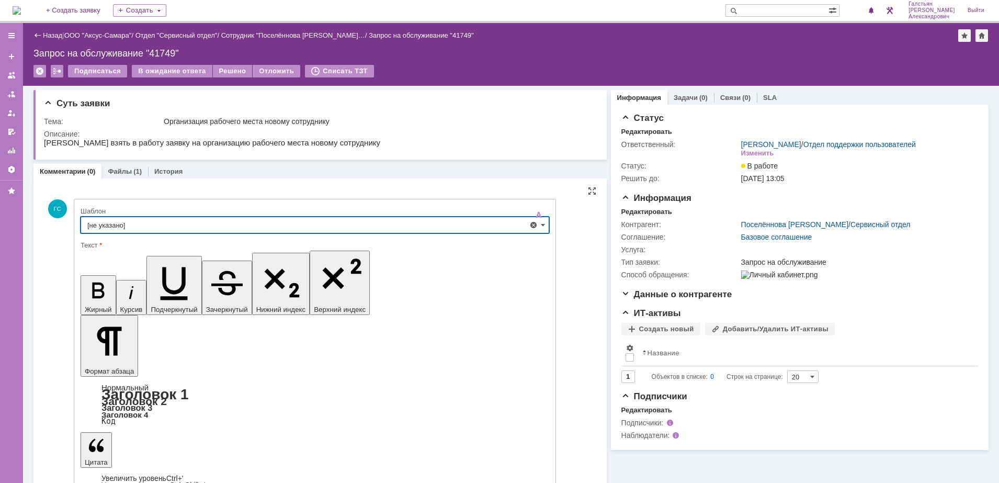
type input "[не указано]"
click at [176, 223] on input "[не указано]" at bounding box center [315, 224] width 468 height 17
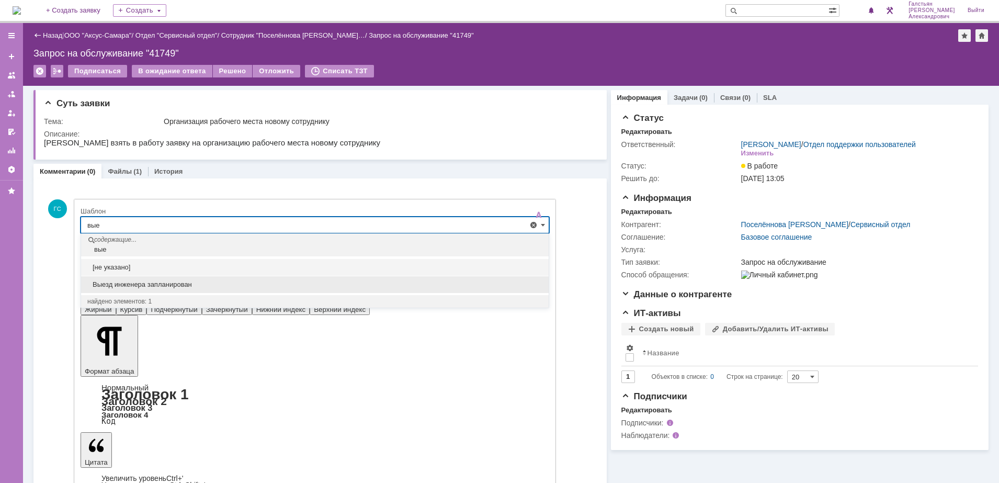
click at [184, 285] on span "Выезд инженера запланирован" at bounding box center [314, 284] width 455 height 8
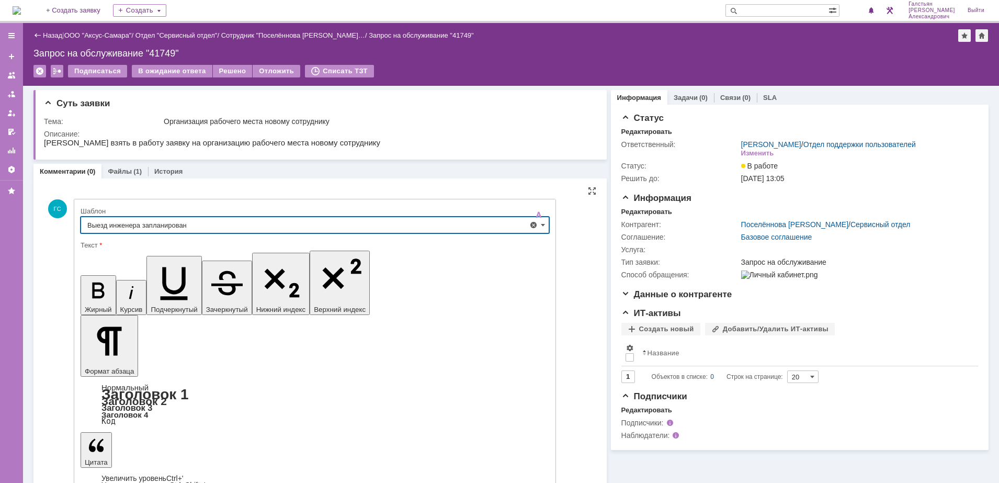
type input "Выезд инженера запланирован"
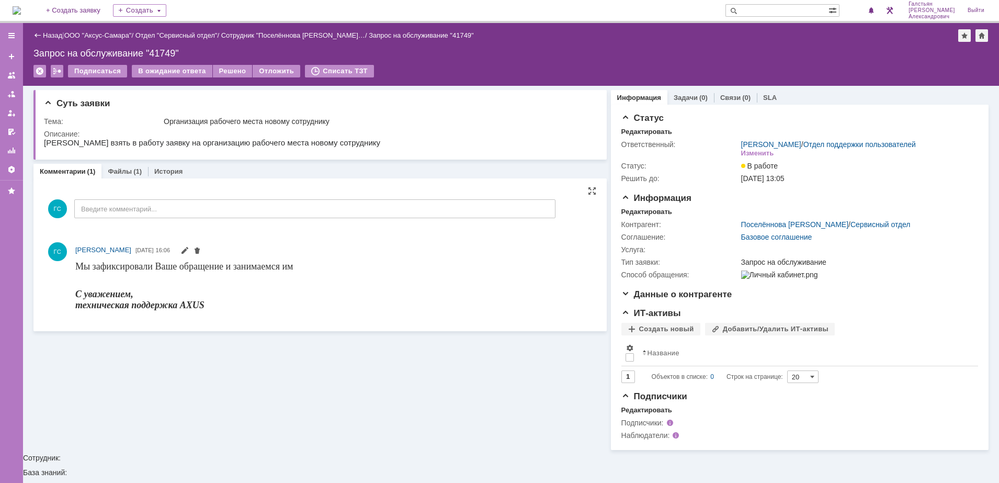
click at [122, 179] on div "Комментарии Добавить комментарий ГС Введите комментарий... 1 Всего комментариев…" at bounding box center [319, 254] width 573 height 153
click at [124, 170] on link "Файлы" at bounding box center [120, 171] width 24 height 8
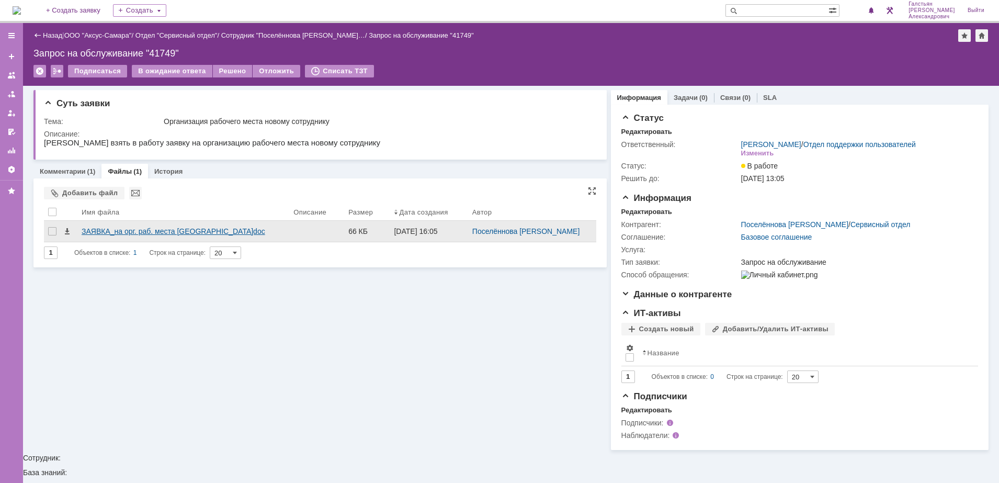
click at [158, 228] on div "ЗАЯВКА_на орг. раб. места Никитина.doc" at bounding box center [183, 231] width 203 height 8
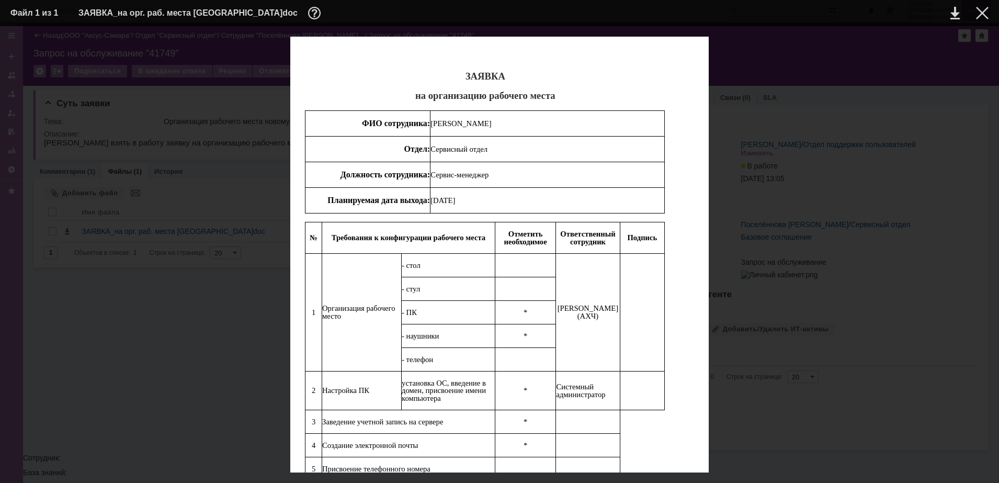
drag, startPoint x: 987, startPoint y: 9, endPoint x: 978, endPoint y: 17, distance: 11.1
click at [986, 9] on div at bounding box center [982, 13] width 13 height 13
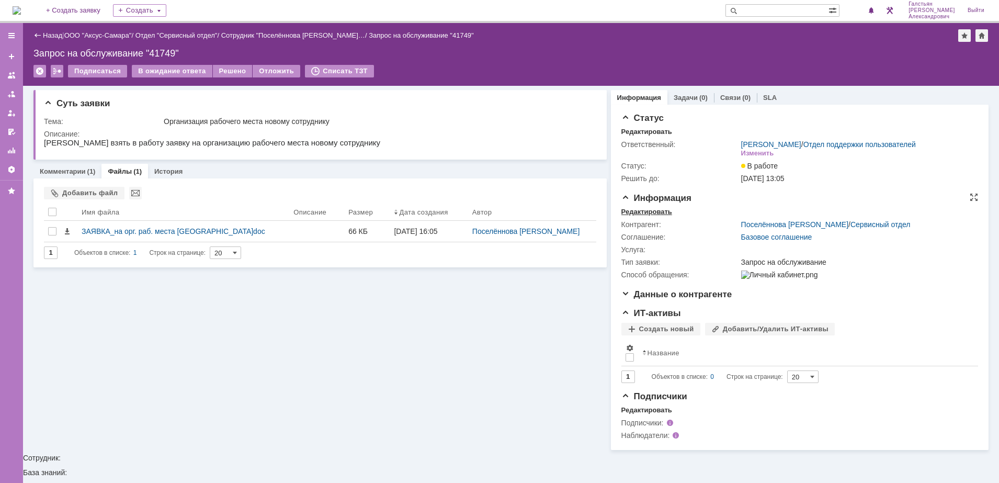
click at [650, 213] on div "Редактировать" at bounding box center [646, 212] width 51 height 8
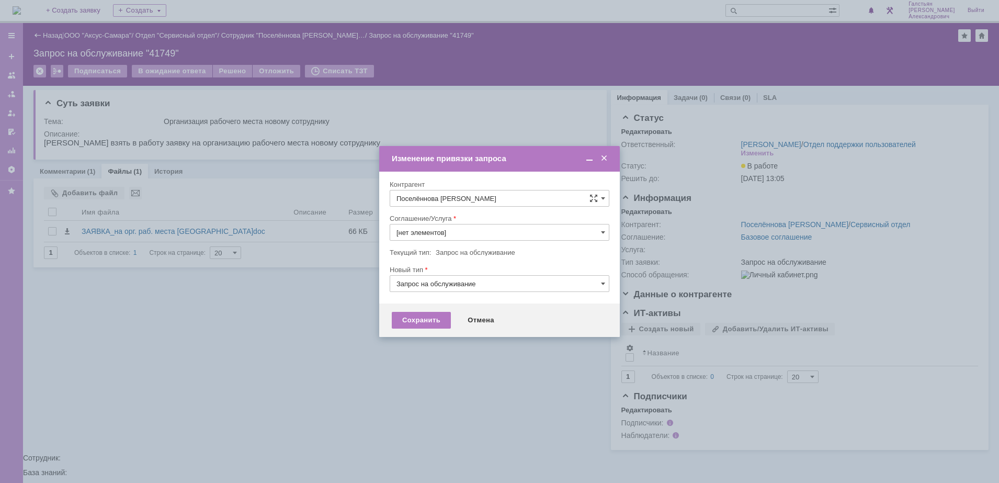
type input "Базовое соглашение"
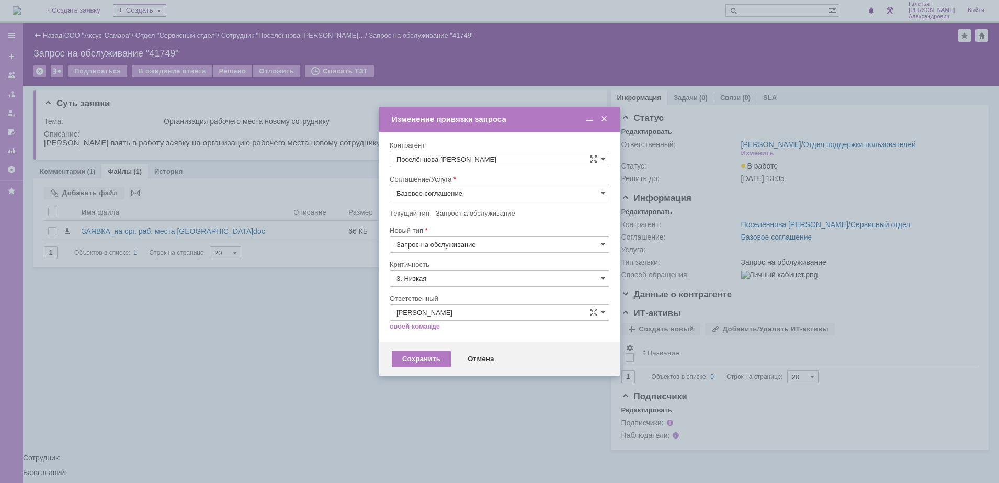
click at [459, 192] on input "Базовое соглашение" at bounding box center [500, 193] width 220 height 17
click at [487, 247] on div "АРМ_Настройка" at bounding box center [499, 242] width 219 height 17
type input "АРМ_Настройка"
click at [460, 271] on input "3. Низкая" at bounding box center [500, 278] width 220 height 17
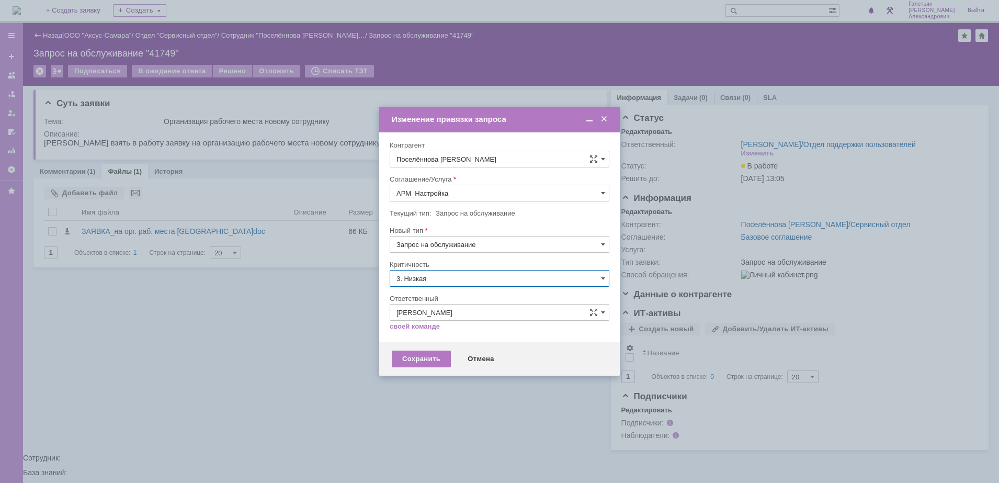
click at [446, 296] on span "[не указано]" at bounding box center [499, 297] width 206 height 8
type input "[не указано]"
click at [424, 354] on div "Сохранить" at bounding box center [421, 358] width 59 height 17
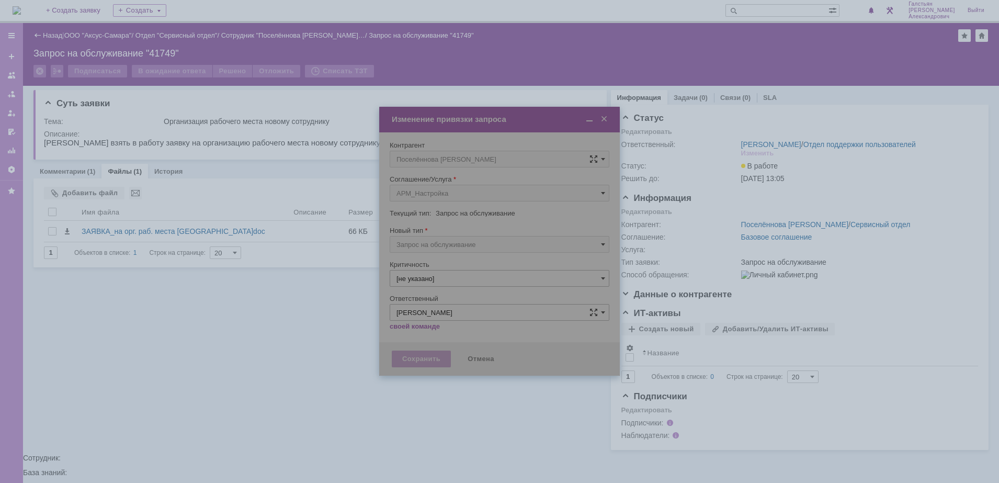
click at [424, 364] on div at bounding box center [499, 241] width 241 height 269
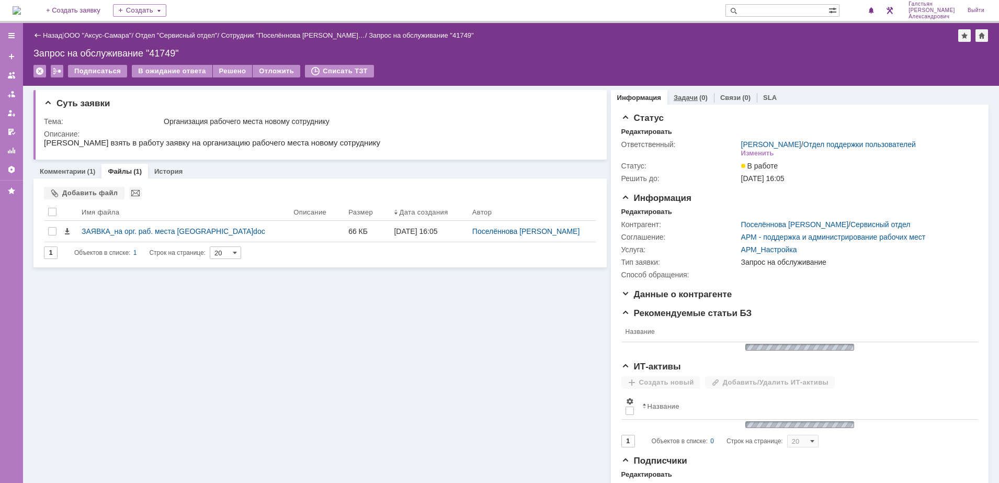
scroll to position [0, 0]
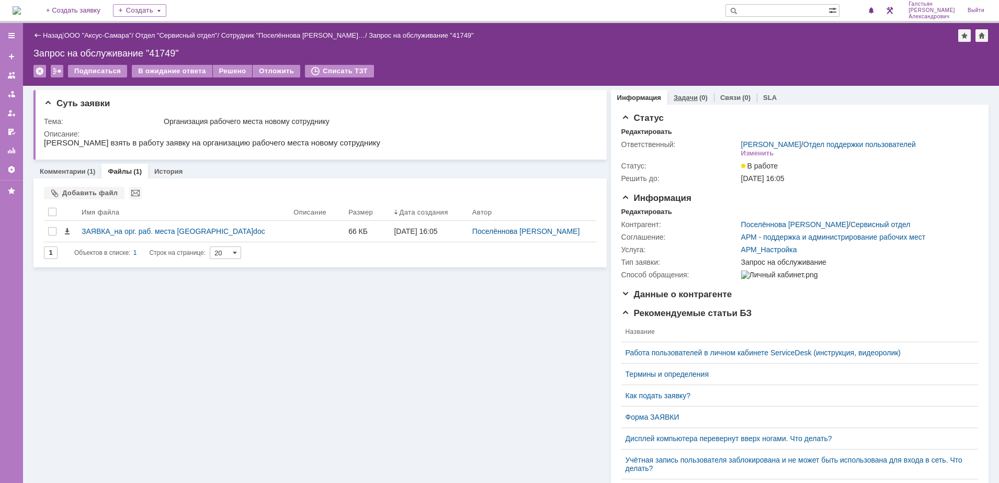
click at [681, 100] on link "Задачи" at bounding box center [685, 98] width 24 height 8
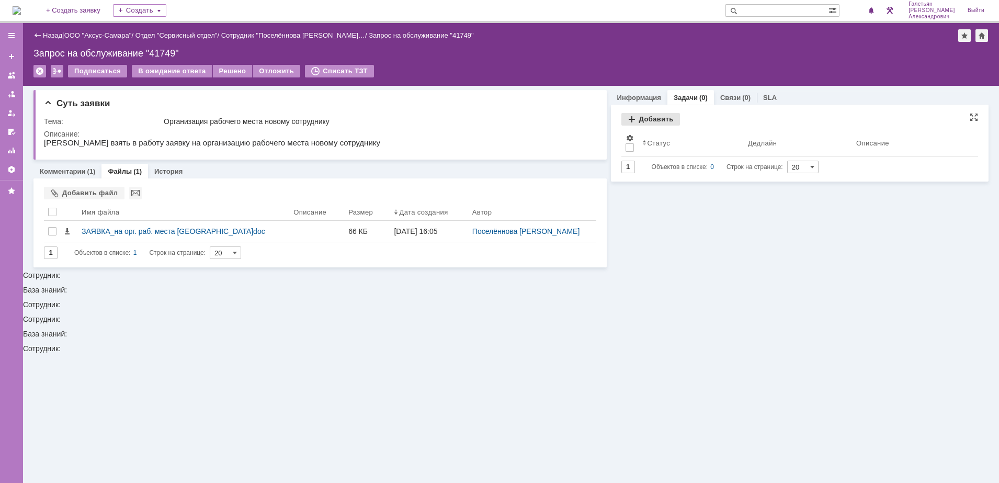
click at [643, 121] on div "Добавить" at bounding box center [650, 119] width 59 height 13
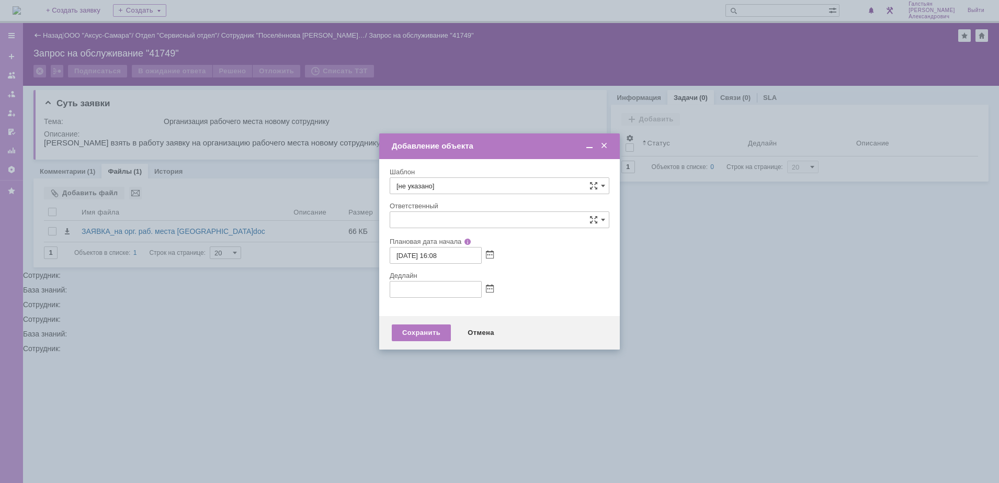
type input "[не указано]"
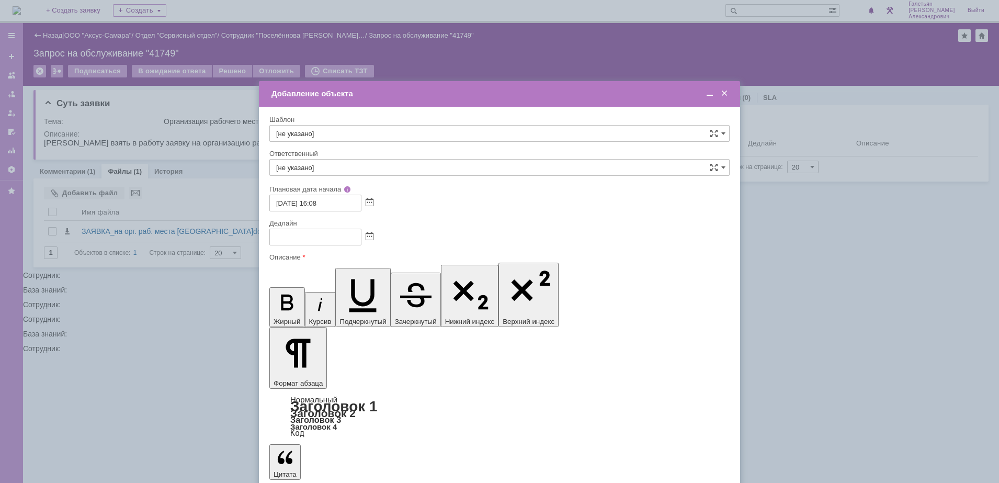
click at [706, 95] on span at bounding box center [709, 93] width 10 height 9
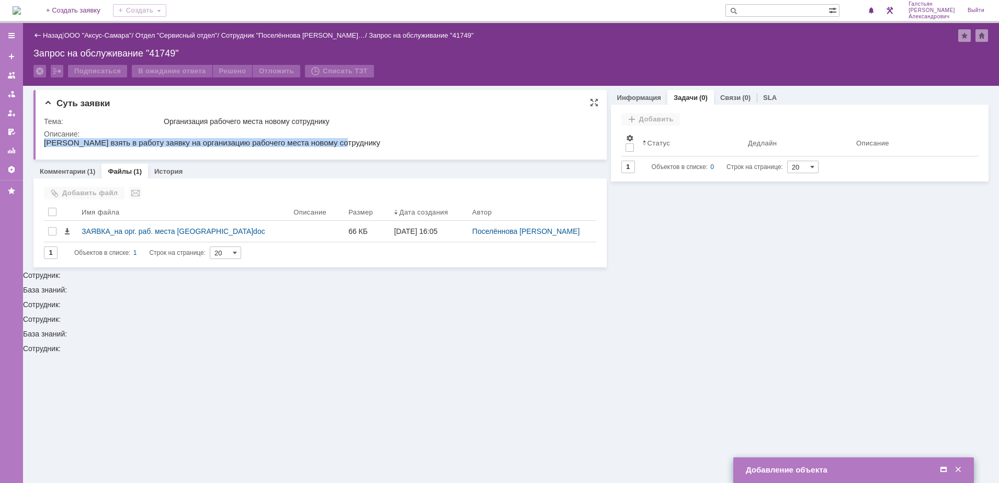
drag, startPoint x: 44, startPoint y: 143, endPoint x: 397, endPoint y: 288, distance: 381.7
click at [353, 147] on html "[PERSON_NAME] взять в работу заявку на организацию рабочего места новому сотруд…" at bounding box center [318, 142] width 548 height 9
copy span "[PERSON_NAME] взять в работу заявку на организацию рабочего места новому сотруд…"
click at [942, 467] on span at bounding box center [943, 469] width 10 height 9
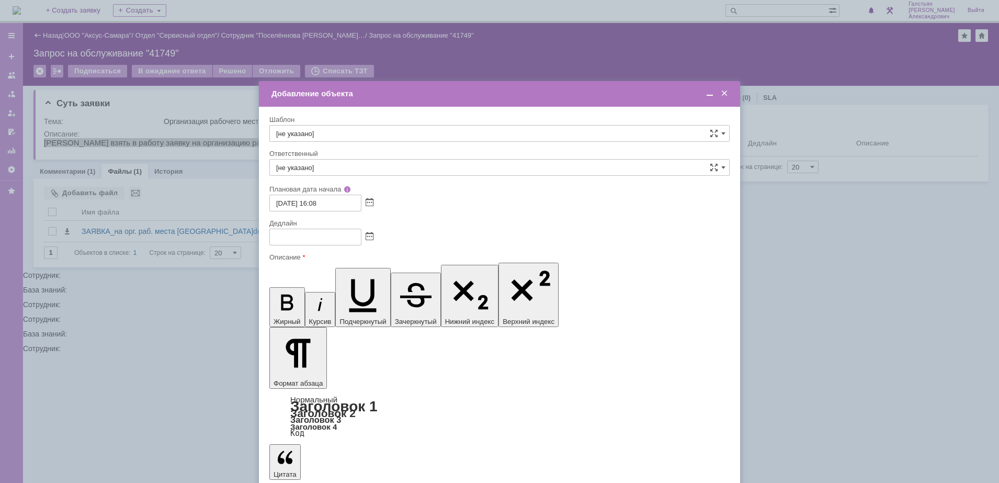
click at [371, 237] on span at bounding box center [369, 237] width 8 height 8
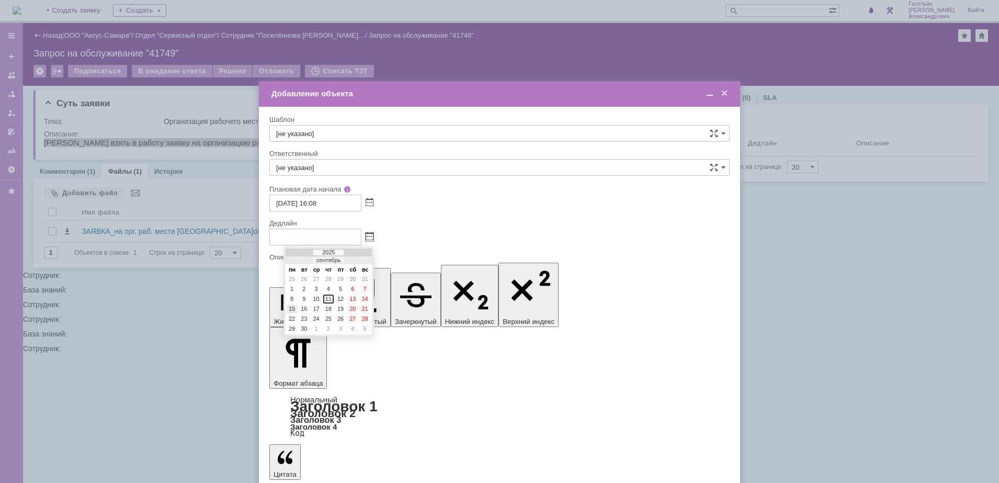
drag, startPoint x: 291, startPoint y: 308, endPoint x: 31, endPoint y: 0, distance: 403.3
click at [291, 308] on div "15" at bounding box center [292, 308] width 10 height 9
type input "15.09.2025 16:09"
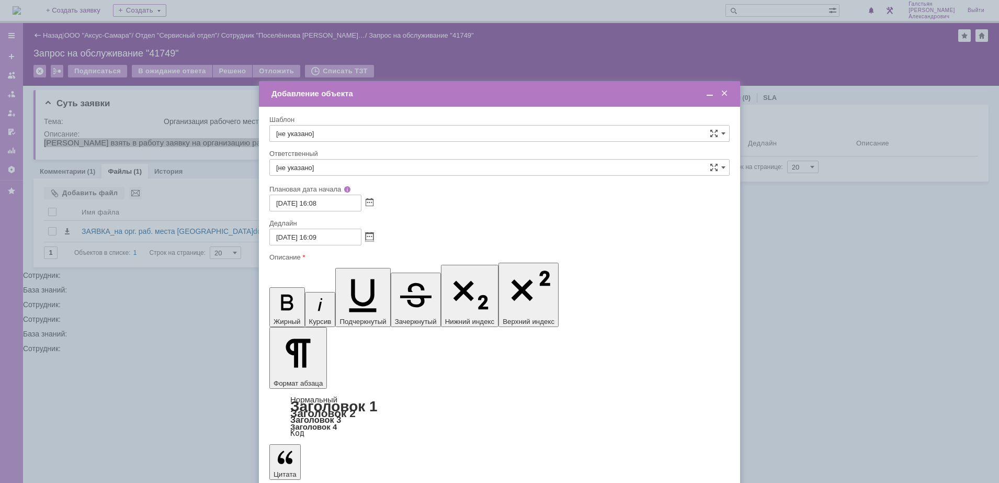
click at [341, 166] on input "[не указано]" at bounding box center [499, 167] width 460 height 17
click at [306, 278] on span "[PERSON_NAME] [PERSON_NAME]" at bounding box center [499, 278] width 446 height 8
type input "[PERSON_NAME] [PERSON_NAME]"
click at [709, 97] on span at bounding box center [709, 93] width 10 height 9
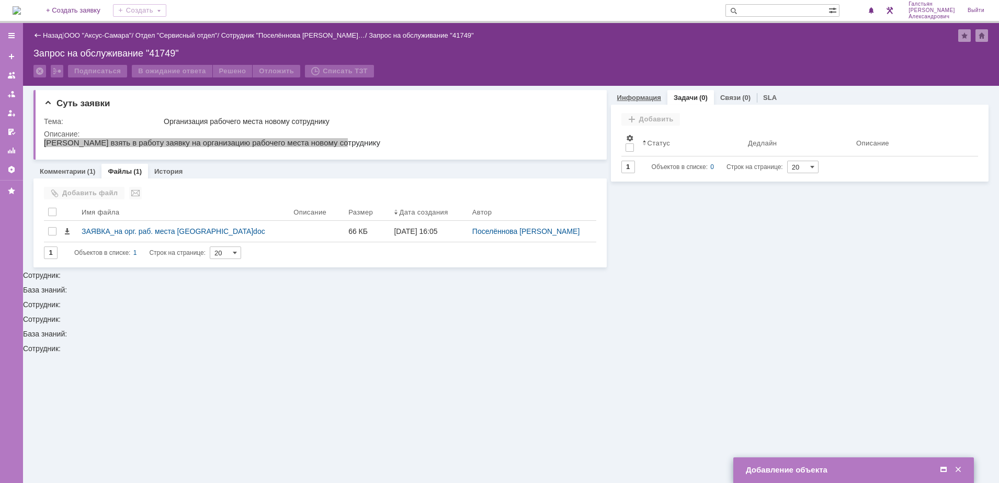
click at [652, 97] on link "Информация" at bounding box center [639, 98] width 44 height 8
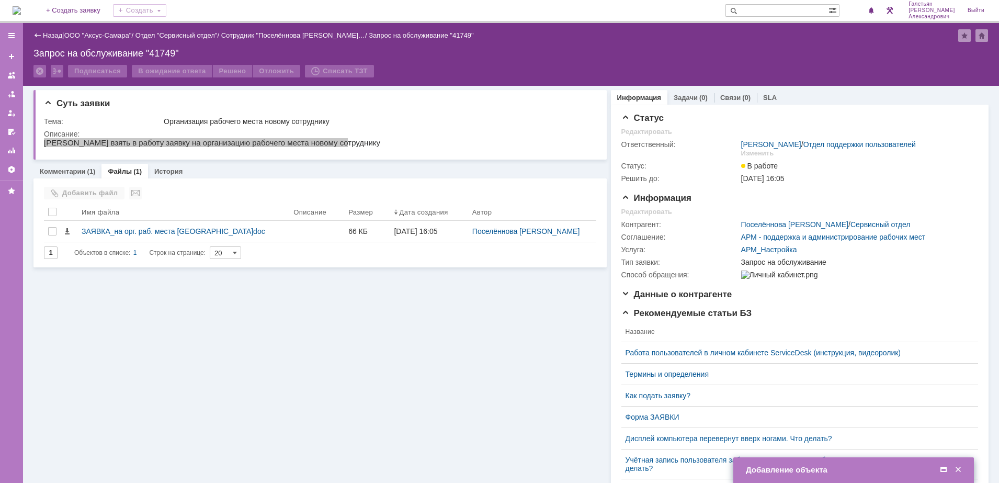
click at [942, 465] on span at bounding box center [943, 469] width 10 height 9
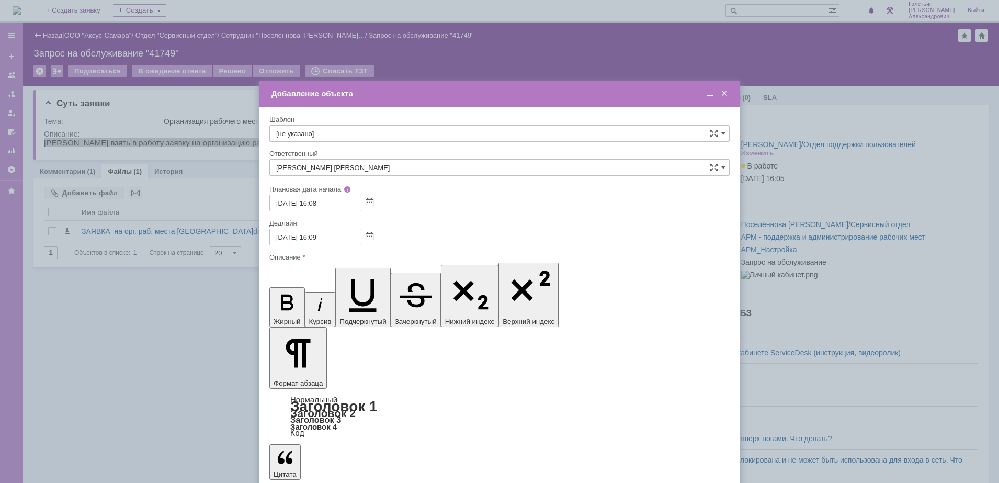
click at [706, 94] on span at bounding box center [709, 93] width 10 height 9
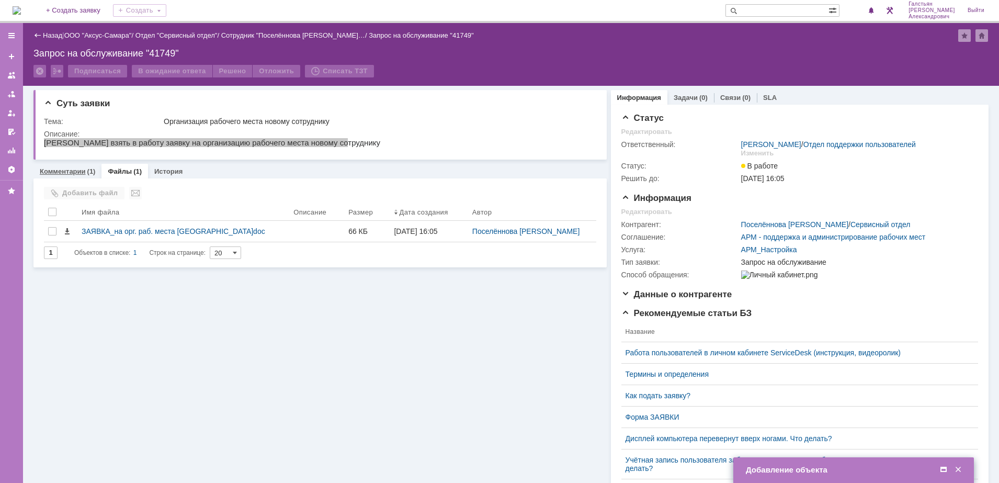
click at [86, 176] on div "Комментарии (1)" at bounding box center [67, 171] width 68 height 15
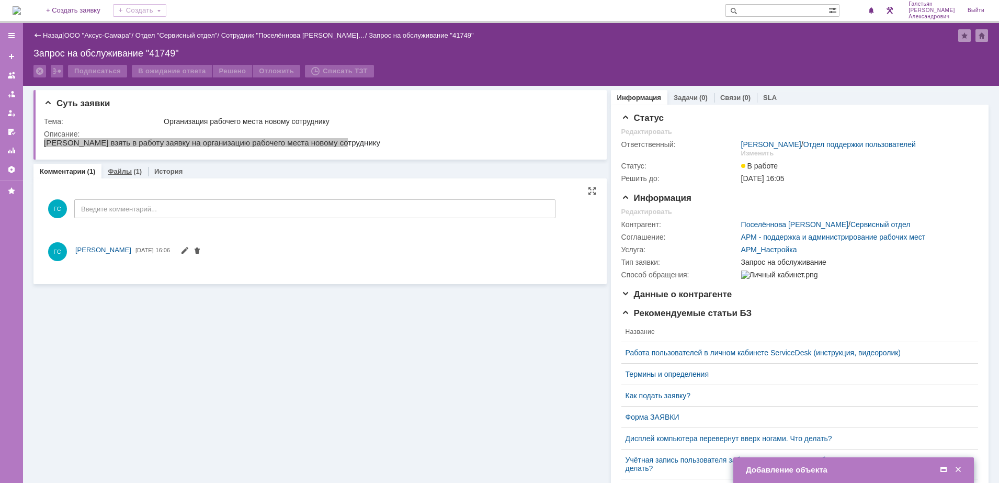
click at [124, 173] on link "Файлы" at bounding box center [120, 171] width 24 height 8
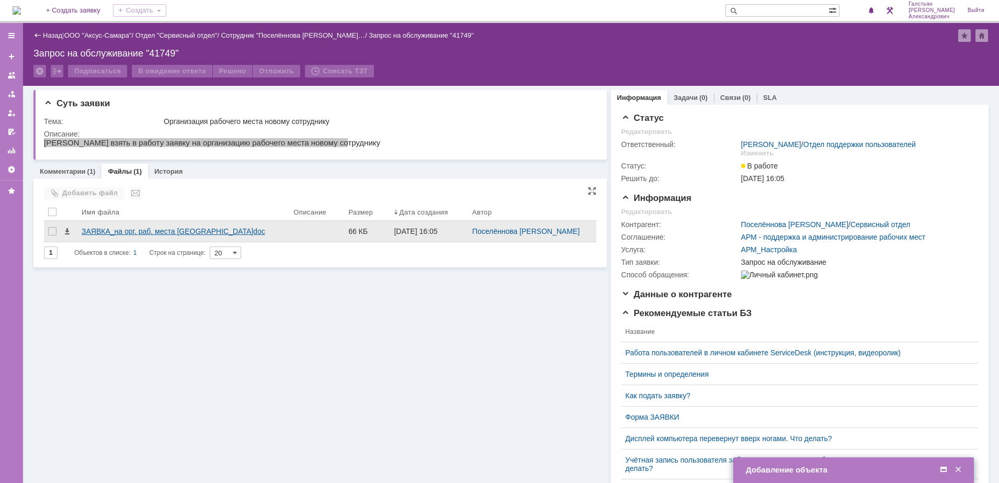
click at [144, 234] on div "ЗАЯВКА_на орг. раб. места Никитина.doc" at bounding box center [183, 231] width 203 height 8
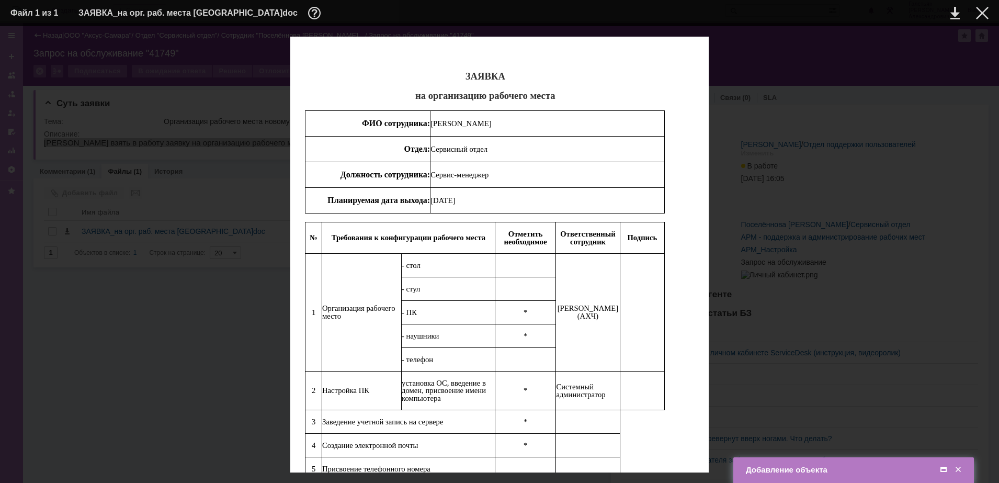
drag, startPoint x: 431, startPoint y: 197, endPoint x: 853, endPoint y: 310, distance: 436.1
click at [983, 14] on div at bounding box center [982, 13] width 13 height 13
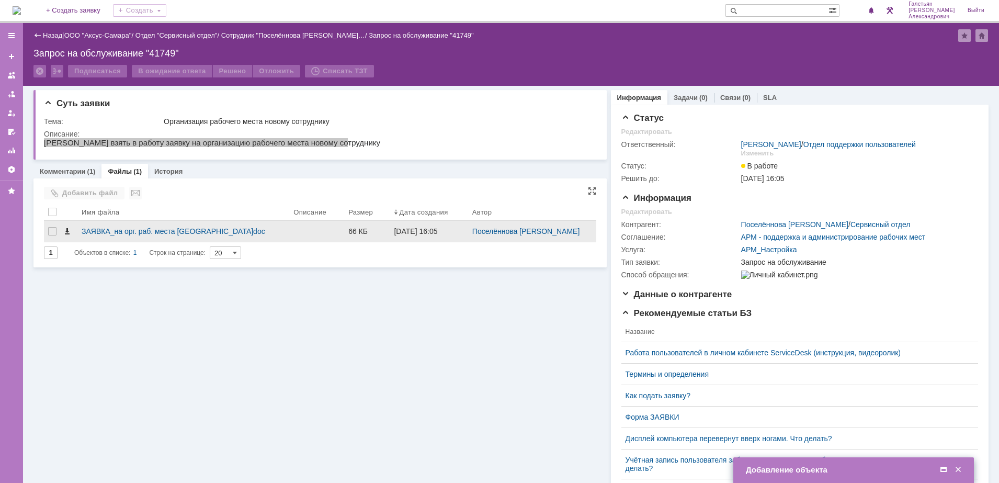
click at [66, 230] on span at bounding box center [67, 231] width 8 height 8
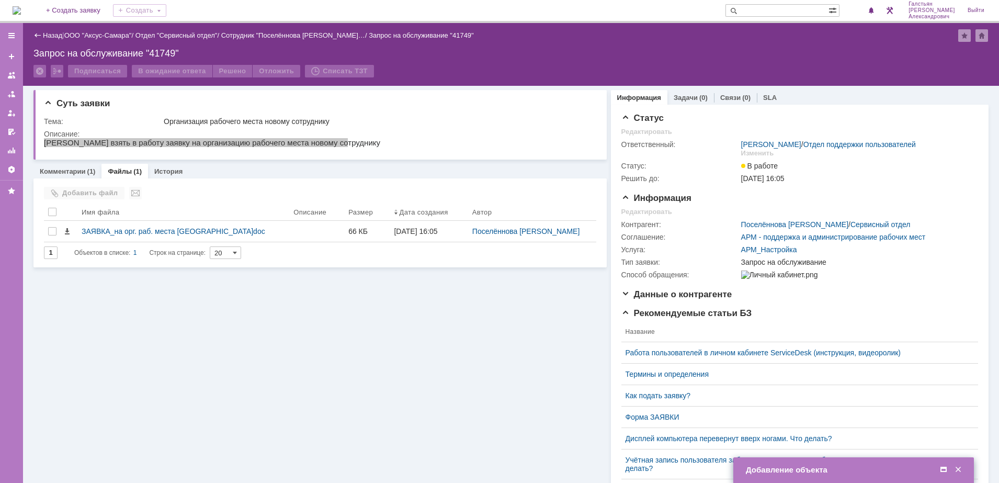
click at [942, 470] on span at bounding box center [943, 469] width 10 height 9
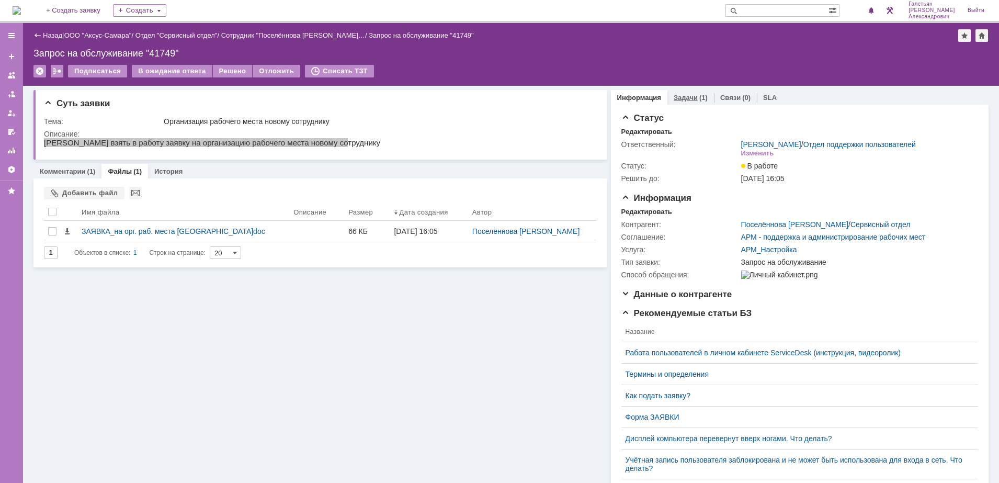
click at [687, 94] on link "Задачи" at bounding box center [685, 98] width 24 height 8
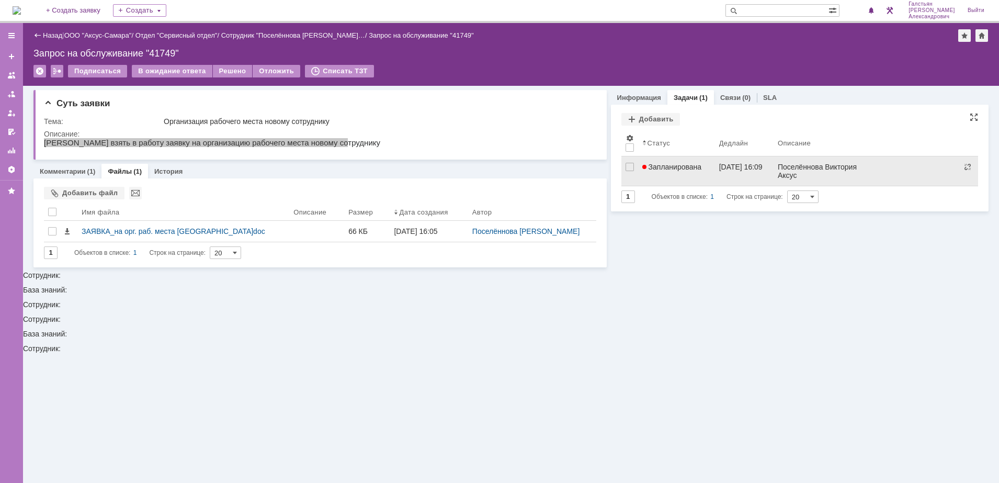
click at [655, 167] on span "Запланирована" at bounding box center [672, 167] width 60 height 8
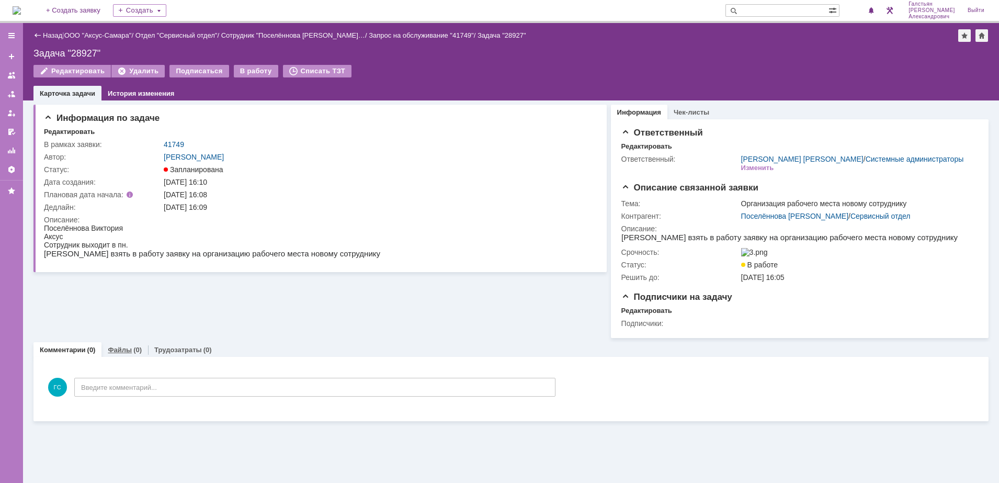
click at [133, 353] on div "(0)" at bounding box center [137, 350] width 8 height 8
click at [97, 375] on div "Добавить файл" at bounding box center [84, 371] width 81 height 13
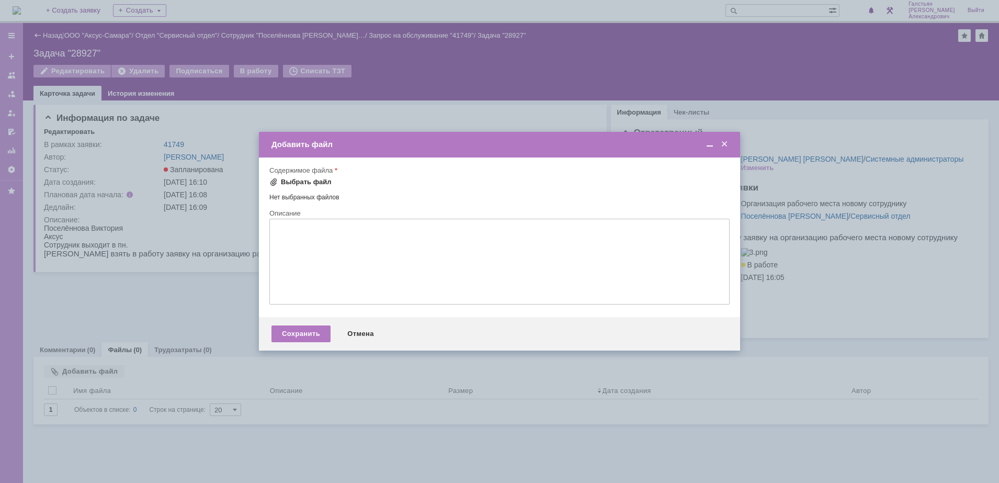
click at [303, 178] on div "Выбрать файл" at bounding box center [306, 182] width 51 height 8
click at [299, 331] on div "Сохранить" at bounding box center [300, 335] width 59 height 17
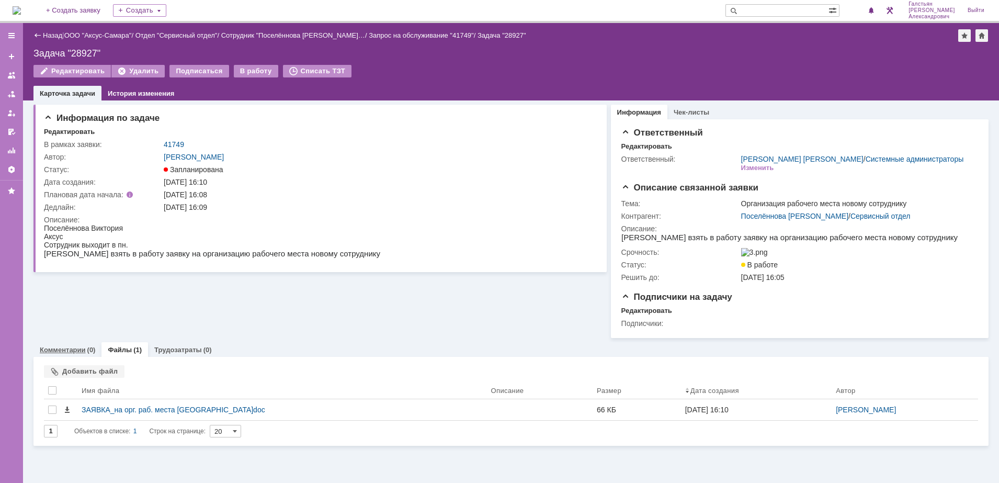
click at [58, 348] on div "Комментарии (0)" at bounding box center [67, 349] width 68 height 15
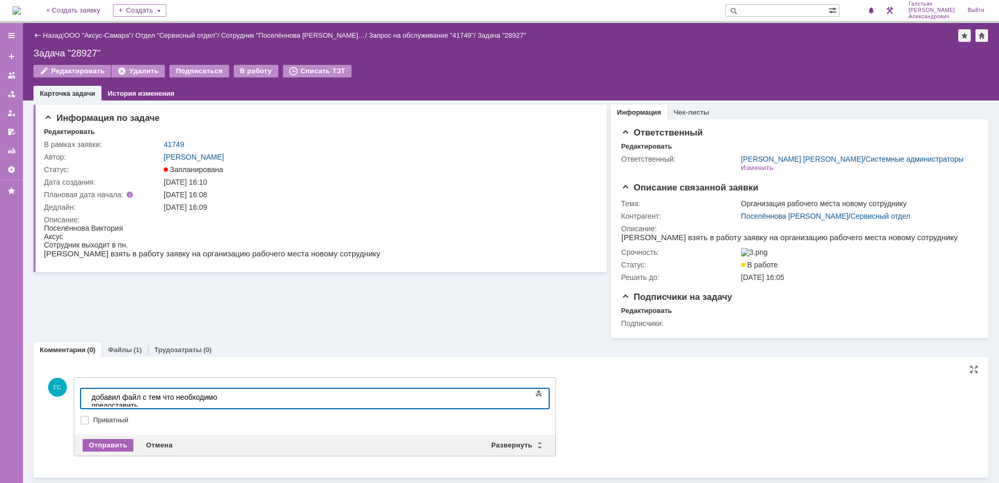
click at [105, 448] on div "Отправить" at bounding box center [108, 445] width 51 height 13
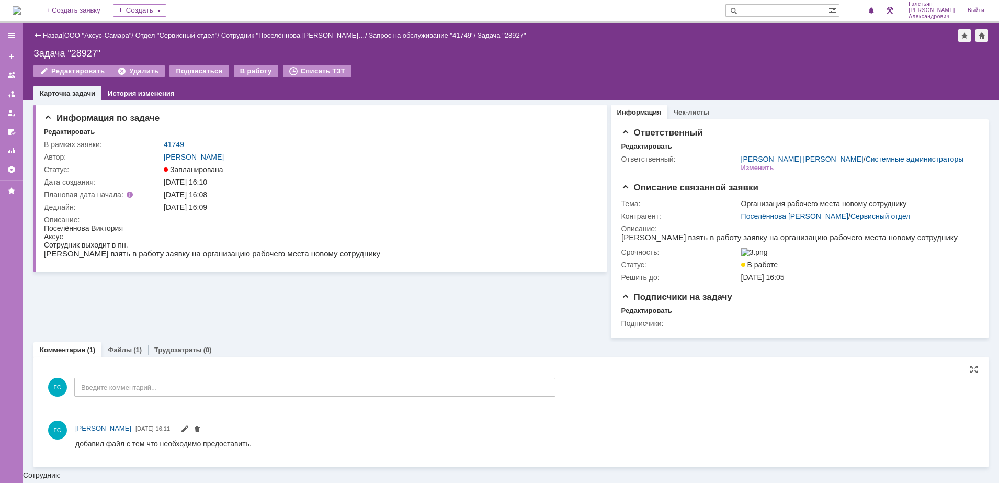
click at [21, 15] on img at bounding box center [17, 10] width 8 height 8
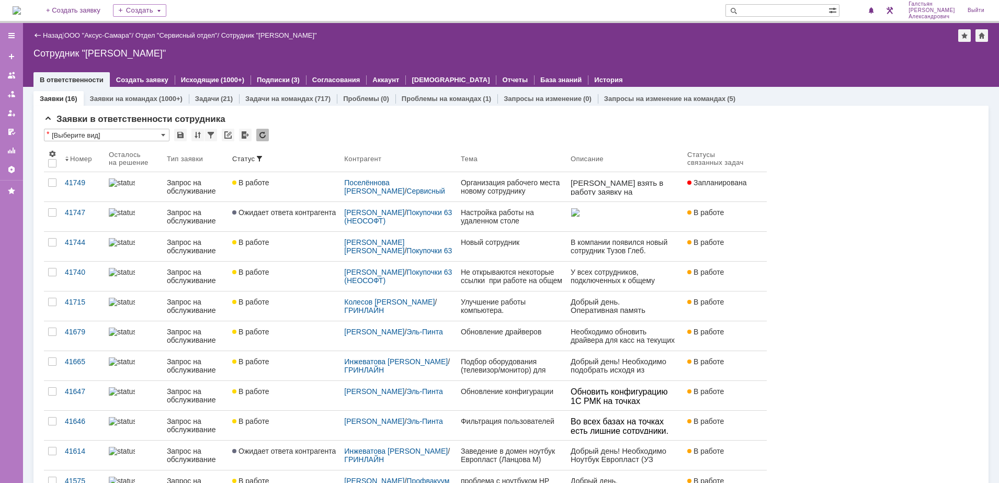
click at [21, 12] on img at bounding box center [17, 10] width 8 height 8
click at [21, 6] on img at bounding box center [17, 10] width 8 height 8
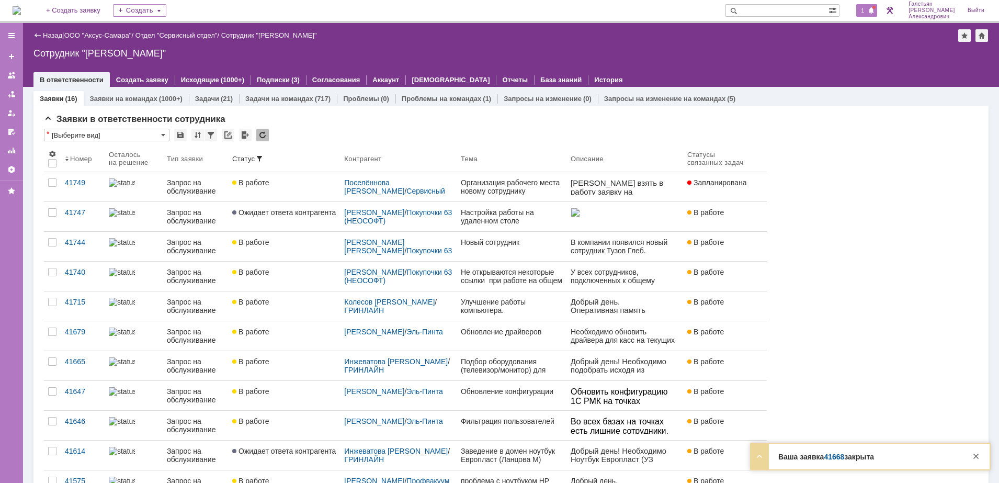
click at [864, 10] on span "1" at bounding box center [862, 10] width 9 height 7
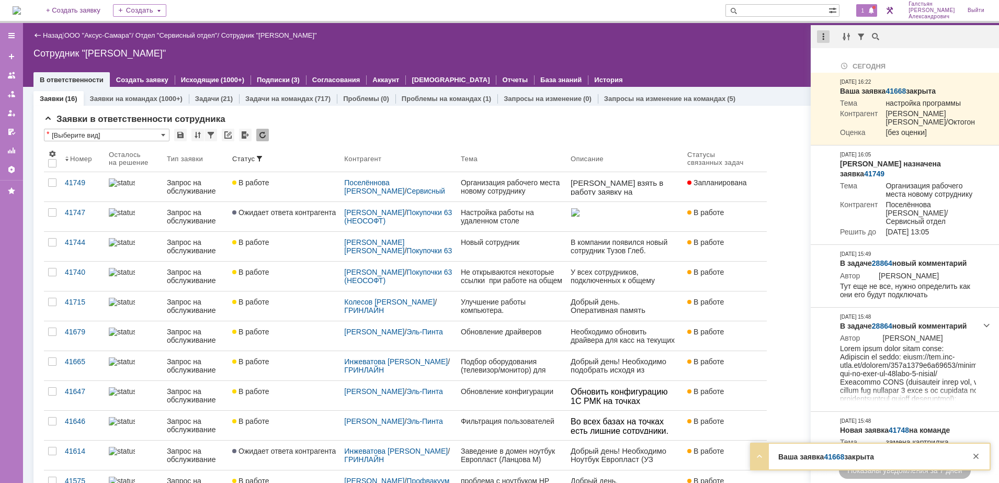
click at [829, 35] on div at bounding box center [823, 36] width 13 height 13
click at [846, 57] on div "Отметить уведомления прочитанными" at bounding box center [895, 63] width 153 height 16
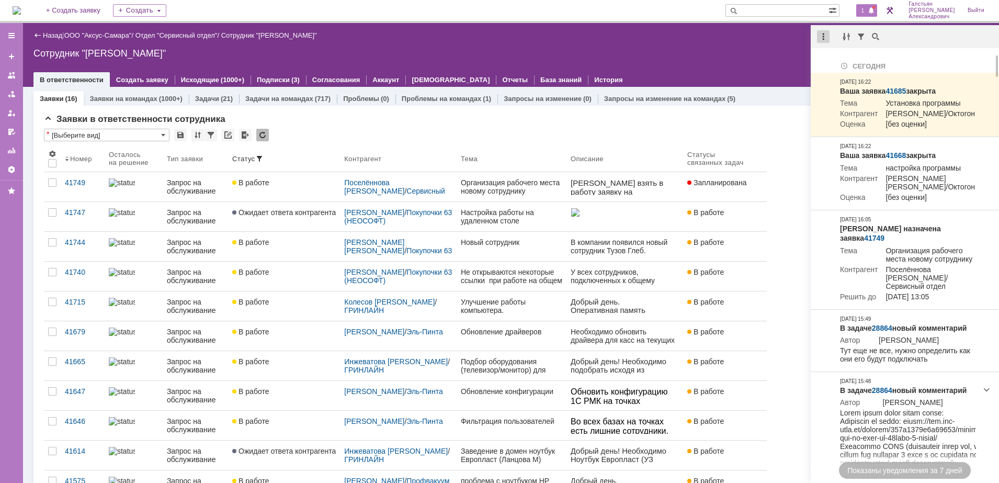
click at [828, 38] on div at bounding box center [823, 36] width 13 height 13
click at [841, 60] on div "Отметить уведомления прочитанными" at bounding box center [895, 63] width 140 height 7
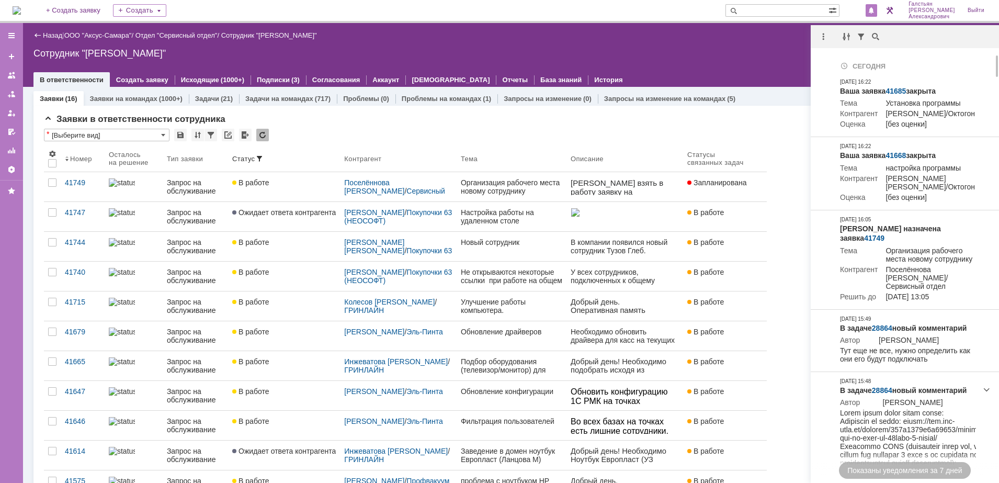
click at [749, 52] on div "Сотрудник "[PERSON_NAME]"" at bounding box center [510, 53] width 955 height 10
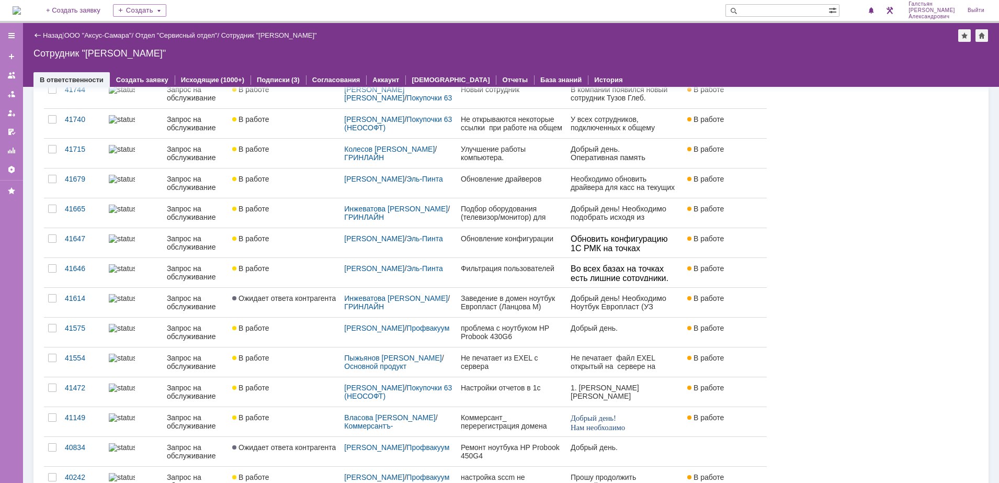
scroll to position [196, 0]
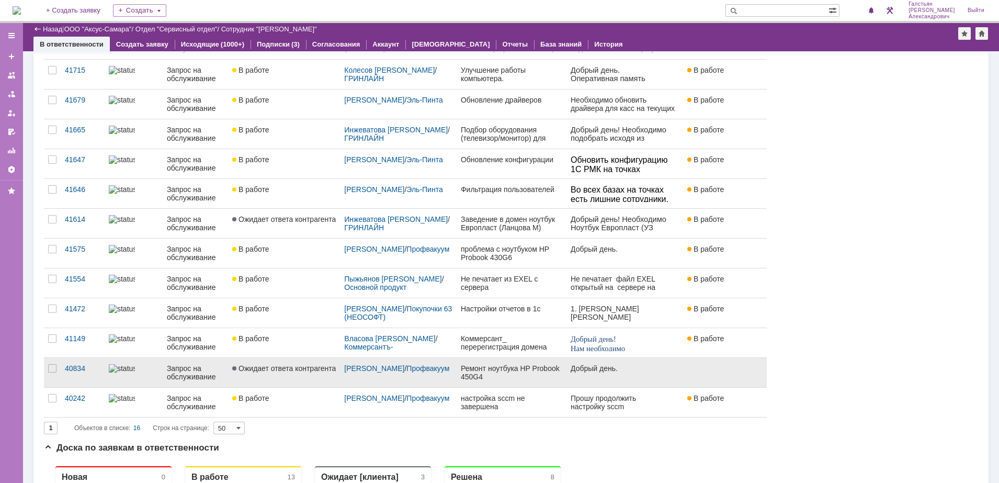
click at [521, 362] on link "Ремонт ноутбука HP Probook 450G4" at bounding box center [511, 372] width 110 height 29
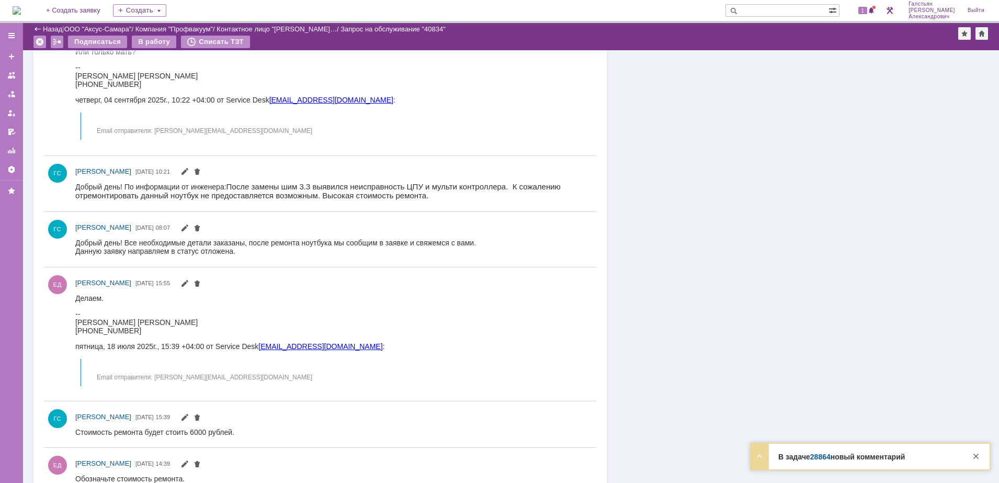
click at [875, 2] on div "1" at bounding box center [860, 10] width 31 height 21
click at [867, 13] on span "1" at bounding box center [862, 10] width 9 height 7
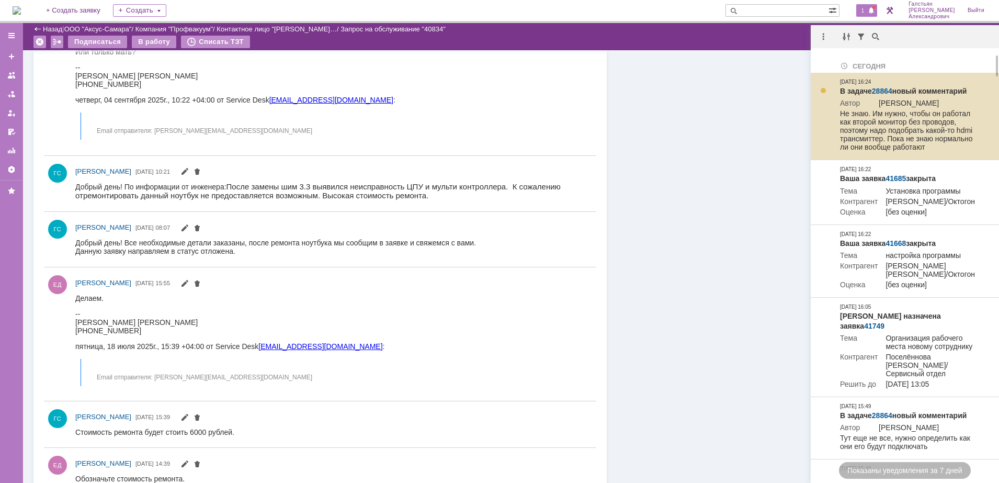
click at [879, 87] on link "28864" at bounding box center [882, 91] width 20 height 8
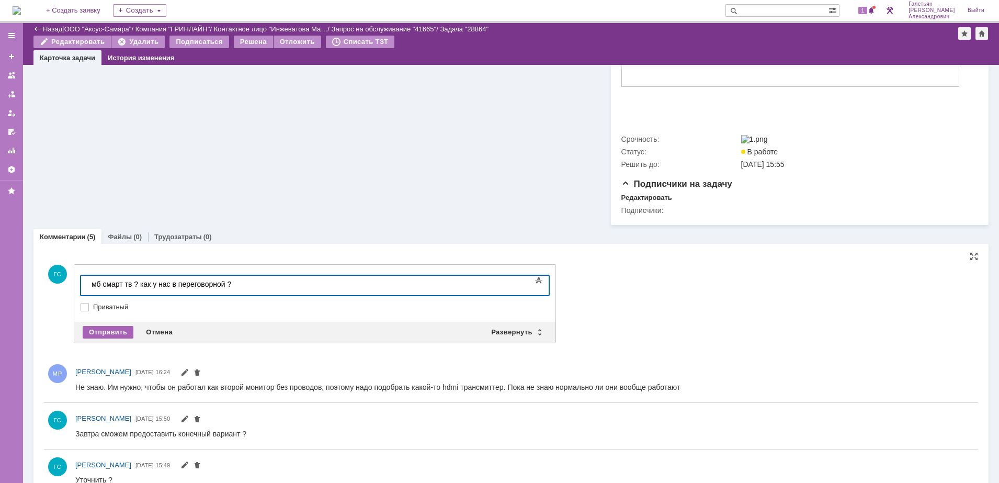
click at [101, 332] on div "Отправить" at bounding box center [108, 332] width 51 height 13
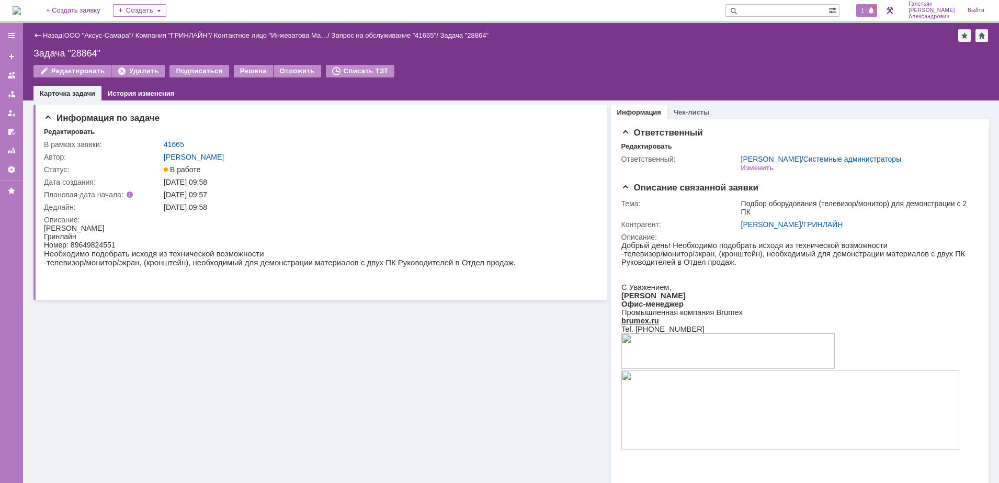
click at [873, 12] on span at bounding box center [870, 11] width 7 height 8
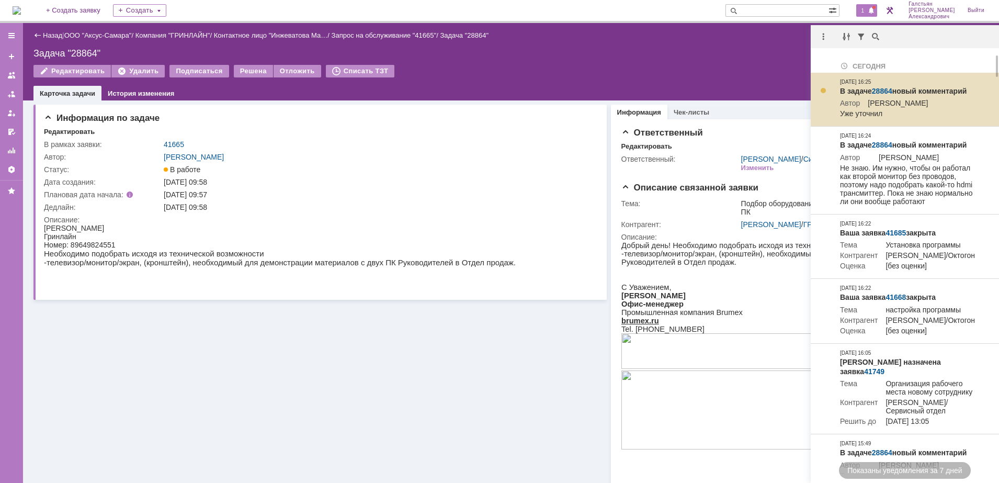
click at [884, 88] on link "28864" at bounding box center [882, 91] width 20 height 8
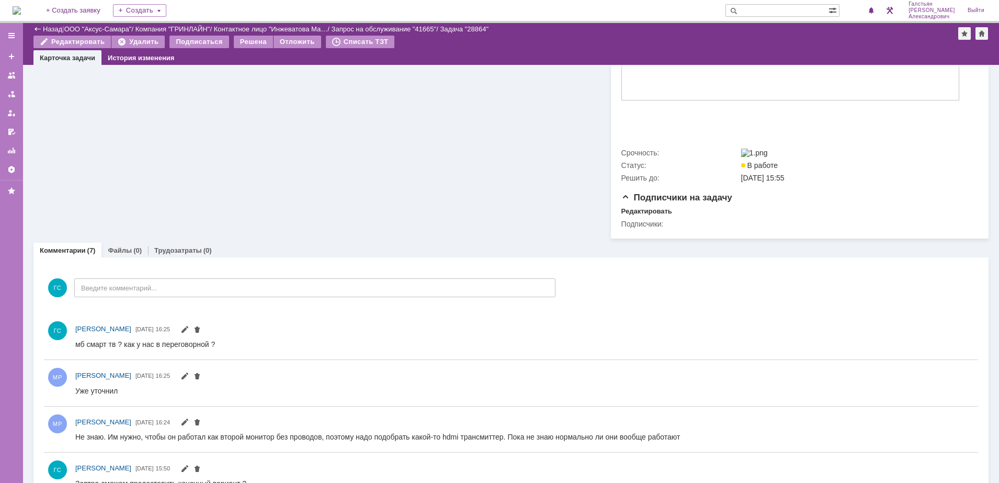
scroll to position [327, 0]
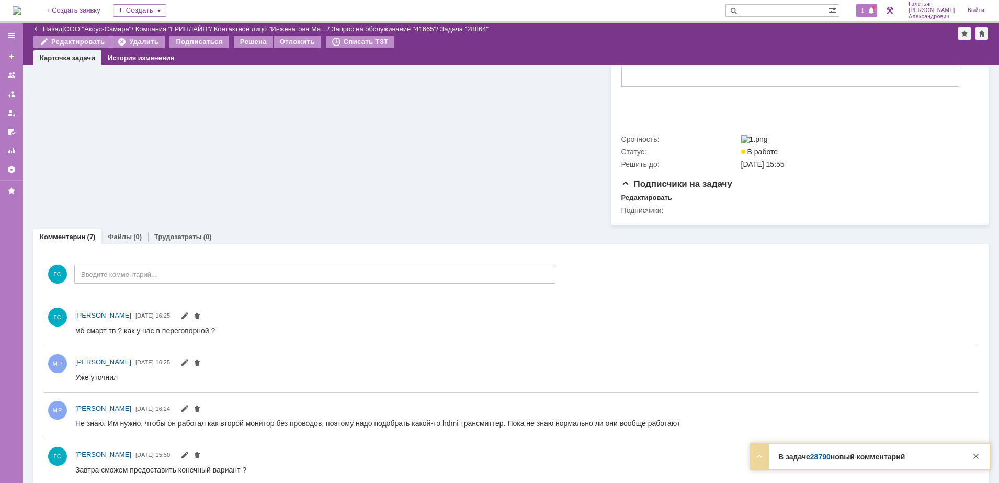
click at [872, 15] on span at bounding box center [870, 11] width 7 height 8
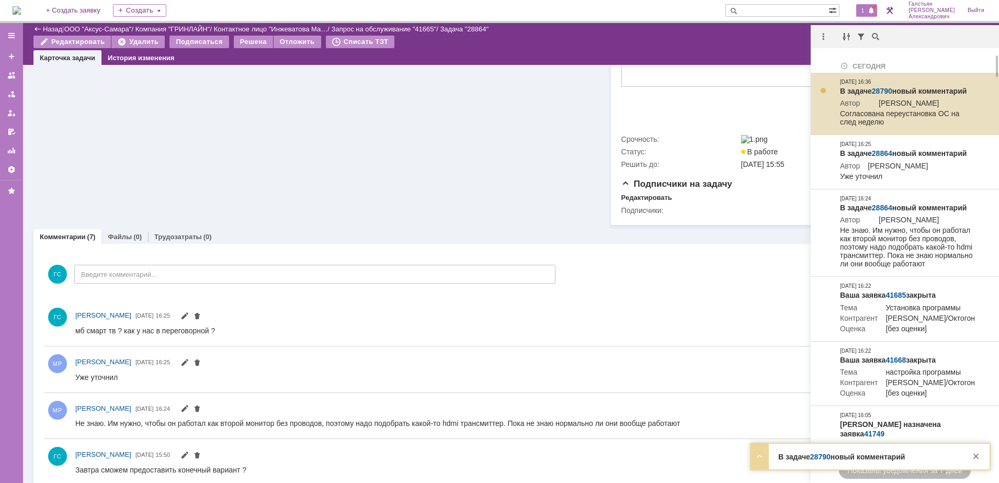
click at [874, 90] on link "28790" at bounding box center [882, 91] width 20 height 8
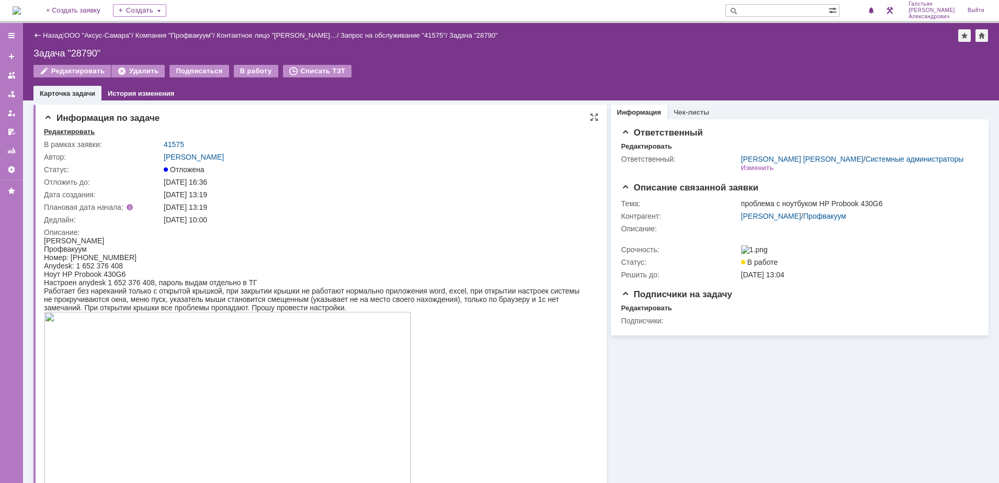
click at [61, 133] on div "Редактировать" at bounding box center [69, 132] width 51 height 8
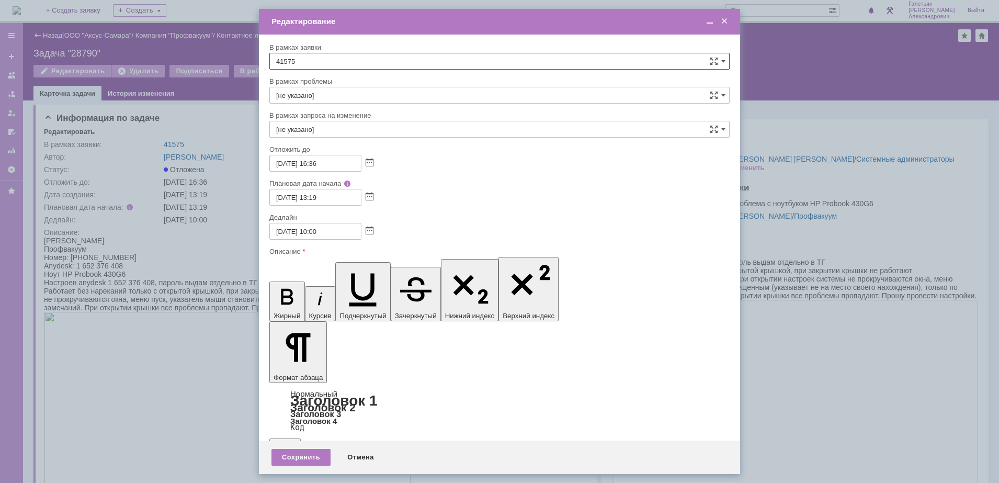
scroll to position [327, 0]
click at [368, 234] on span at bounding box center [369, 231] width 8 height 8
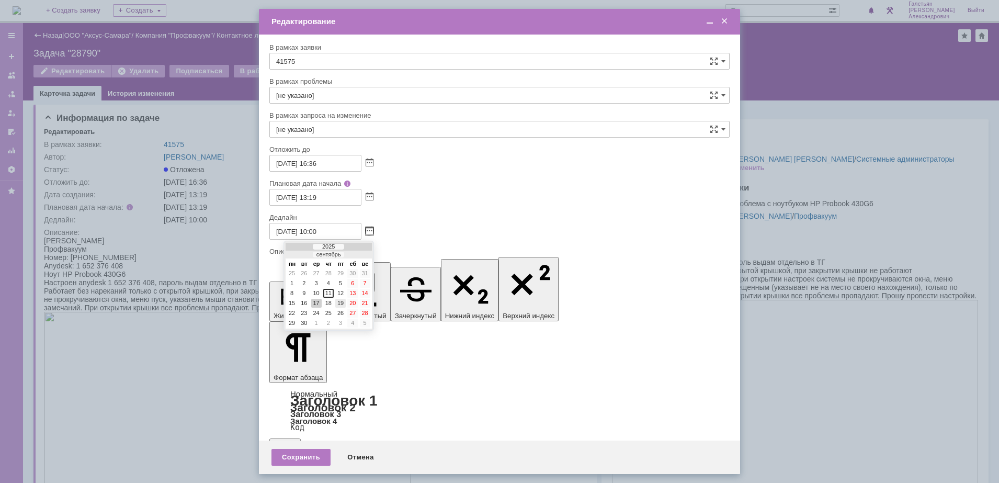
click at [341, 304] on div "19" at bounding box center [340, 303] width 10 height 9
type input "[DATE] 10:00"
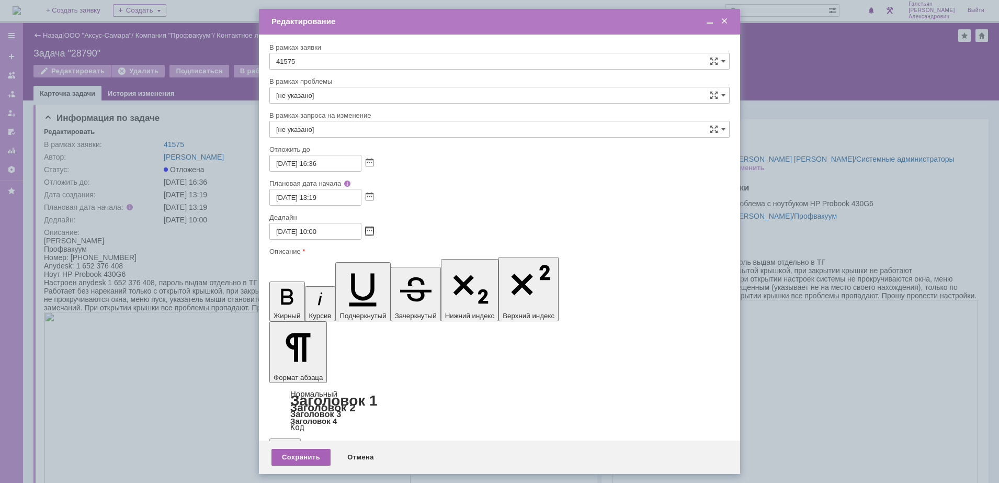
click at [314, 454] on div "Сохранить" at bounding box center [300, 457] width 59 height 17
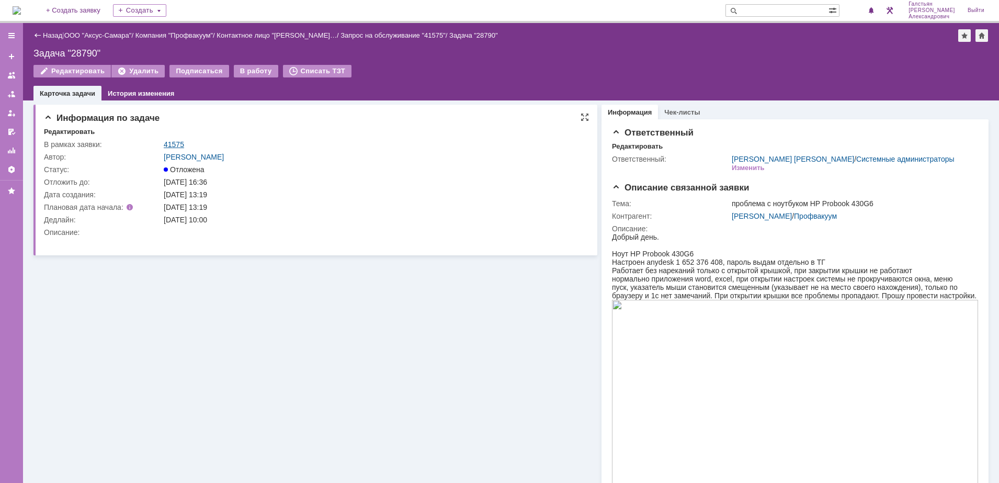
click at [169, 145] on link "41575" at bounding box center [174, 144] width 20 height 8
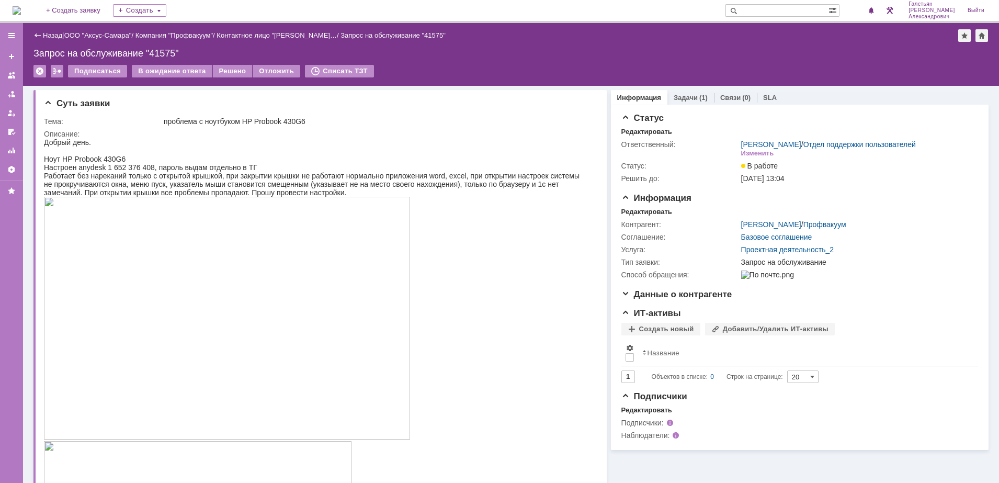
click at [21, 12] on img at bounding box center [17, 10] width 8 height 8
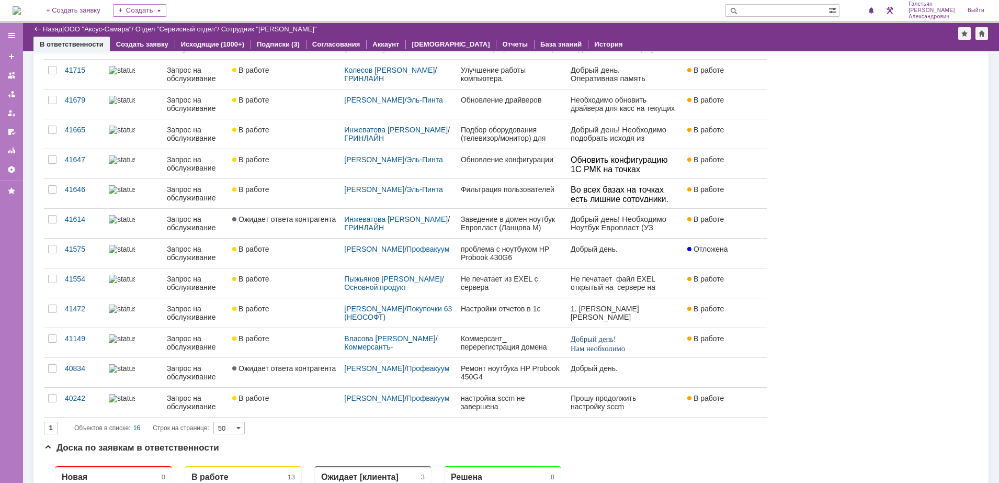
click at [21, 6] on img at bounding box center [17, 10] width 8 height 8
